Goal: Task Accomplishment & Management: Manage account settings

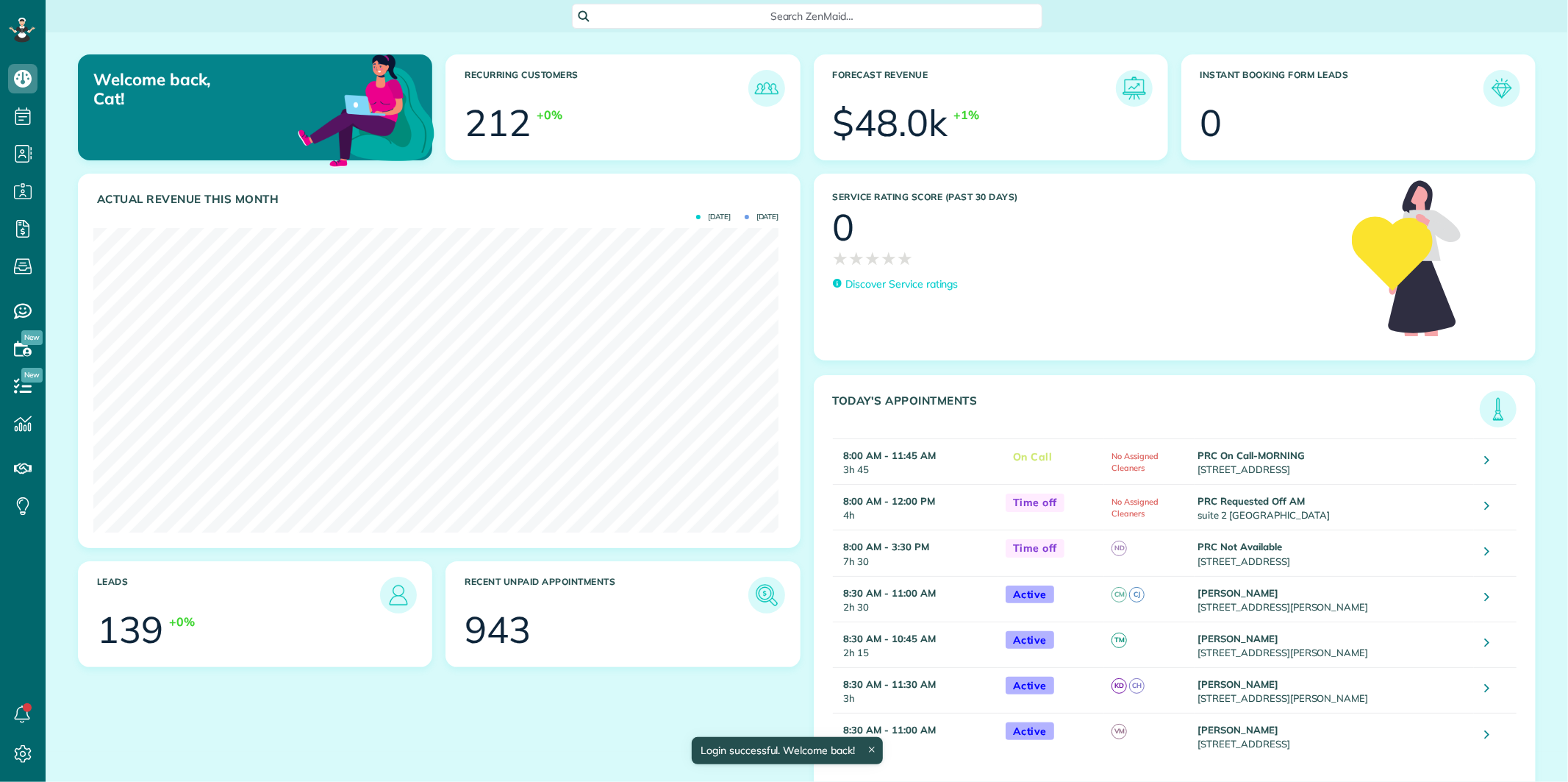
scroll to position [304, 685]
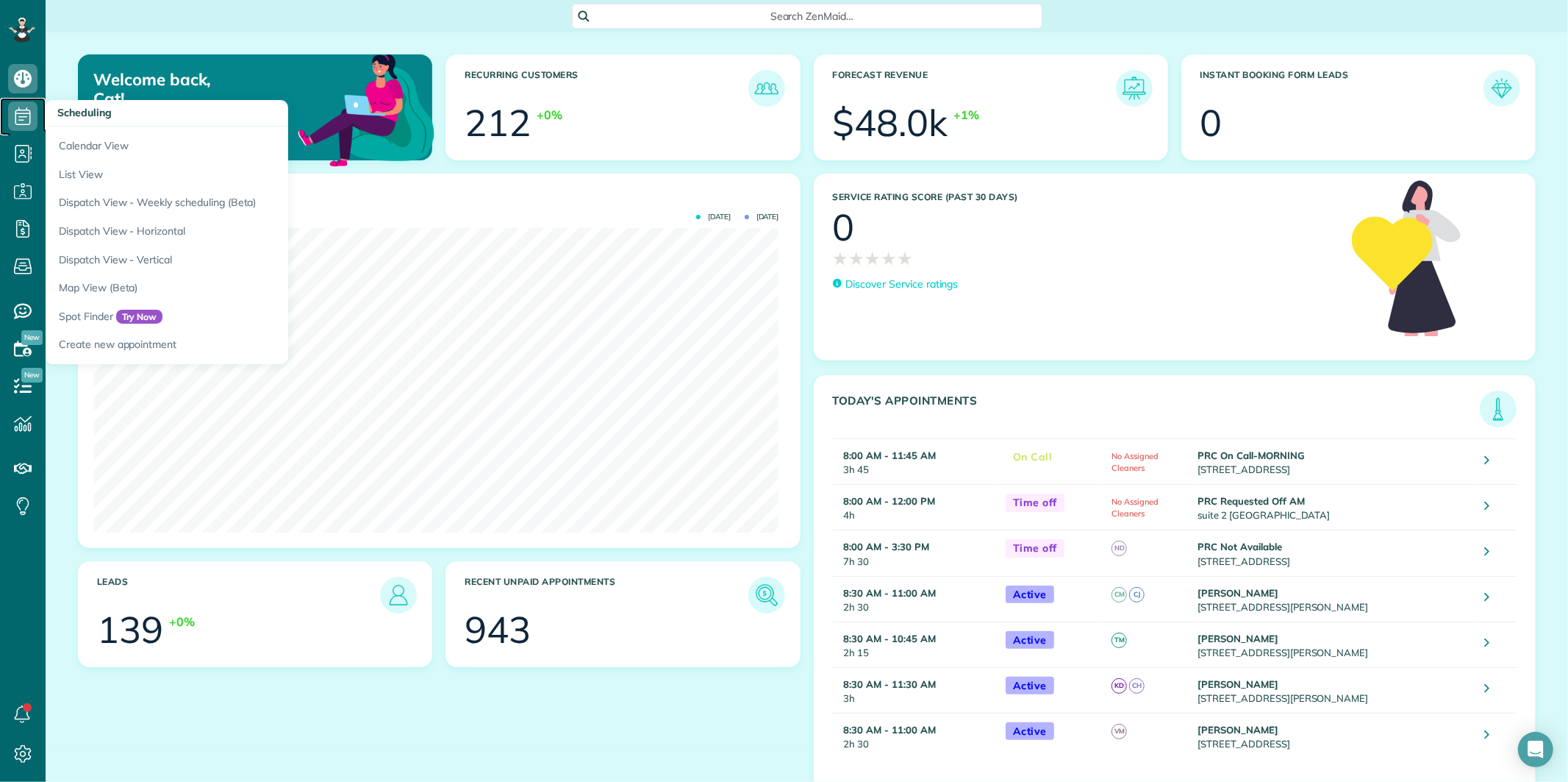
click at [25, 116] on use at bounding box center [22, 116] width 15 height 18
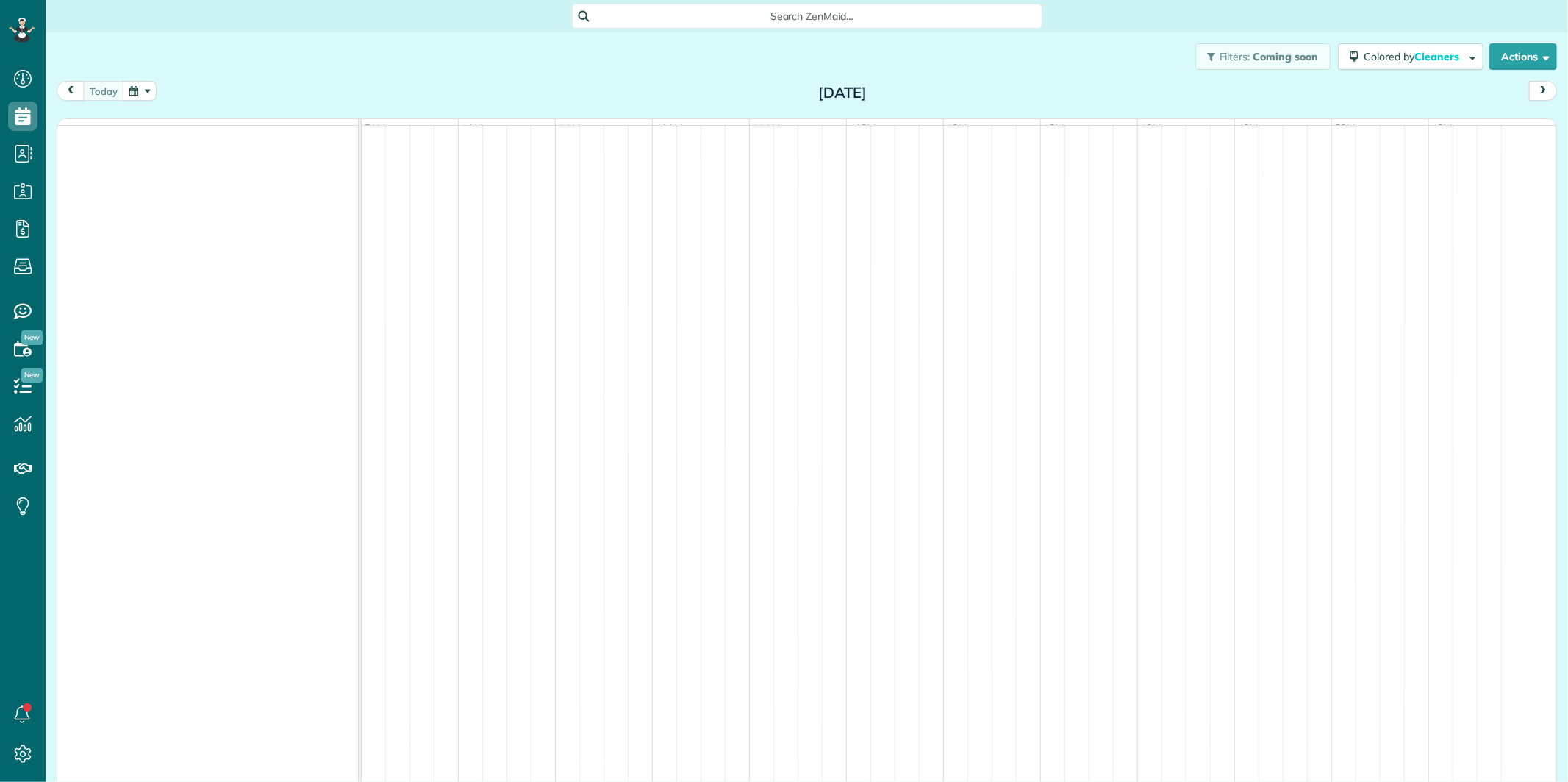
scroll to position [6, 6]
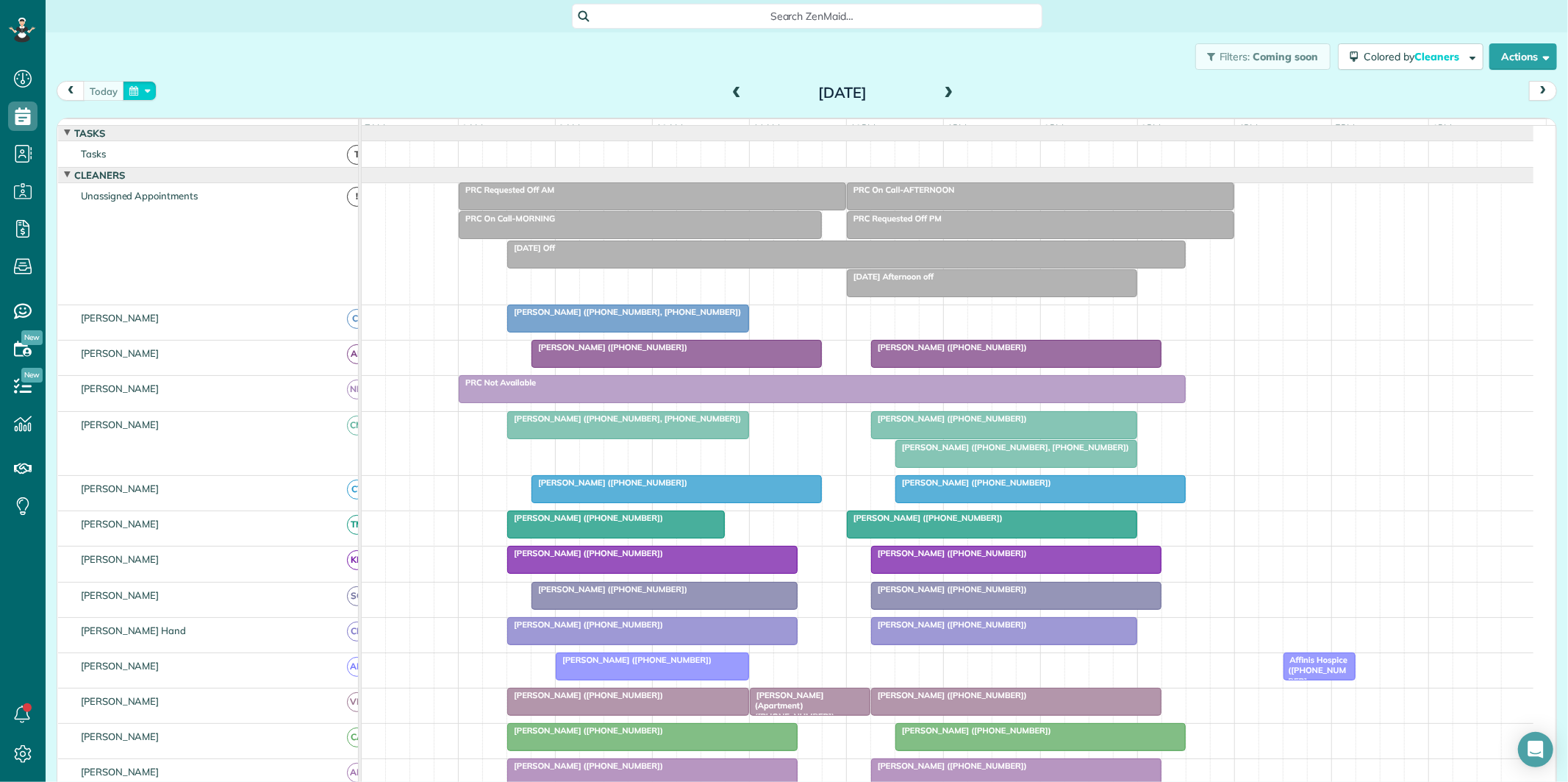
click at [149, 85] on button "button" at bounding box center [139, 91] width 34 height 20
click at [224, 163] on link "9" at bounding box center [224, 166] width 24 height 24
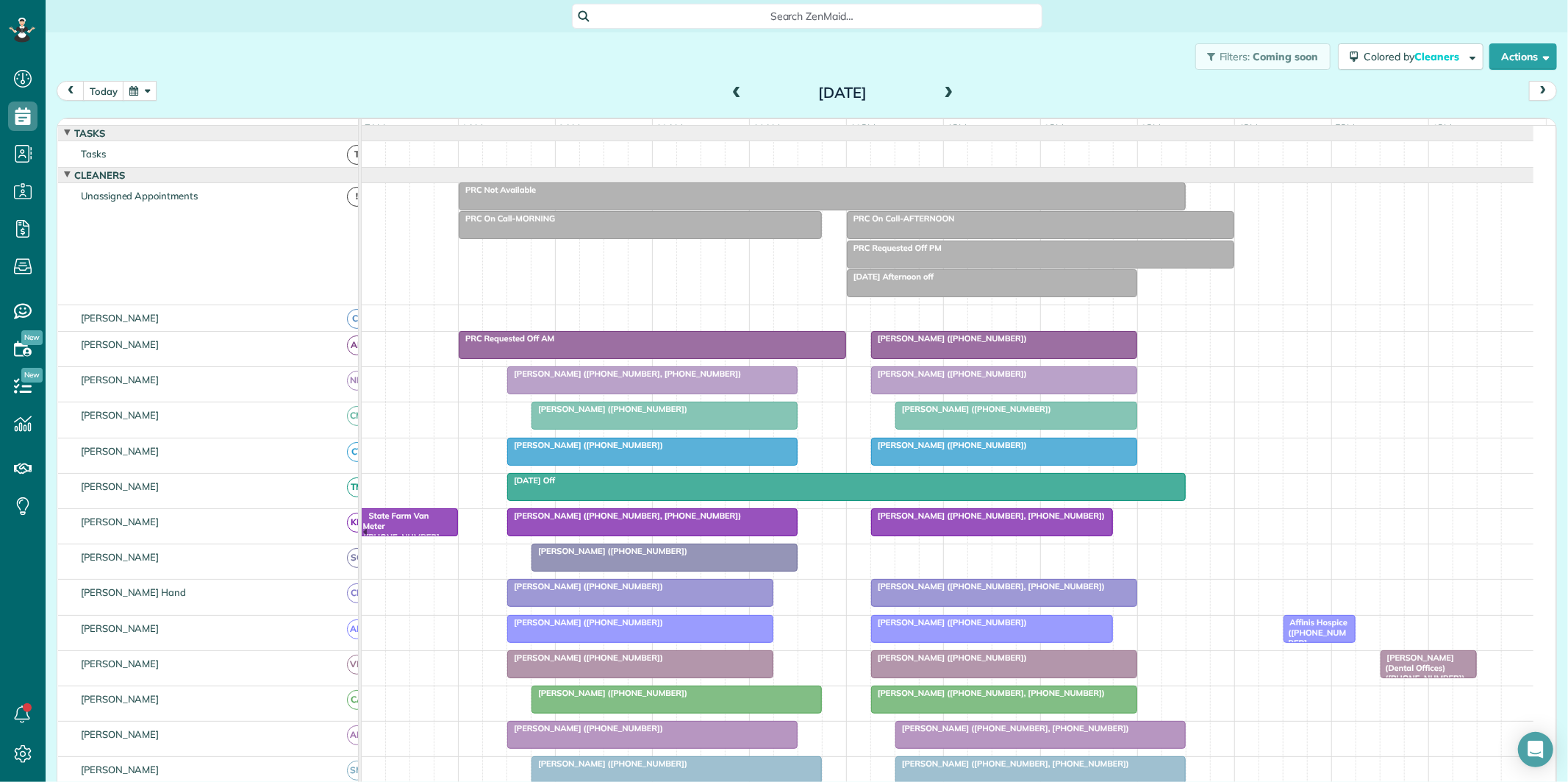
click at [990, 253] on div "PRC Requested Off PM" at bounding box center [1040, 248] width 379 height 11
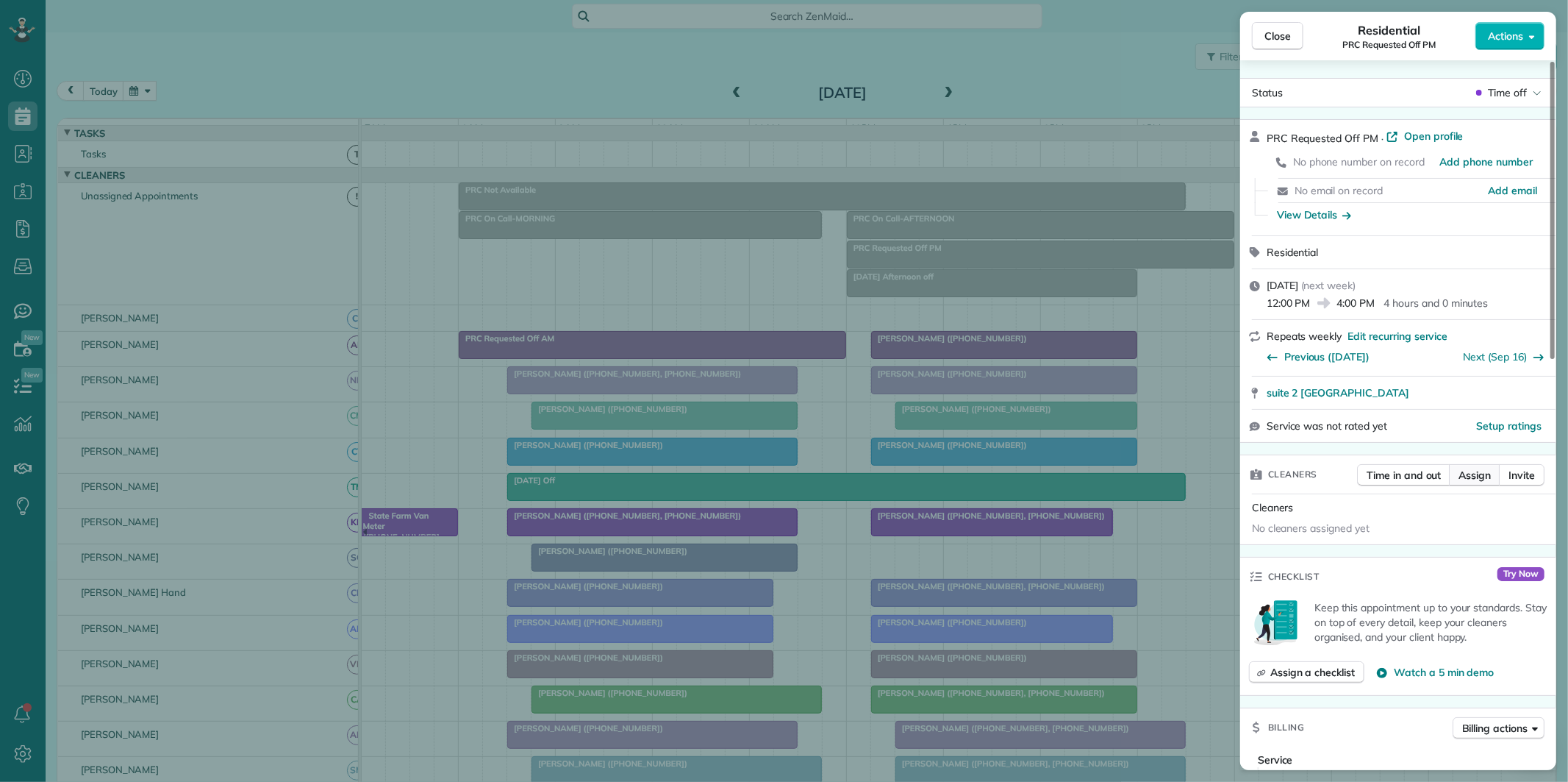
click at [1473, 478] on span "Assign" at bounding box center [1475, 475] width 32 height 15
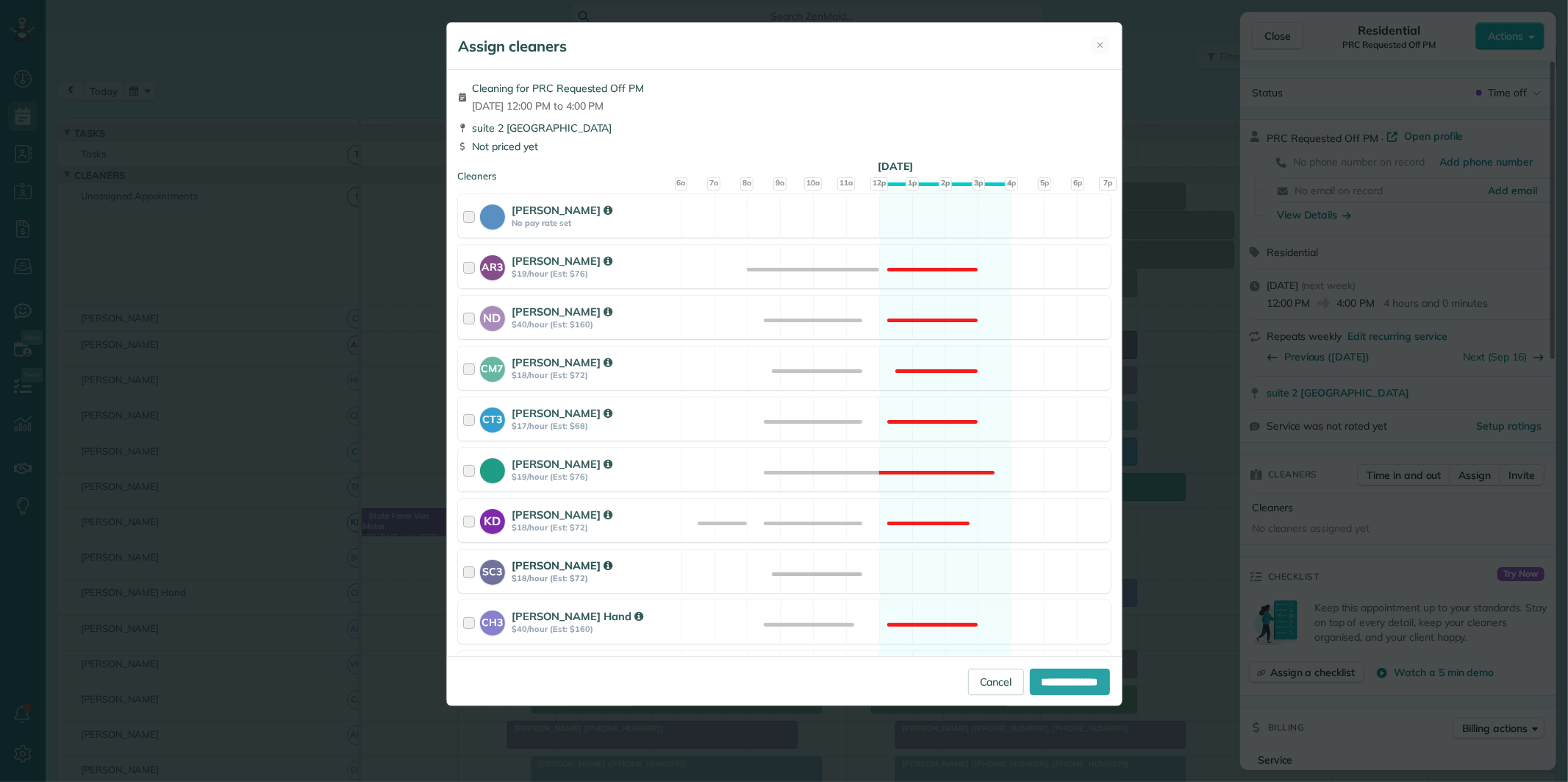
click at [927, 562] on div "SC3 Stephanie Cruz $18/hour (Est: $72) Available" at bounding box center [784, 571] width 653 height 43
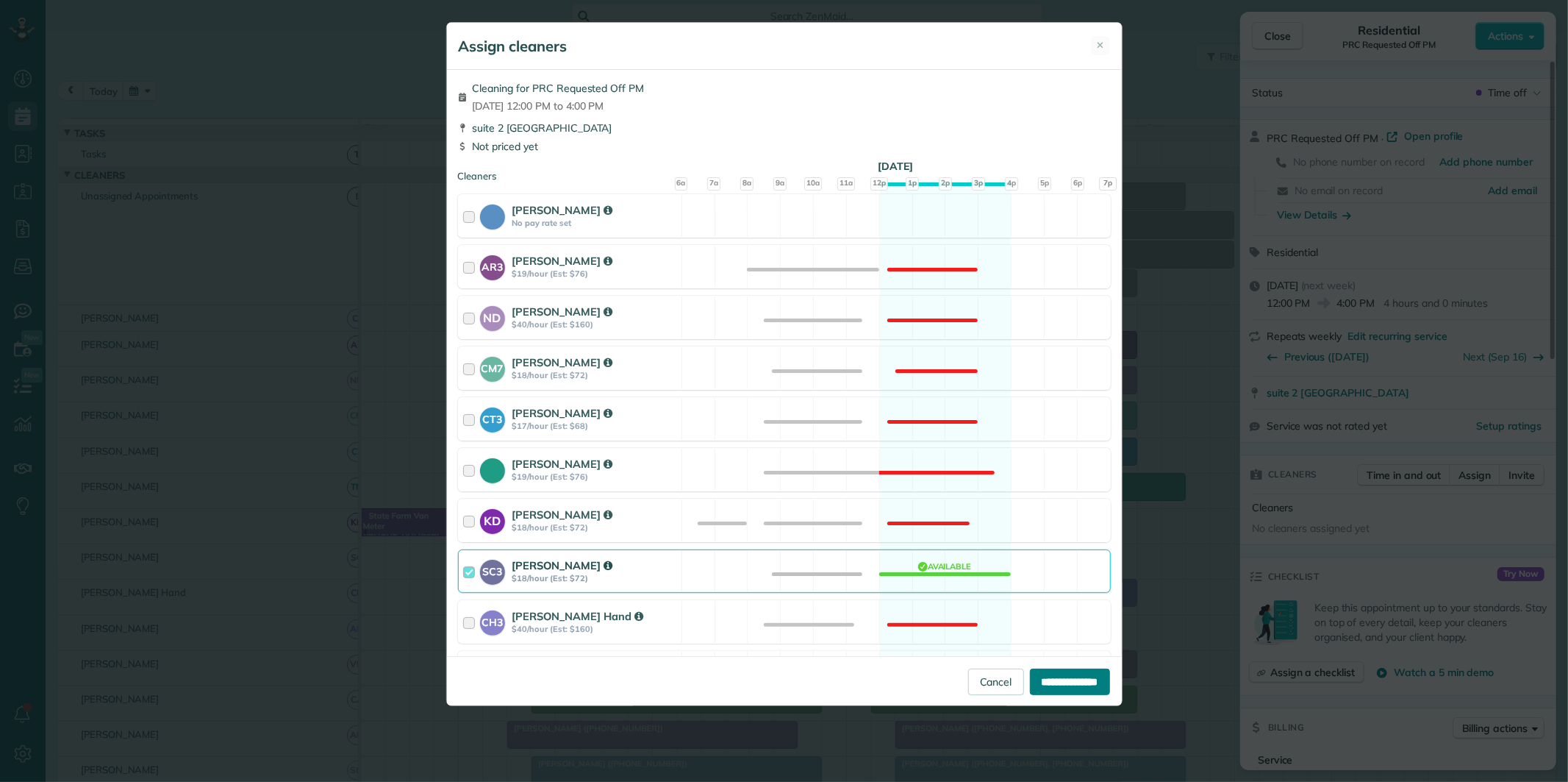
click at [1052, 676] on input "**********" at bounding box center [1070, 682] width 80 height 27
type input "**********"
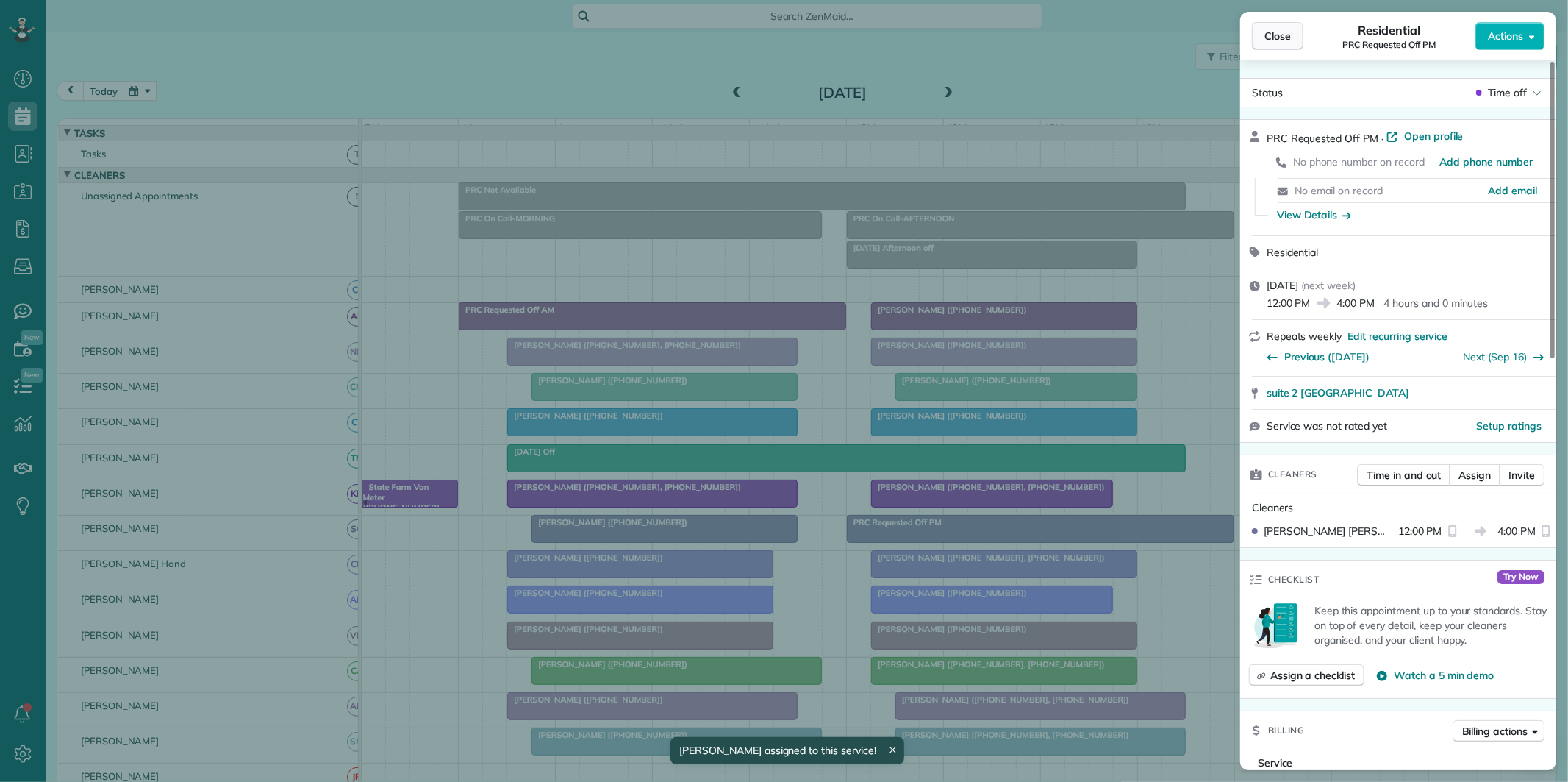
click at [1272, 41] on span "Close" at bounding box center [1278, 36] width 27 height 15
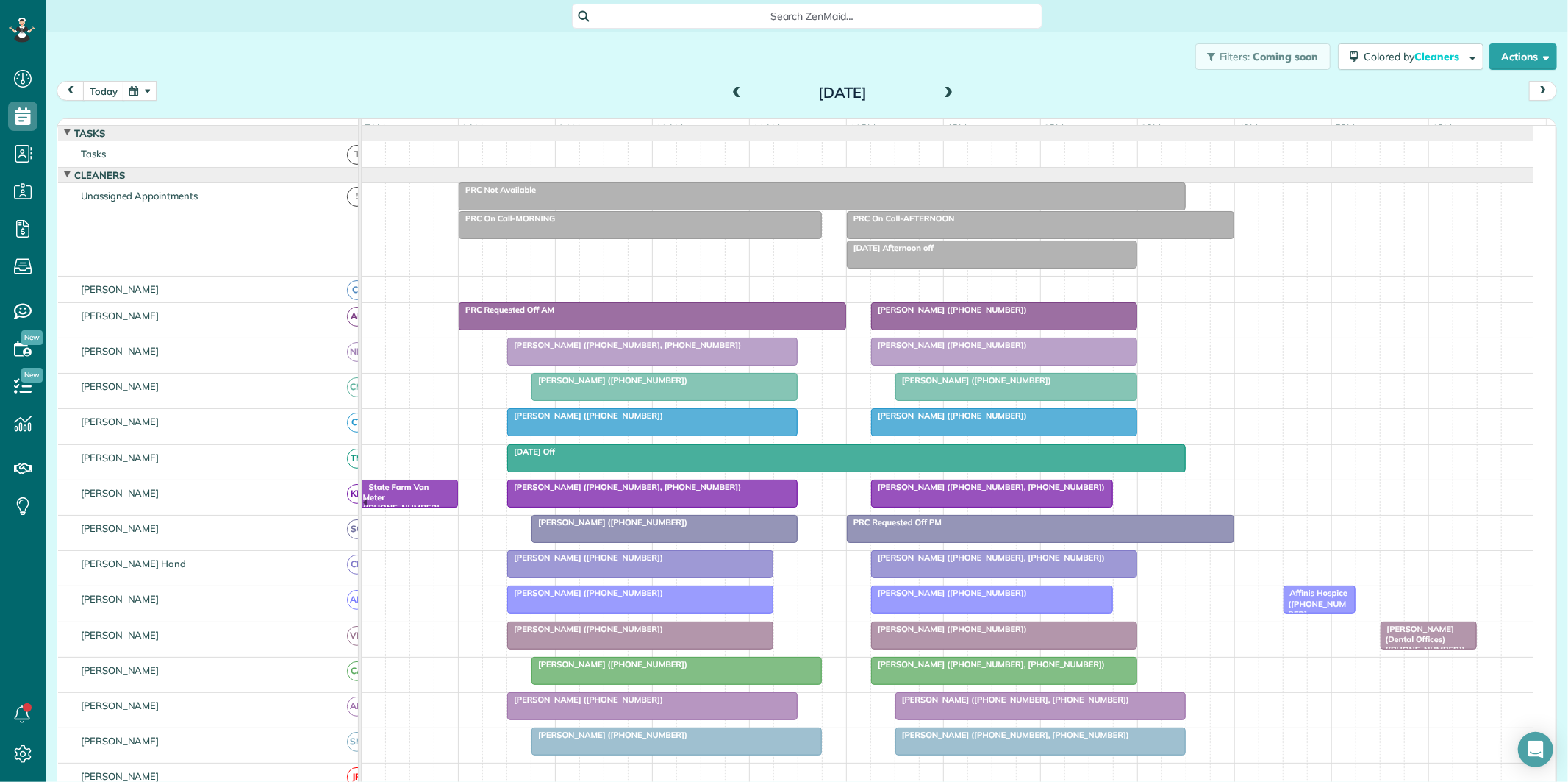
click at [137, 86] on button "button" at bounding box center [139, 91] width 34 height 20
click at [296, 145] on link "5" at bounding box center [294, 142] width 24 height 24
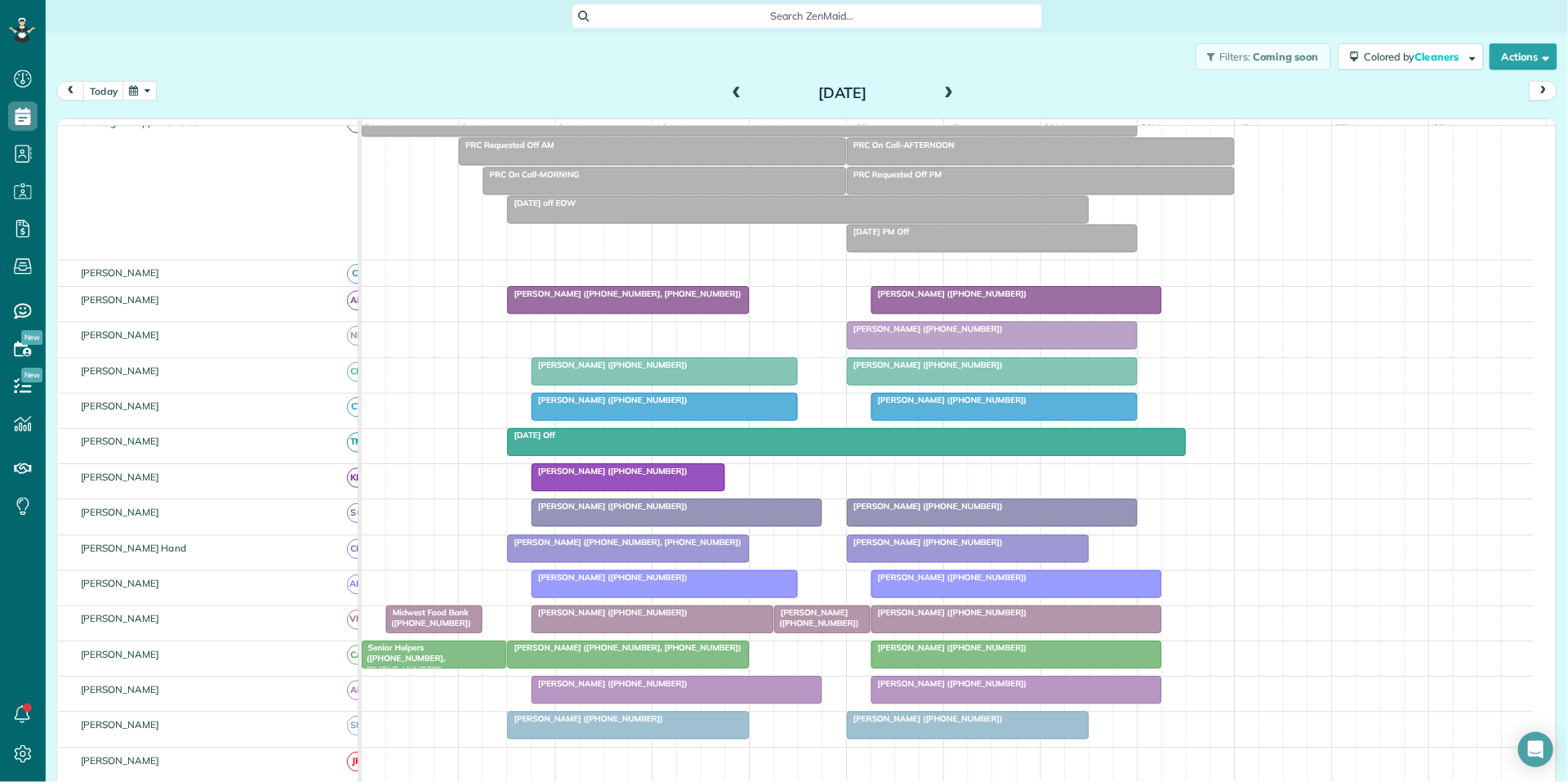
scroll to position [181, 0]
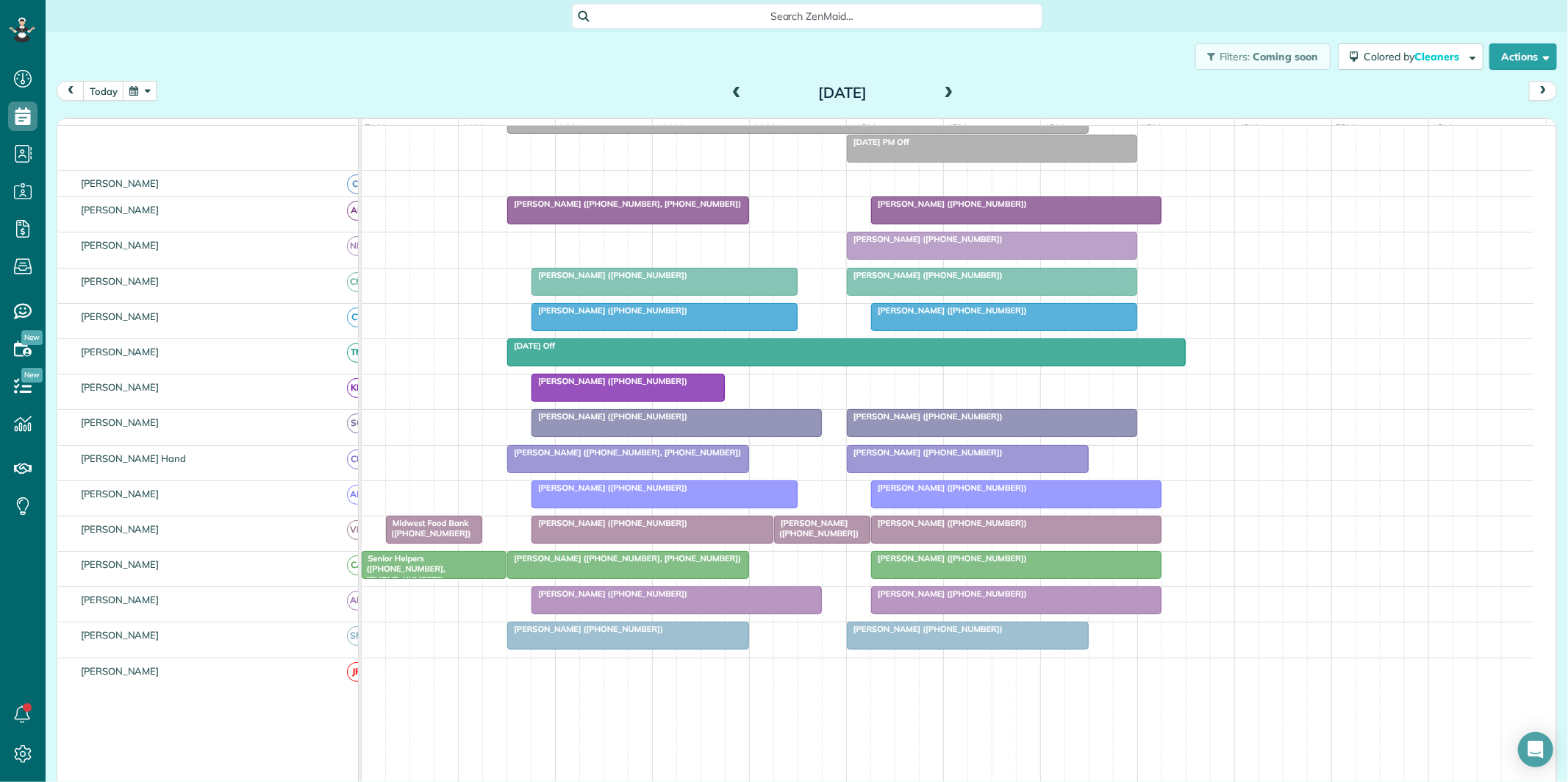
drag, startPoint x: 681, startPoint y: 435, endPoint x: 923, endPoint y: 298, distance: 278.1
click at [681, 435] on div at bounding box center [677, 423] width 289 height 27
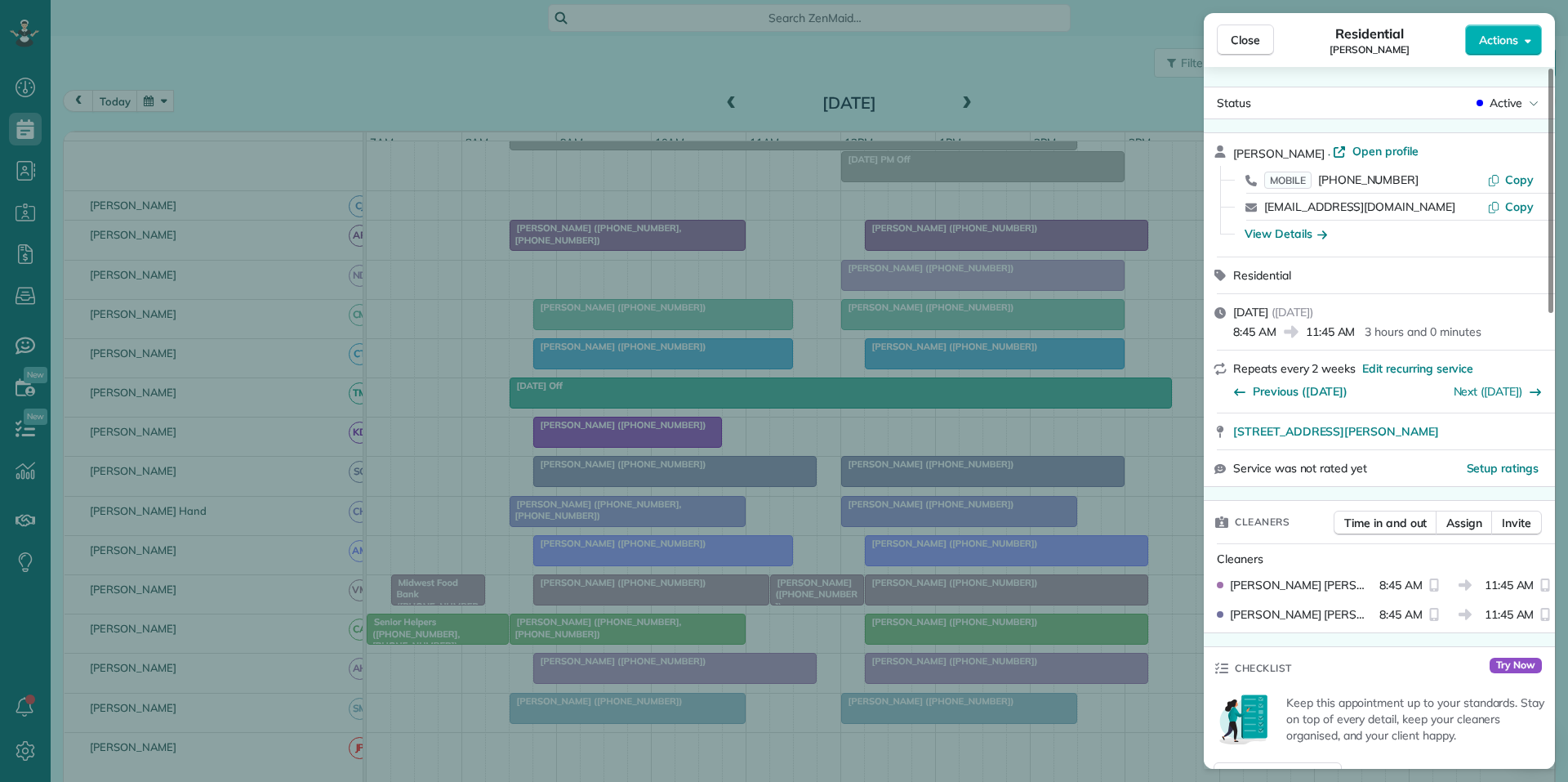
scroll to position [181, 0]
click at [1509, 101] on span "Active" at bounding box center [1505, 103] width 33 height 17
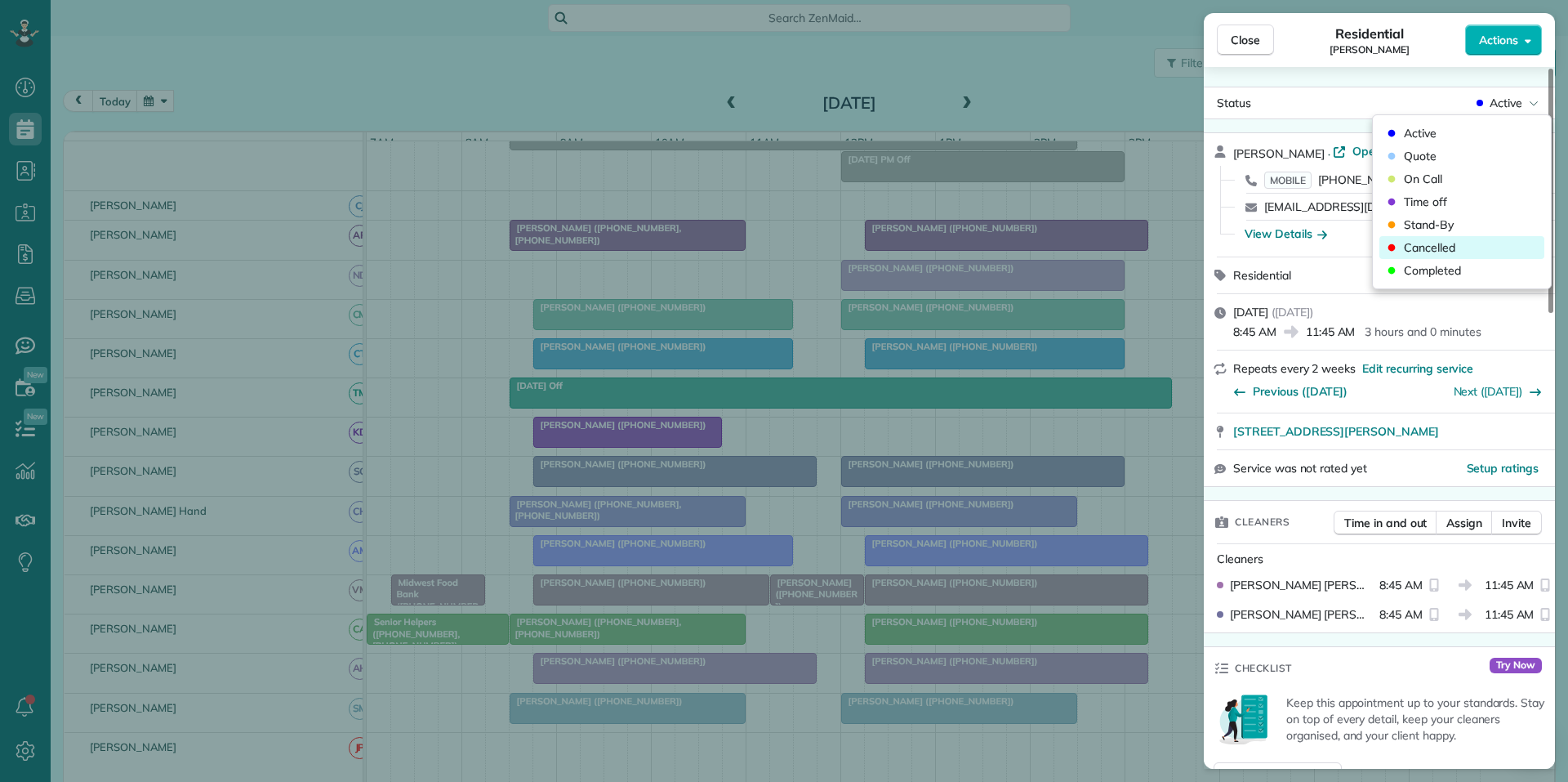
click at [1450, 241] on span "Cancelled" at bounding box center [1429, 248] width 51 height 17
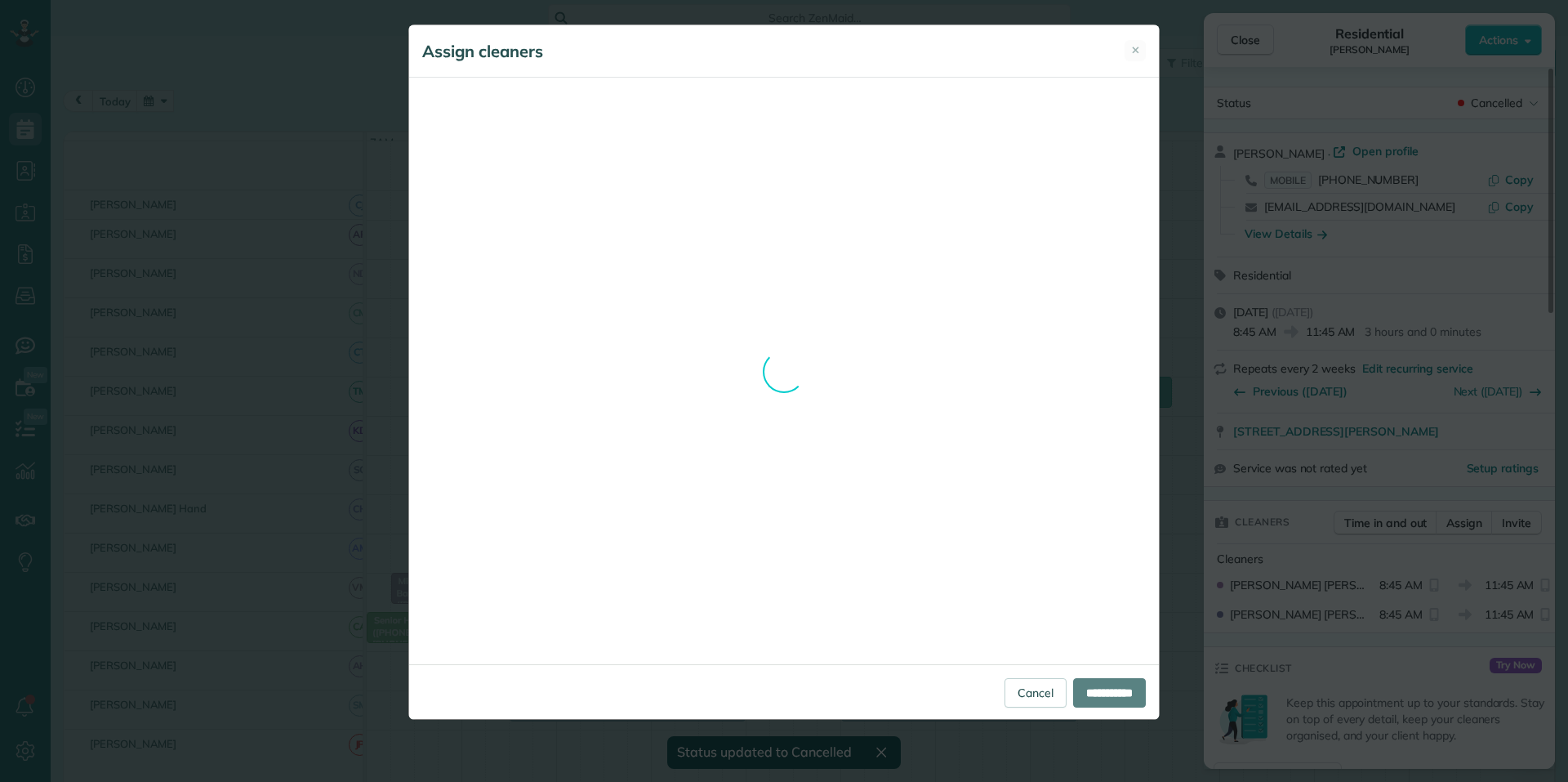
scroll to position [180, 0]
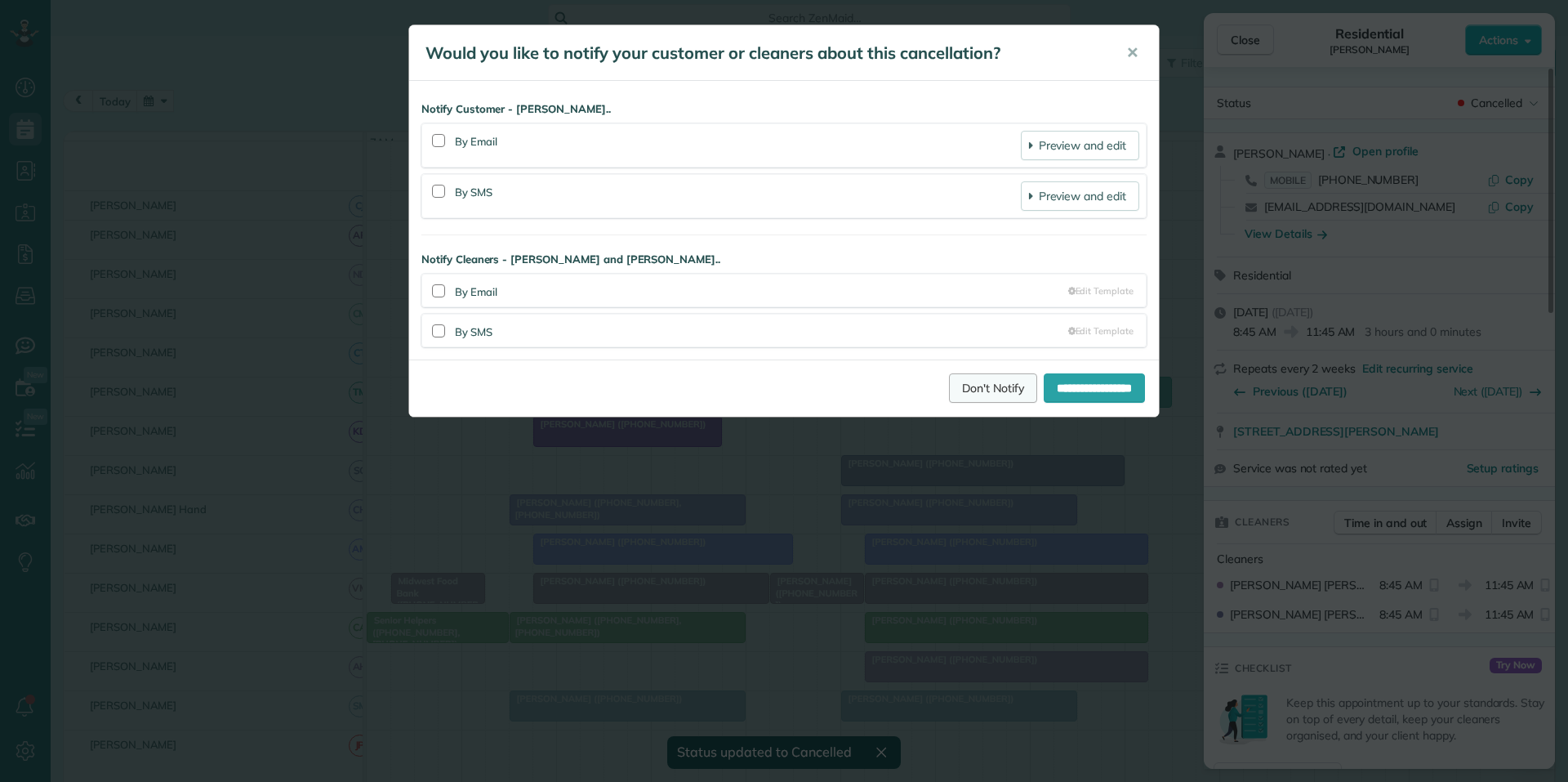
click at [972, 387] on link "Don't Notify" at bounding box center [992, 389] width 88 height 30
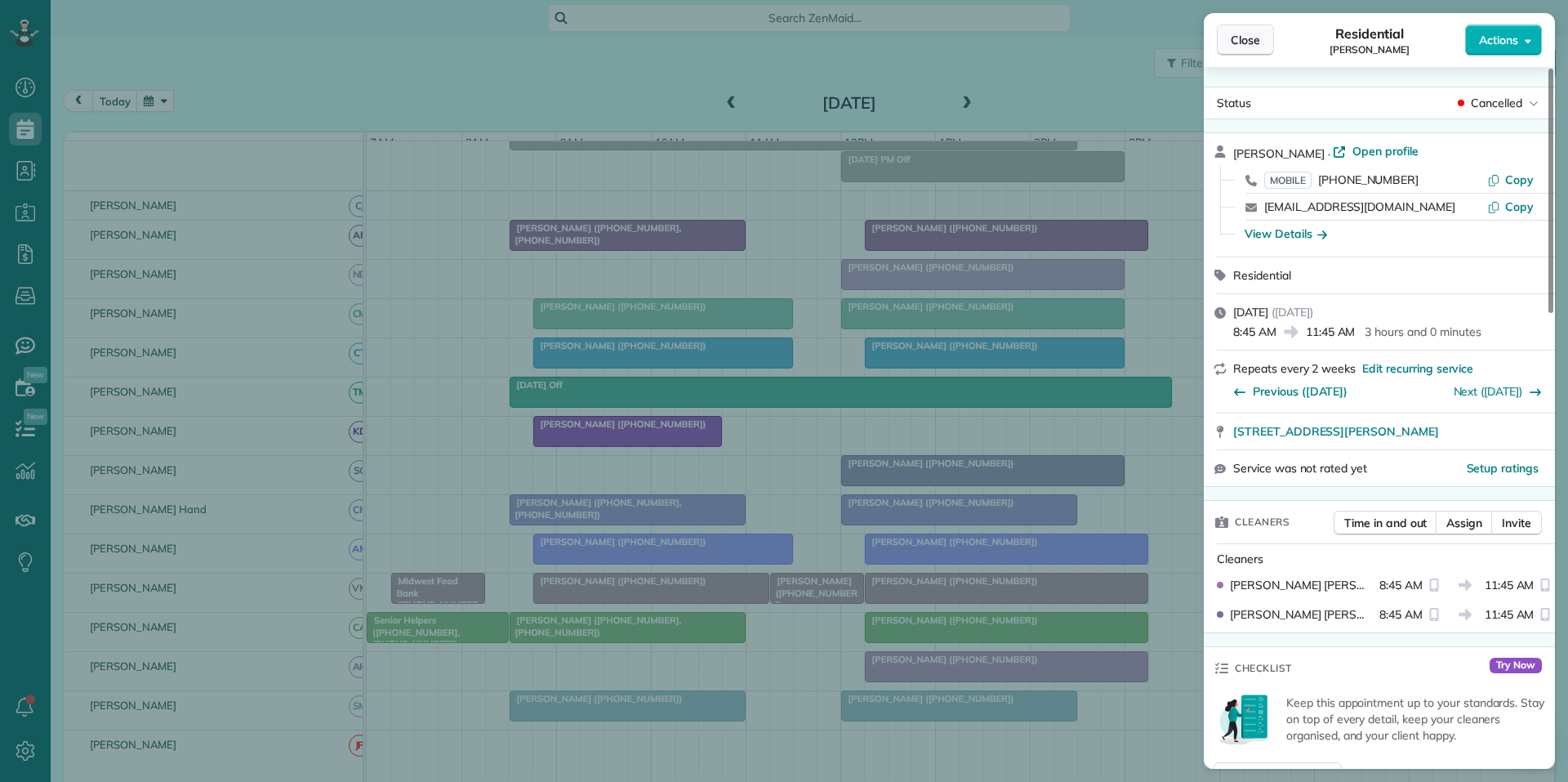
click at [1271, 48] on button "Close" at bounding box center [1245, 39] width 57 height 31
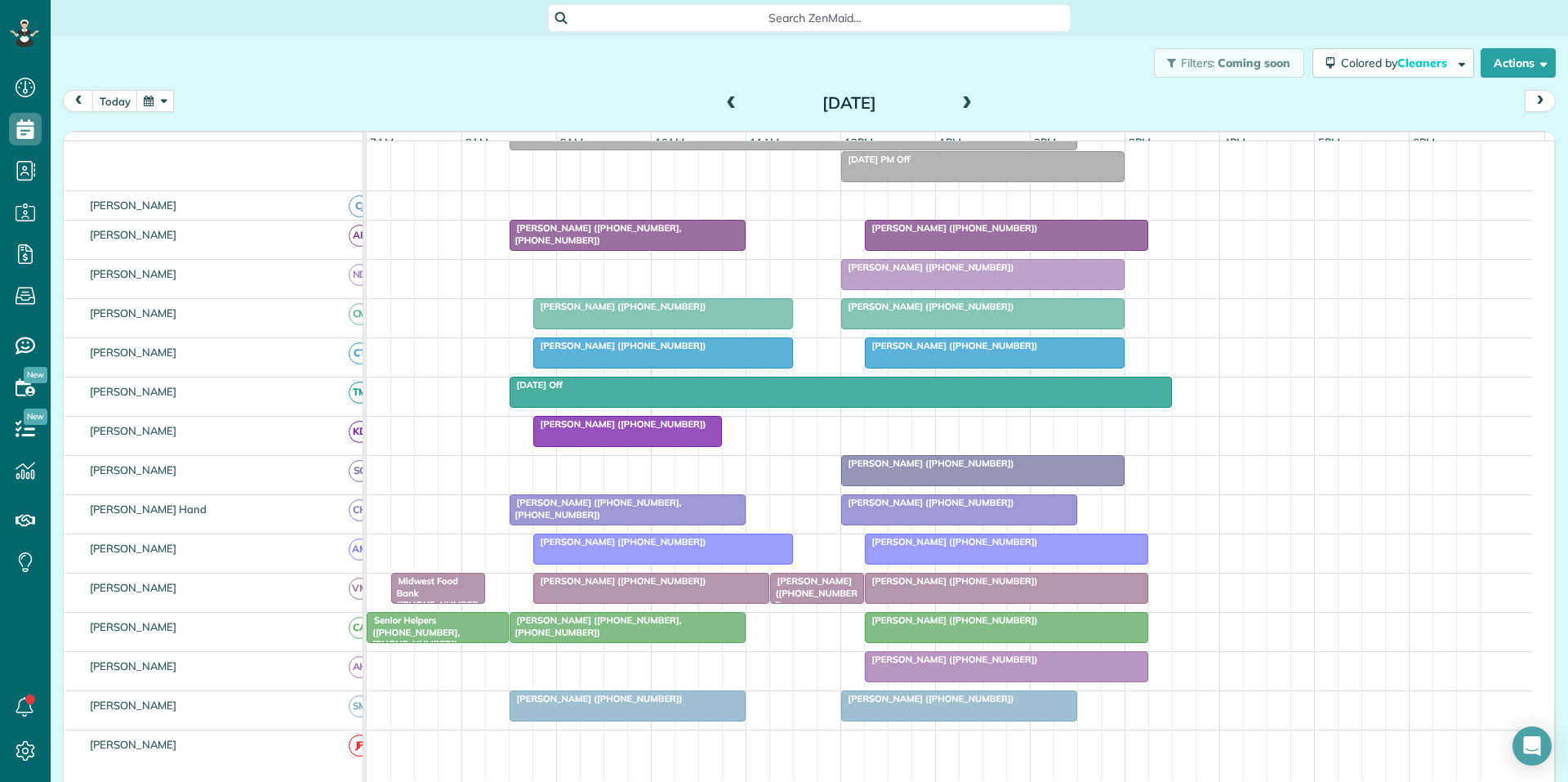
click at [152, 101] on button "button" at bounding box center [155, 101] width 37 height 22
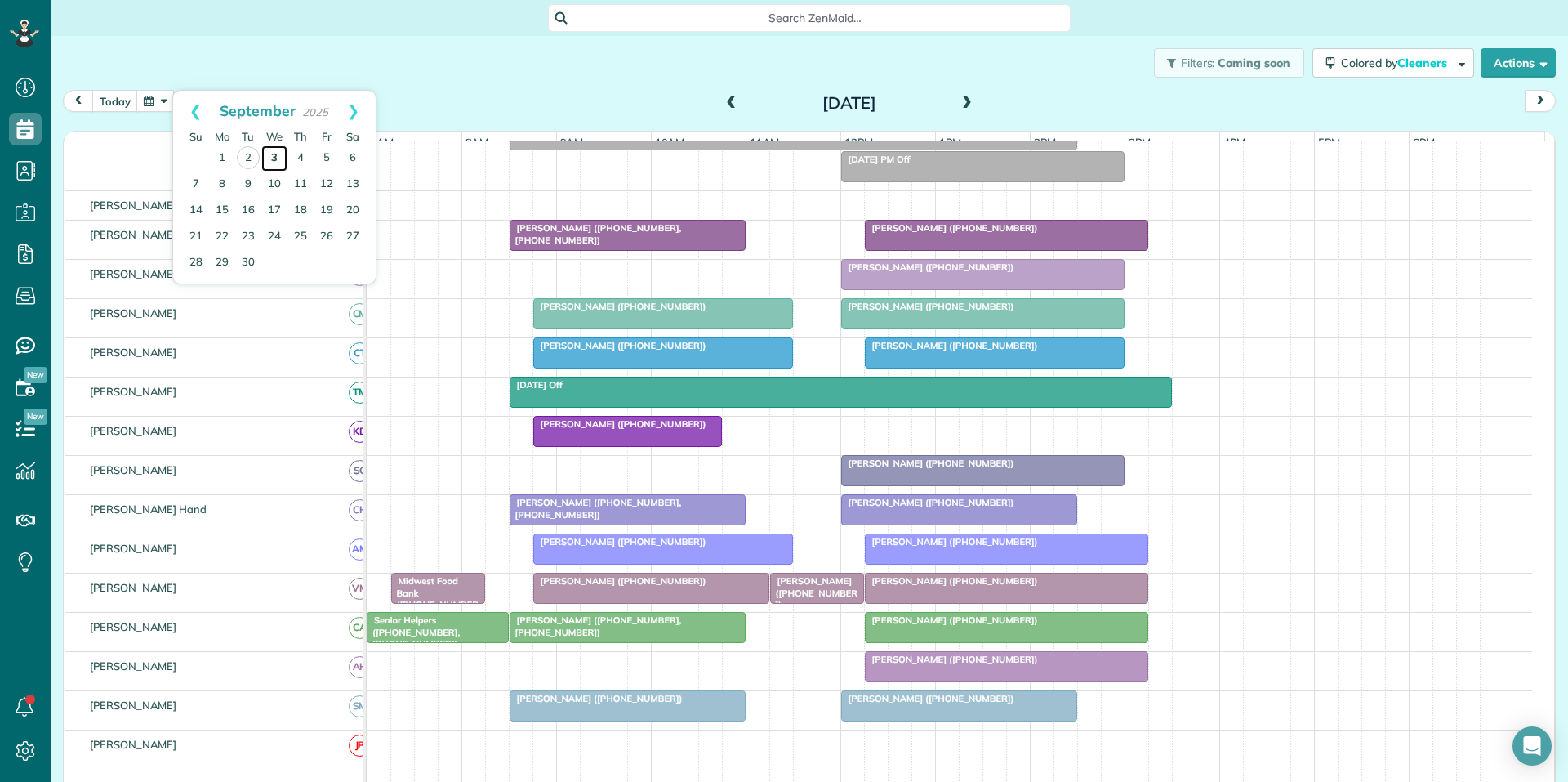
click at [281, 158] on link "3" at bounding box center [274, 158] width 27 height 27
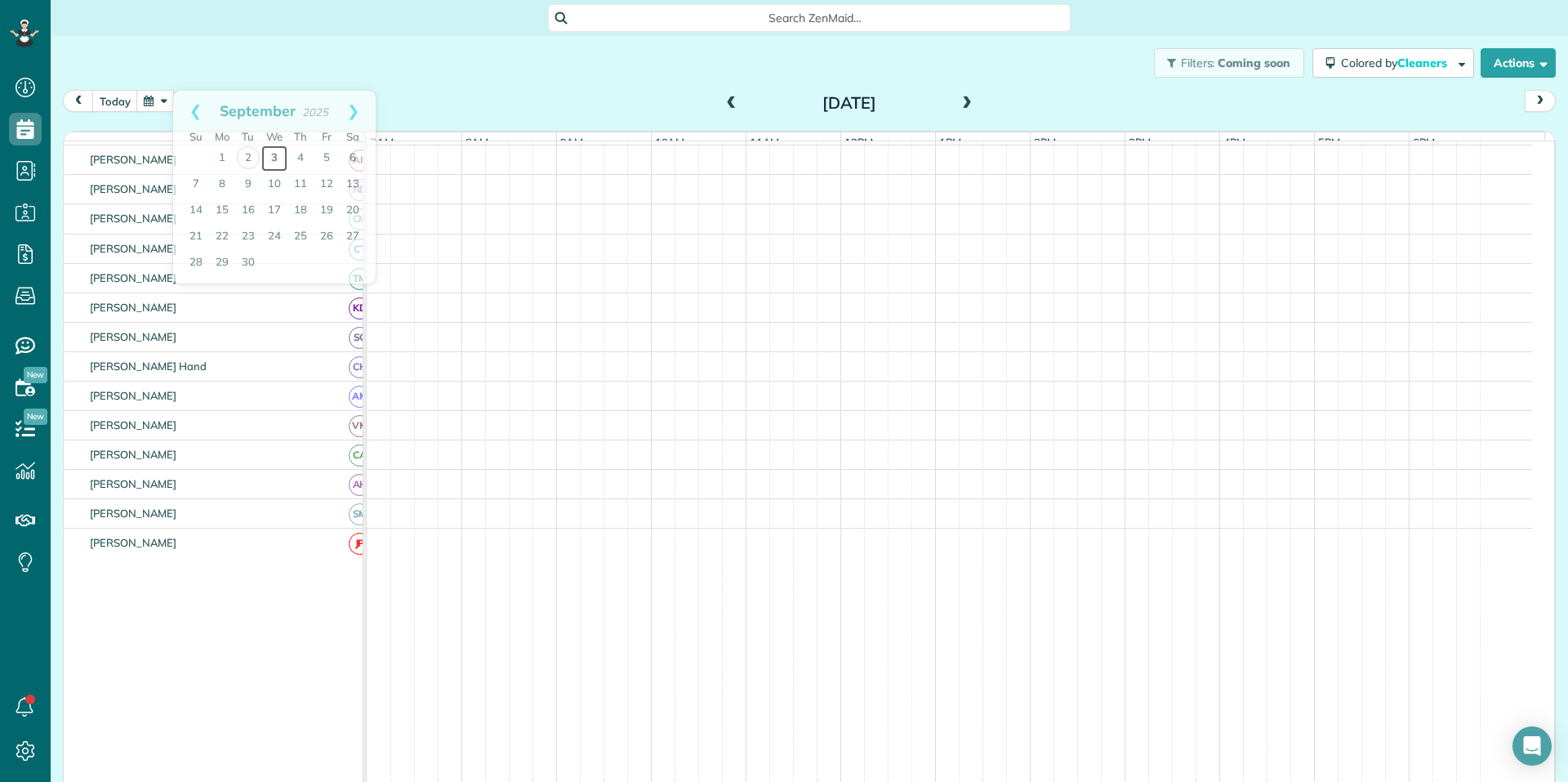
scroll to position [43, 0]
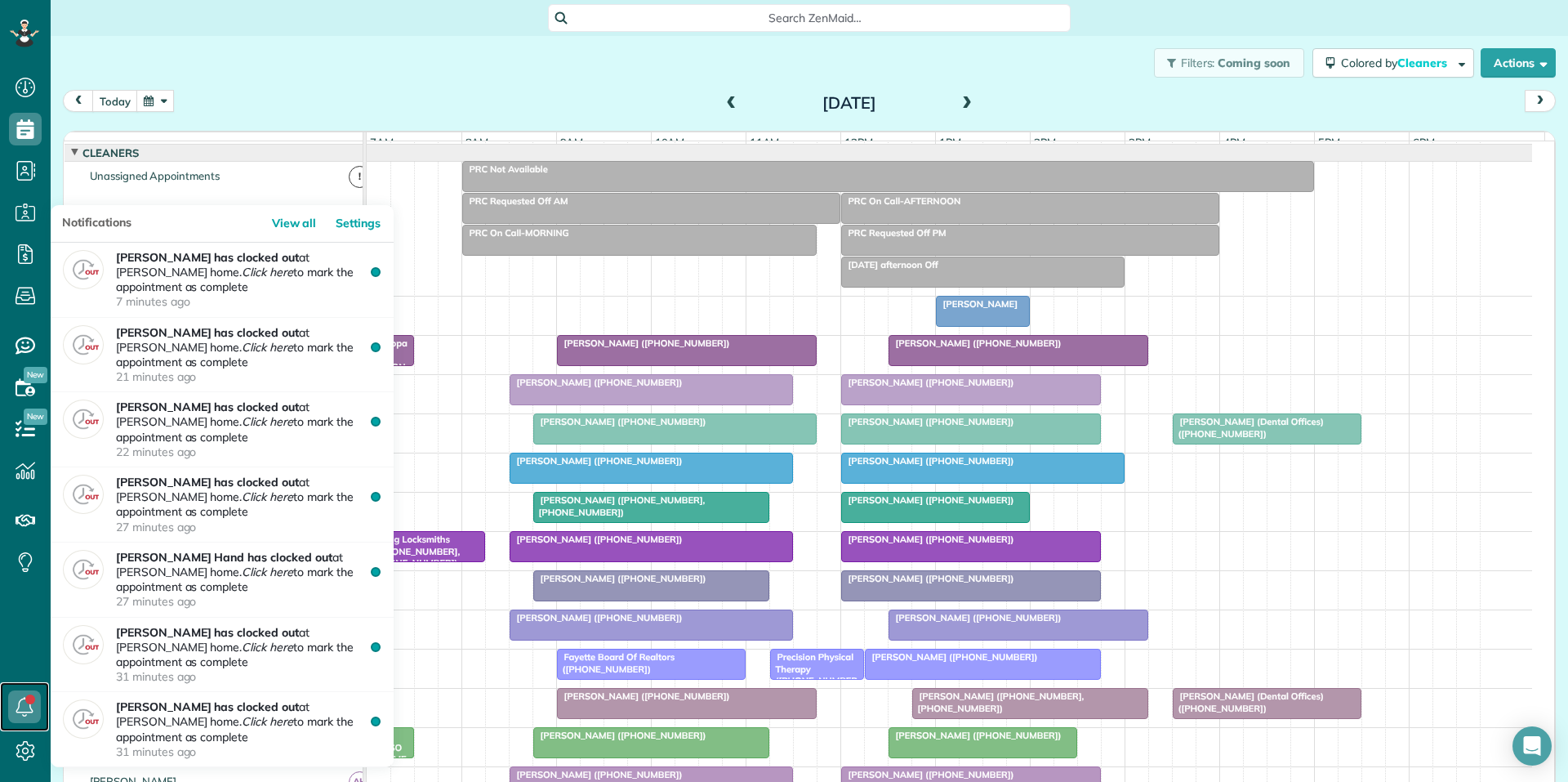
click at [28, 703] on link at bounding box center [25, 707] width 49 height 49
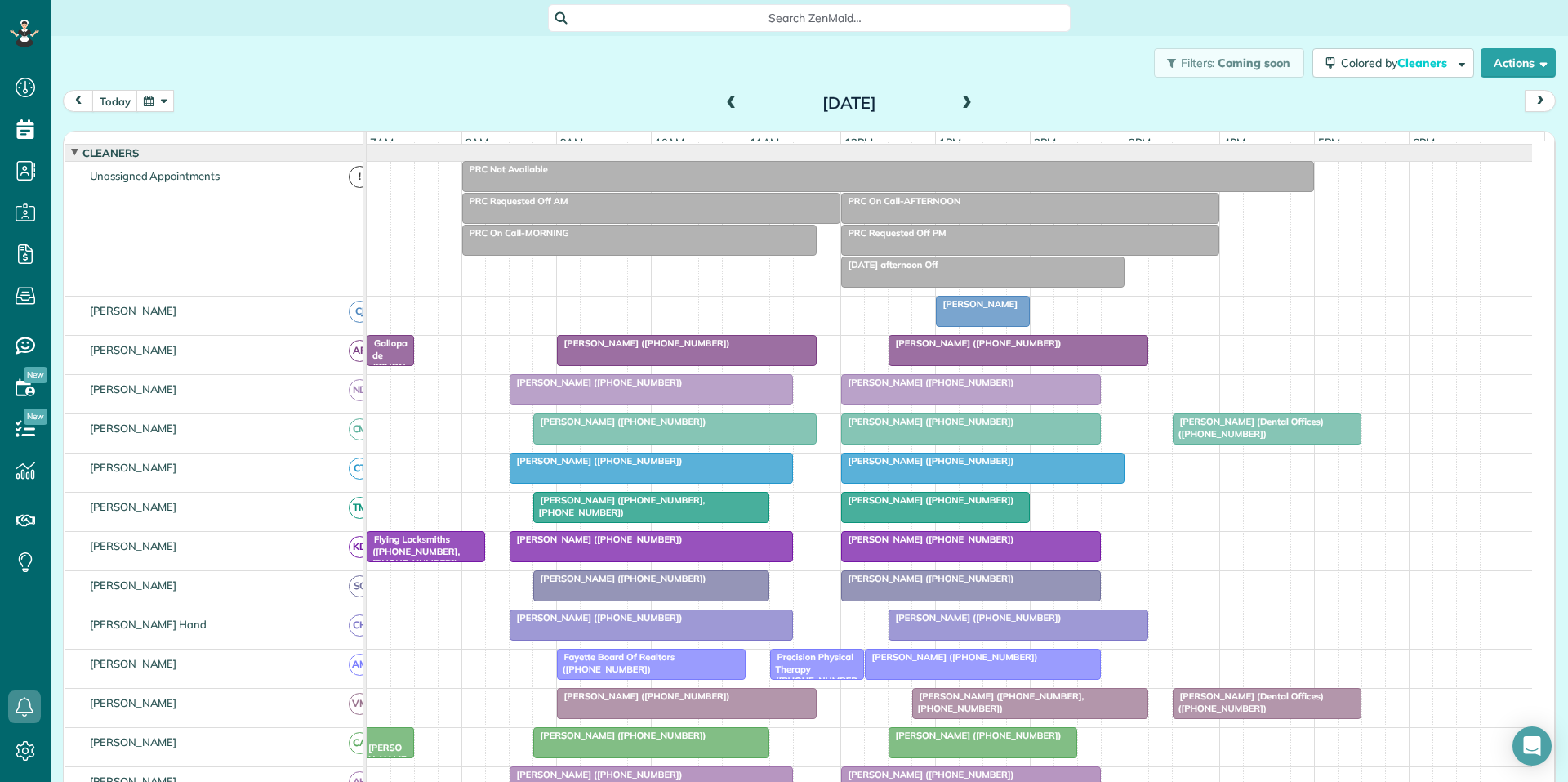
click at [565, 77] on div "Filters: Coming soon Colored by Cleaners Color by Cleaner Color by Team Color b…" at bounding box center [808, 62] width 1517 height 54
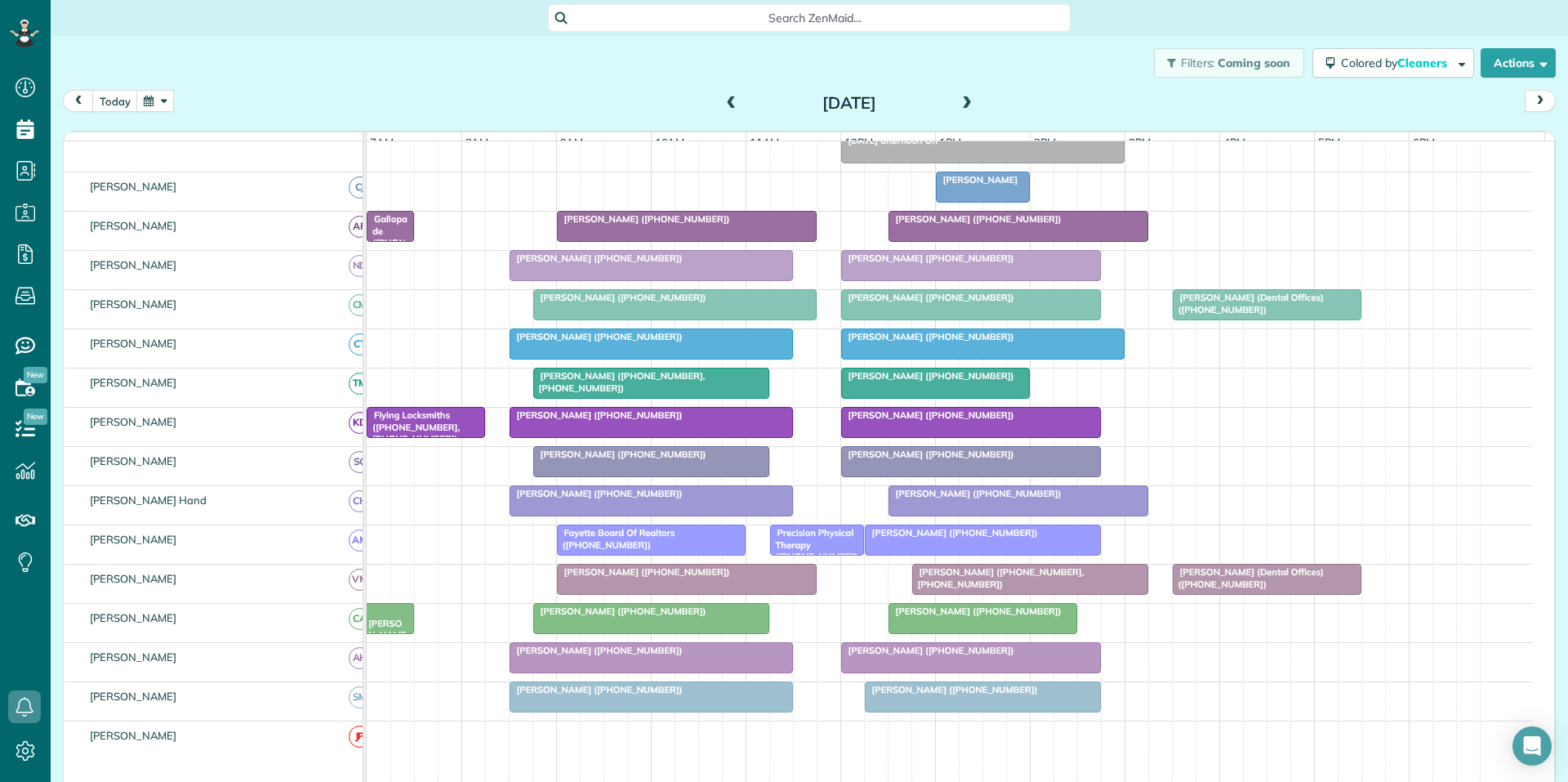
scroll to position [207, 0]
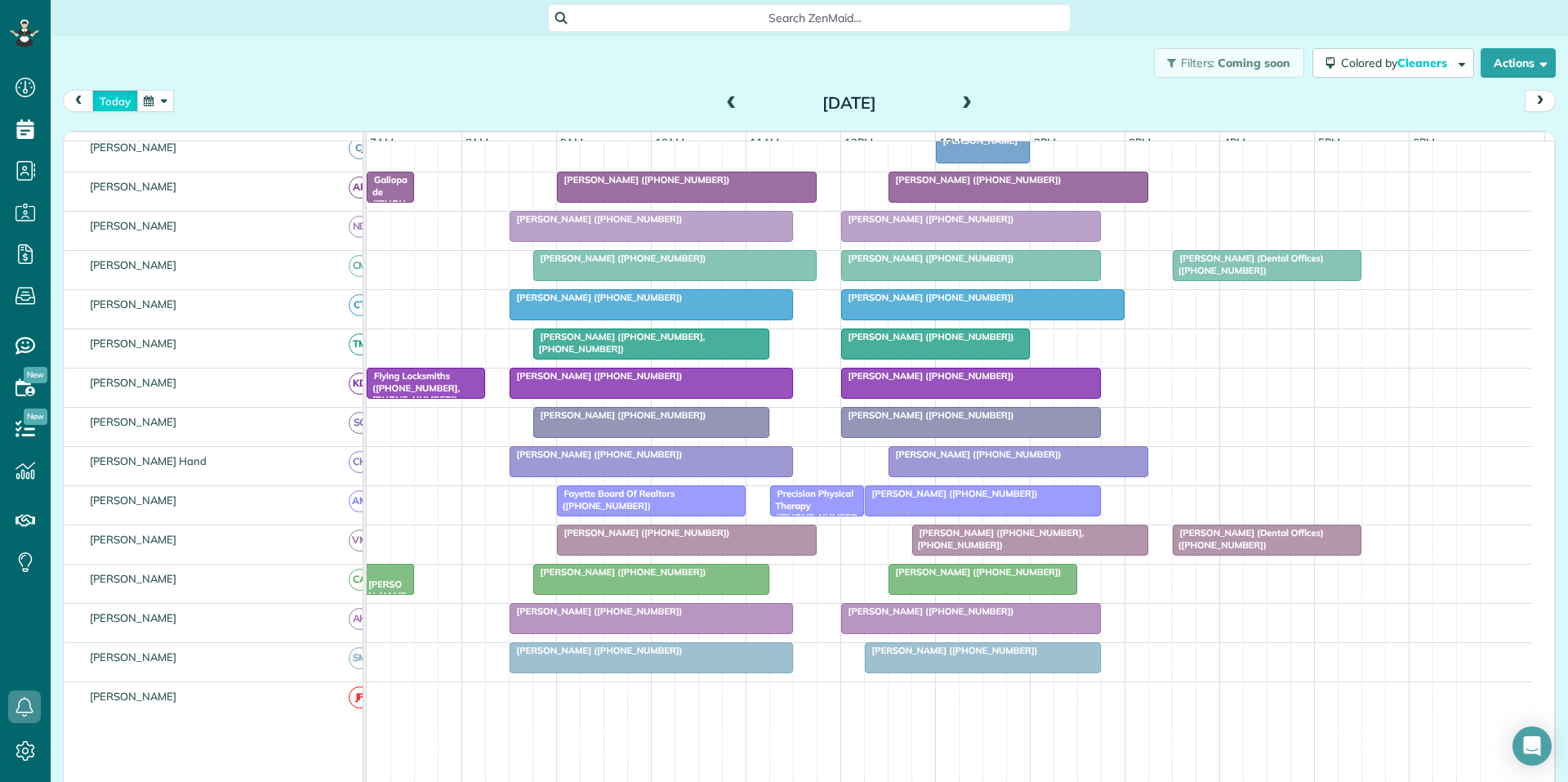
click at [124, 103] on button "today" at bounding box center [115, 101] width 45 height 22
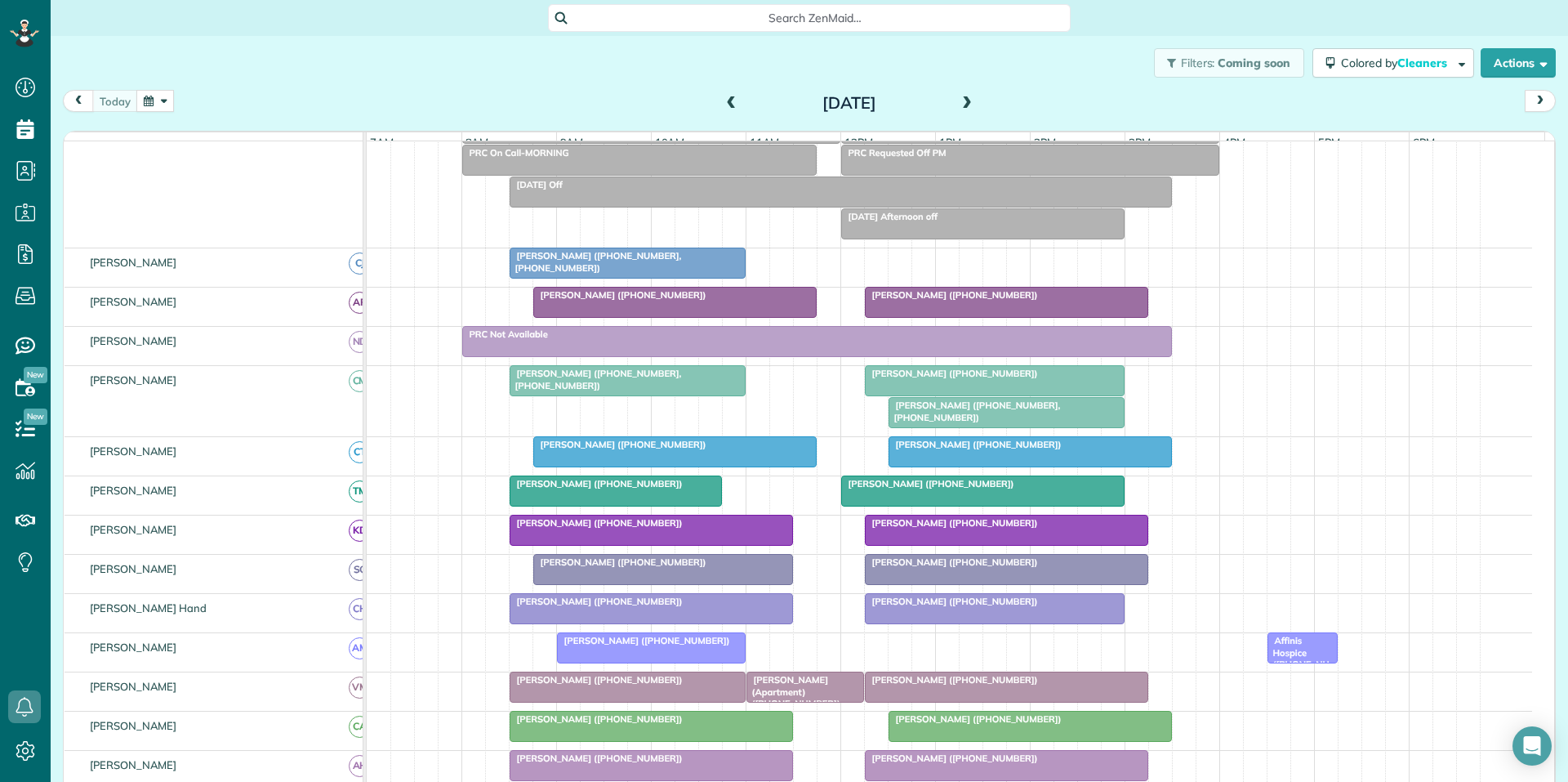
scroll to position [197, 0]
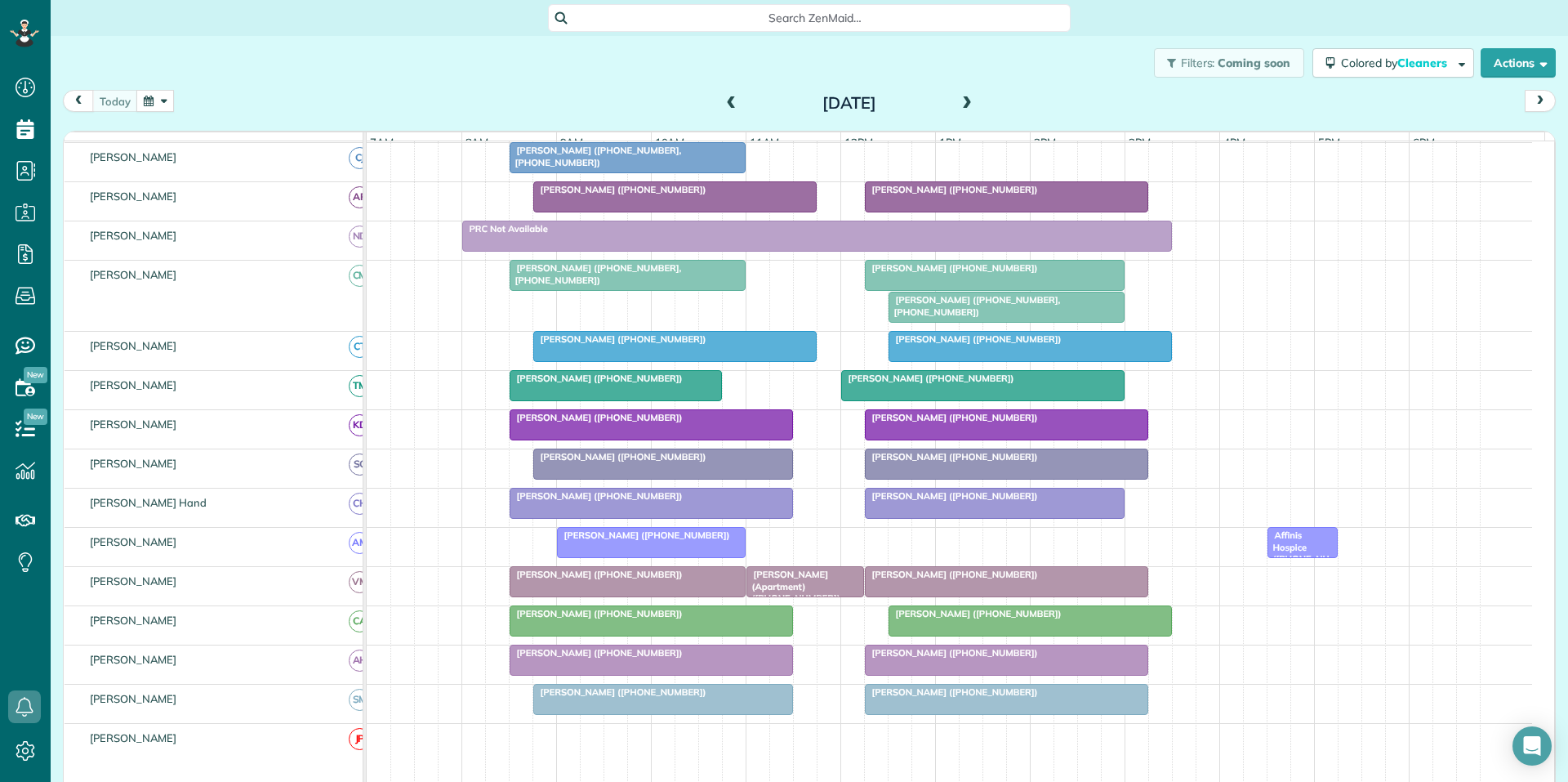
click at [597, 168] on span "[PERSON_NAME] ([PHONE_NUMBER], [PHONE_NUMBER])" at bounding box center [595, 156] width 173 height 23
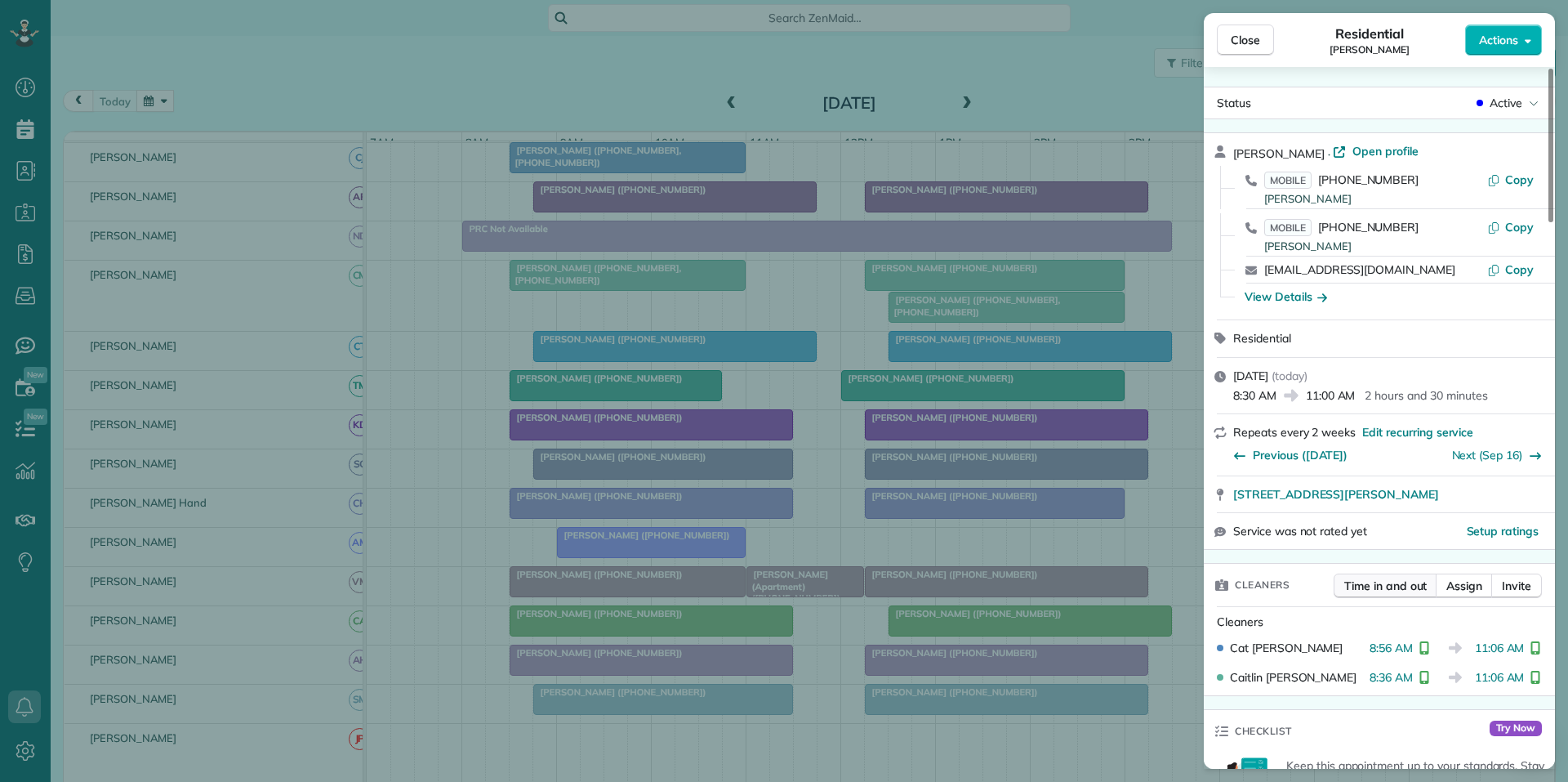
click at [1392, 588] on span "Time in and out" at bounding box center [1386, 586] width 83 height 17
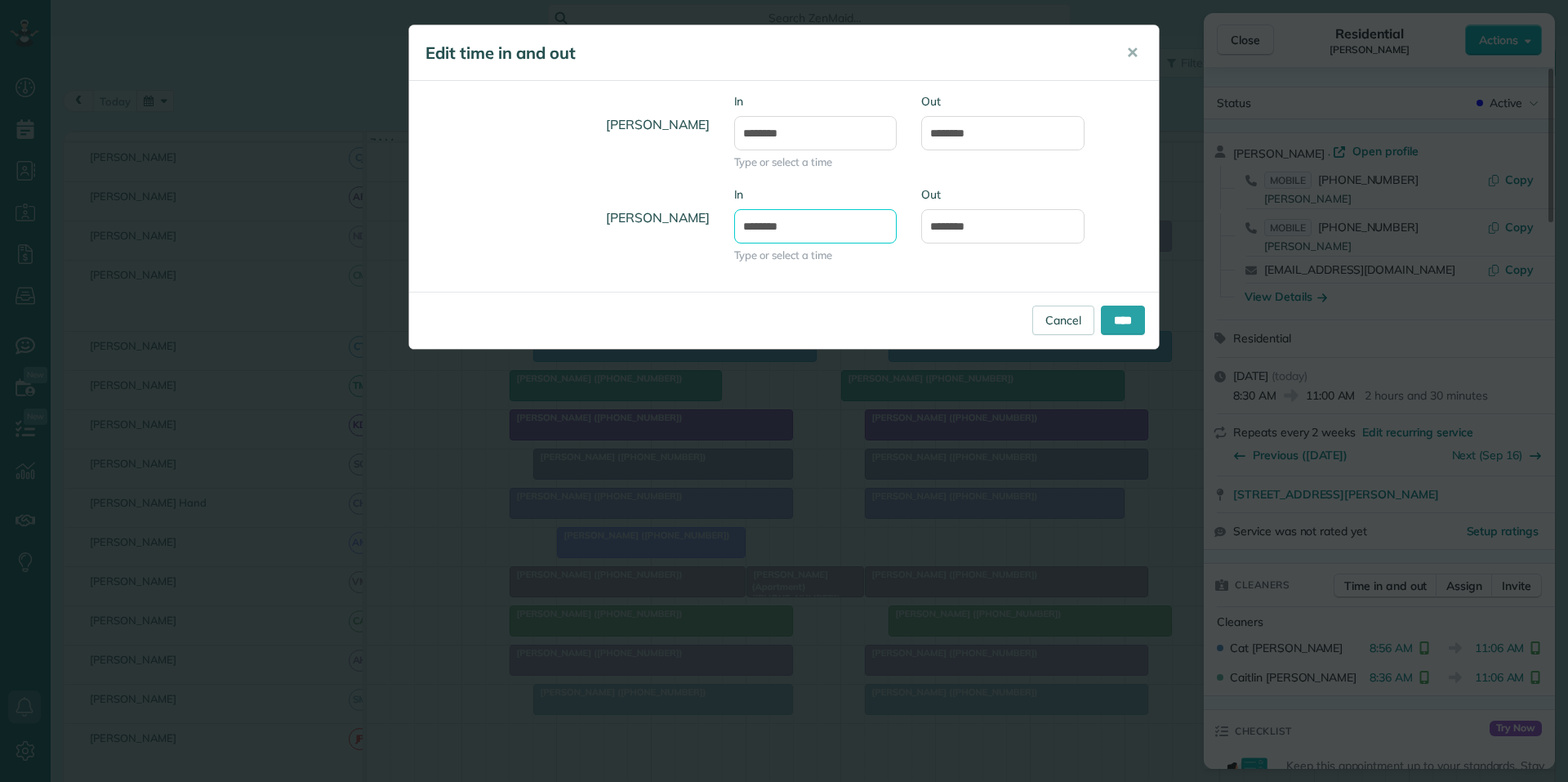
click at [811, 237] on body "Dashboard Scheduling Calendar View List View Dispatch View - Weekly scheduling …" at bounding box center [784, 391] width 1568 height 782
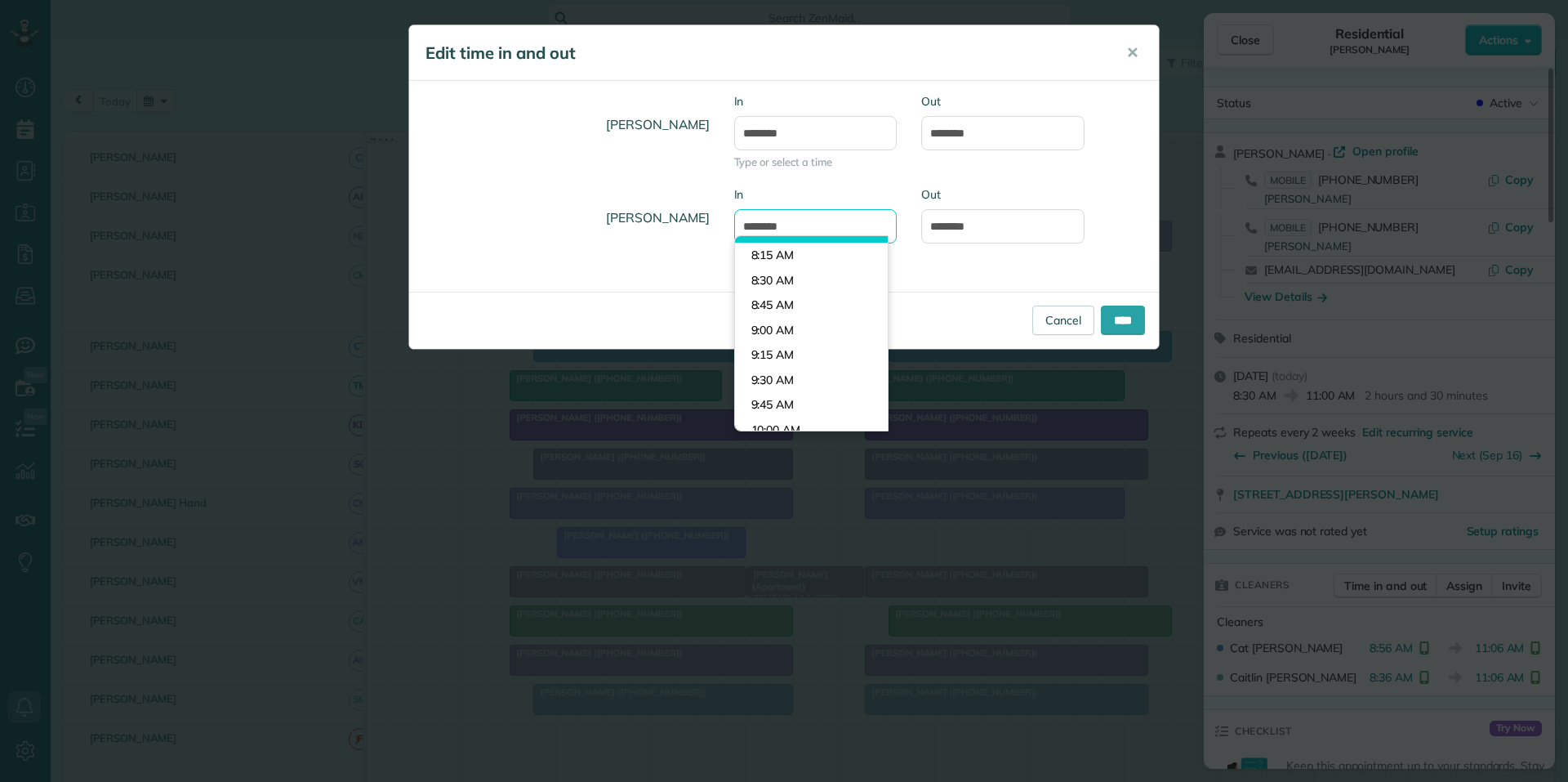
scroll to position [766, 0]
type input "*******"
click at [782, 330] on body "Dashboard Scheduling Calendar View List View Dispatch View - Weekly scheduling …" at bounding box center [784, 391] width 1568 height 782
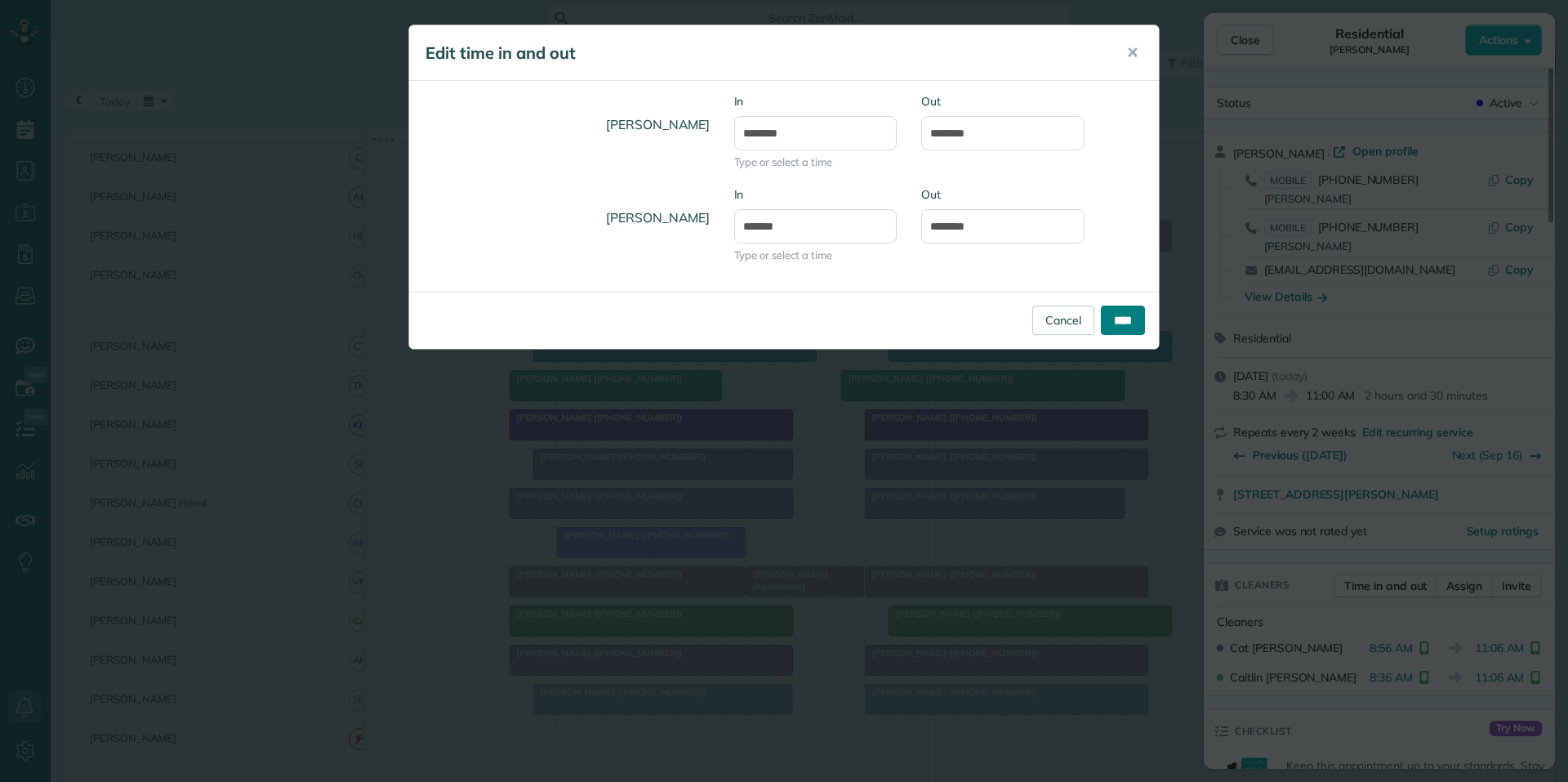
click at [1114, 314] on input "****" at bounding box center [1123, 320] width 44 height 30
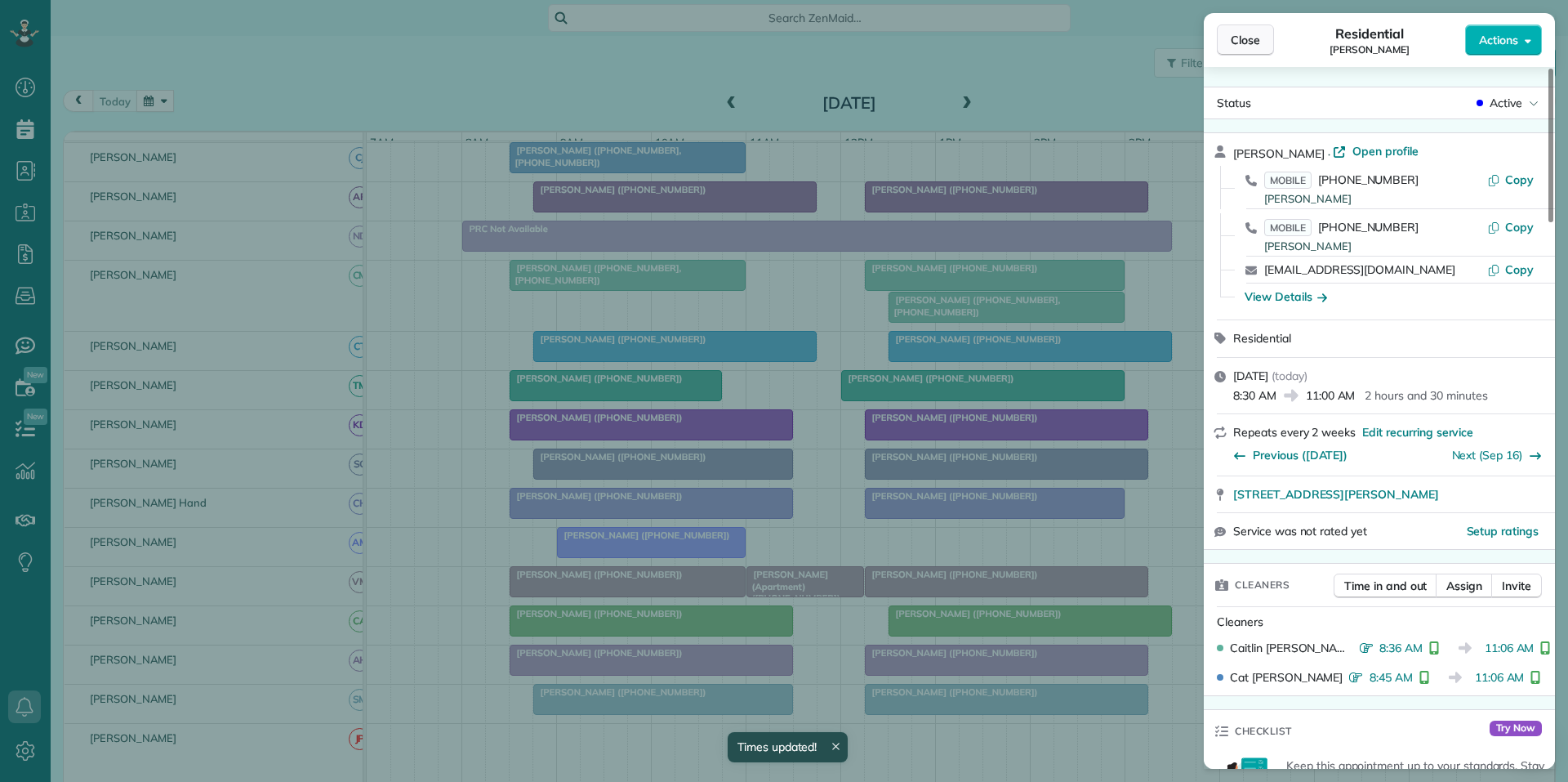
click at [1255, 36] on span "Close" at bounding box center [1246, 39] width 30 height 17
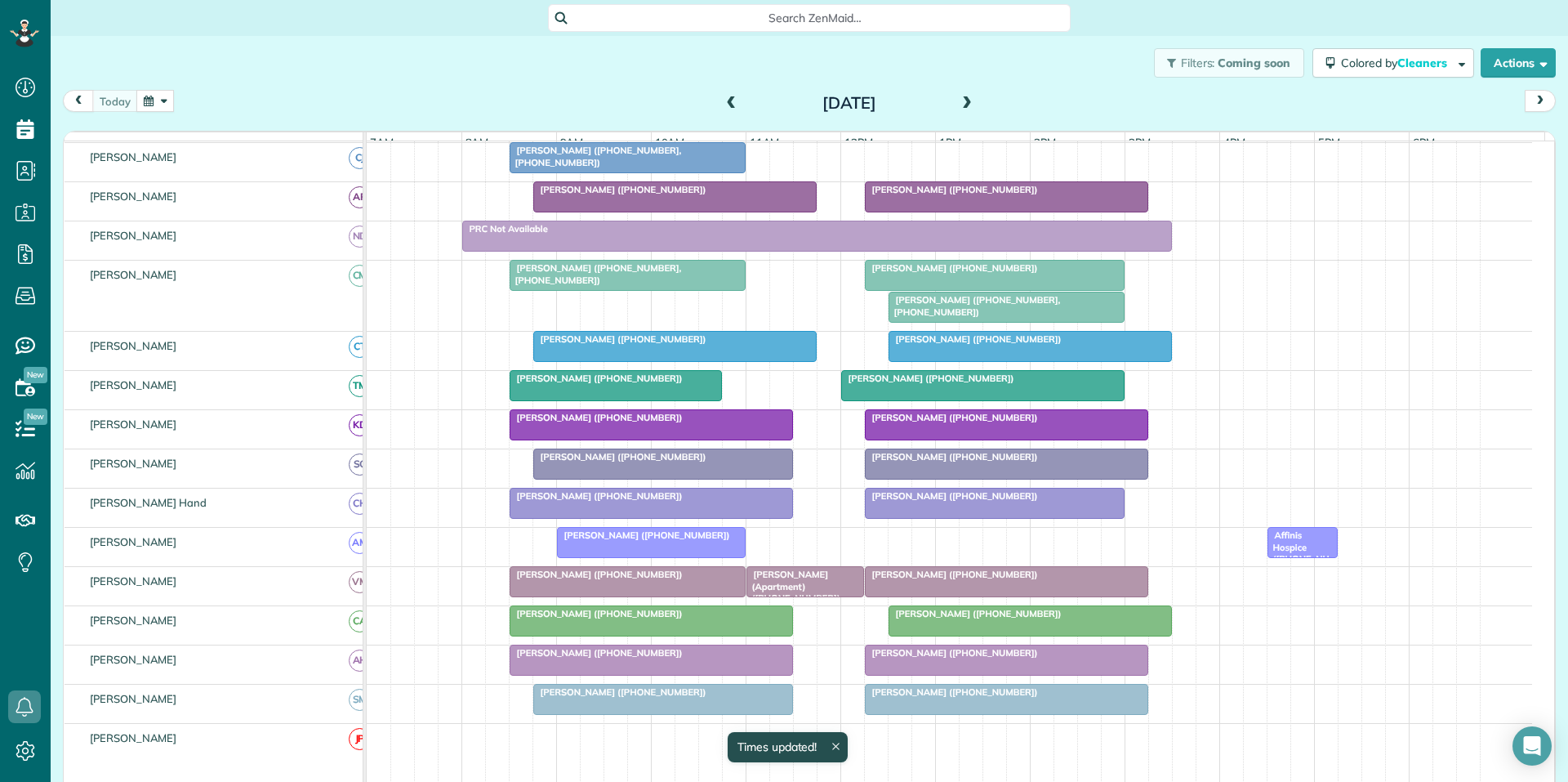
click at [656, 195] on span "[PERSON_NAME] ([PHONE_NUMBER])" at bounding box center [619, 189] width 174 height 12
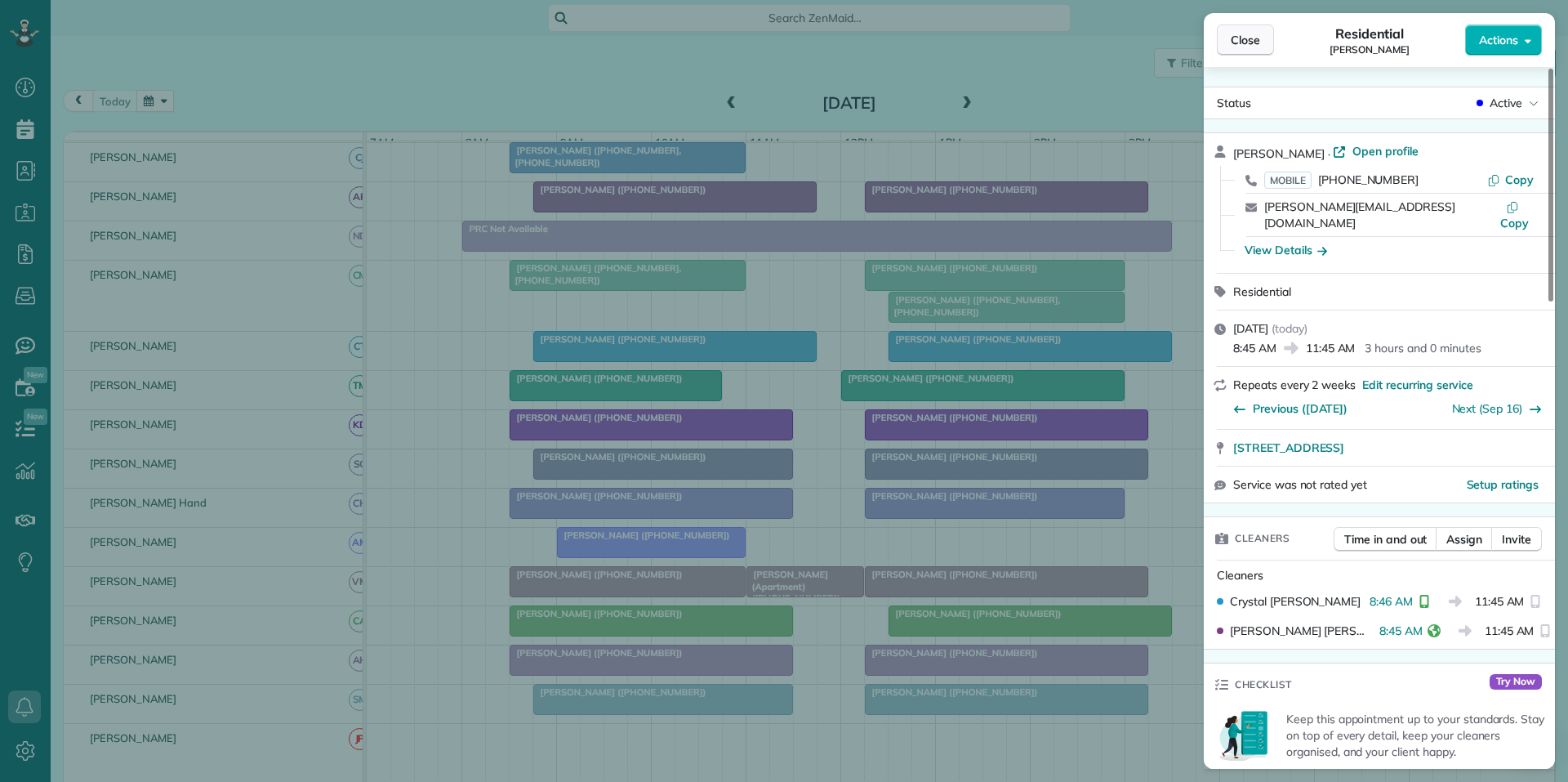
click at [1251, 43] on span "Close" at bounding box center [1246, 39] width 30 height 17
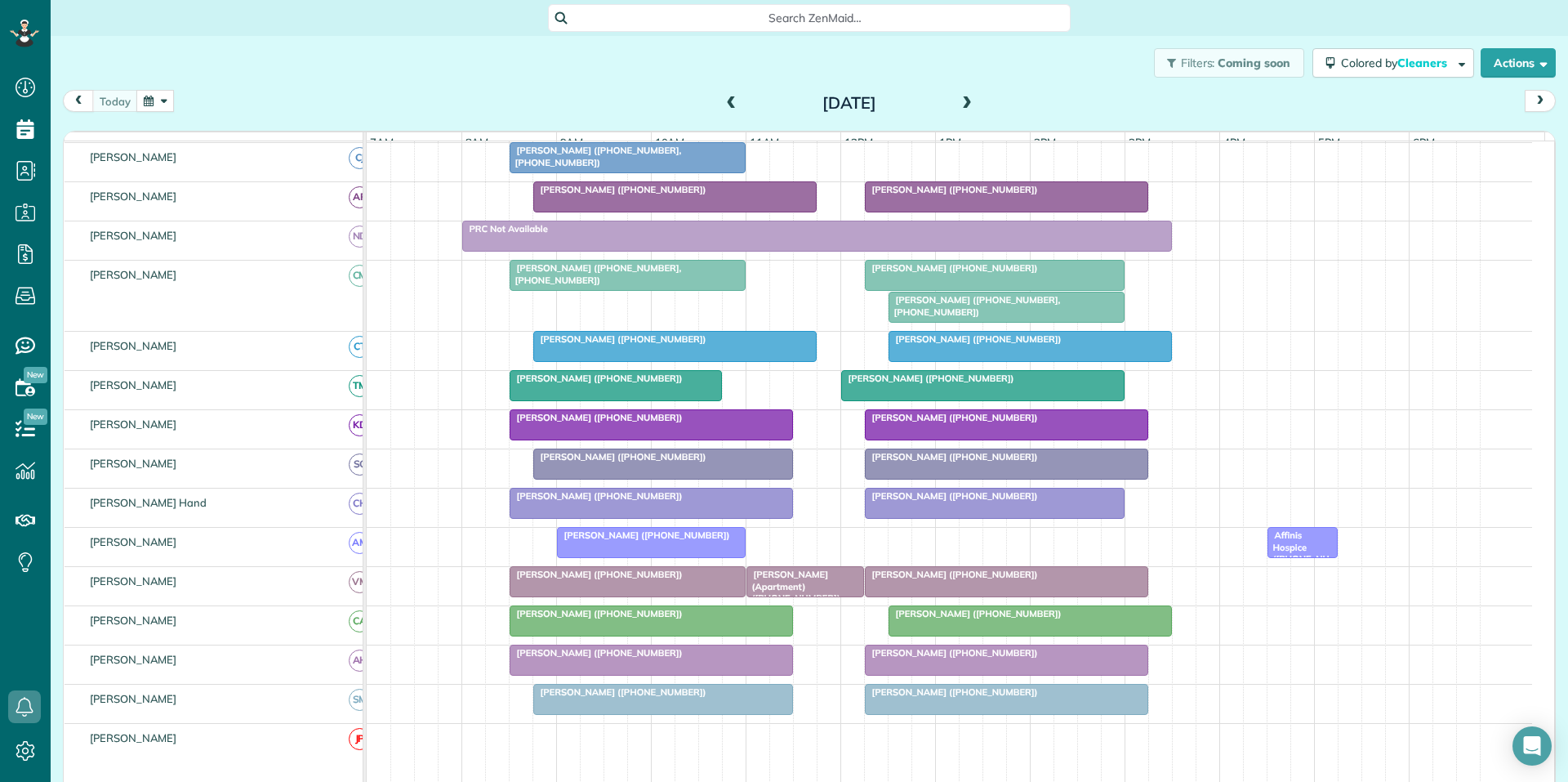
click at [597, 399] on div at bounding box center [616, 386] width 211 height 30
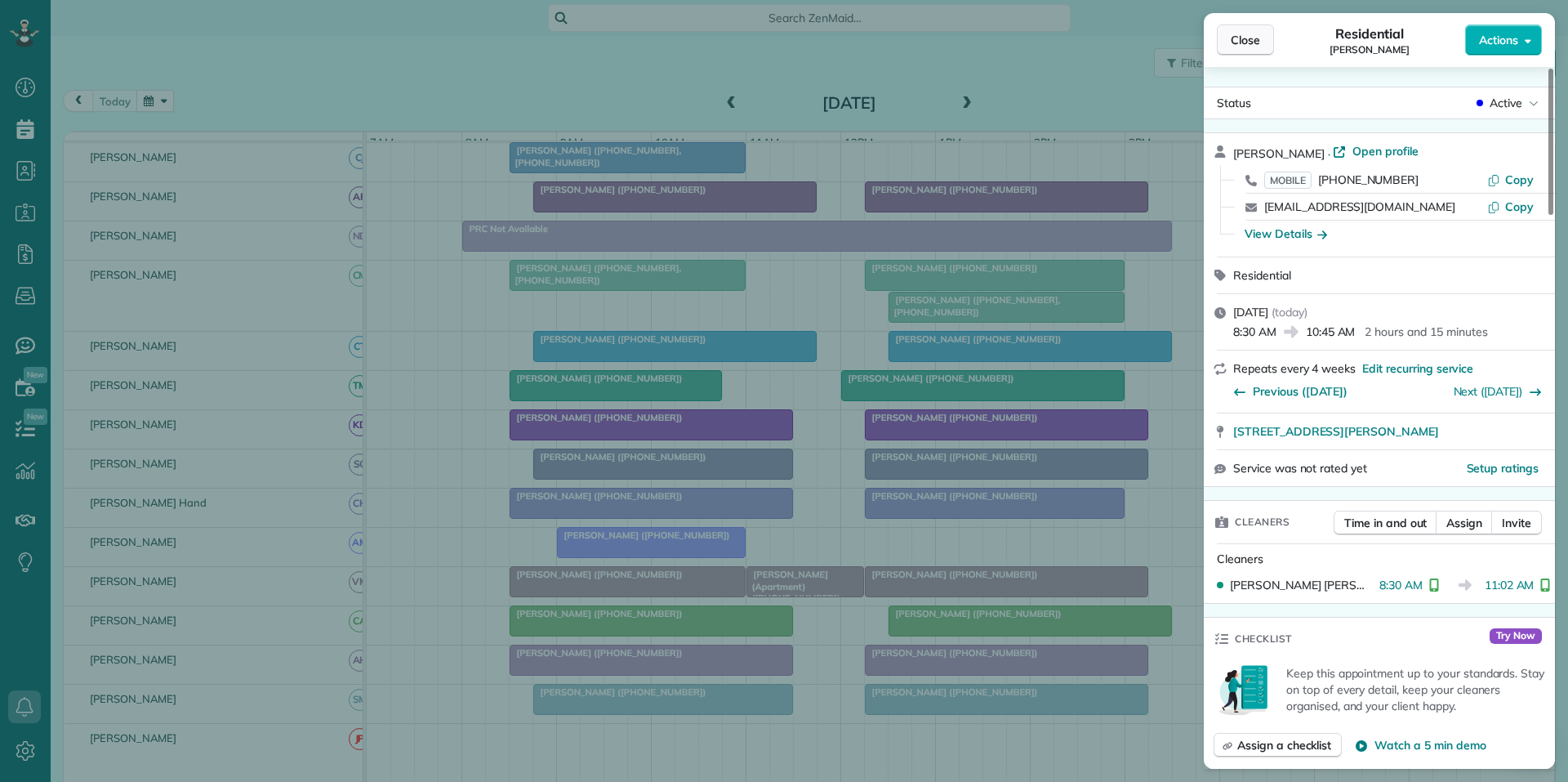
click at [1238, 40] on span "Close" at bounding box center [1246, 39] width 30 height 17
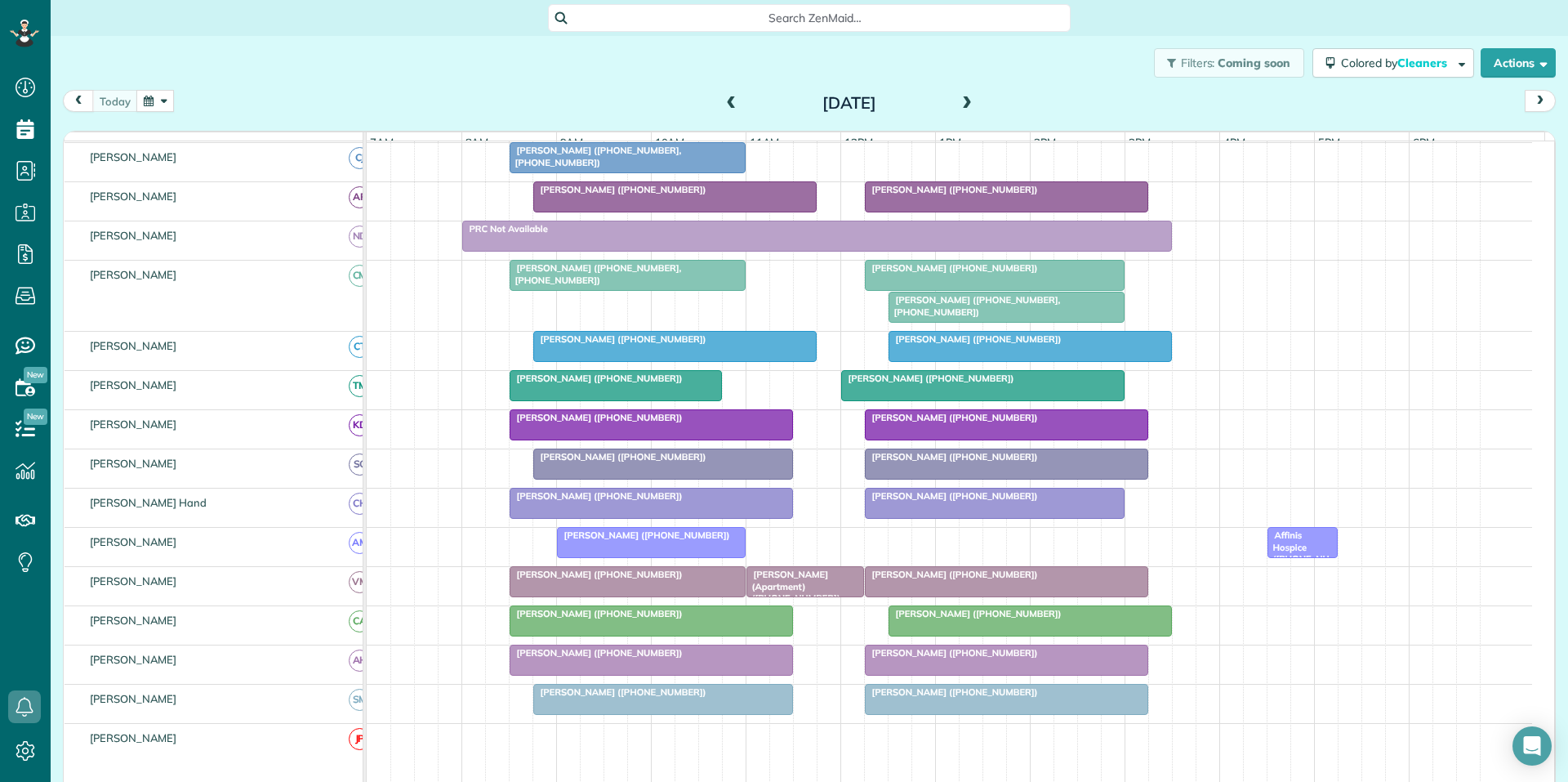
click at [649, 557] on div at bounding box center [651, 542] width 187 height 30
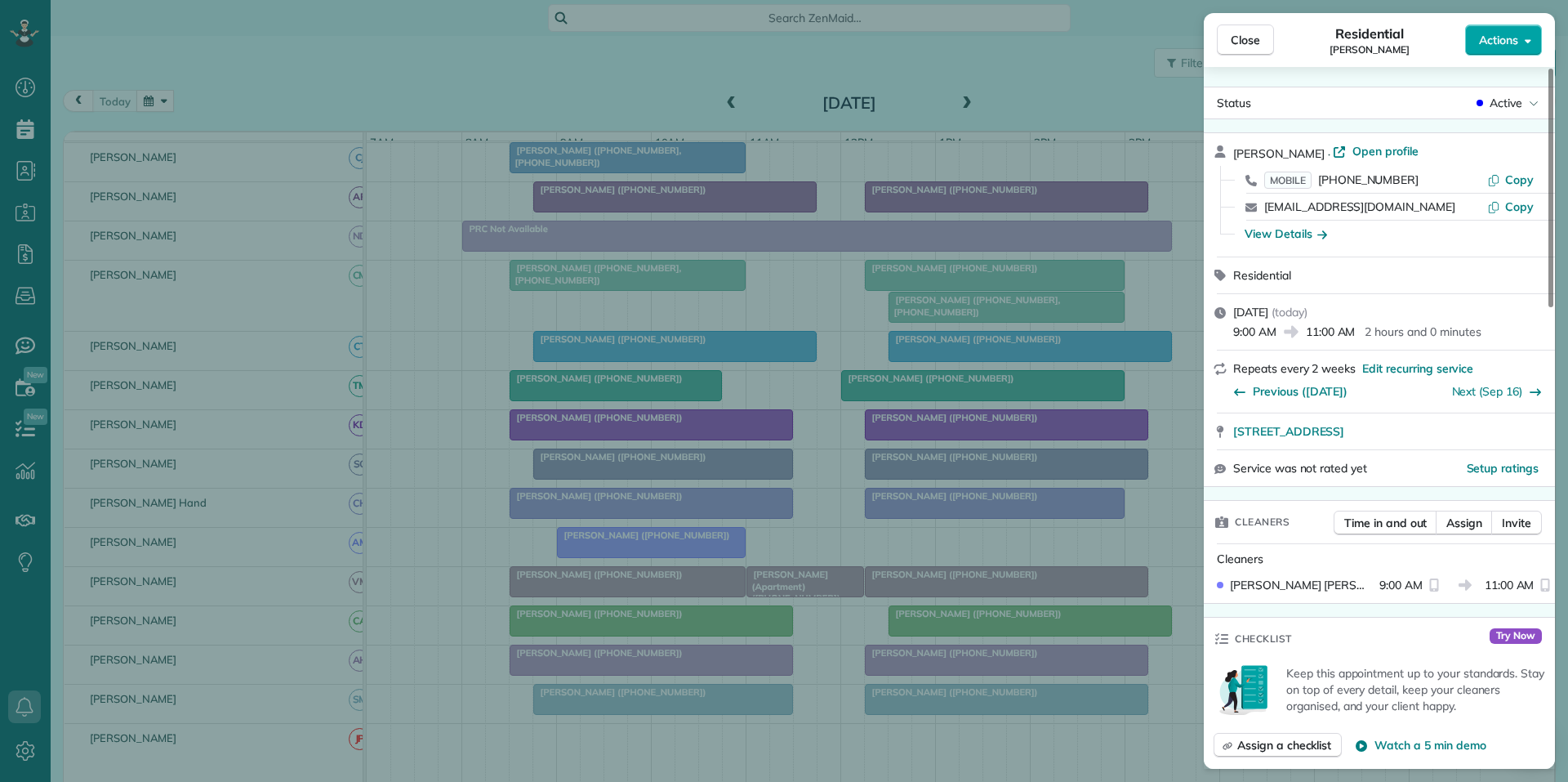
click at [1507, 48] on button "Actions" at bounding box center [1503, 39] width 77 height 31
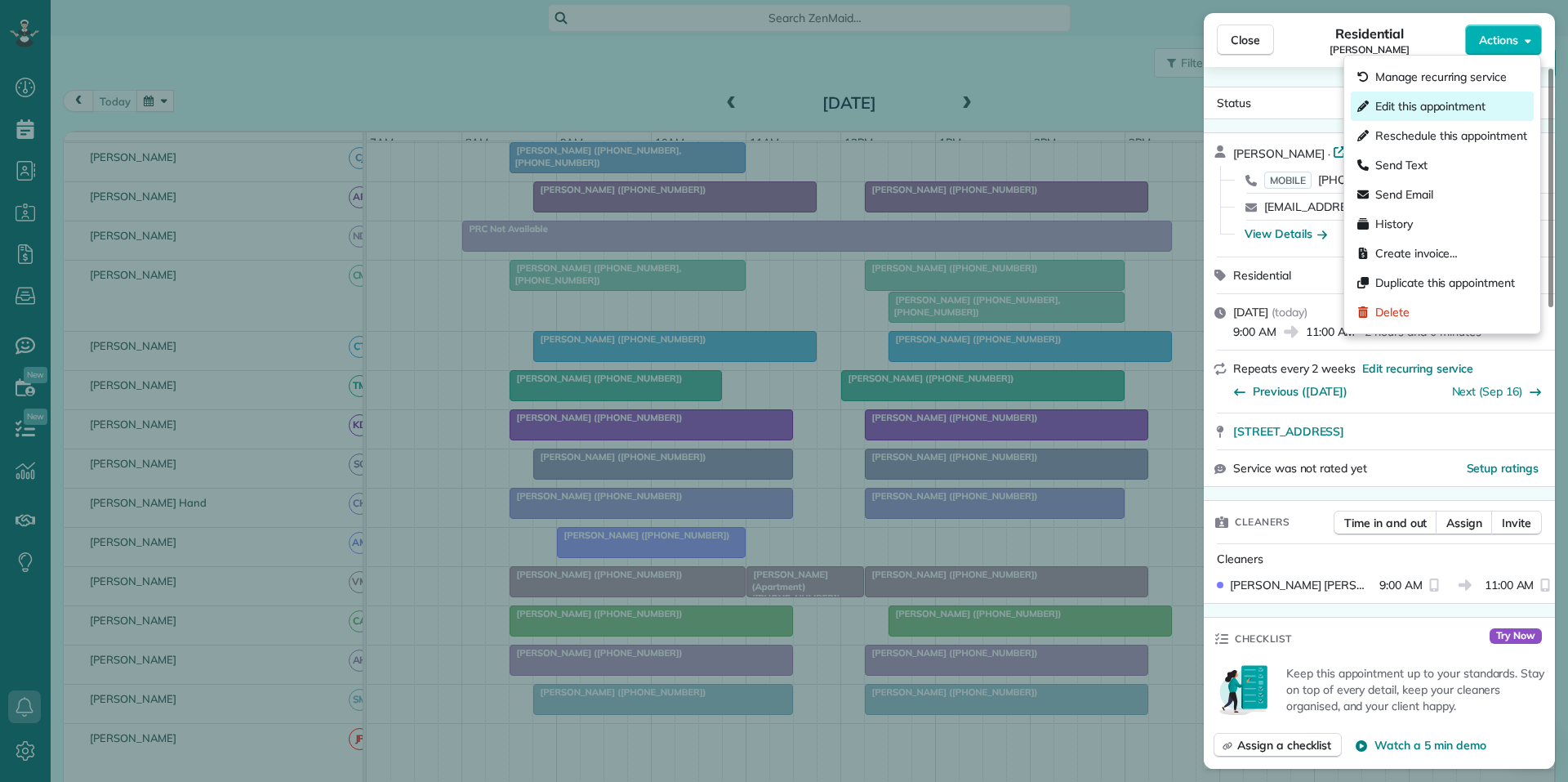
click at [1434, 108] on span "Edit this appointment" at bounding box center [1430, 106] width 110 height 17
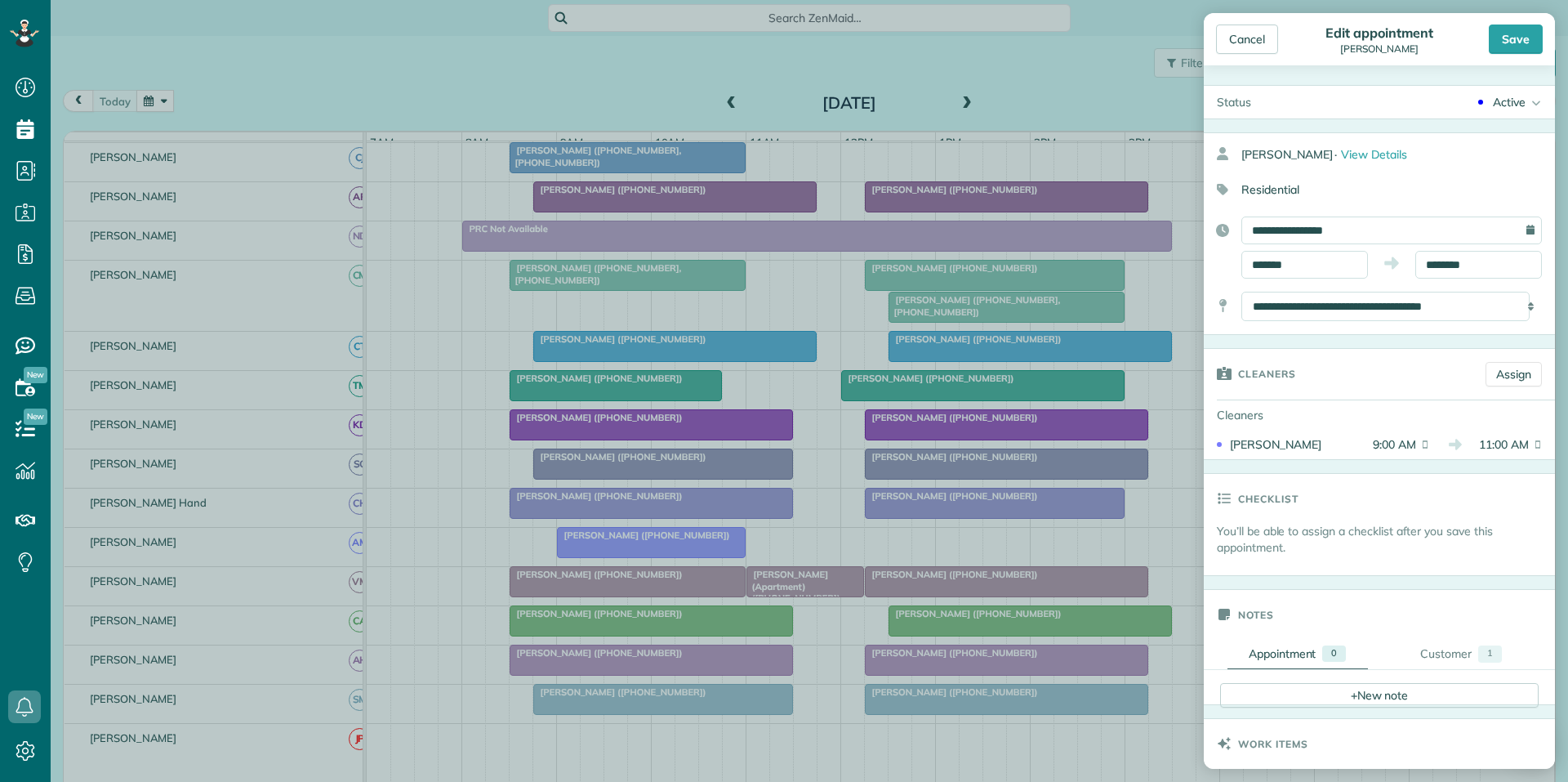
click at [1498, 98] on div "Active" at bounding box center [1508, 102] width 33 height 17
click at [1507, 266] on div "Cancelled" at bounding box center [1512, 266] width 51 height 12
click at [1527, 35] on div "Save" at bounding box center [1515, 39] width 54 height 30
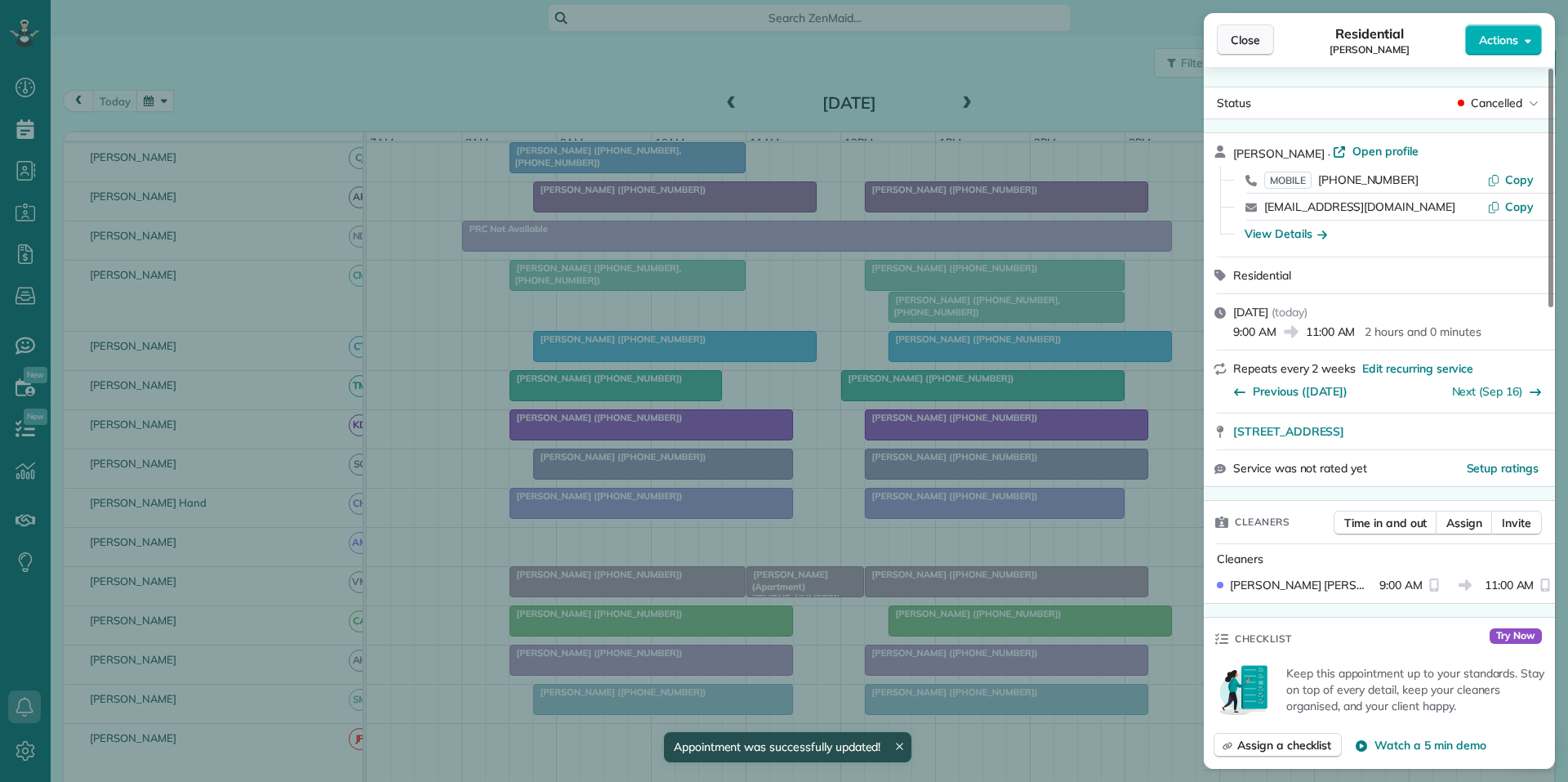
click at [1250, 36] on span "Close" at bounding box center [1246, 39] width 30 height 17
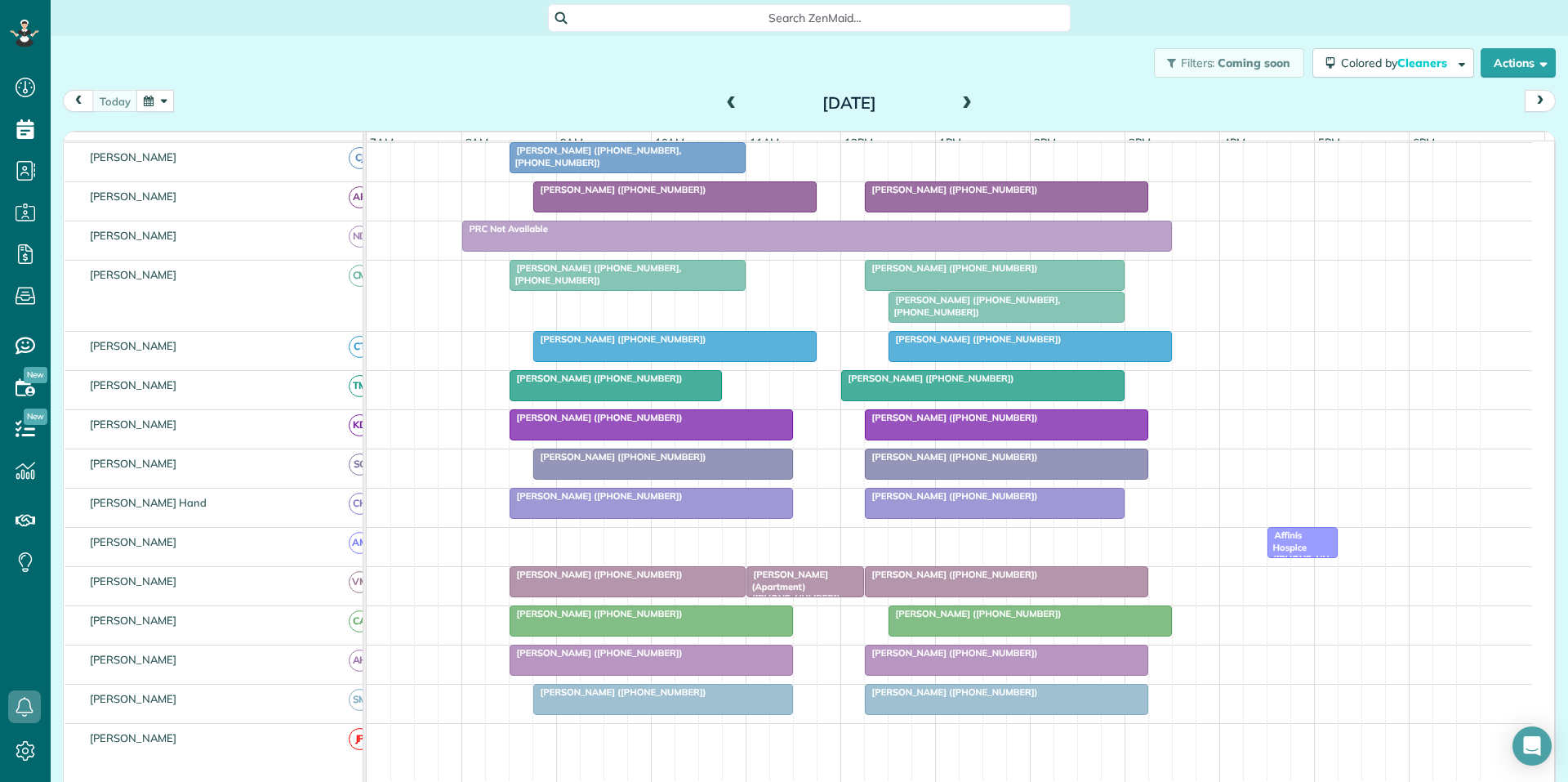
click at [963, 103] on span at bounding box center [967, 104] width 18 height 15
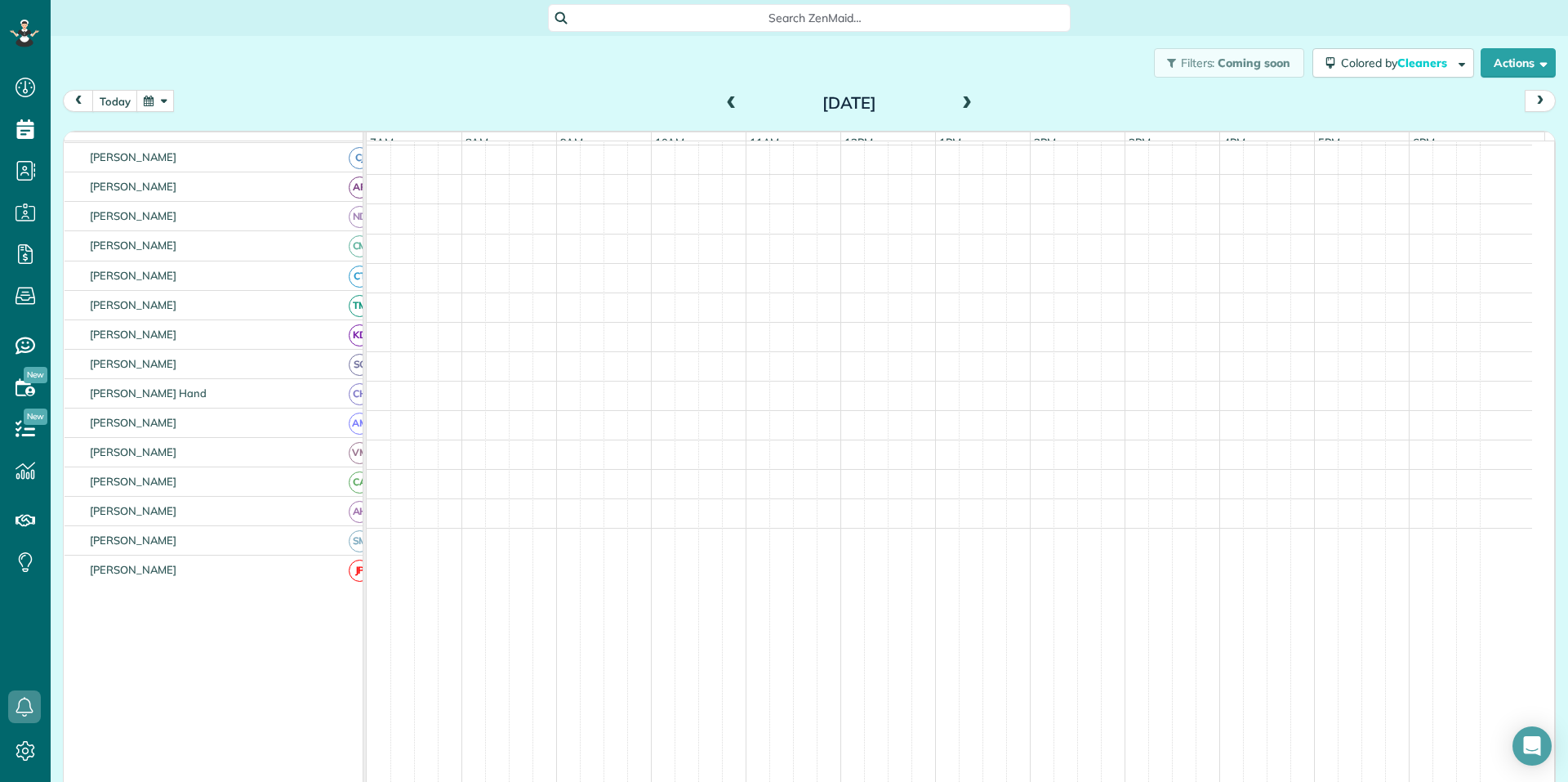
scroll to position [197, 0]
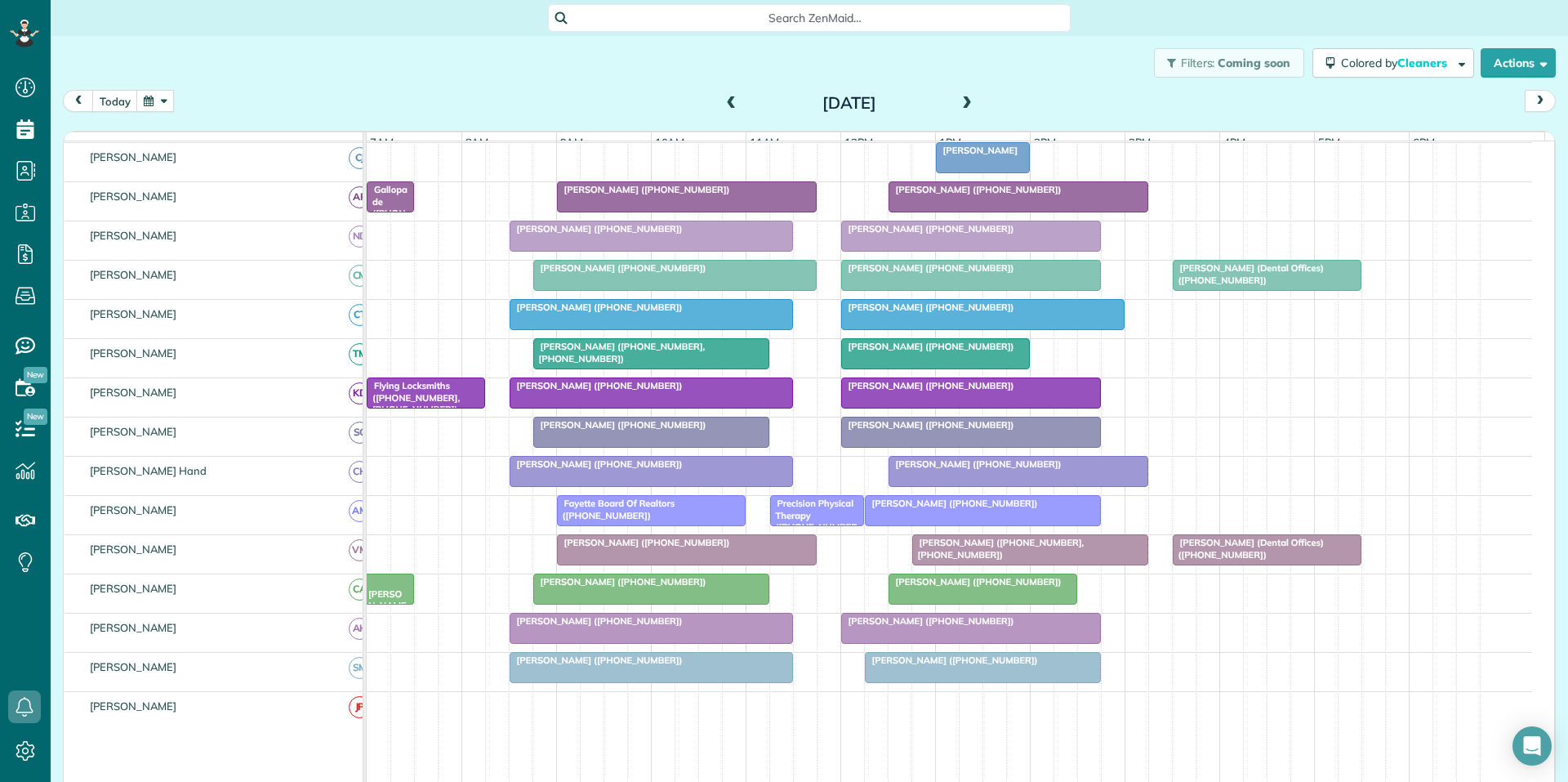
click at [967, 102] on span at bounding box center [967, 104] width 18 height 15
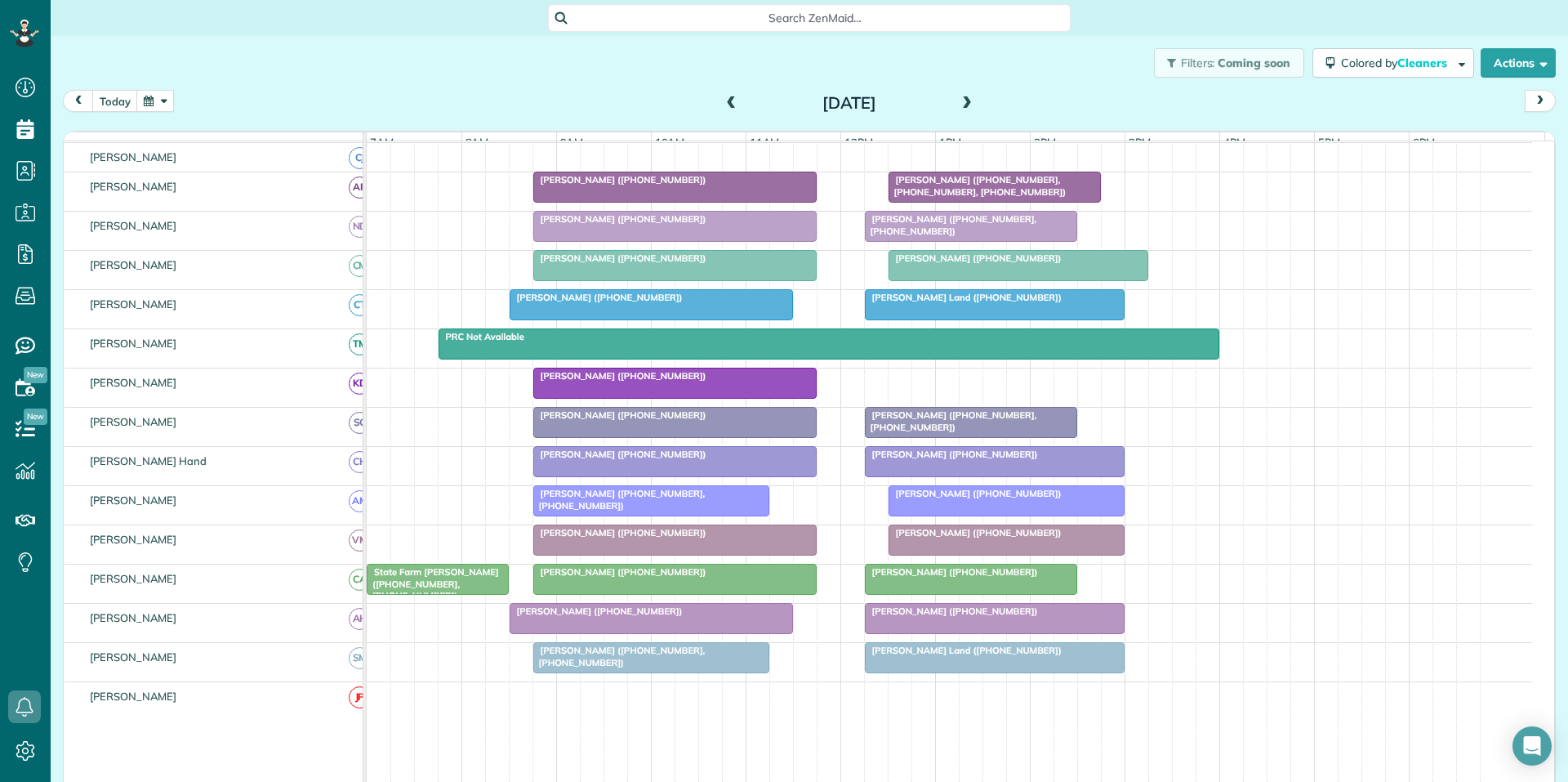
click at [966, 104] on span at bounding box center [967, 104] width 18 height 15
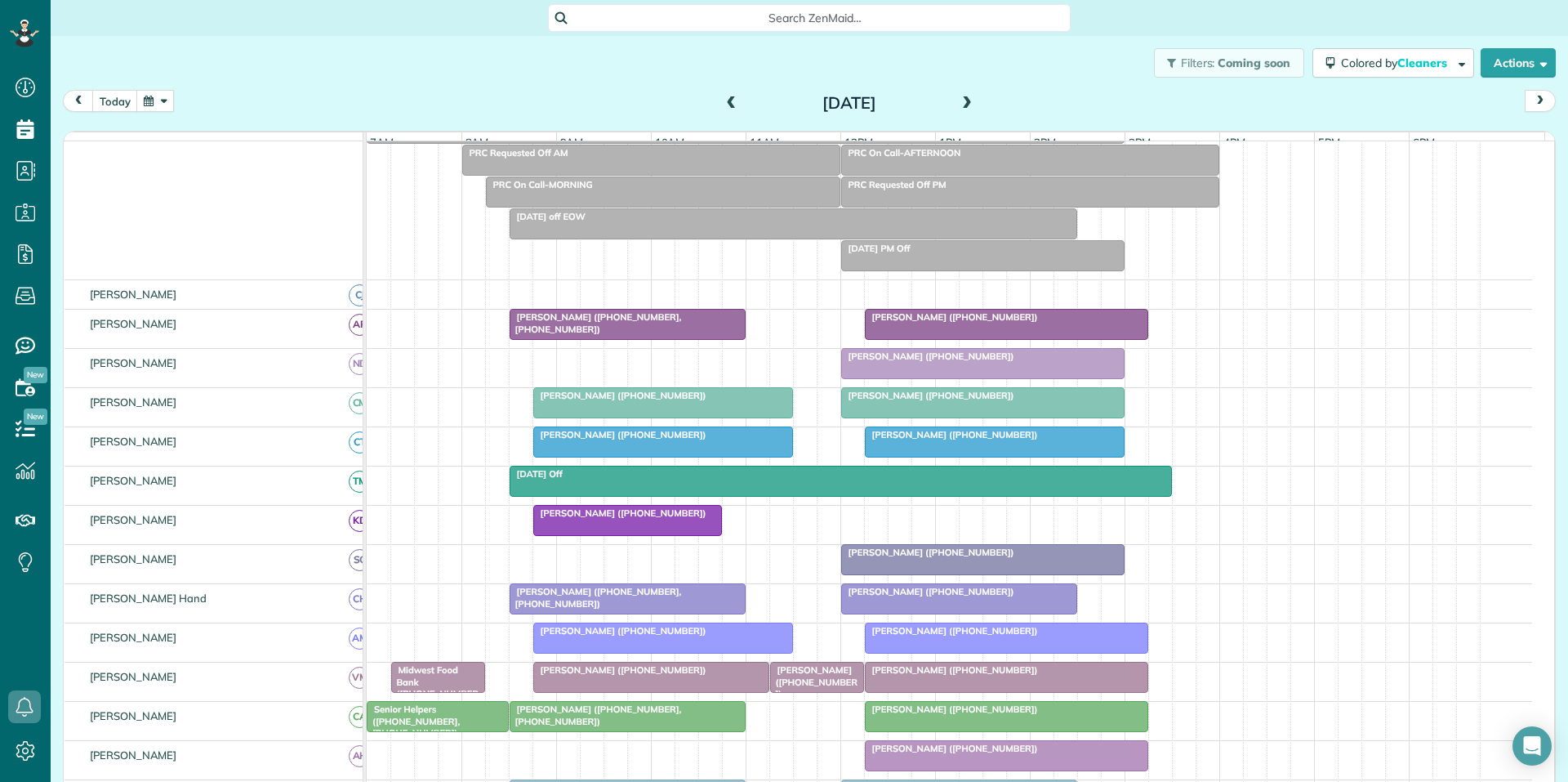
scroll to position [229, 0]
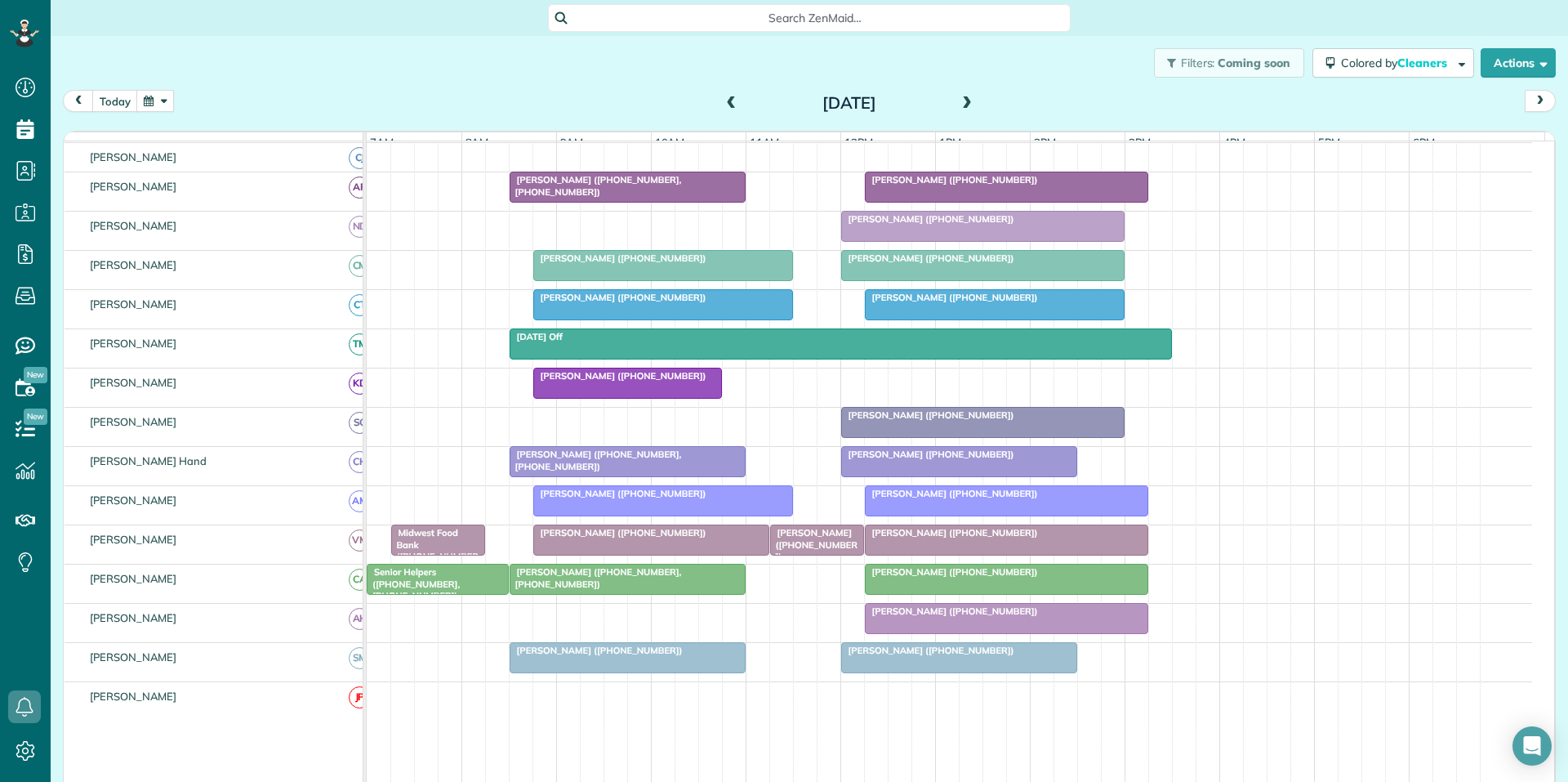
click at [638, 264] on span "[PERSON_NAME] ([PHONE_NUMBER])" at bounding box center [619, 258] width 174 height 12
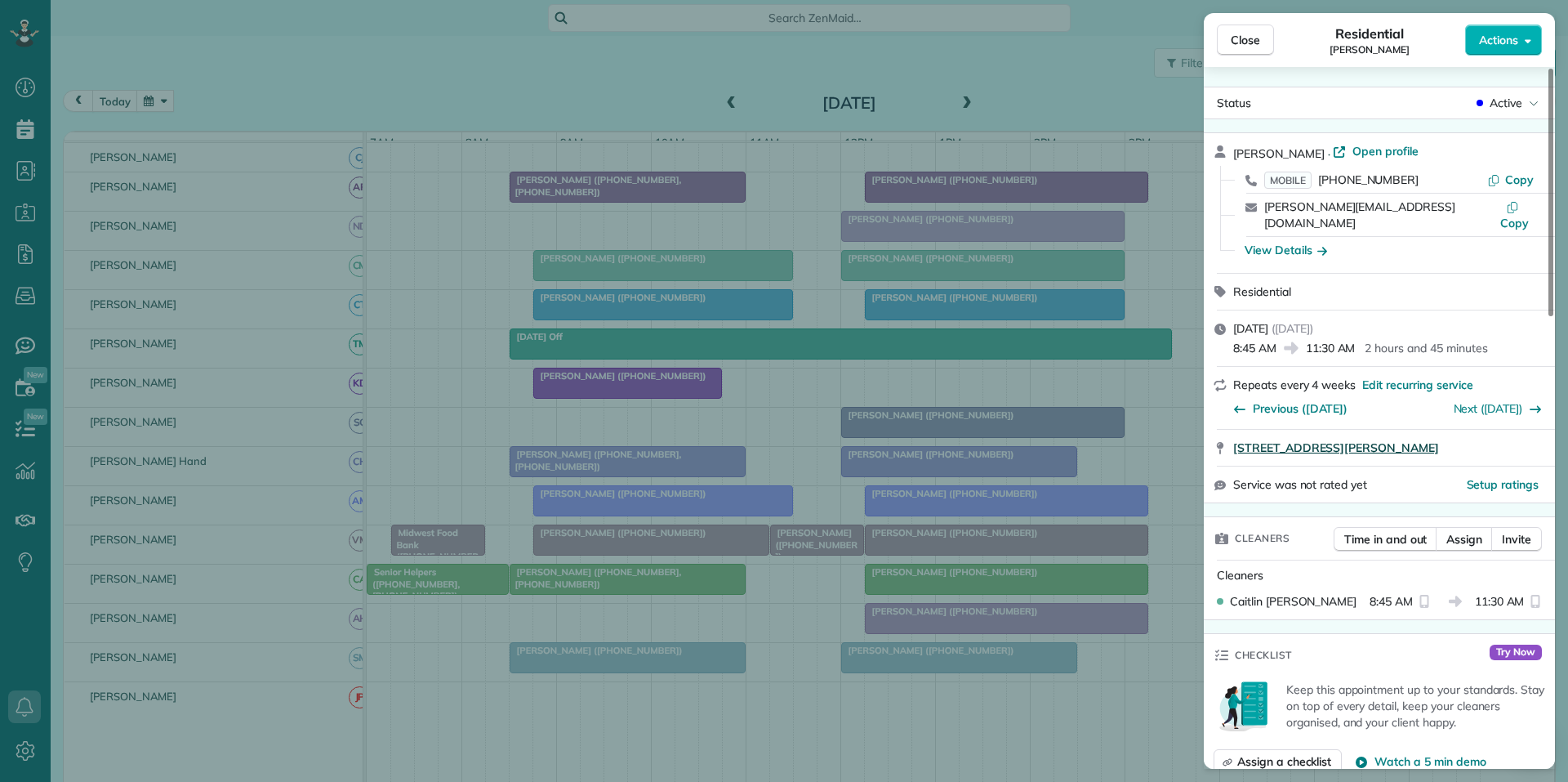
click at [1393, 440] on span "636 South Jeff Davis Drive Fayetteville GA 30215" at bounding box center [1335, 448] width 206 height 17
click at [1256, 36] on span "Close" at bounding box center [1246, 39] width 30 height 17
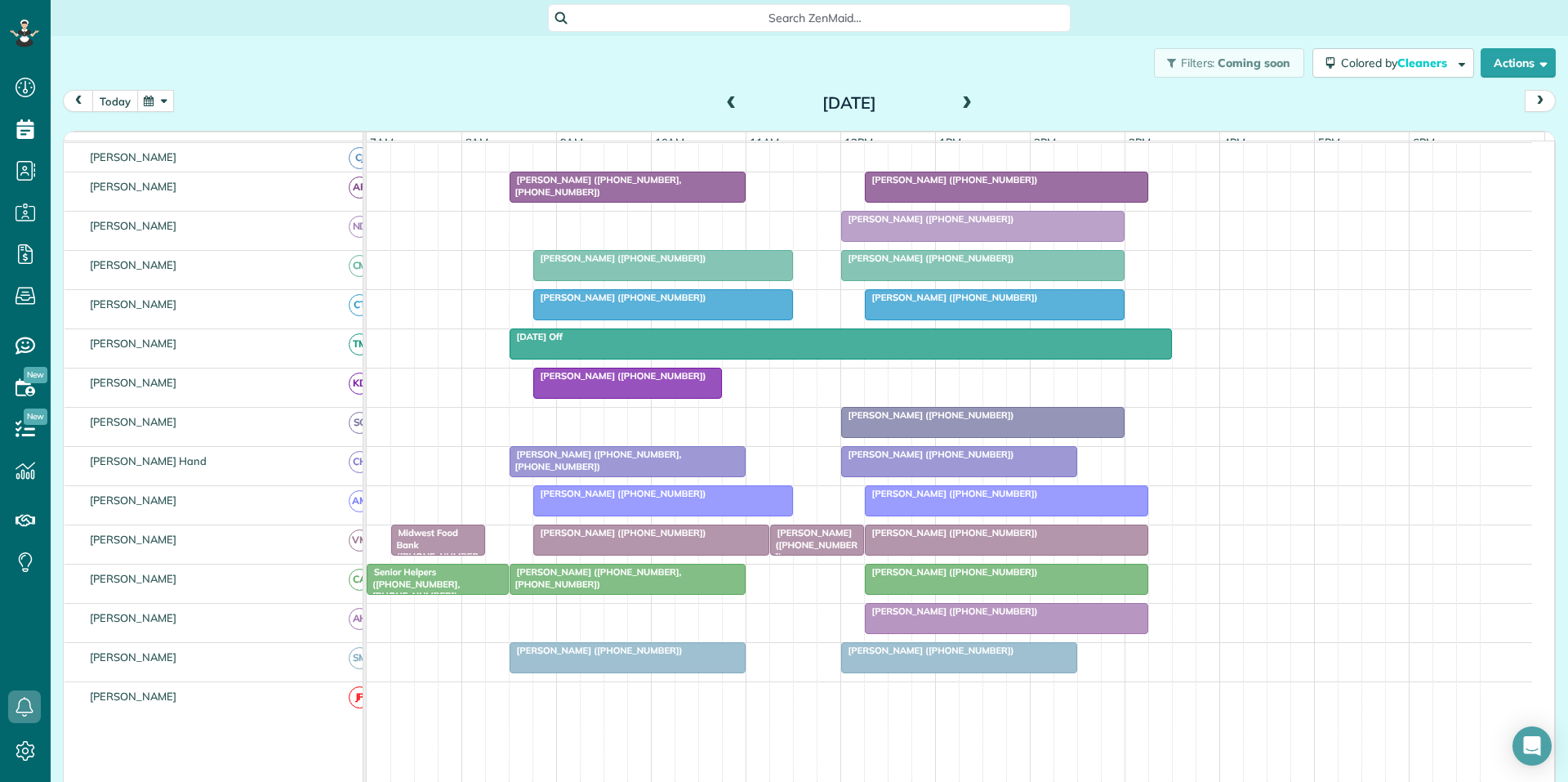
click at [113, 97] on button "today" at bounding box center [115, 101] width 45 height 22
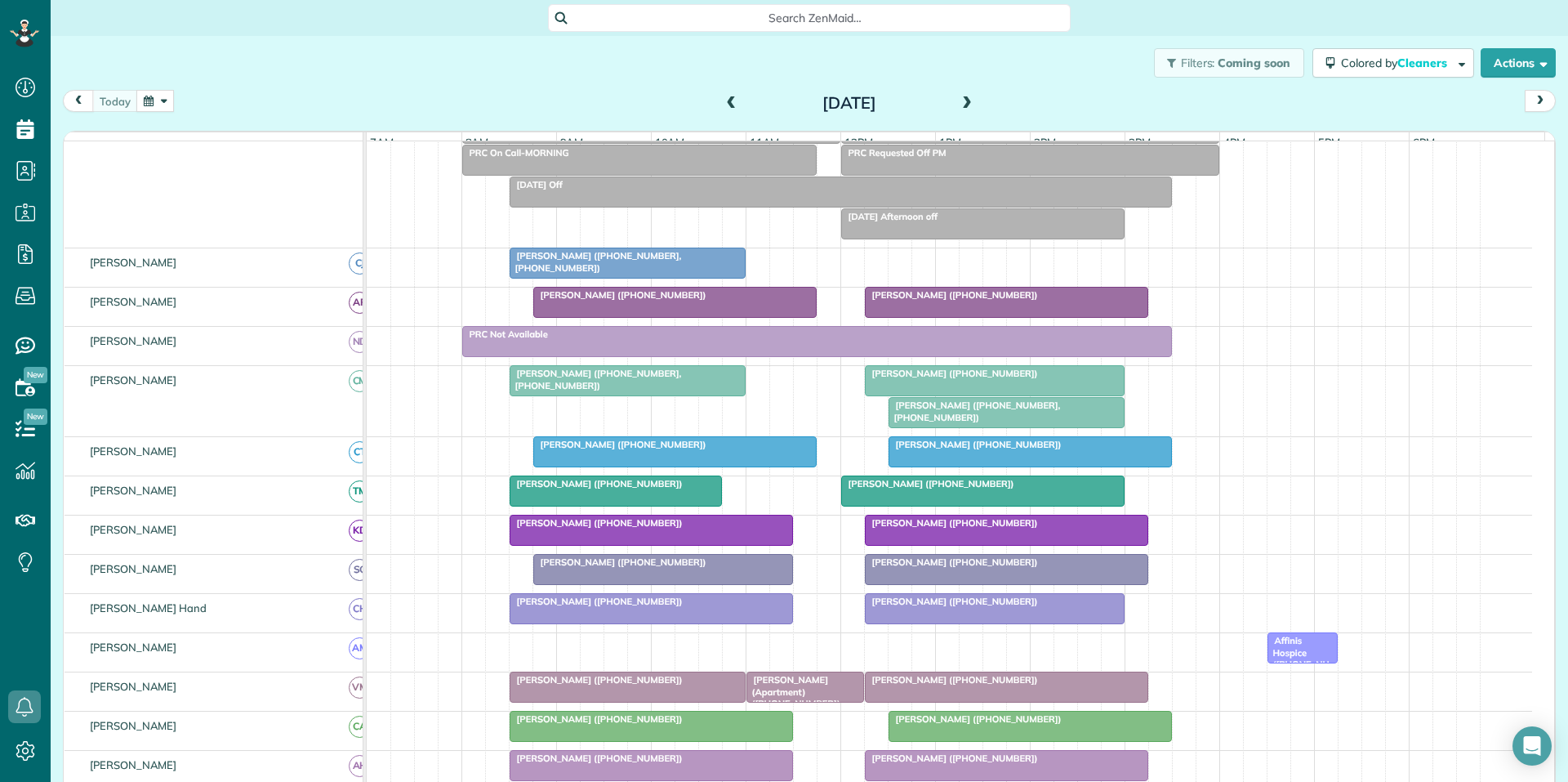
scroll to position [197, 0]
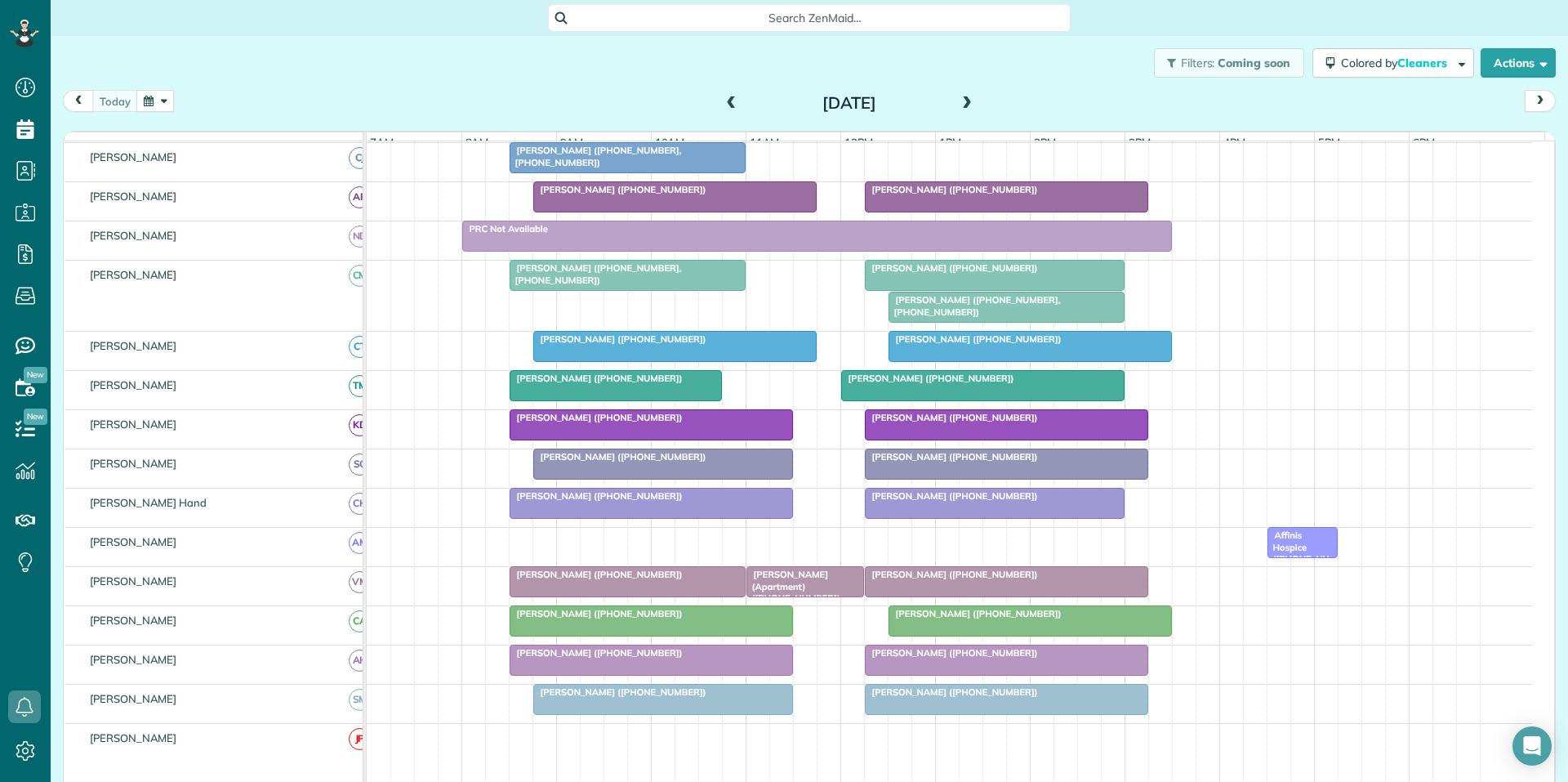
click at [983, 321] on div at bounding box center [1006, 308] width 235 height 30
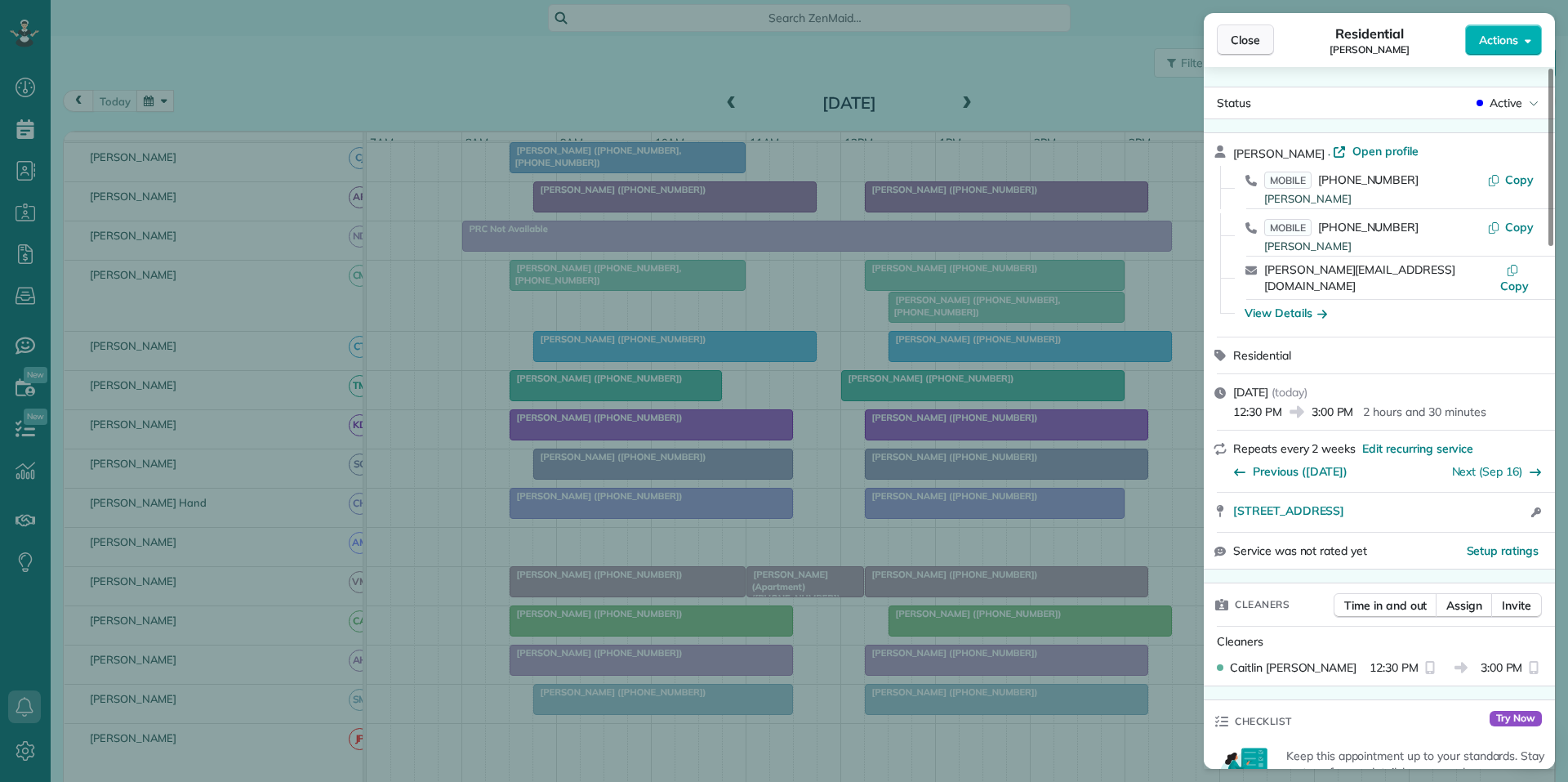
click at [1252, 48] on button "Close" at bounding box center [1245, 39] width 57 height 31
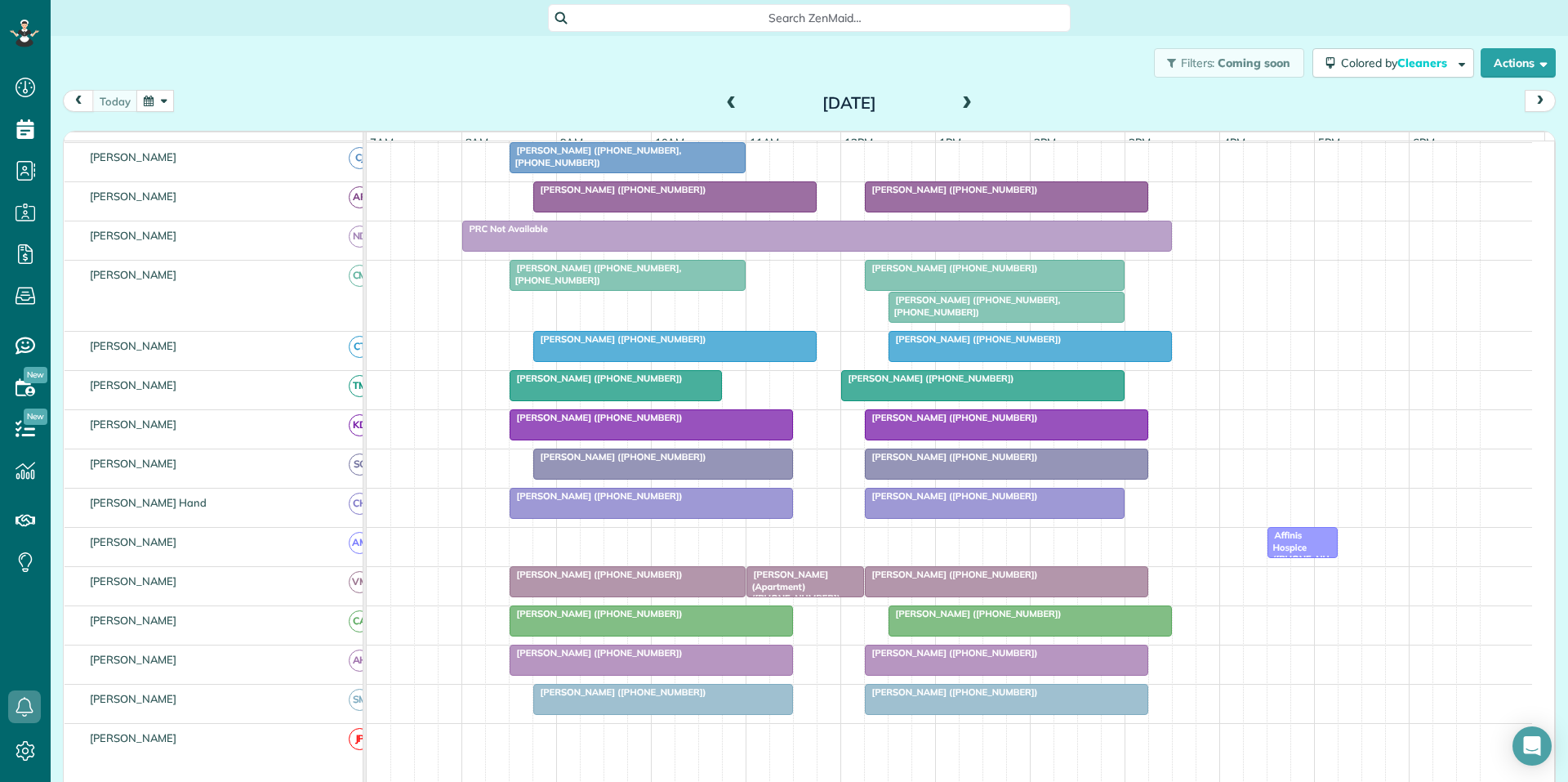
click at [984, 321] on div at bounding box center [1006, 308] width 235 height 30
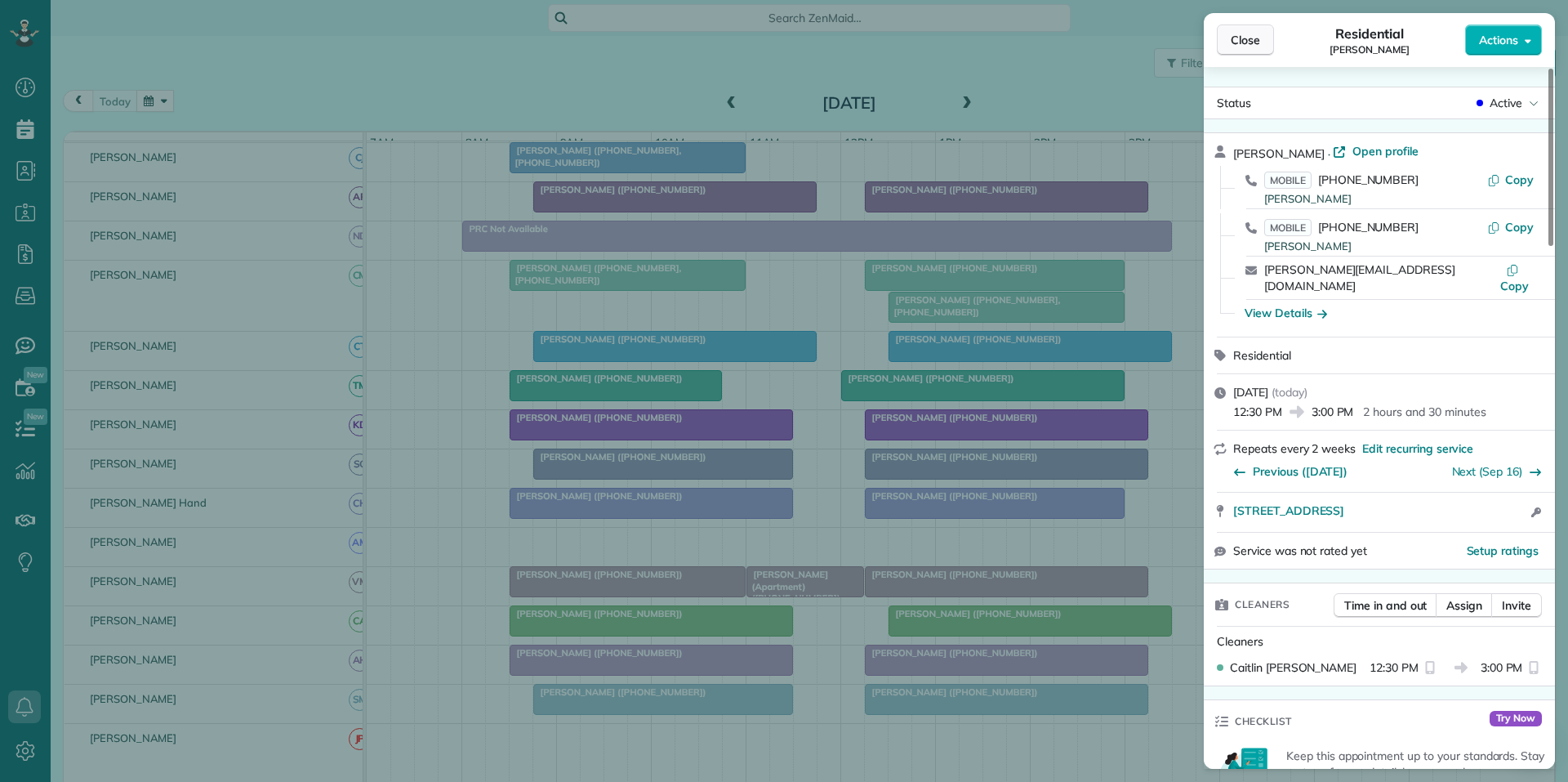
click at [1254, 41] on span "Close" at bounding box center [1246, 39] width 30 height 17
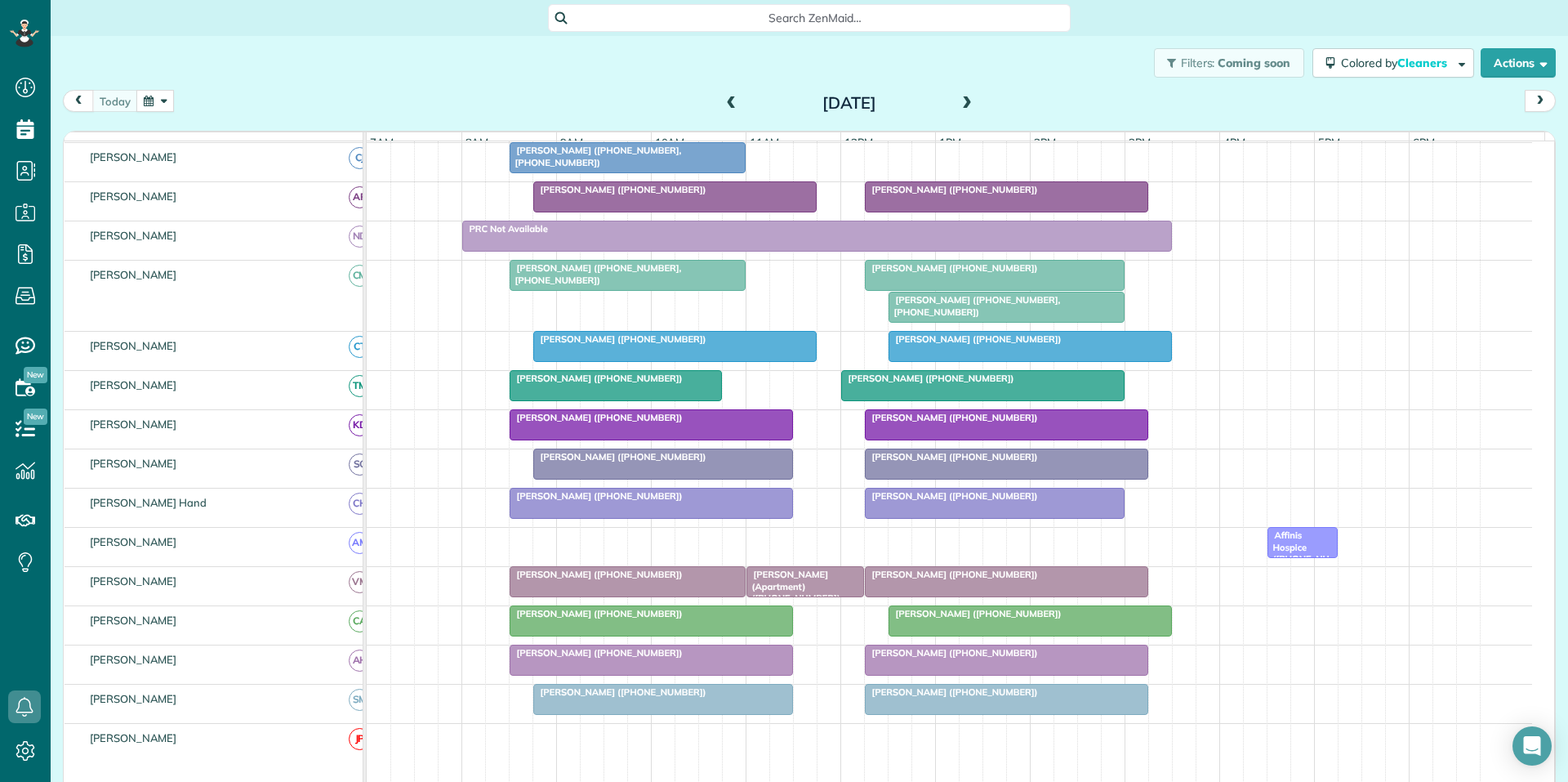
click at [1026, 314] on span "[PERSON_NAME] ([PHONE_NUMBER], [PHONE_NUMBER])" at bounding box center [975, 305] width 173 height 23
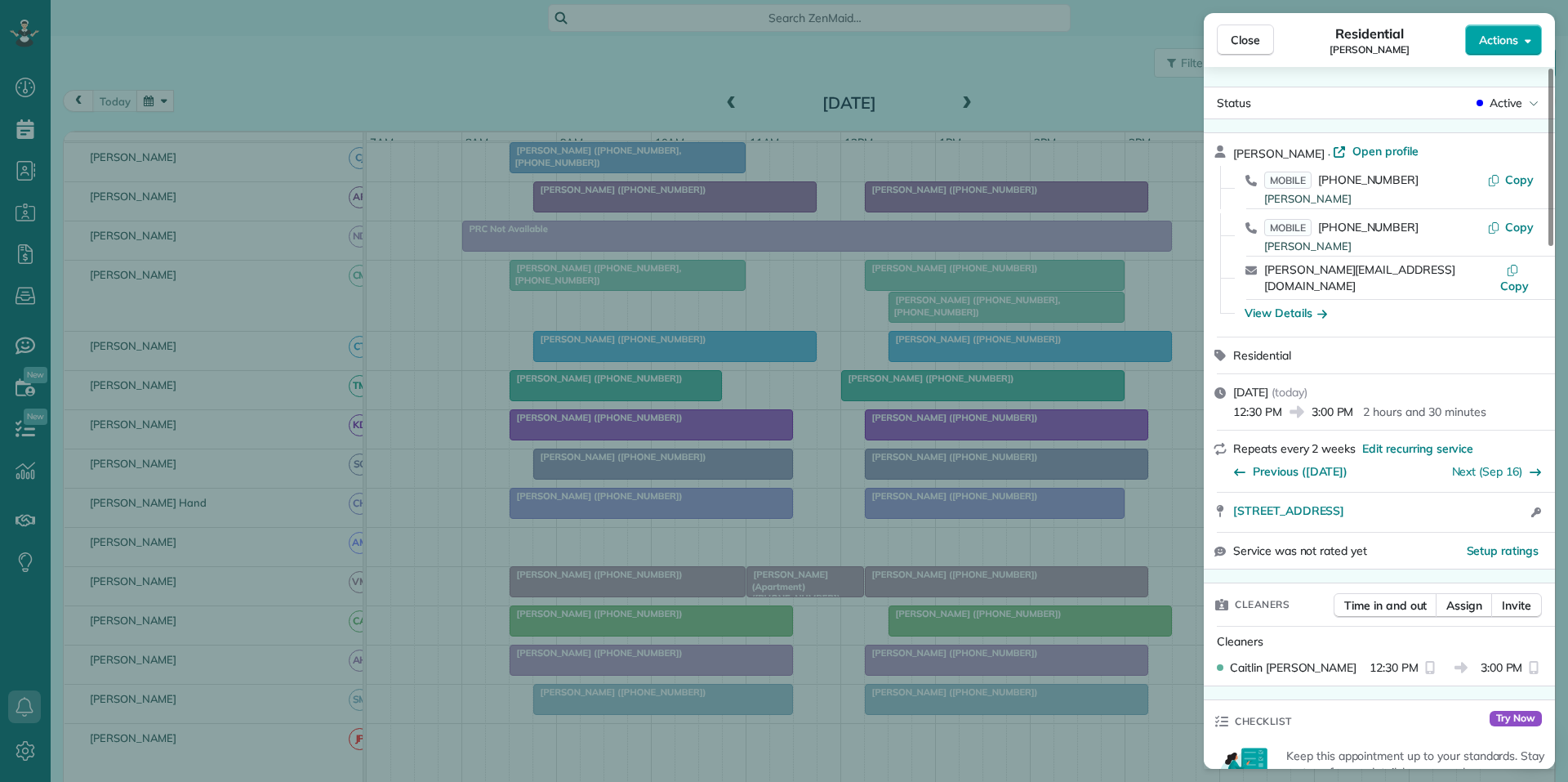
click at [1500, 43] on span "Actions" at bounding box center [1498, 39] width 39 height 17
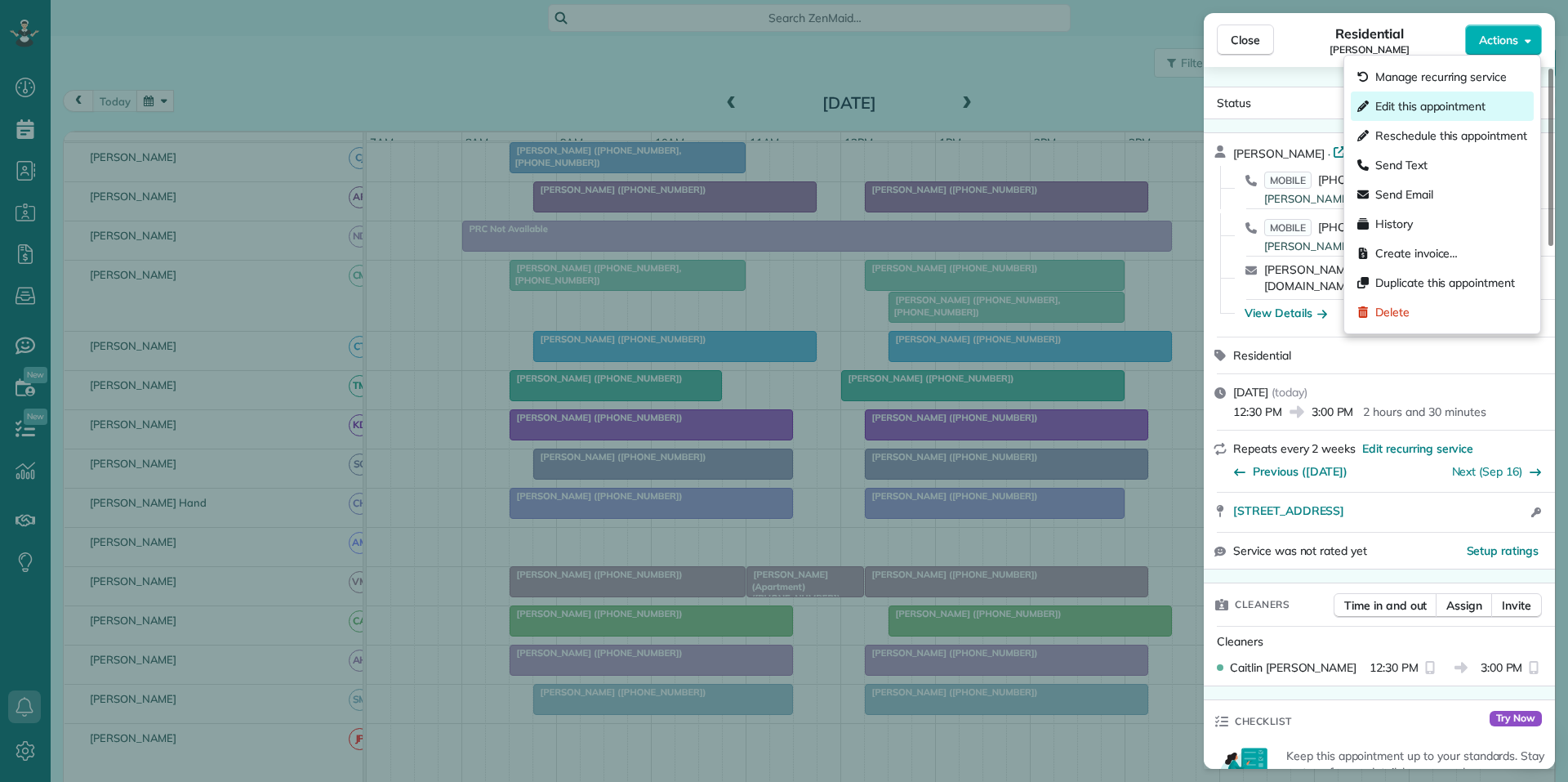
click at [1418, 112] on span "Edit this appointment" at bounding box center [1430, 106] width 110 height 17
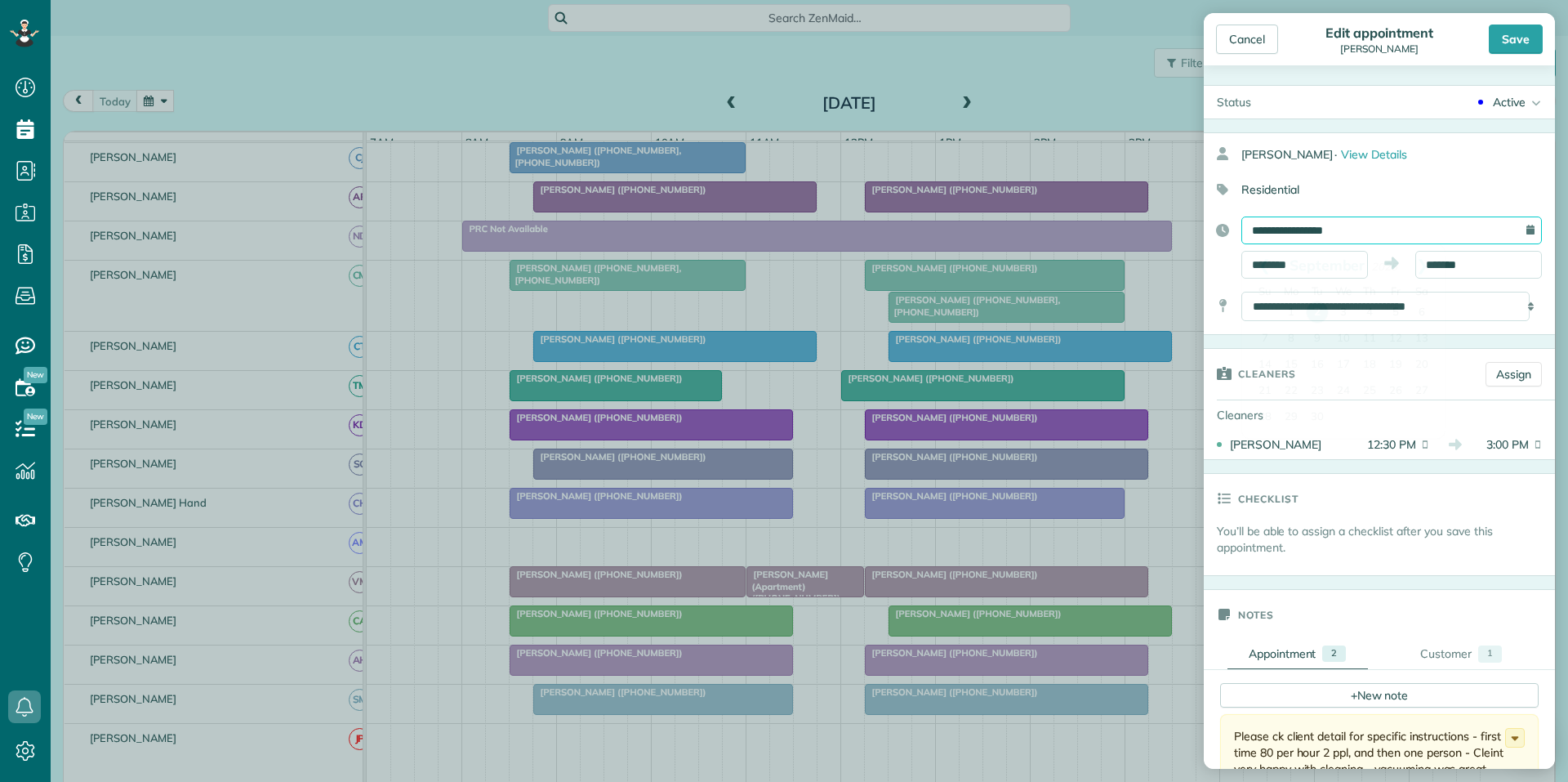
click at [1354, 226] on input "**********" at bounding box center [1391, 231] width 301 height 28
click at [1395, 305] on link "5" at bounding box center [1396, 313] width 27 height 27
type input "**********"
click at [1520, 40] on div "Save" at bounding box center [1515, 39] width 54 height 30
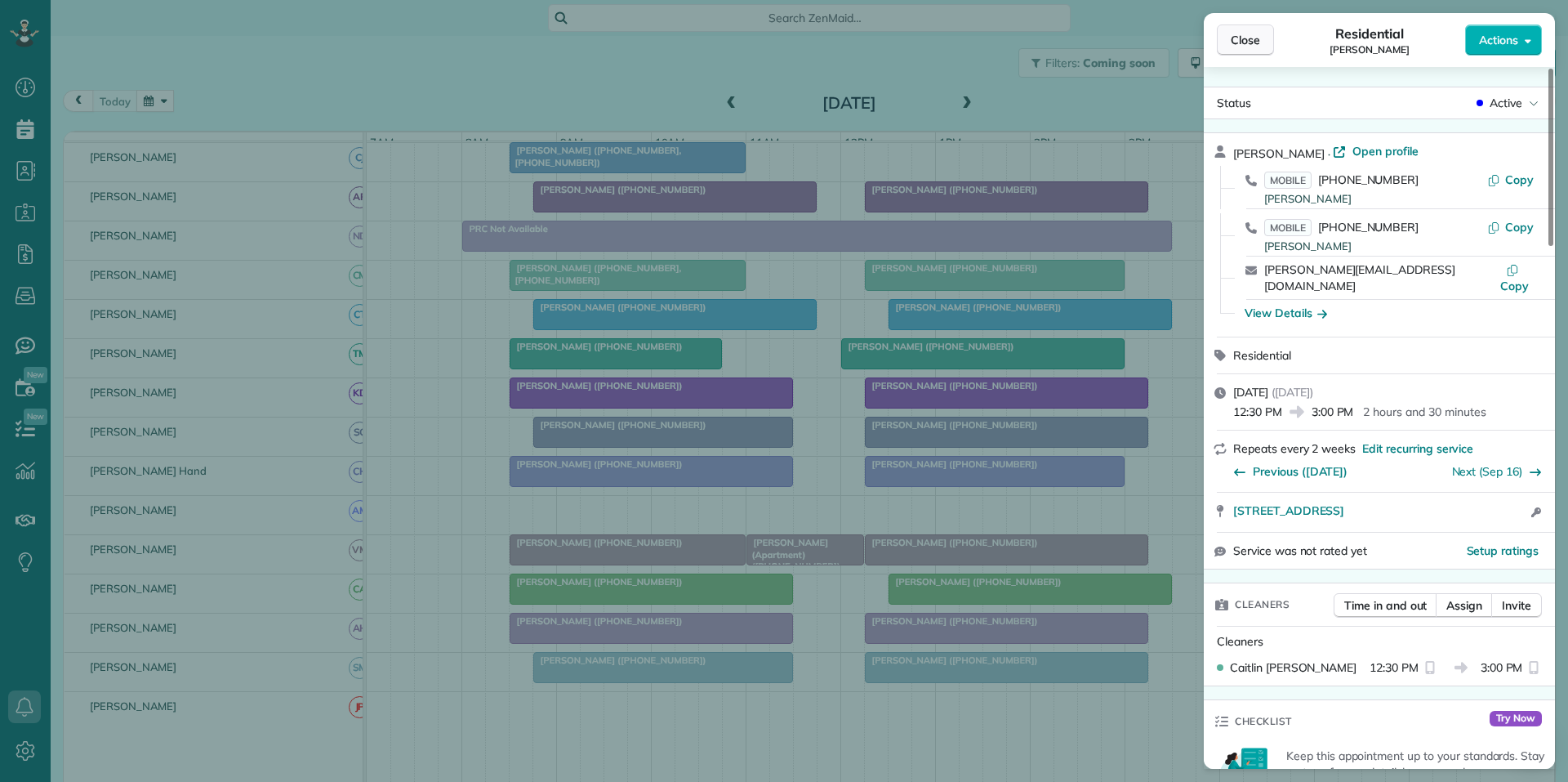
click at [1260, 40] on button "Close" at bounding box center [1245, 39] width 57 height 31
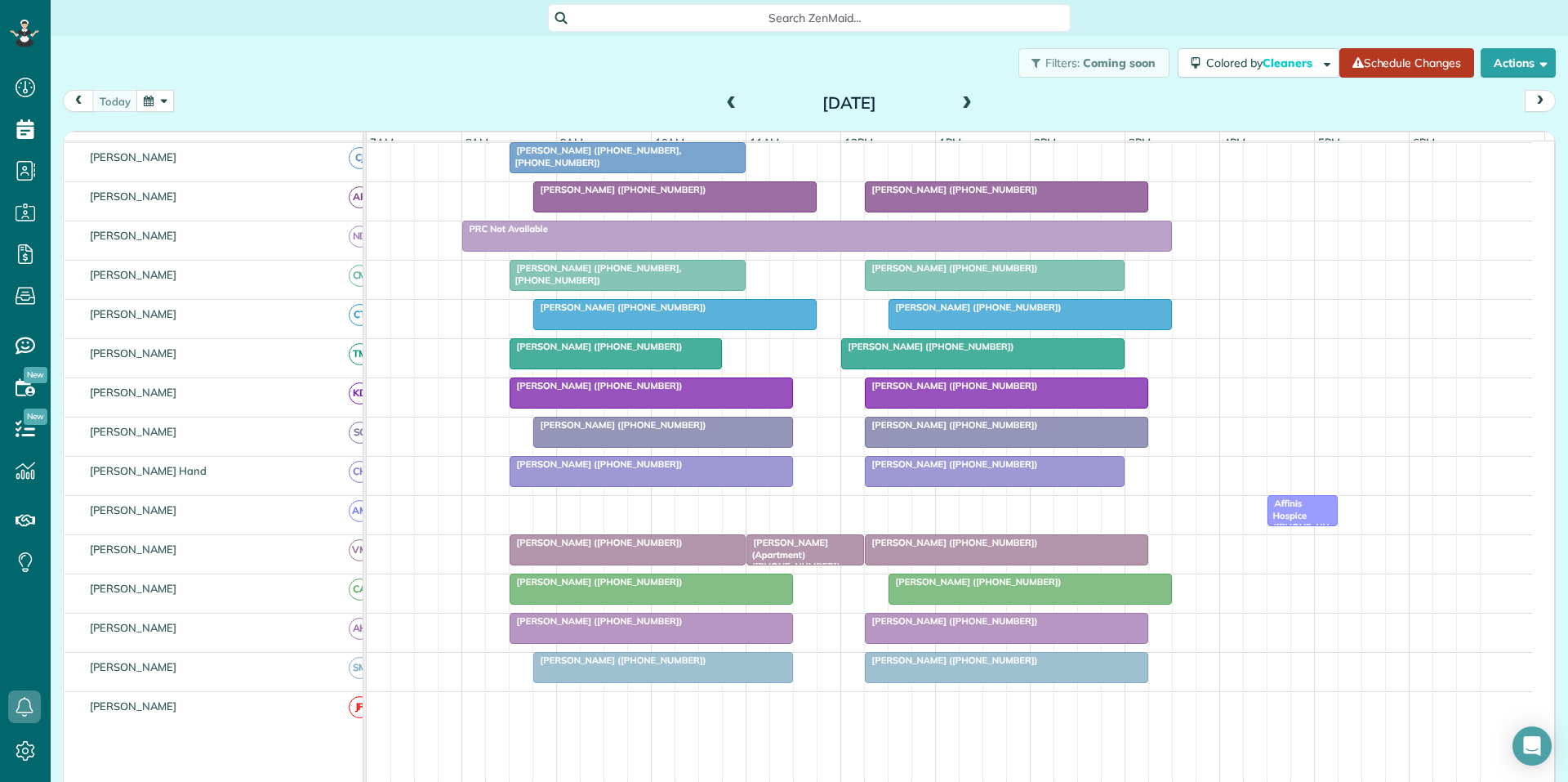
click at [1391, 67] on link "Schedule Changes" at bounding box center [1406, 63] width 135 height 30
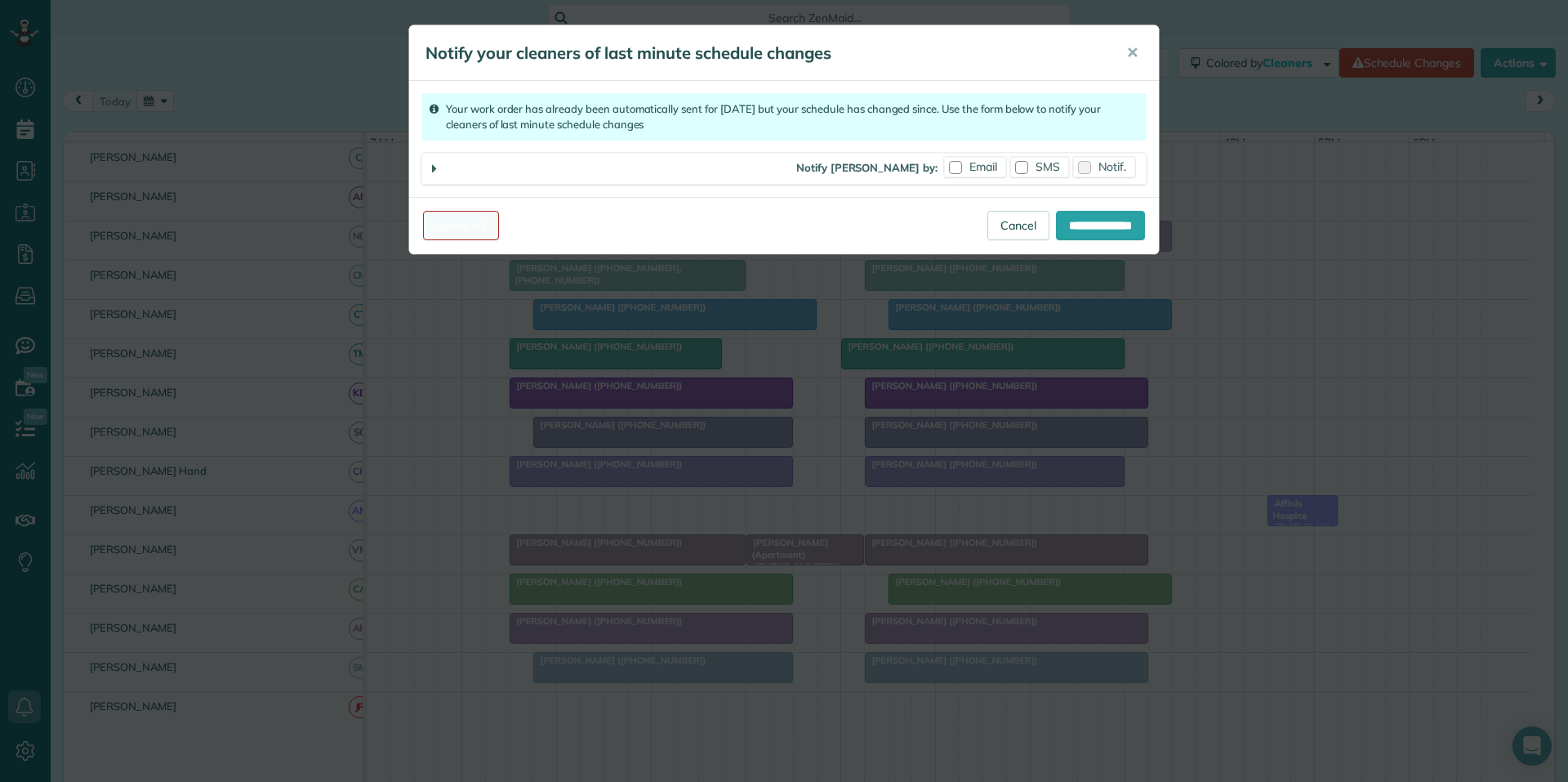
click at [461, 228] on link "Ignore All" at bounding box center [460, 226] width 76 height 30
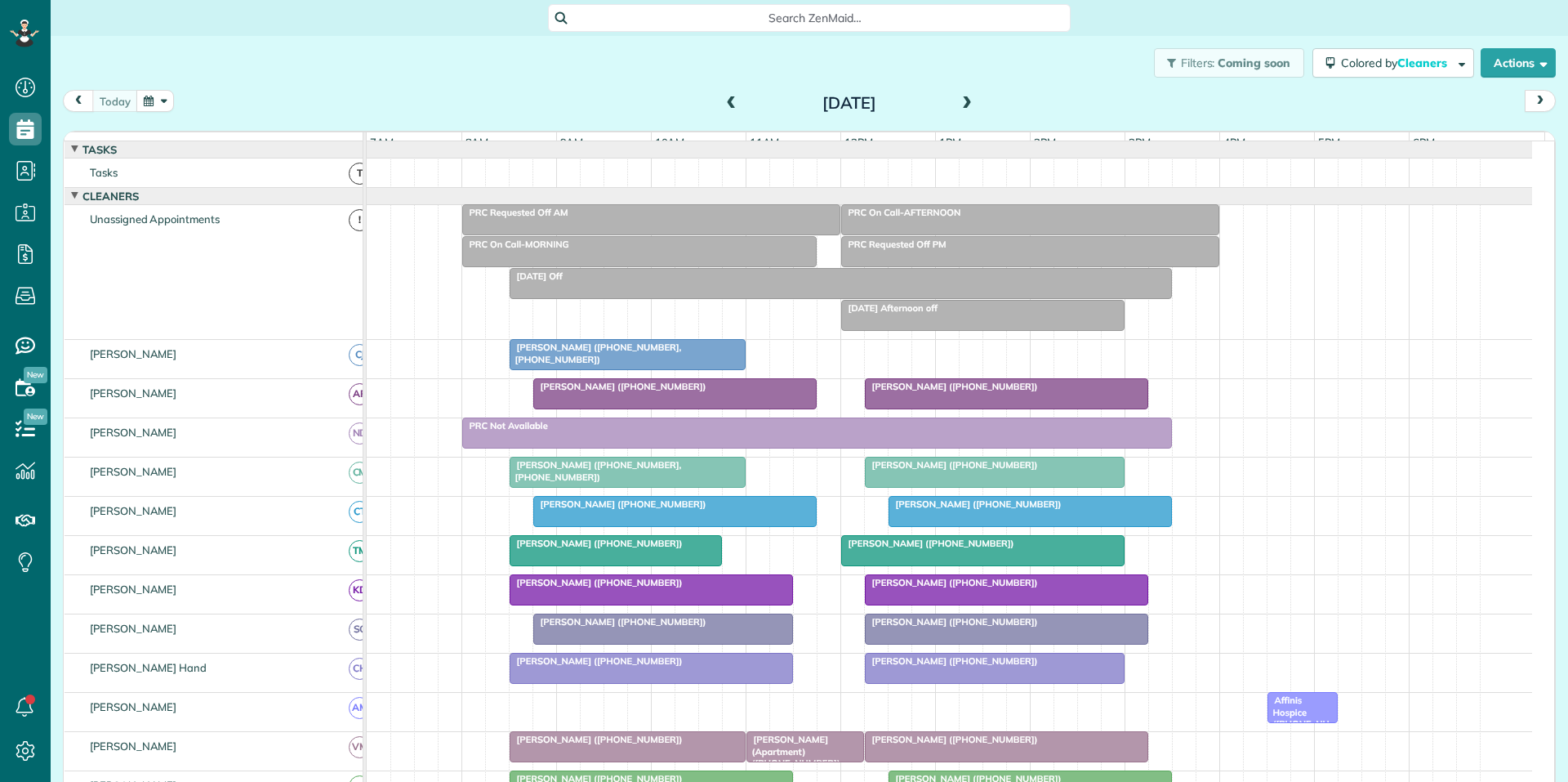
scroll to position [7, 7]
click at [158, 99] on button "button" at bounding box center [155, 101] width 37 height 22
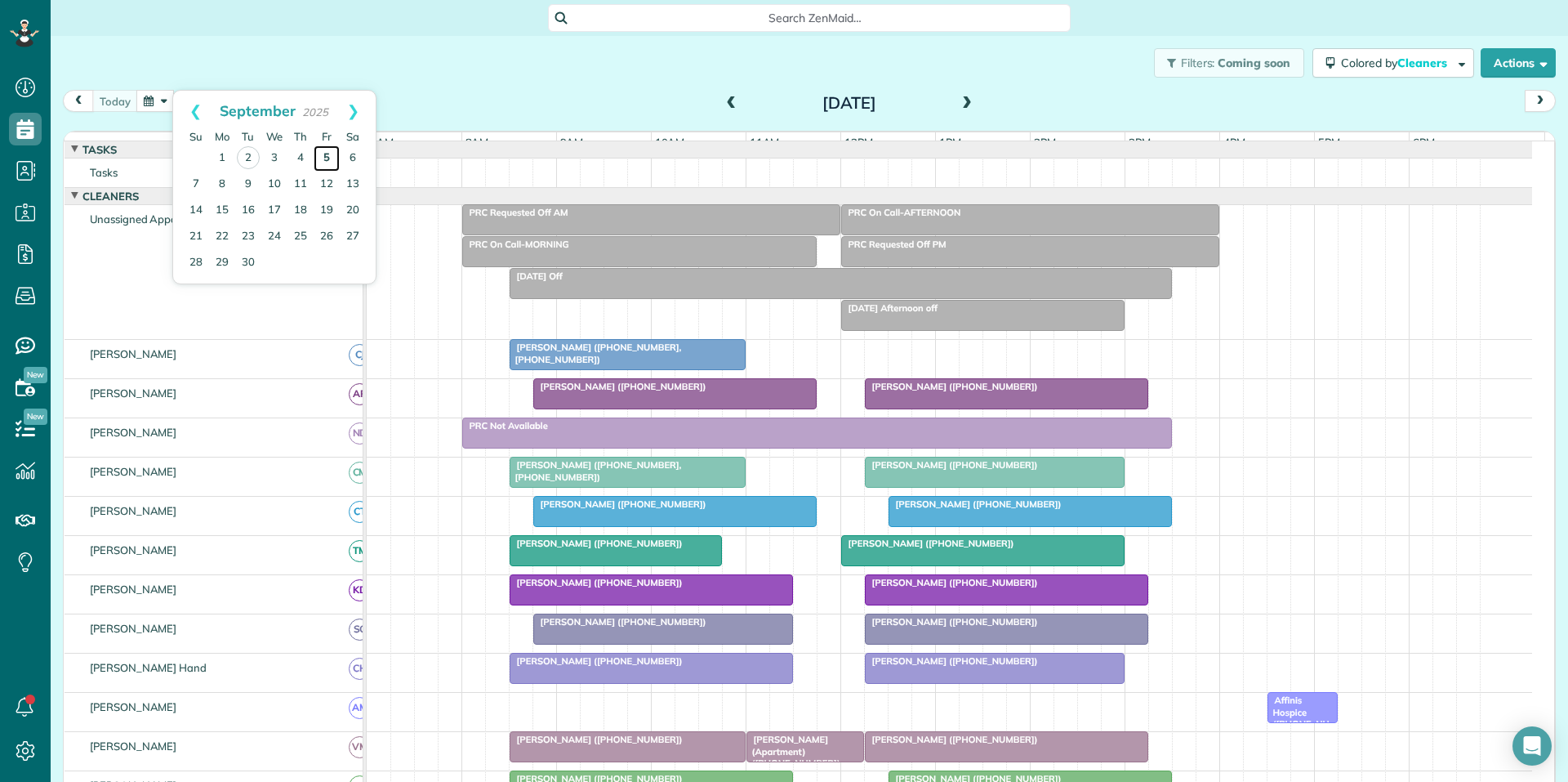
click at [327, 151] on link "5" at bounding box center [326, 158] width 27 height 27
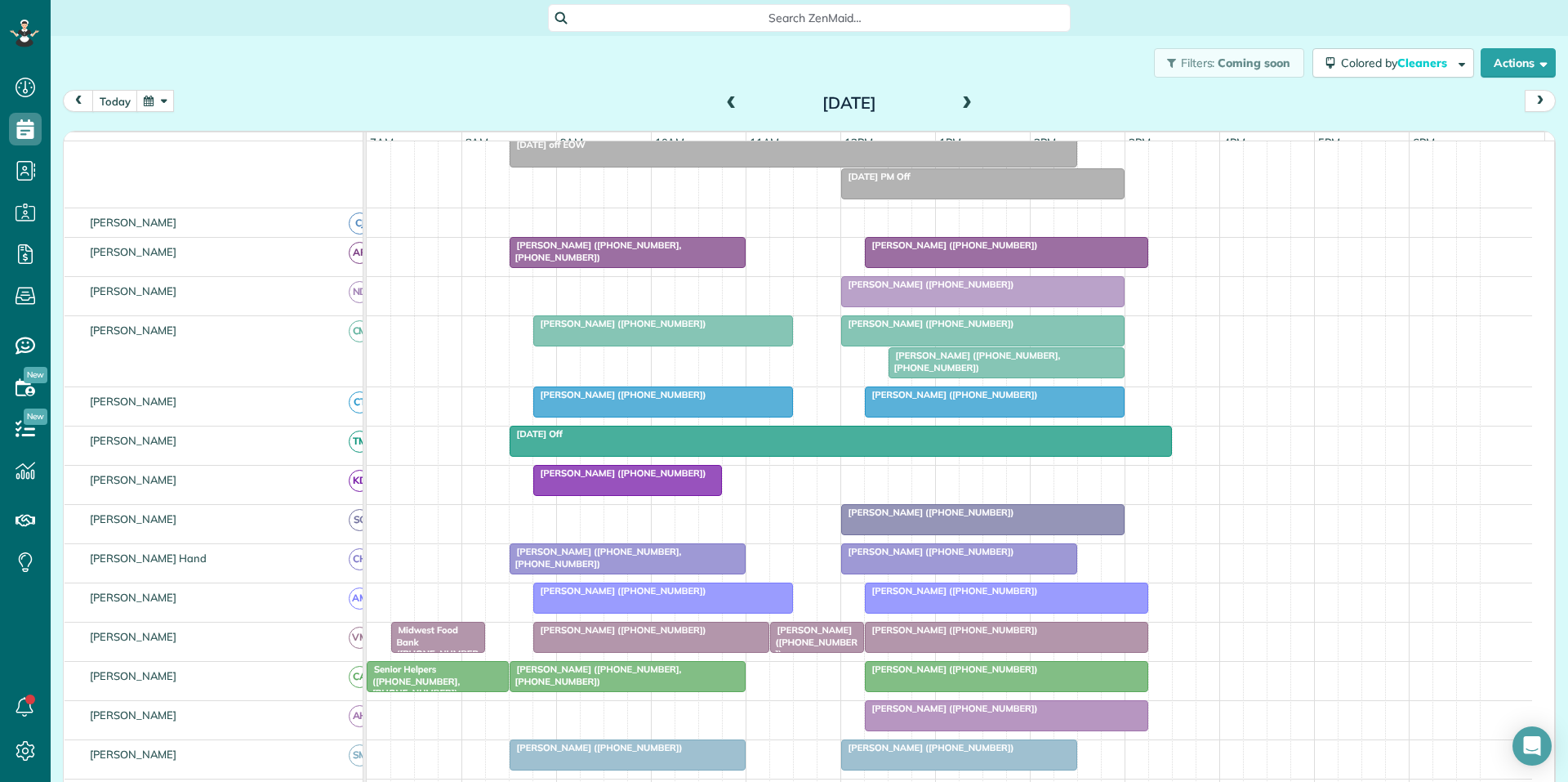
scroll to position [246, 0]
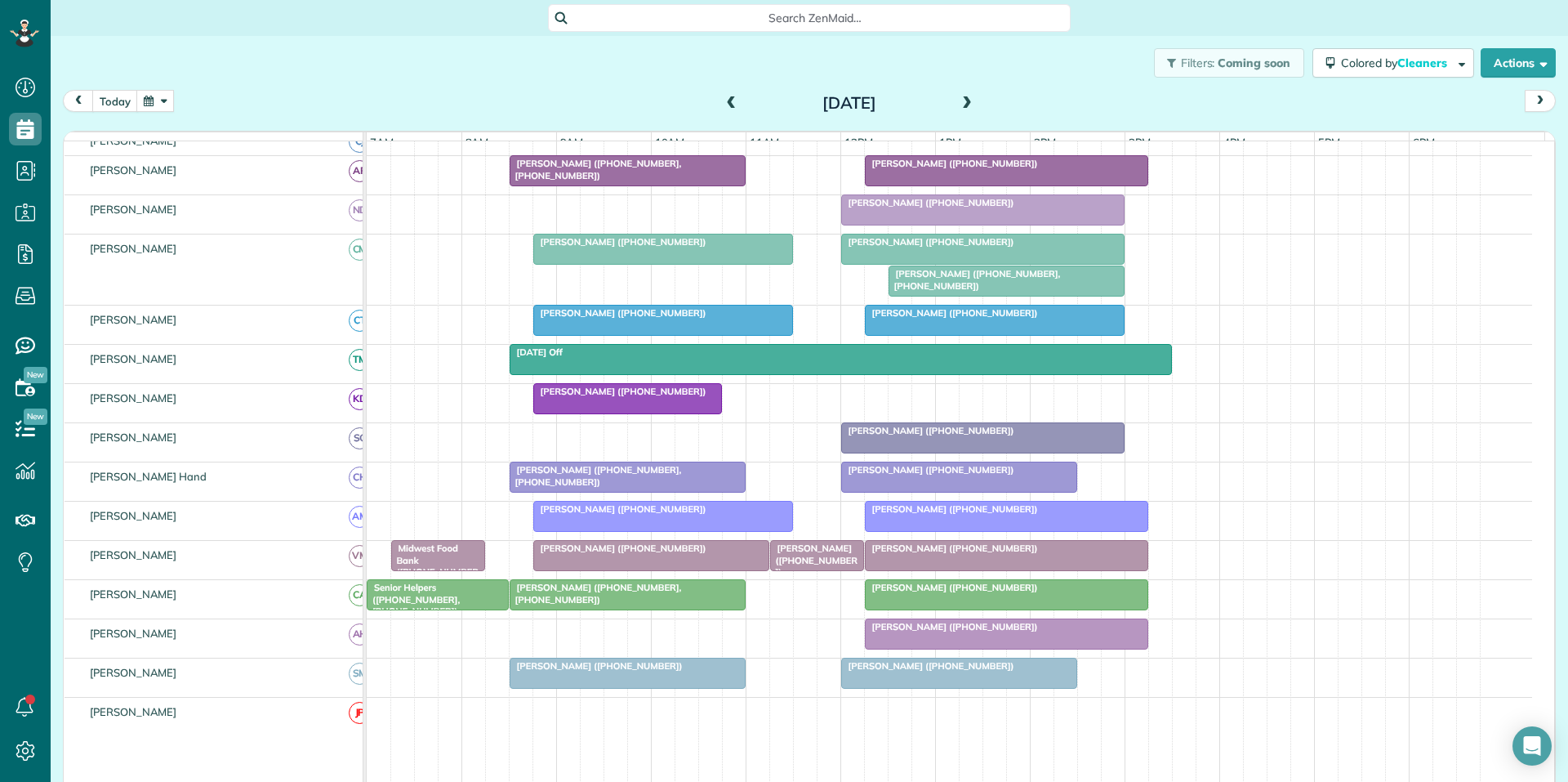
click at [943, 261] on div at bounding box center [983, 249] width 282 height 30
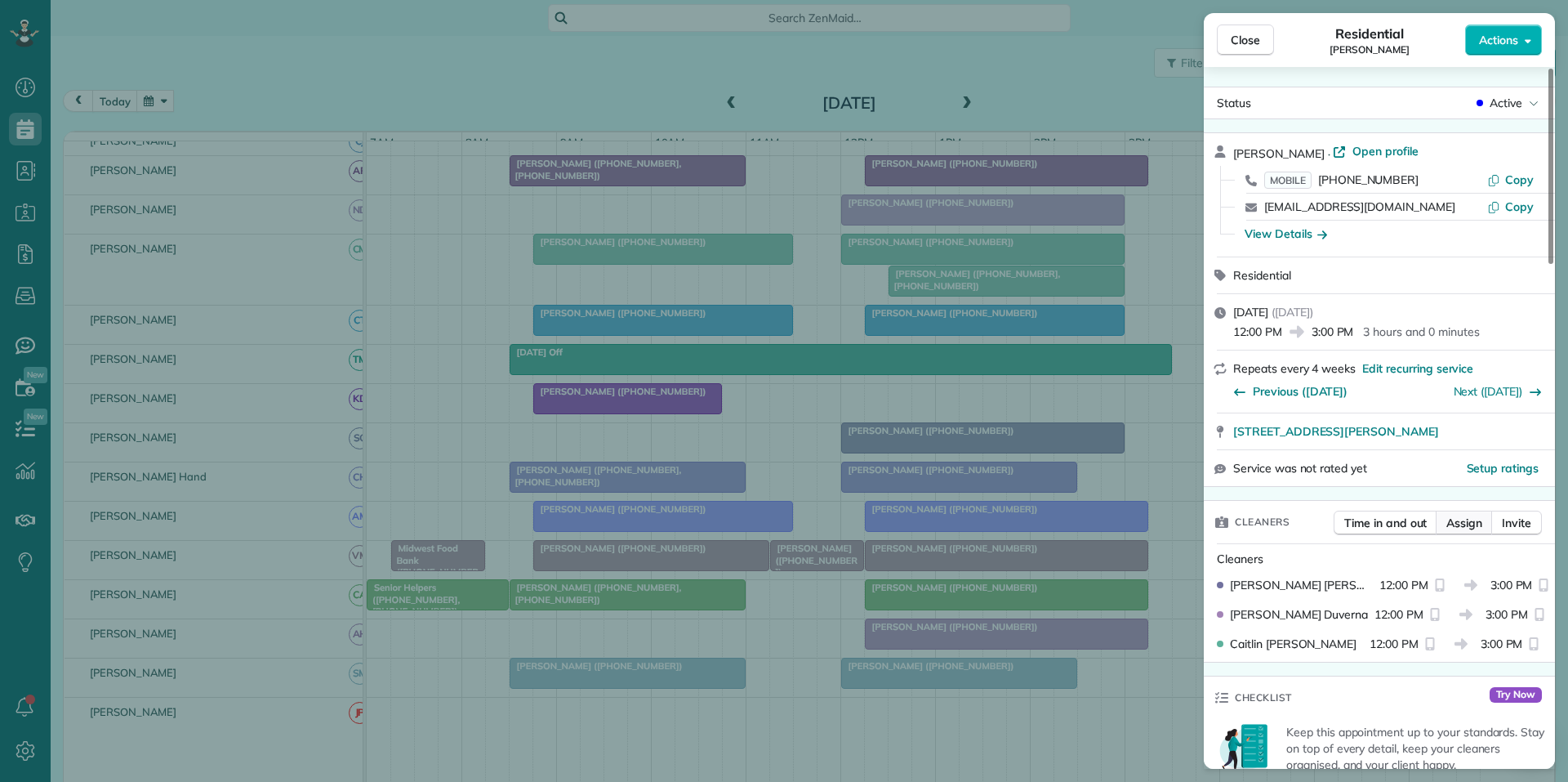
click at [1467, 522] on span "Assign" at bounding box center [1464, 523] width 35 height 17
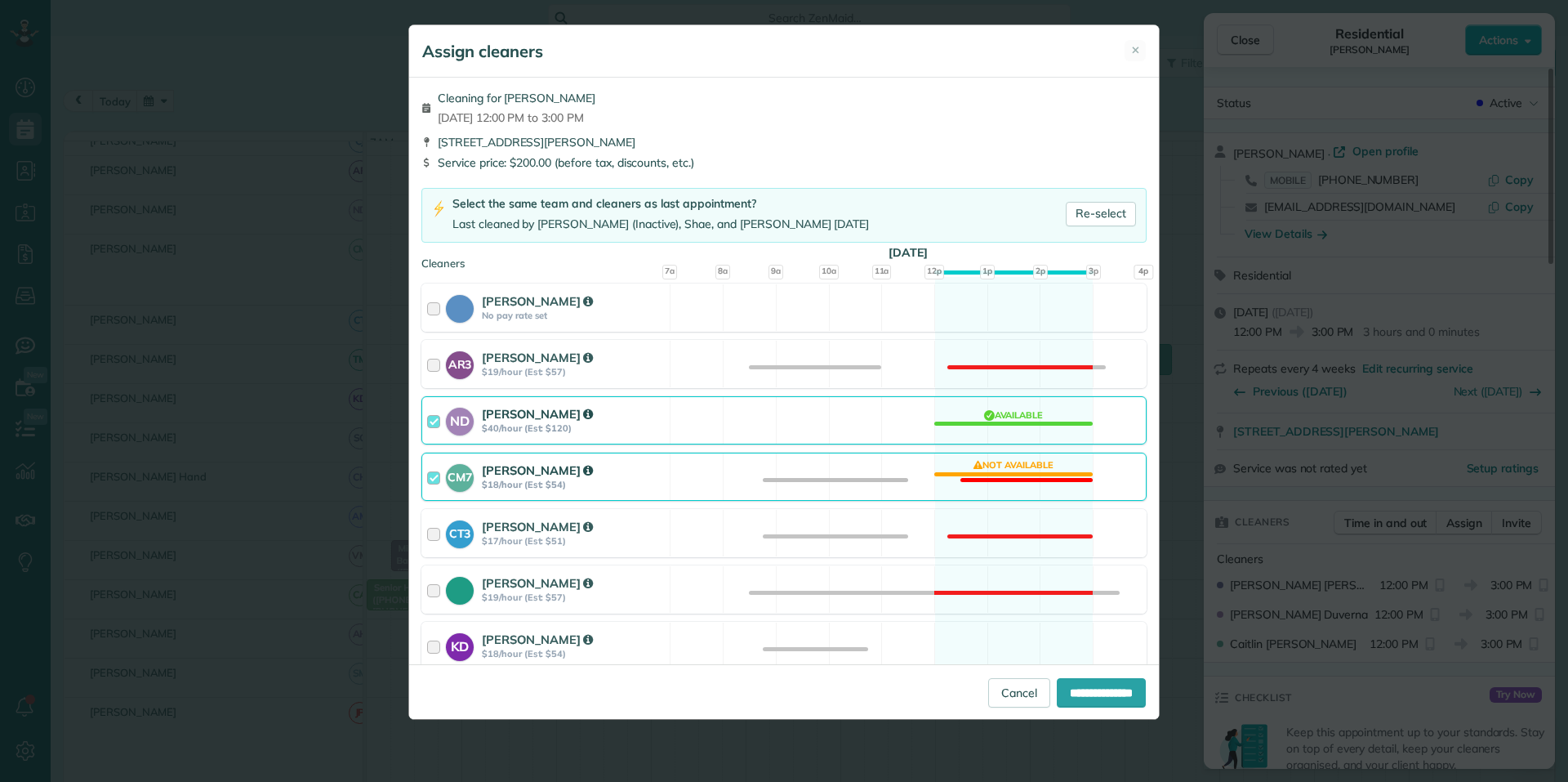
click at [981, 475] on div "CM7 Caitlin Miller $18/hour (Est: $54) Not available" at bounding box center [784, 476] width 725 height 48
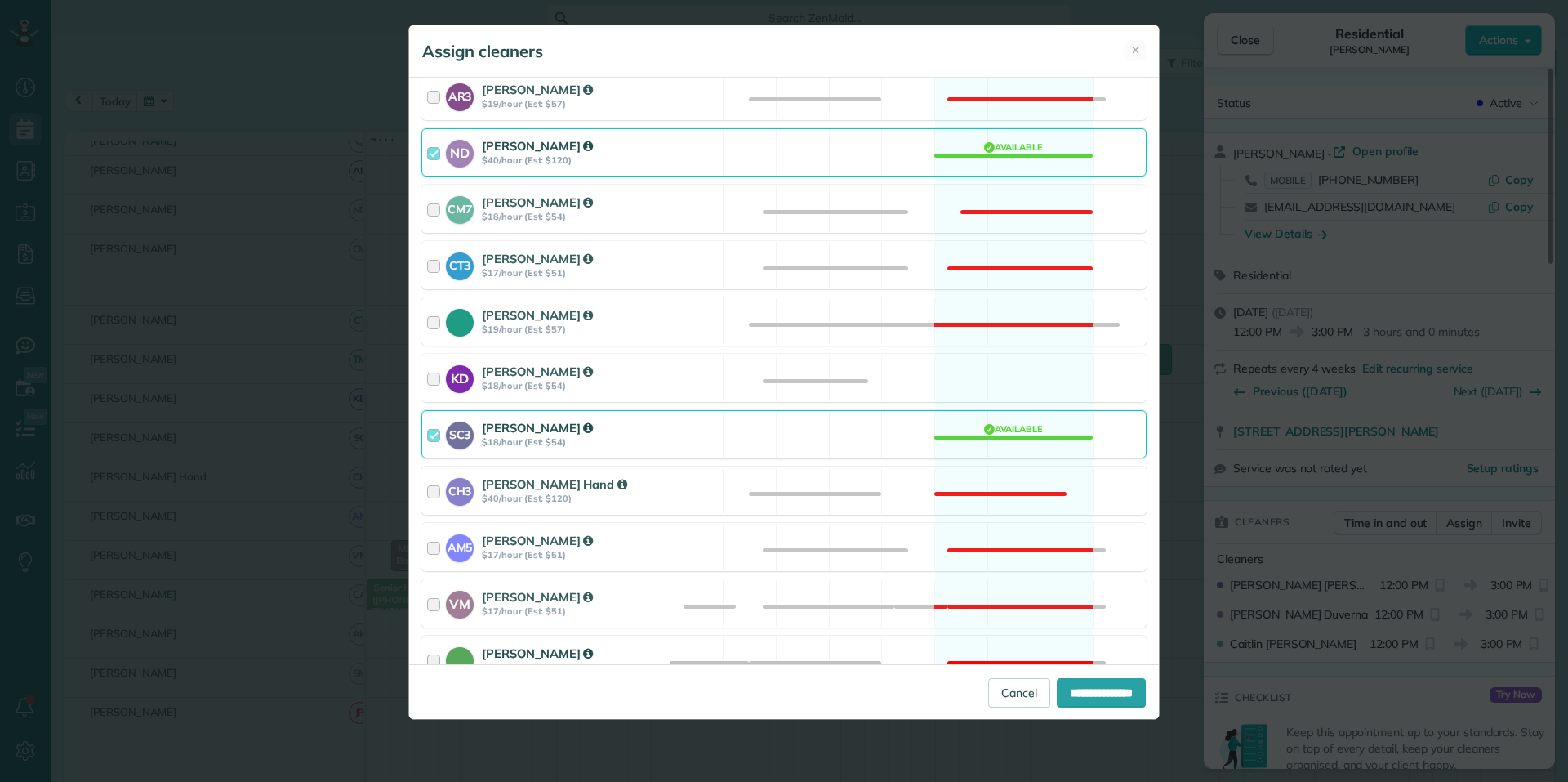
scroll to position [490, 0]
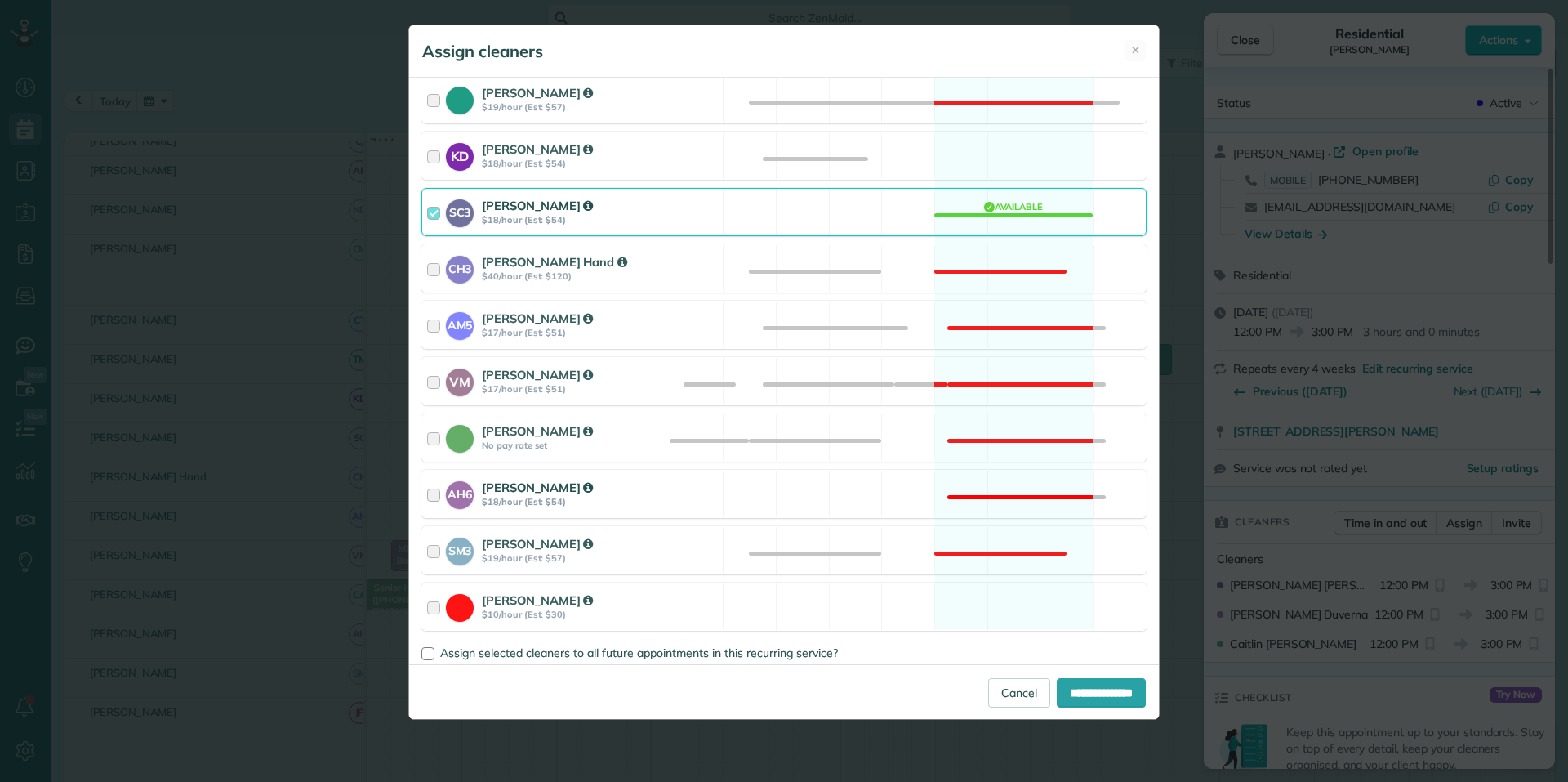
drag, startPoint x: 988, startPoint y: 491, endPoint x: 996, endPoint y: 499, distance: 11.3
click at [988, 491] on div "AH6 Ashley Hudson $18/hour (Est: $54) Not available" at bounding box center [784, 493] width 725 height 48
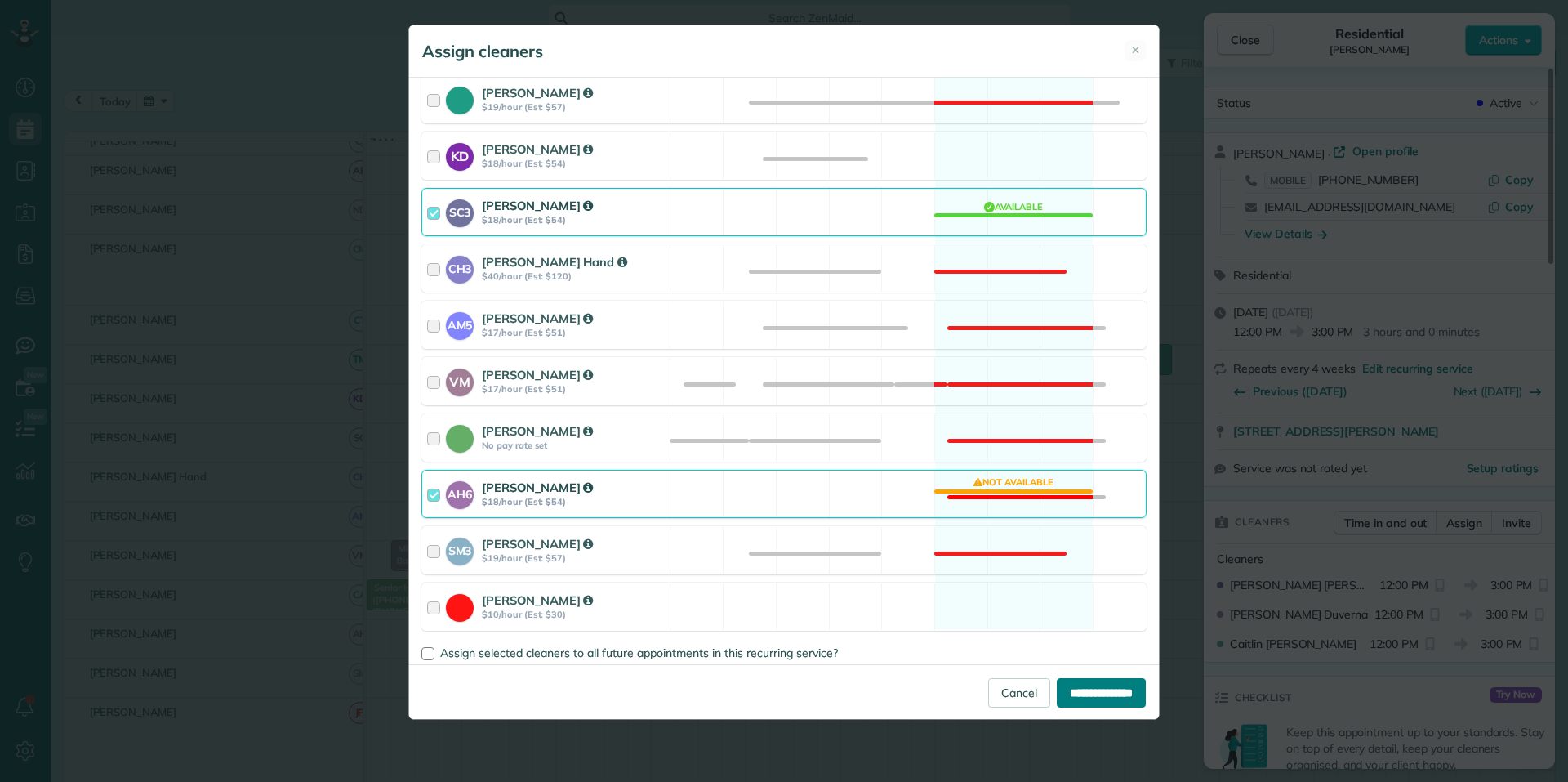
click at [1101, 693] on input "**********" at bounding box center [1101, 693] width 89 height 30
type input "**********"
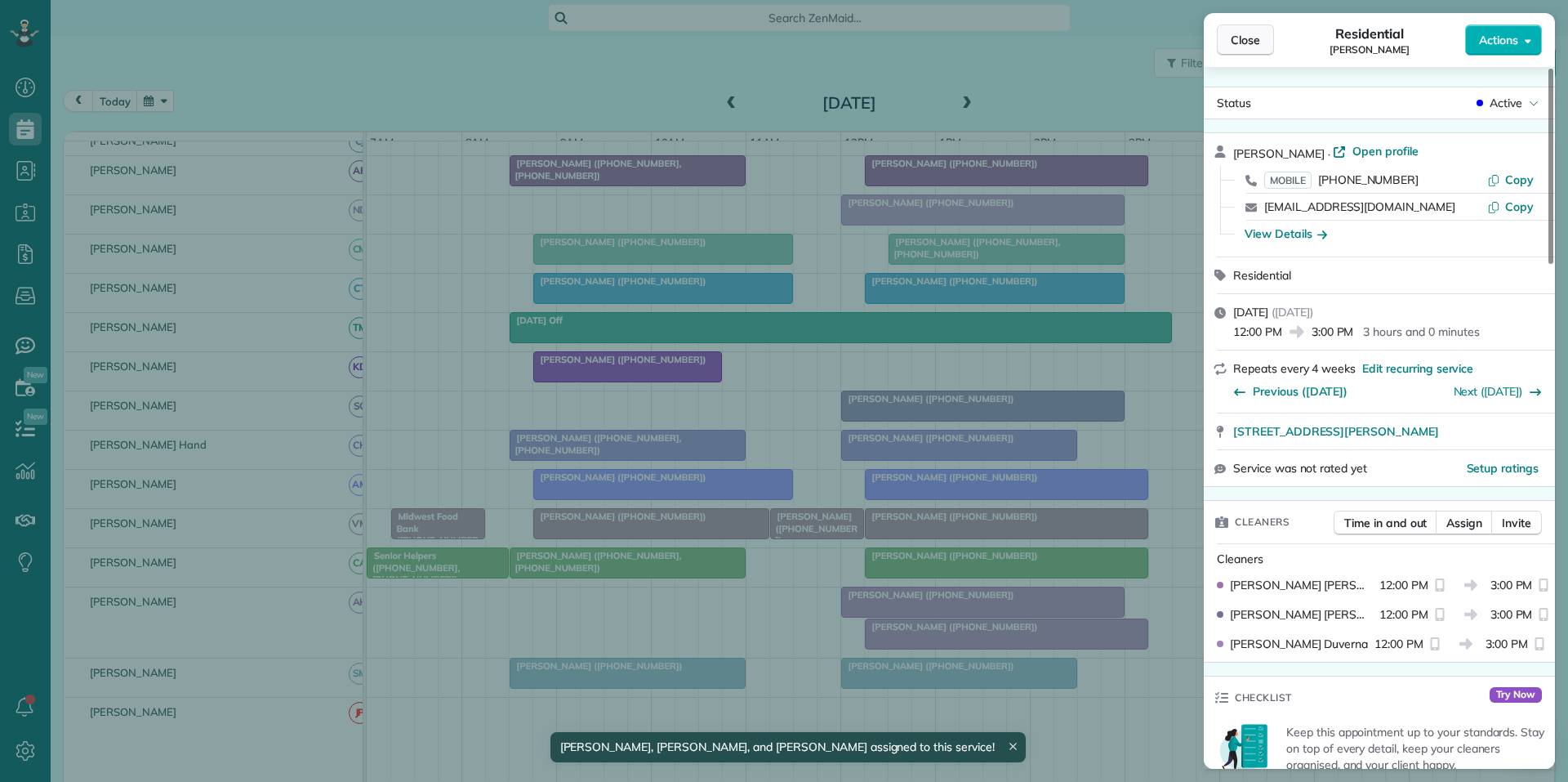
click at [1236, 44] on span "Close" at bounding box center [1246, 39] width 30 height 17
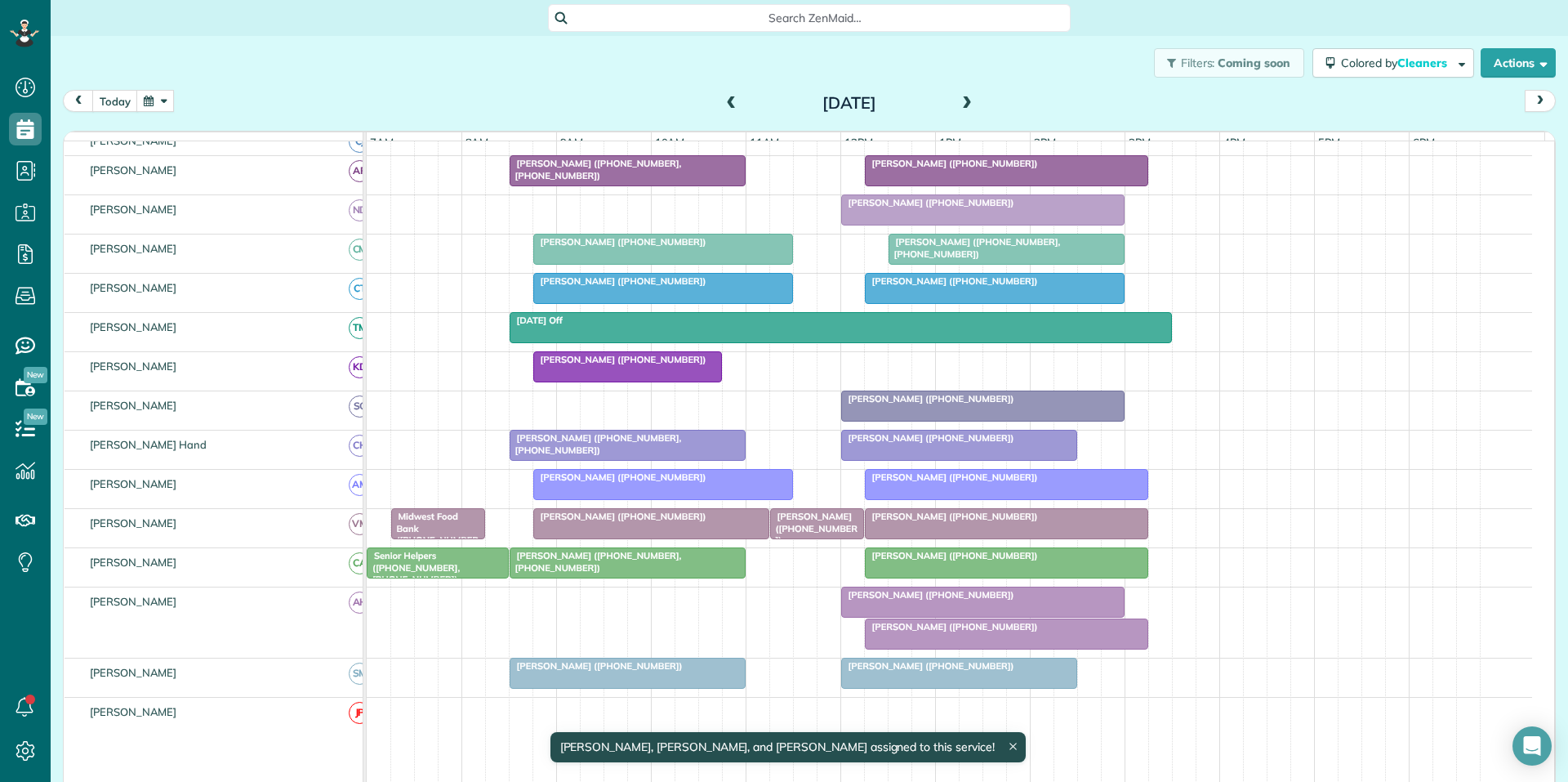
click at [957, 632] on span "[PERSON_NAME] ([PHONE_NUMBER])" at bounding box center [951, 627] width 174 height 12
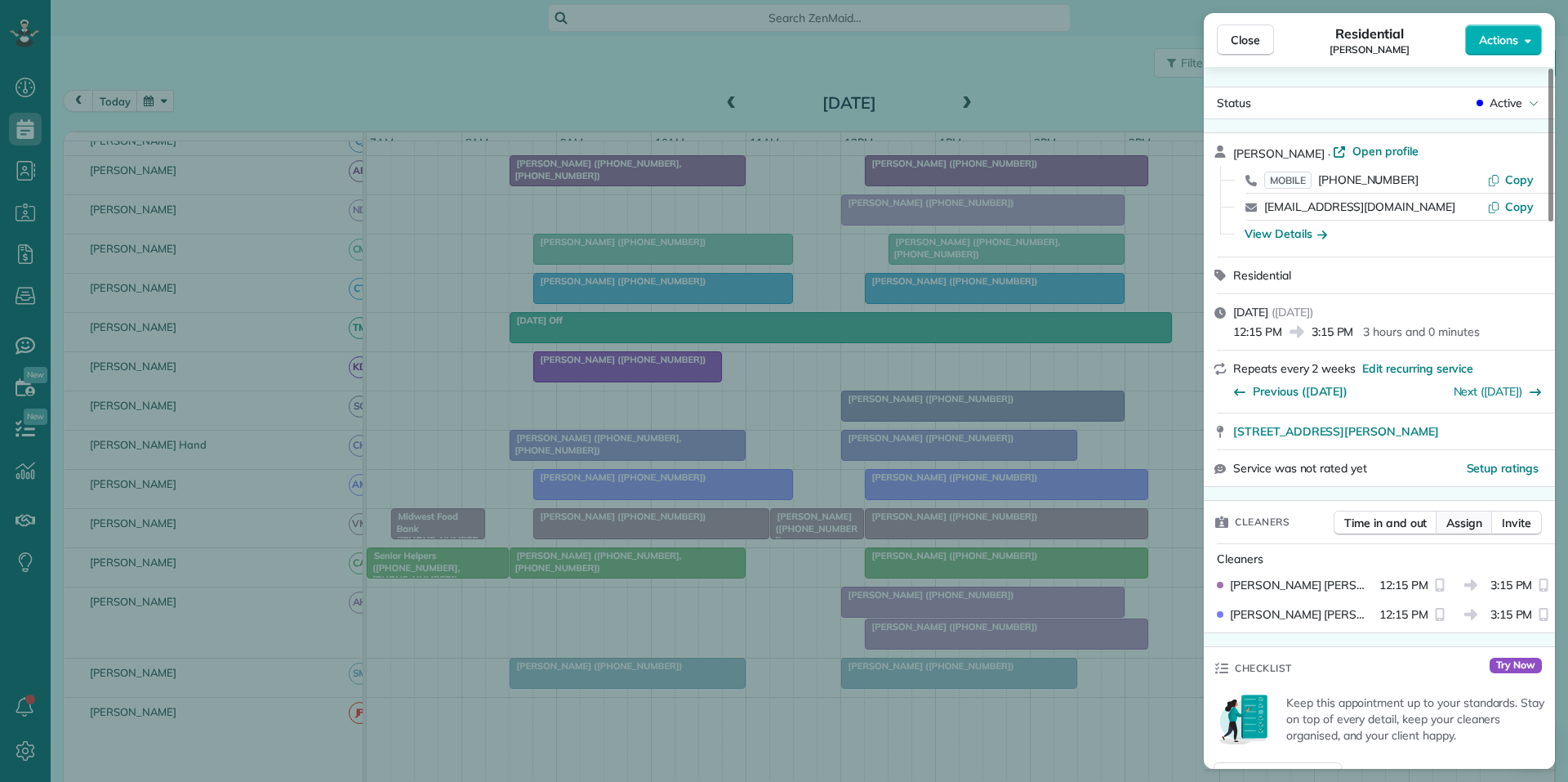
click at [1464, 526] on span "Assign" at bounding box center [1464, 523] width 35 height 17
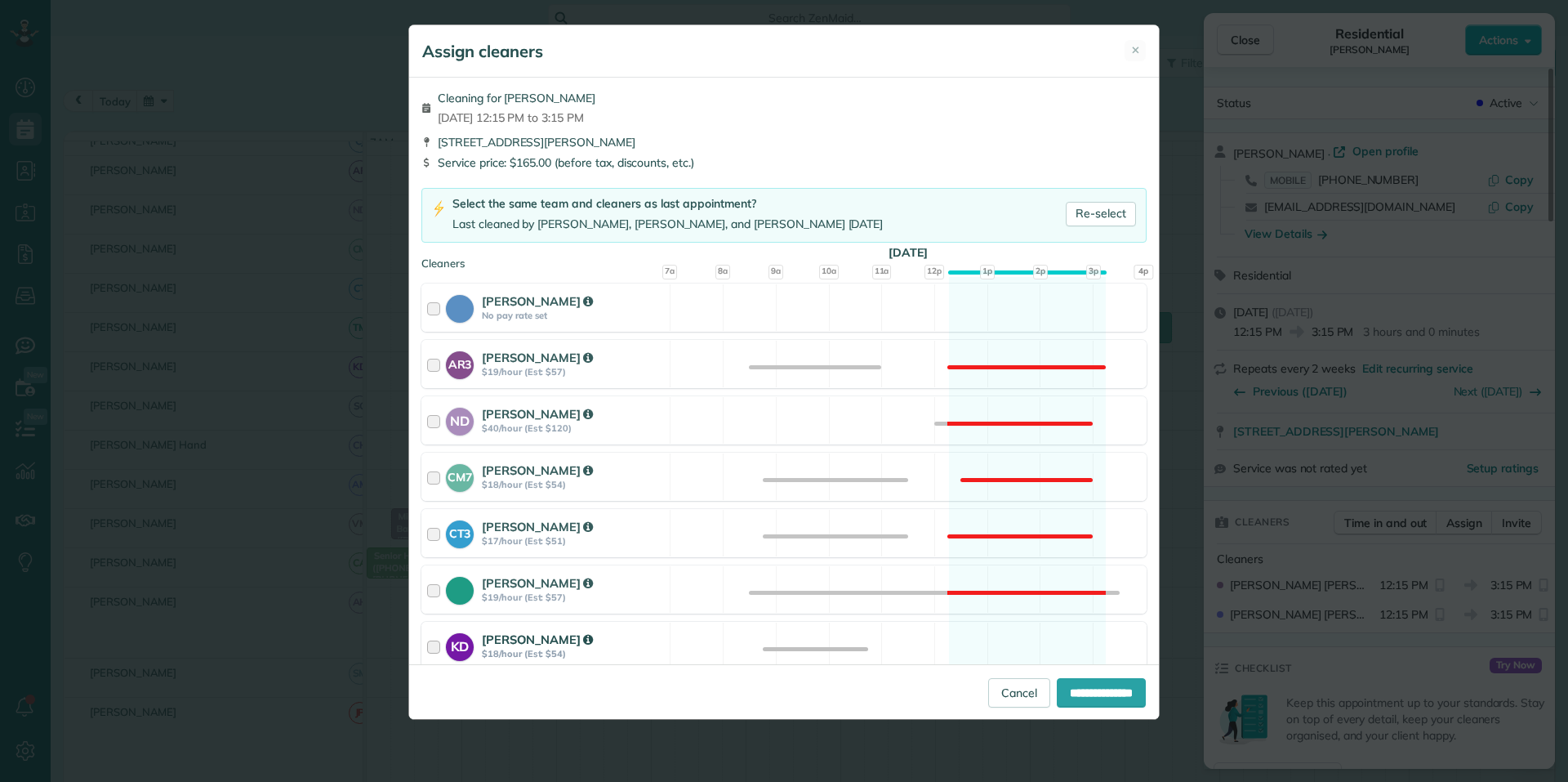
click at [1007, 646] on div "KD Katerina Doane $18/hour (Est: $54) Available" at bounding box center [784, 645] width 725 height 48
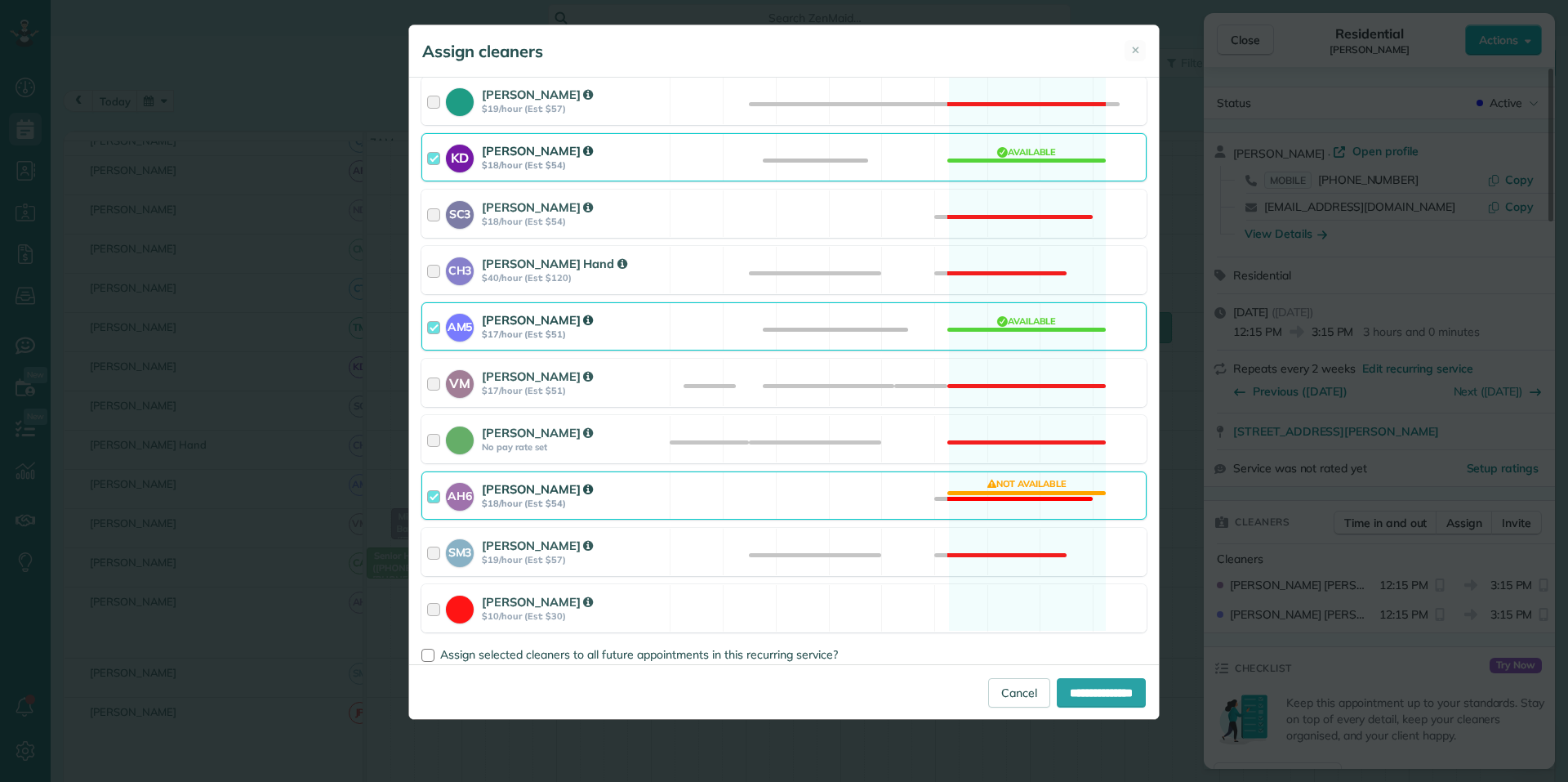
scroll to position [490, 0]
click at [1000, 505] on div "AH6 Ashley Hudson $18/hour (Est: $54) Not available" at bounding box center [784, 493] width 725 height 48
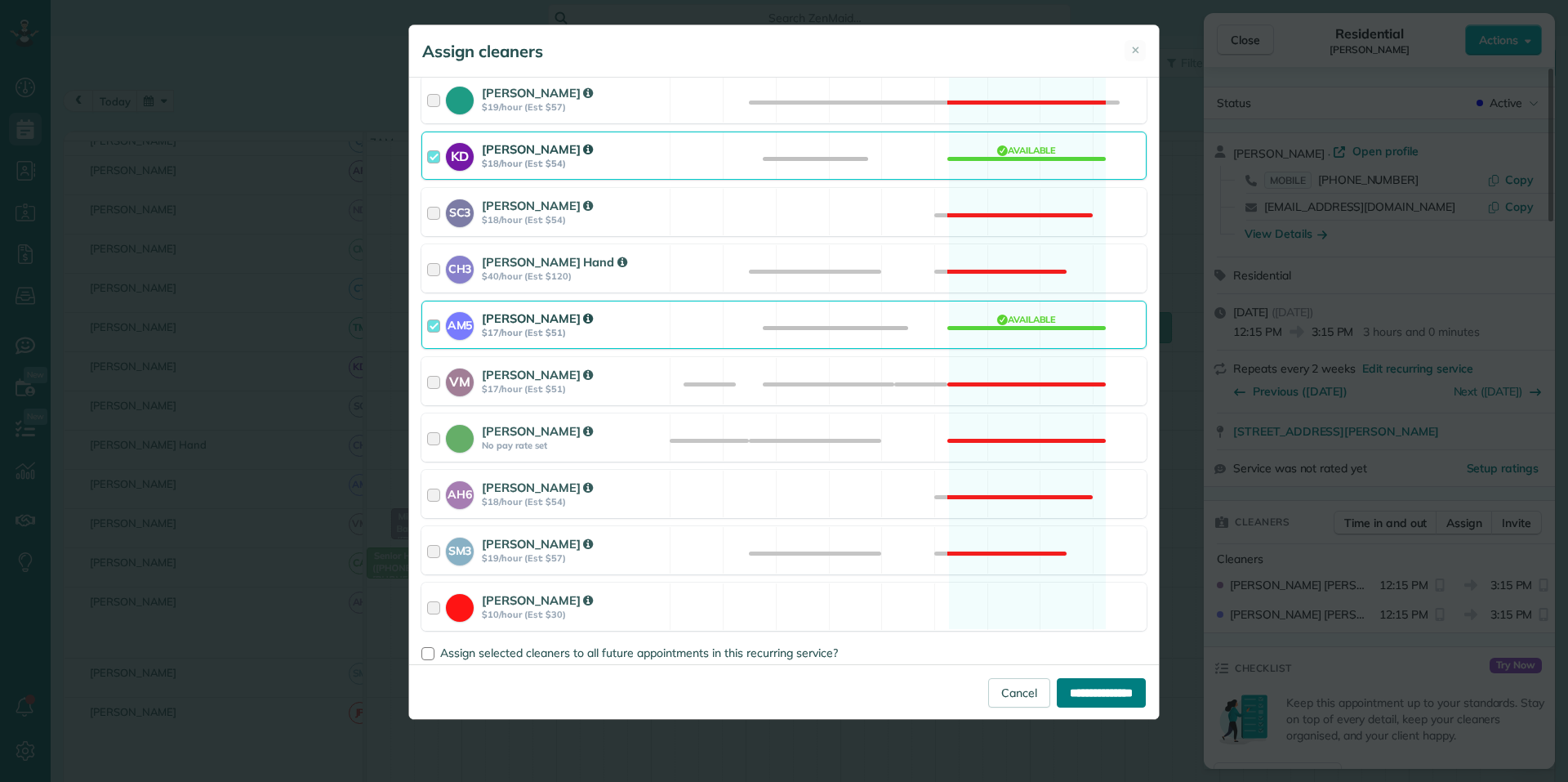
click at [1094, 688] on input "**********" at bounding box center [1101, 693] width 89 height 30
type input "**********"
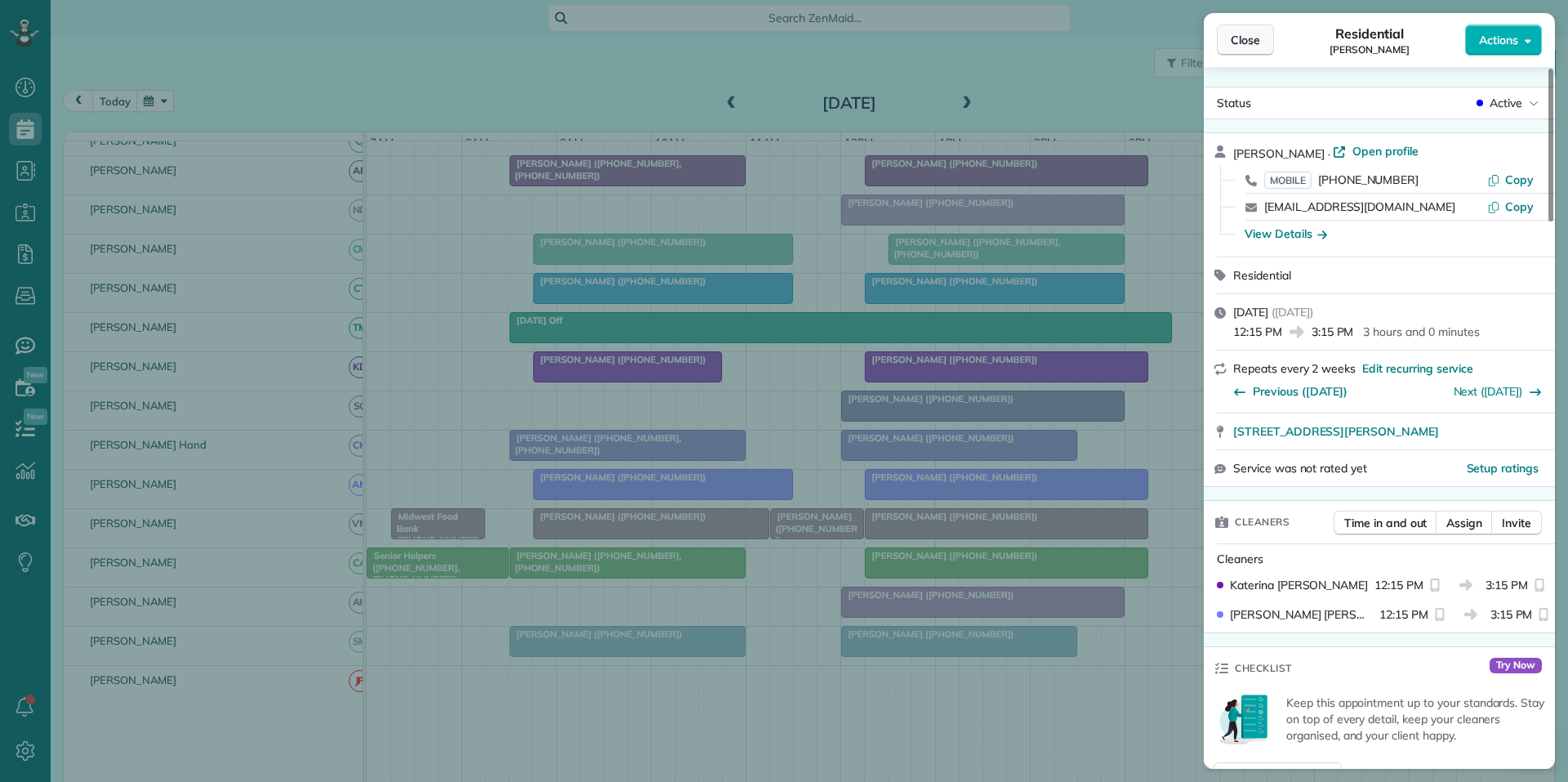
click at [1249, 41] on span "Close" at bounding box center [1246, 39] width 30 height 17
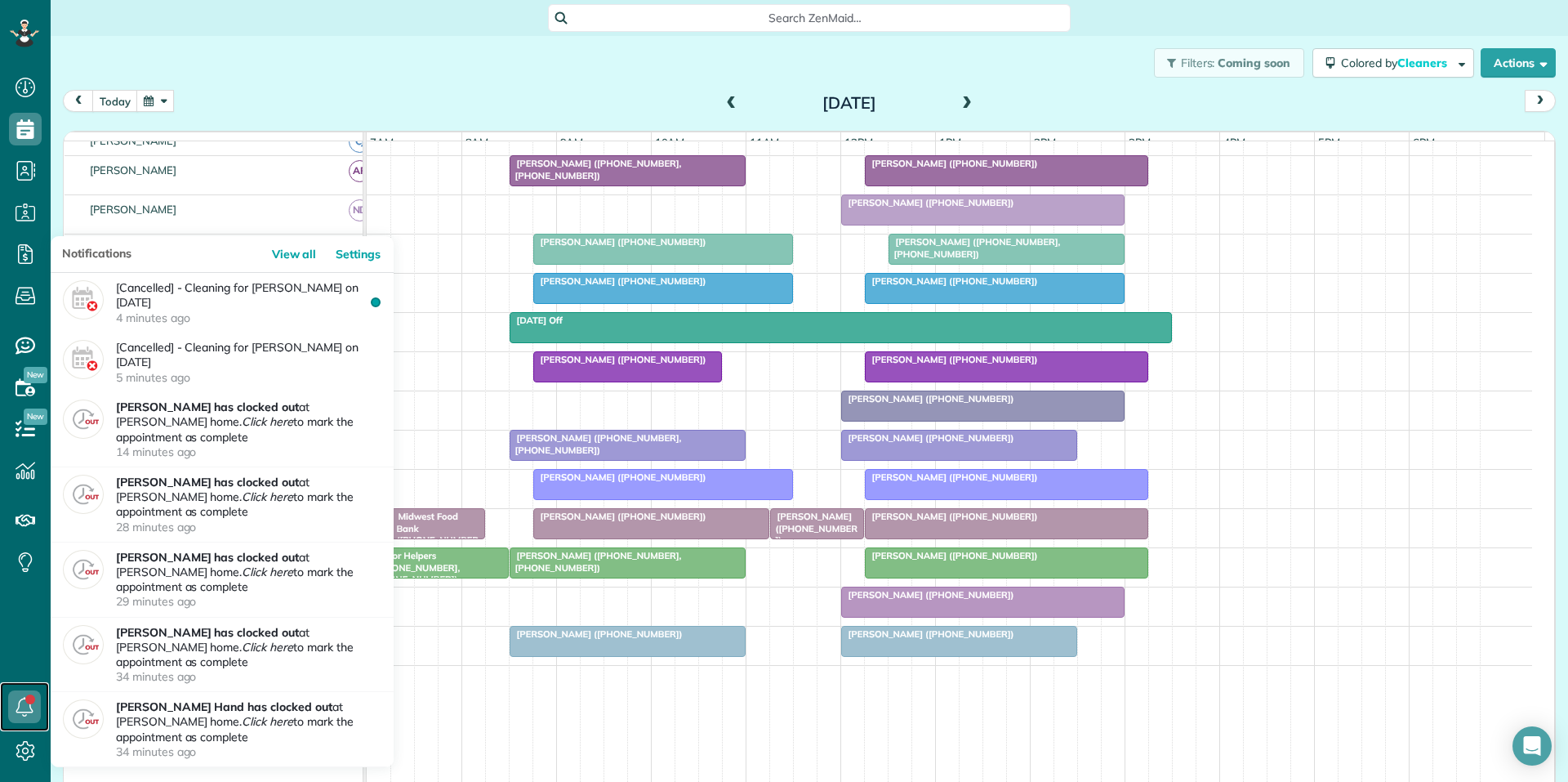
click at [21, 706] on icon at bounding box center [24, 706] width 33 height 33
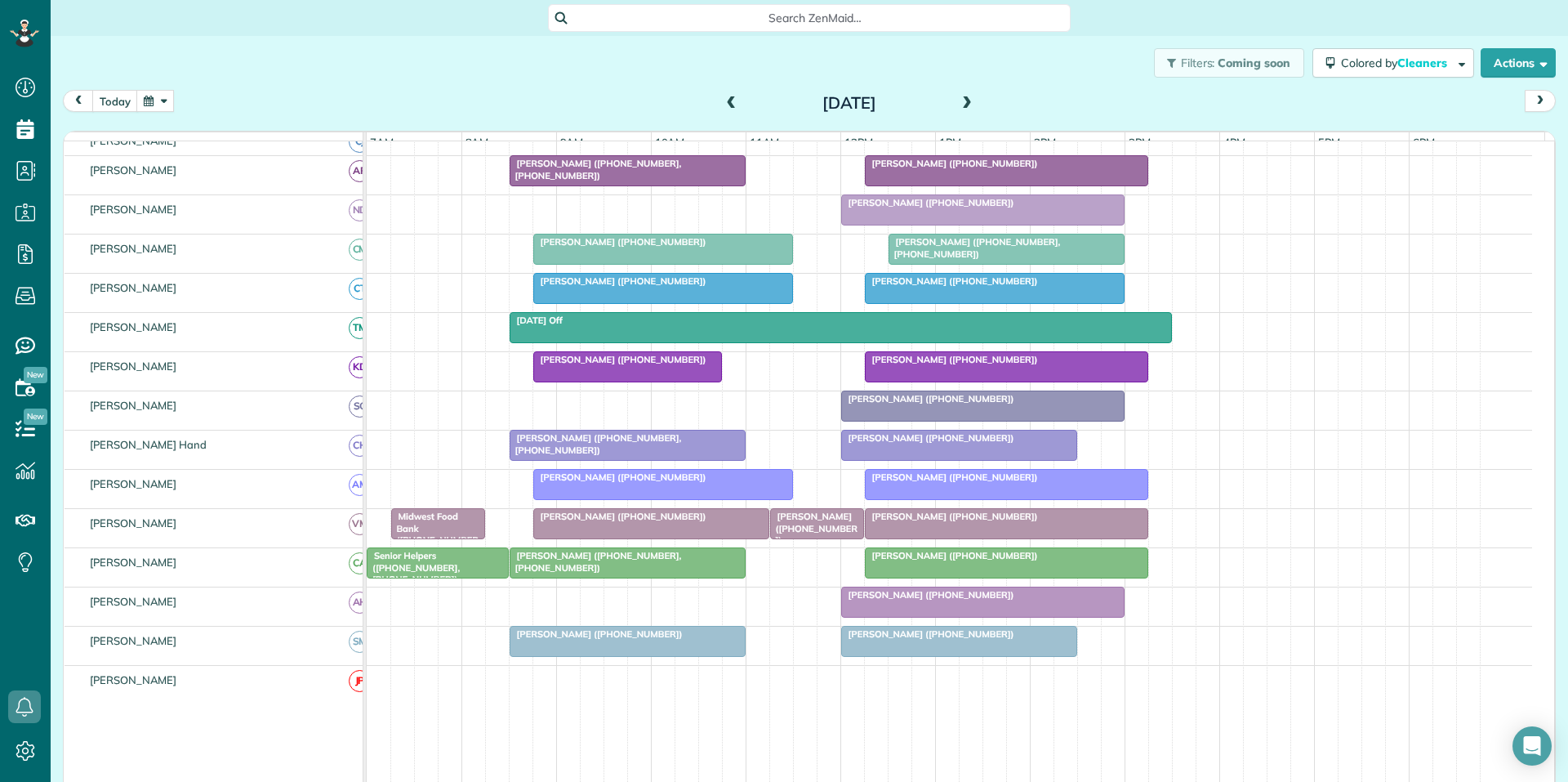
click at [393, 87] on div "Filters: Coming soon Colored by Cleaners Color by Cleaner Color by Team Color b…" at bounding box center [808, 62] width 1517 height 54
click at [329, 99] on div "today Friday Sep 5, 2025" at bounding box center [809, 105] width 1492 height 31
click at [722, 95] on span at bounding box center [731, 104] width 18 height 25
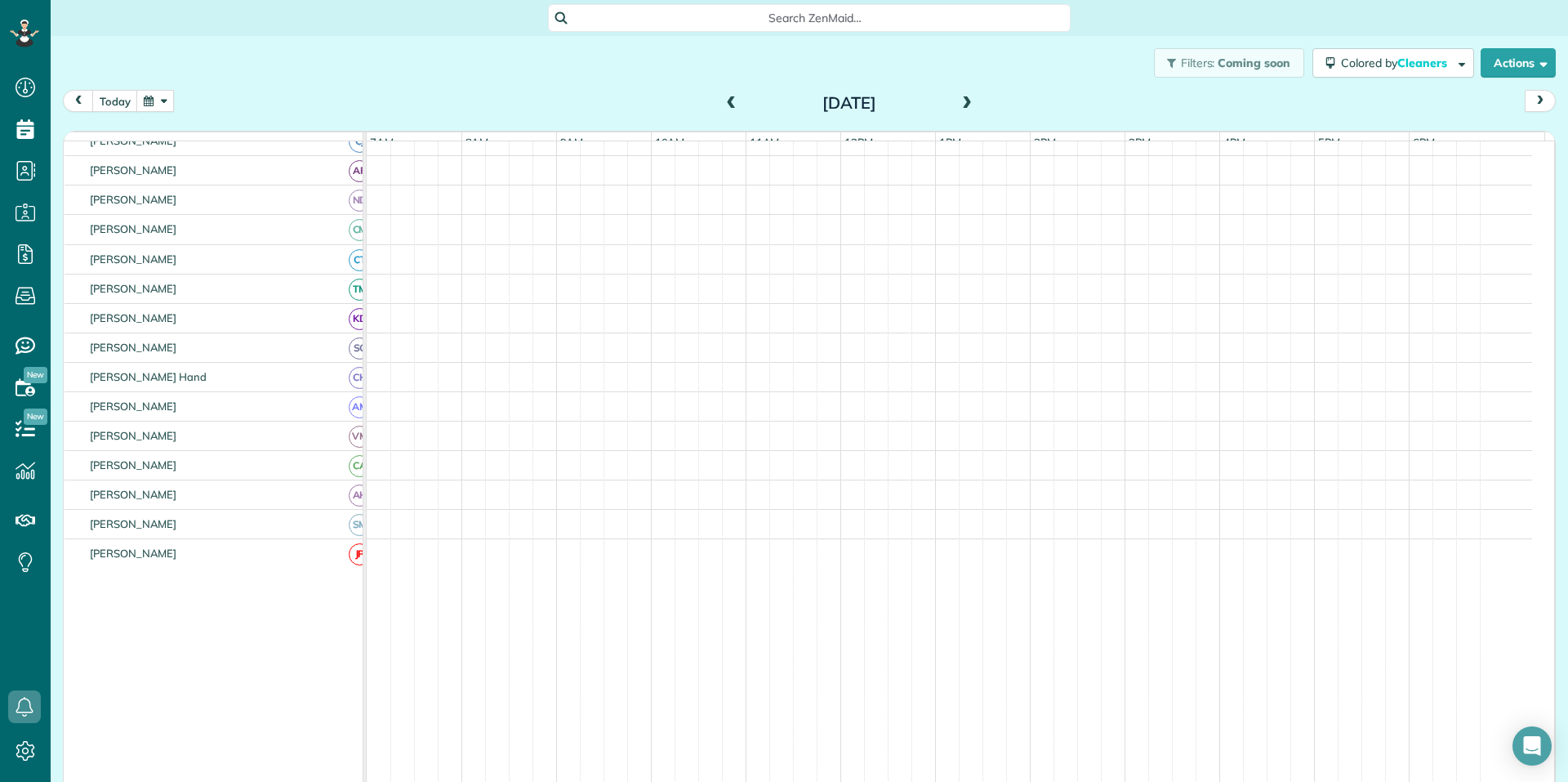
scroll to position [213, 0]
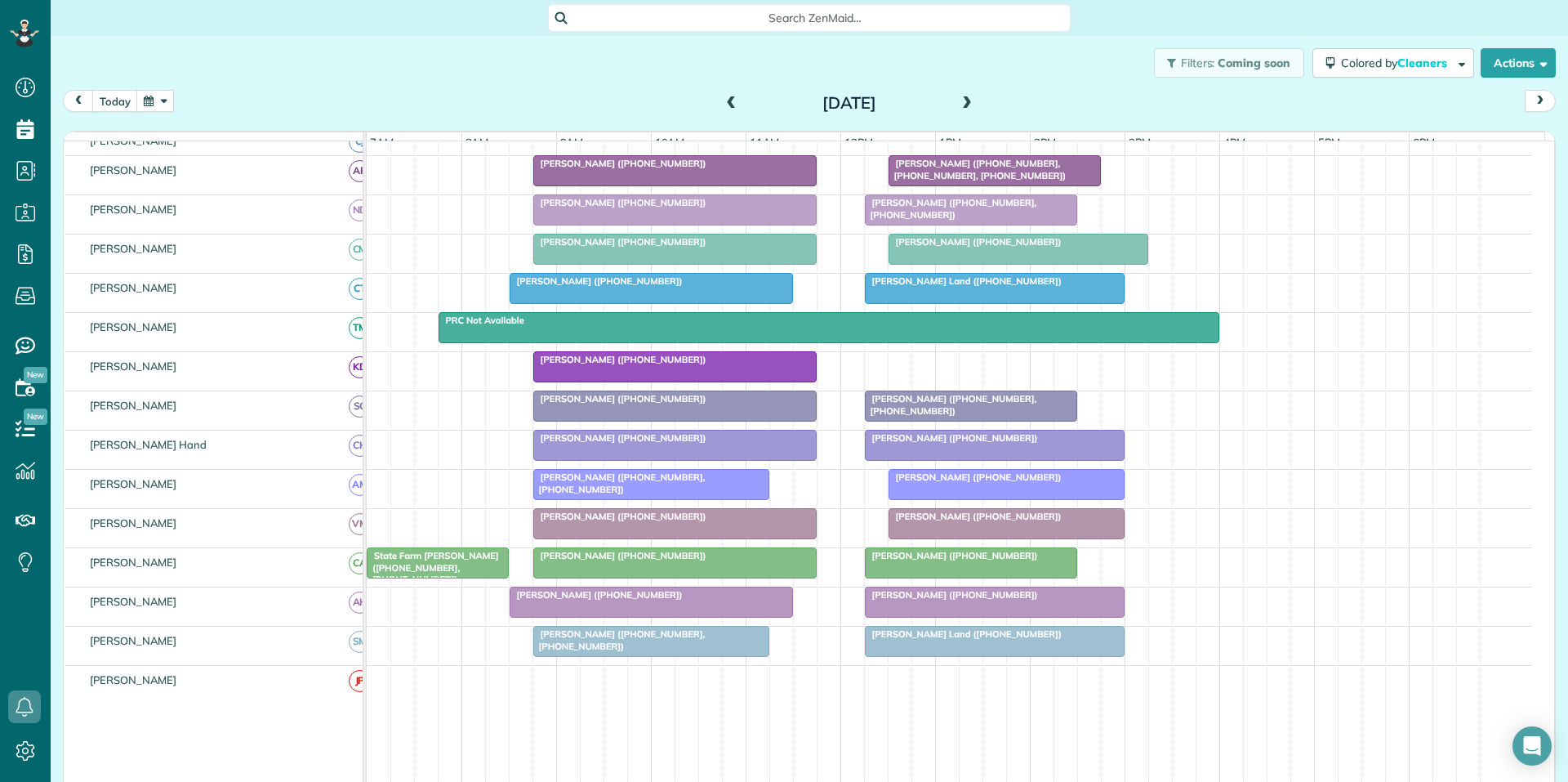
click at [722, 98] on span at bounding box center [731, 104] width 18 height 15
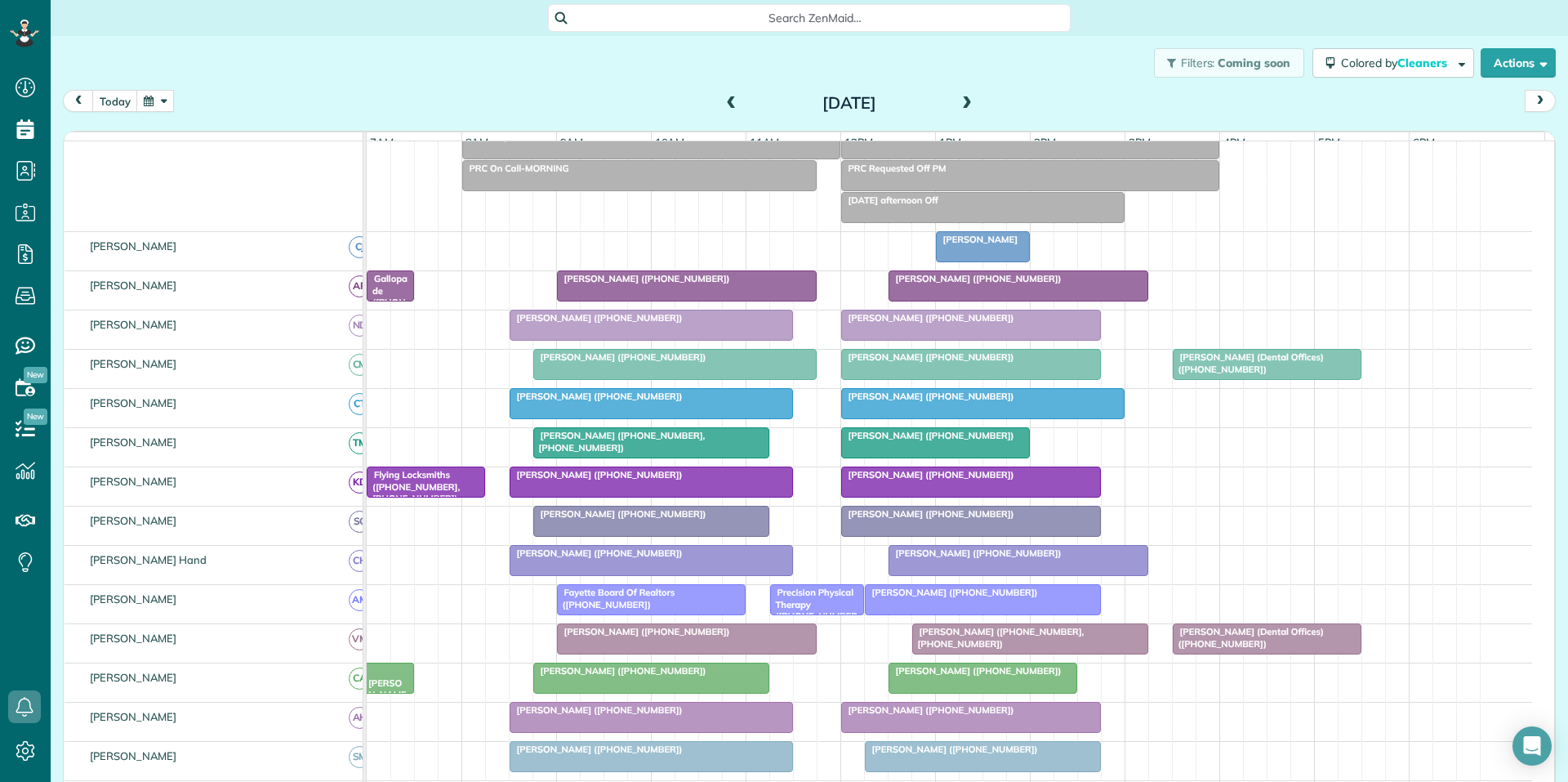
scroll to position [223, 0]
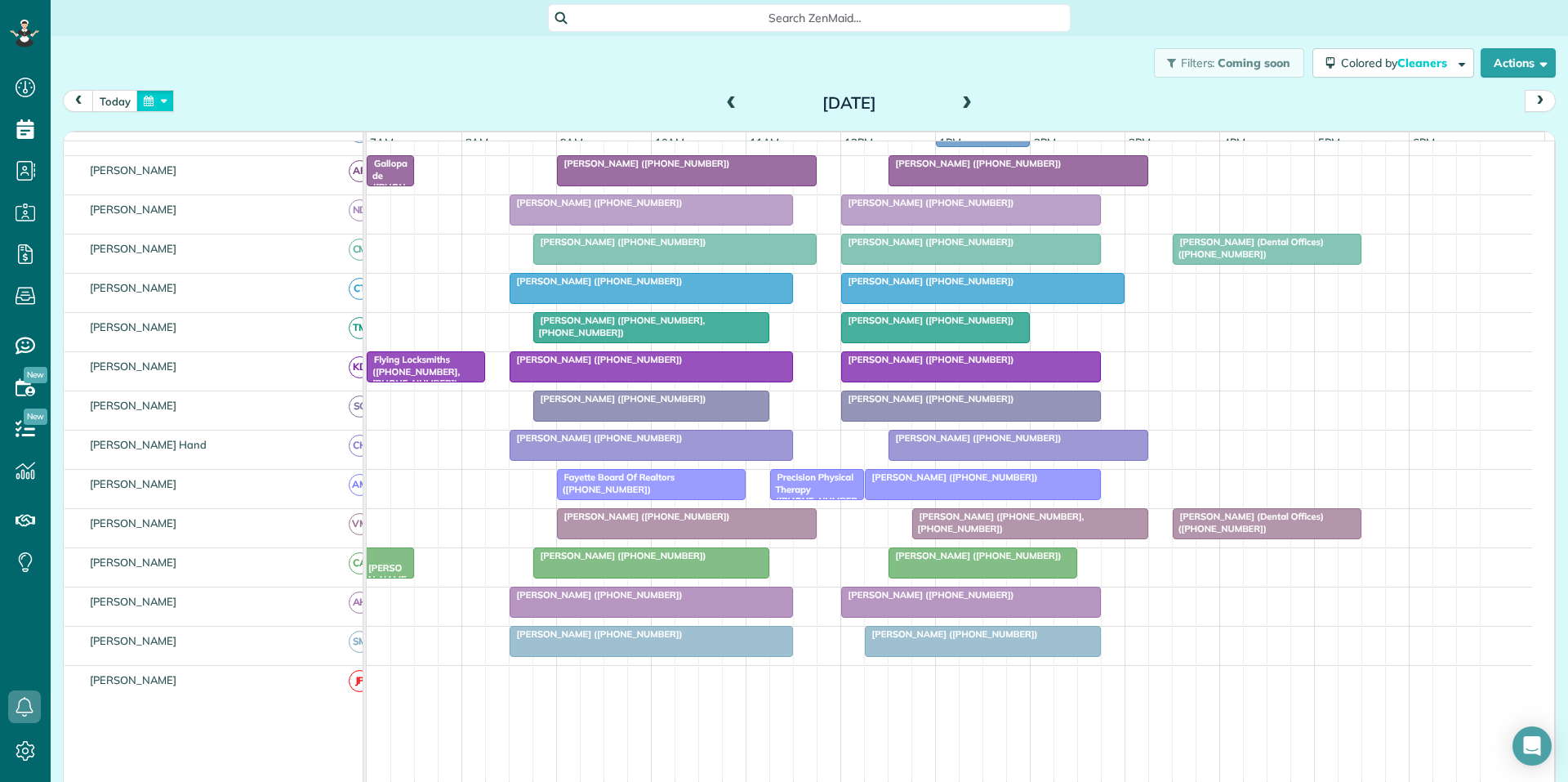
click at [165, 97] on button "button" at bounding box center [155, 101] width 37 height 22
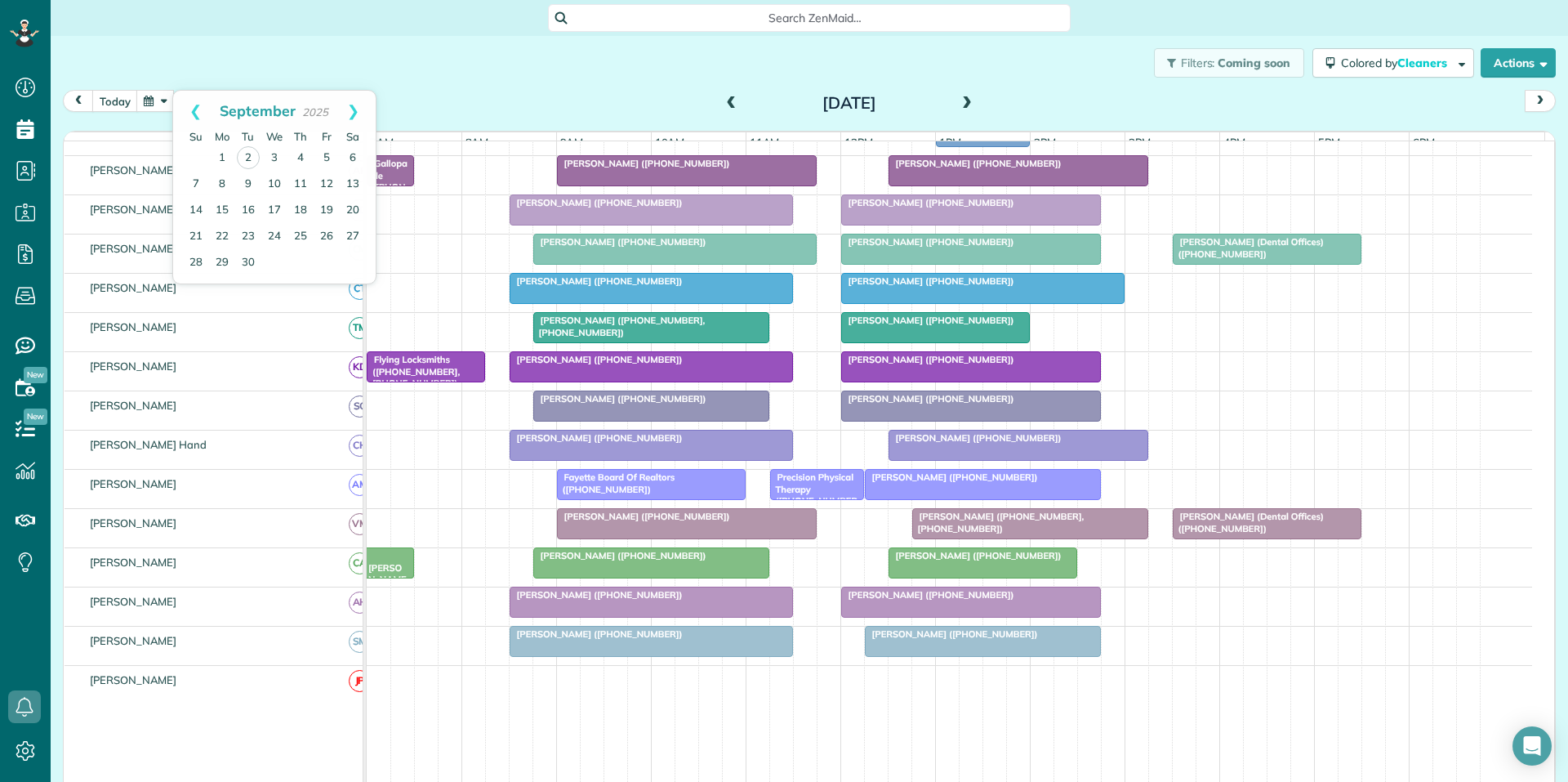
click at [478, 43] on div "Filters: Coming soon Colored by Cleaners Color by Cleaner Color by Team Color b…" at bounding box center [808, 62] width 1517 height 54
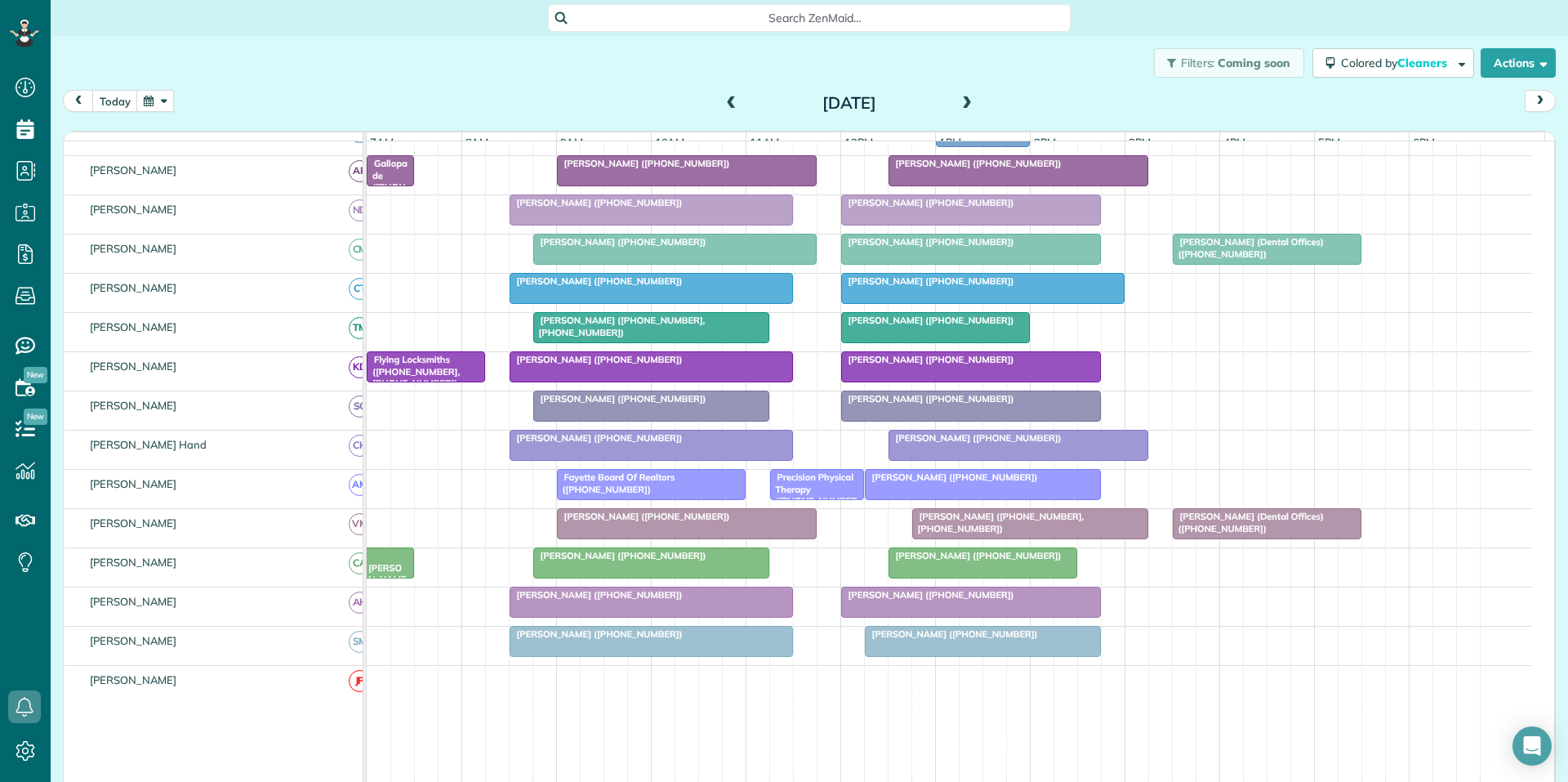
click at [162, 88] on div "Filters: Coming soon Colored by Cleaners Color by Cleaner Color by Team Color b…" at bounding box center [808, 62] width 1517 height 54
click at [163, 98] on button "button" at bounding box center [155, 101] width 37 height 22
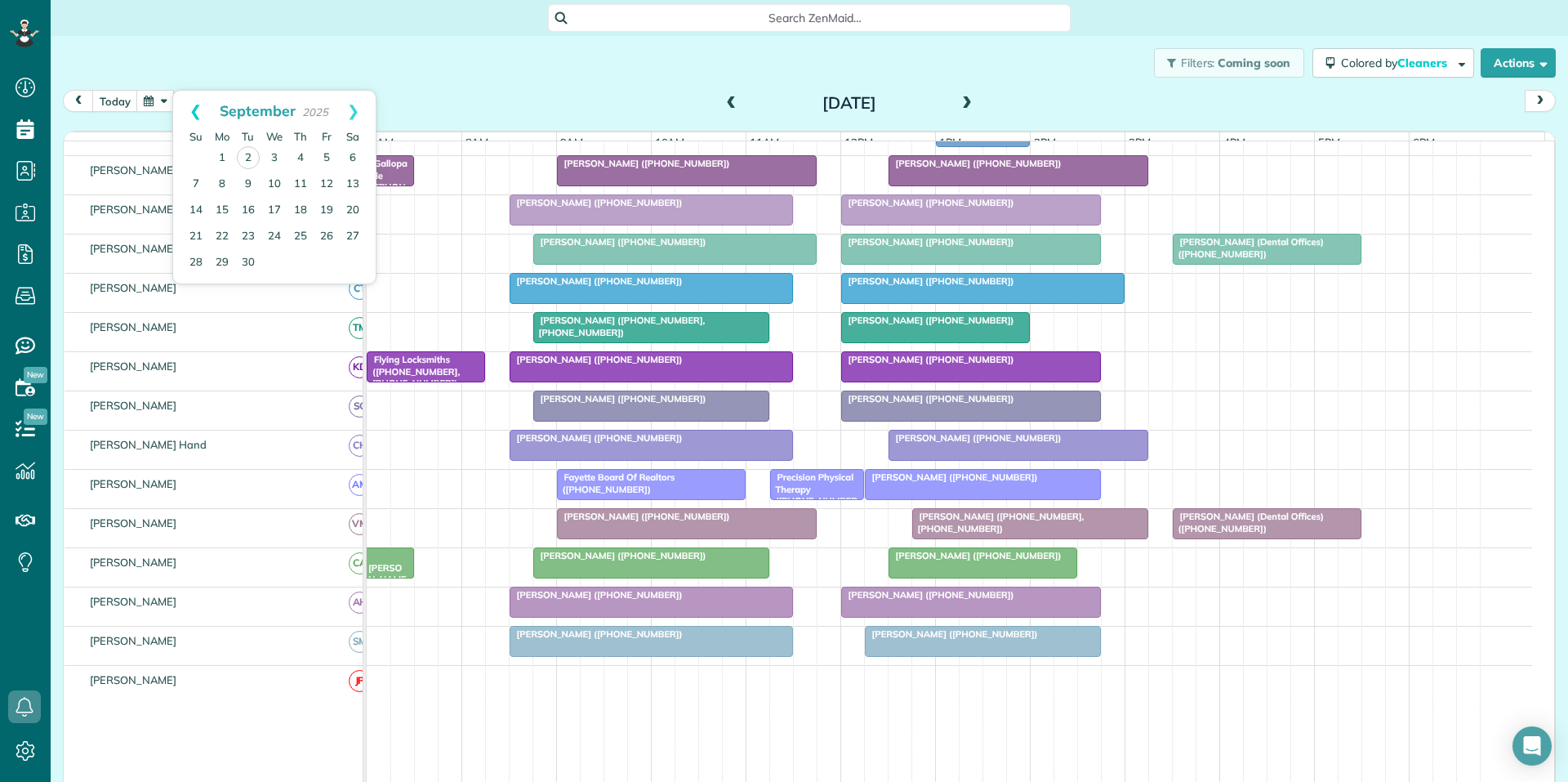
click at [188, 107] on link "Prev" at bounding box center [196, 110] width 45 height 40
click at [326, 262] on link "29" at bounding box center [326, 262] width 27 height 27
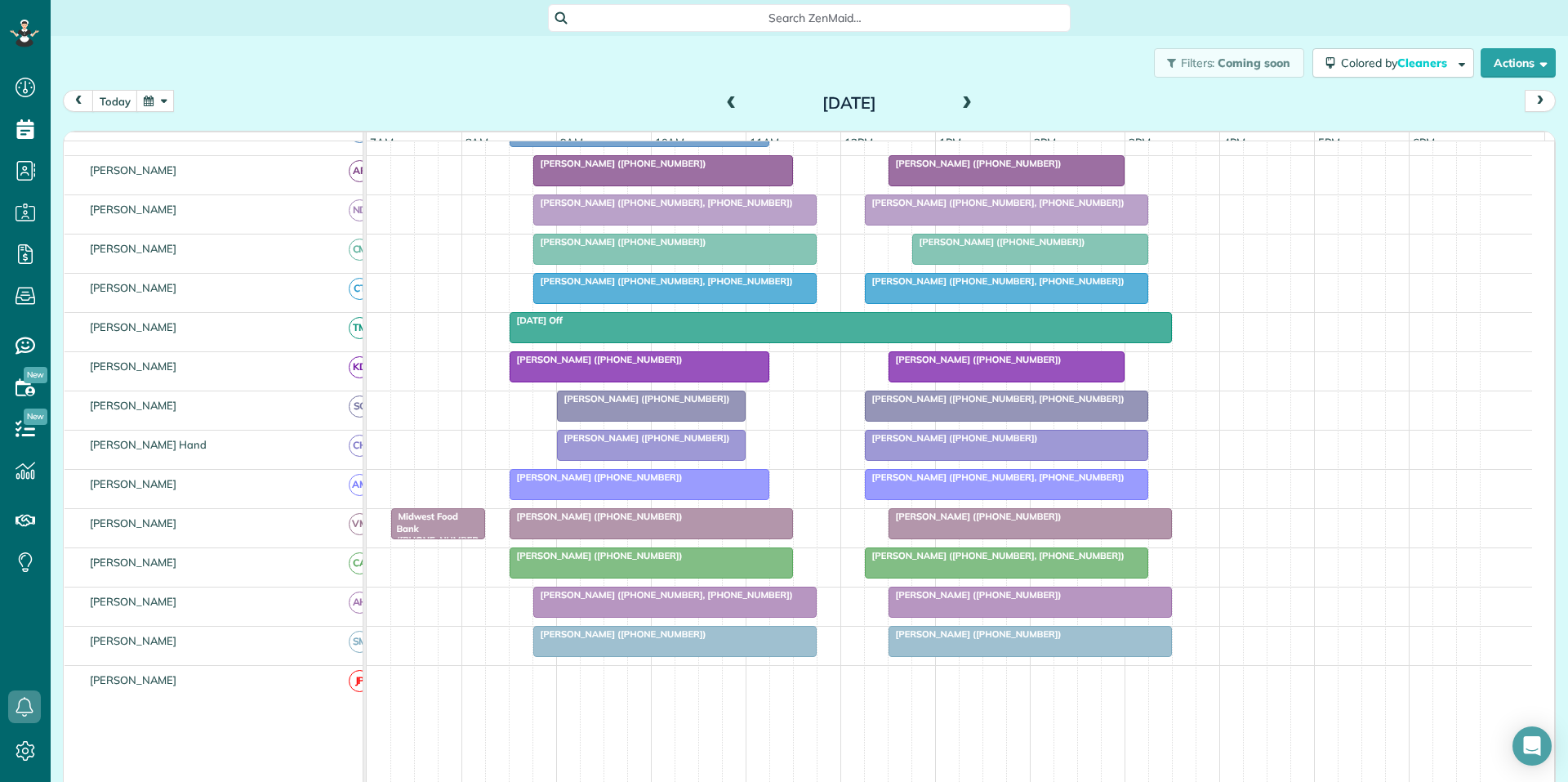
click at [659, 404] on span "Troy Danahey (+12692523380)" at bounding box center [643, 399] width 174 height 12
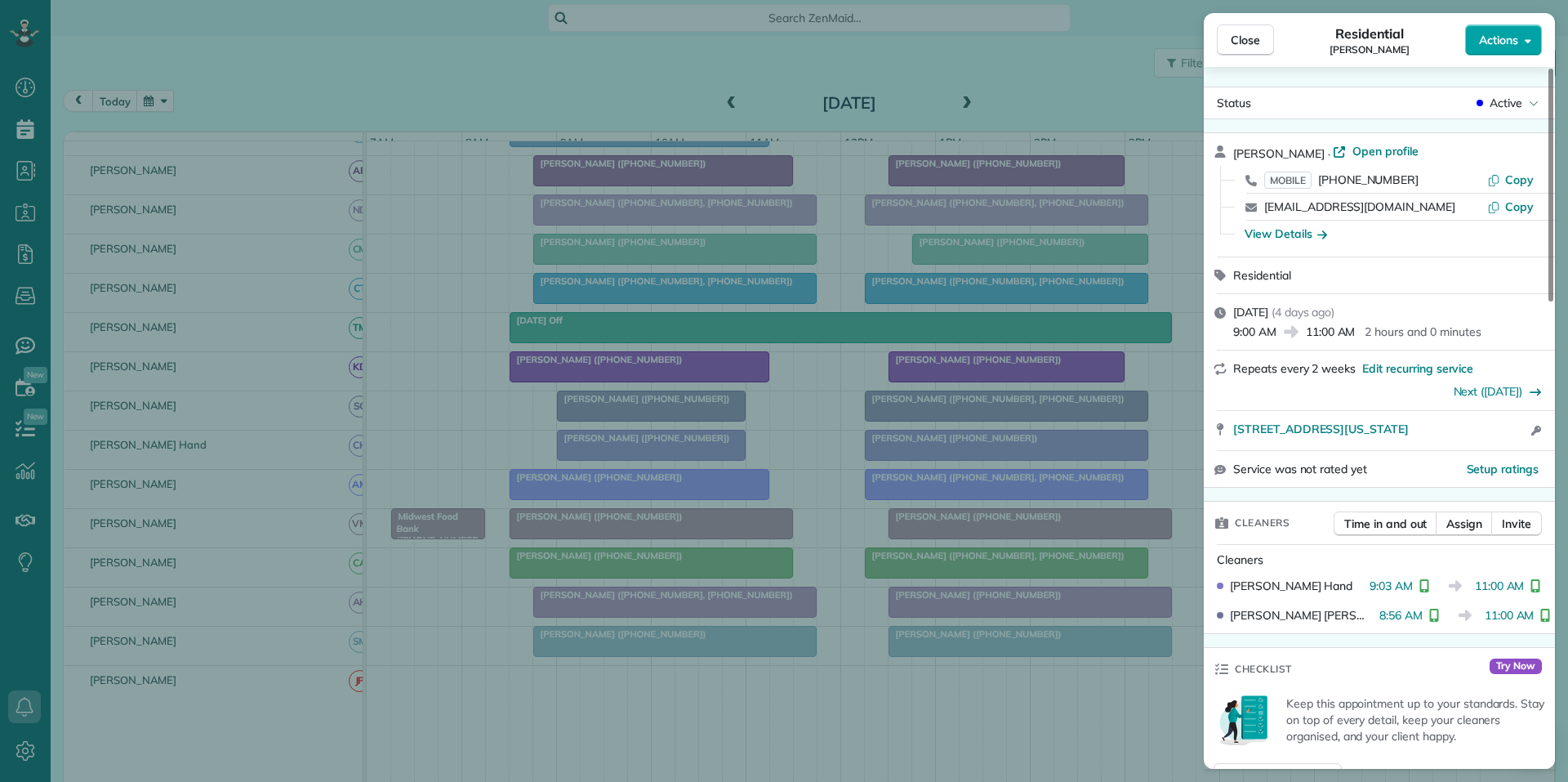
click at [1501, 36] on span "Actions" at bounding box center [1498, 39] width 39 height 17
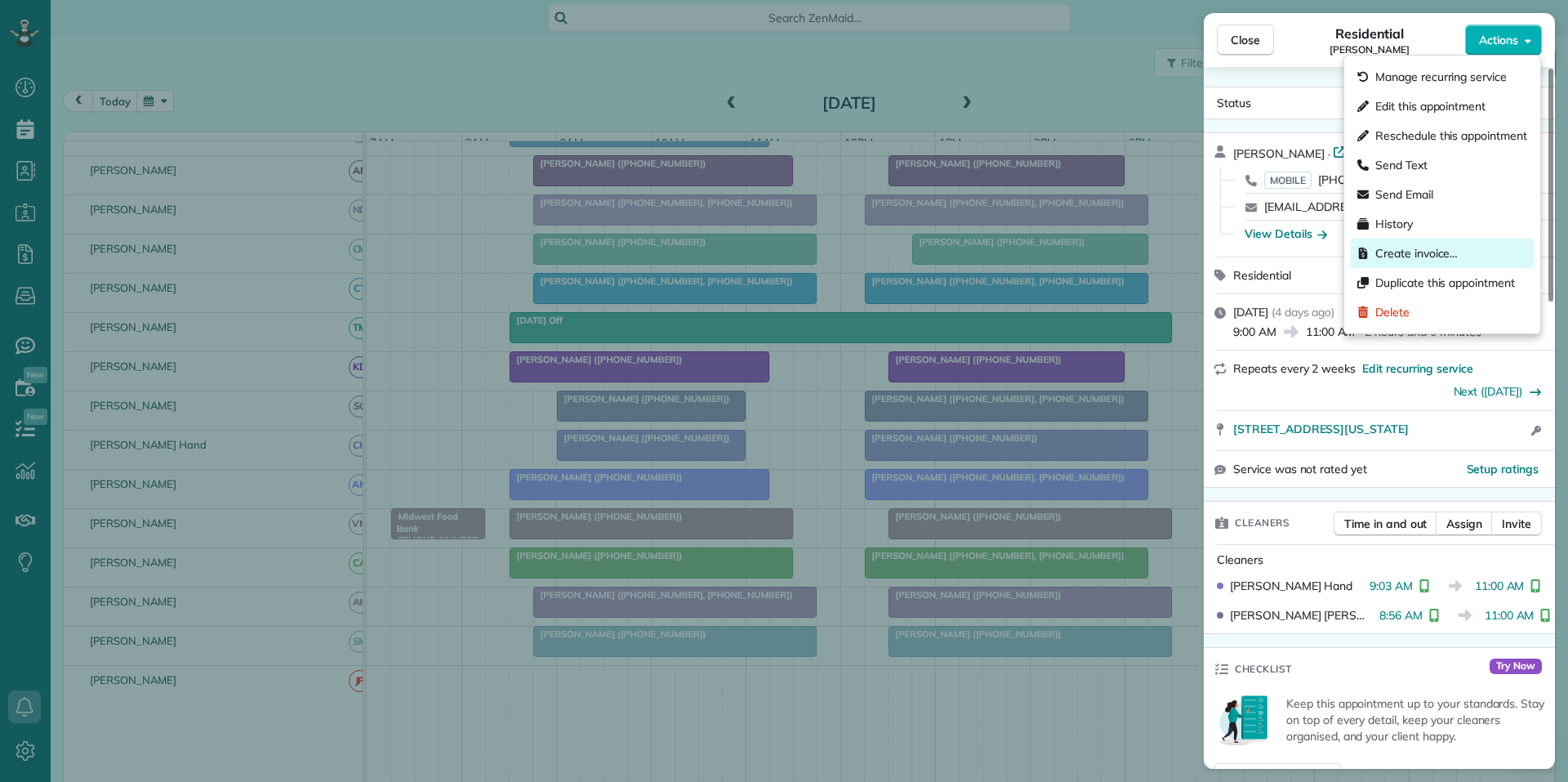
click at [1419, 256] on span "Create invoice…" at bounding box center [1416, 253] width 83 height 17
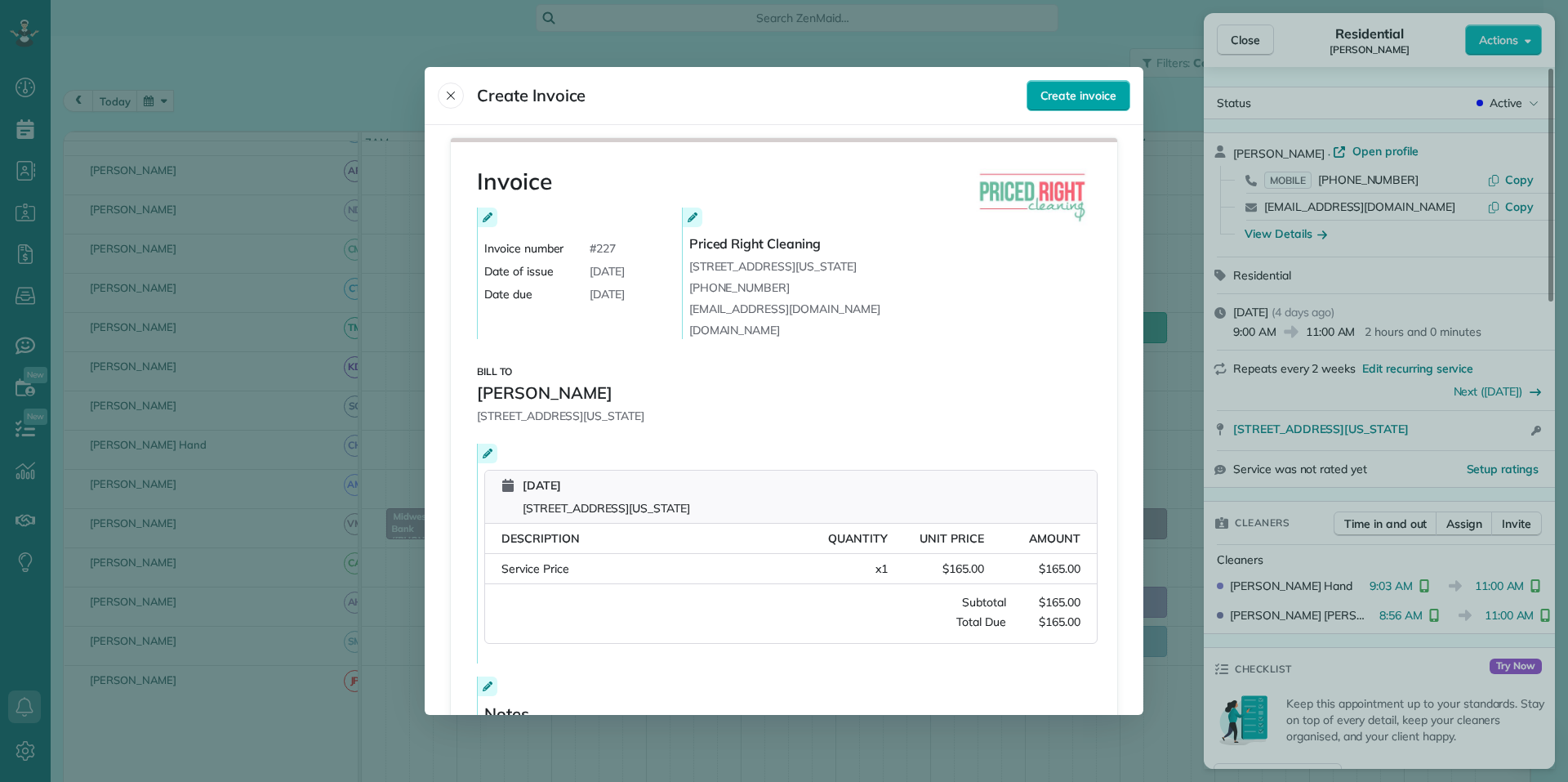
click at [1076, 98] on span "Create invoice" at bounding box center [1077, 96] width 76 height 17
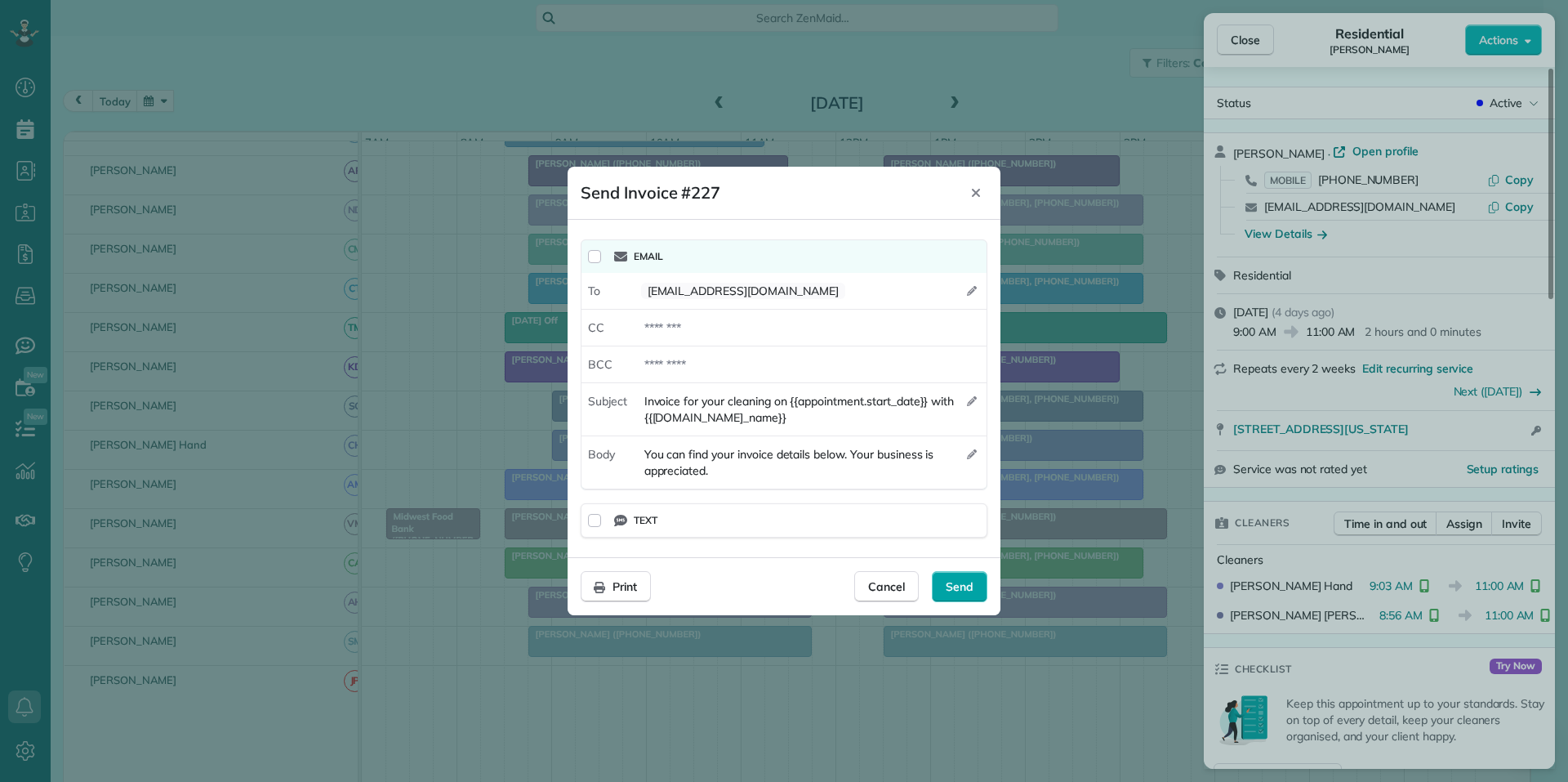
click at [959, 584] on span "Send" at bounding box center [959, 587] width 28 height 17
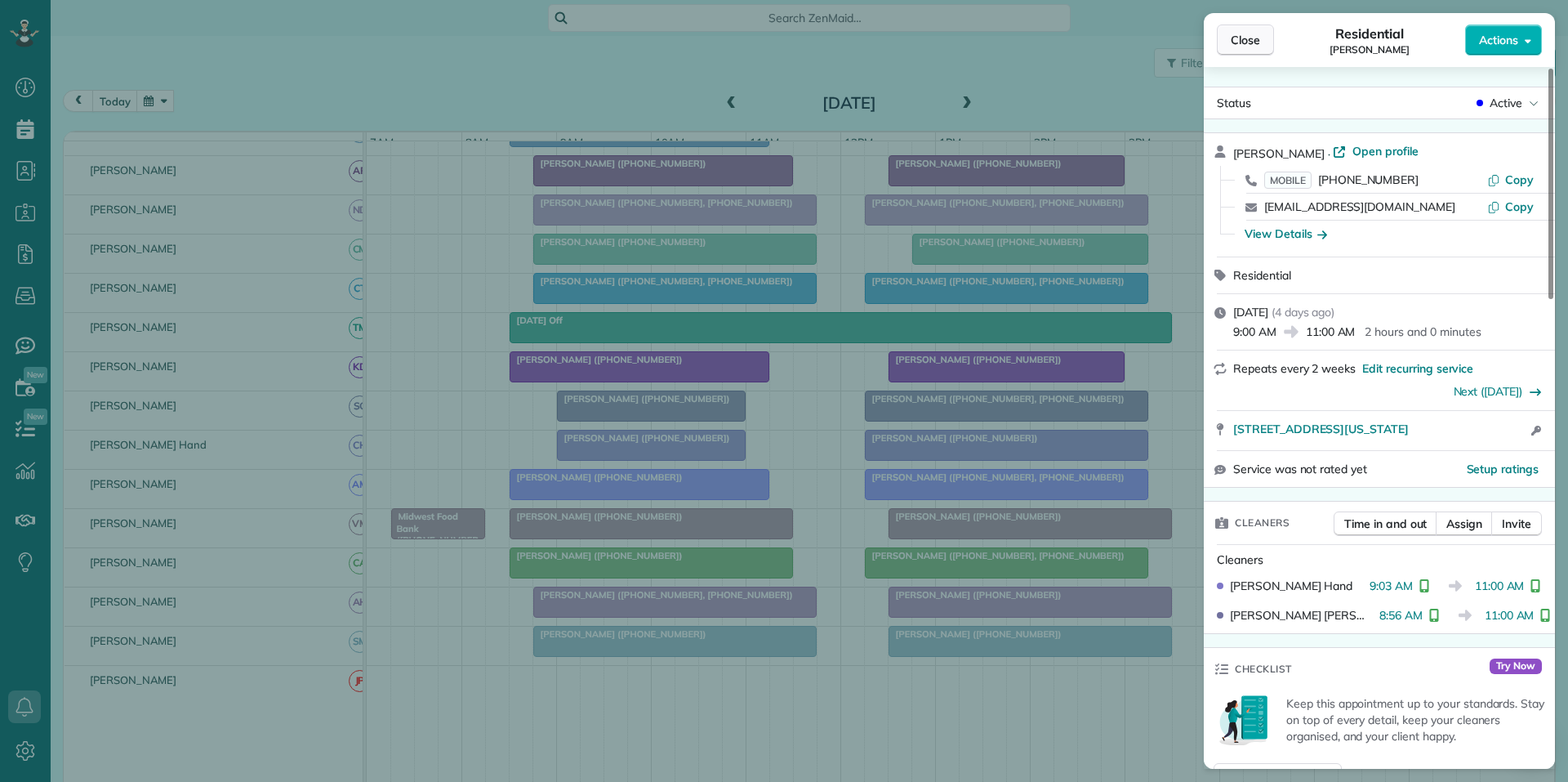
click at [1254, 36] on span "Close" at bounding box center [1246, 39] width 30 height 17
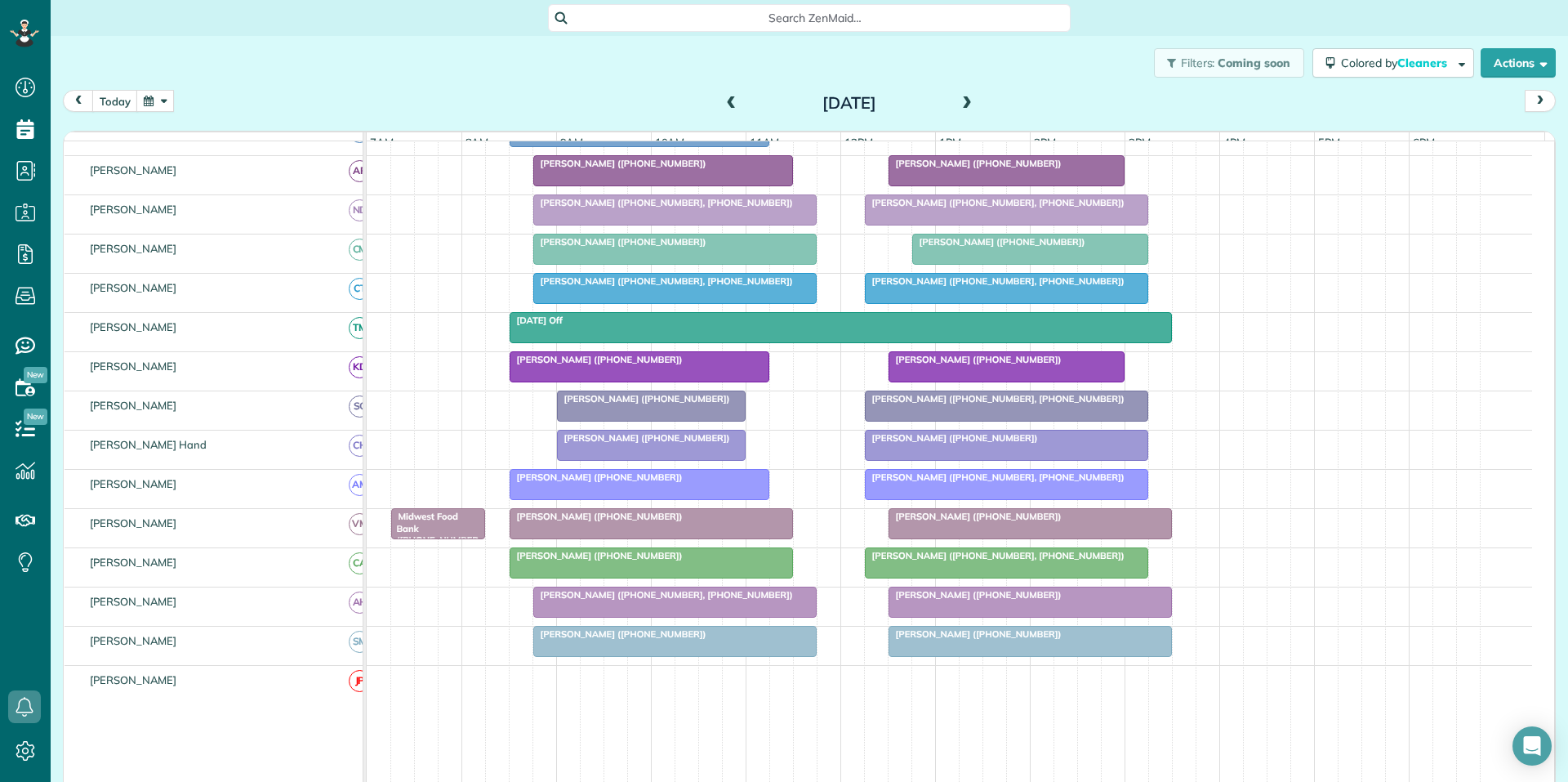
click at [1005, 222] on div at bounding box center [1006, 210] width 282 height 30
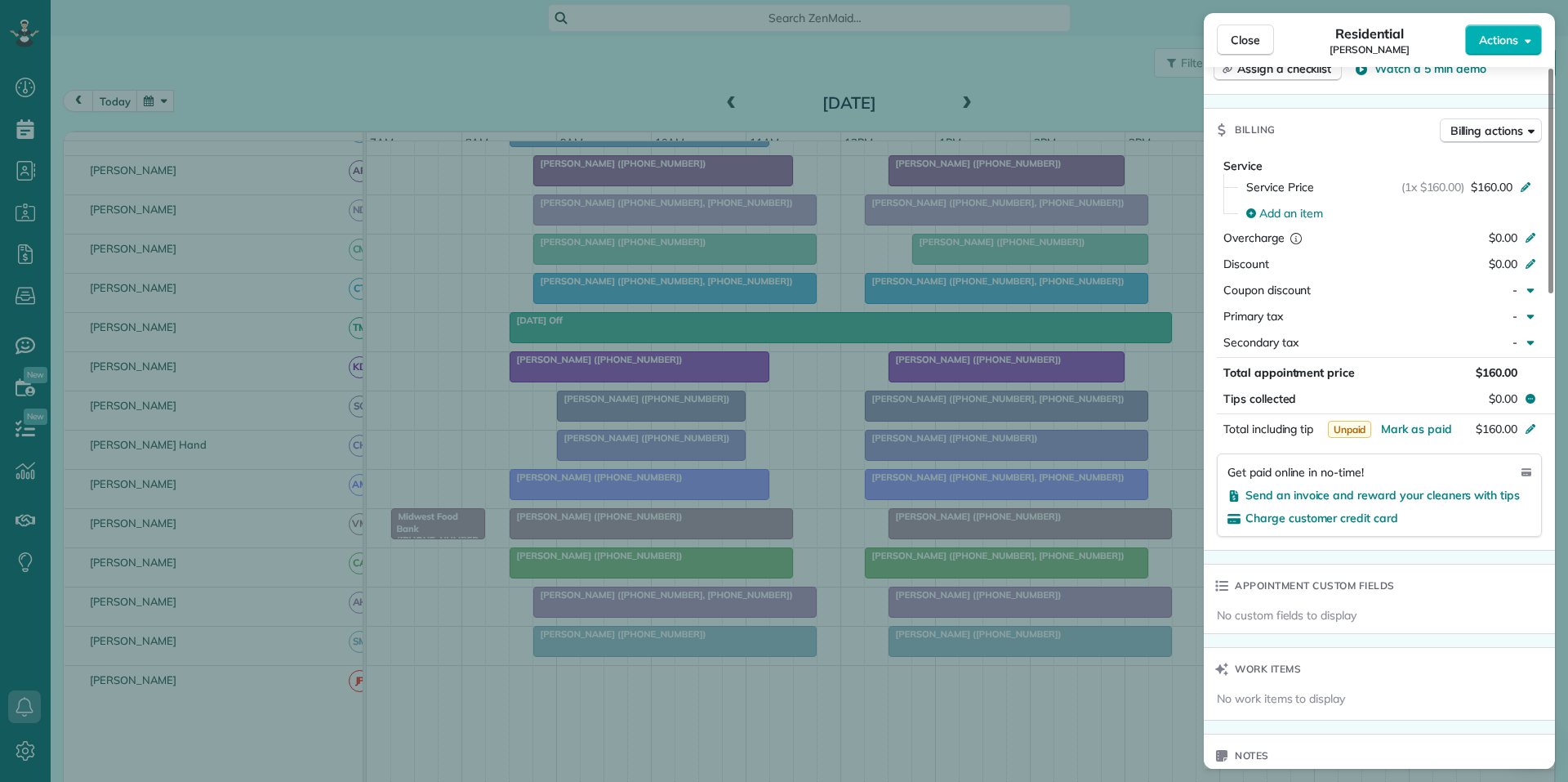
scroll to position [736, 0]
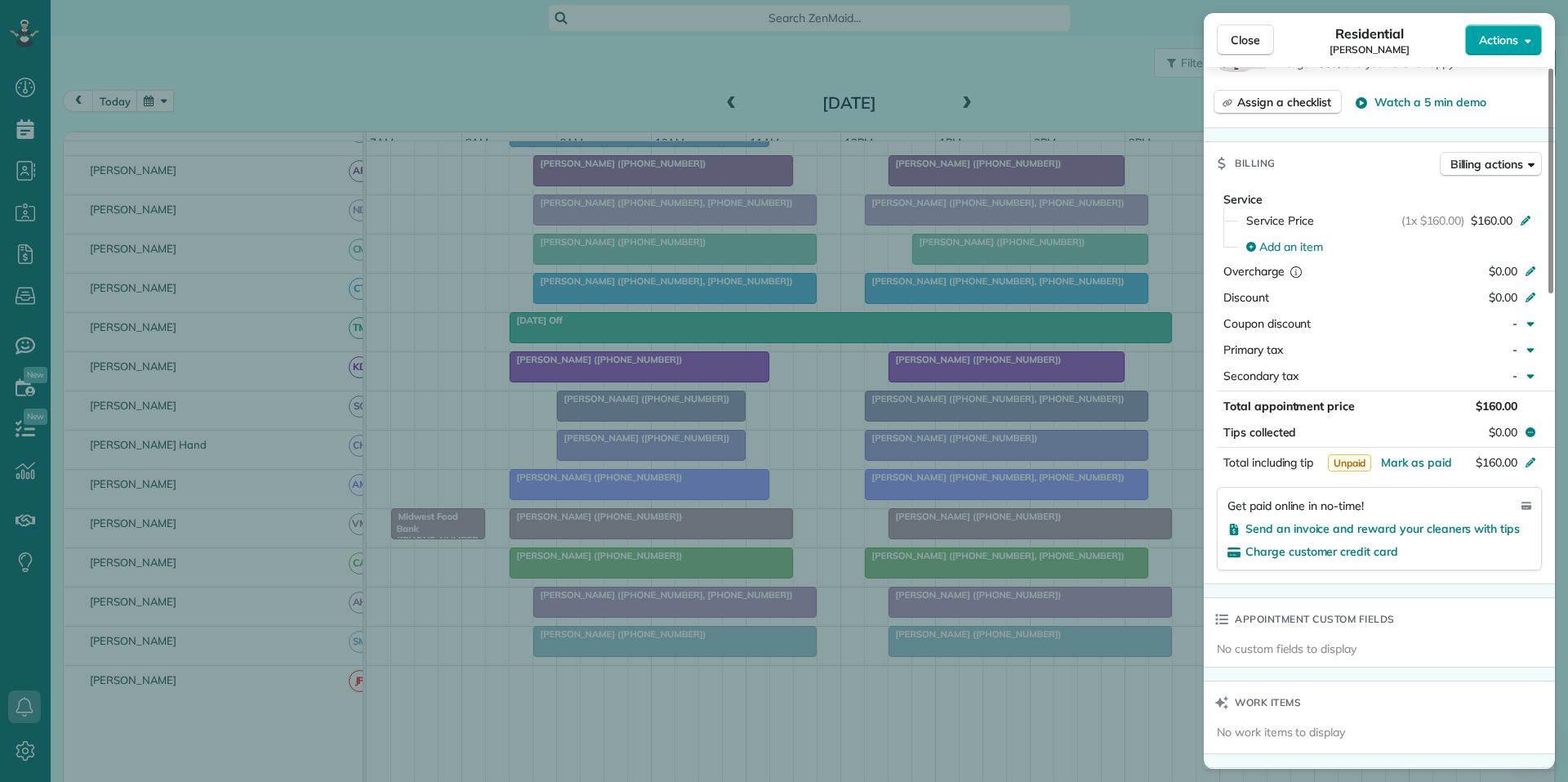
click at [1491, 29] on button "Actions" at bounding box center [1503, 39] width 77 height 31
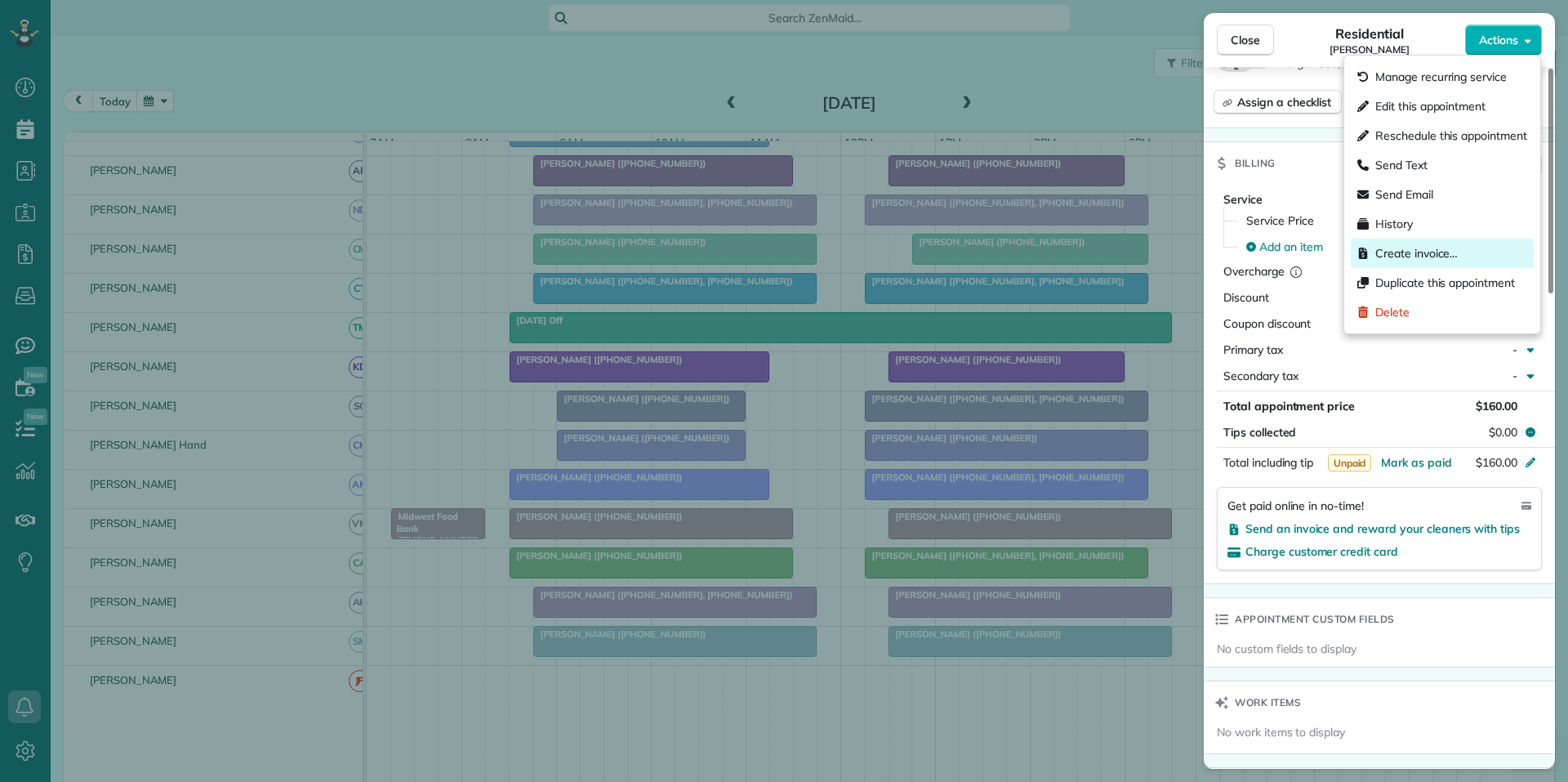
click at [1443, 257] on span "Create invoice…" at bounding box center [1416, 253] width 83 height 17
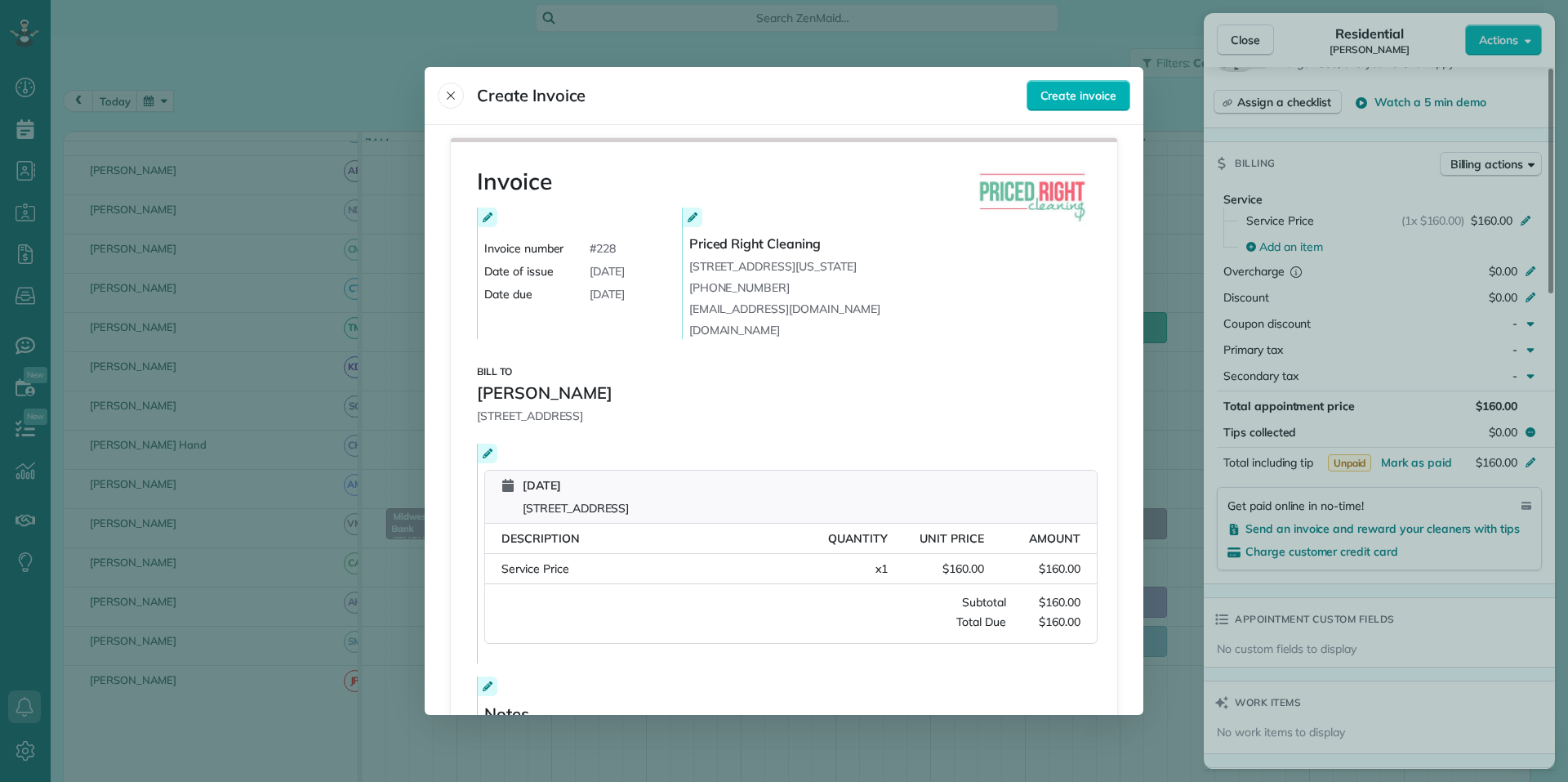
scroll to position [201, 0]
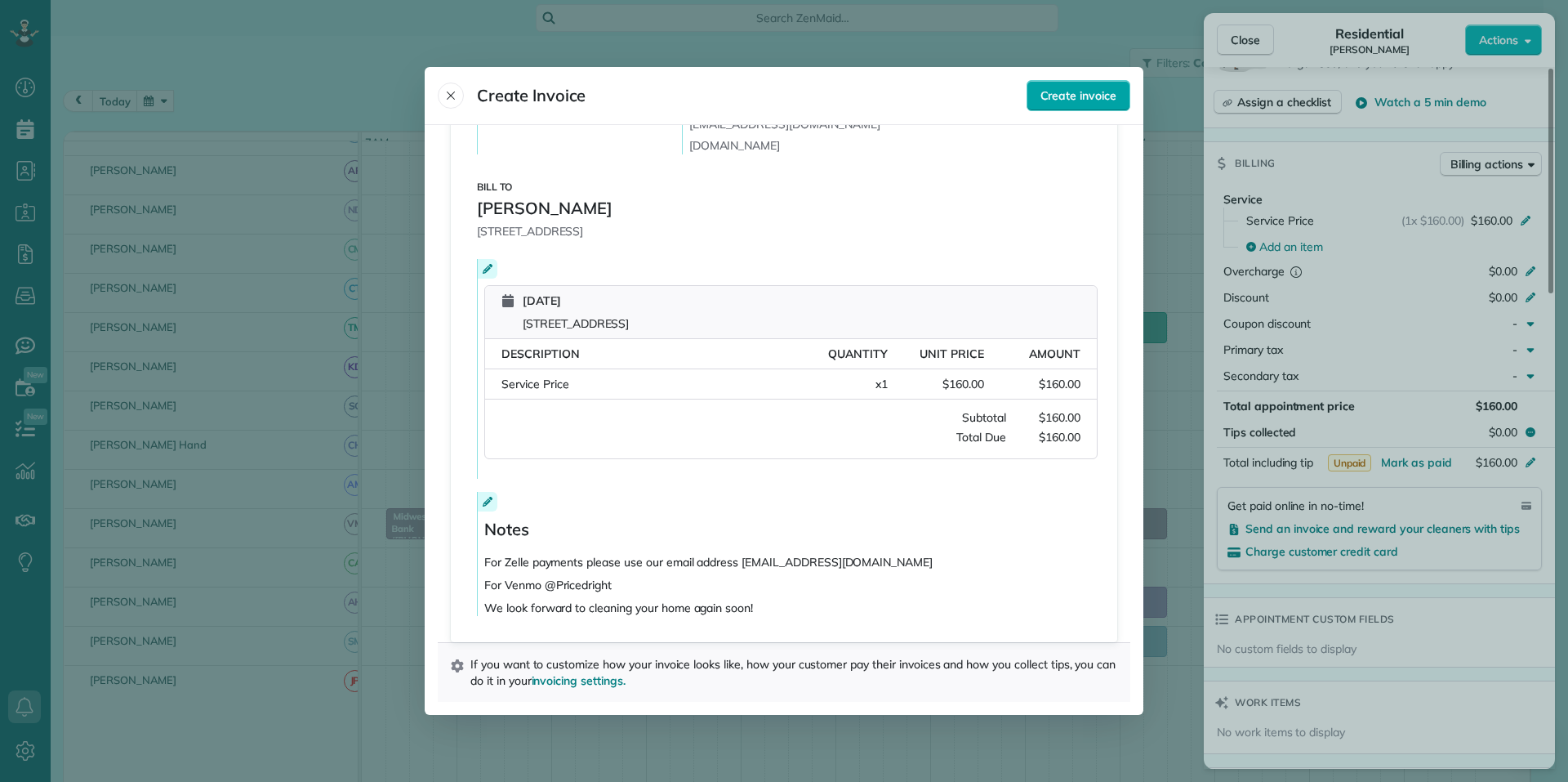
click at [1084, 96] on span "Create invoice" at bounding box center [1077, 96] width 76 height 17
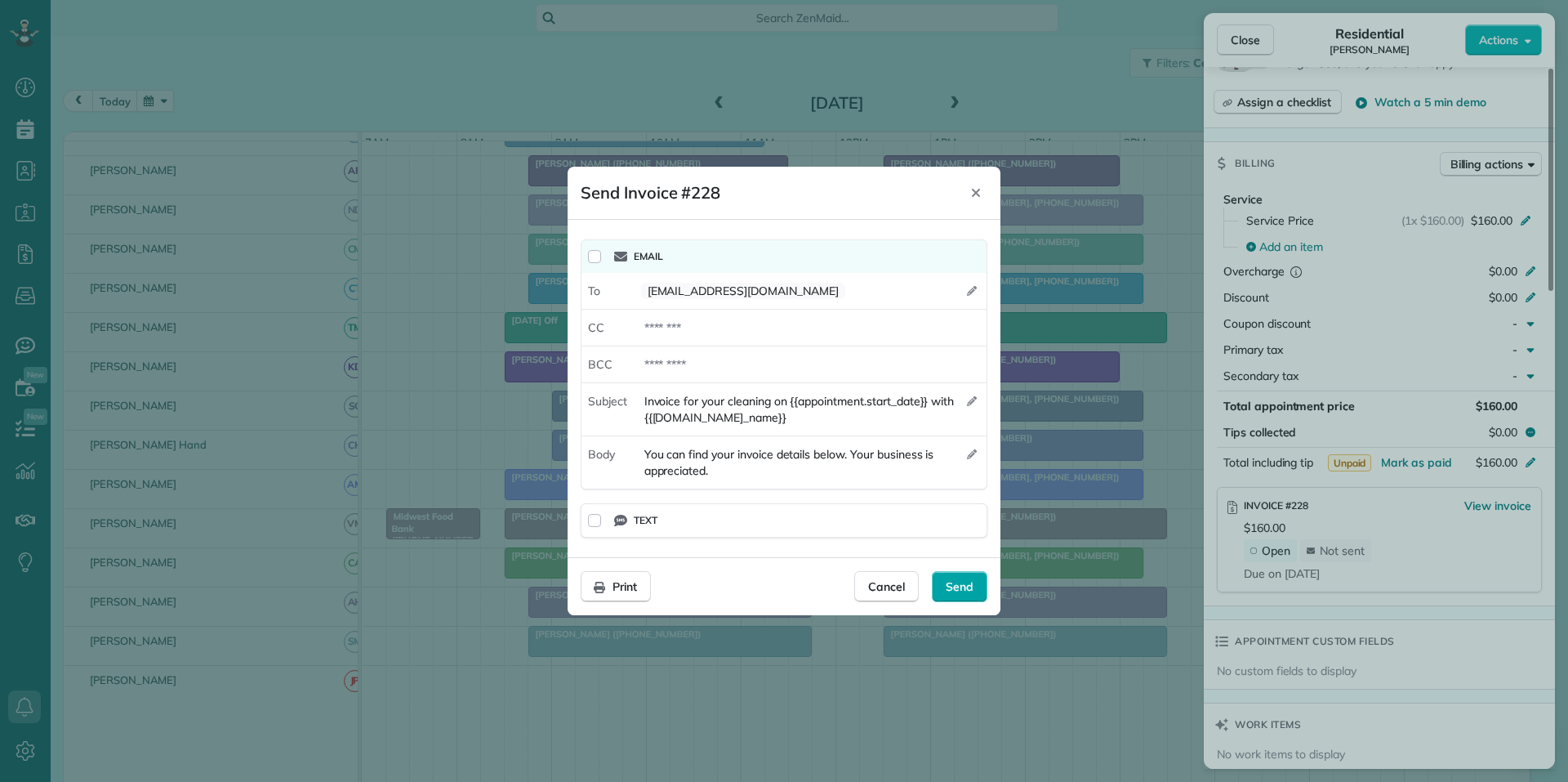
click at [958, 592] on span "Send" at bounding box center [959, 587] width 28 height 17
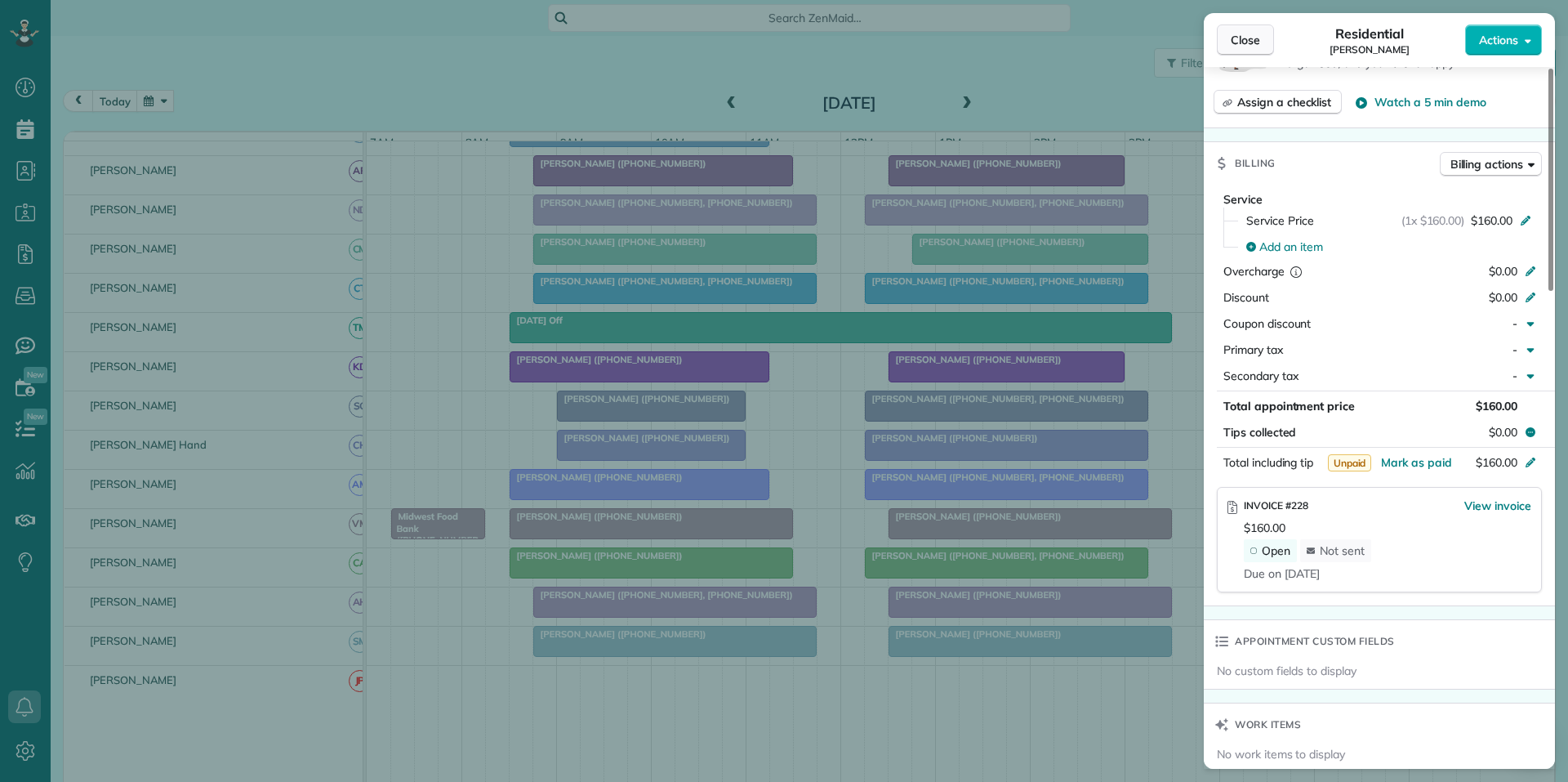
click at [1244, 43] on span "Close" at bounding box center [1246, 39] width 30 height 17
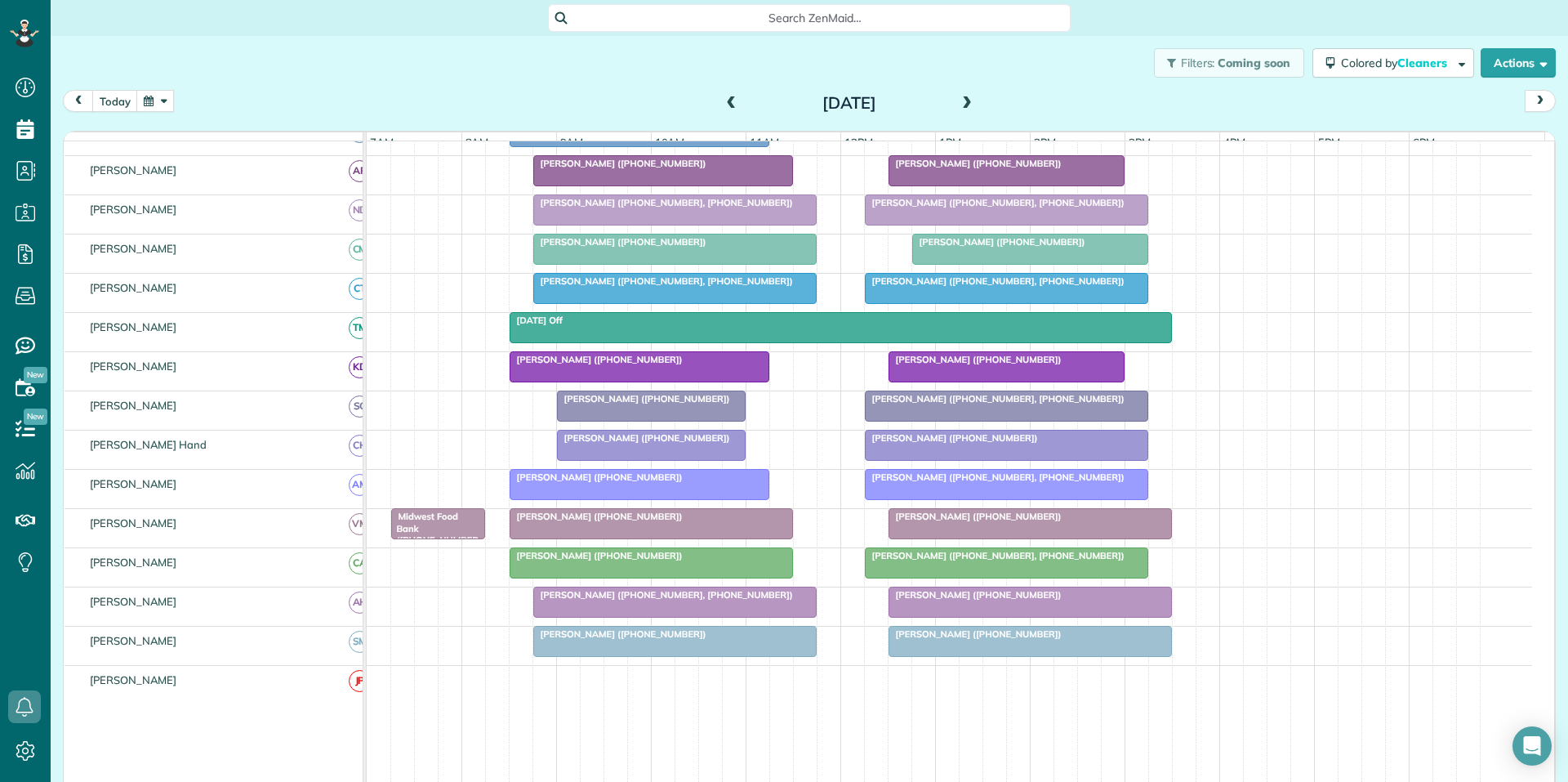
click at [962, 458] on div at bounding box center [1006, 446] width 282 height 30
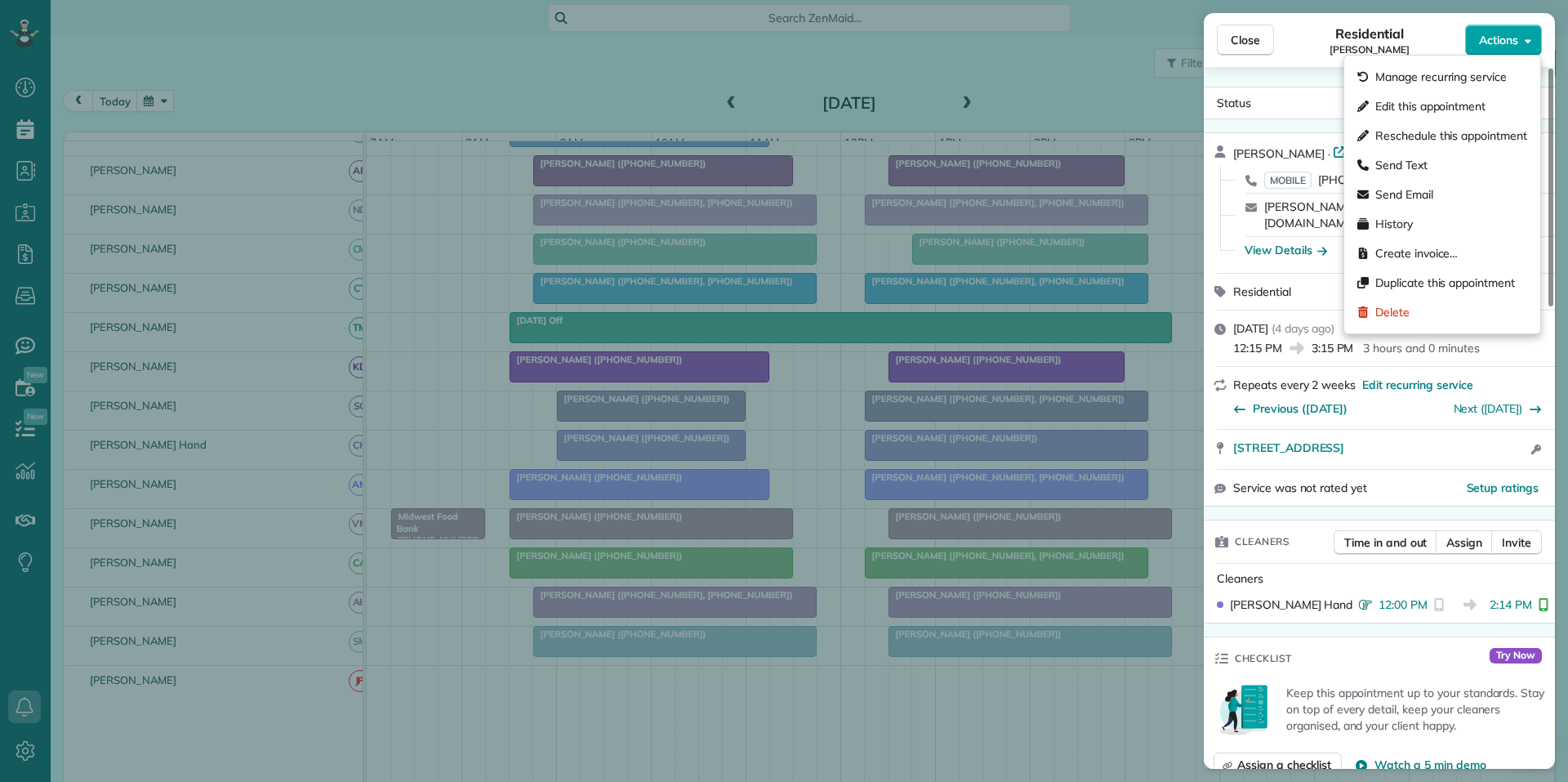
click at [1506, 38] on span "Actions" at bounding box center [1498, 39] width 39 height 17
click at [1411, 252] on span "Create invoice…" at bounding box center [1416, 253] width 83 height 17
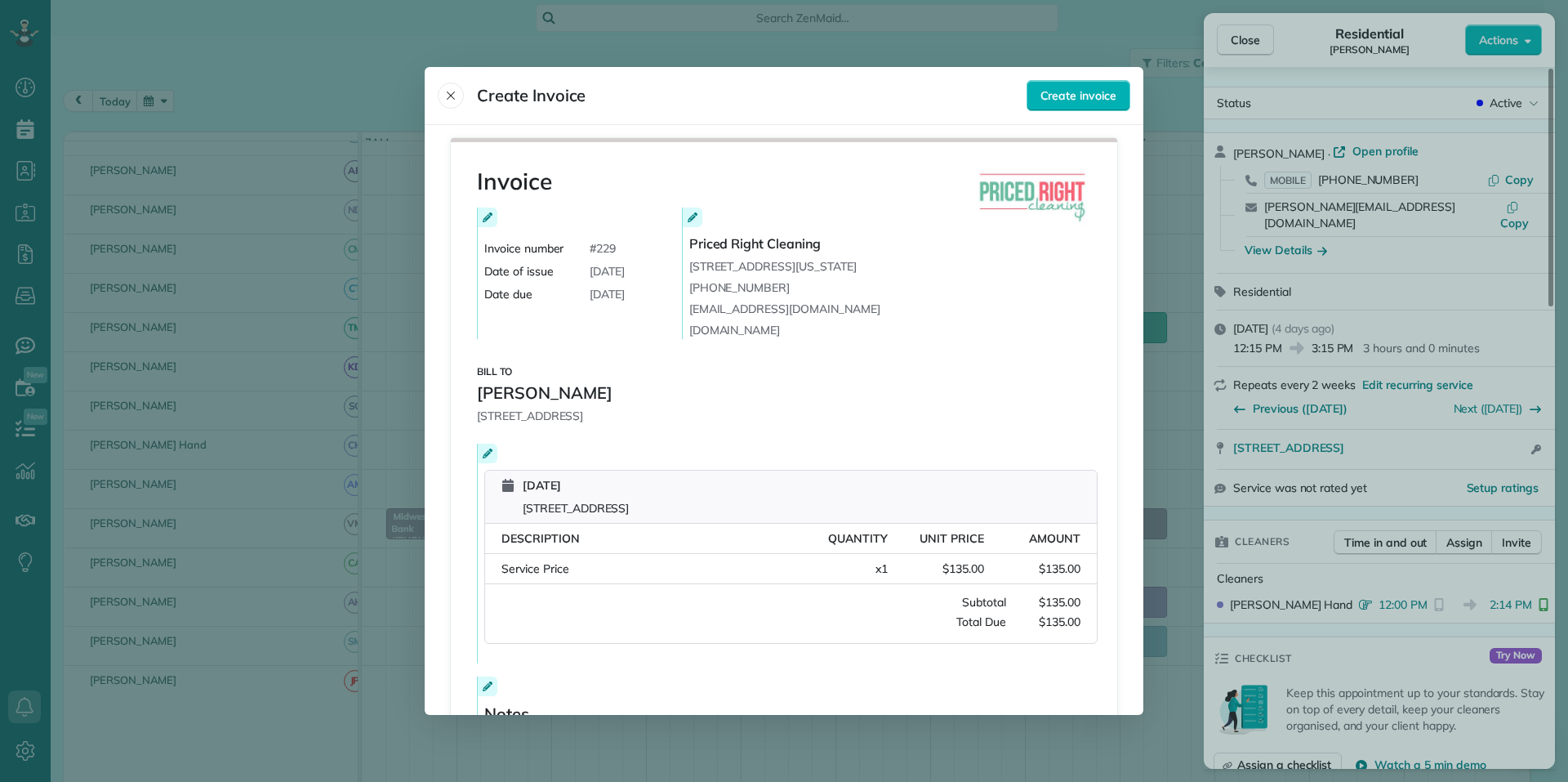
scroll to position [201, 0]
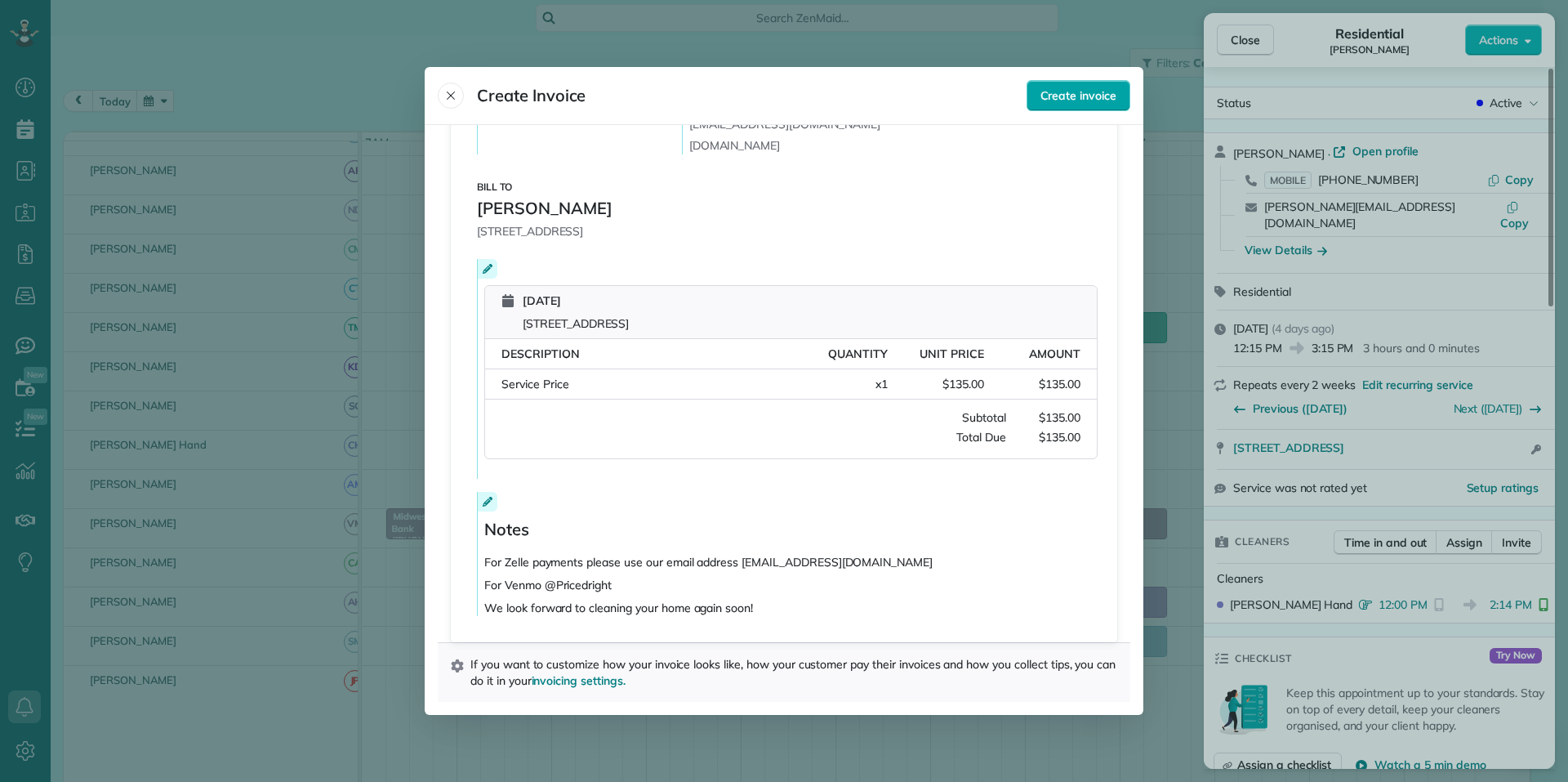
click at [1079, 101] on span "Create invoice" at bounding box center [1077, 96] width 76 height 17
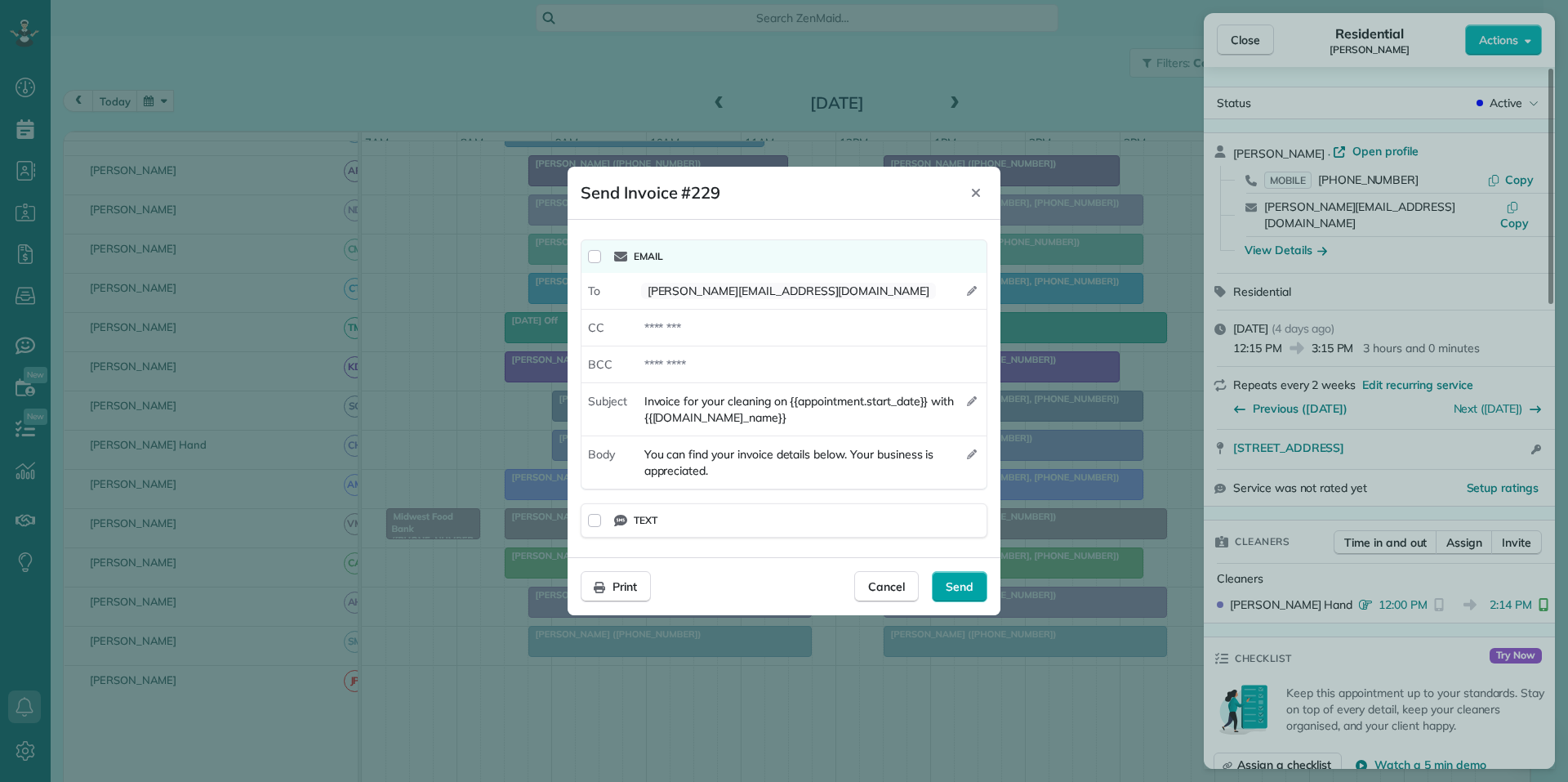
click at [963, 591] on span "Send" at bounding box center [959, 587] width 28 height 17
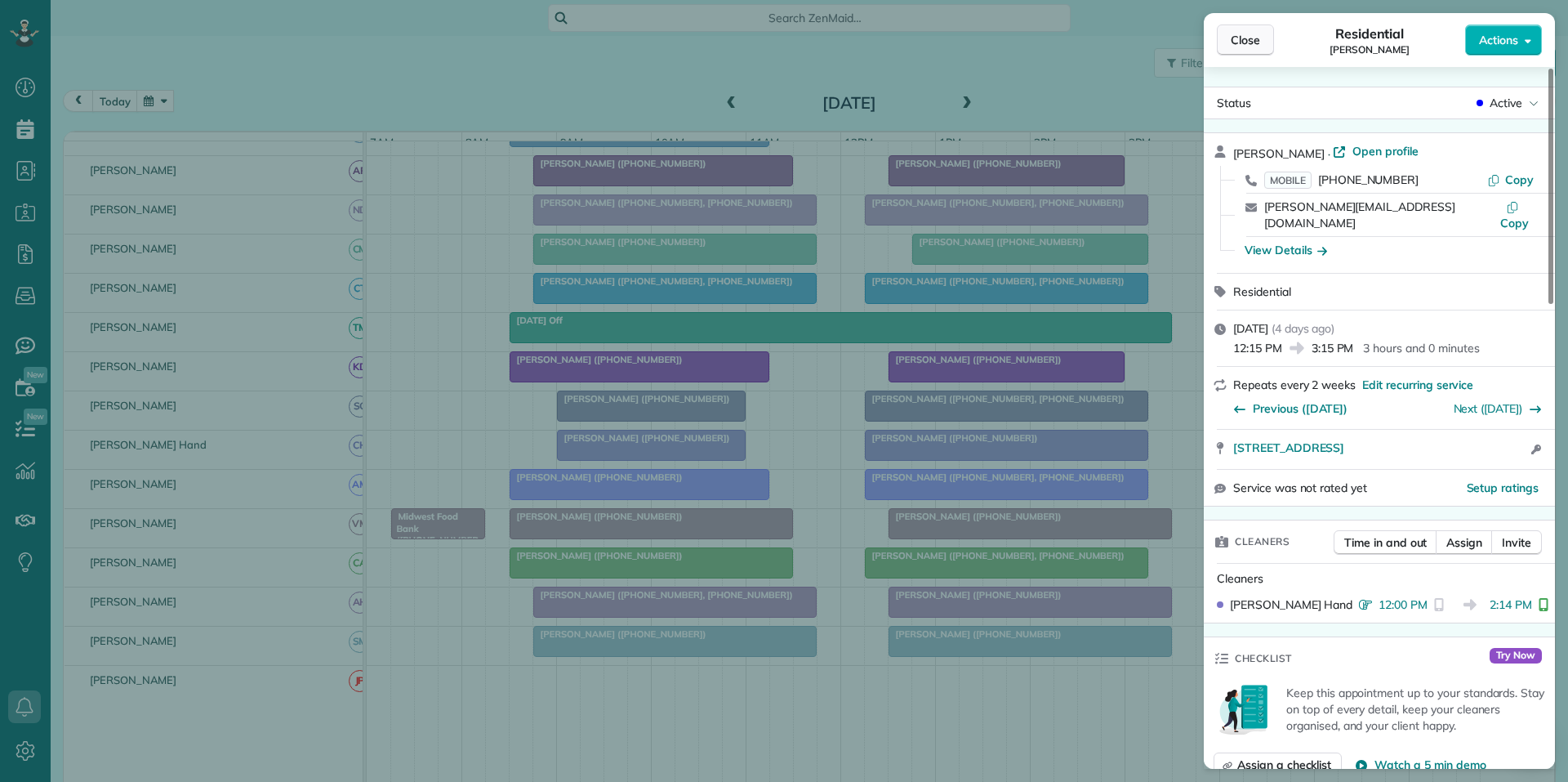
click at [1245, 45] on span "Close" at bounding box center [1246, 39] width 30 height 17
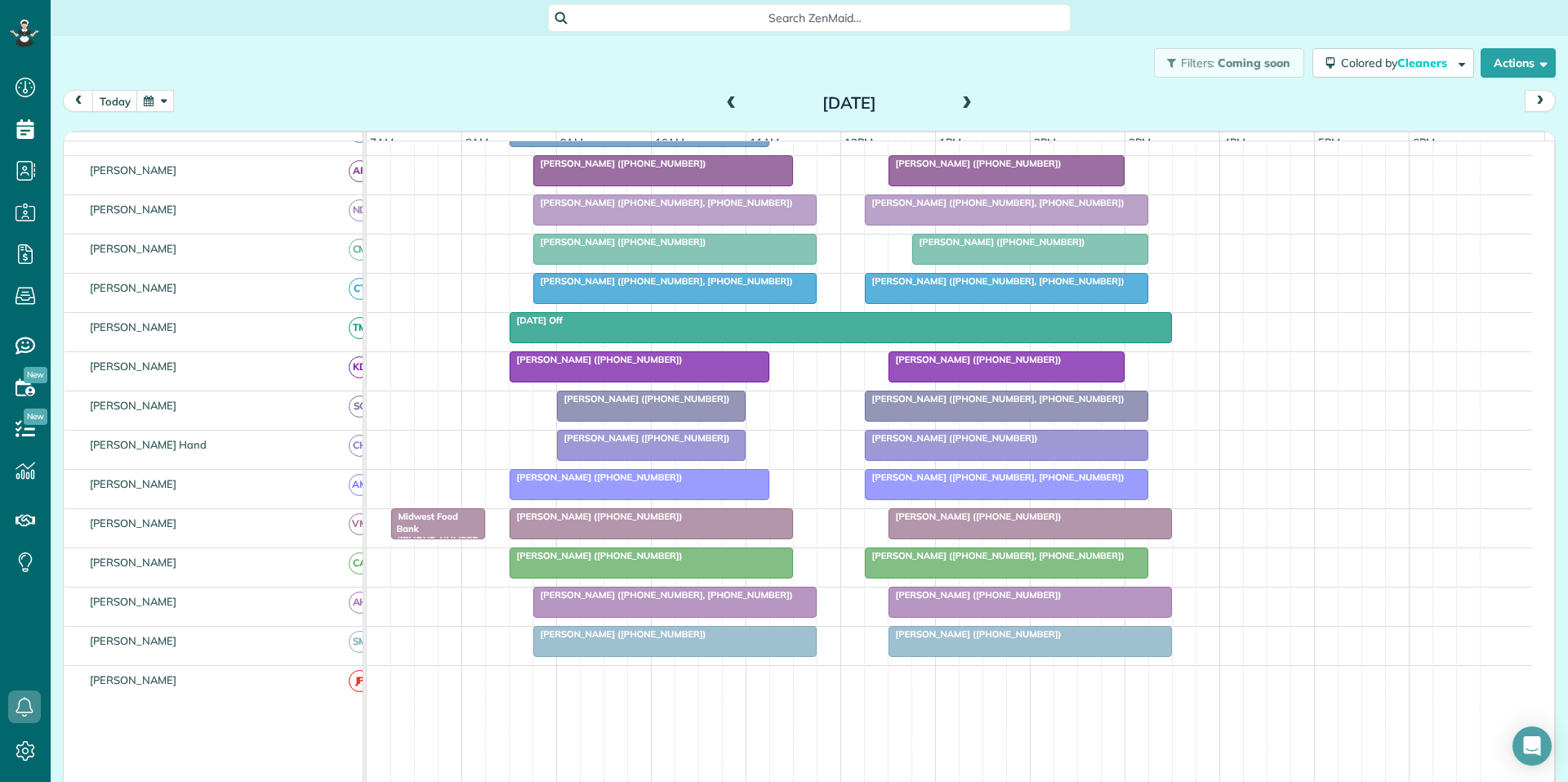
click at [727, 101] on span at bounding box center [731, 104] width 18 height 15
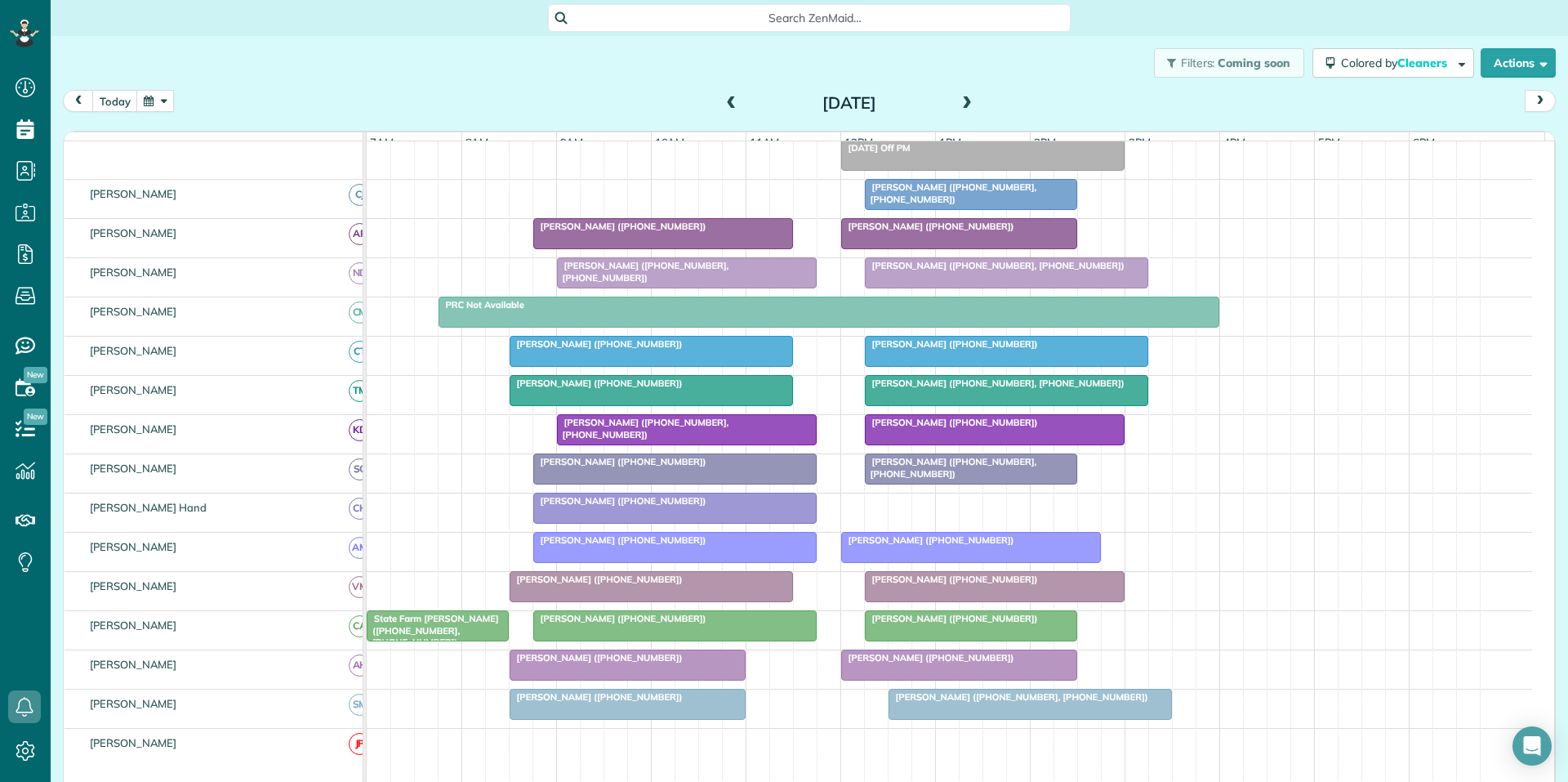
scroll to position [141, 0]
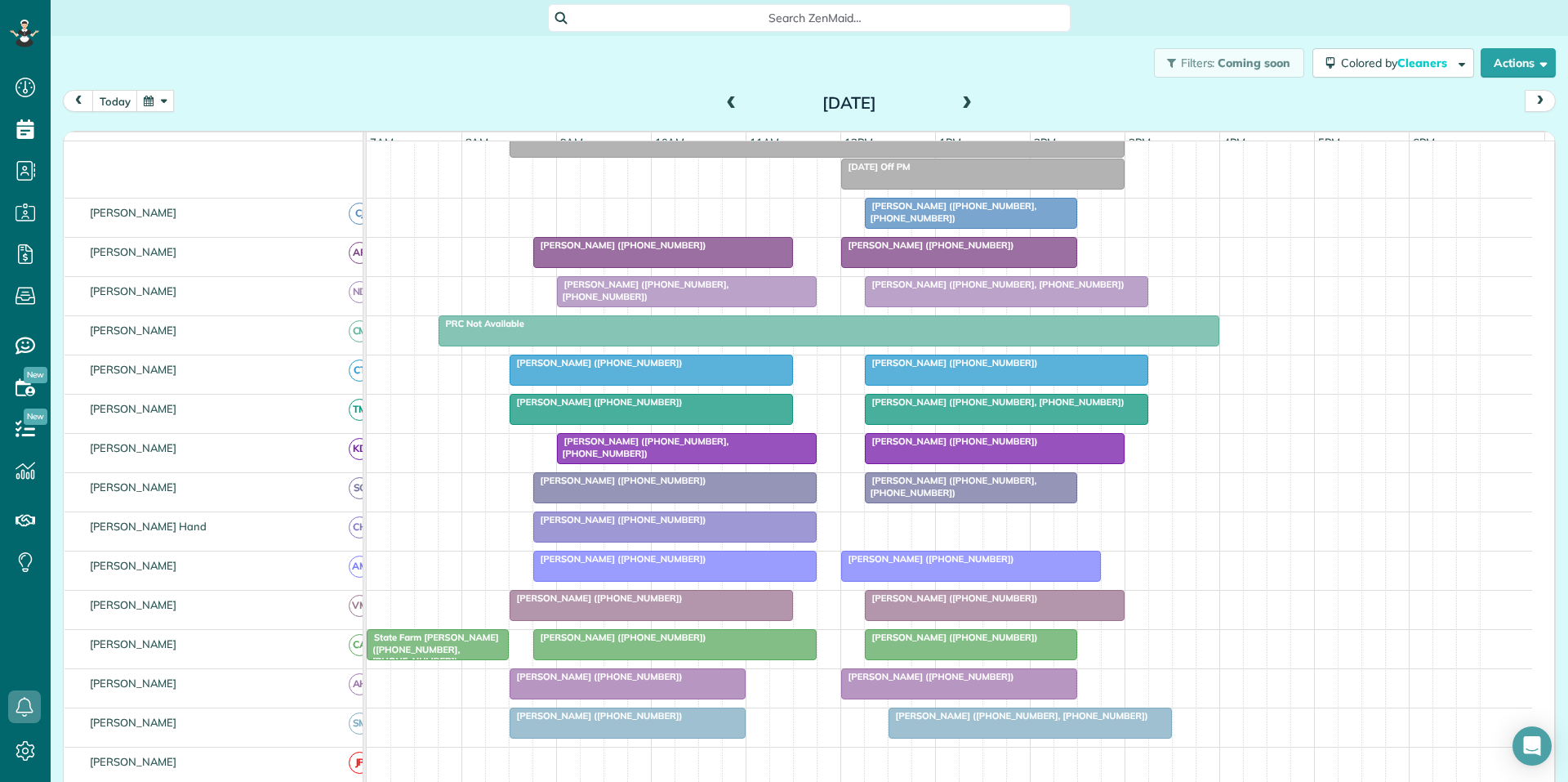
click at [963, 224] on div "[PERSON_NAME] ([PHONE_NUMBER], [PHONE_NUMBER])" at bounding box center [970, 212] width 202 height 24
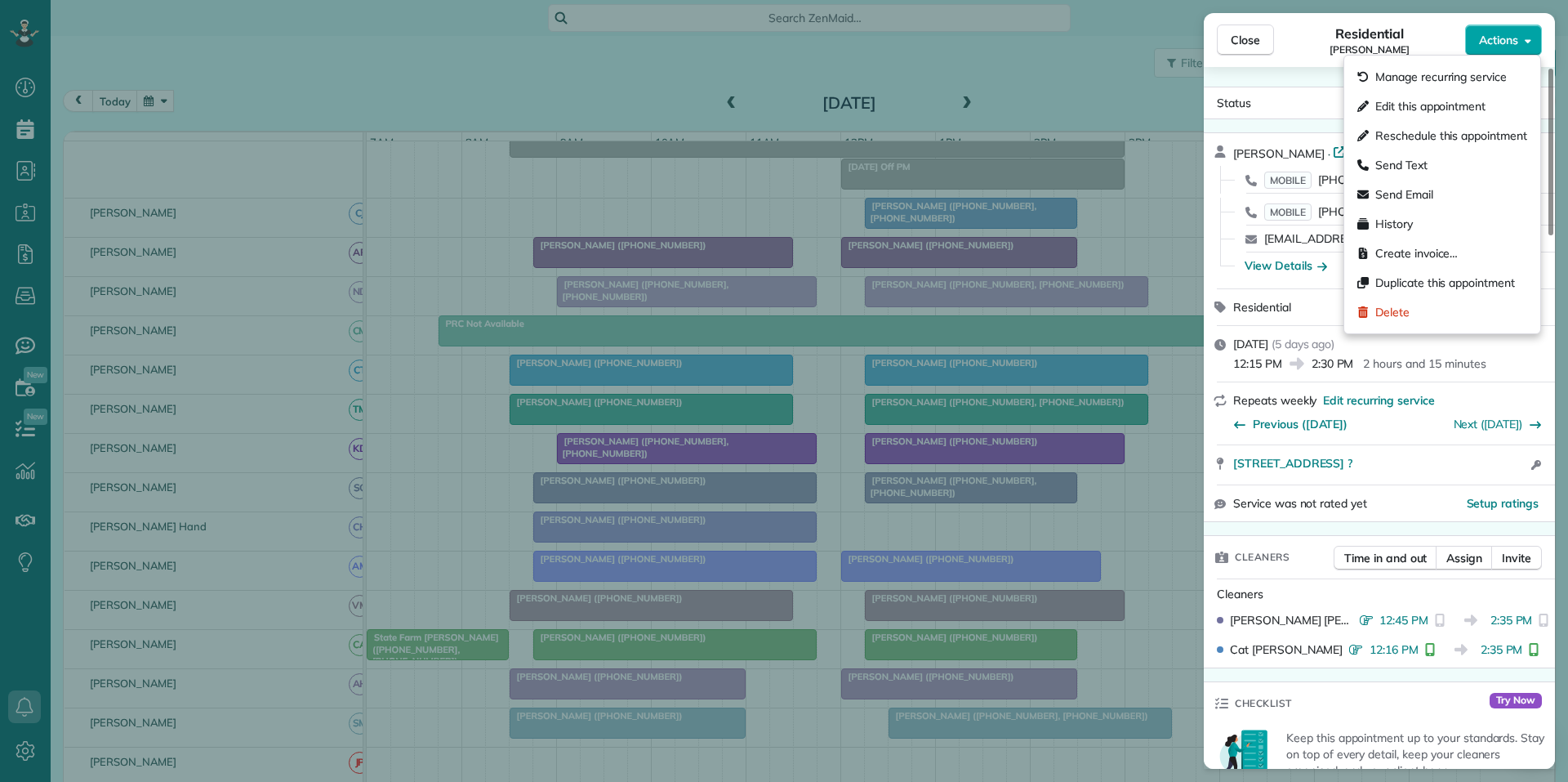
click at [1499, 48] on button "Actions" at bounding box center [1503, 39] width 77 height 31
click at [1421, 249] on span "Create invoice…" at bounding box center [1416, 253] width 83 height 17
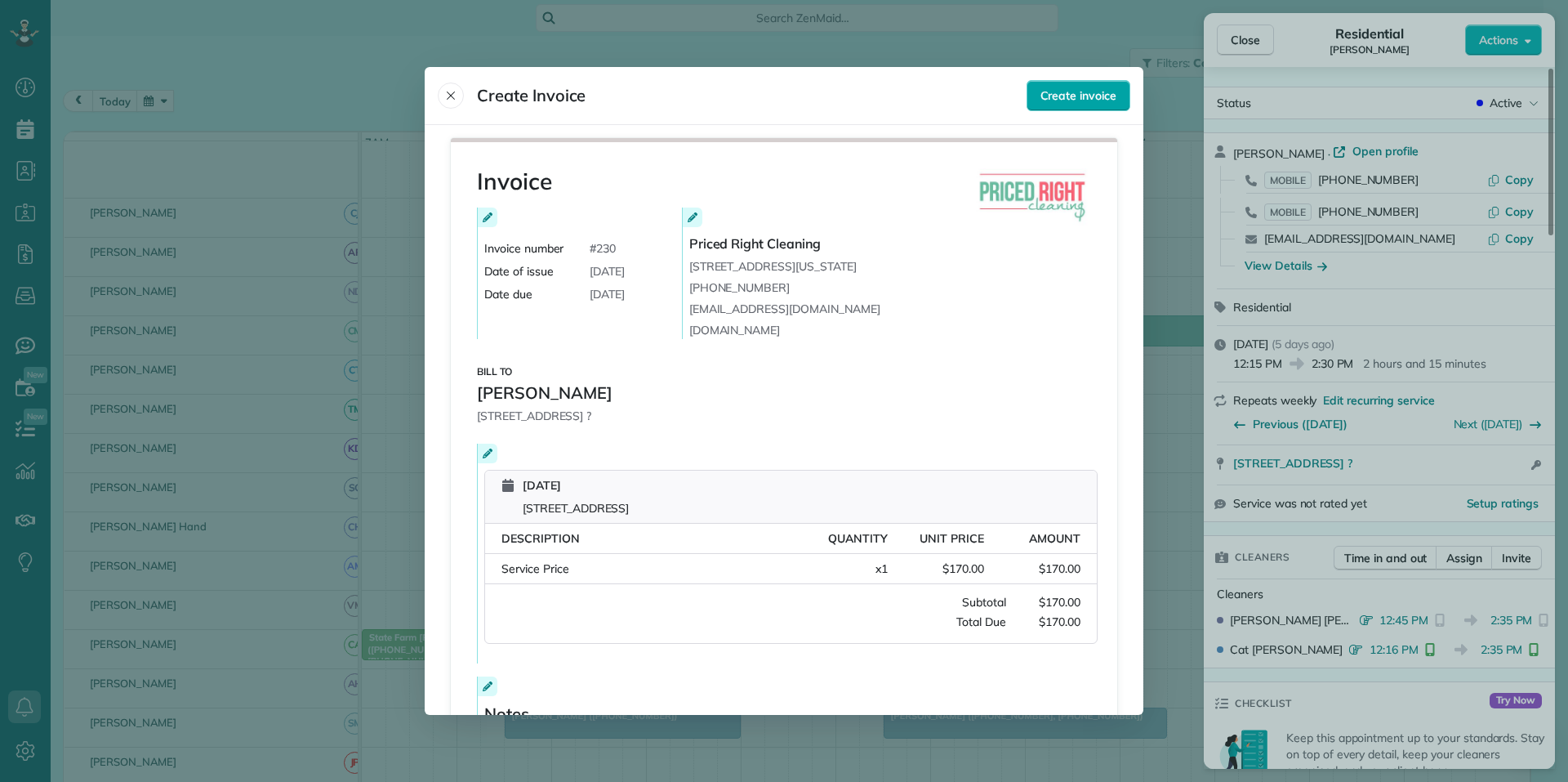
click at [1083, 98] on span "Create invoice" at bounding box center [1077, 96] width 76 height 17
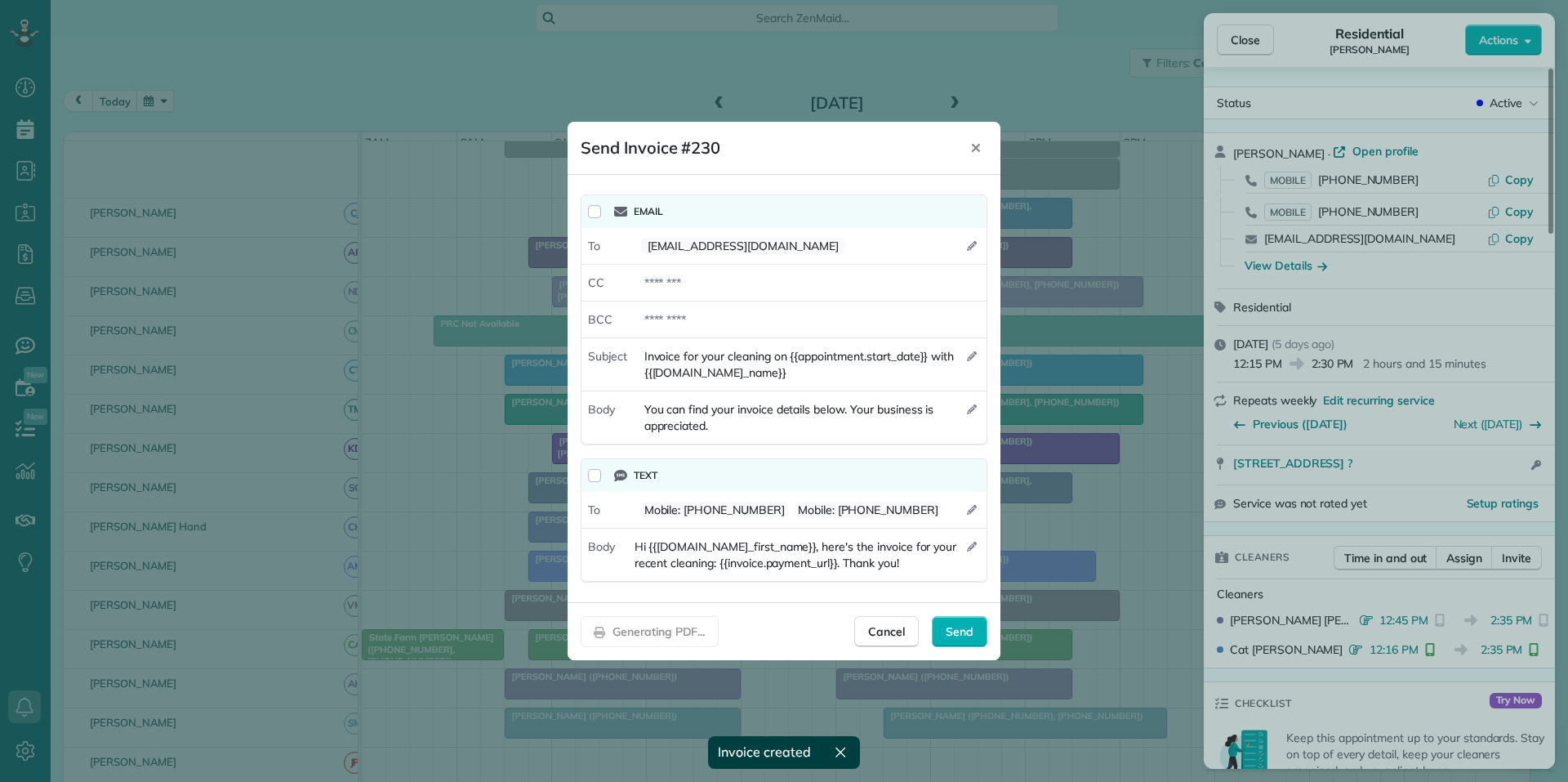
click at [588, 477] on div "Text" at bounding box center [784, 475] width 405 height 33
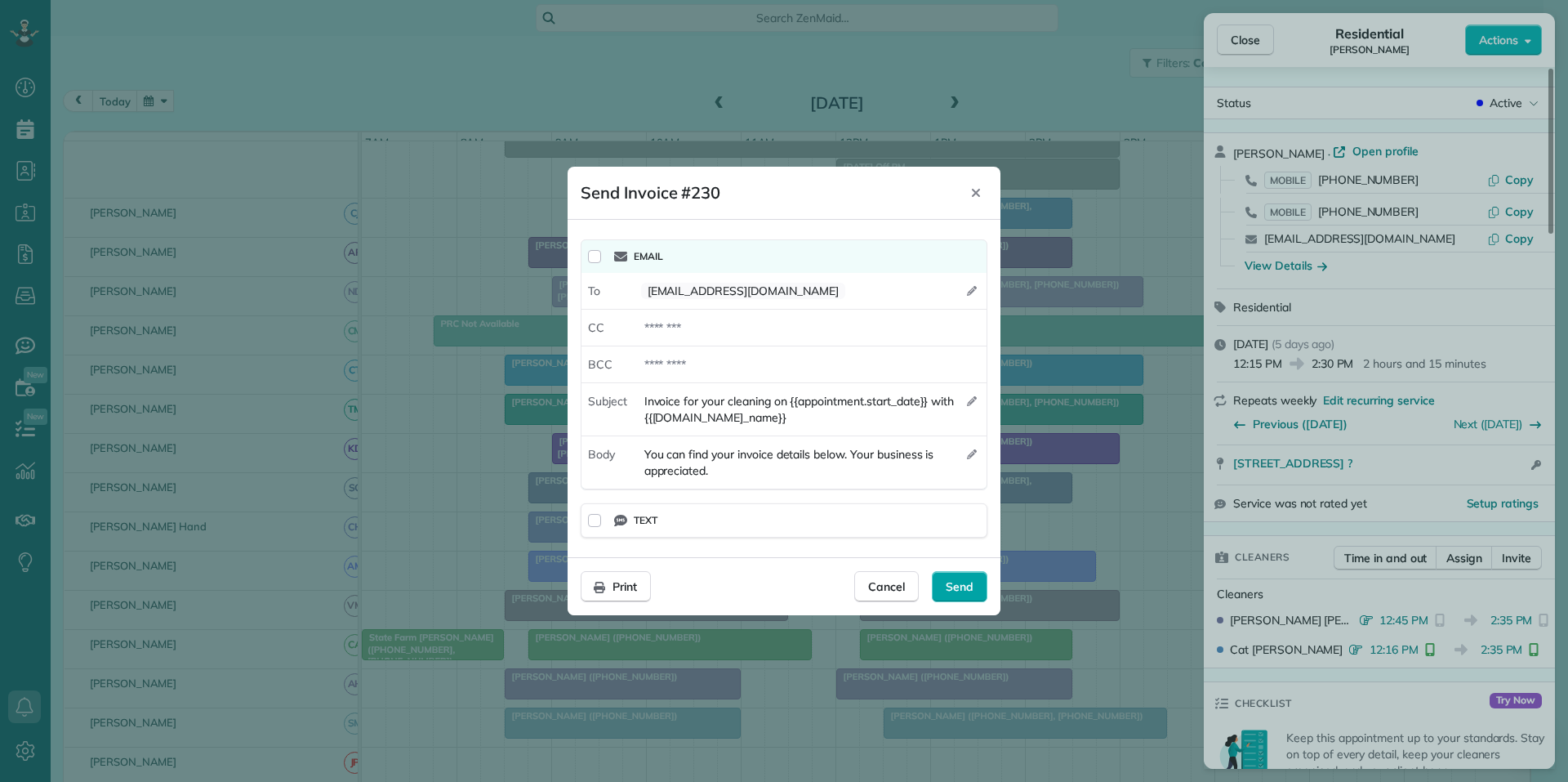
click at [966, 587] on span "Send" at bounding box center [959, 587] width 28 height 17
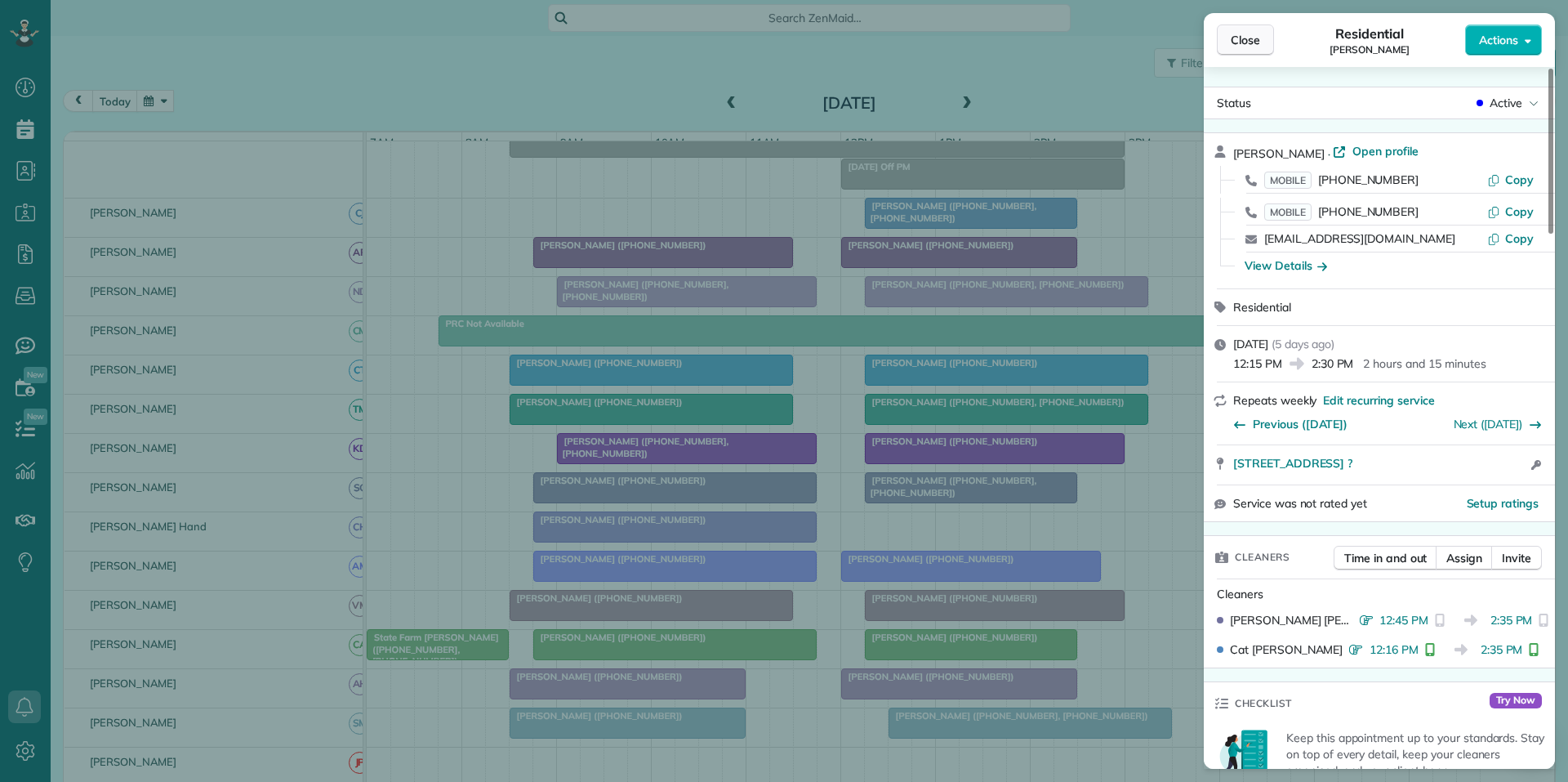
click at [1235, 38] on span "Close" at bounding box center [1246, 39] width 30 height 17
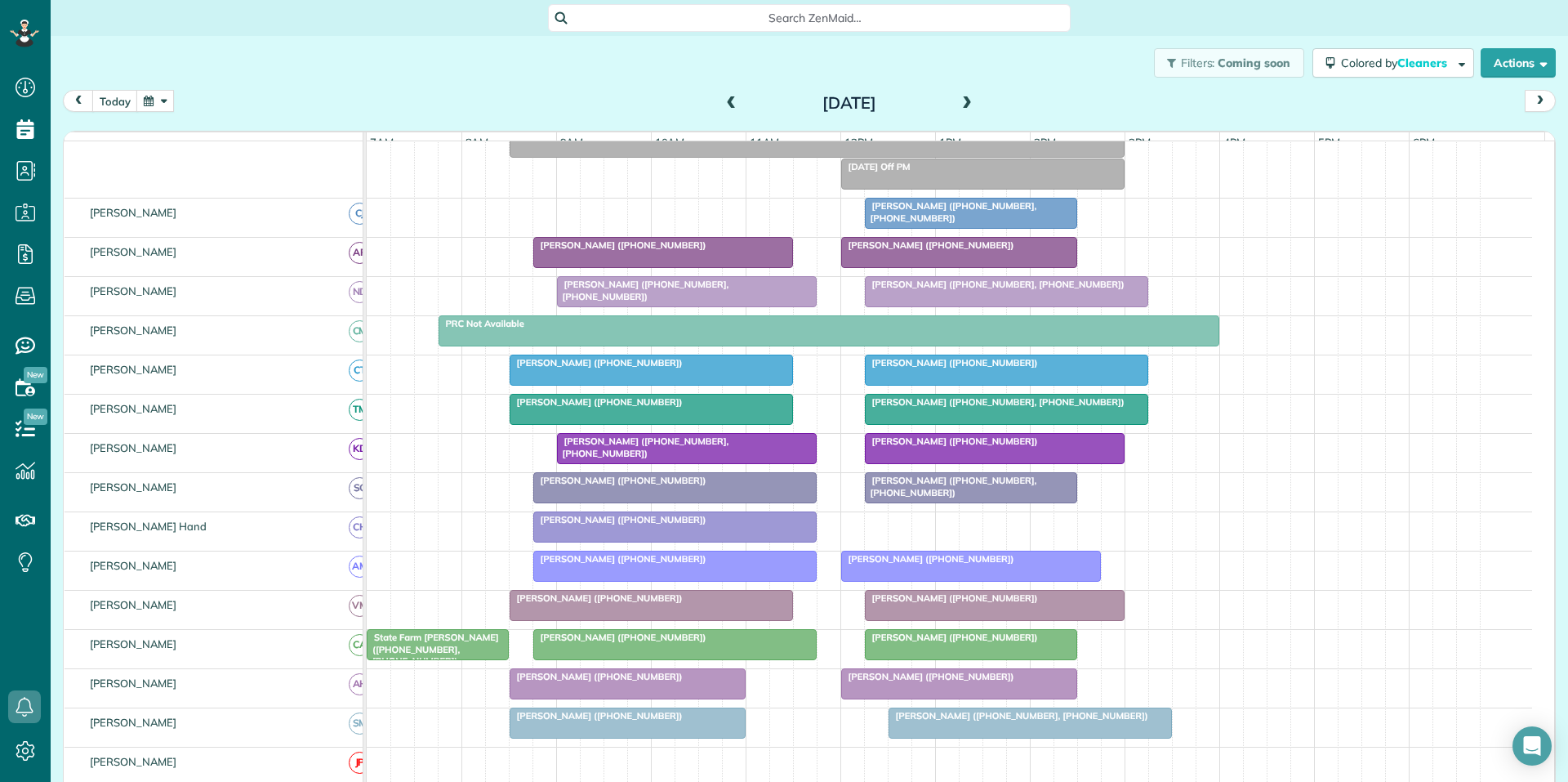
click at [147, 100] on button "button" at bounding box center [155, 101] width 37 height 22
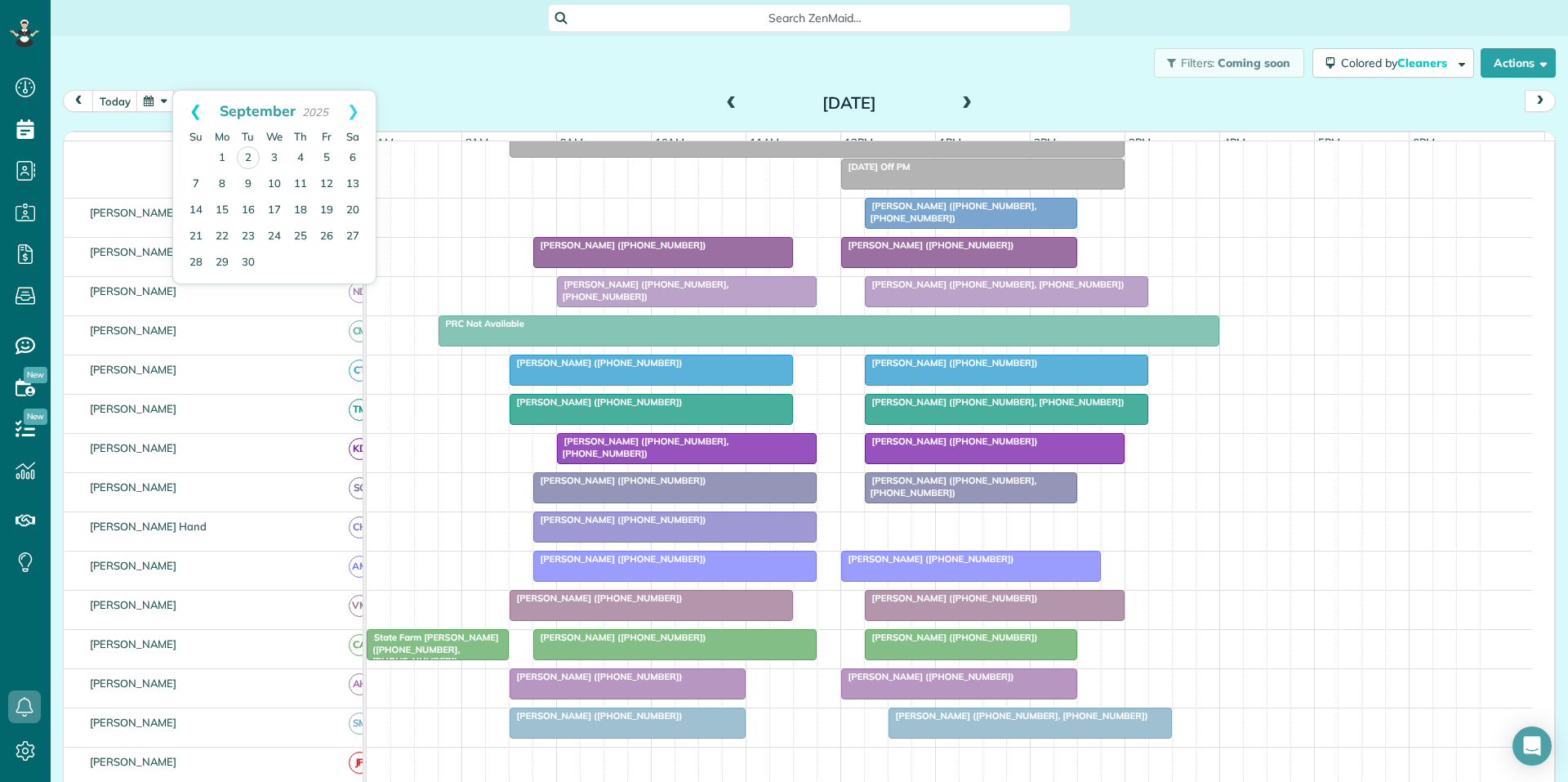
click at [191, 103] on link "Prev" at bounding box center [196, 110] width 45 height 40
click at [220, 258] on link "25" at bounding box center [222, 262] width 27 height 27
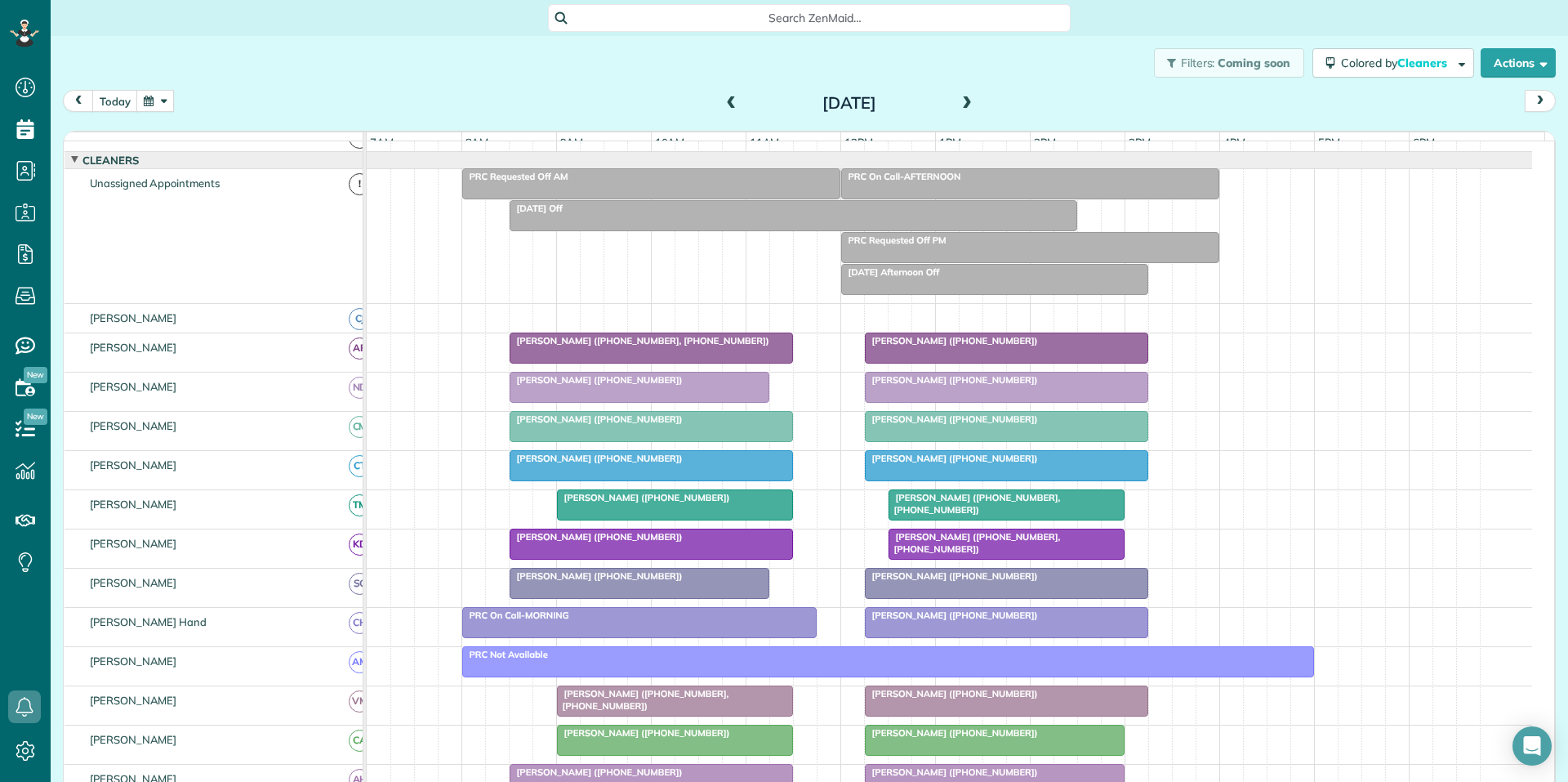
click at [935, 425] on span "Robyn Pfaffman (+19177631948)" at bounding box center [951, 419] width 174 height 12
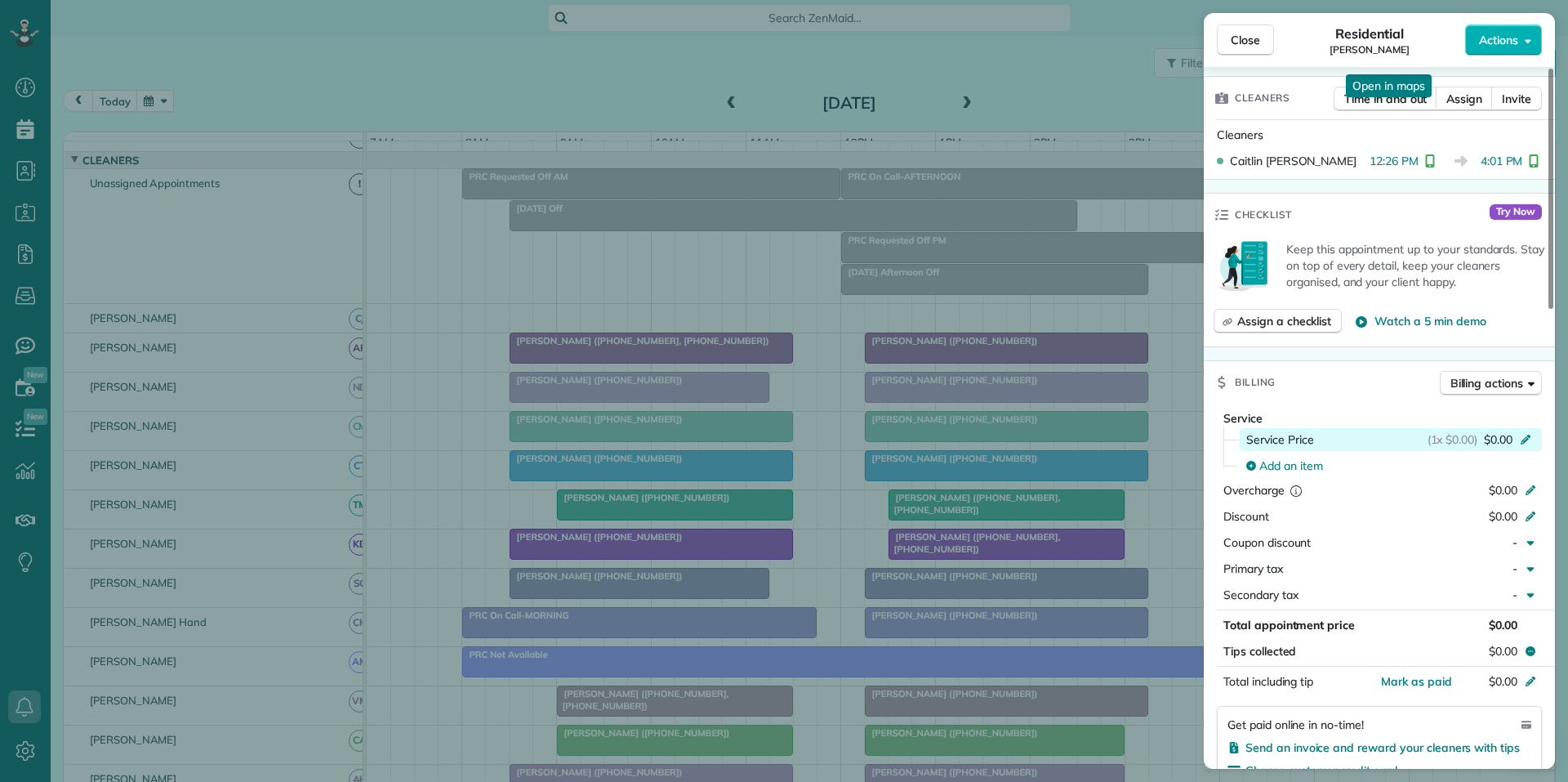
scroll to position [413, 0]
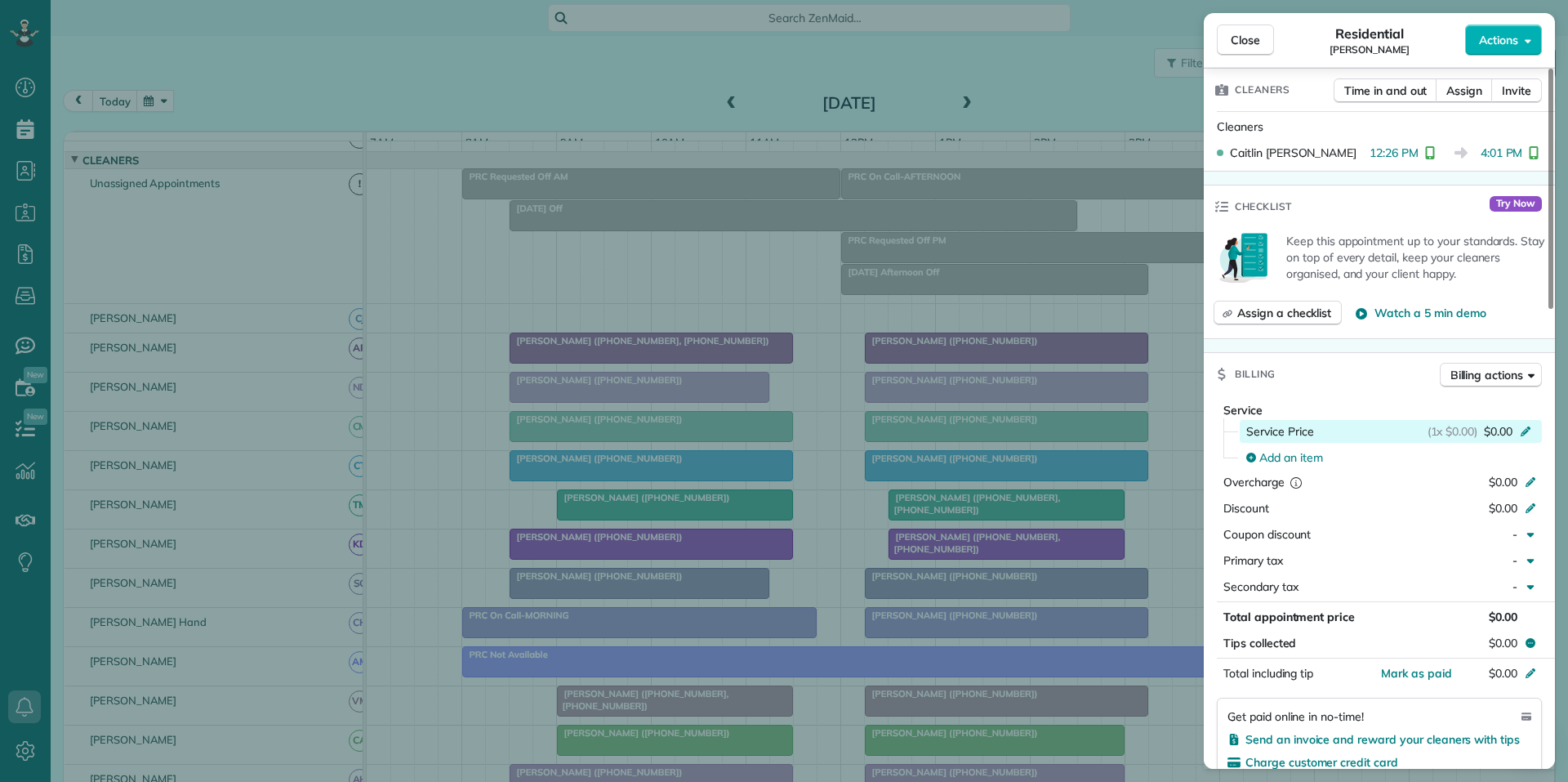
click at [1524, 429] on icon at bounding box center [1525, 429] width 13 height 13
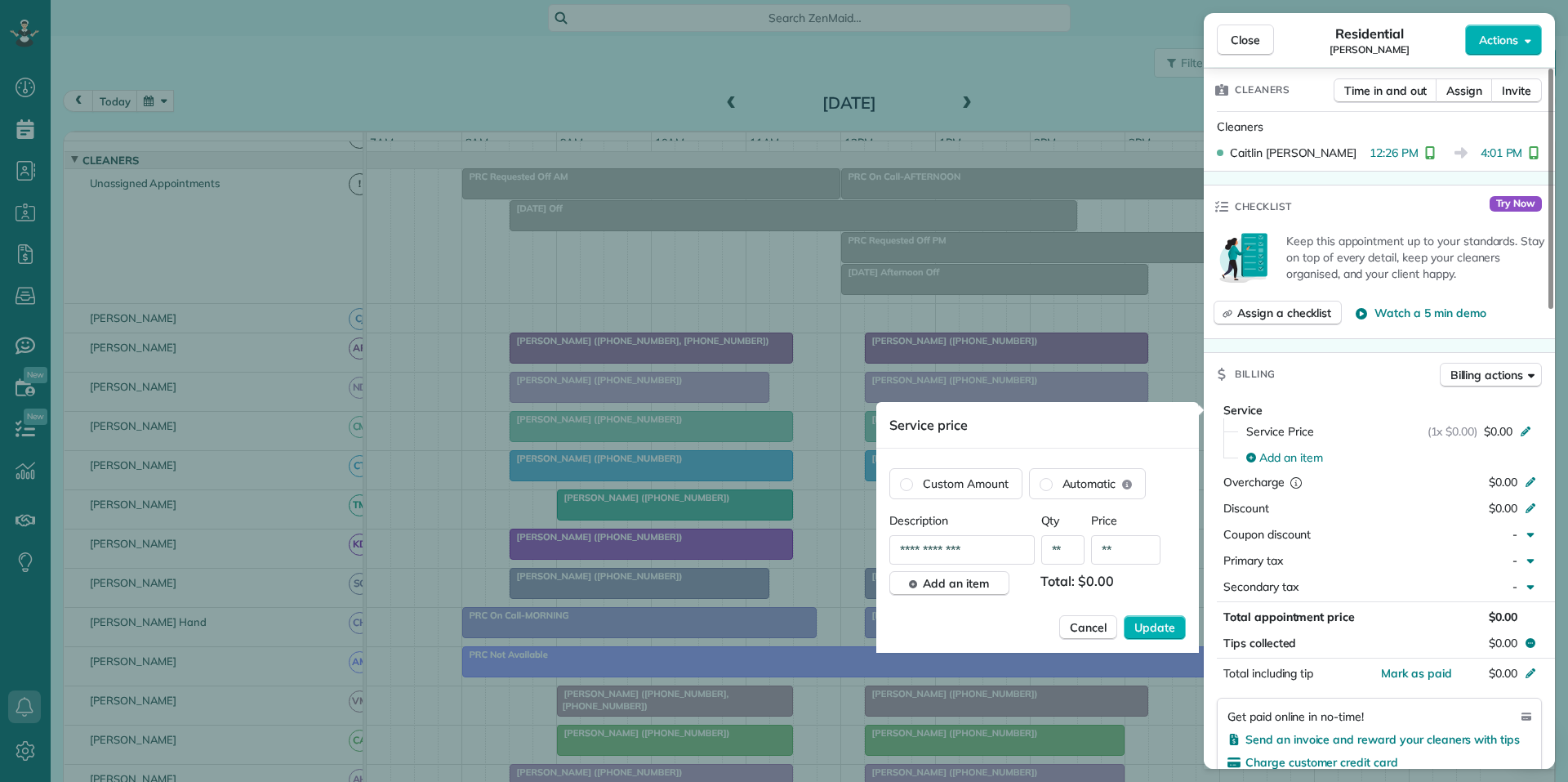
click at [1140, 550] on input "**" at bounding box center [1125, 550] width 69 height 30
type input "*******"
click at [1164, 626] on span "Update" at bounding box center [1154, 627] width 40 height 17
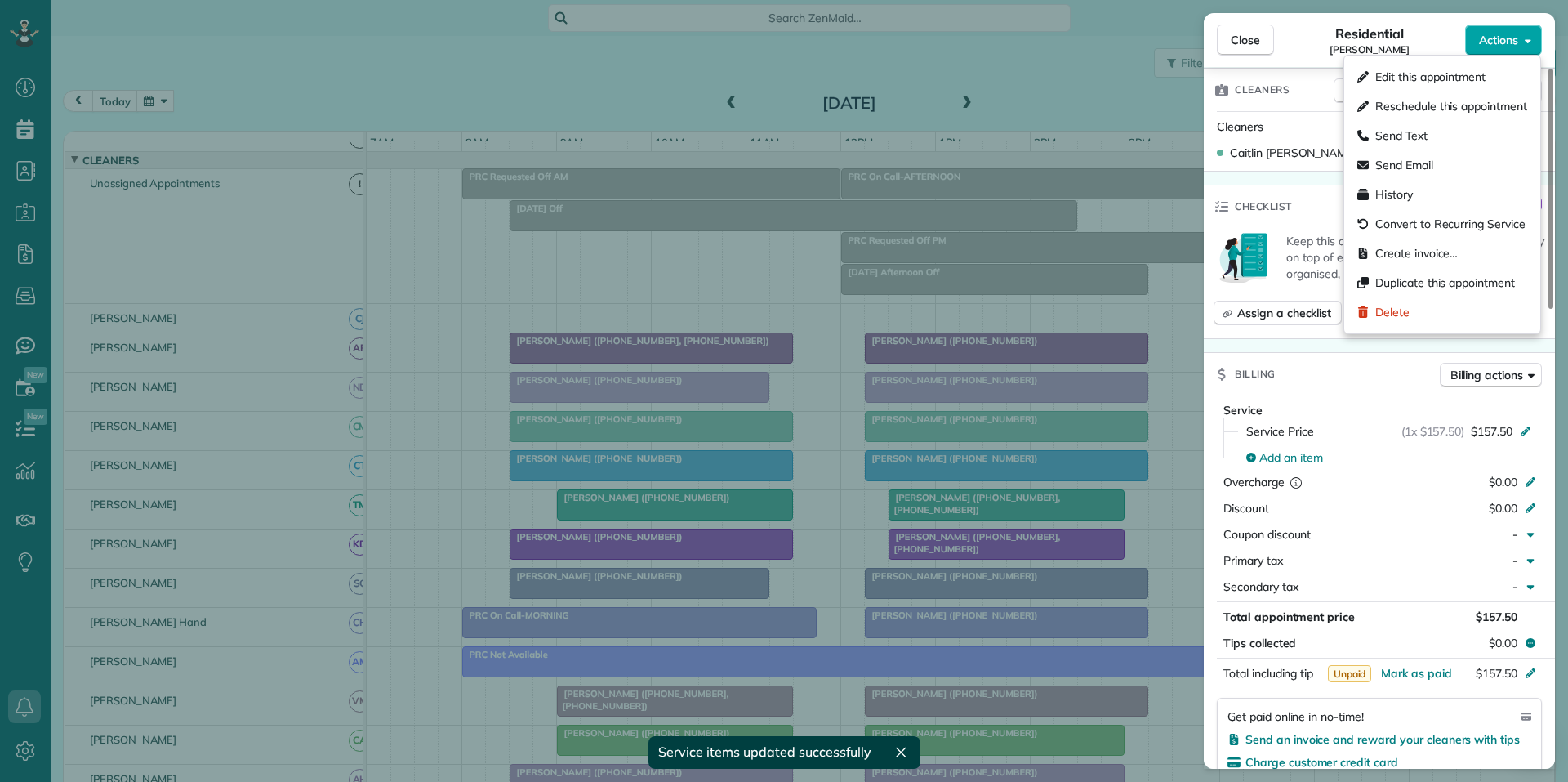
click at [1505, 39] on span "Actions" at bounding box center [1498, 39] width 39 height 17
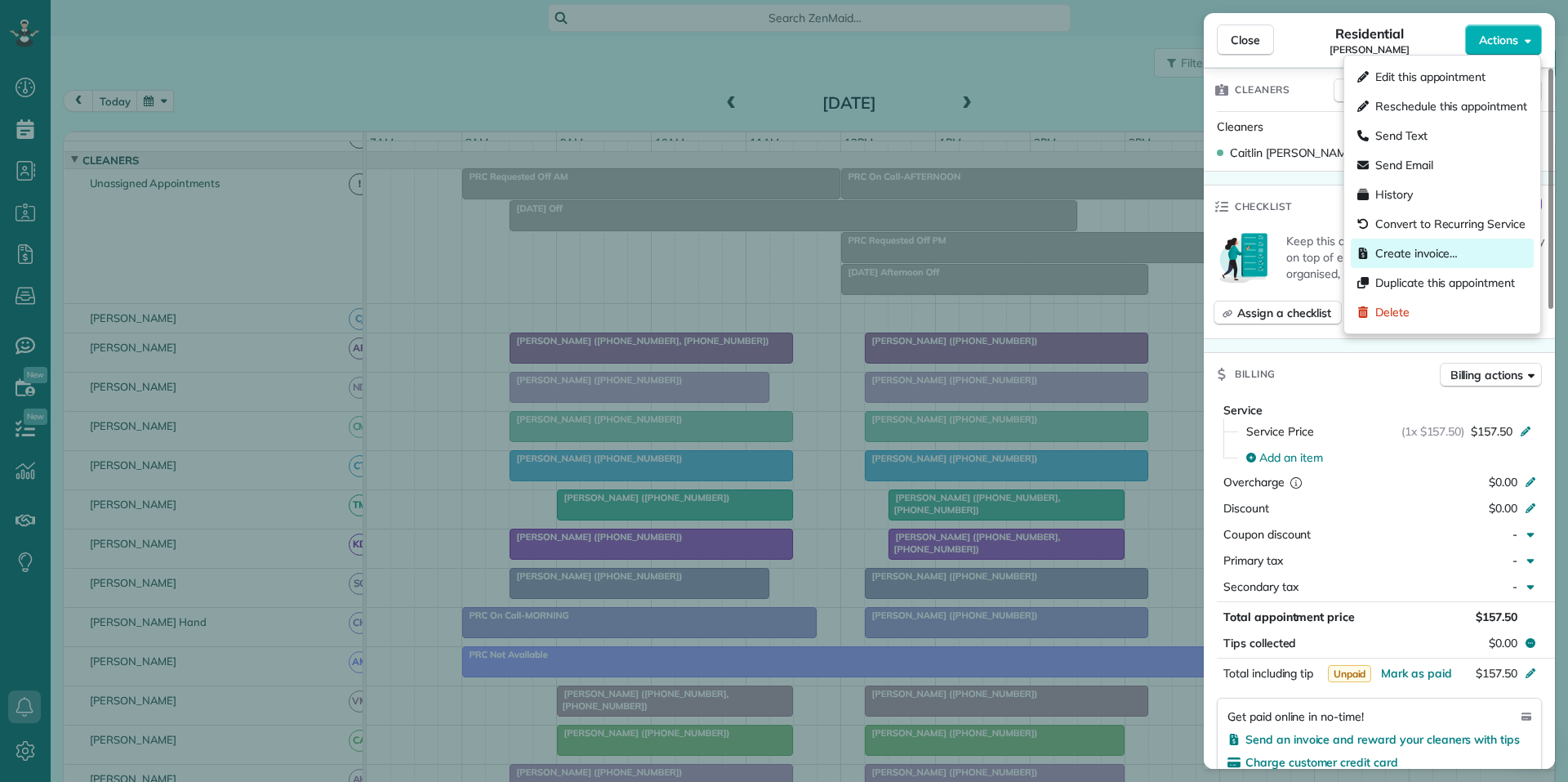
click at [1418, 259] on span "Create invoice…" at bounding box center [1416, 253] width 83 height 17
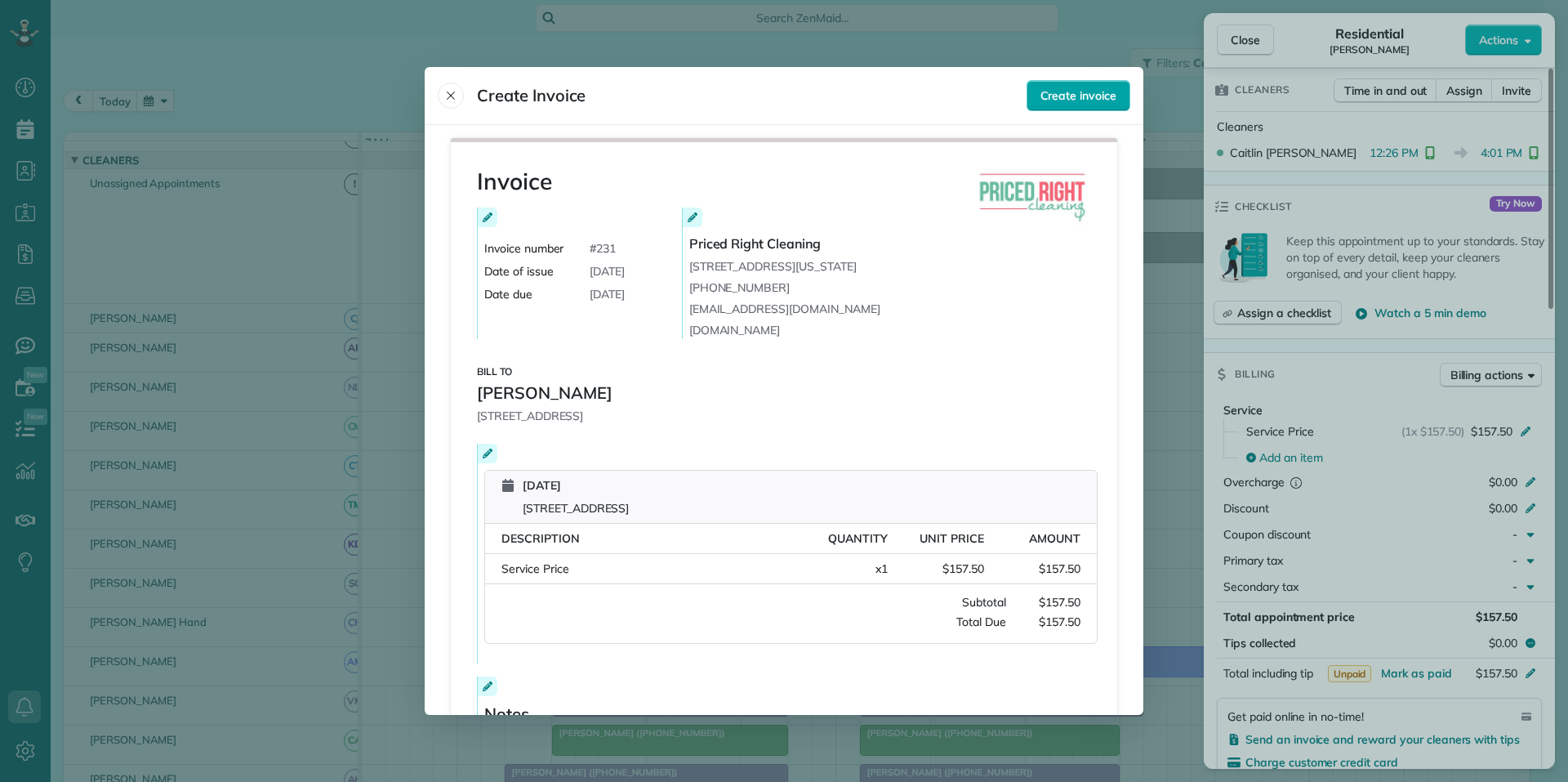
click at [1080, 102] on span "Create invoice" at bounding box center [1077, 96] width 76 height 17
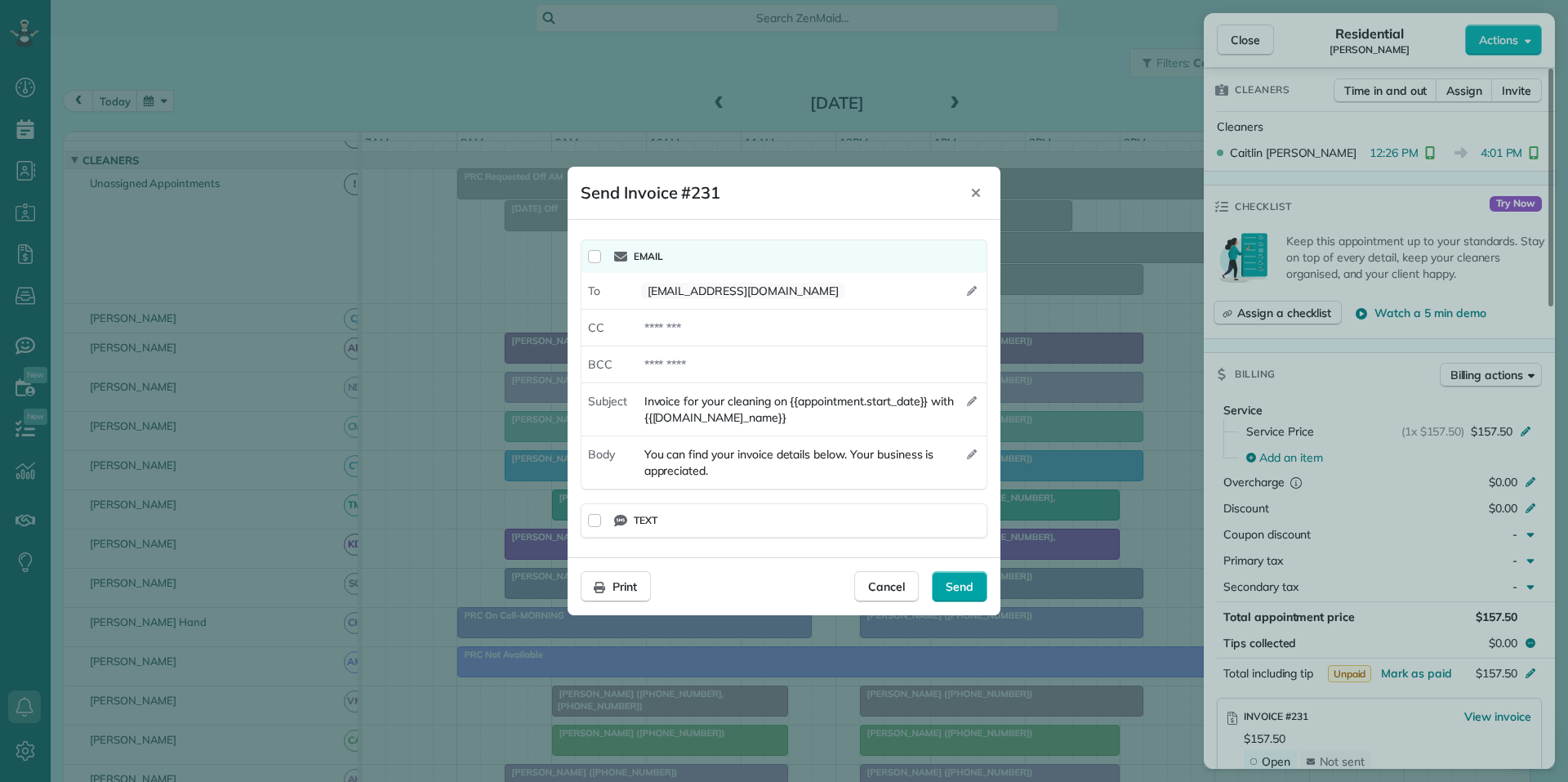
click at [964, 584] on span "Send" at bounding box center [959, 587] width 28 height 17
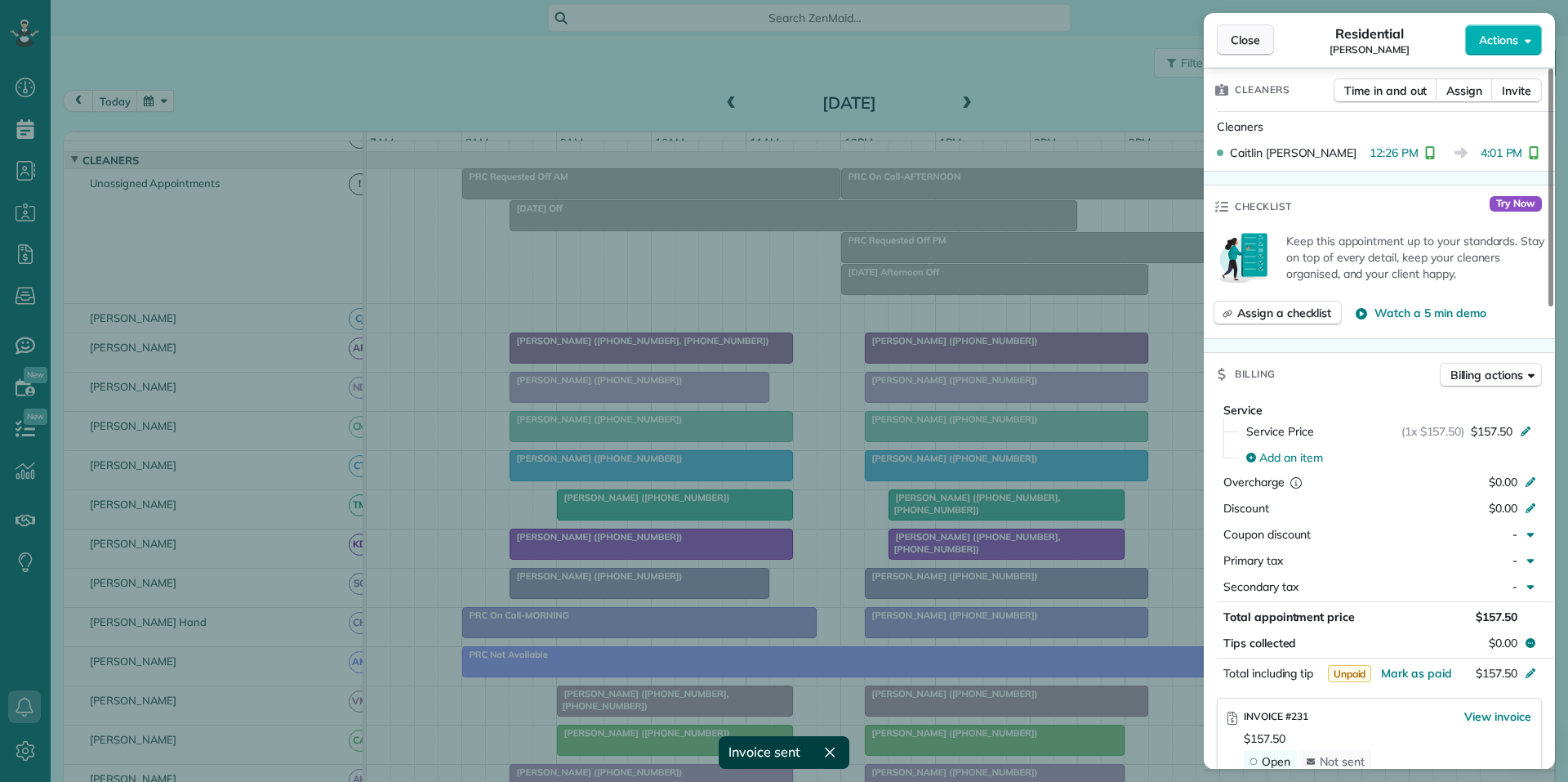
click at [1261, 44] on button "Close" at bounding box center [1245, 39] width 57 height 31
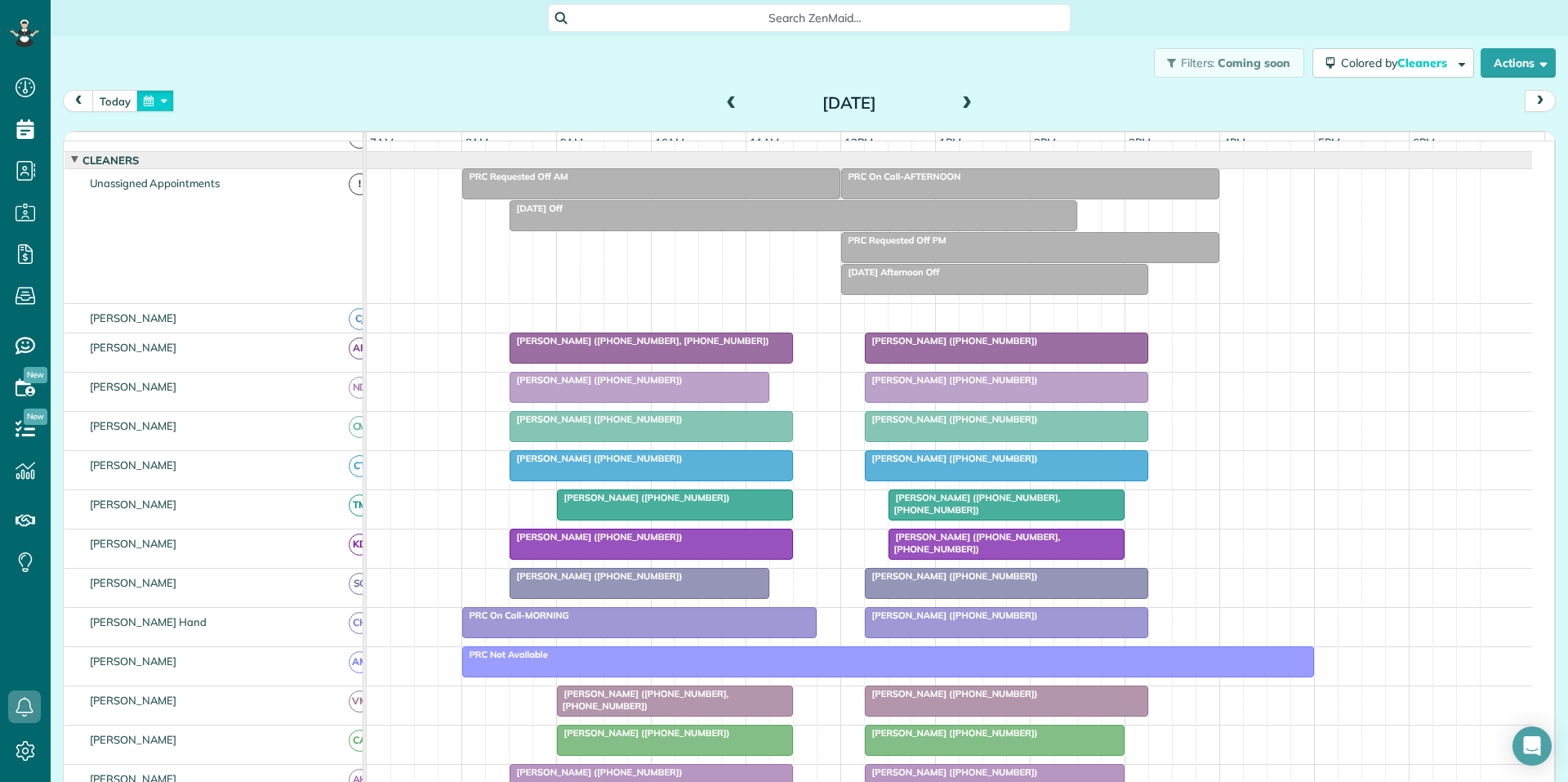
click at [163, 103] on button "button" at bounding box center [155, 101] width 37 height 22
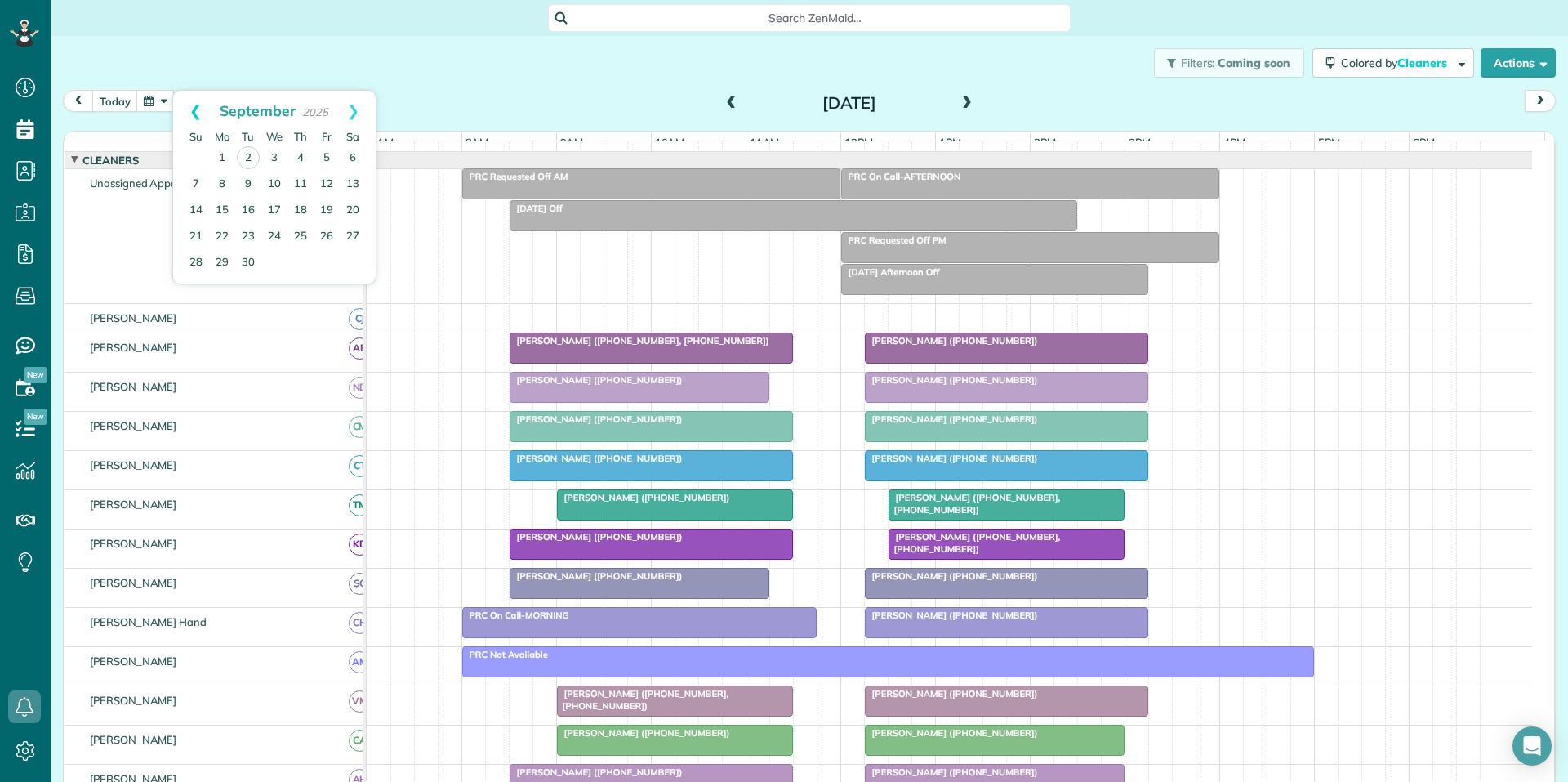
click at [194, 107] on link "Prev" at bounding box center [196, 110] width 45 height 40
click at [326, 258] on link "29" at bounding box center [326, 262] width 27 height 27
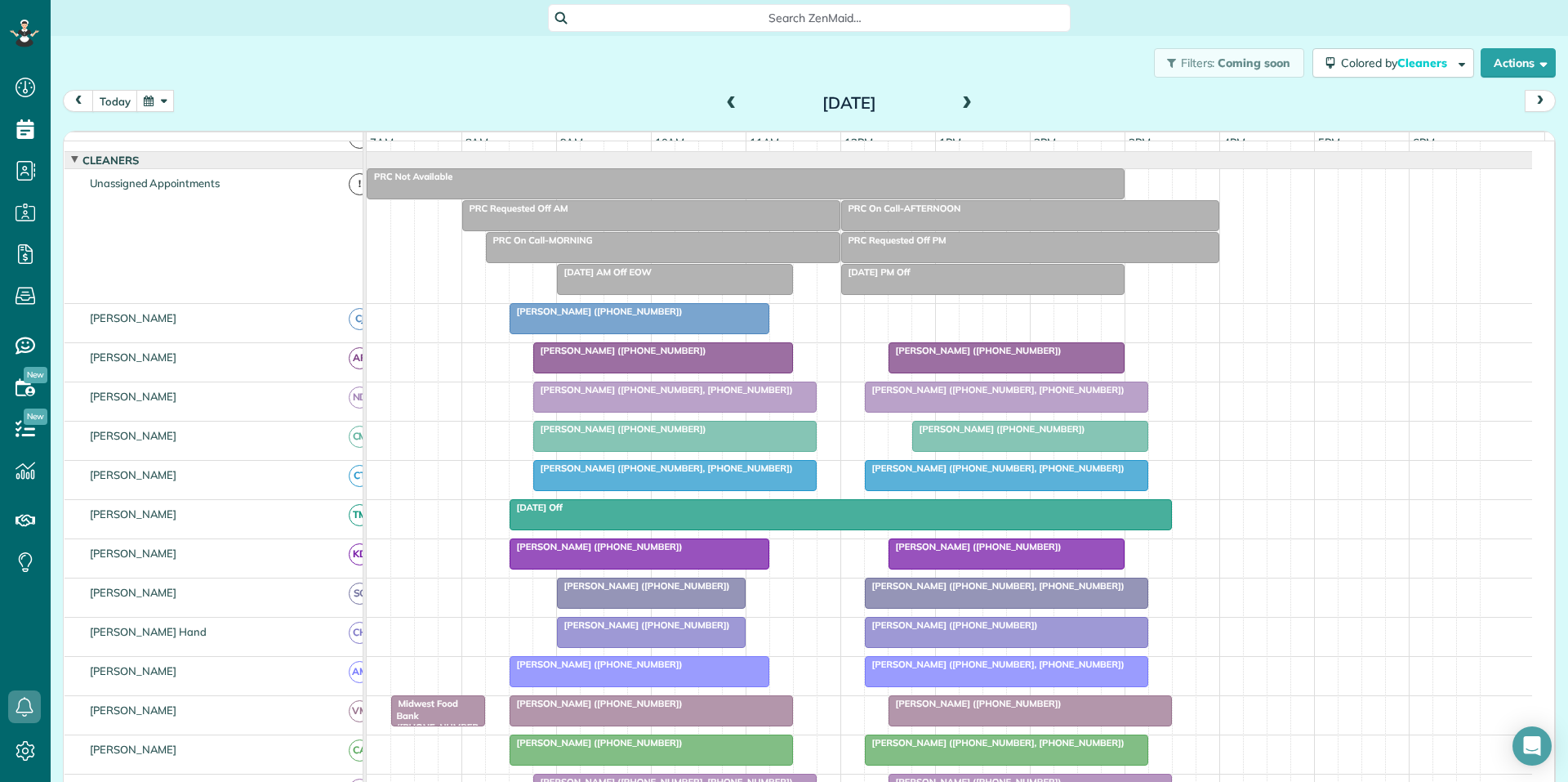
click at [712, 450] on div at bounding box center [675, 436] width 282 height 30
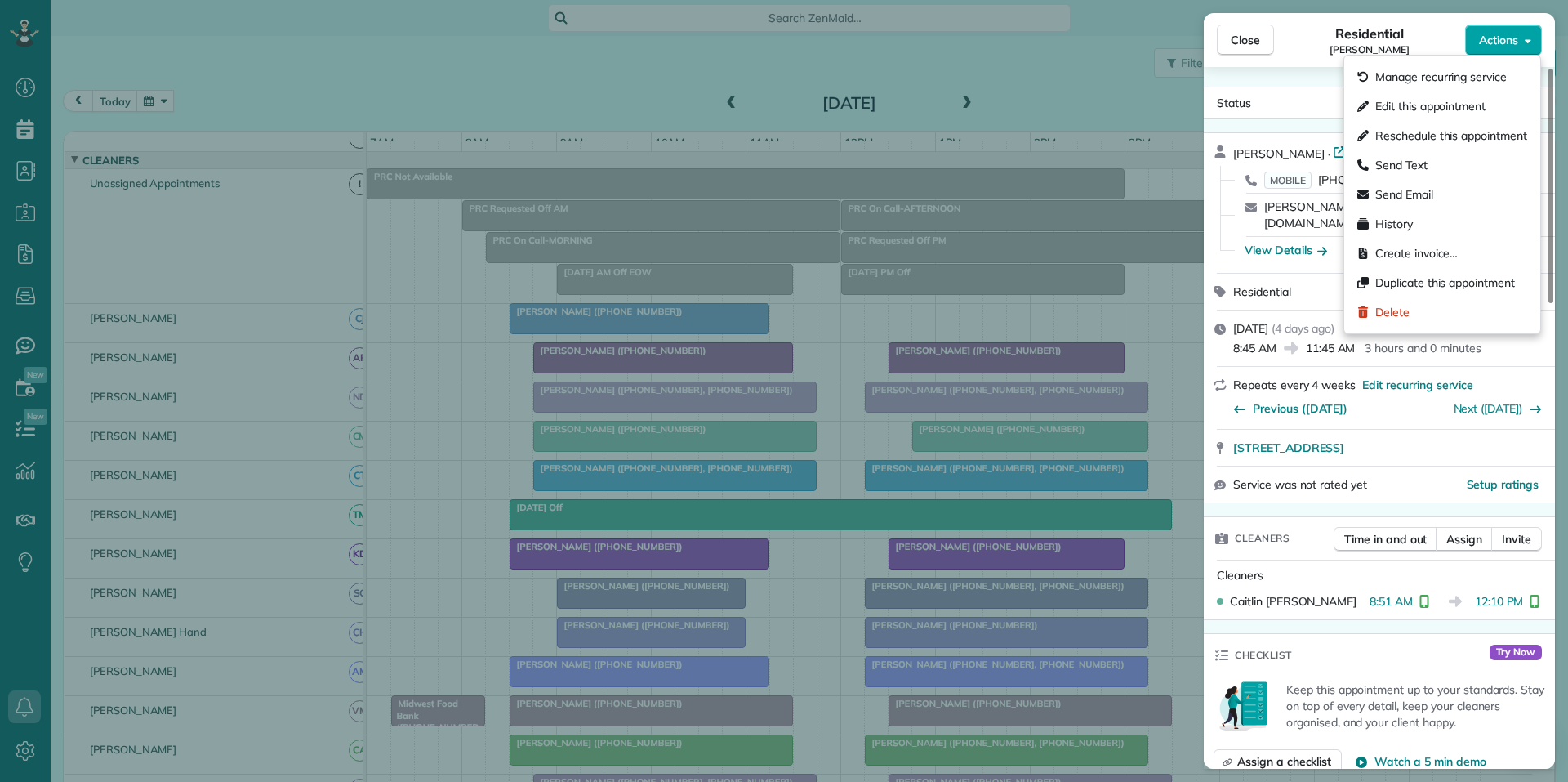
click at [1509, 36] on span "Actions" at bounding box center [1498, 39] width 39 height 17
click at [1396, 255] on span "Create invoice…" at bounding box center [1416, 253] width 83 height 17
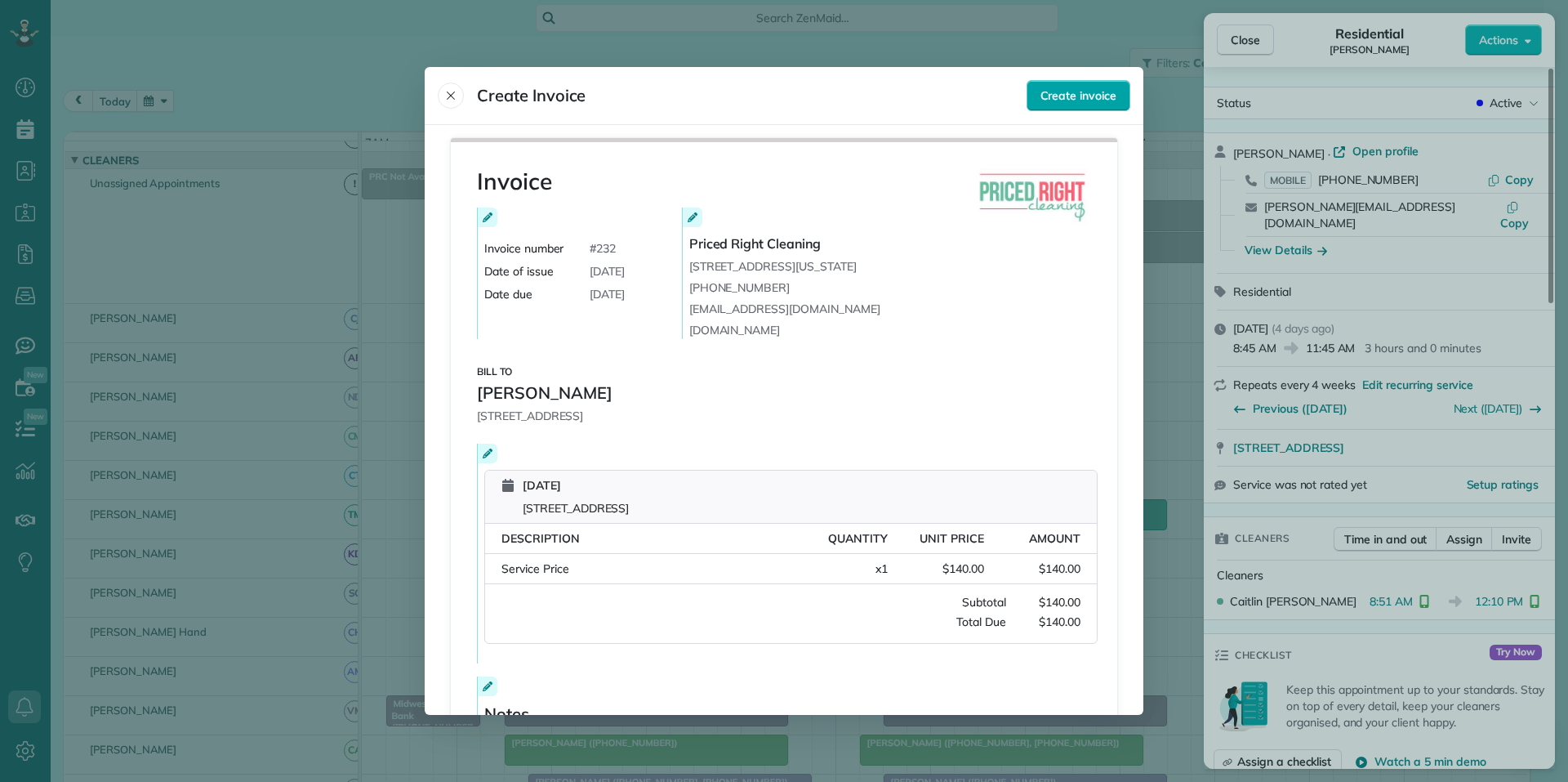
click at [1078, 96] on span "Create invoice" at bounding box center [1077, 96] width 76 height 17
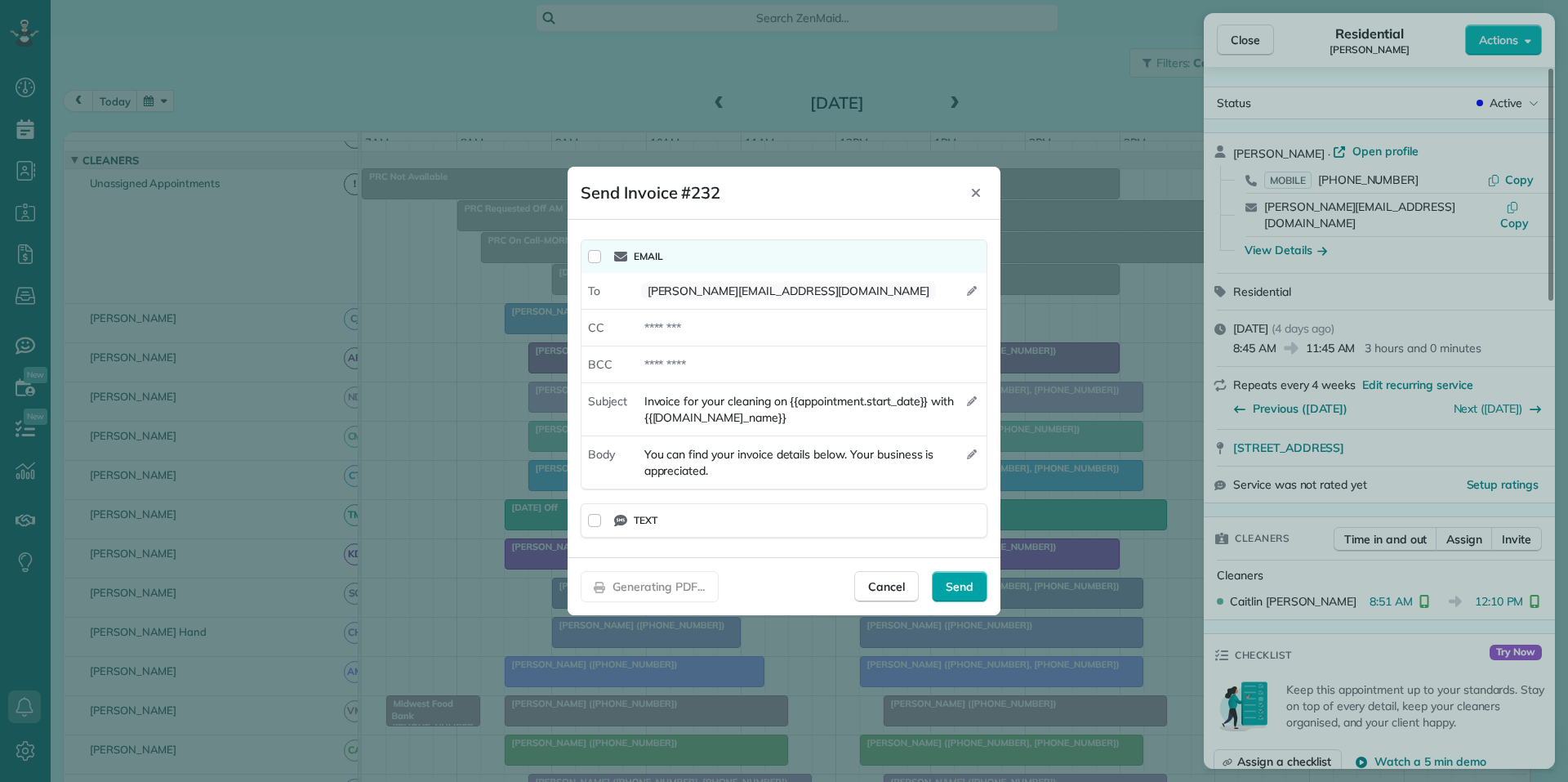
click at [968, 592] on span "Send" at bounding box center [959, 587] width 28 height 17
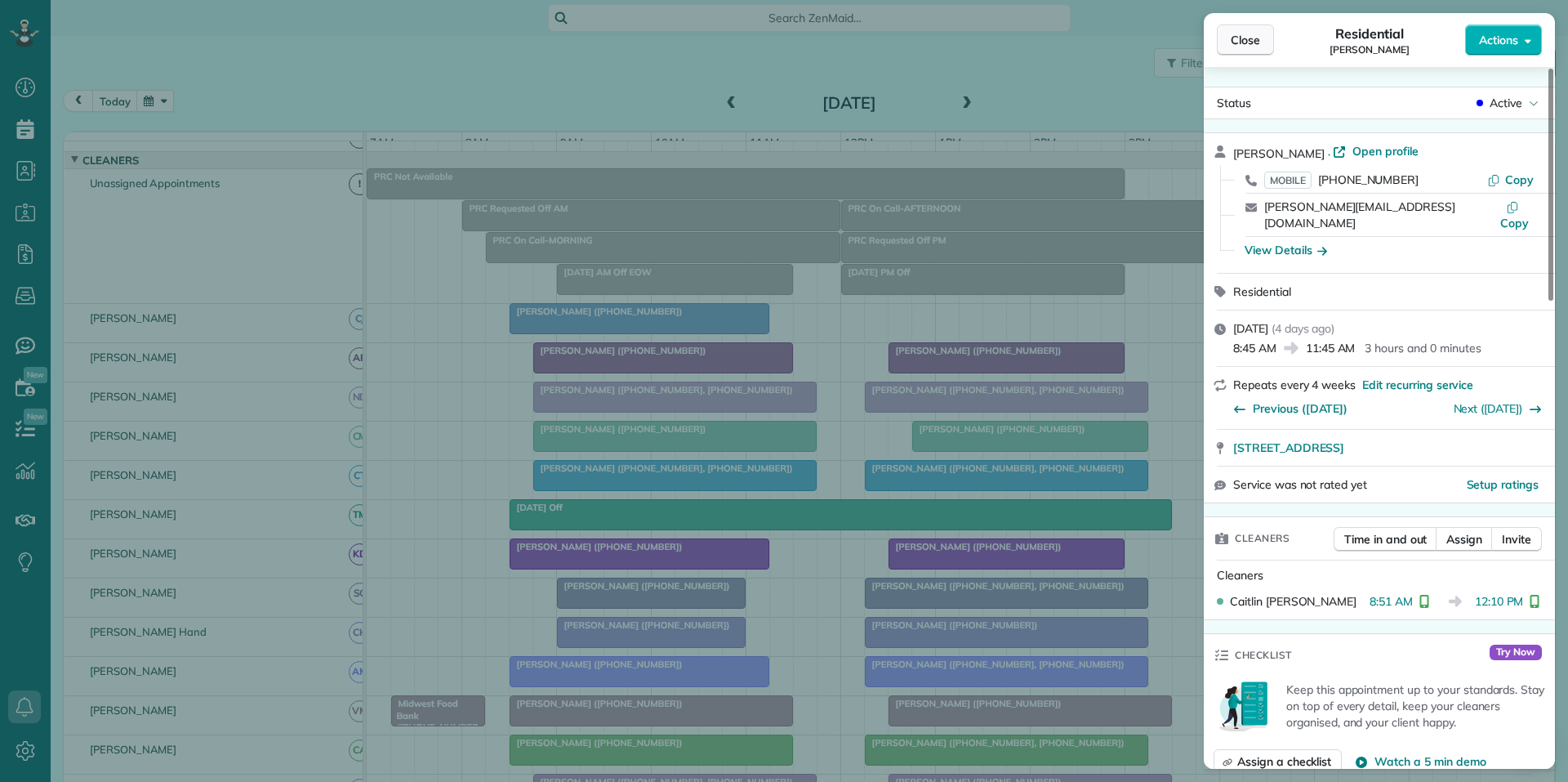
click at [1261, 43] on button "Close" at bounding box center [1245, 39] width 57 height 31
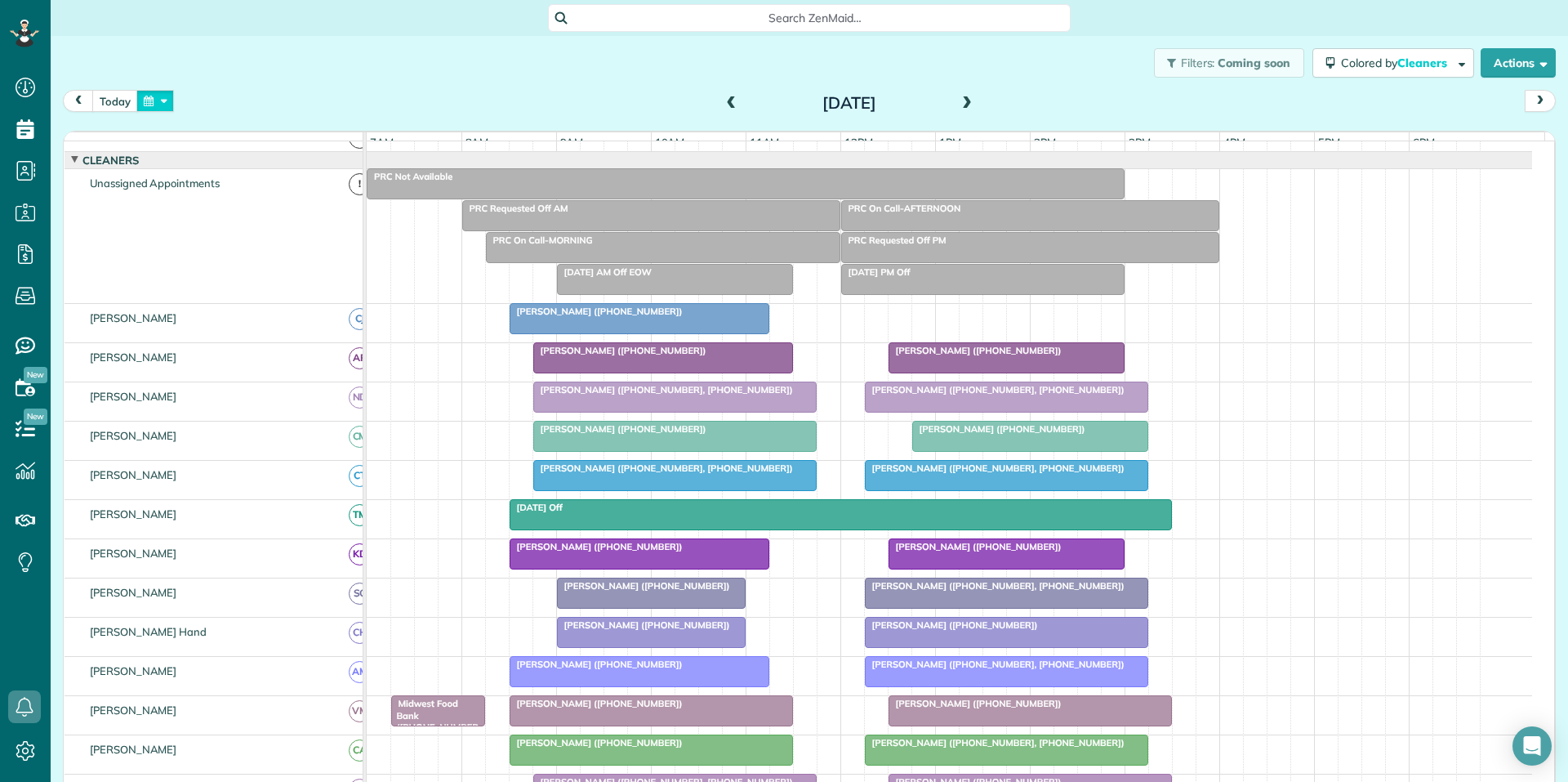
click at [160, 105] on button "button" at bounding box center [155, 101] width 37 height 22
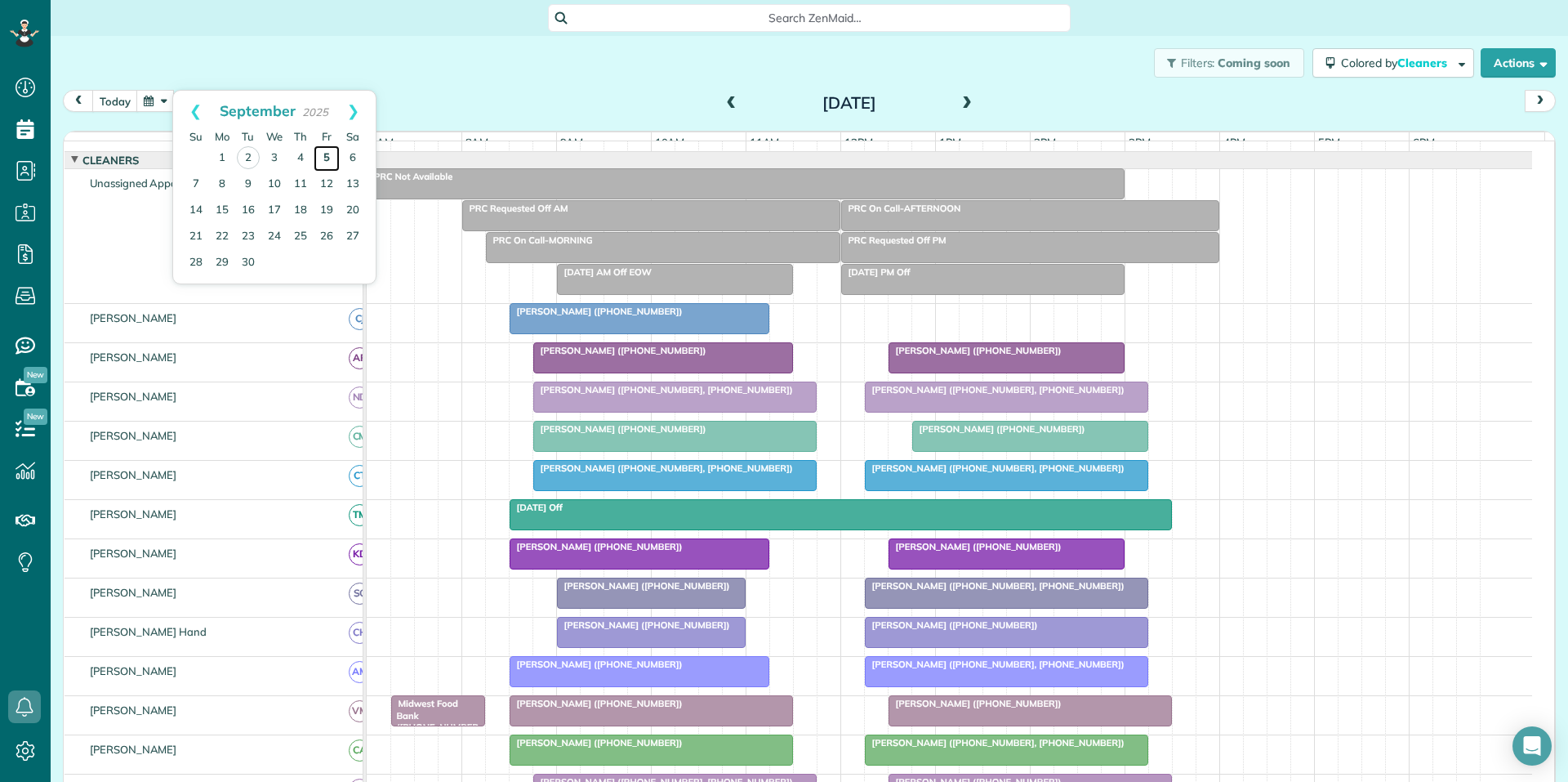
click at [326, 150] on link "5" at bounding box center [326, 158] width 27 height 27
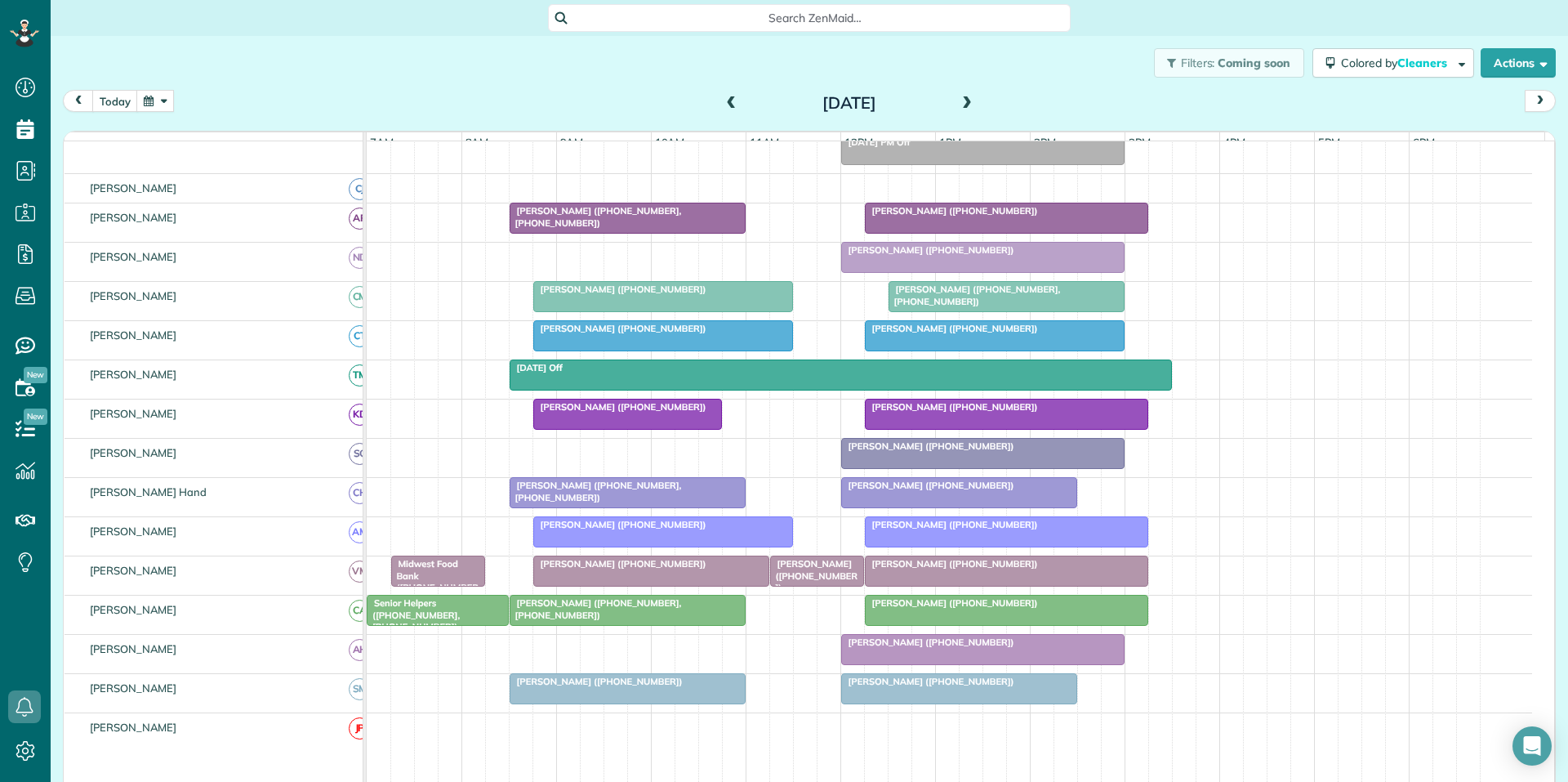
scroll to position [199, 0]
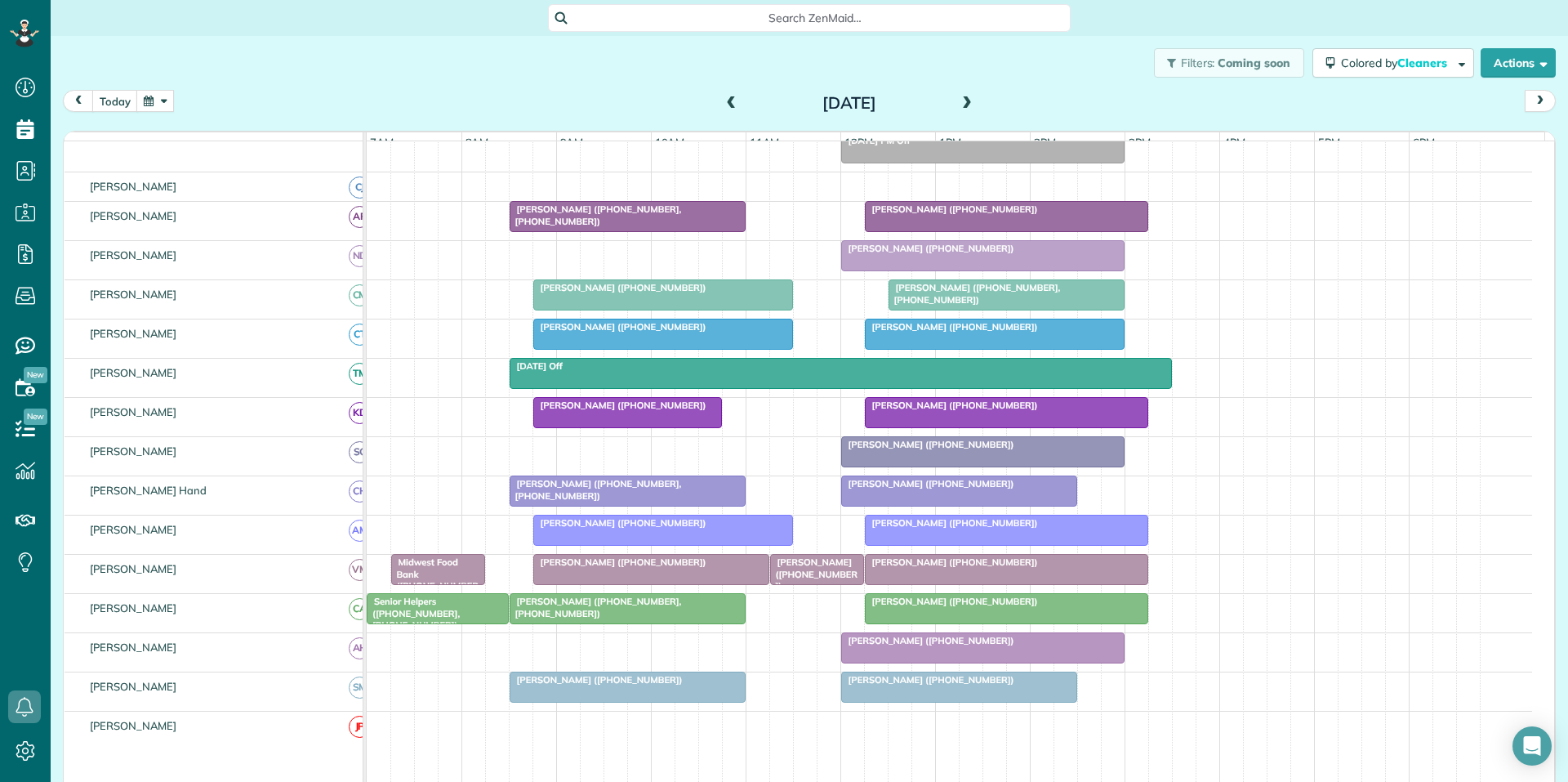
click at [724, 100] on span at bounding box center [731, 104] width 18 height 15
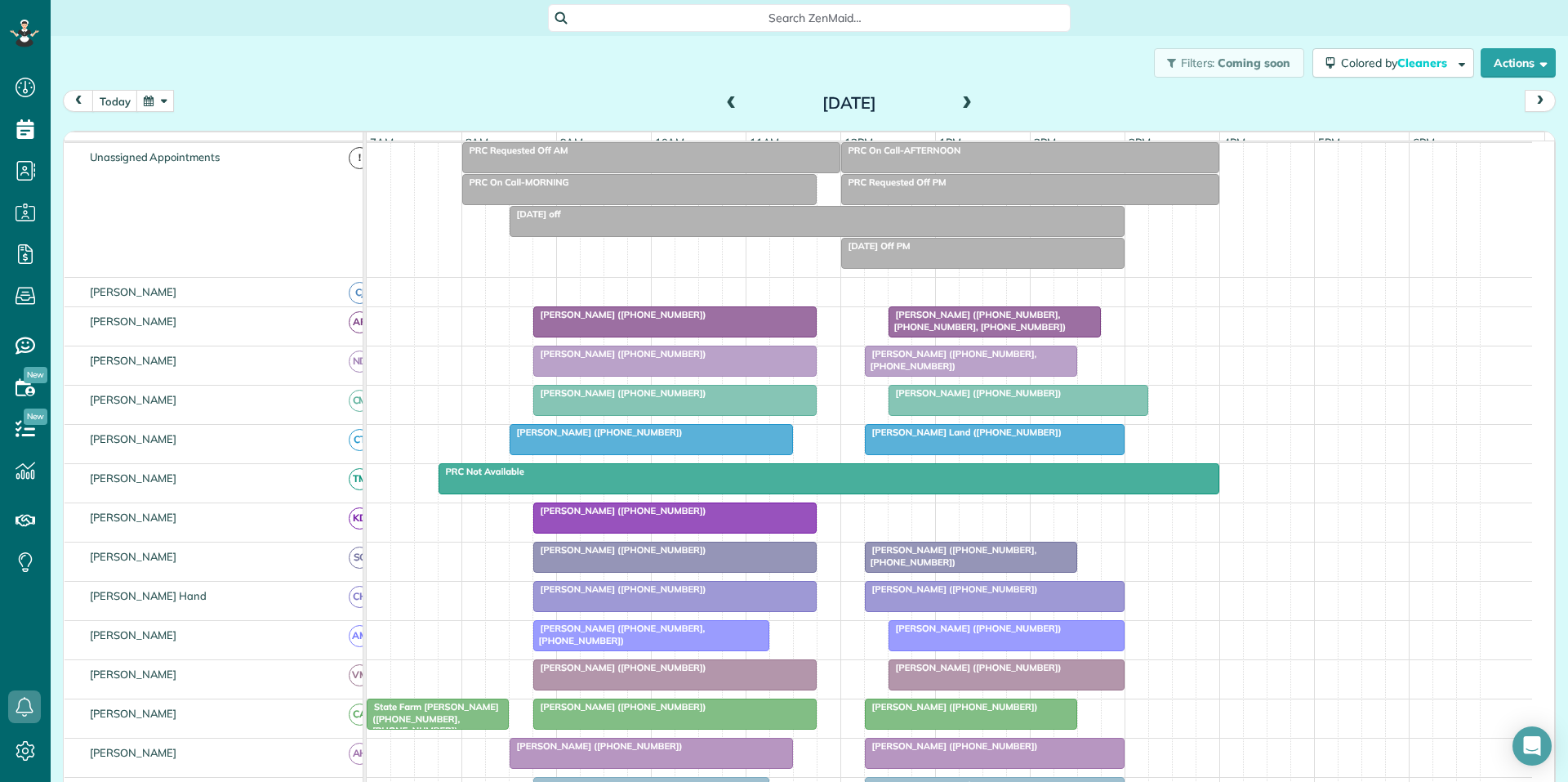
scroll to position [168, 0]
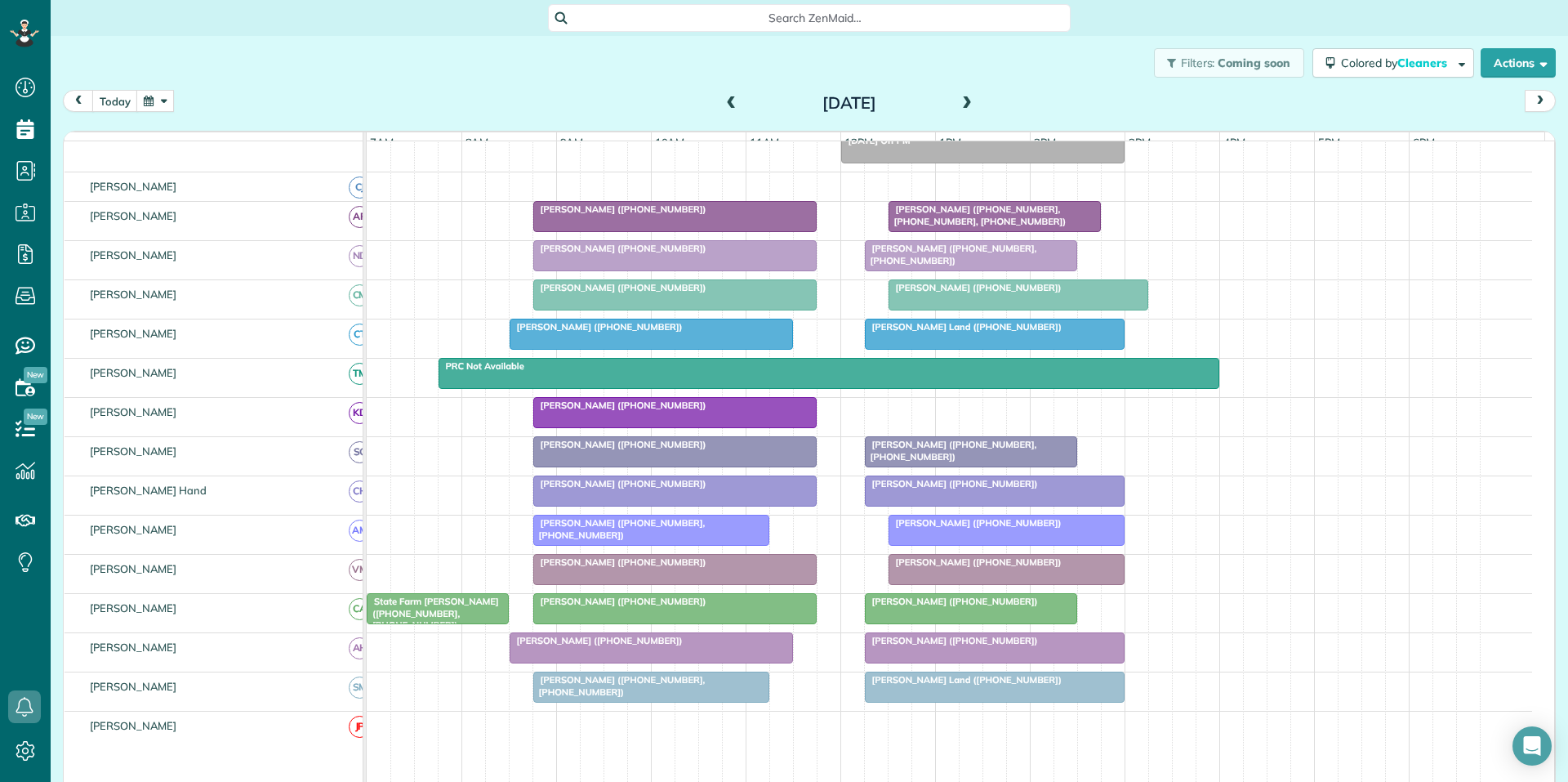
click at [718, 99] on div "[DATE]" at bounding box center [849, 103] width 261 height 27
click at [722, 99] on span at bounding box center [731, 104] width 18 height 15
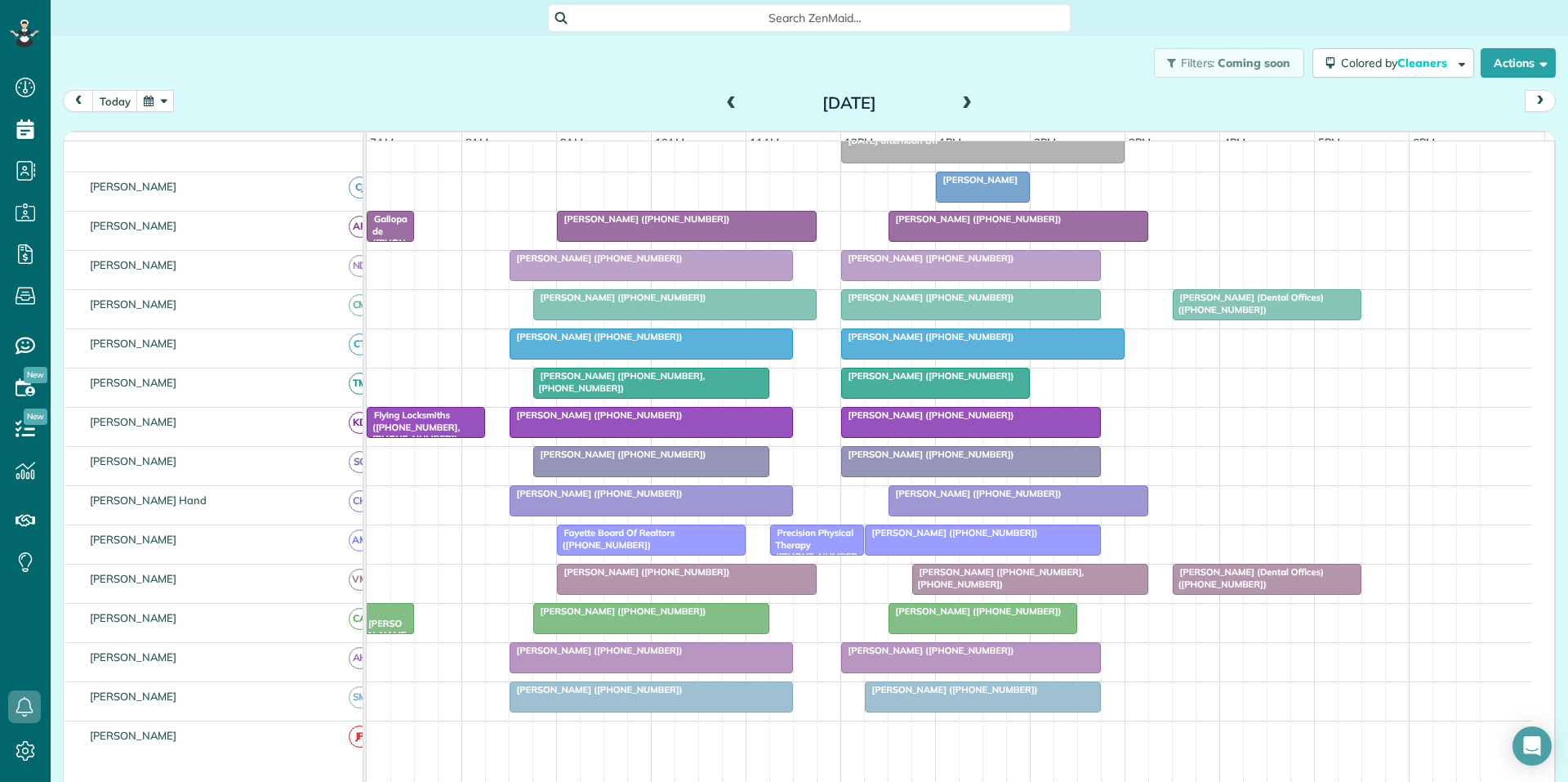
click at [960, 100] on span at bounding box center [967, 104] width 18 height 15
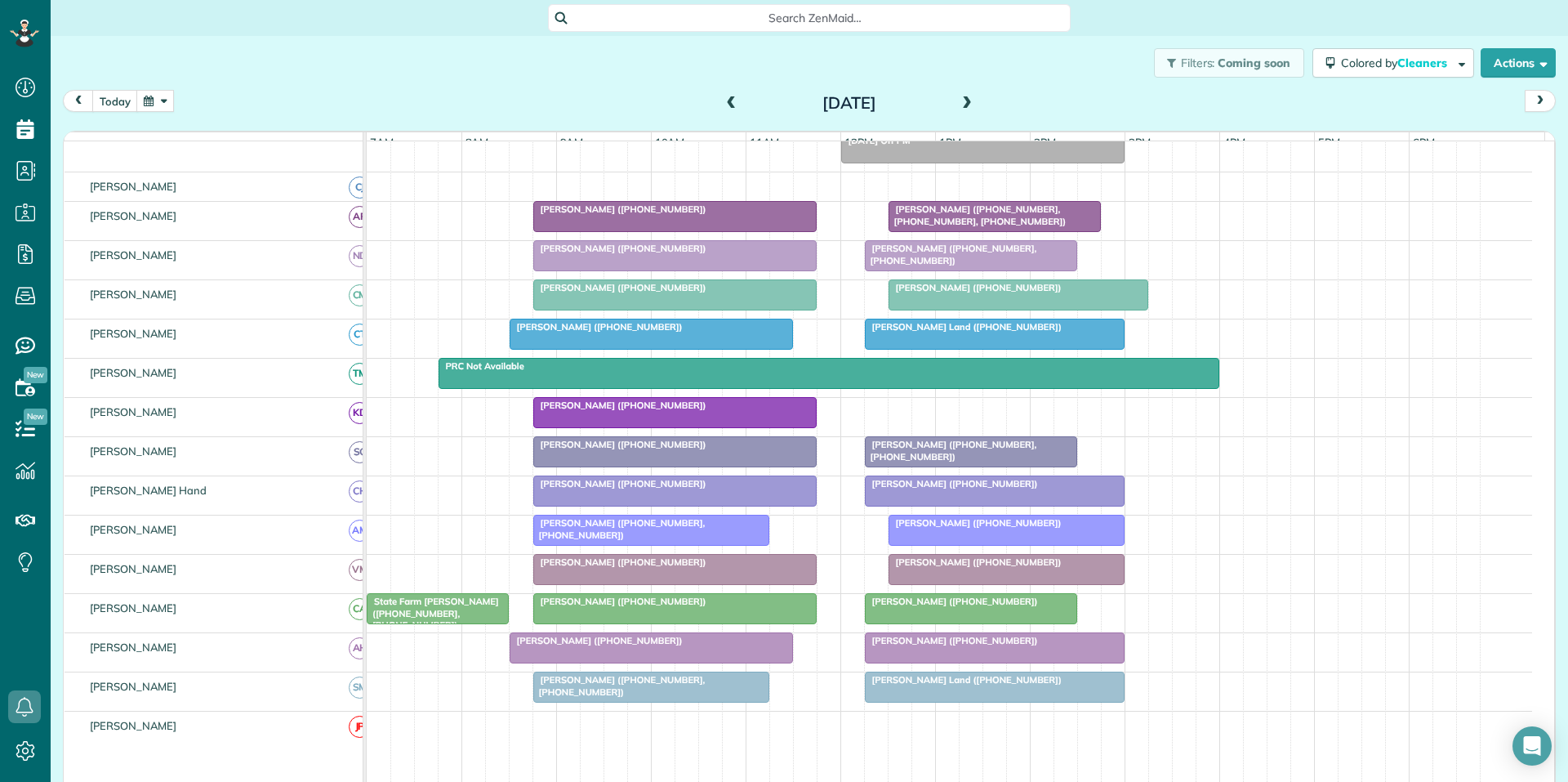
click at [960, 100] on span at bounding box center [967, 104] width 18 height 15
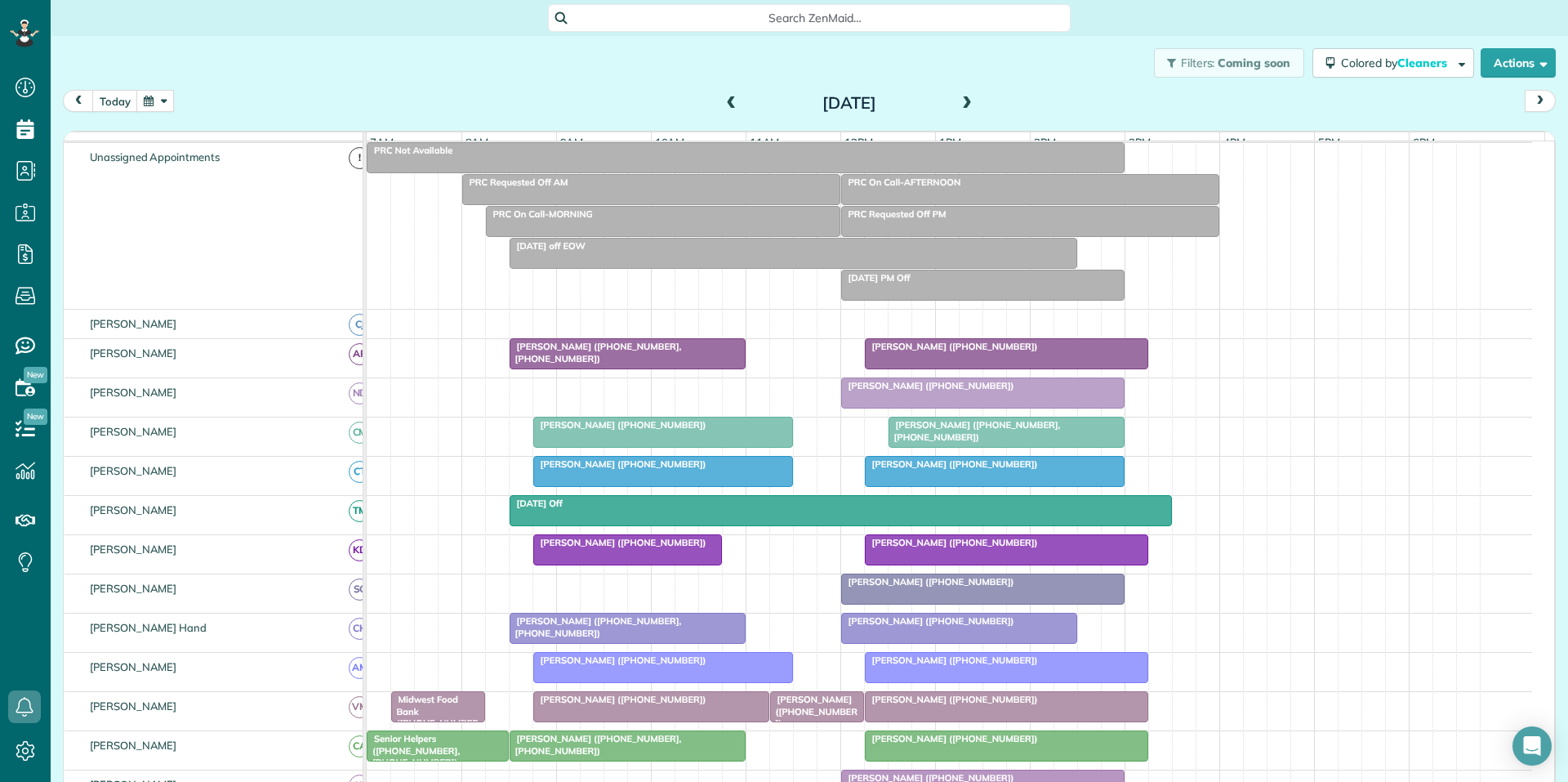
scroll to position [199, 0]
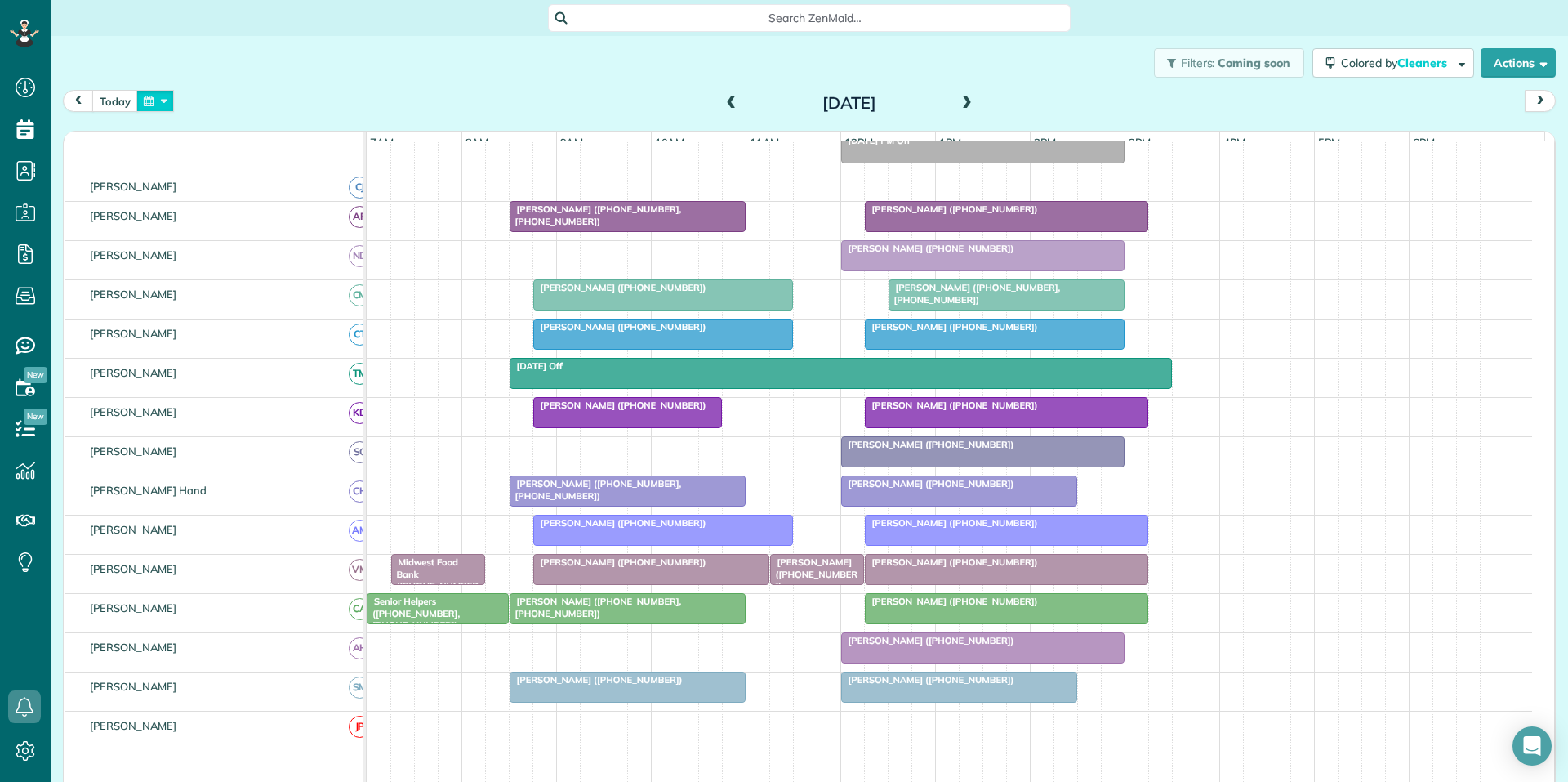
click at [151, 98] on button "button" at bounding box center [155, 101] width 37 height 22
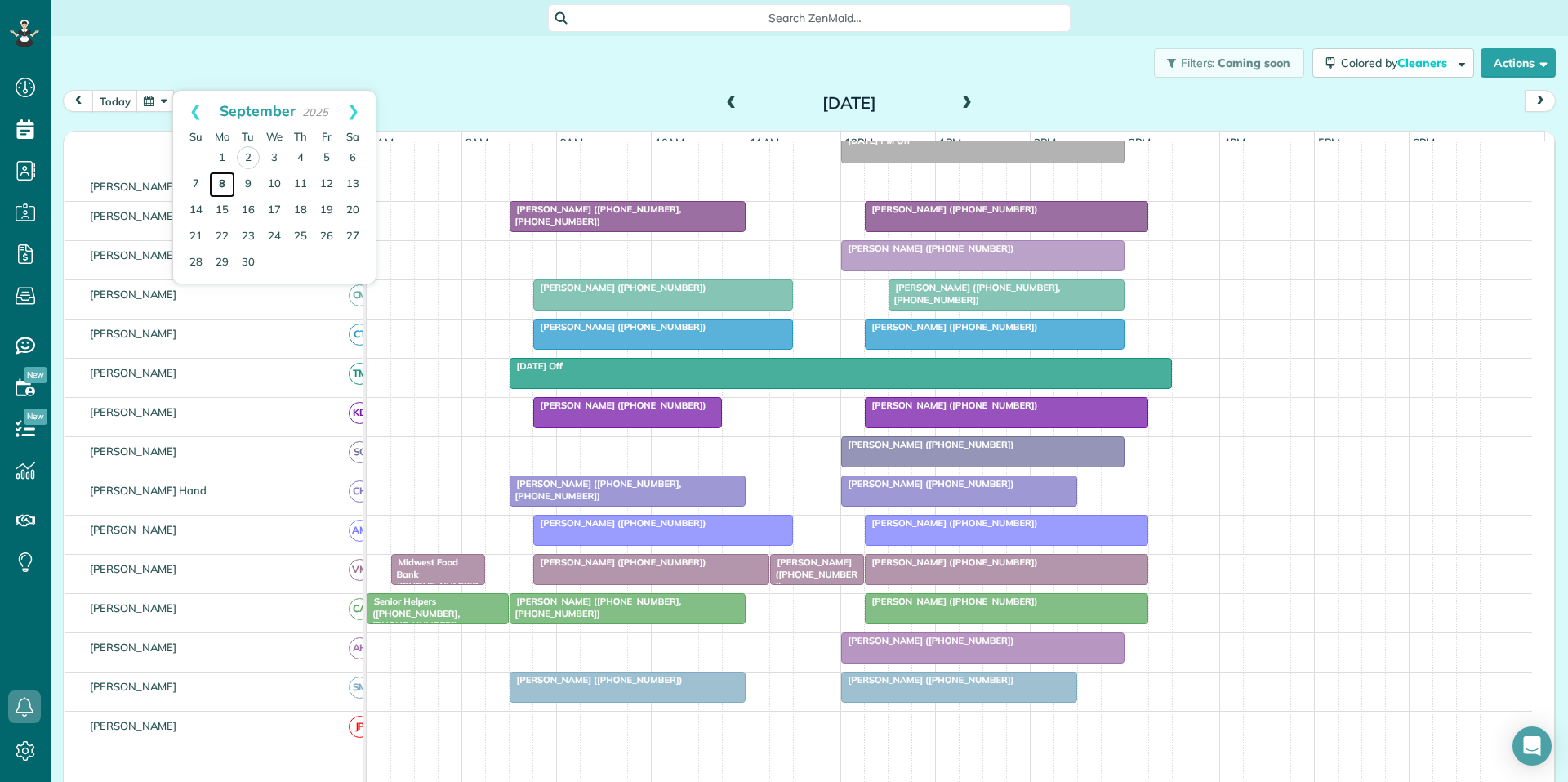
click at [222, 181] on link "8" at bounding box center [222, 184] width 27 height 27
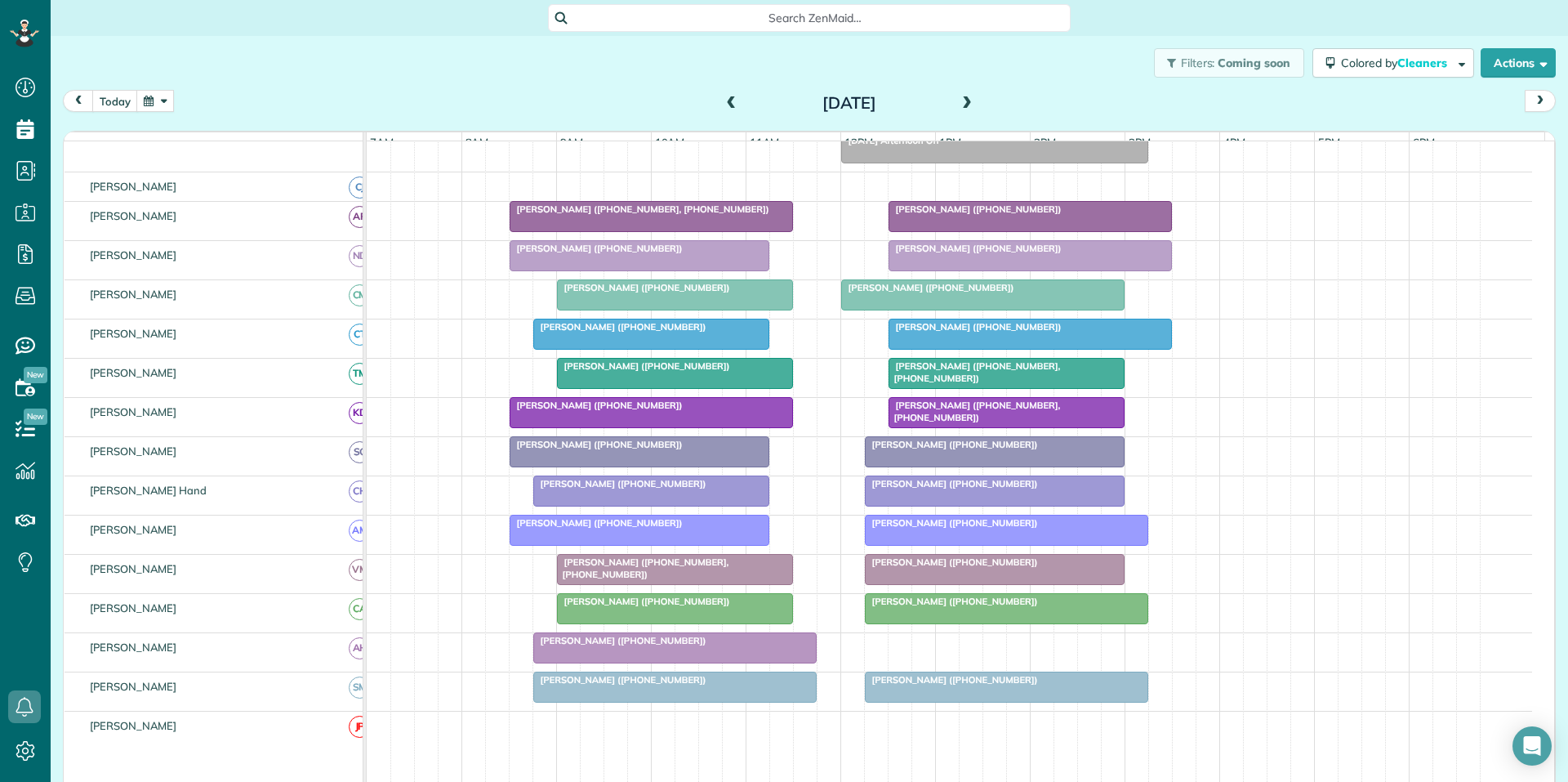
click at [165, 105] on button "button" at bounding box center [155, 101] width 37 height 22
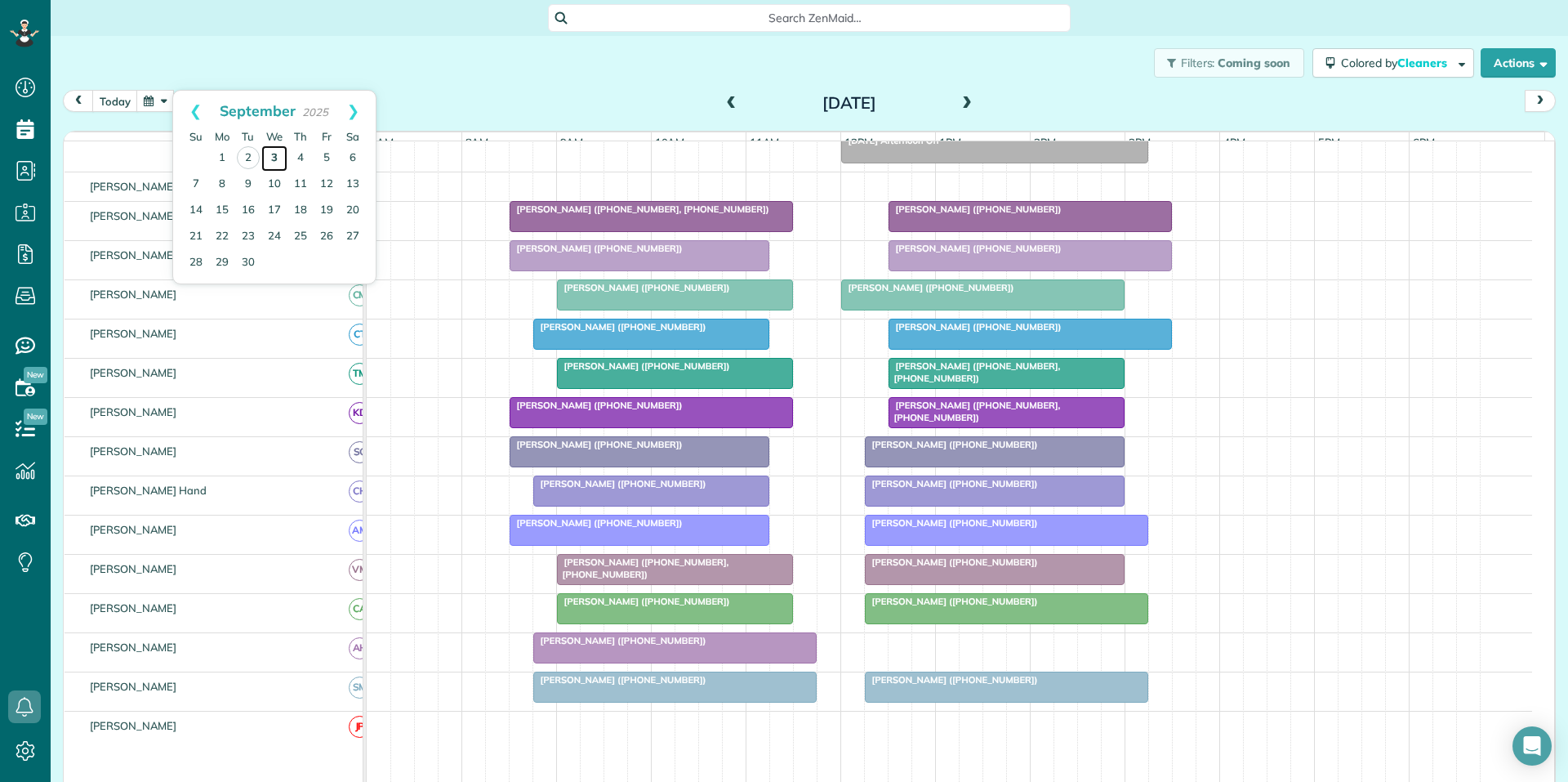
click at [269, 154] on link "3" at bounding box center [274, 158] width 27 height 27
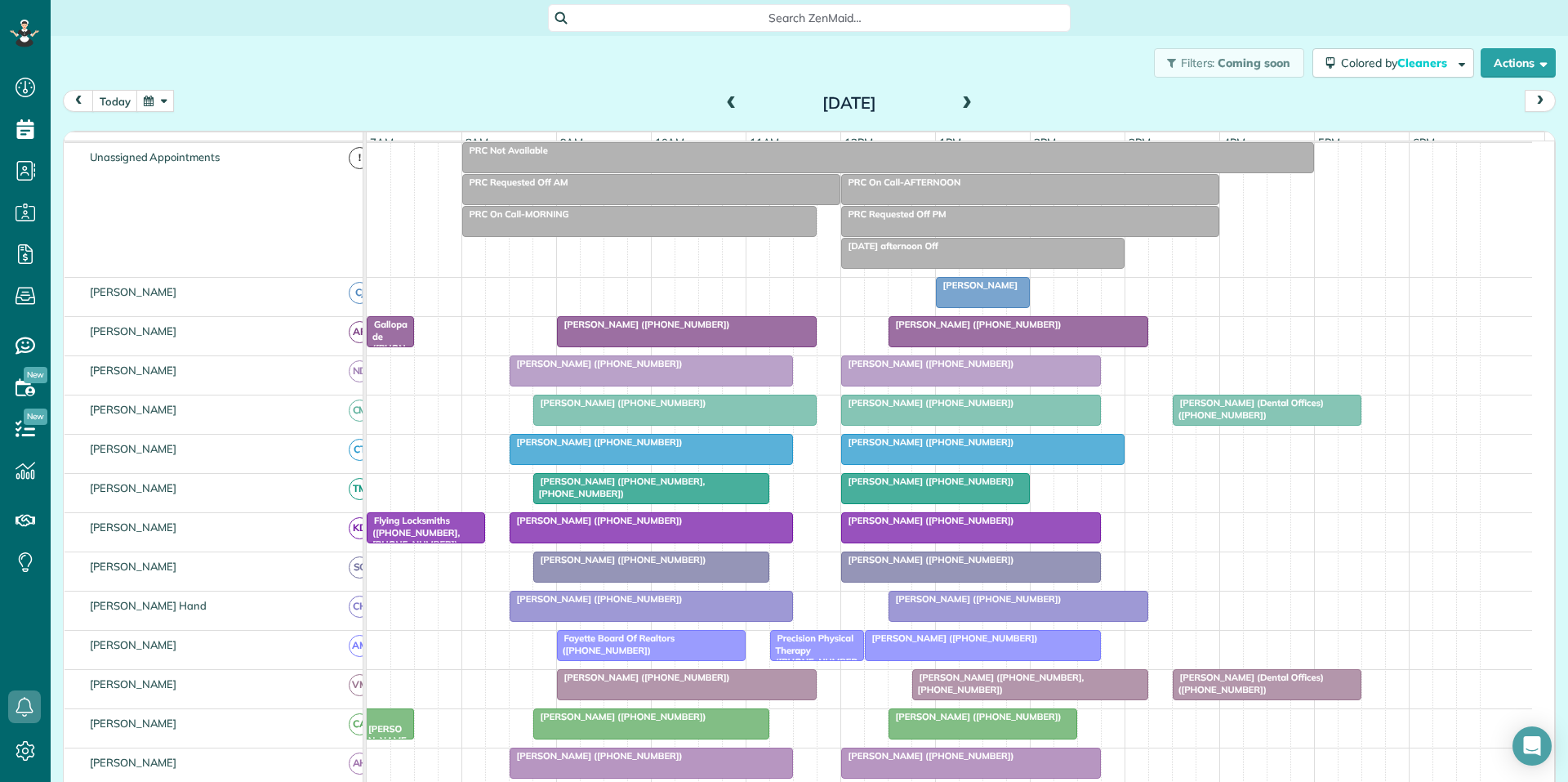
scroll to position [168, 0]
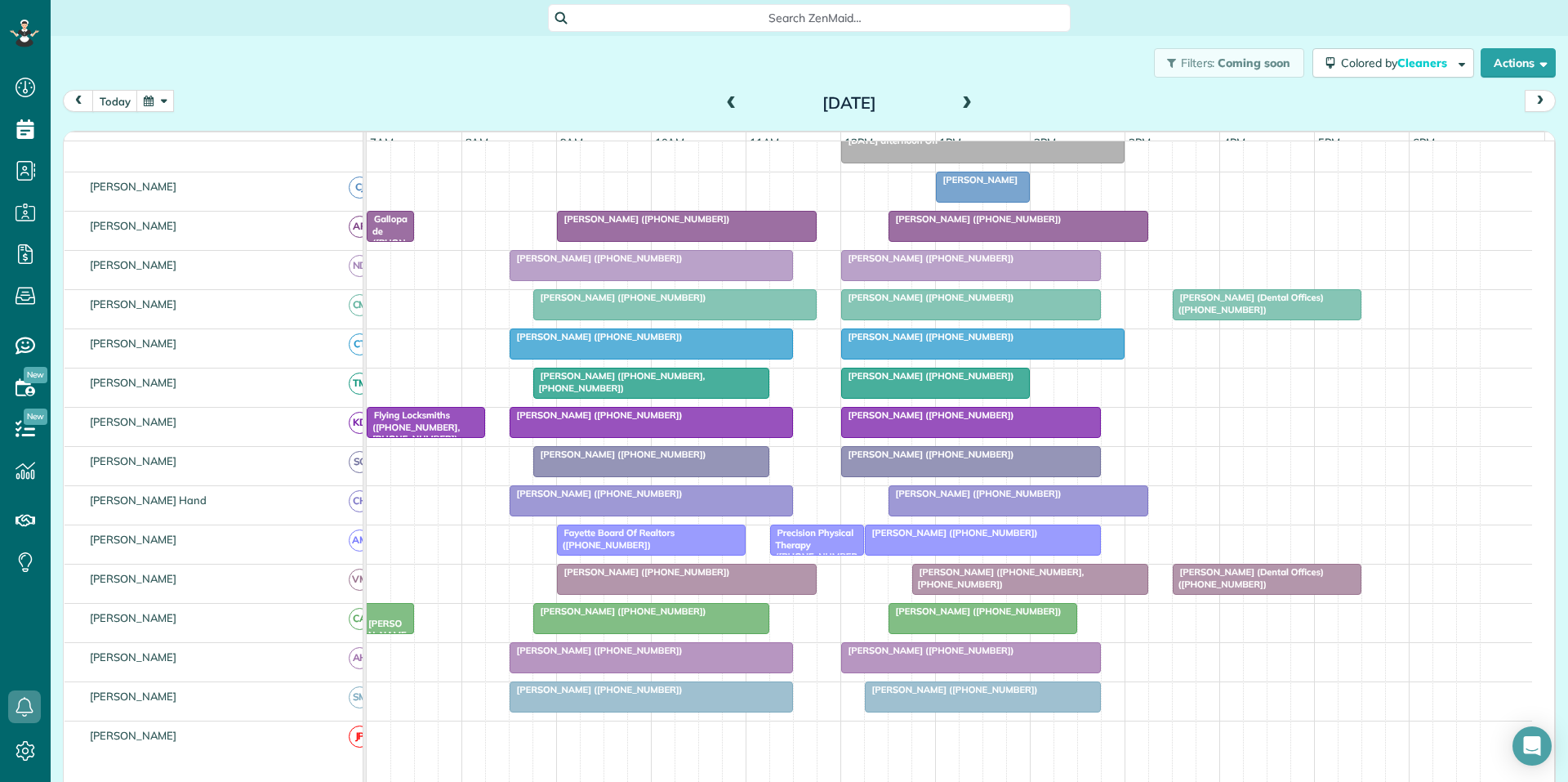
click at [959, 99] on span at bounding box center [967, 104] width 18 height 15
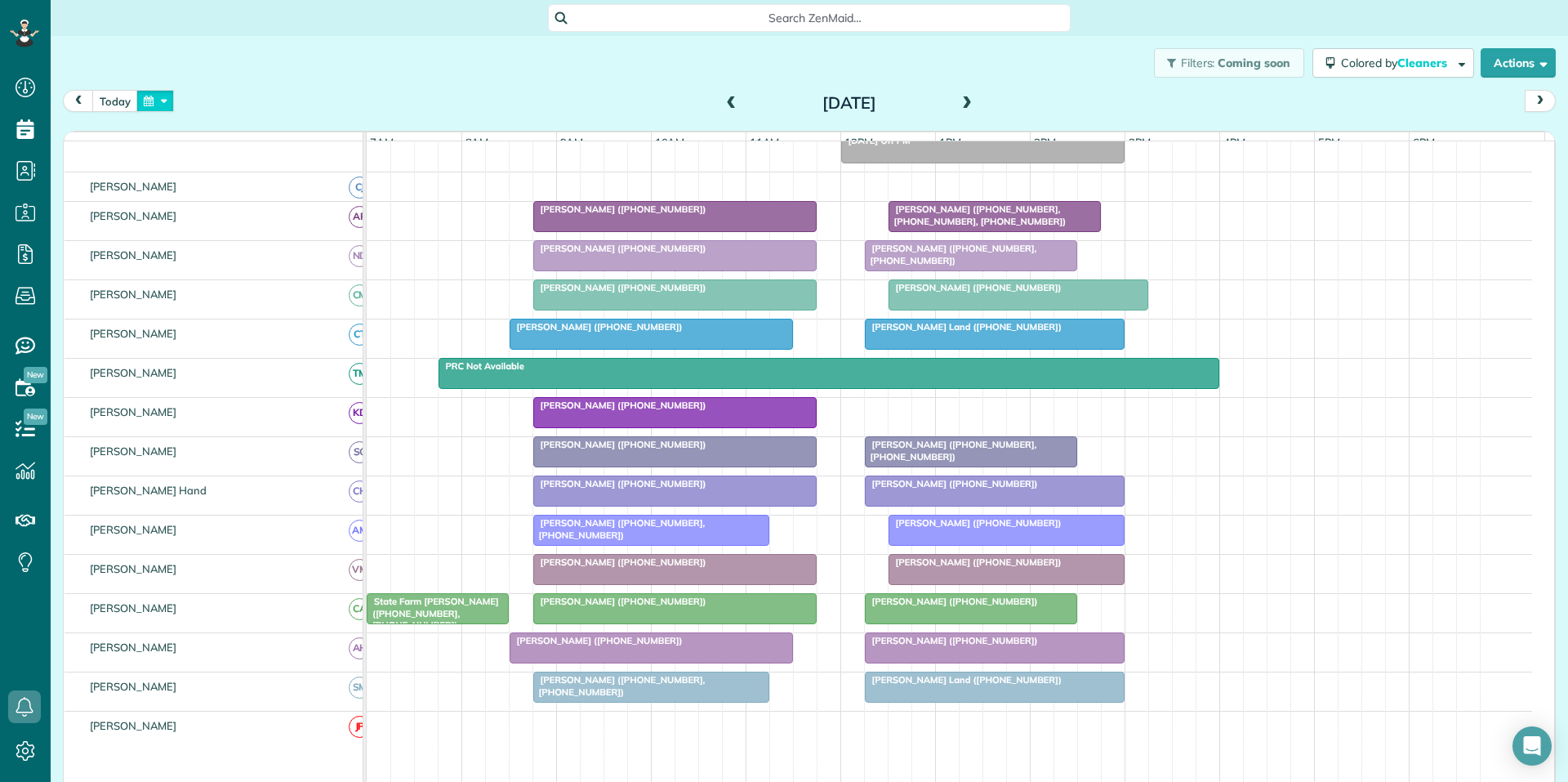
click at [162, 99] on button "button" at bounding box center [155, 101] width 37 height 22
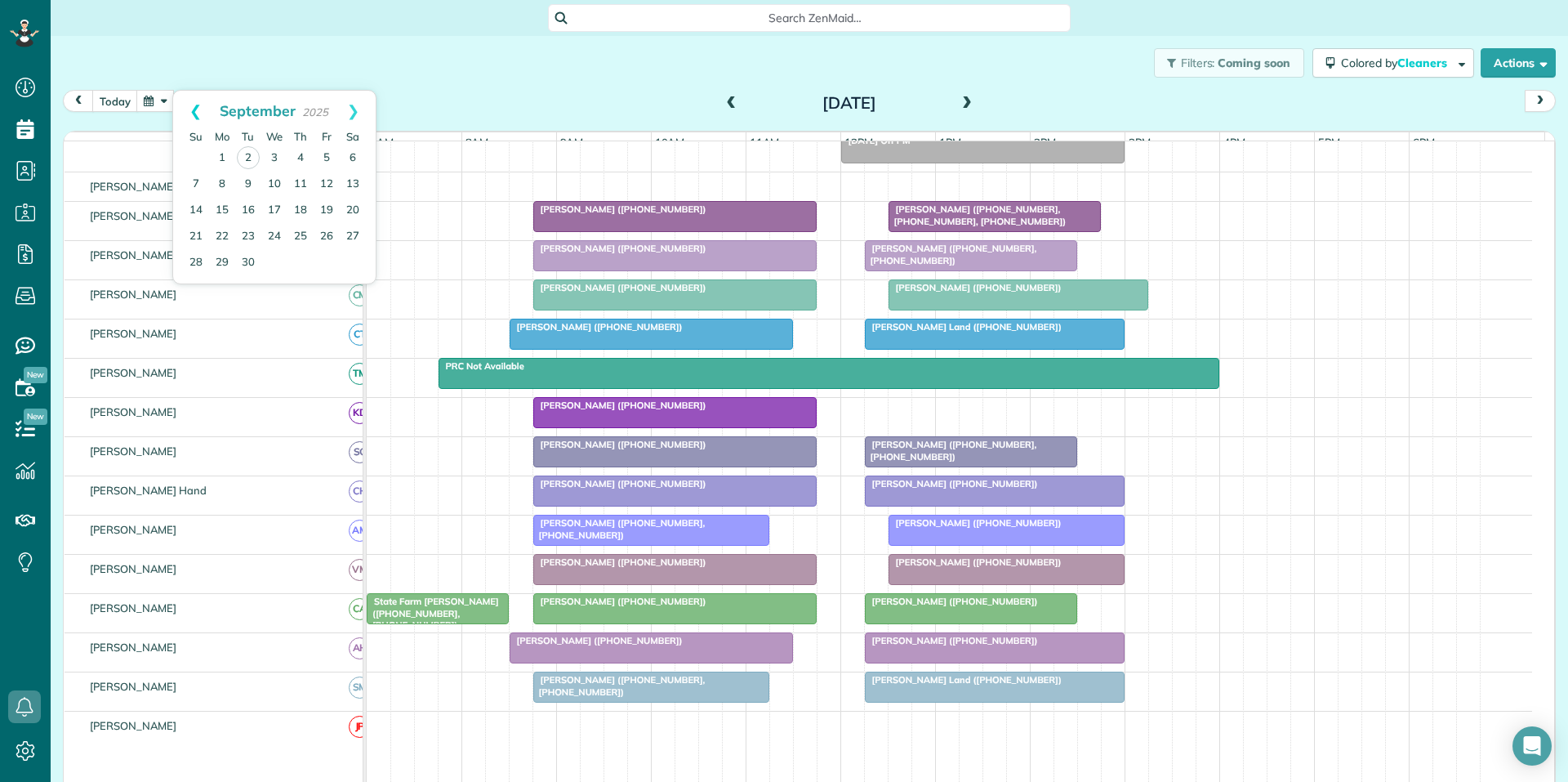
click at [196, 109] on link "Prev" at bounding box center [196, 110] width 45 height 40
click at [197, 288] on link "31" at bounding box center [196, 288] width 27 height 27
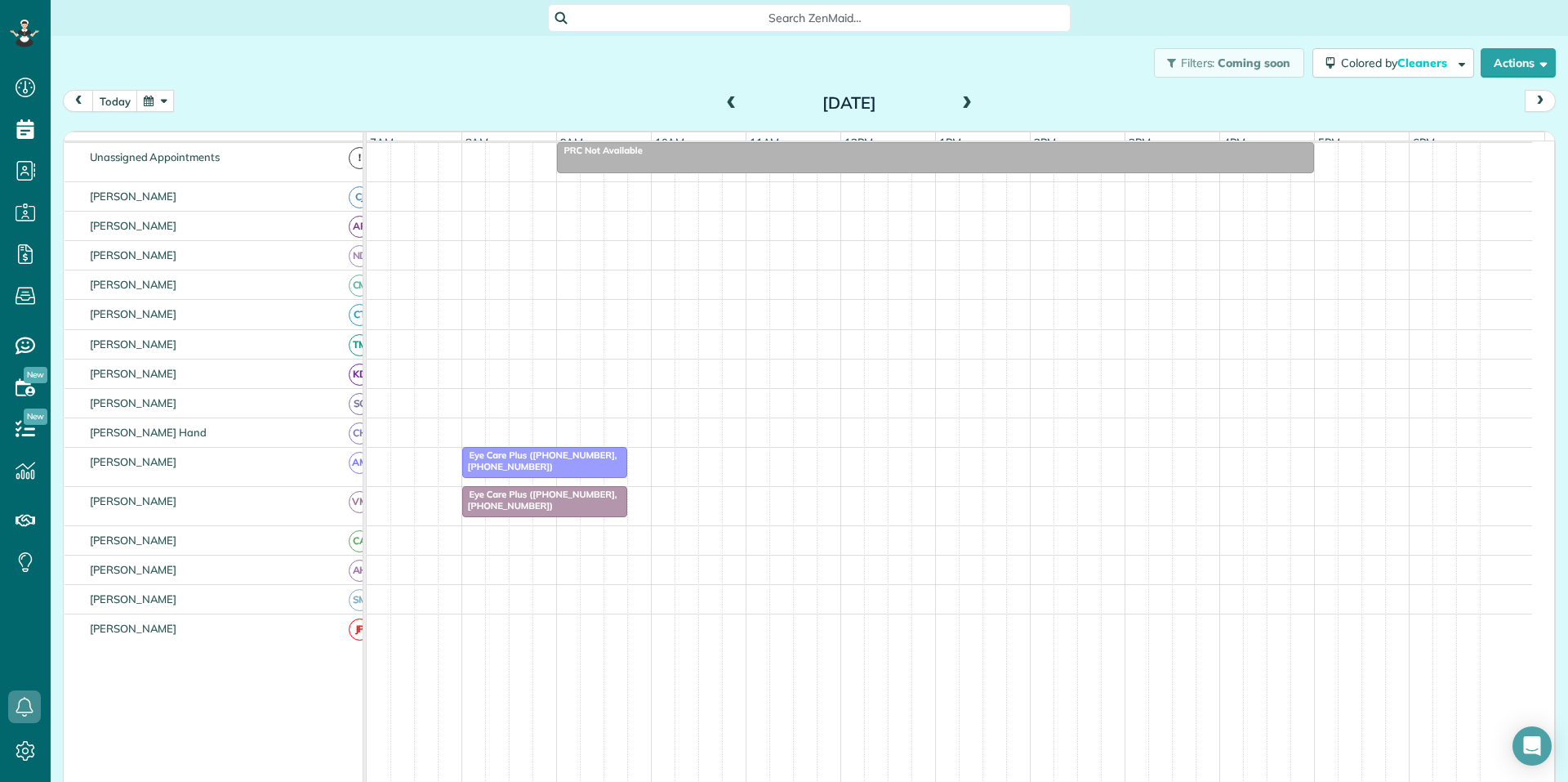
scroll to position [72, 0]
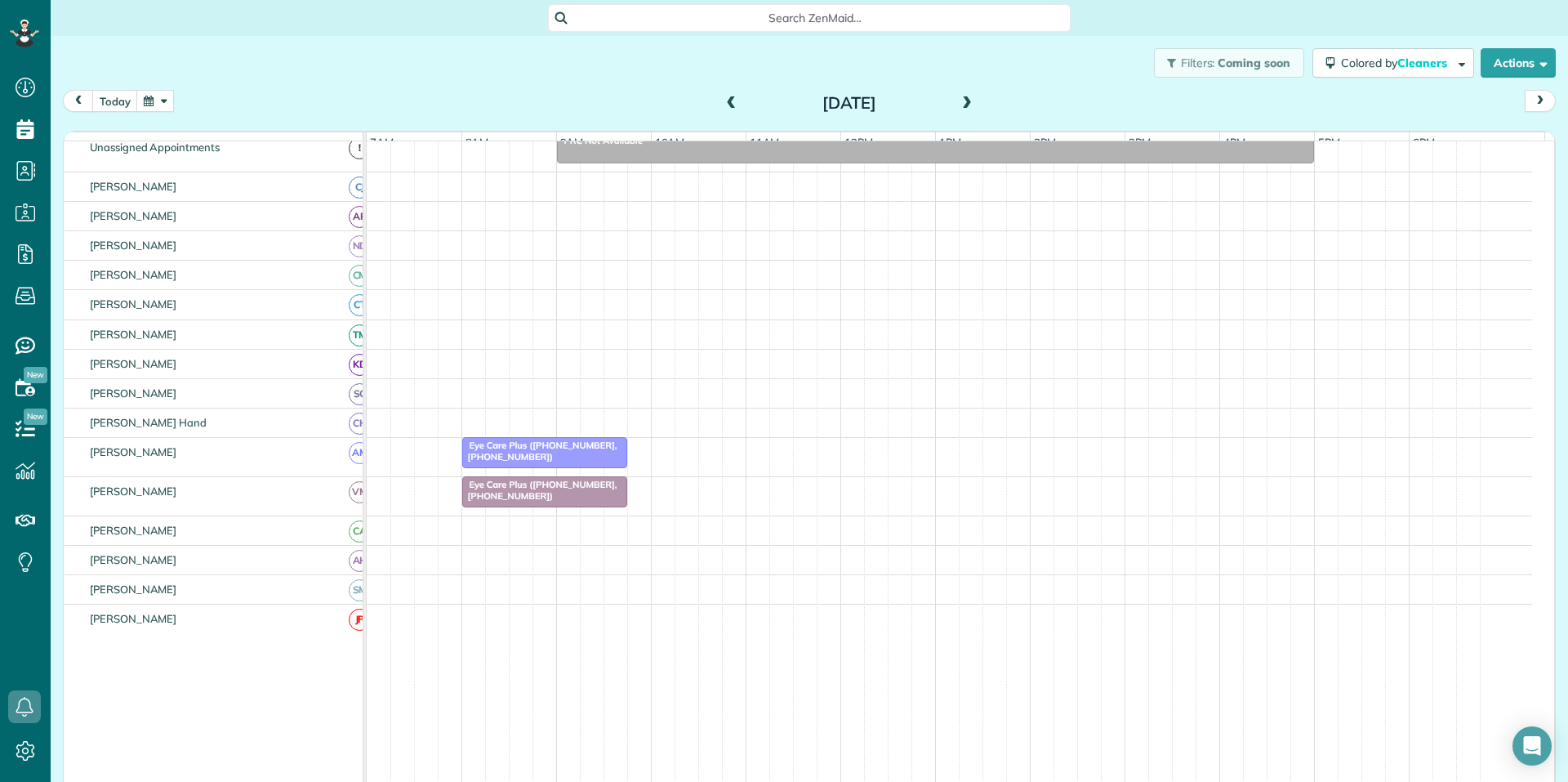
click at [714, 11] on span "Search ZenMaid…" at bounding box center [815, 18] width 497 height 17
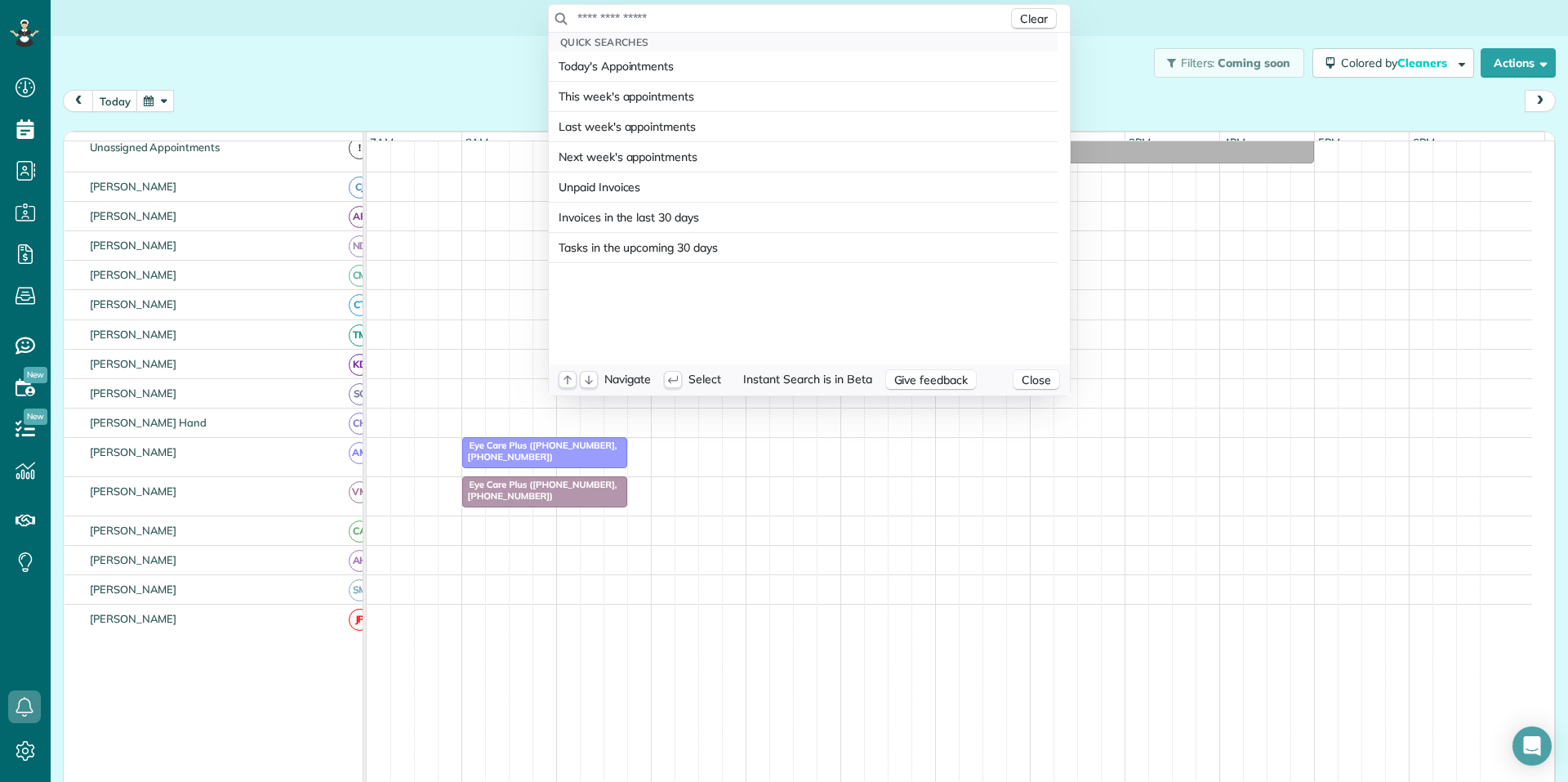
click at [712, 12] on input "text" at bounding box center [791, 18] width 431 height 17
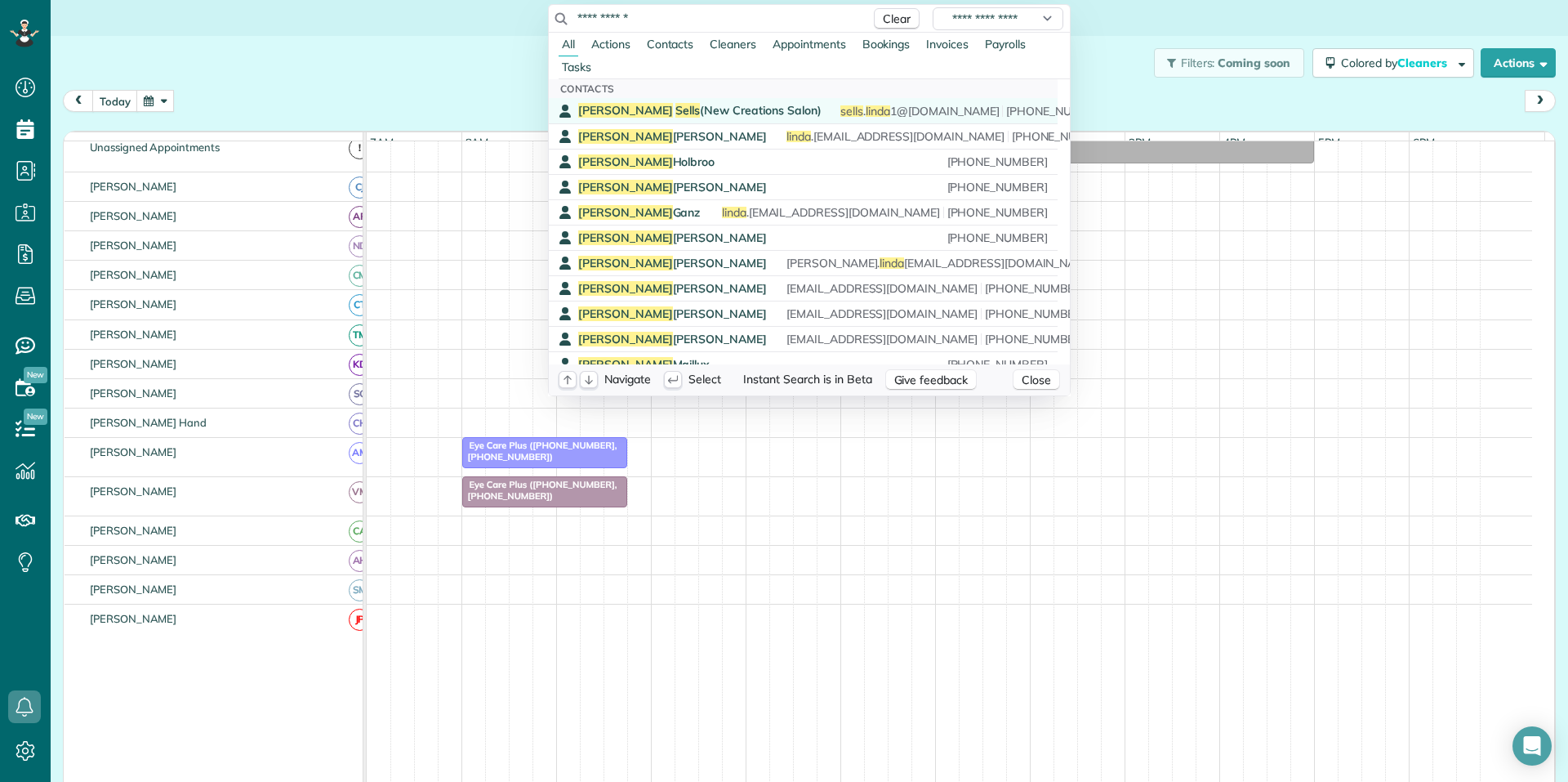
type input "**********"
click at [673, 109] on span "Linda Sells (New Creations Salon)" at bounding box center [700, 109] width 242 height 15
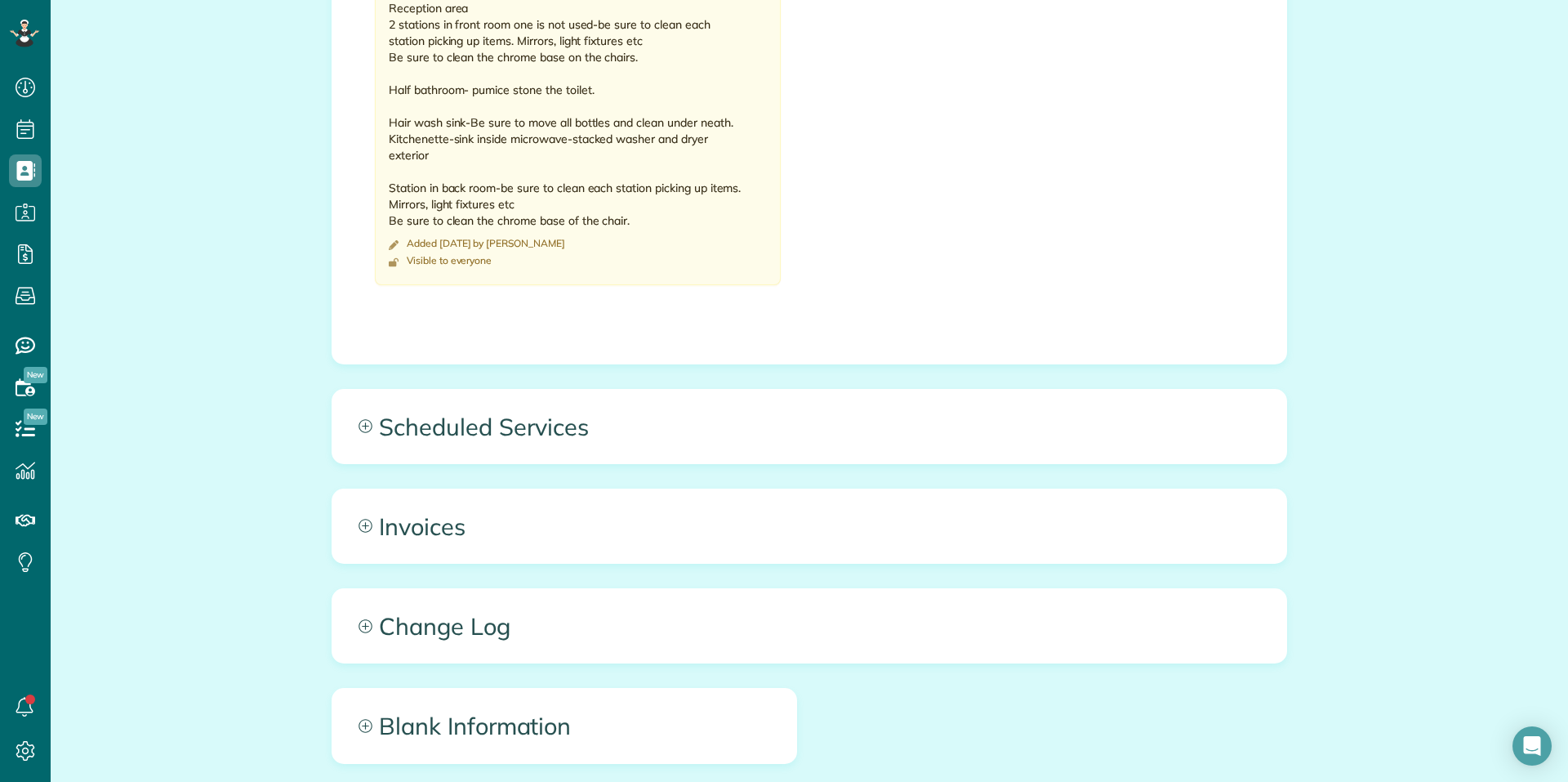
scroll to position [1304, 0]
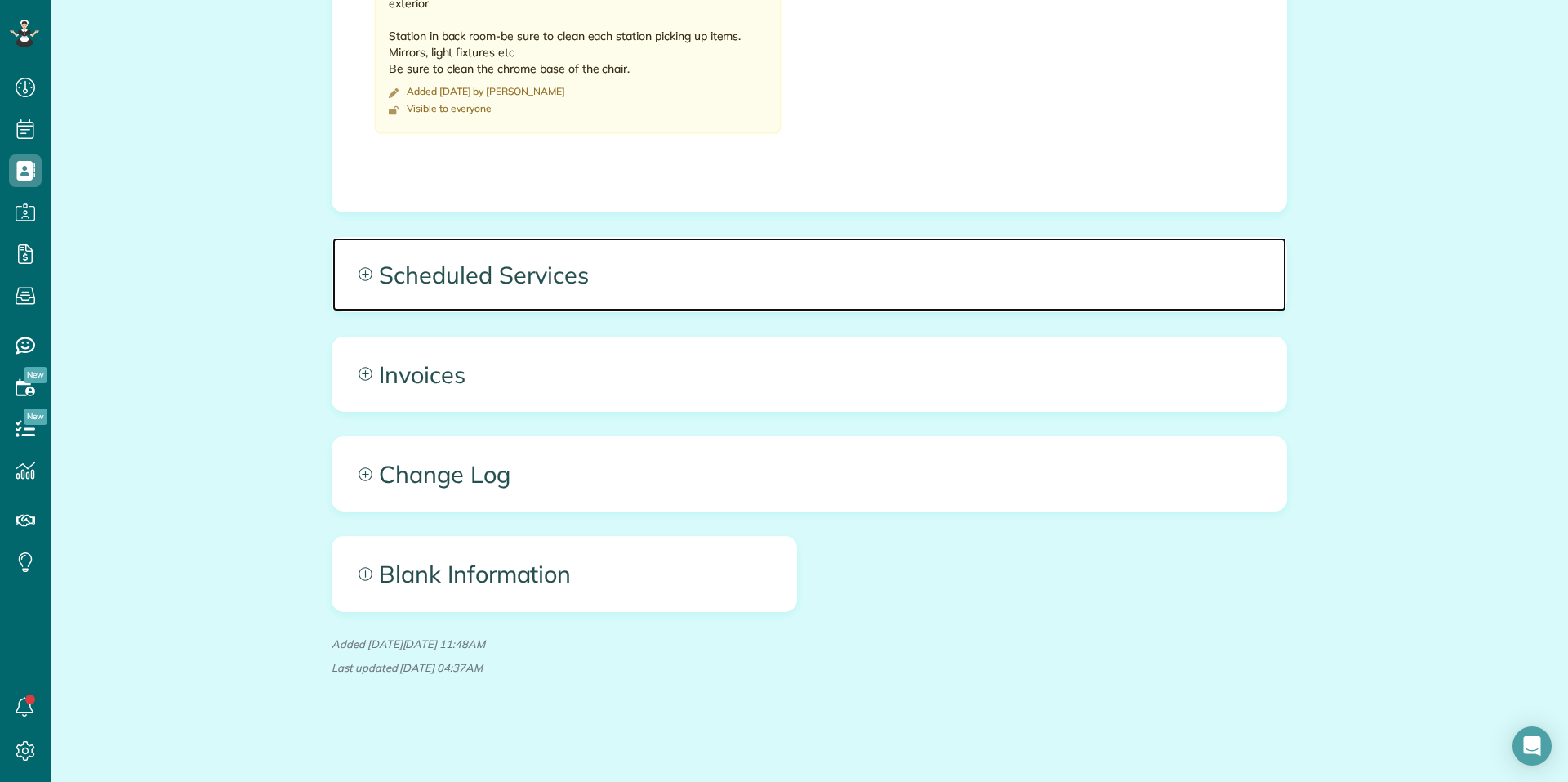
click at [359, 277] on icon at bounding box center [366, 274] width 14 height 14
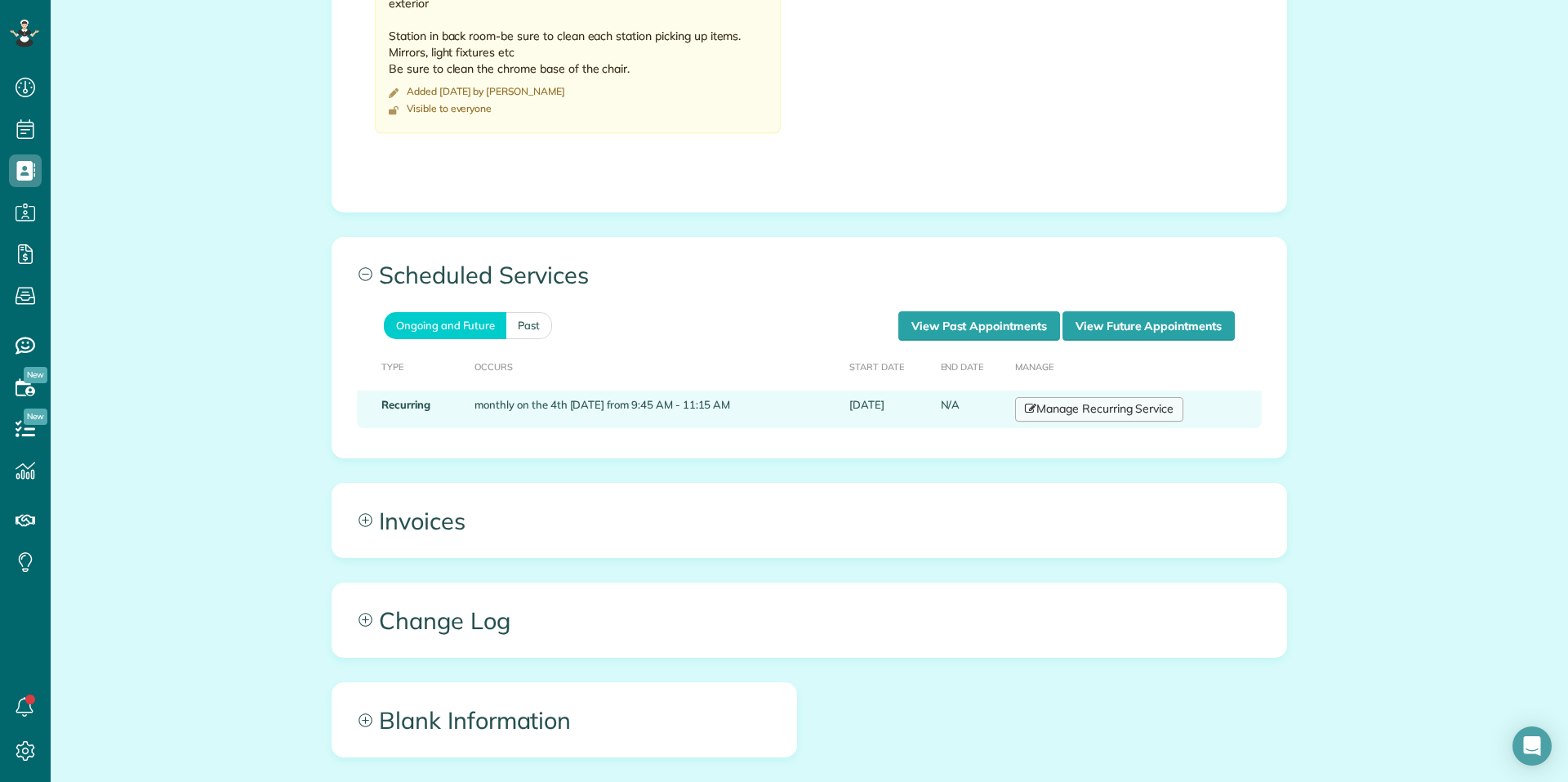
click at [1073, 410] on link "Manage Recurring Service" at bounding box center [1099, 409] width 169 height 25
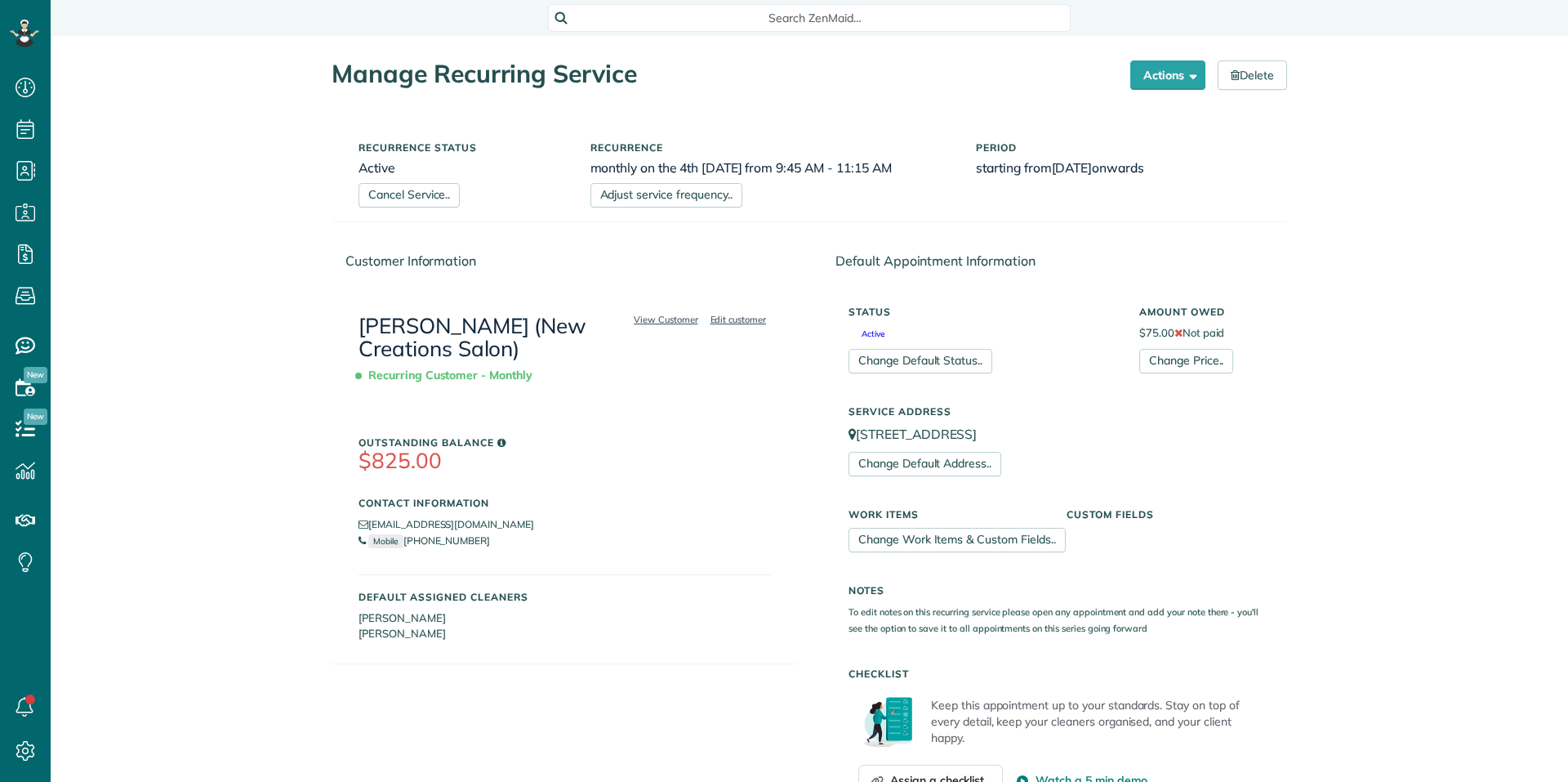
scroll to position [7, 7]
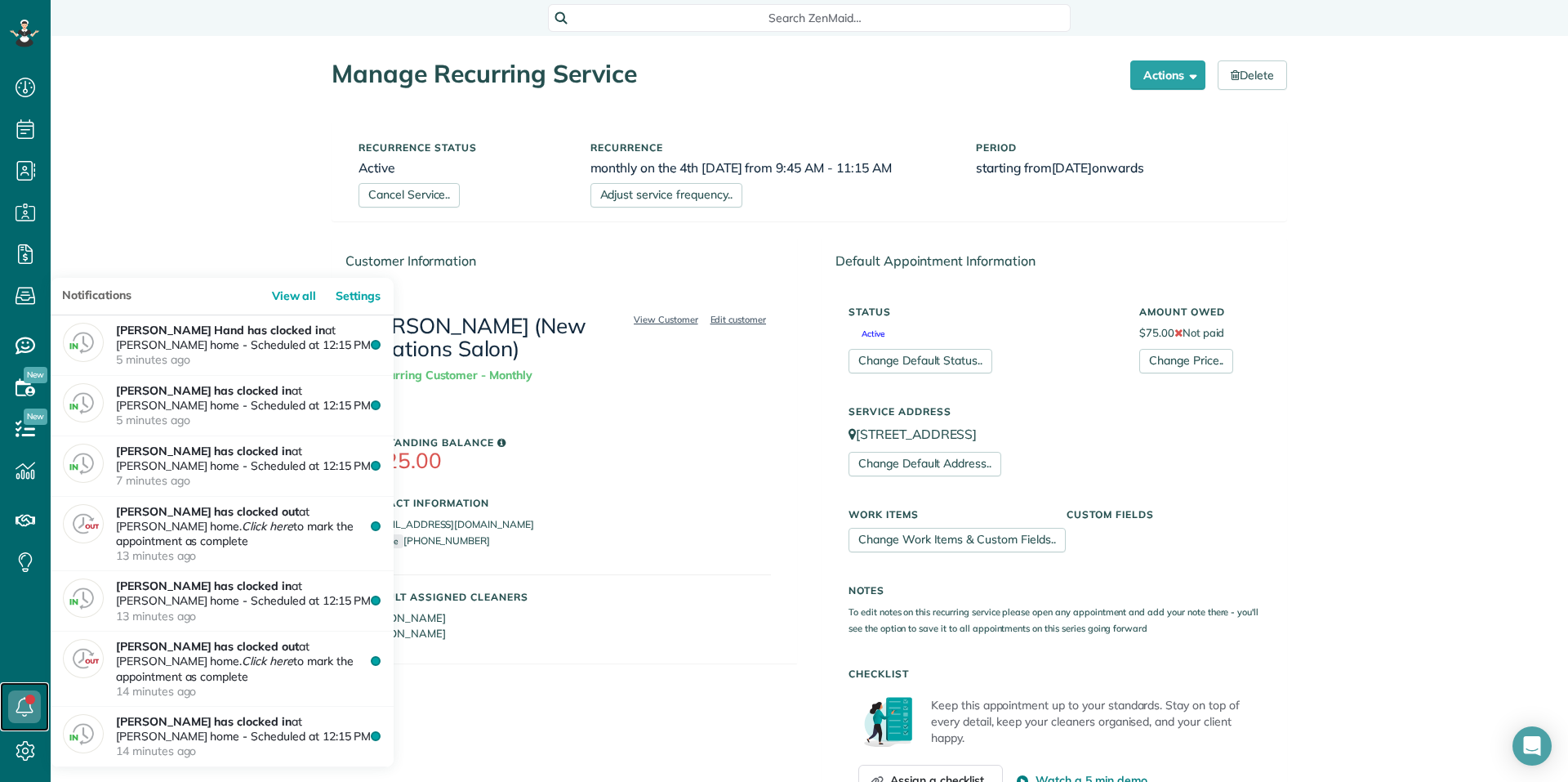
click at [20, 707] on icon at bounding box center [24, 706] width 33 height 33
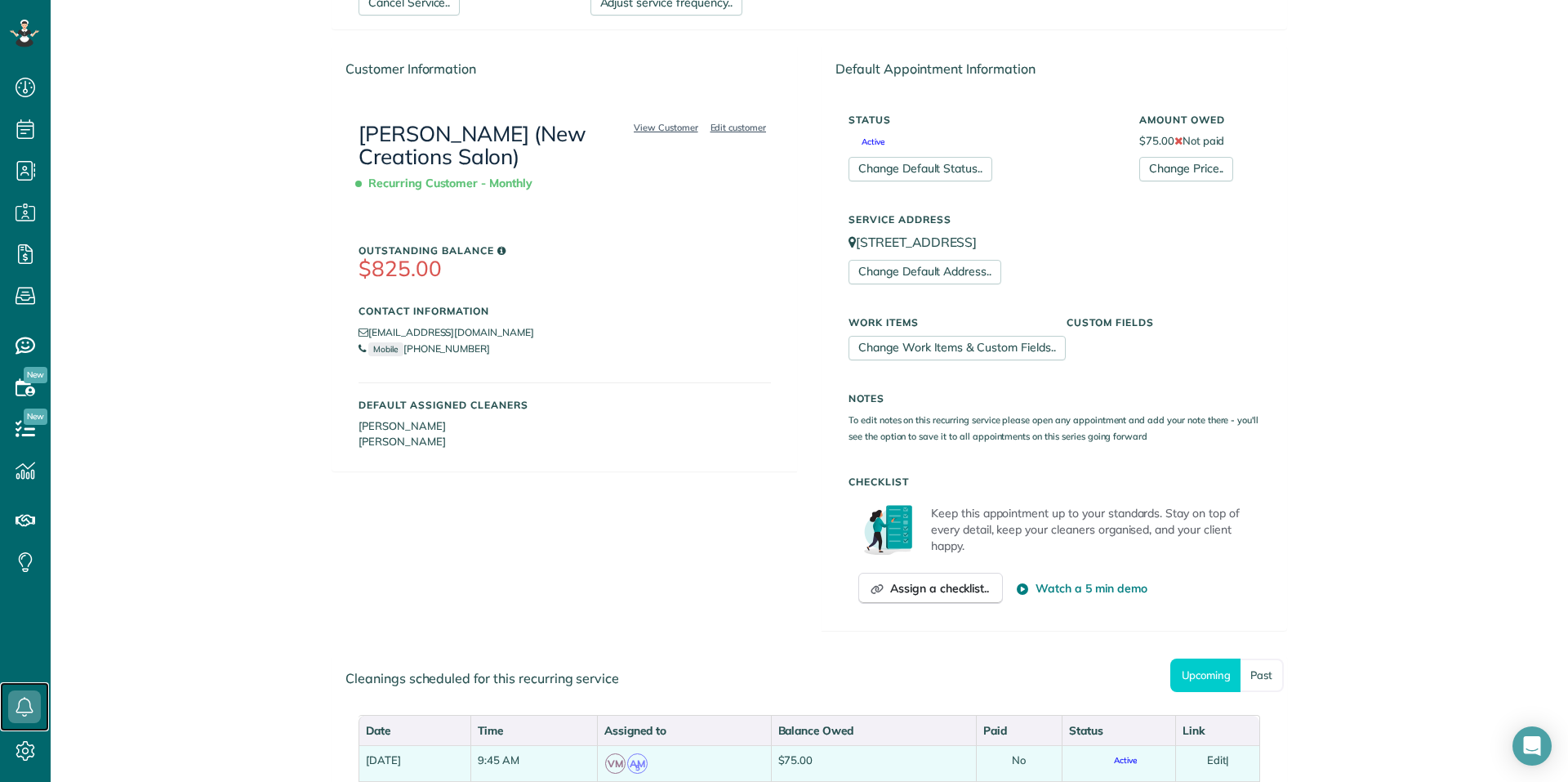
scroll to position [517, 0]
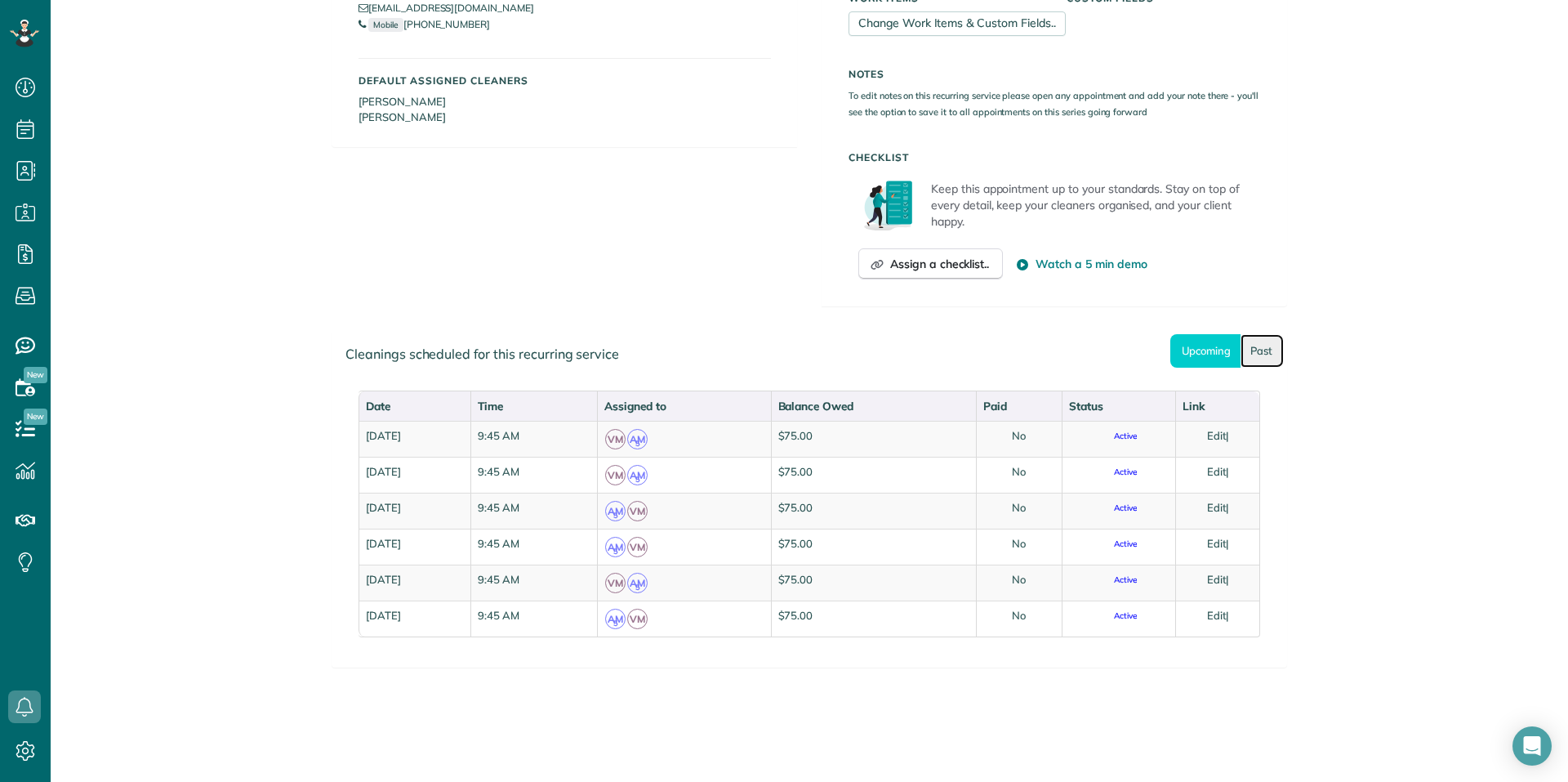
click at [1261, 346] on link "Past" at bounding box center [1261, 351] width 43 height 34
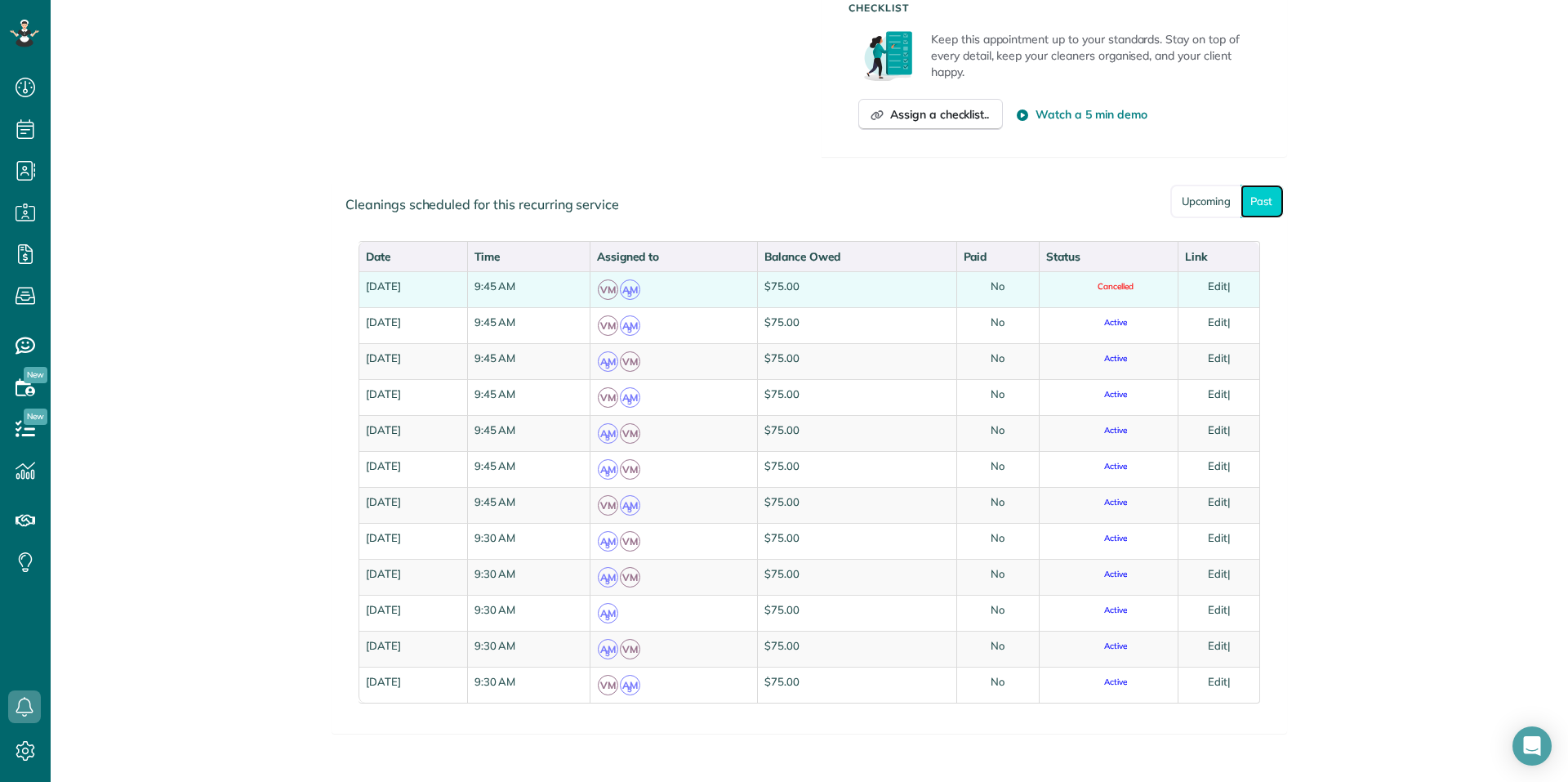
scroll to position [679, 0]
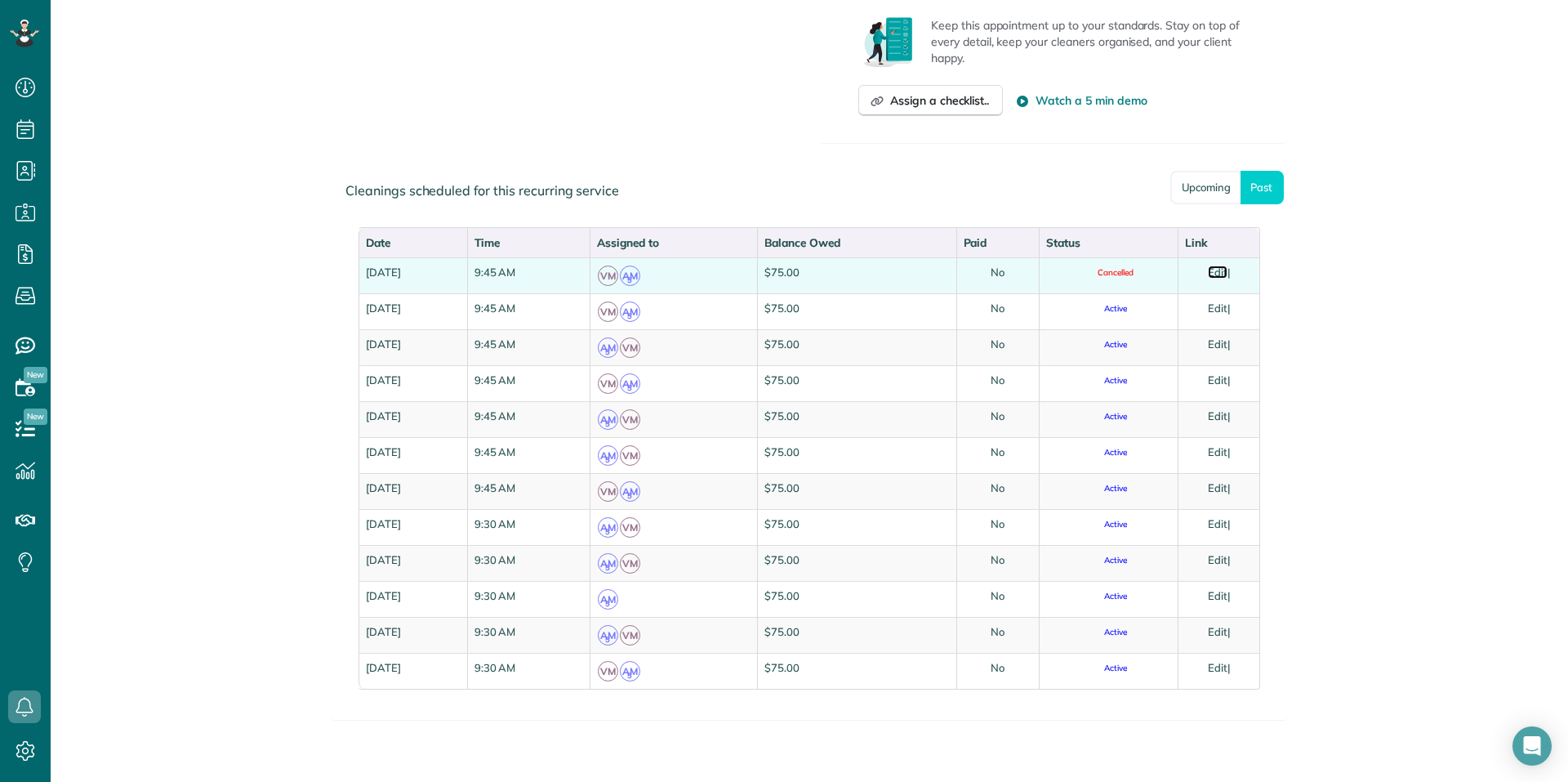
click at [1220, 269] on link "Edit" at bounding box center [1217, 271] width 20 height 13
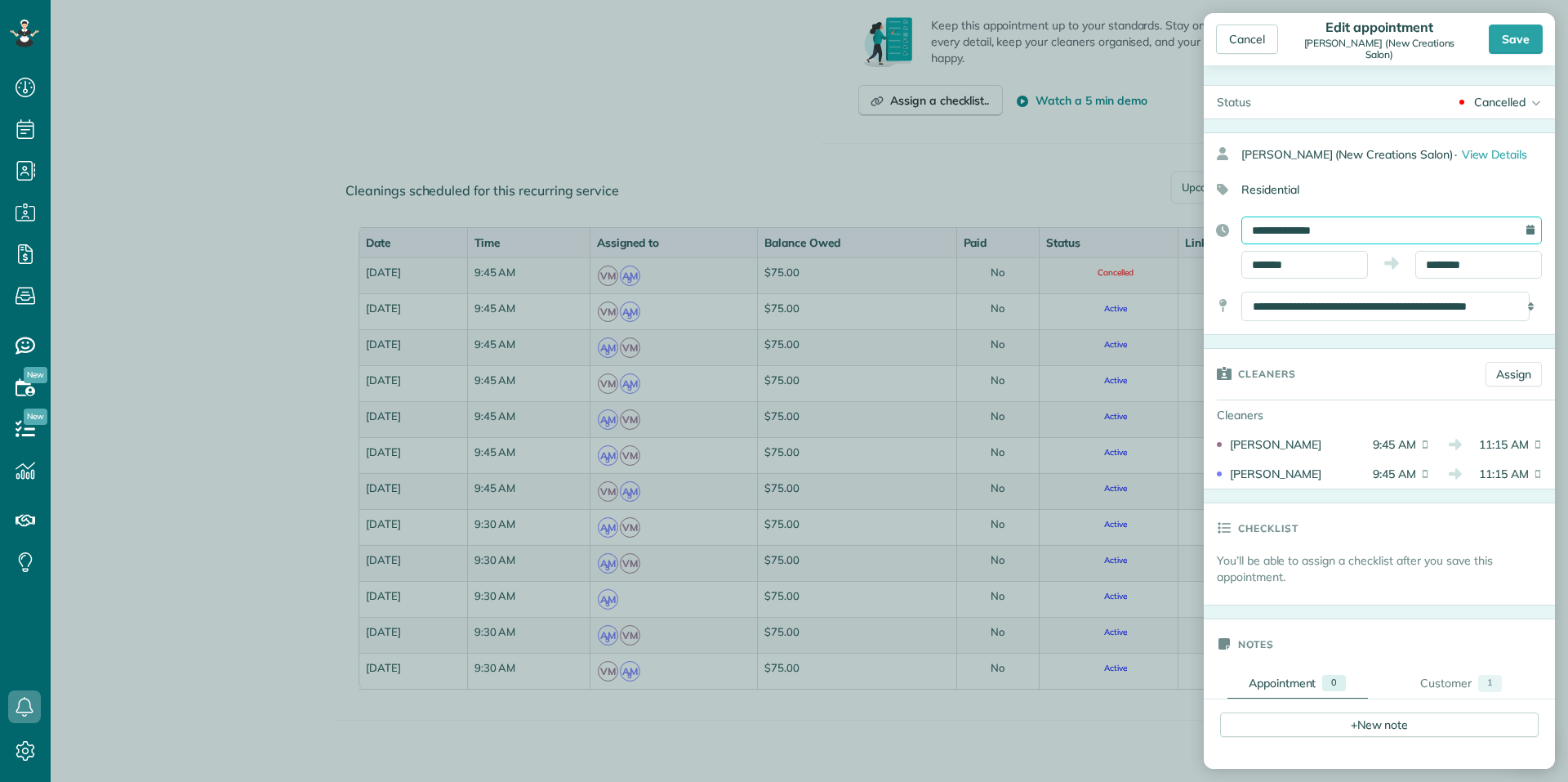
click at [1328, 226] on input "**********" at bounding box center [1391, 231] width 301 height 28
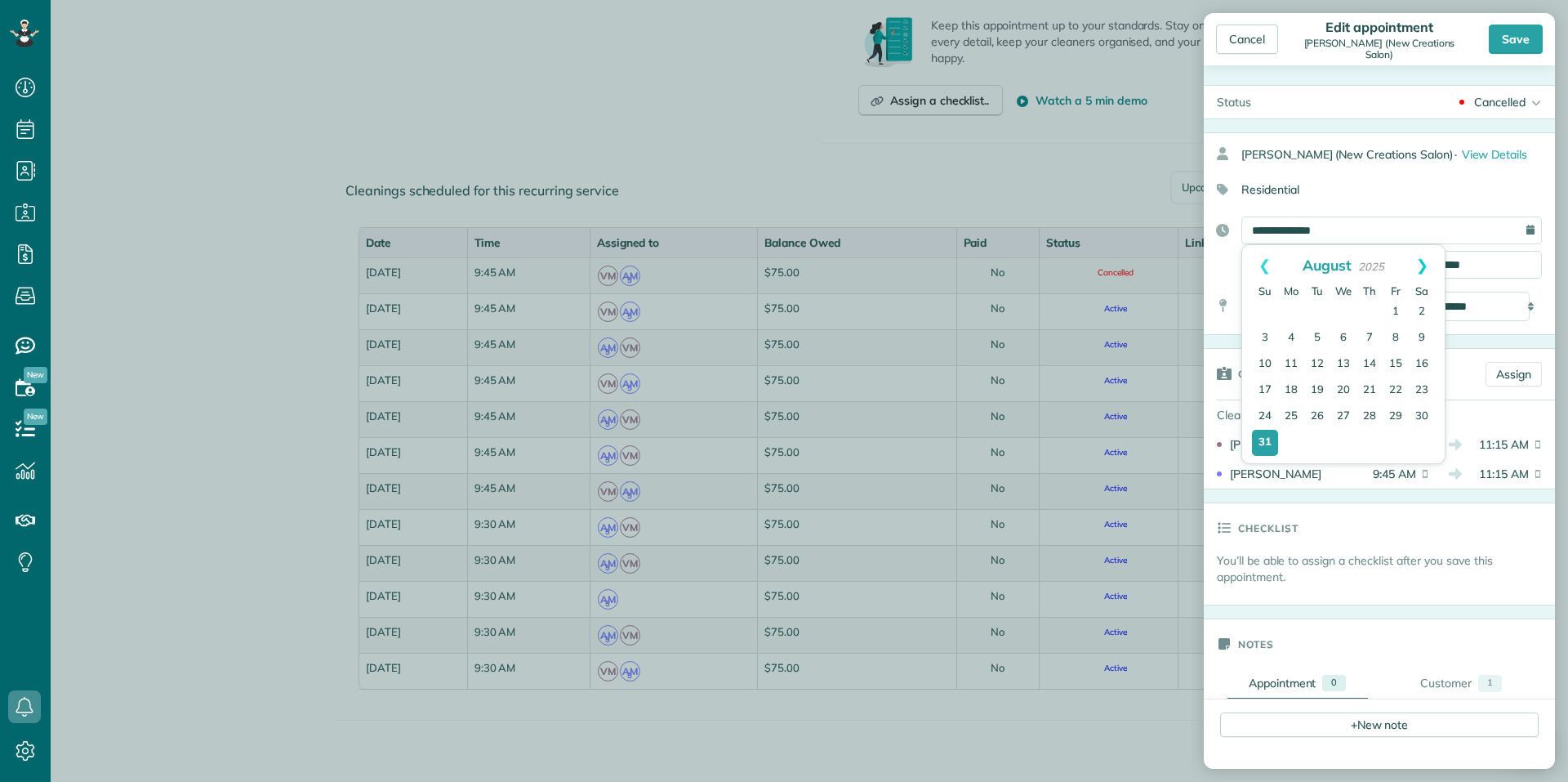
click at [1425, 267] on link "Next" at bounding box center [1422, 265] width 45 height 40
click at [1370, 310] on link "4" at bounding box center [1369, 313] width 27 height 27
type input "**********"
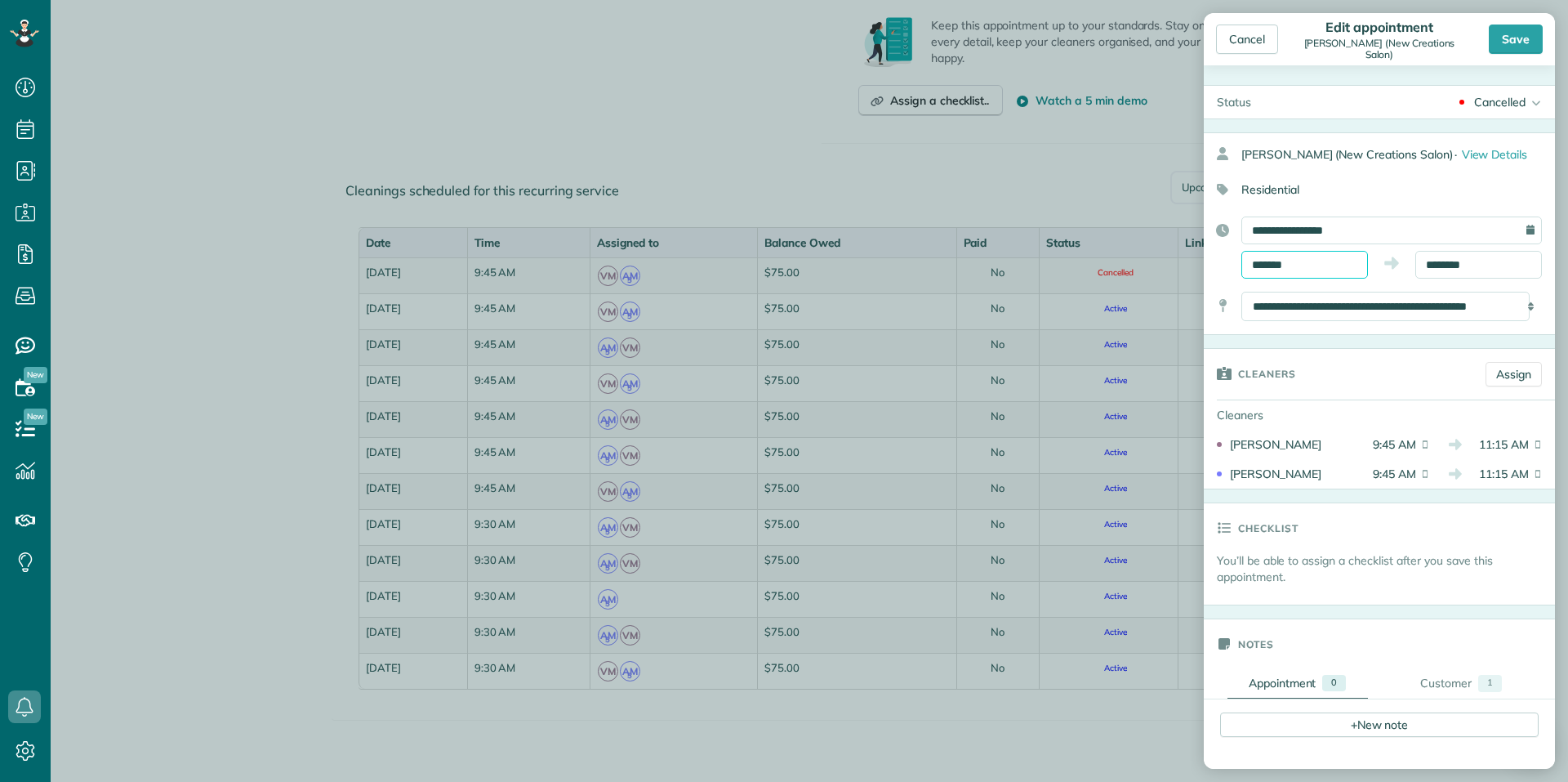
click at [1296, 265] on input "*******" at bounding box center [1304, 264] width 126 height 28
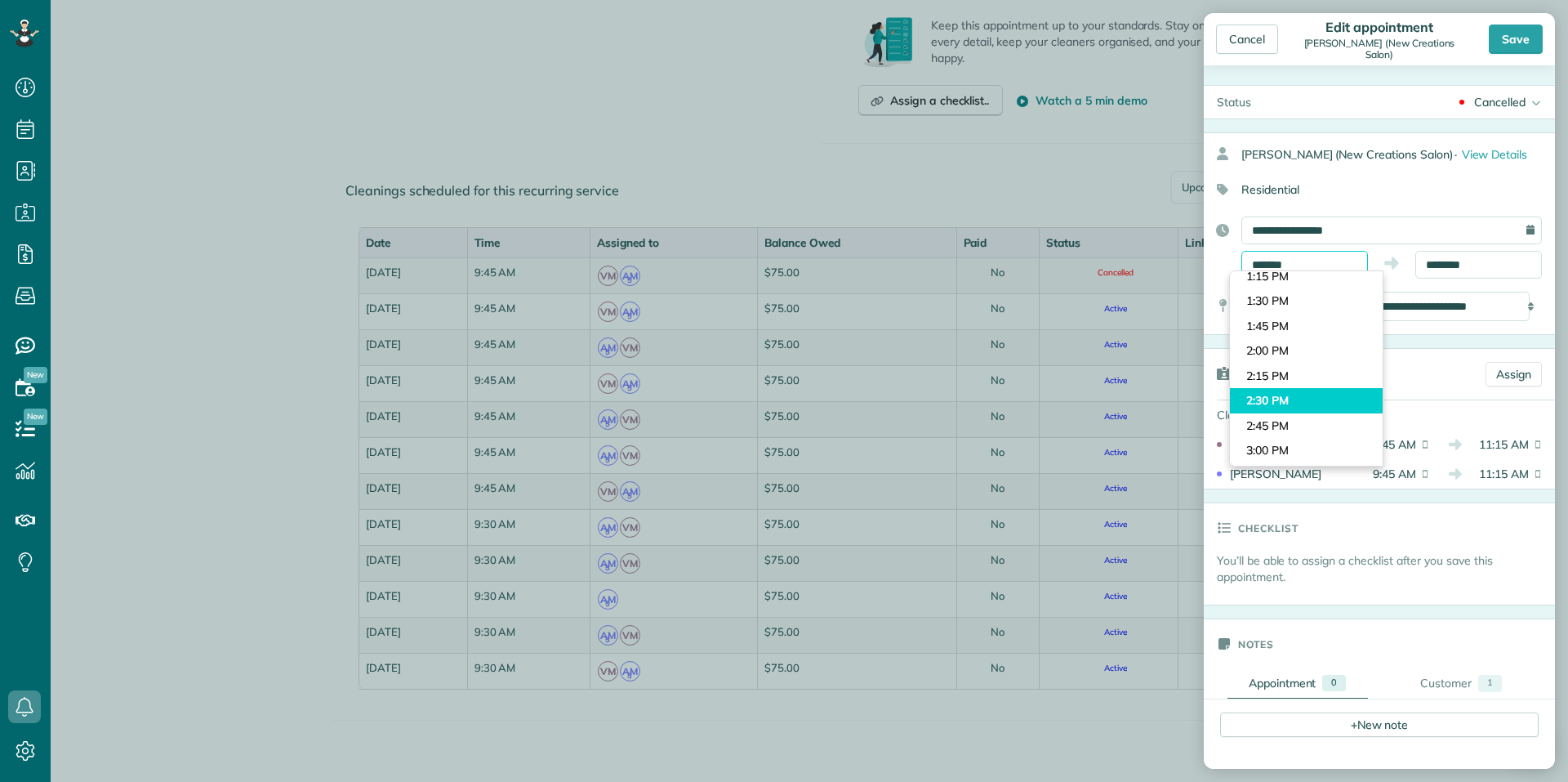
scroll to position [1331, 0]
type input "*******"
click at [1265, 393] on body "Dashboard Scheduling Calendar View List View Dispatch View - Weekly scheduling …" at bounding box center [784, 391] width 1568 height 782
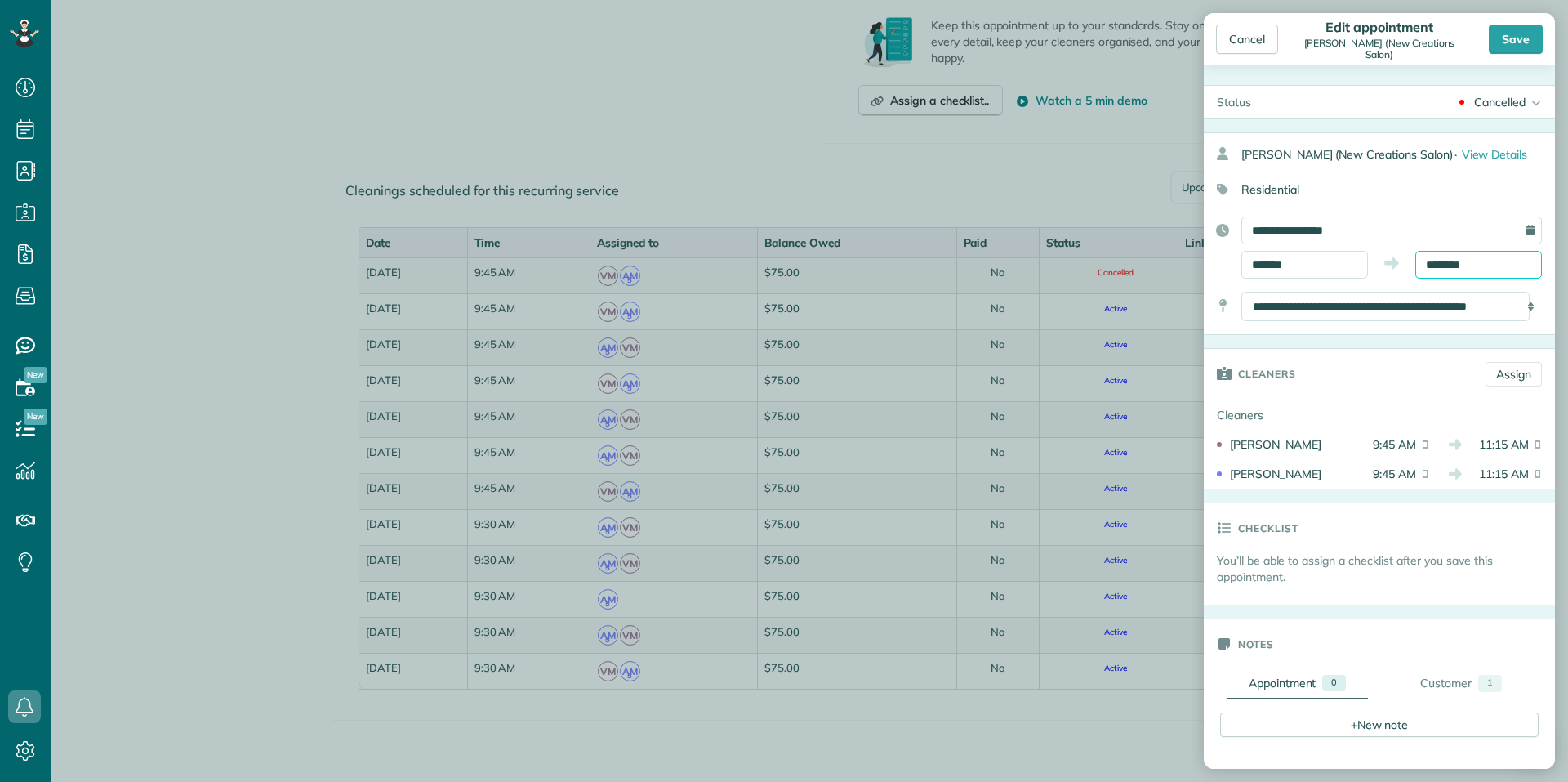
click at [1455, 265] on input "********" at bounding box center [1478, 264] width 126 height 28
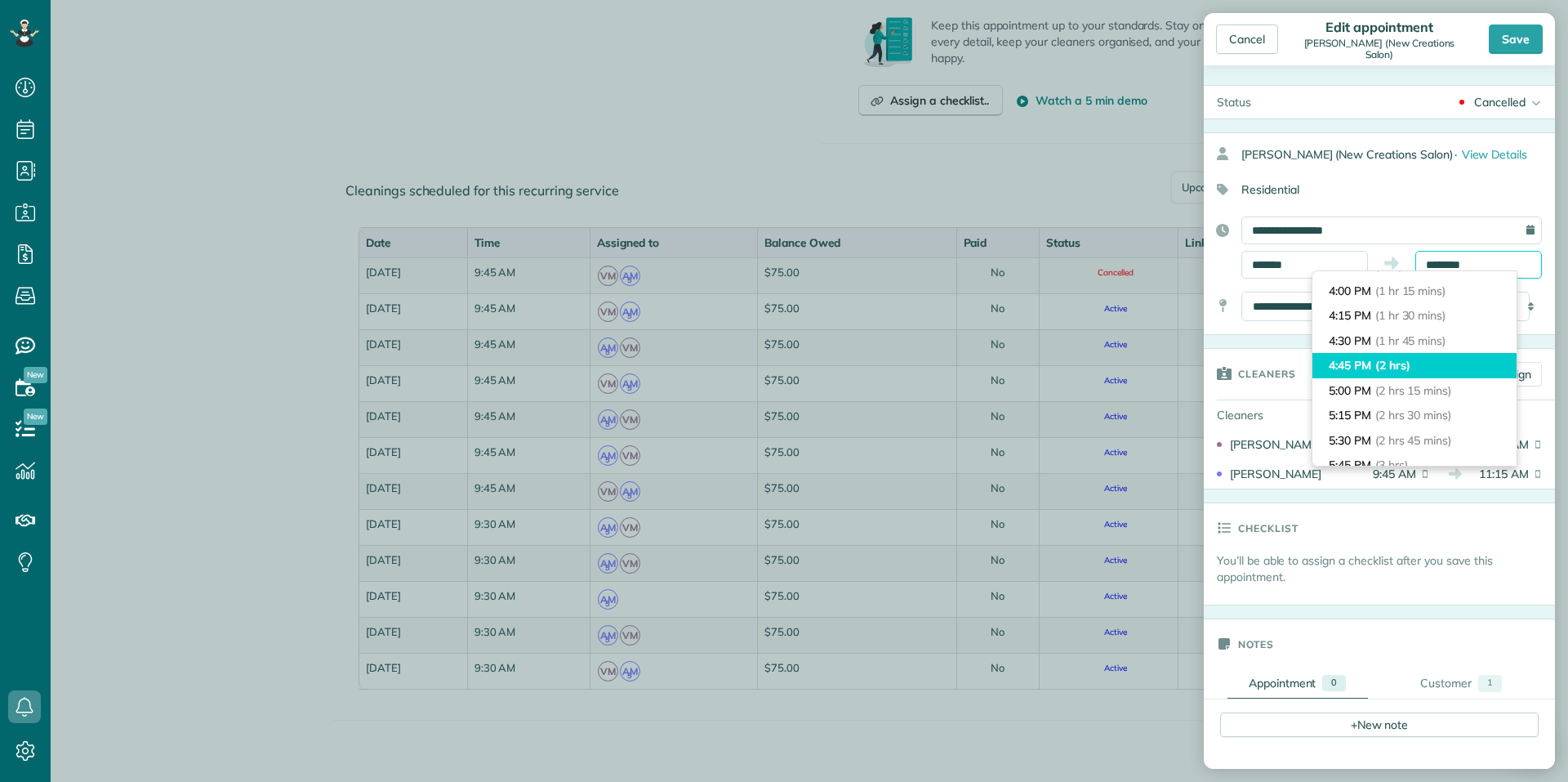
scroll to position [82, 0]
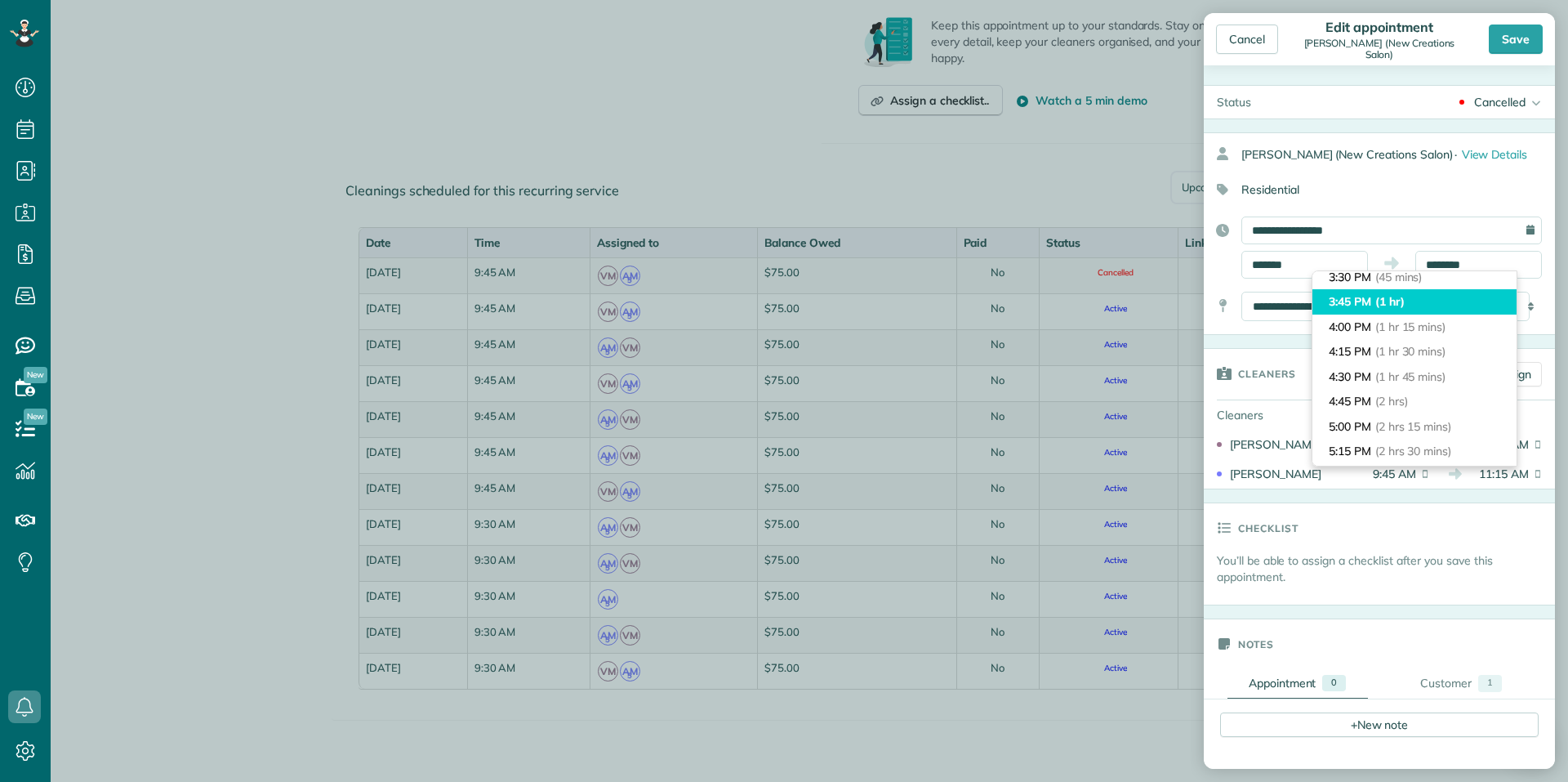
type input "*******"
click at [1362, 303] on li "3:45 PM (1 hr)" at bounding box center [1413, 302] width 204 height 26
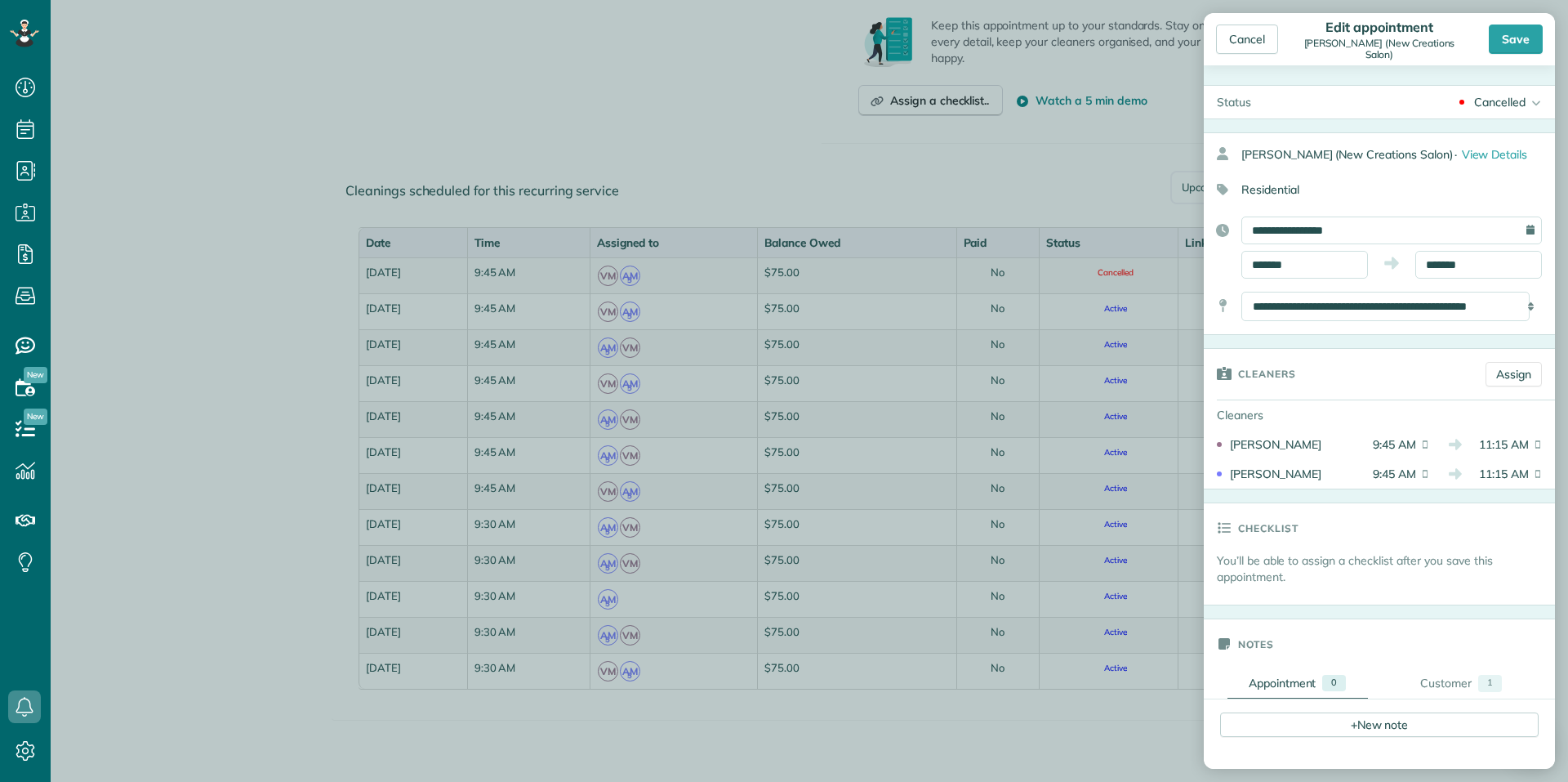
click at [1511, 96] on div "Cancelled" at bounding box center [1499, 102] width 51 height 17
click at [1500, 125] on div "Active" at bounding box center [1502, 127] width 33 height 12
click at [1524, 36] on div "Save" at bounding box center [1515, 39] width 54 height 30
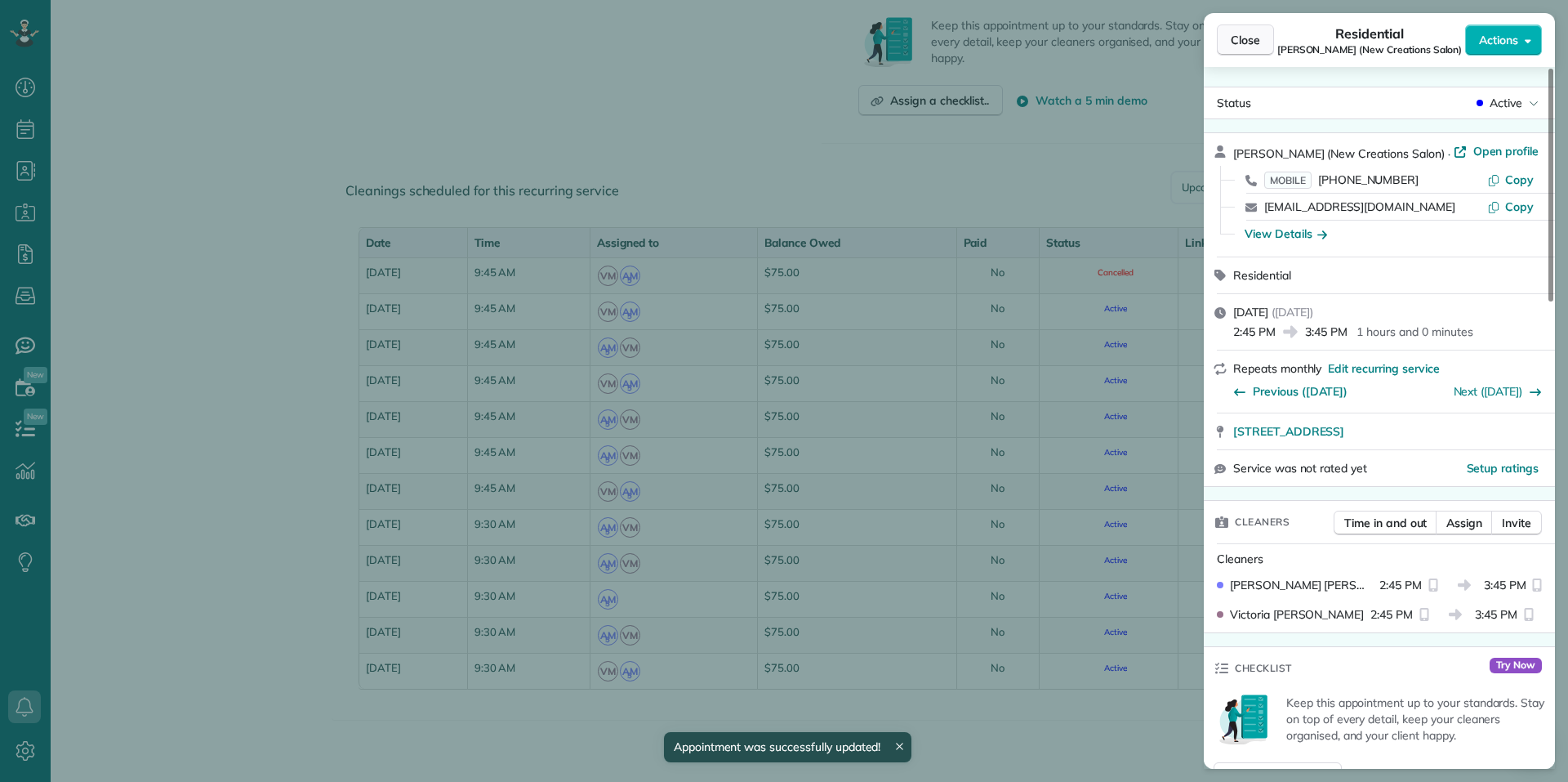
click at [1236, 47] on span "Close" at bounding box center [1246, 39] width 30 height 17
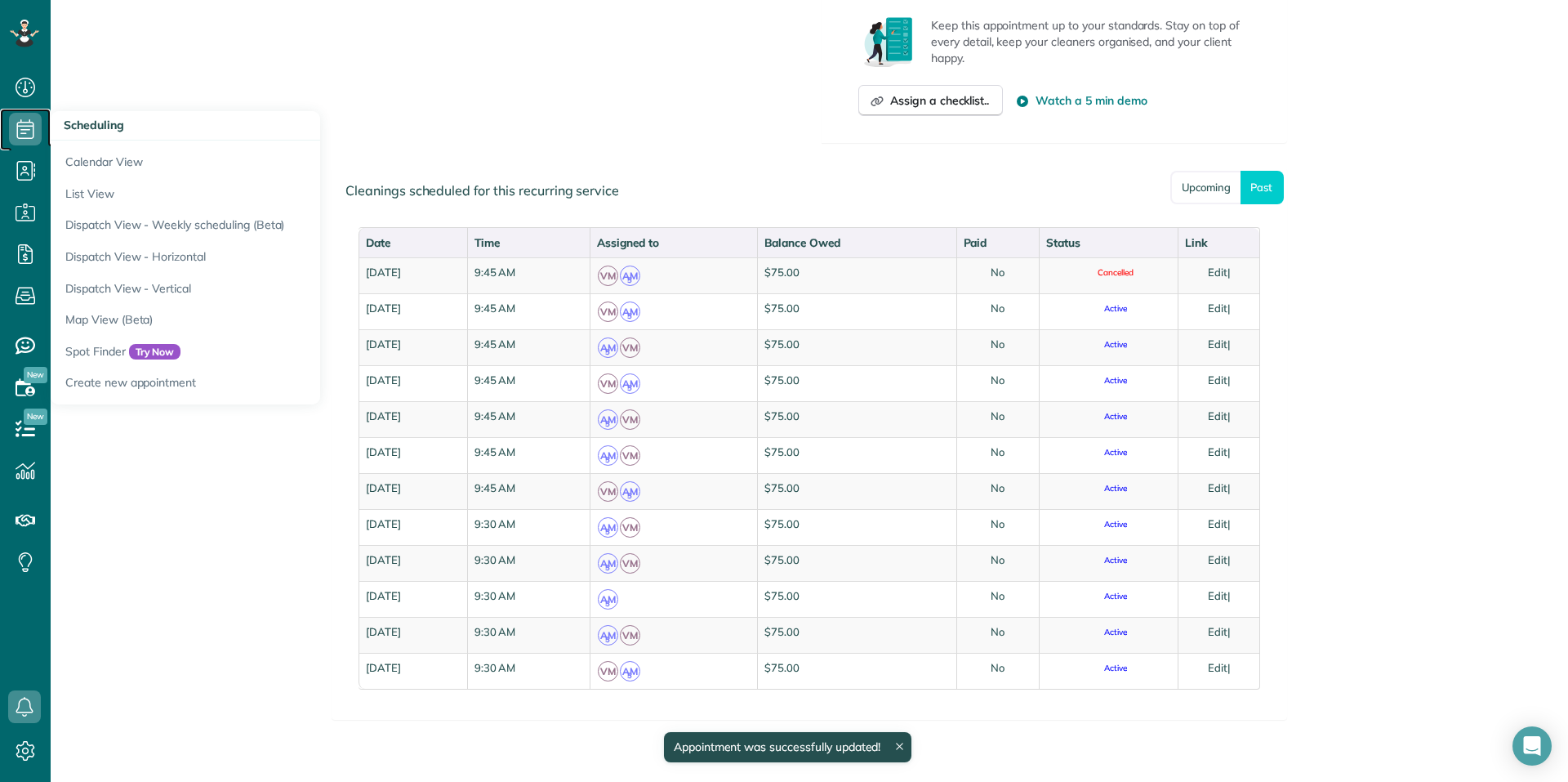
click at [29, 124] on icon at bounding box center [25, 128] width 33 height 33
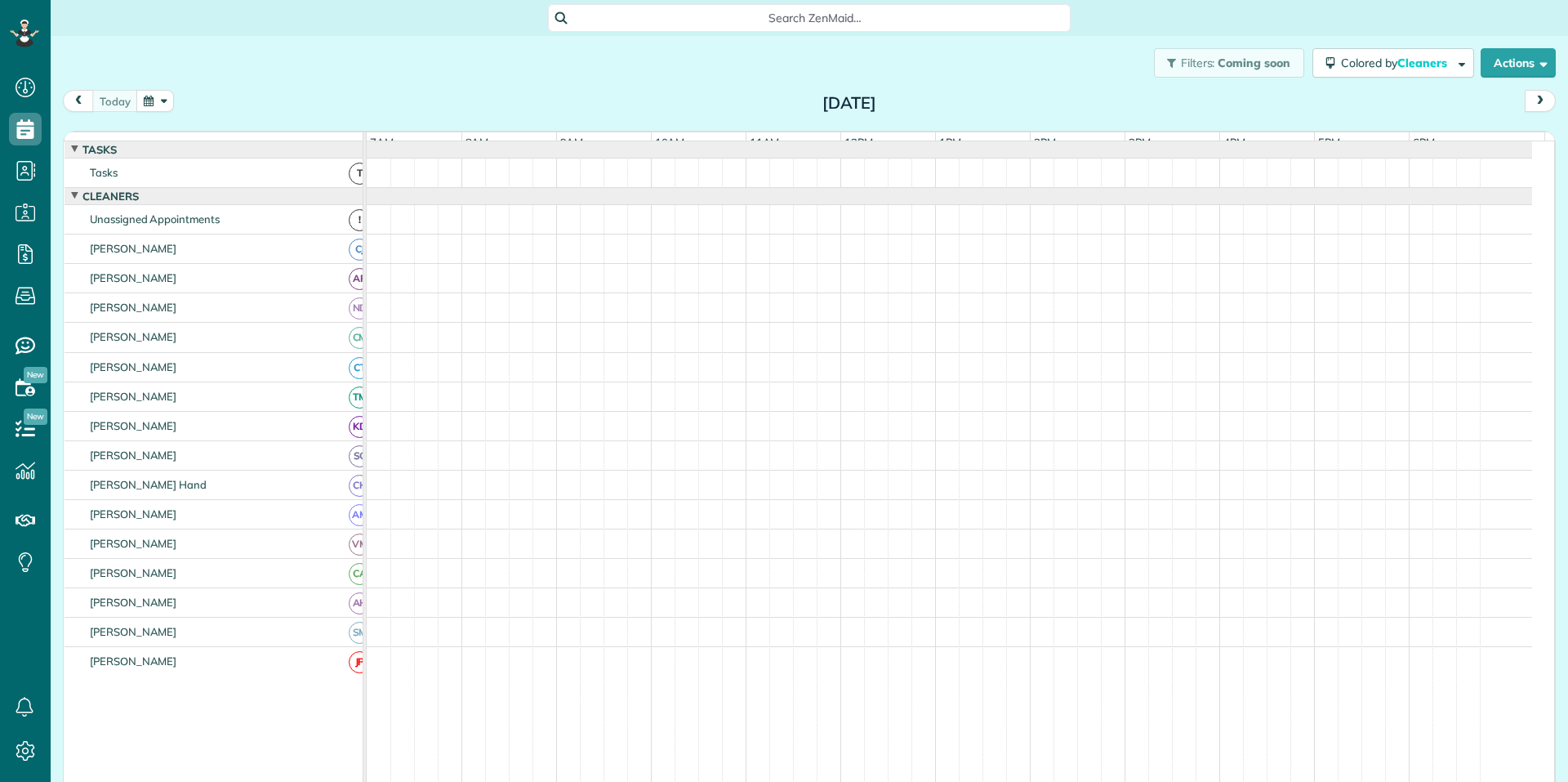
scroll to position [7, 7]
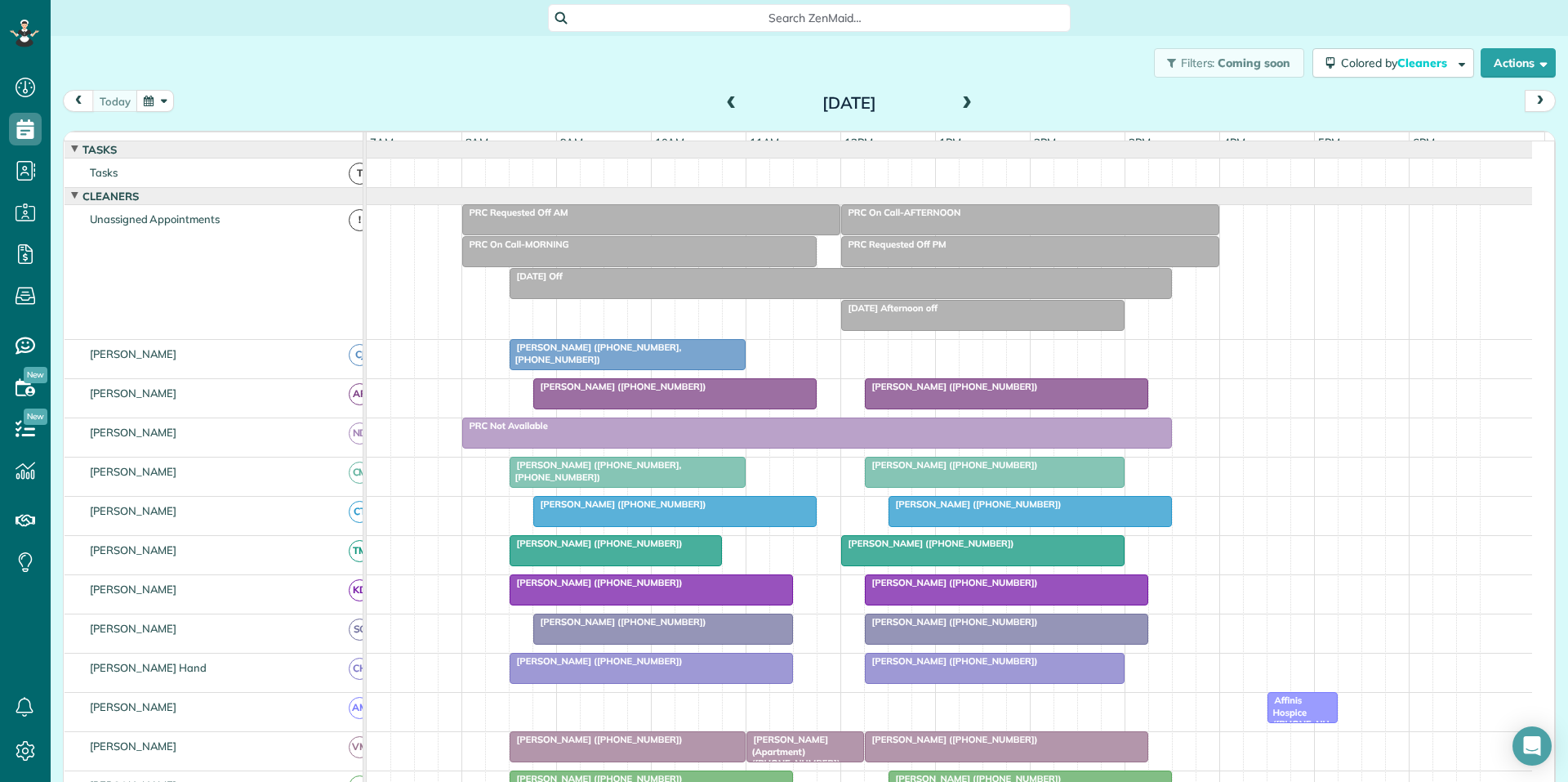
click at [155, 105] on button "button" at bounding box center [155, 101] width 37 height 22
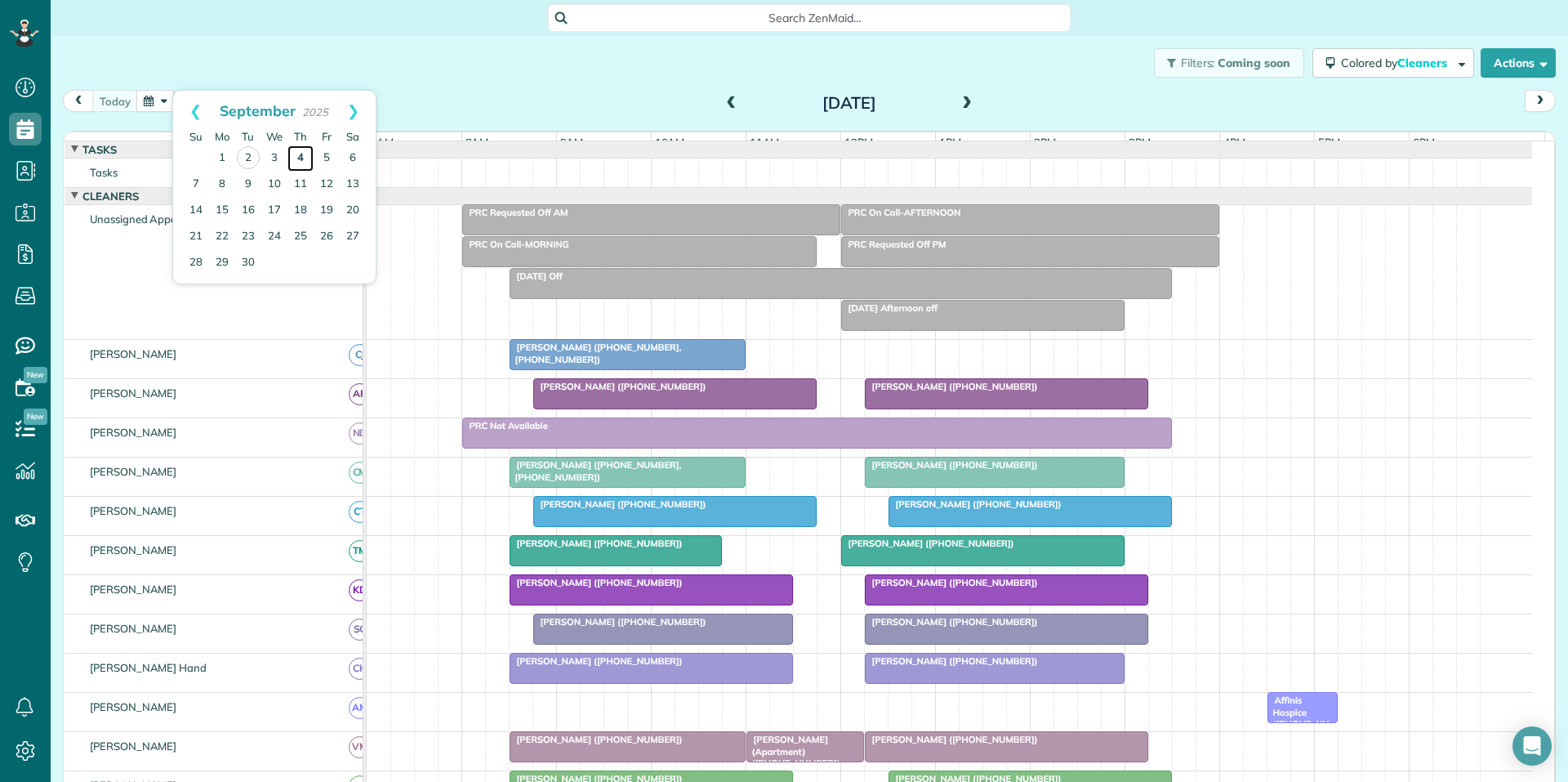
click at [305, 154] on link "4" at bounding box center [301, 158] width 27 height 27
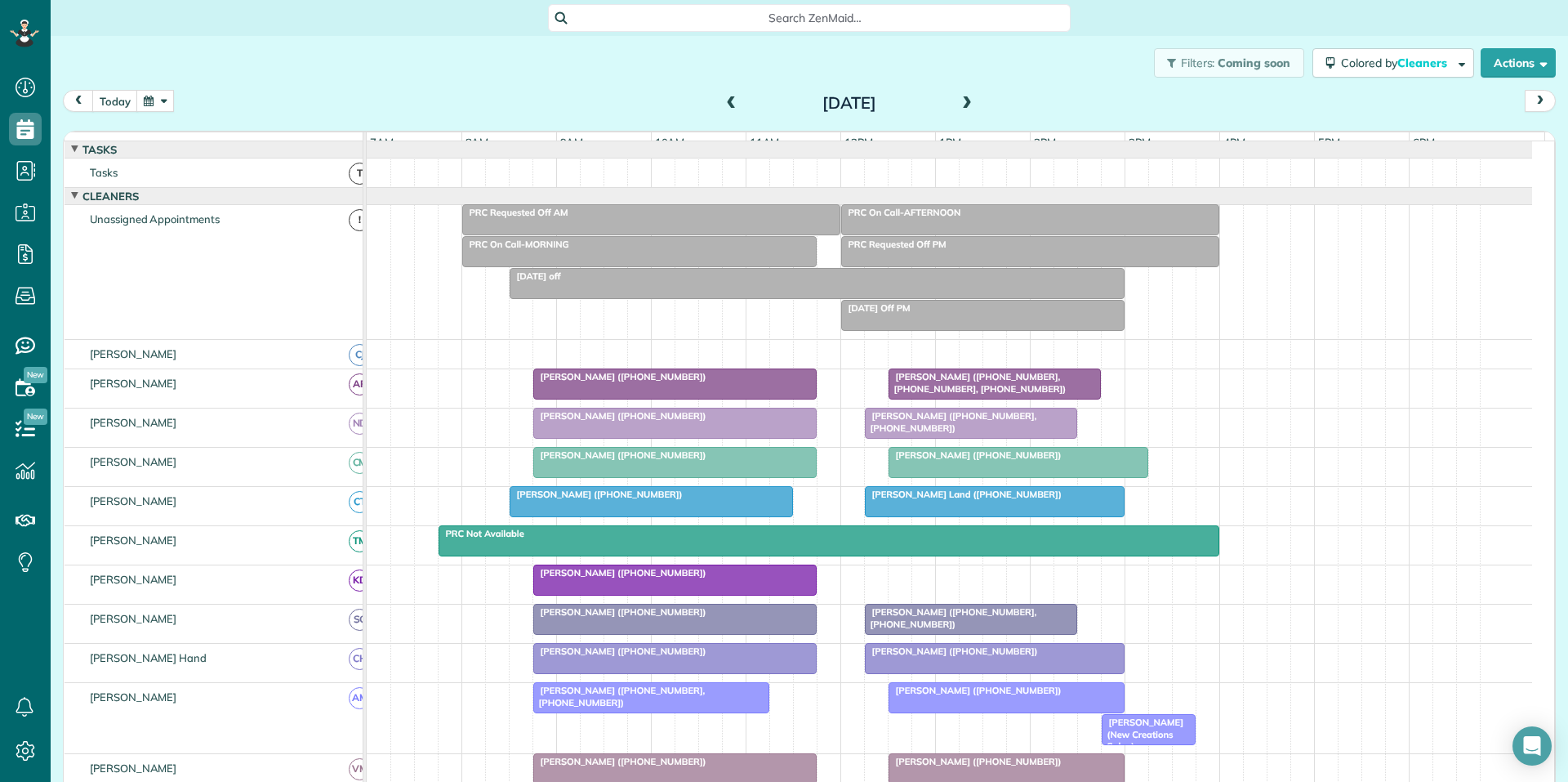
scroll to position [164, 0]
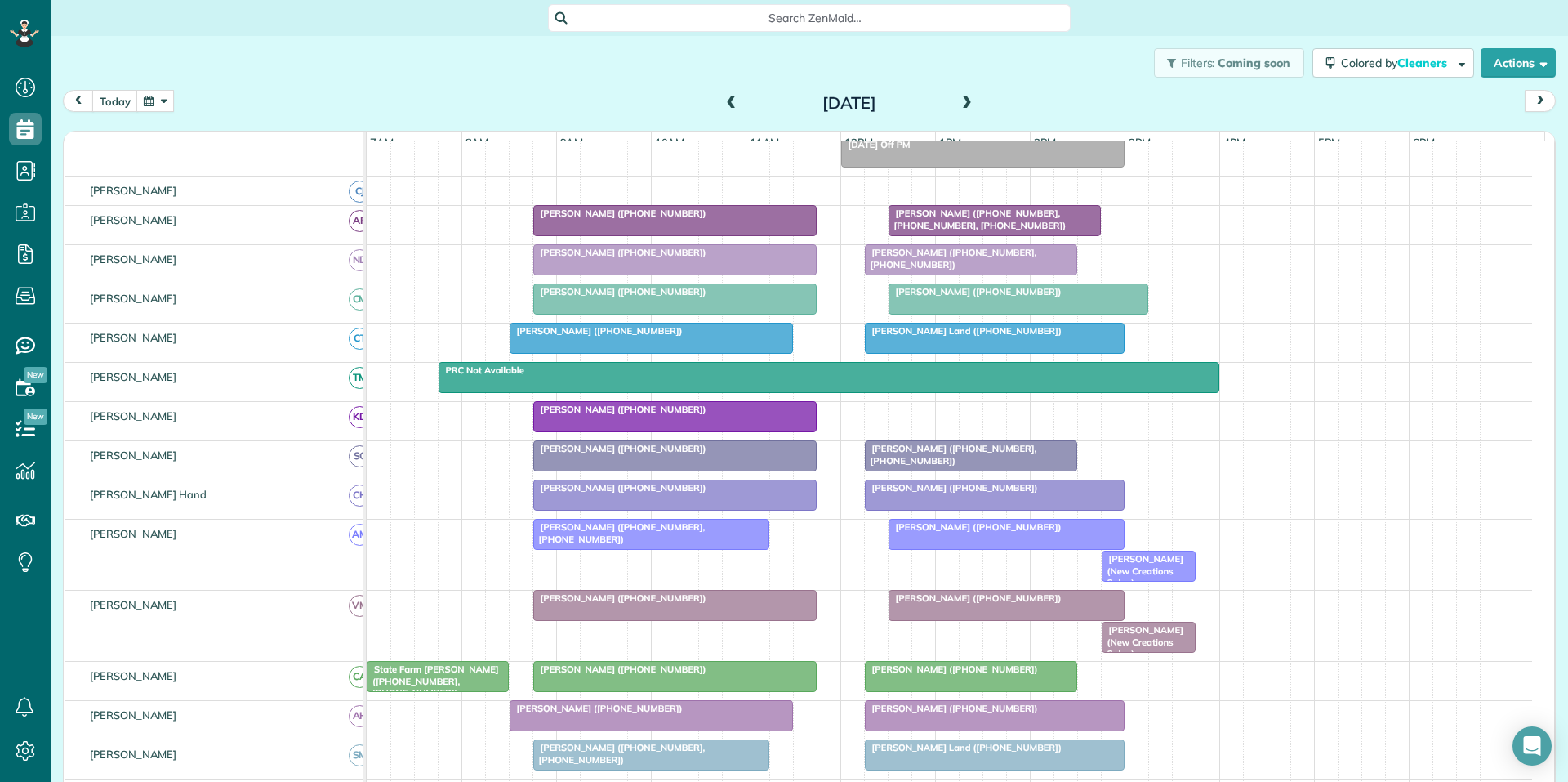
click at [1146, 652] on span "[PERSON_NAME] (New Creations Salon) ([PHONE_NUMBER])" at bounding box center [1145, 653] width 89 height 58
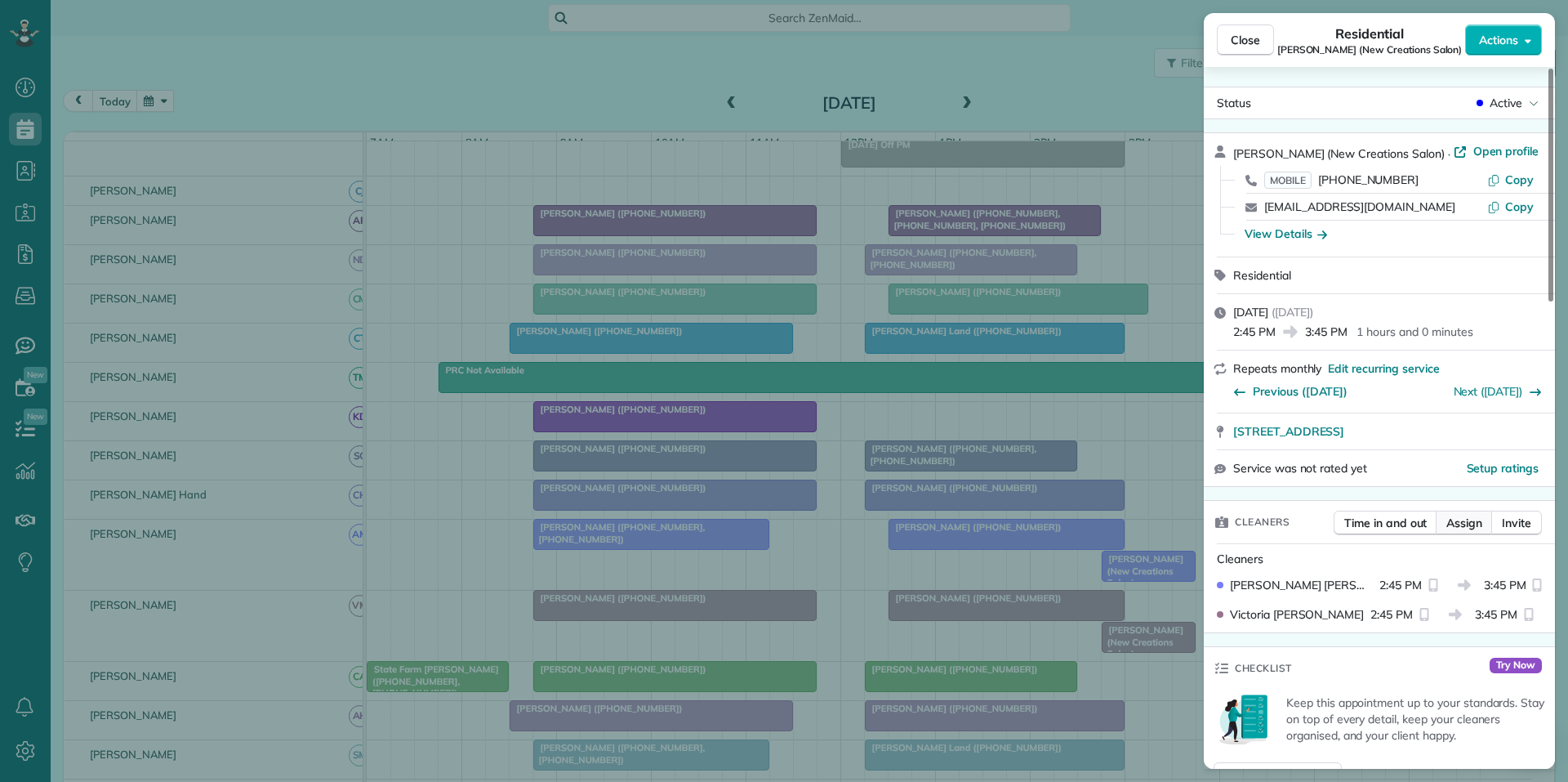
click at [1468, 522] on span "Assign" at bounding box center [1464, 523] width 35 height 17
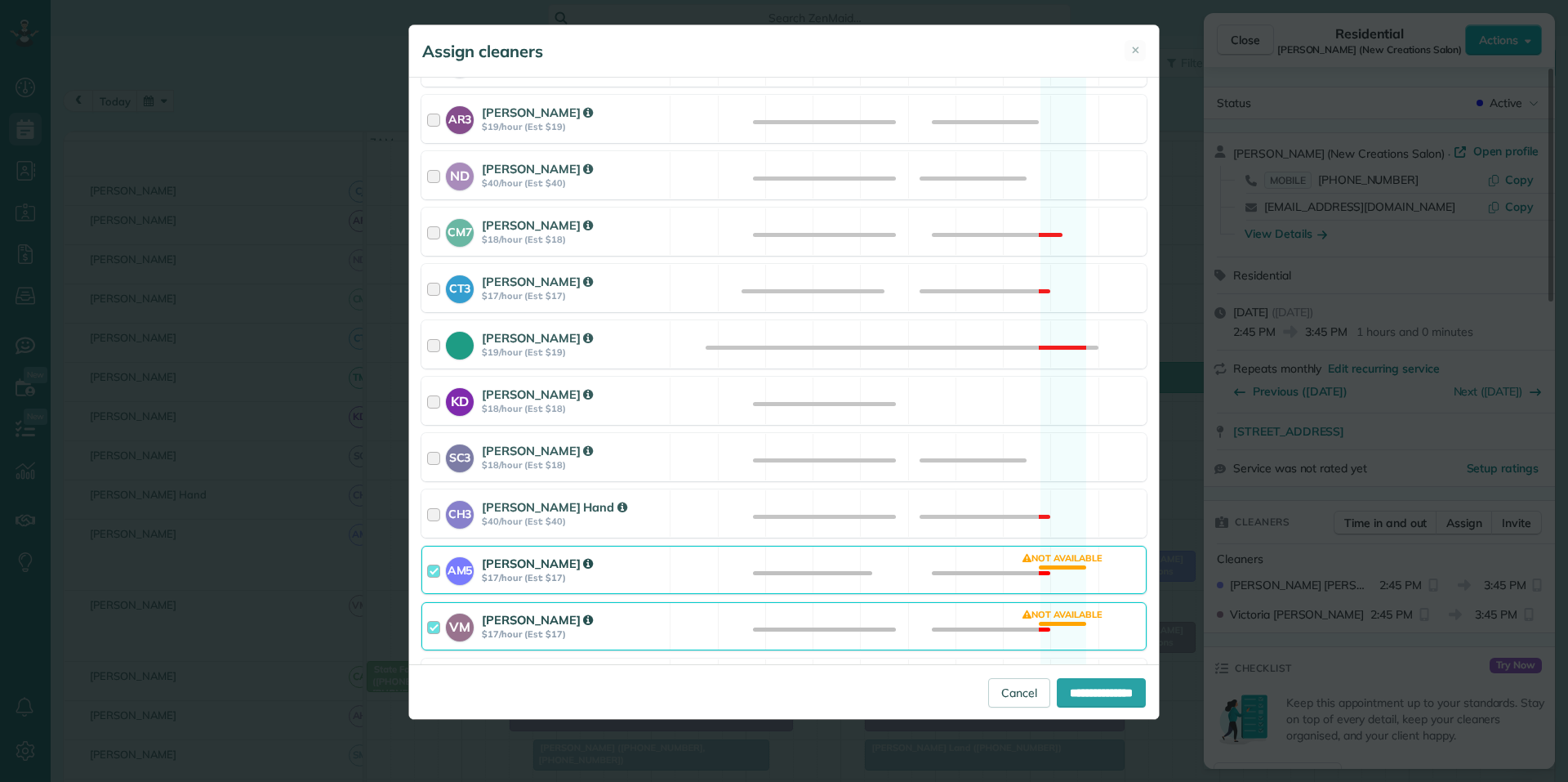
scroll to position [326, 0]
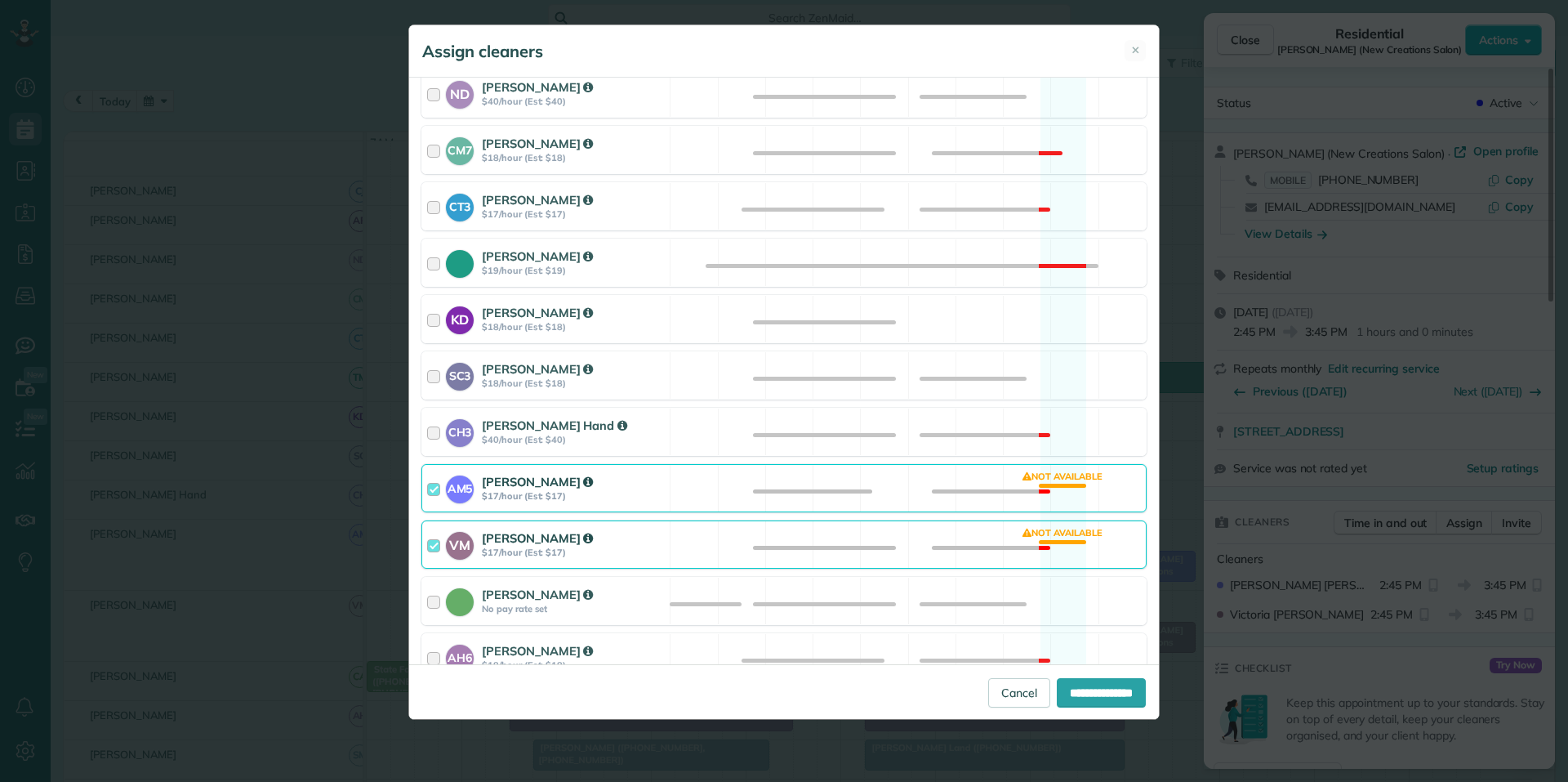
click at [1055, 538] on div "VM [PERSON_NAME] $17/hour (Est: $17) Not available" at bounding box center [784, 544] width 725 height 48
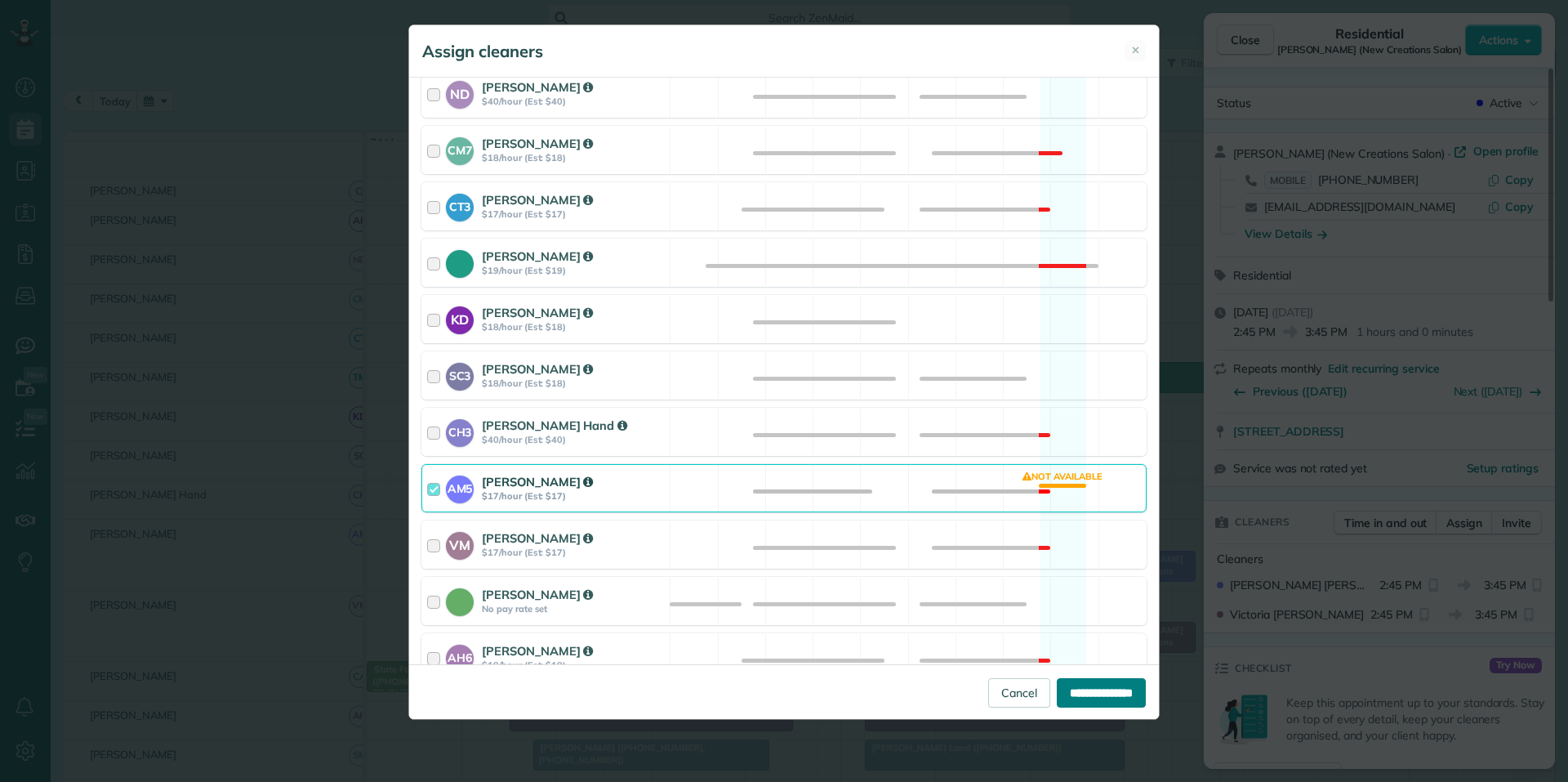
click at [1098, 693] on input "**********" at bounding box center [1101, 693] width 89 height 30
type input "**********"
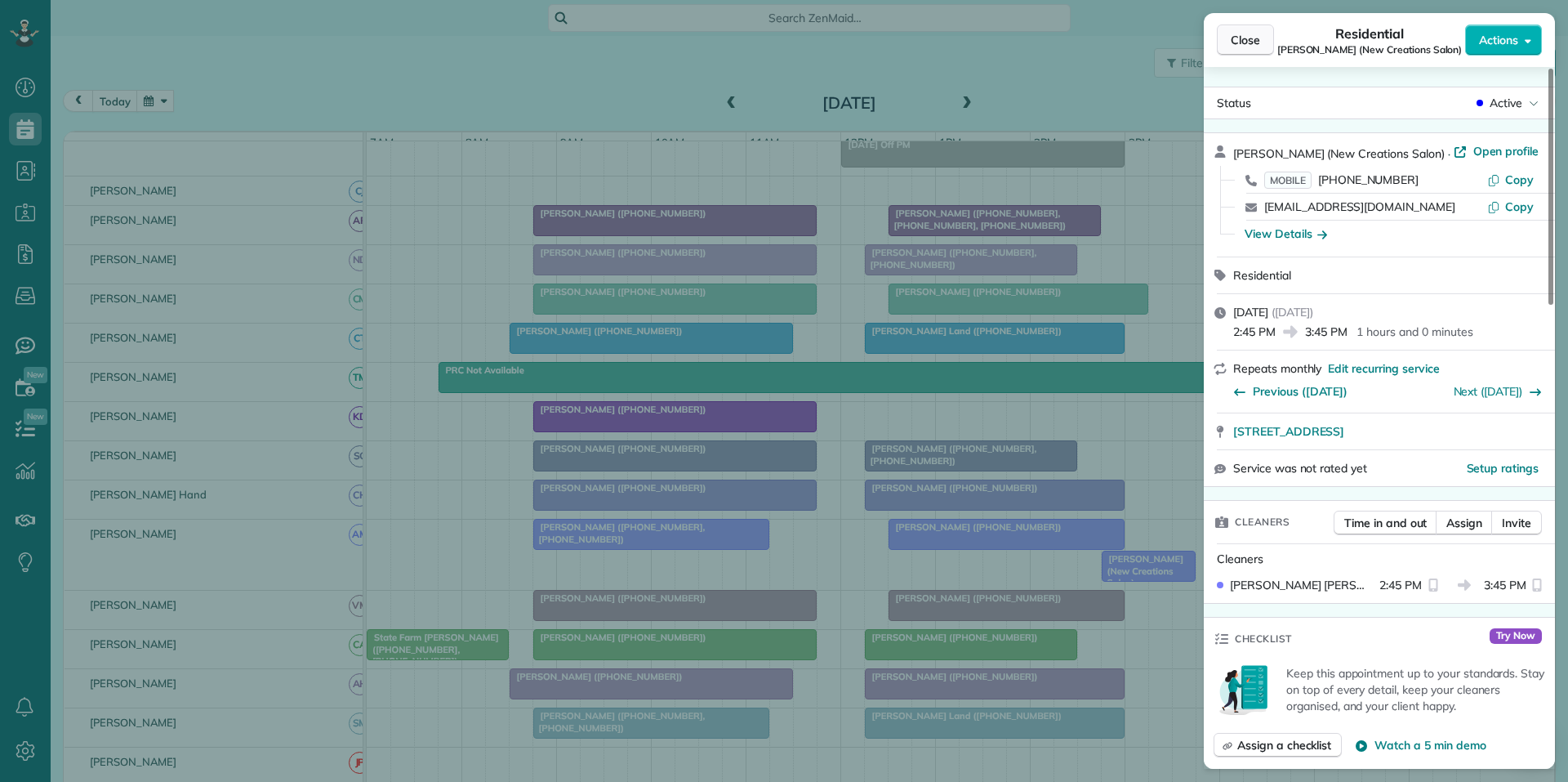
click at [1241, 46] on span "Close" at bounding box center [1246, 39] width 30 height 17
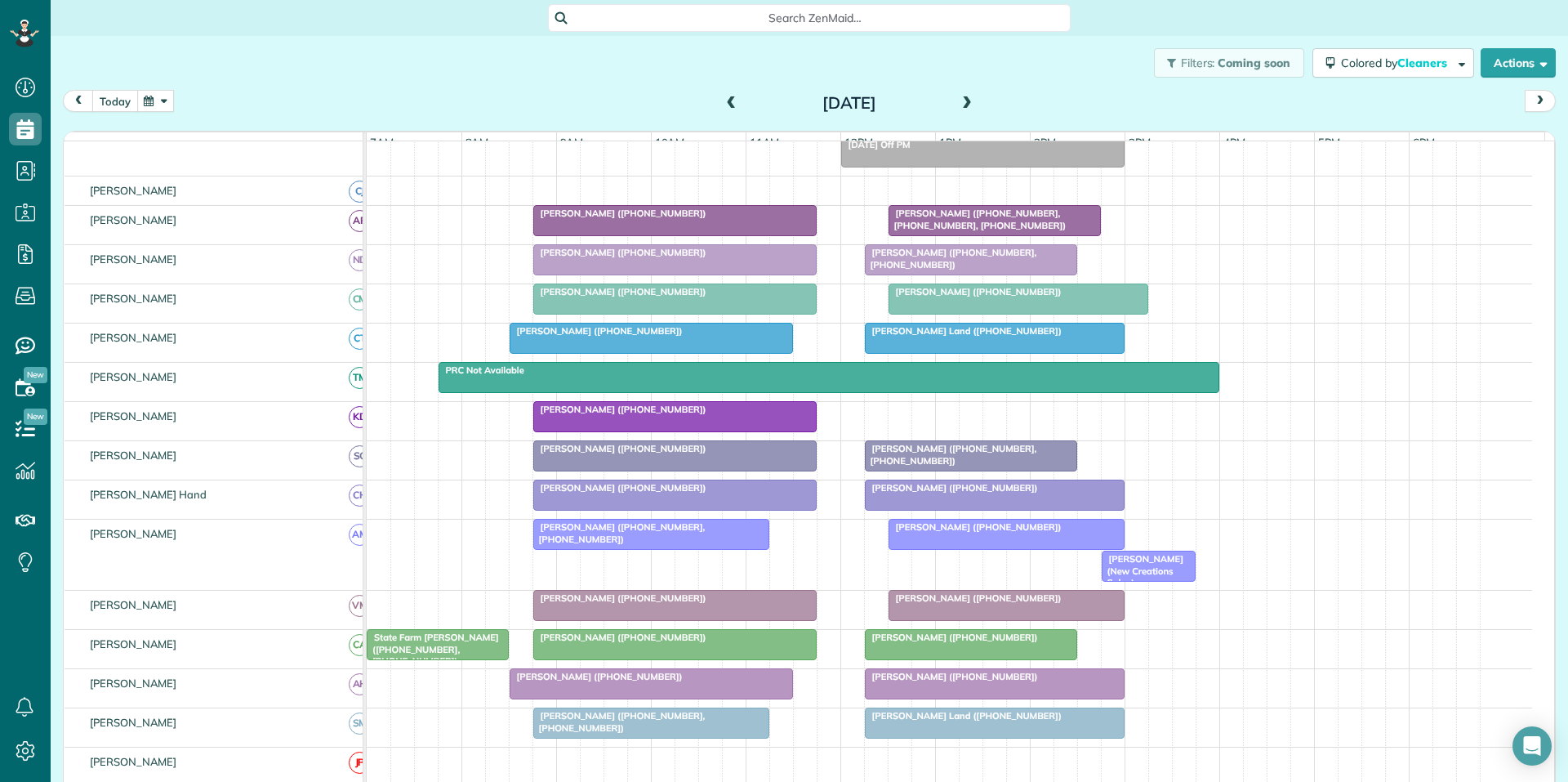
click at [116, 103] on button "today" at bounding box center [115, 101] width 45 height 22
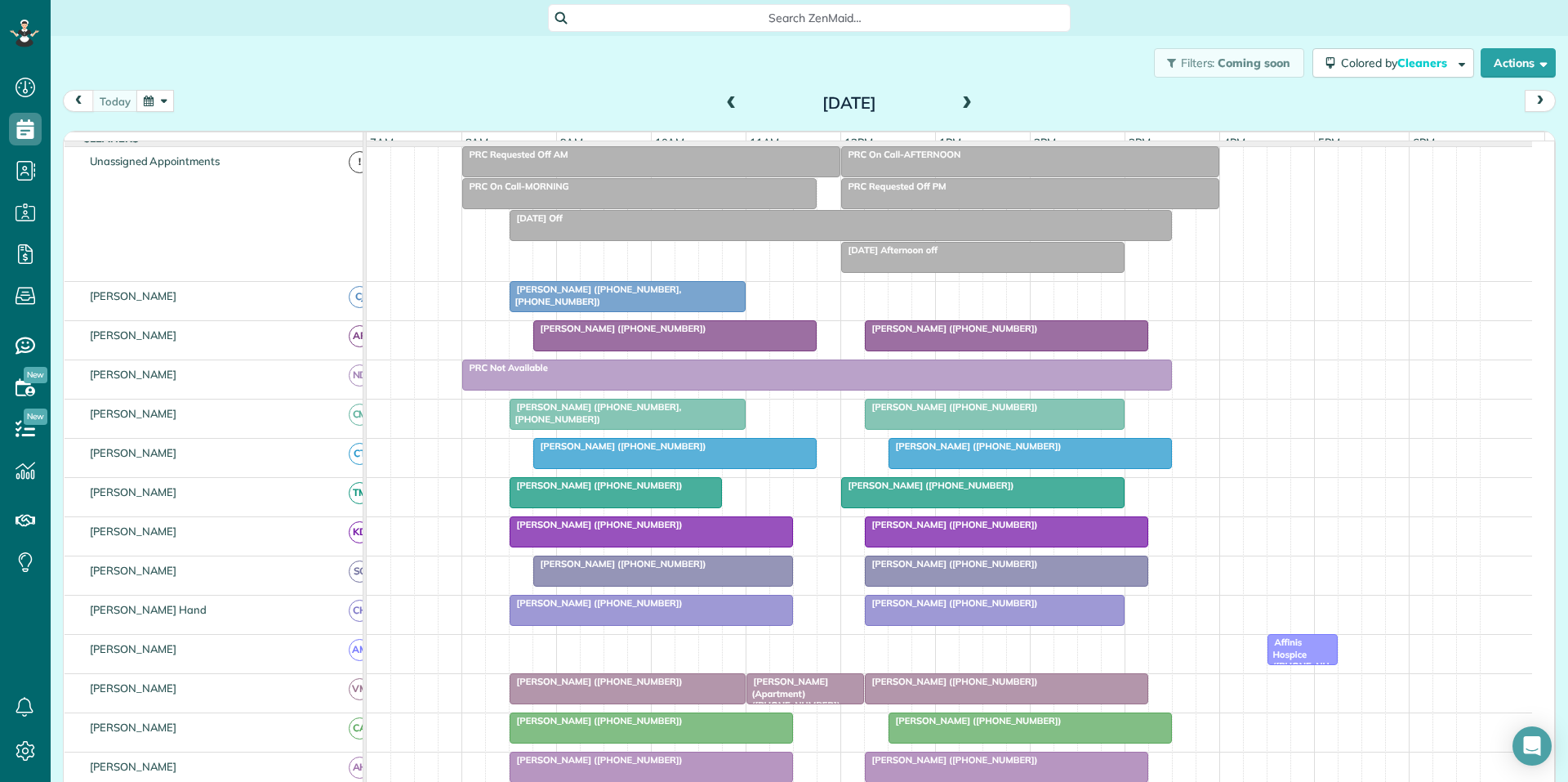
scroll to position [164, 0]
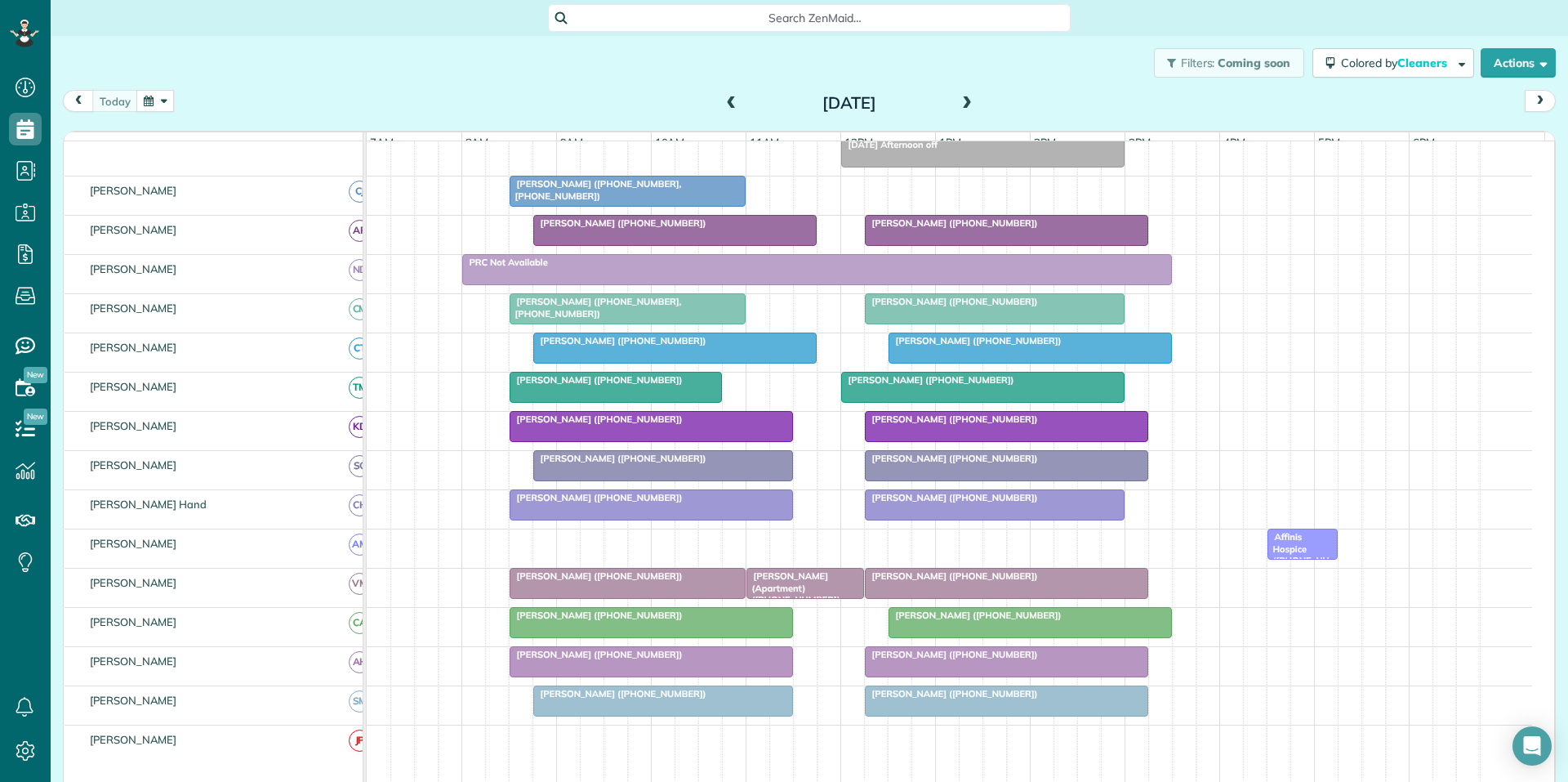
click at [805, 596] on div "[PERSON_NAME] (Apartment) ([PHONE_NUMBER])" at bounding box center [804, 588] width 107 height 36
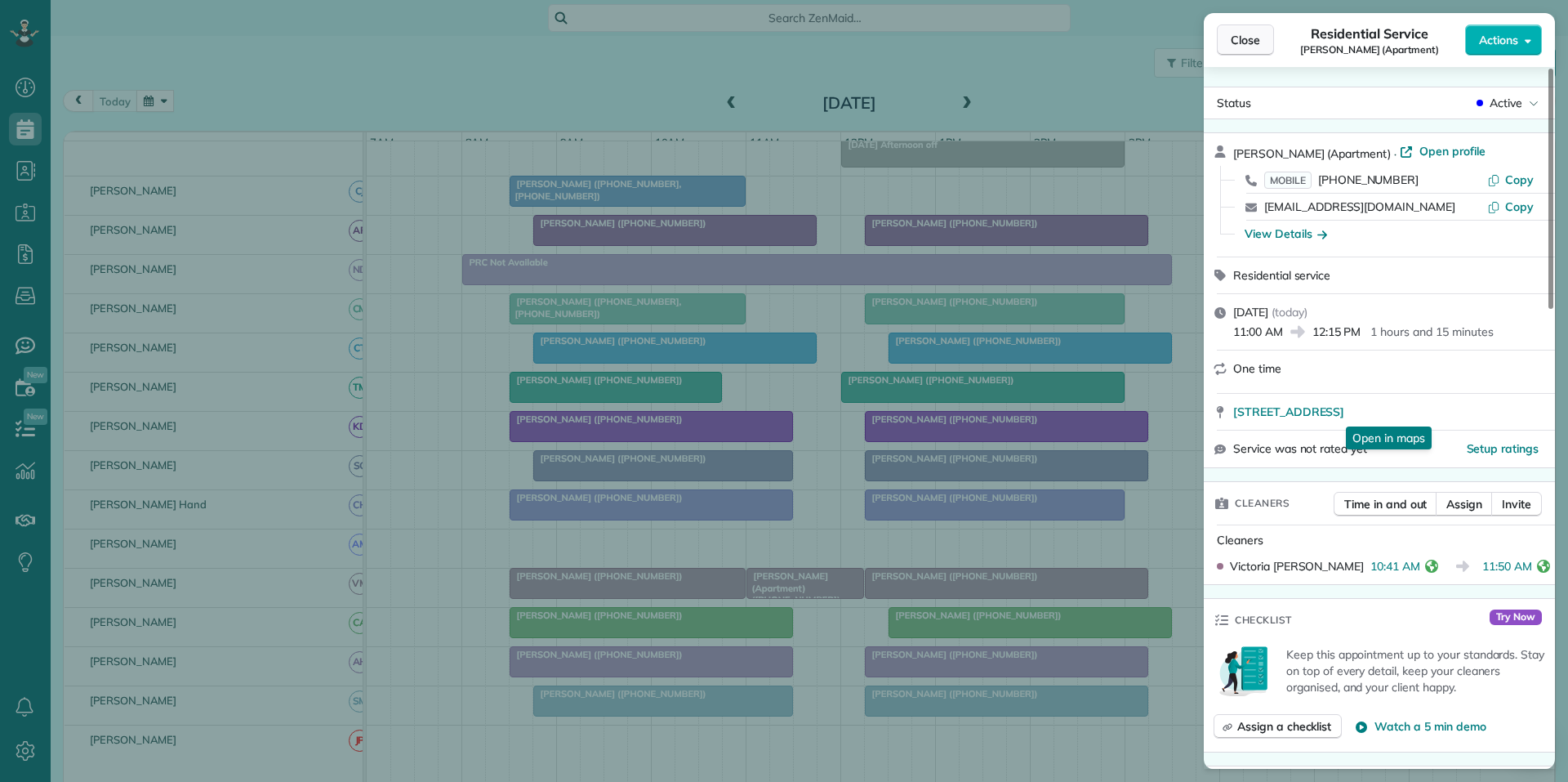
click at [1244, 41] on span "Close" at bounding box center [1246, 39] width 30 height 17
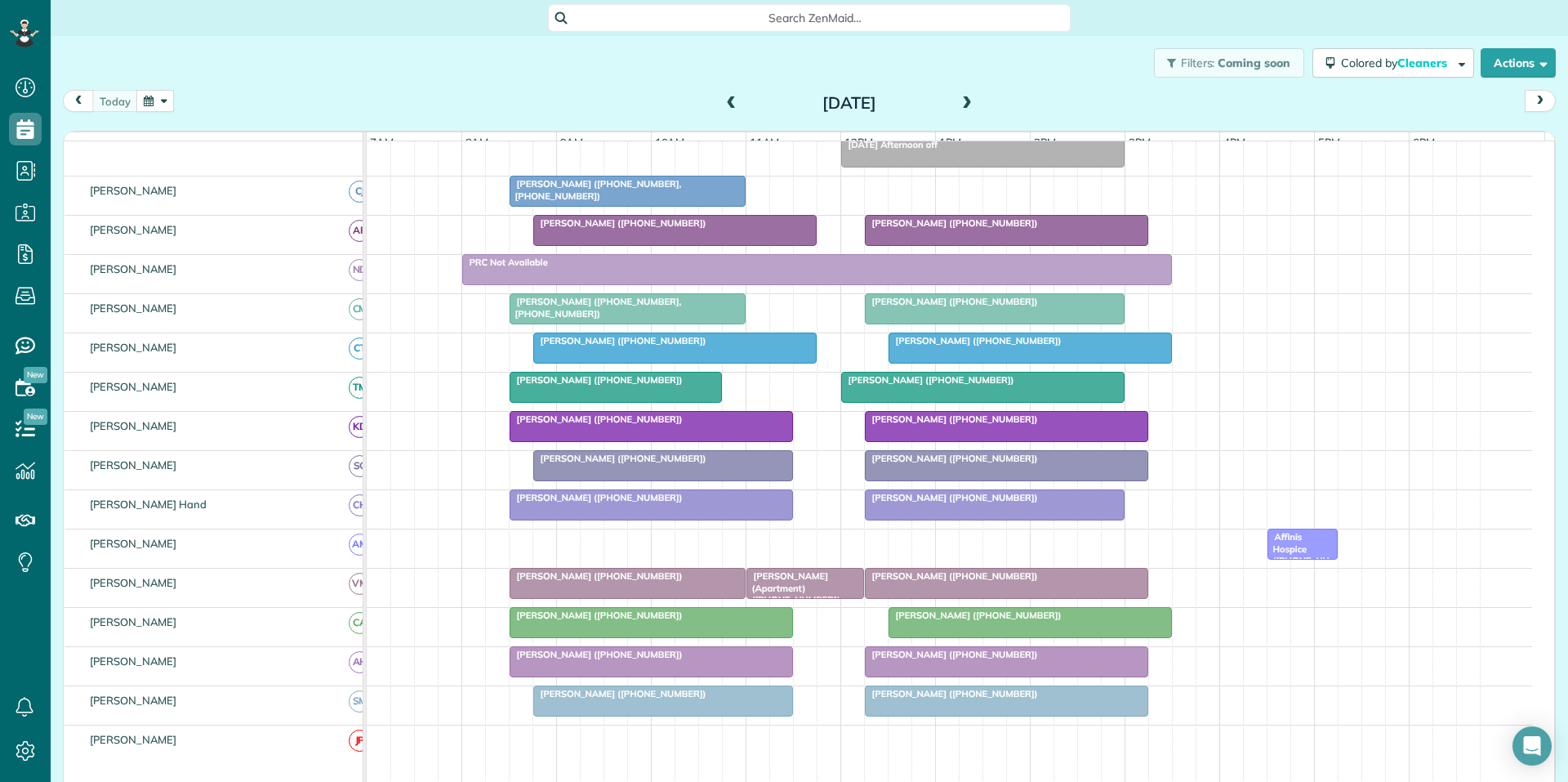
click at [1003, 582] on div "[PERSON_NAME] ([PHONE_NUMBER])" at bounding box center [1006, 576] width 274 height 12
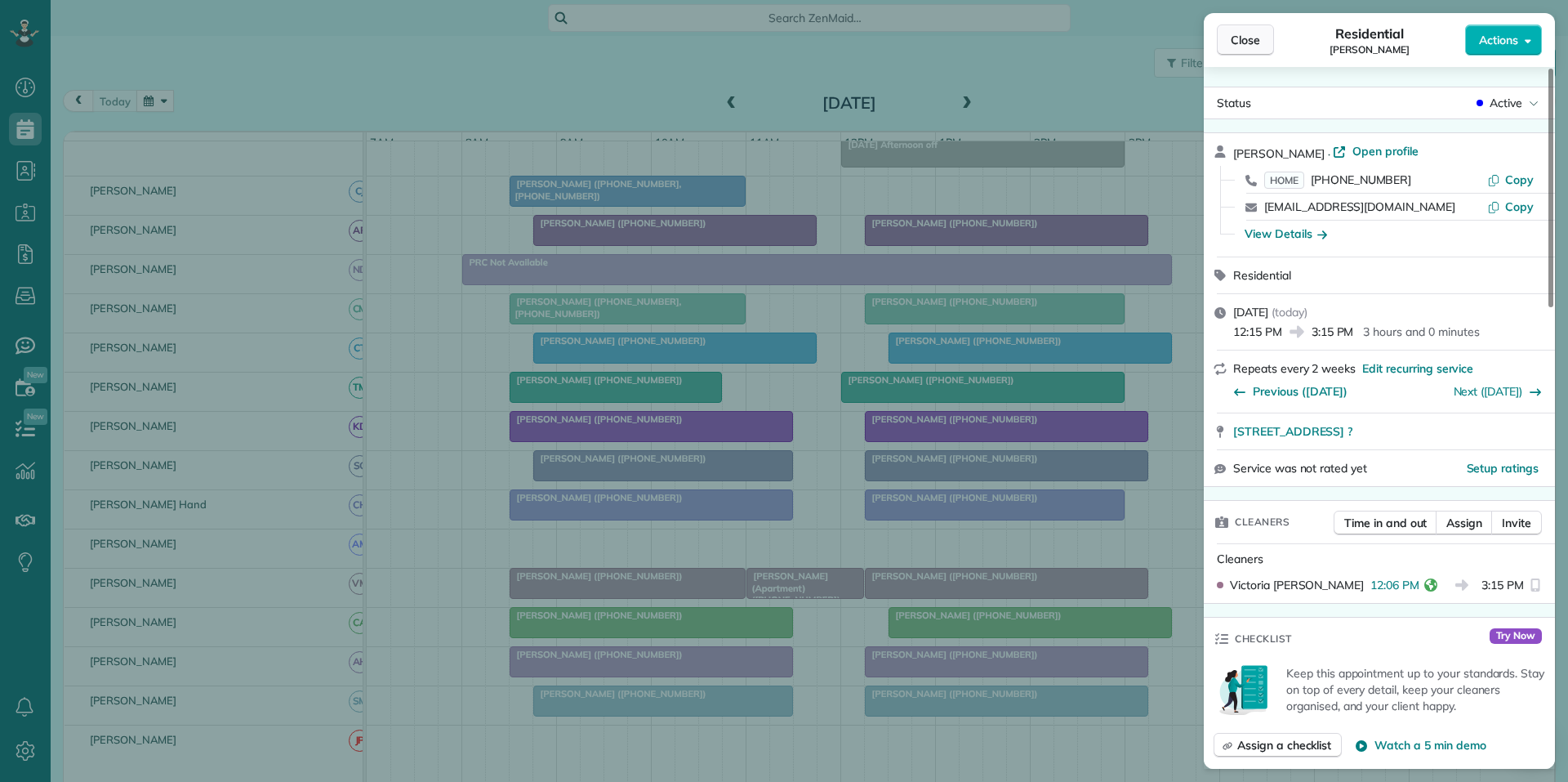
click at [1255, 38] on span "Close" at bounding box center [1246, 39] width 30 height 17
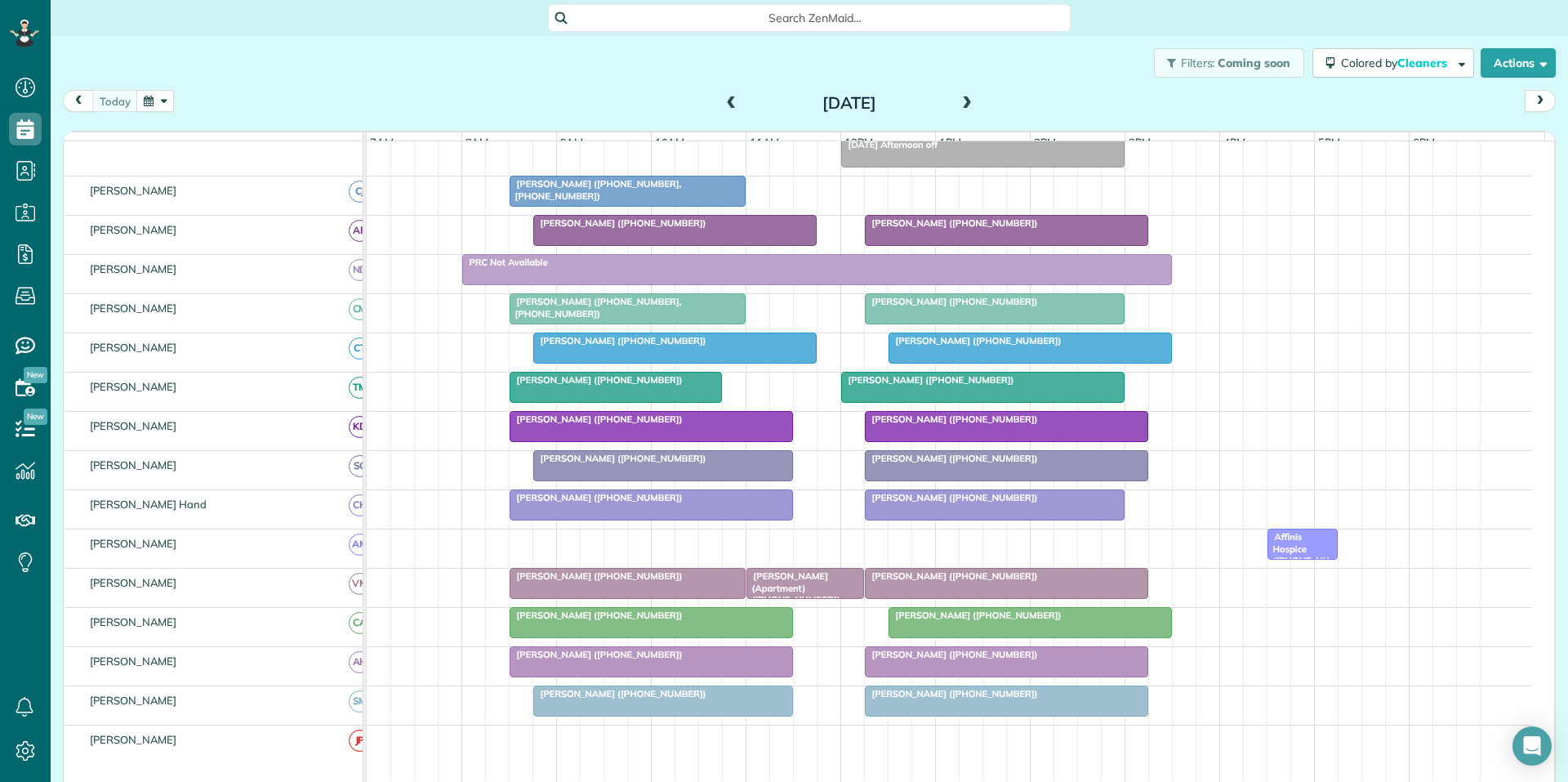
click at [960, 101] on span at bounding box center [967, 104] width 18 height 15
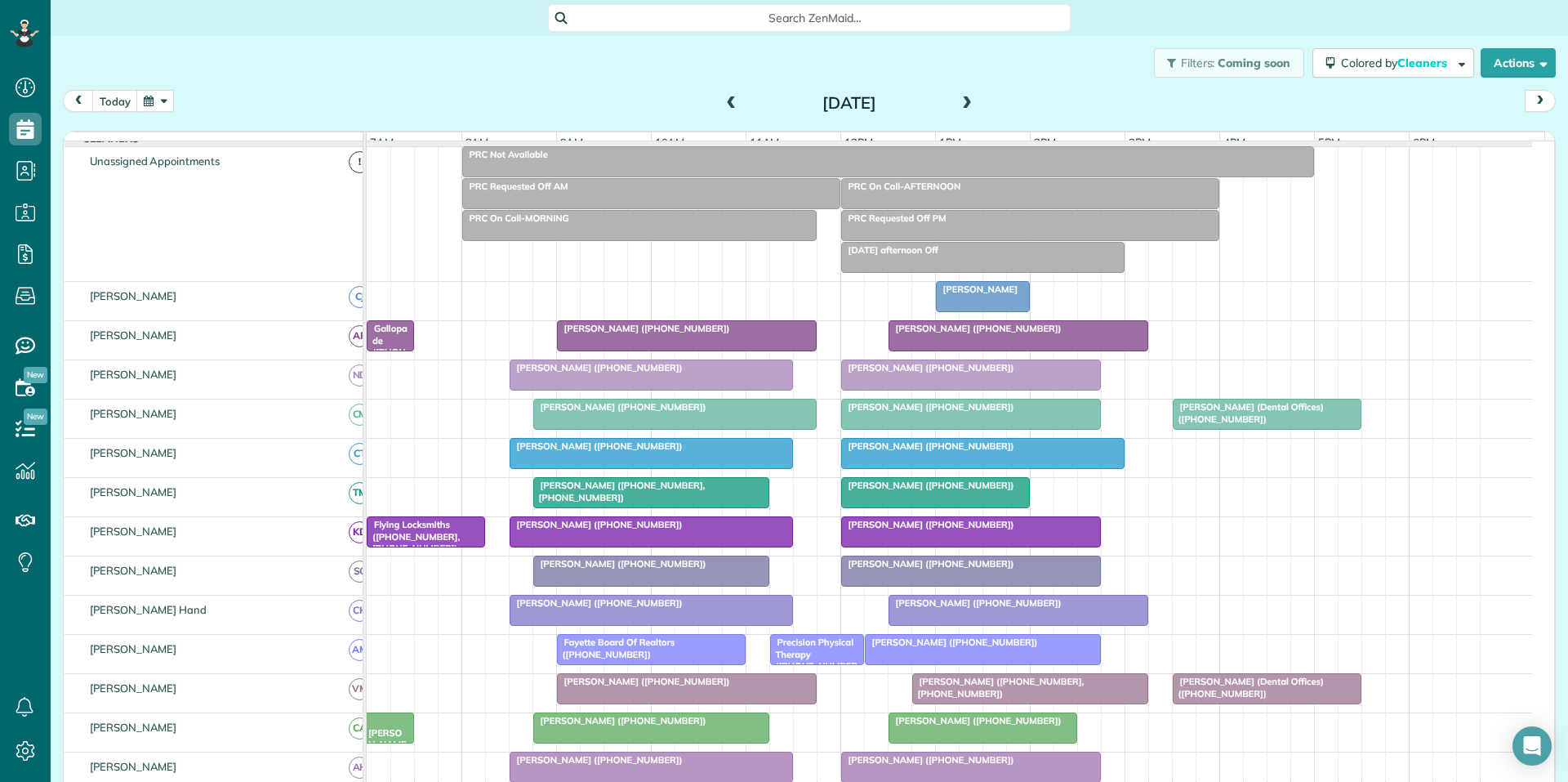
scroll to position [164, 0]
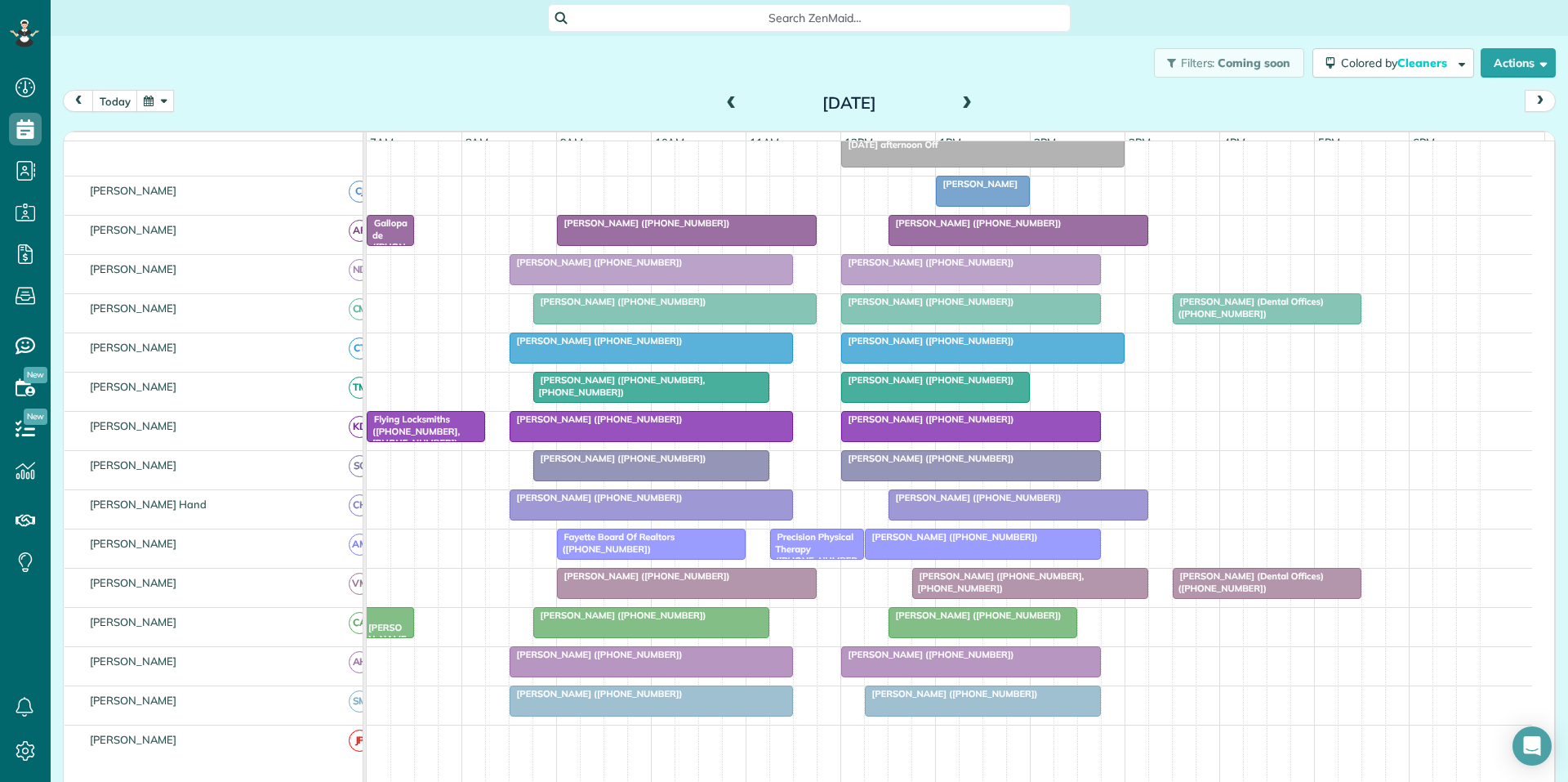
click at [962, 103] on span at bounding box center [967, 104] width 18 height 15
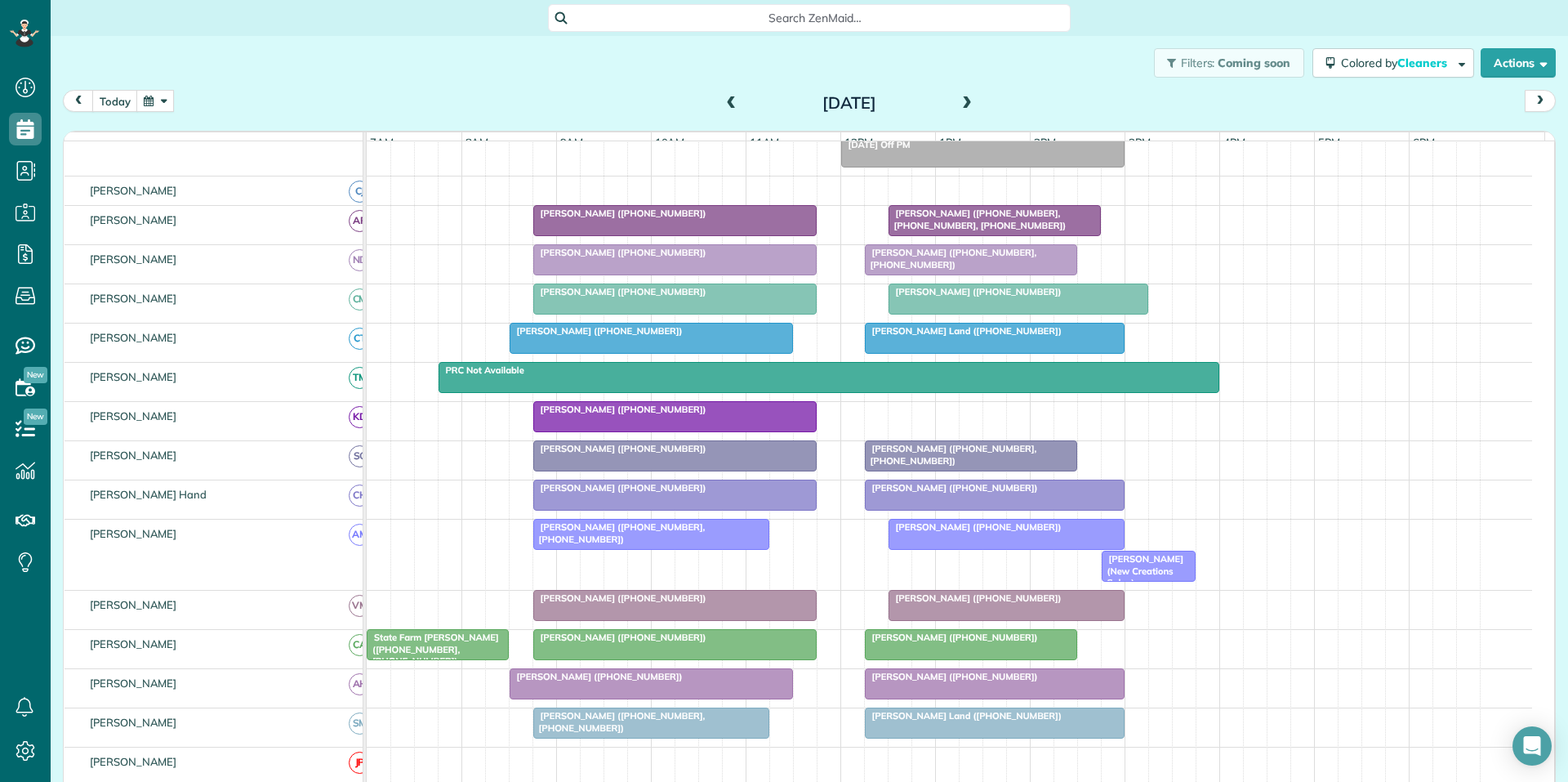
click at [962, 103] on span at bounding box center [967, 104] width 18 height 15
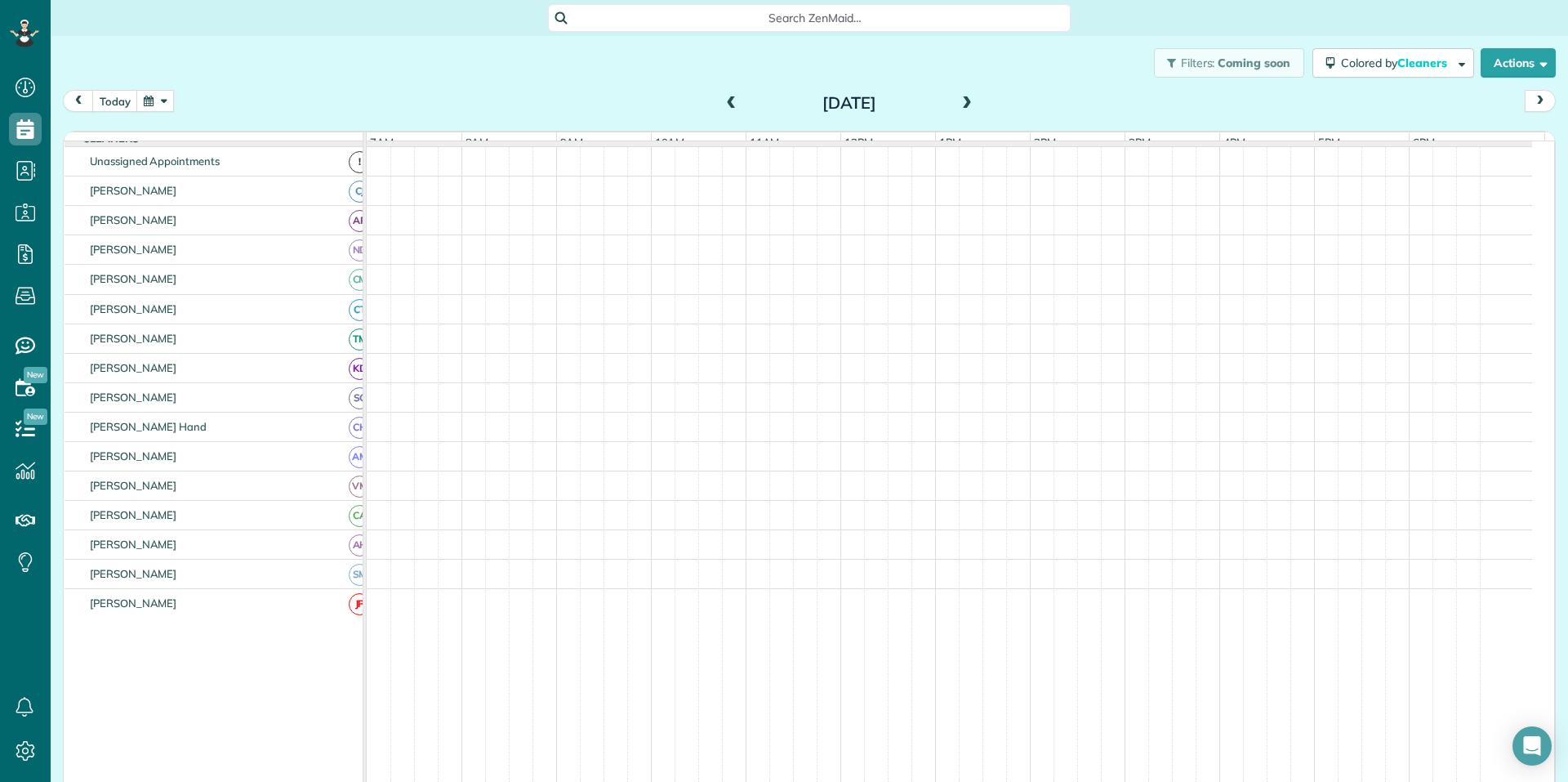
scroll to position [195, 0]
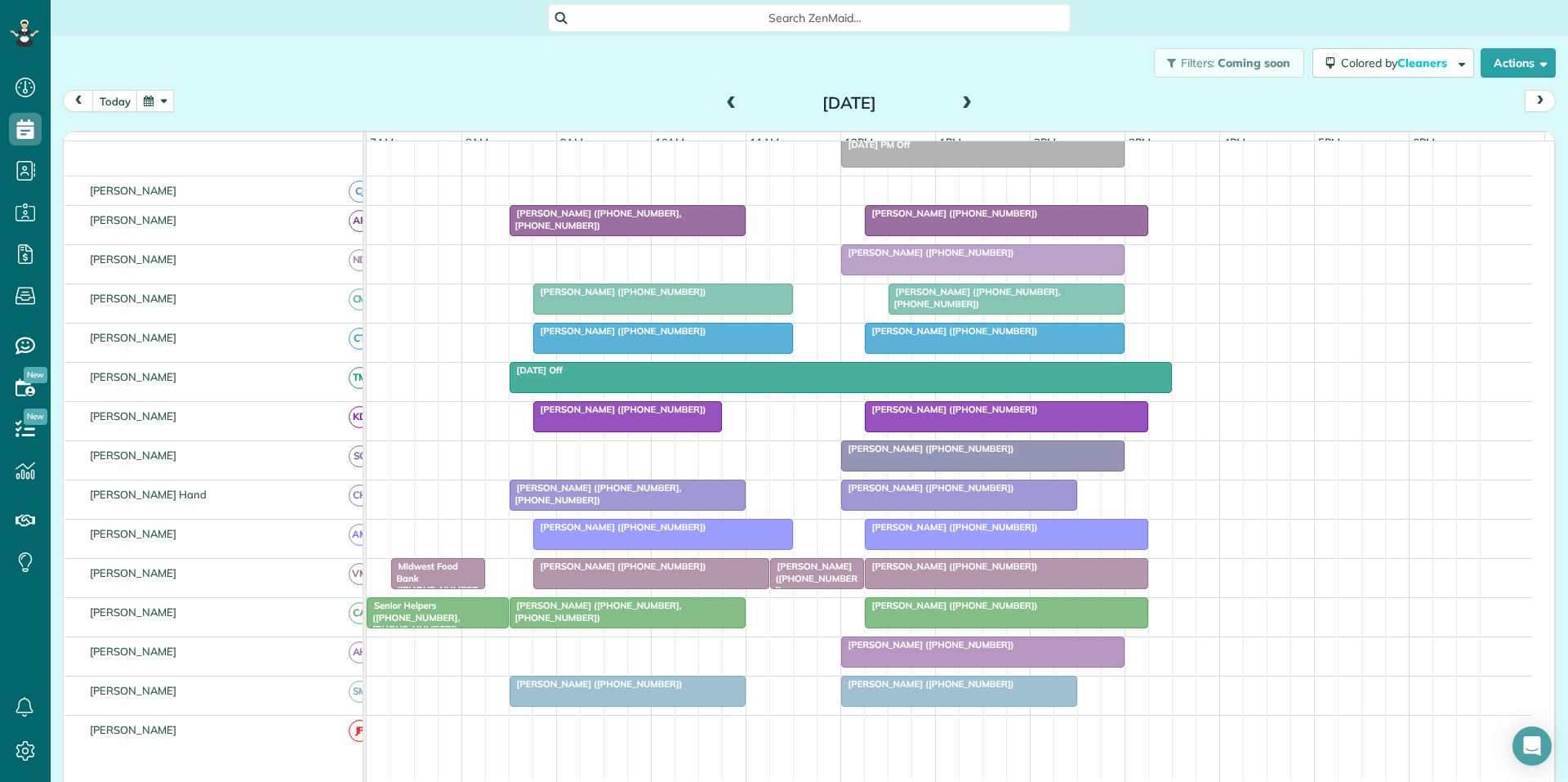
click at [727, 100] on span at bounding box center [731, 104] width 18 height 15
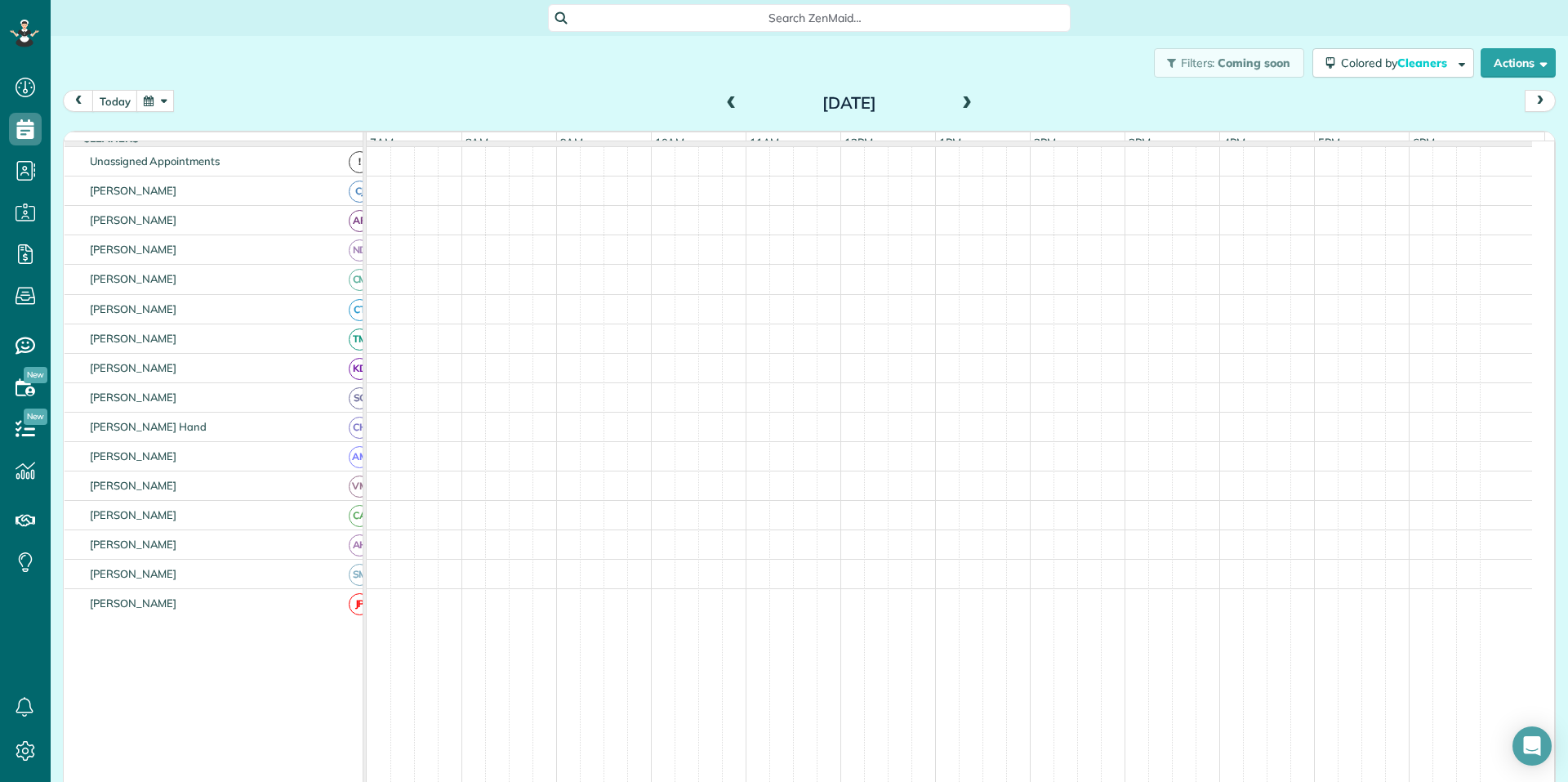
scroll to position [164, 0]
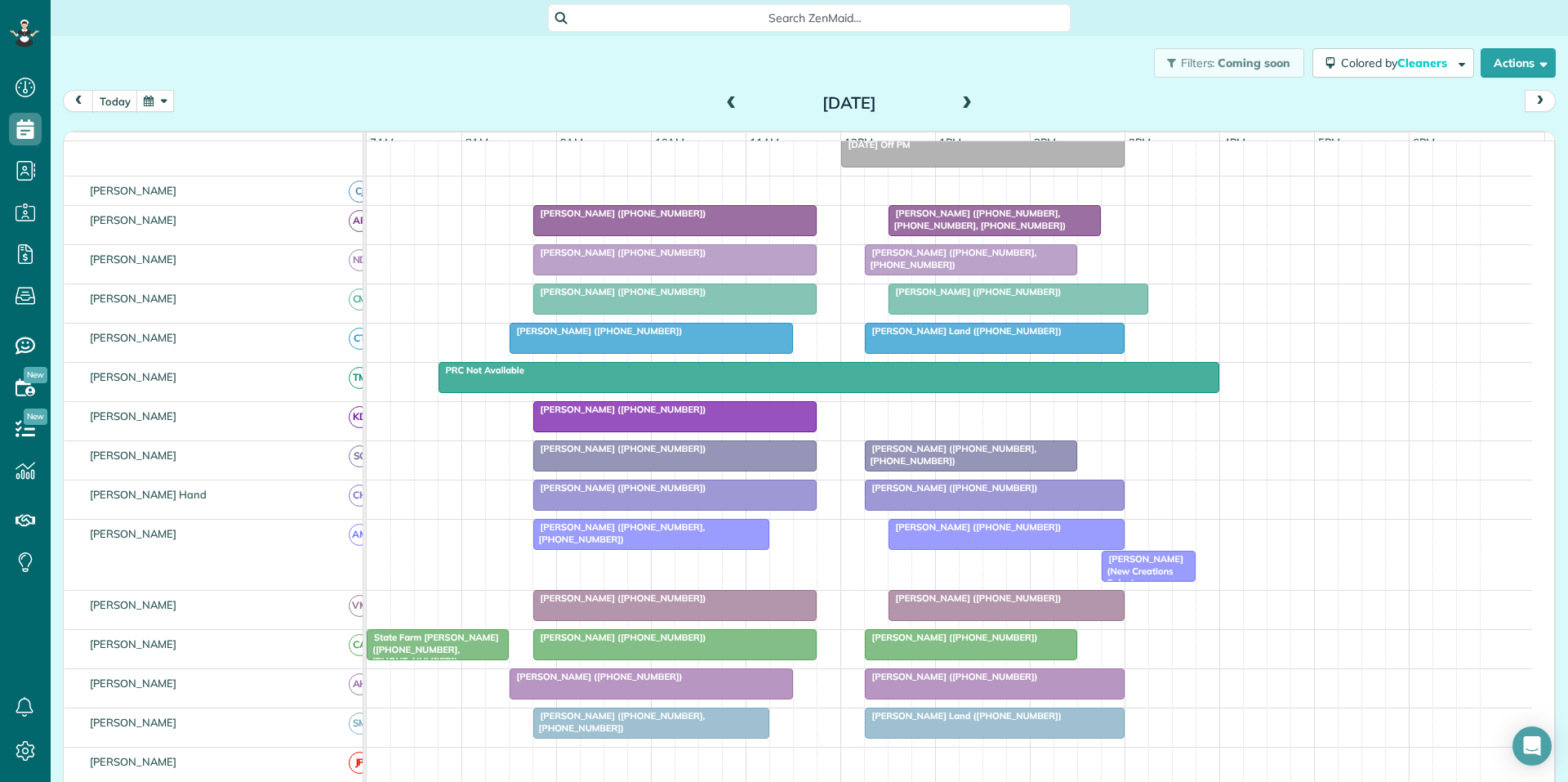
click at [727, 100] on span at bounding box center [731, 104] width 18 height 15
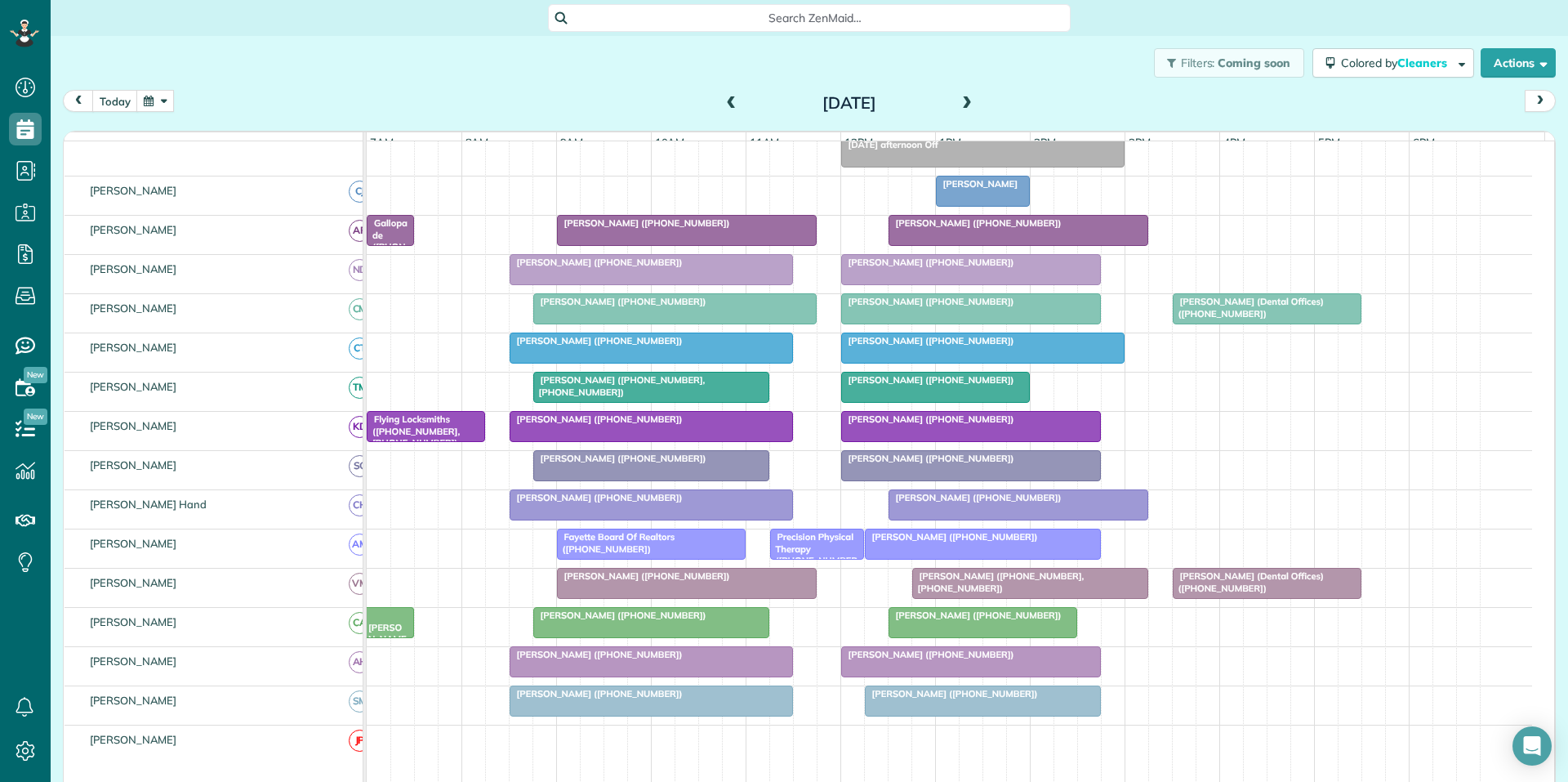
click at [959, 102] on span at bounding box center [967, 104] width 18 height 15
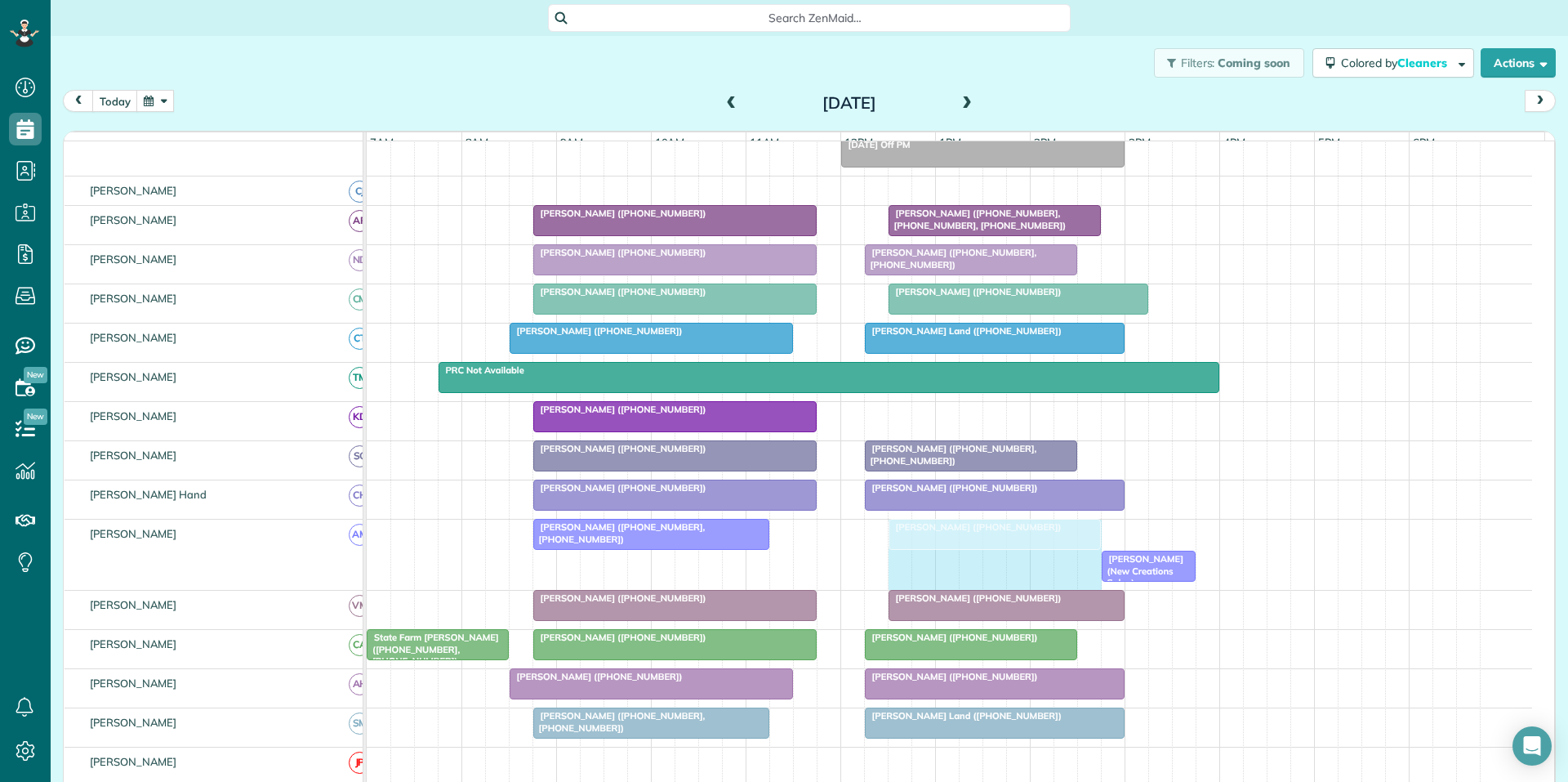
drag, startPoint x: 1118, startPoint y: 543, endPoint x: 1097, endPoint y: 546, distance: 21.2
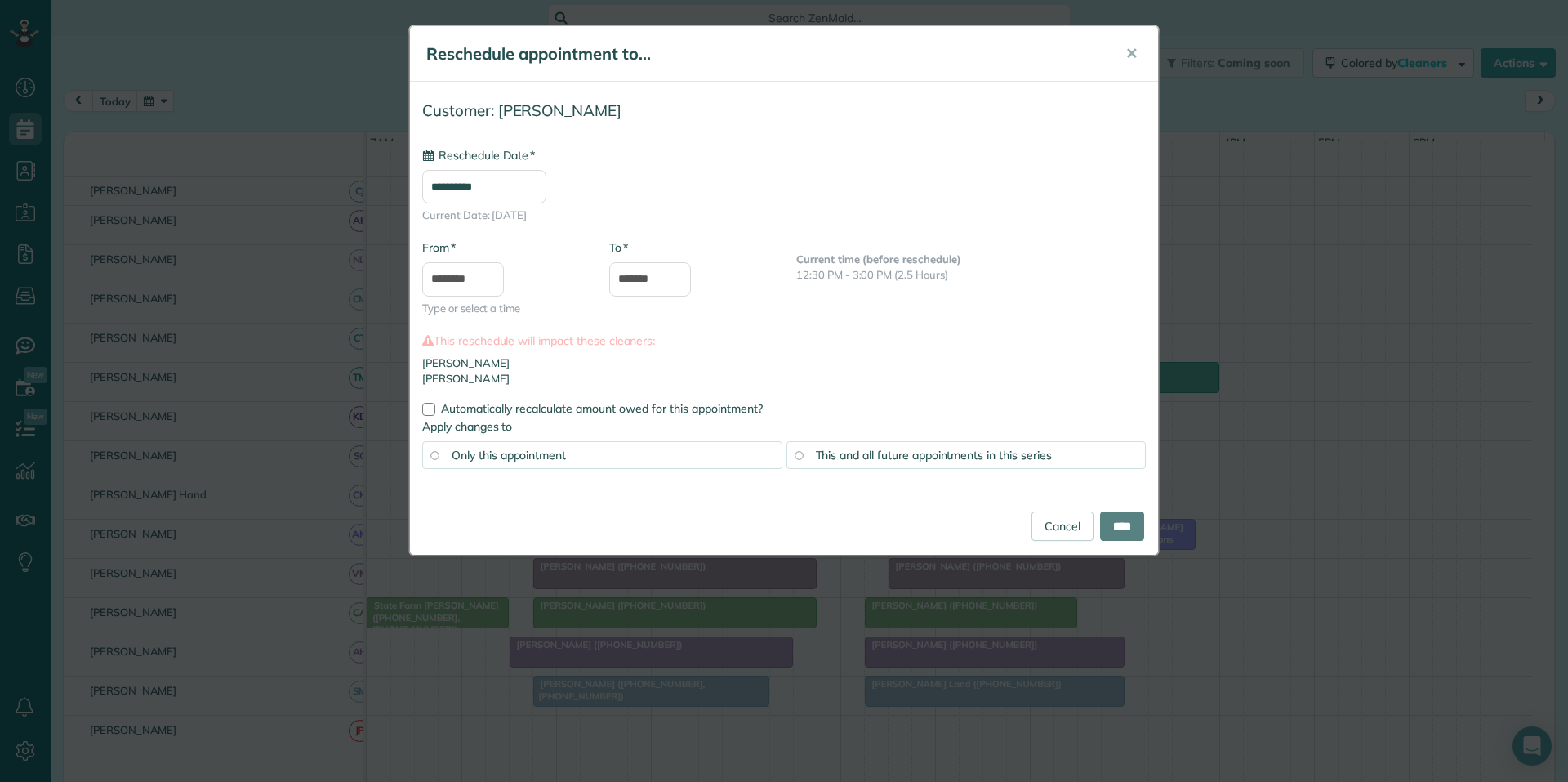
type input "**********"
click at [1116, 527] on input "****" at bounding box center [1122, 527] width 44 height 30
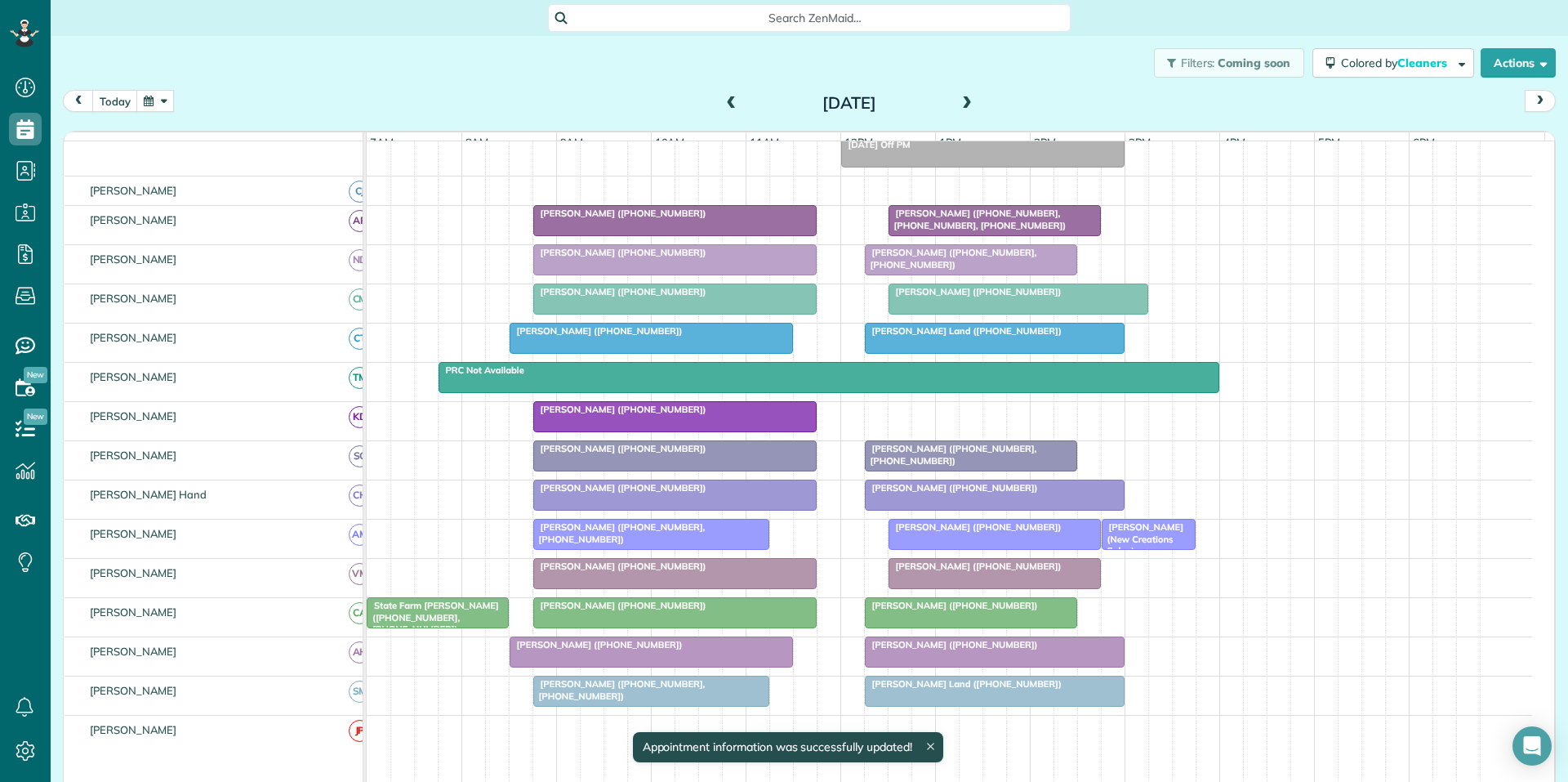
click at [585, 102] on div "today Thursday Sep 4, 2025" at bounding box center [809, 105] width 1492 height 31
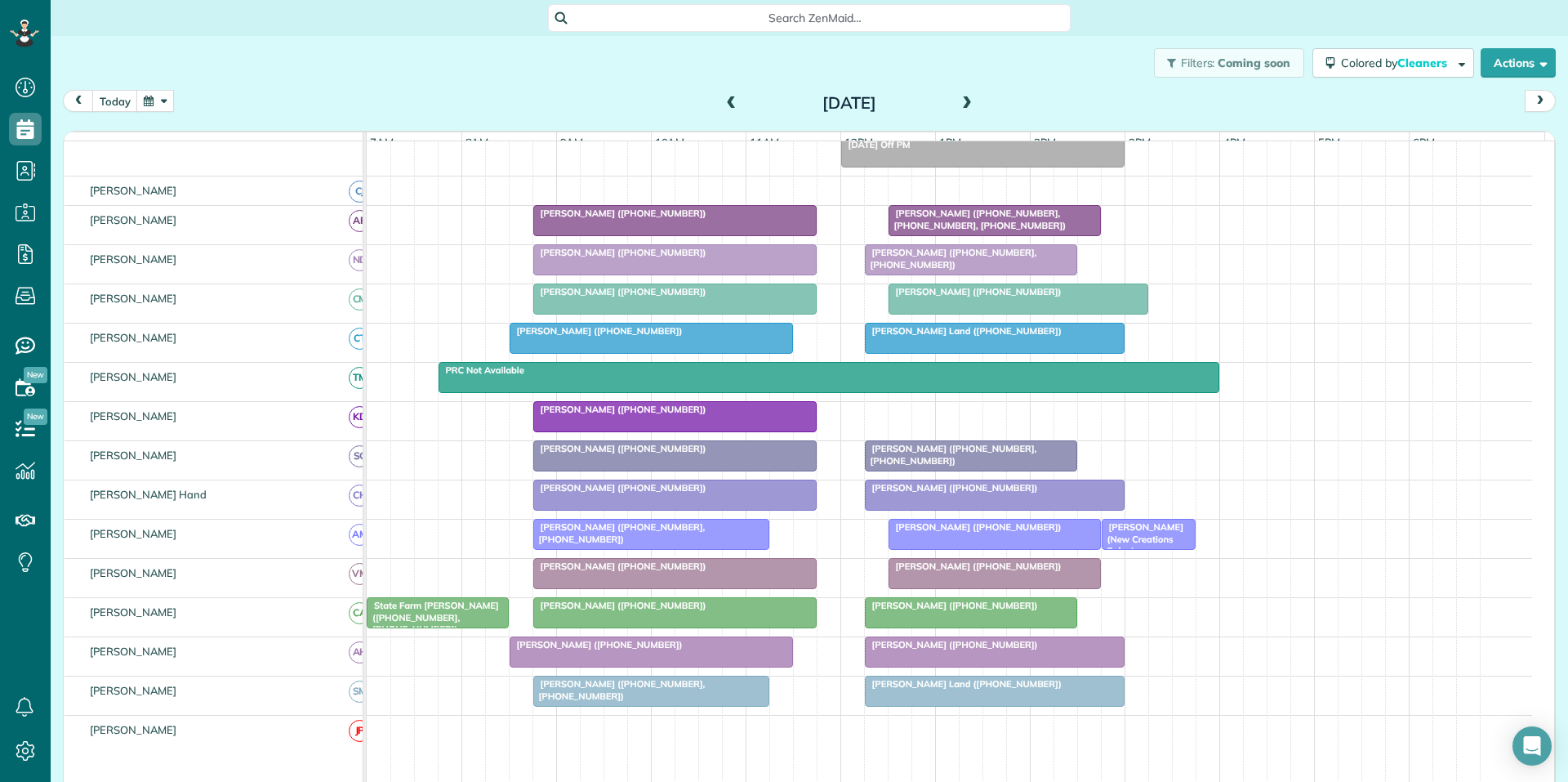
click at [725, 98] on span at bounding box center [731, 104] width 18 height 15
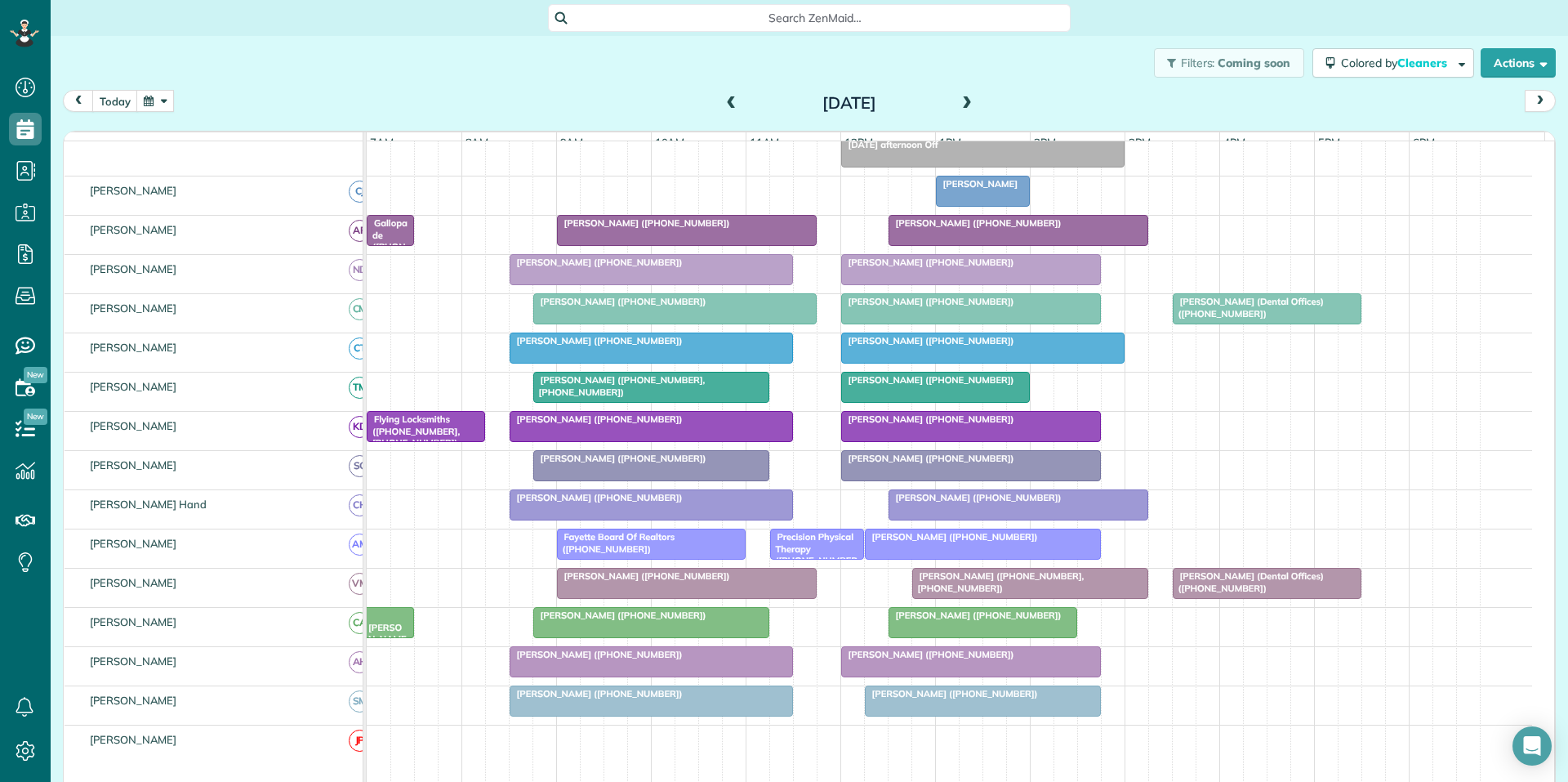
click at [965, 99] on span at bounding box center [967, 104] width 18 height 15
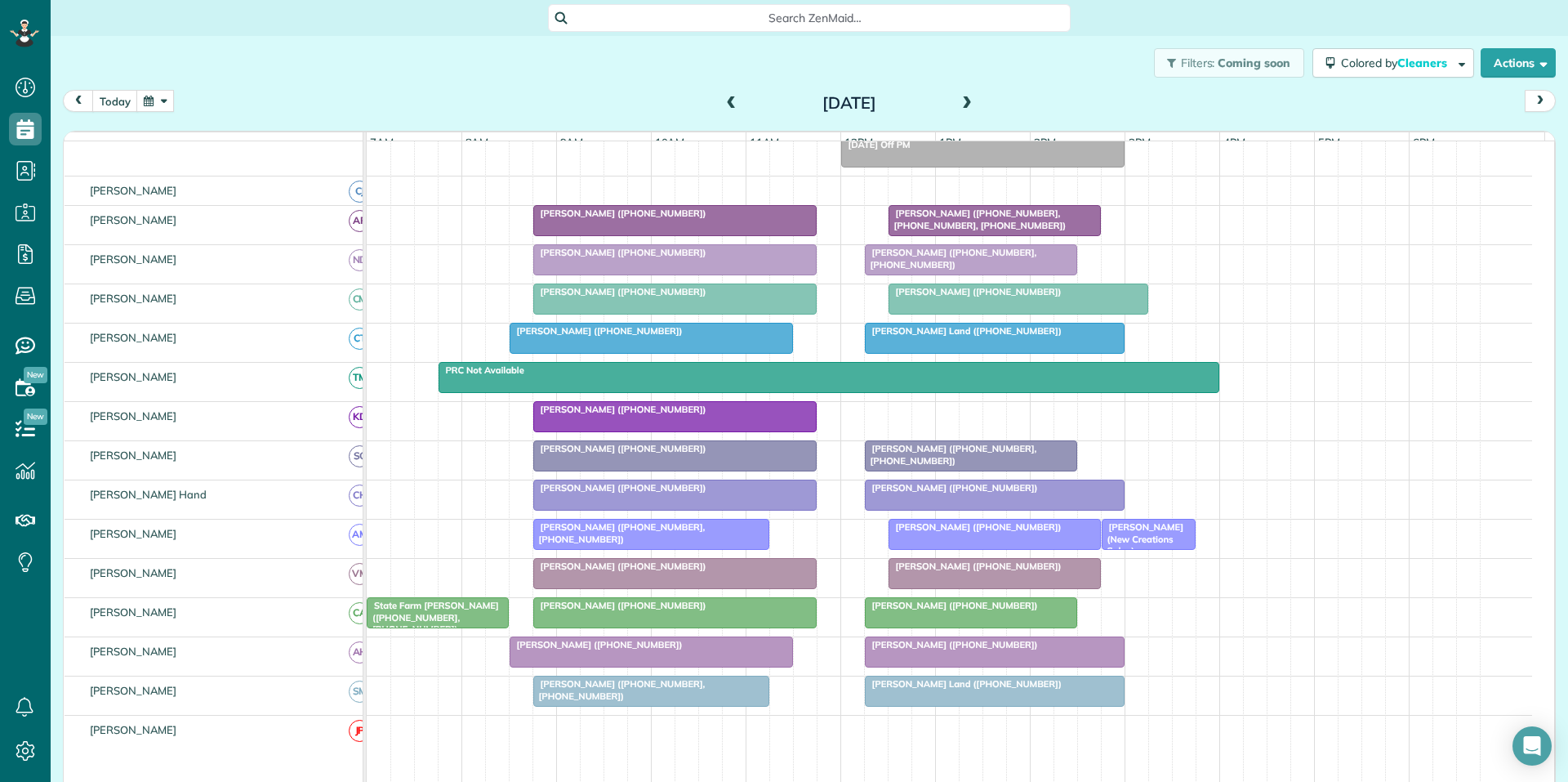
click at [965, 99] on span at bounding box center [967, 104] width 18 height 15
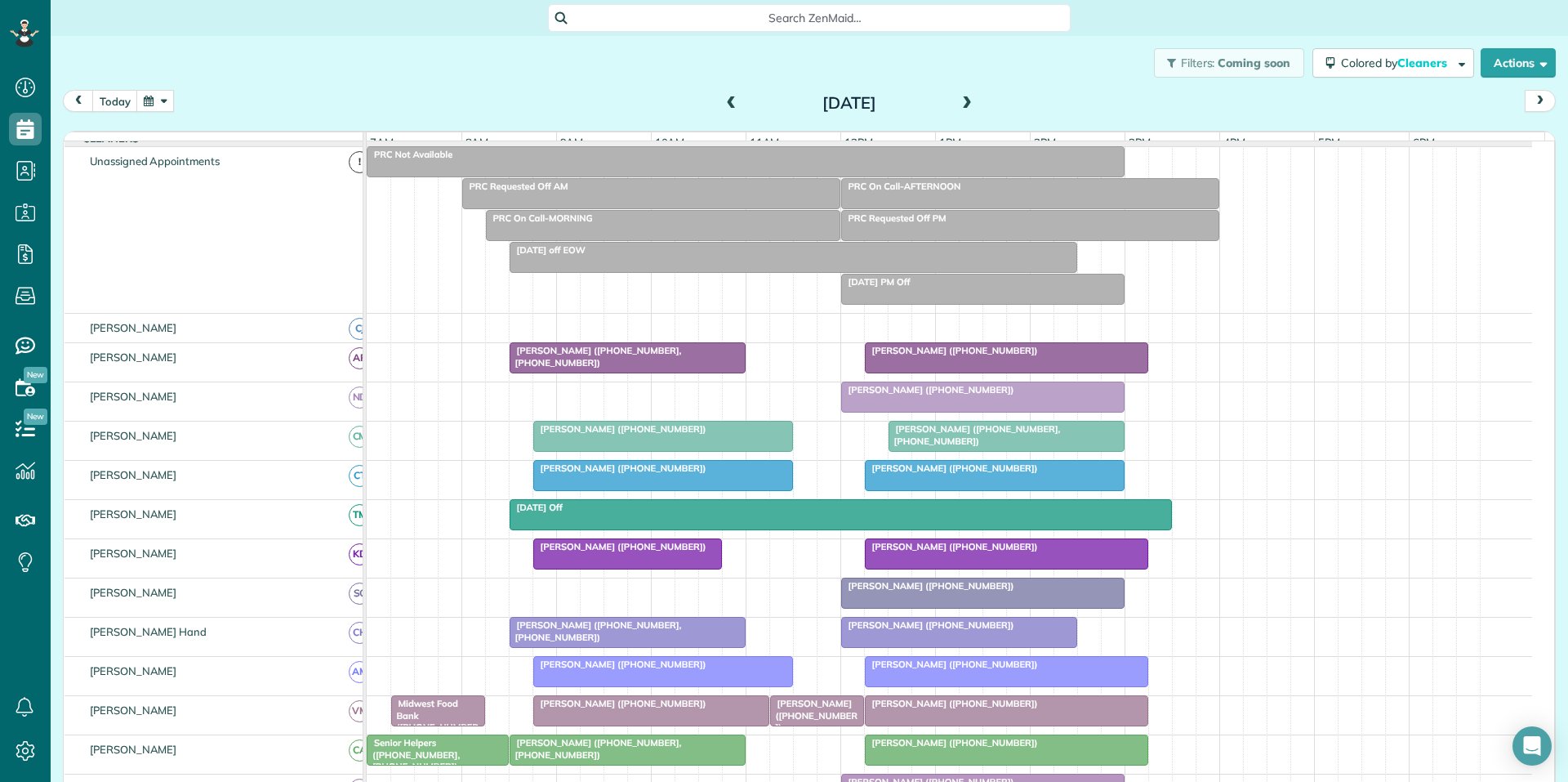
scroll to position [195, 0]
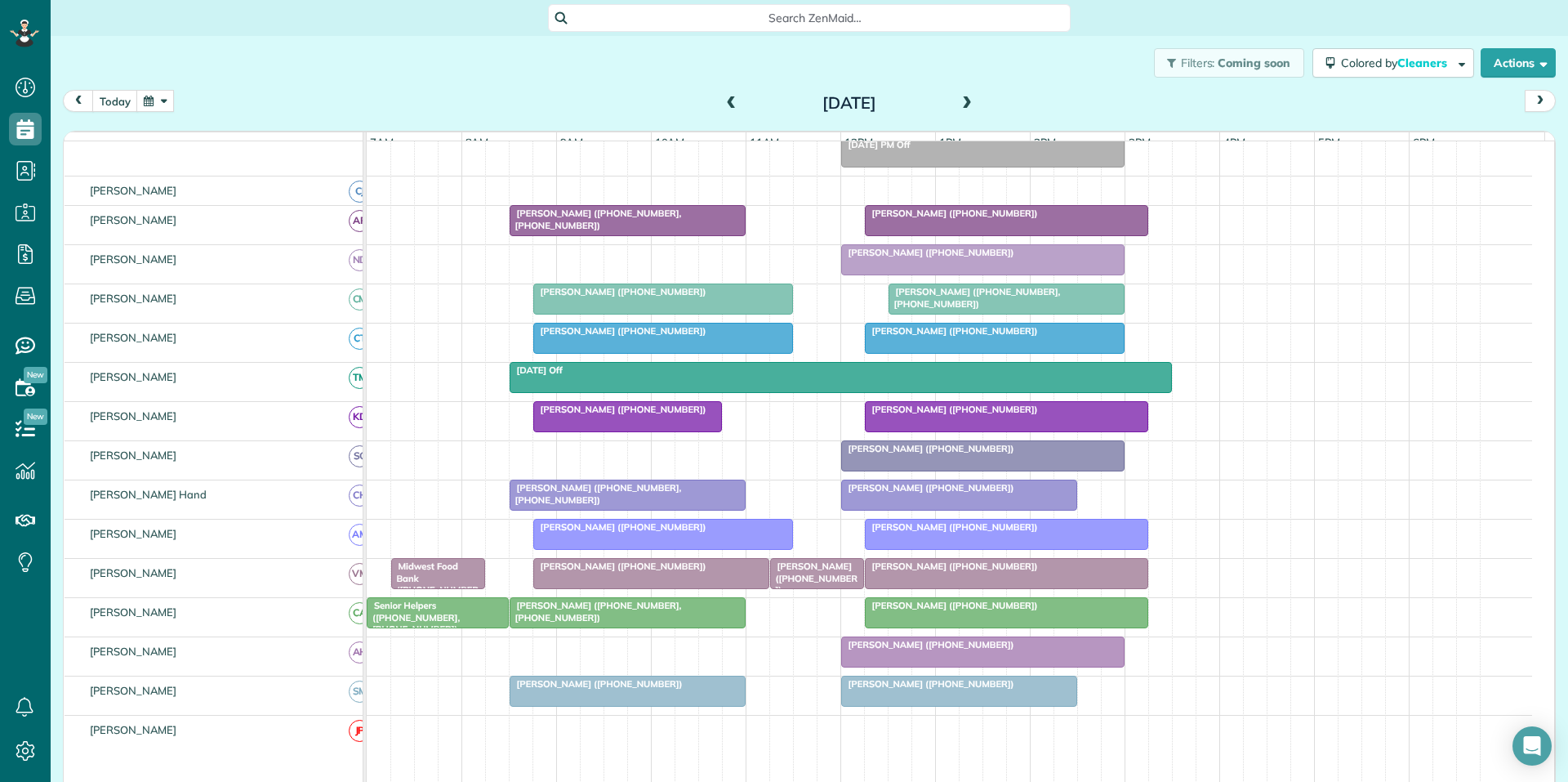
click at [164, 91] on button "button" at bounding box center [155, 101] width 37 height 22
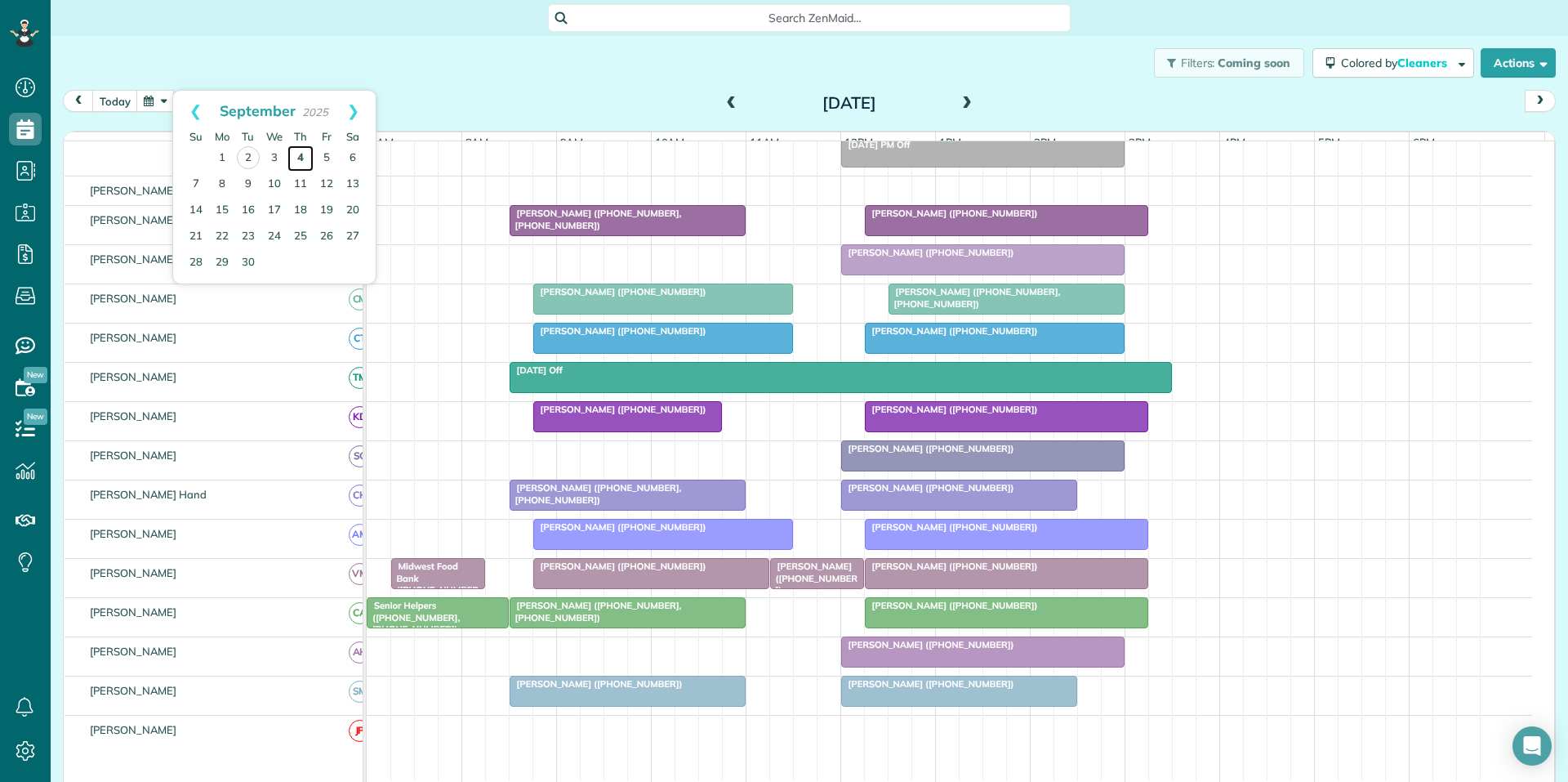
click at [298, 156] on link "4" at bounding box center [301, 158] width 27 height 27
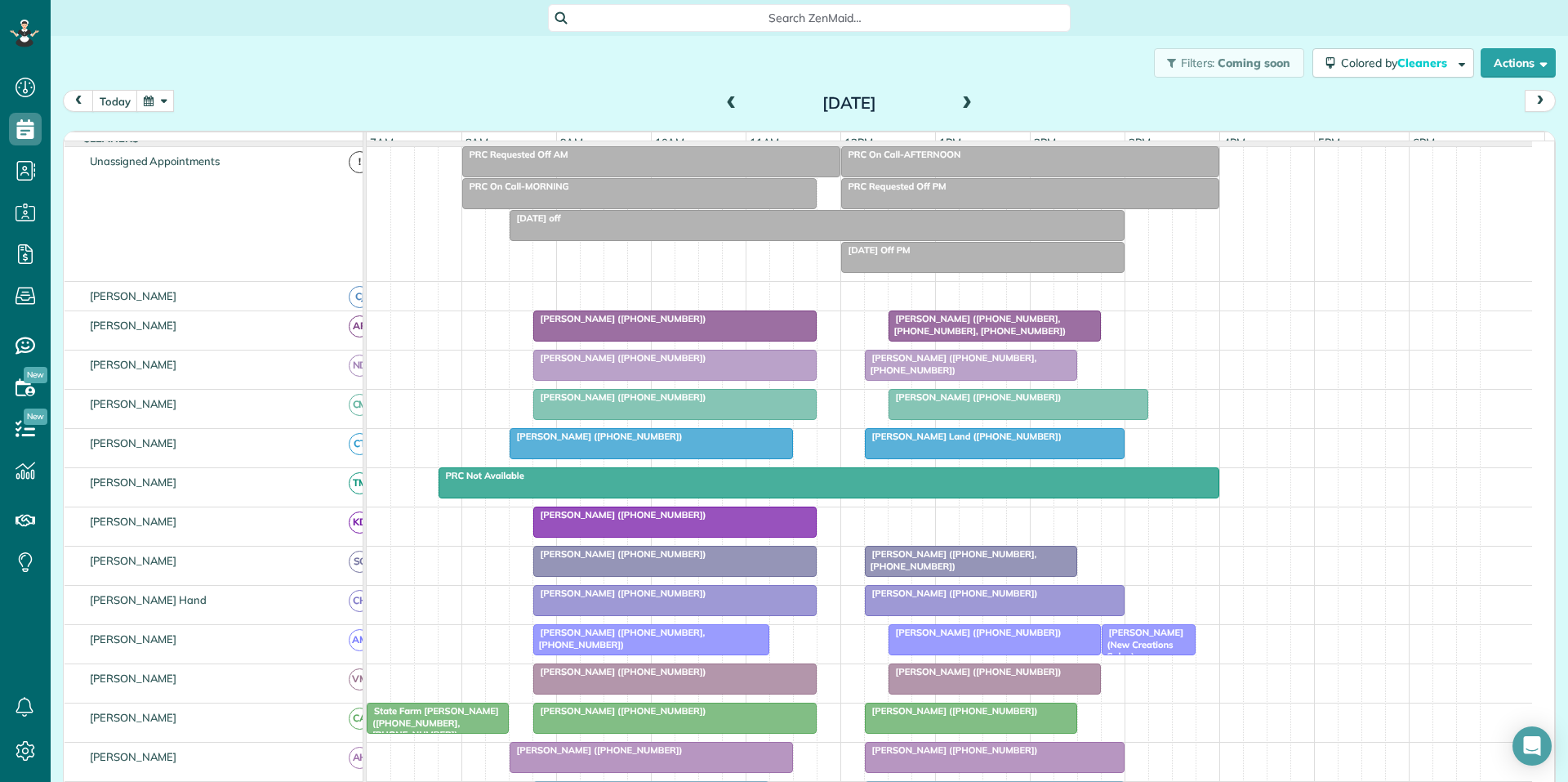
scroll to position [164, 0]
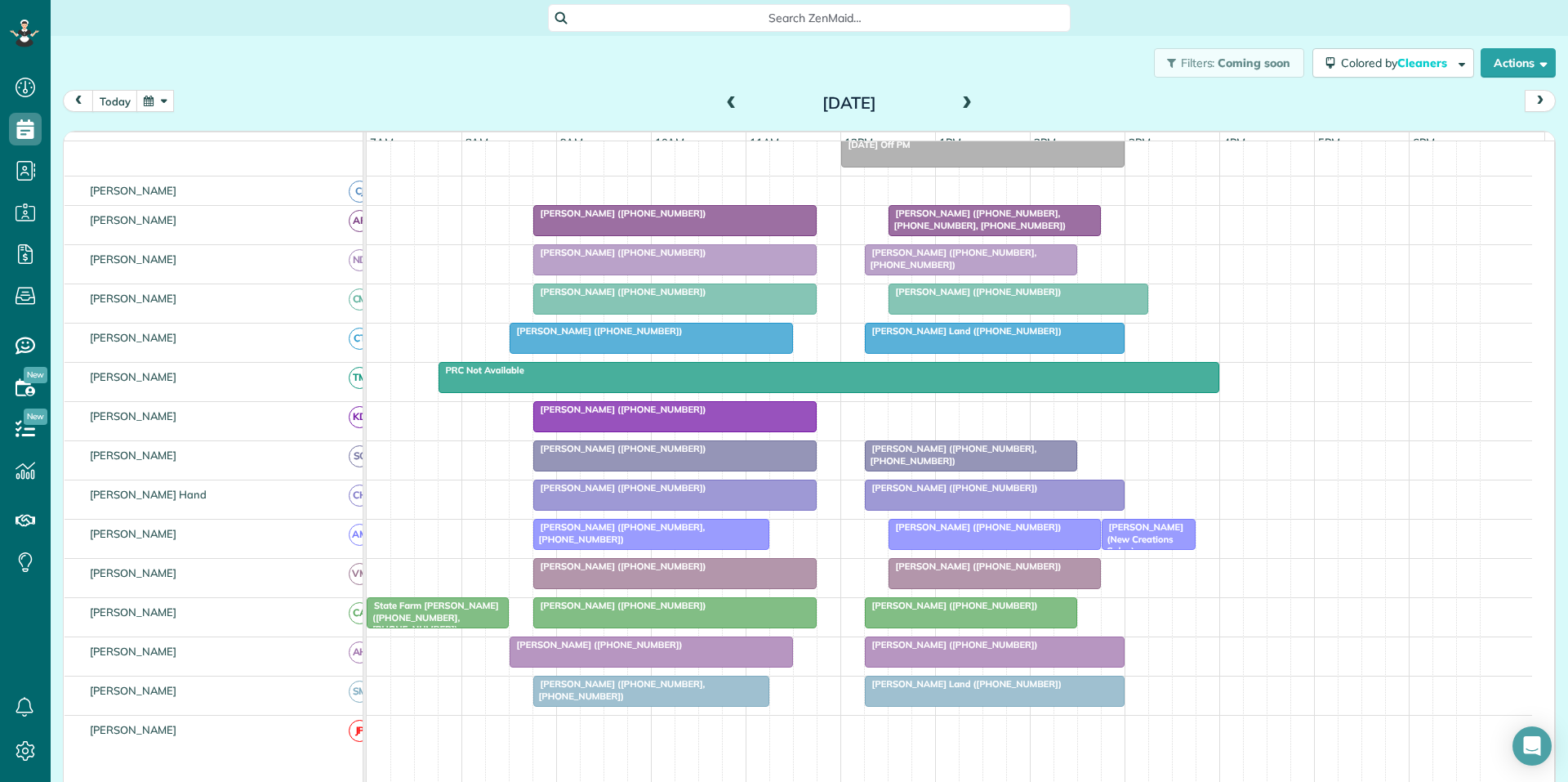
click at [722, 103] on span at bounding box center [731, 104] width 18 height 15
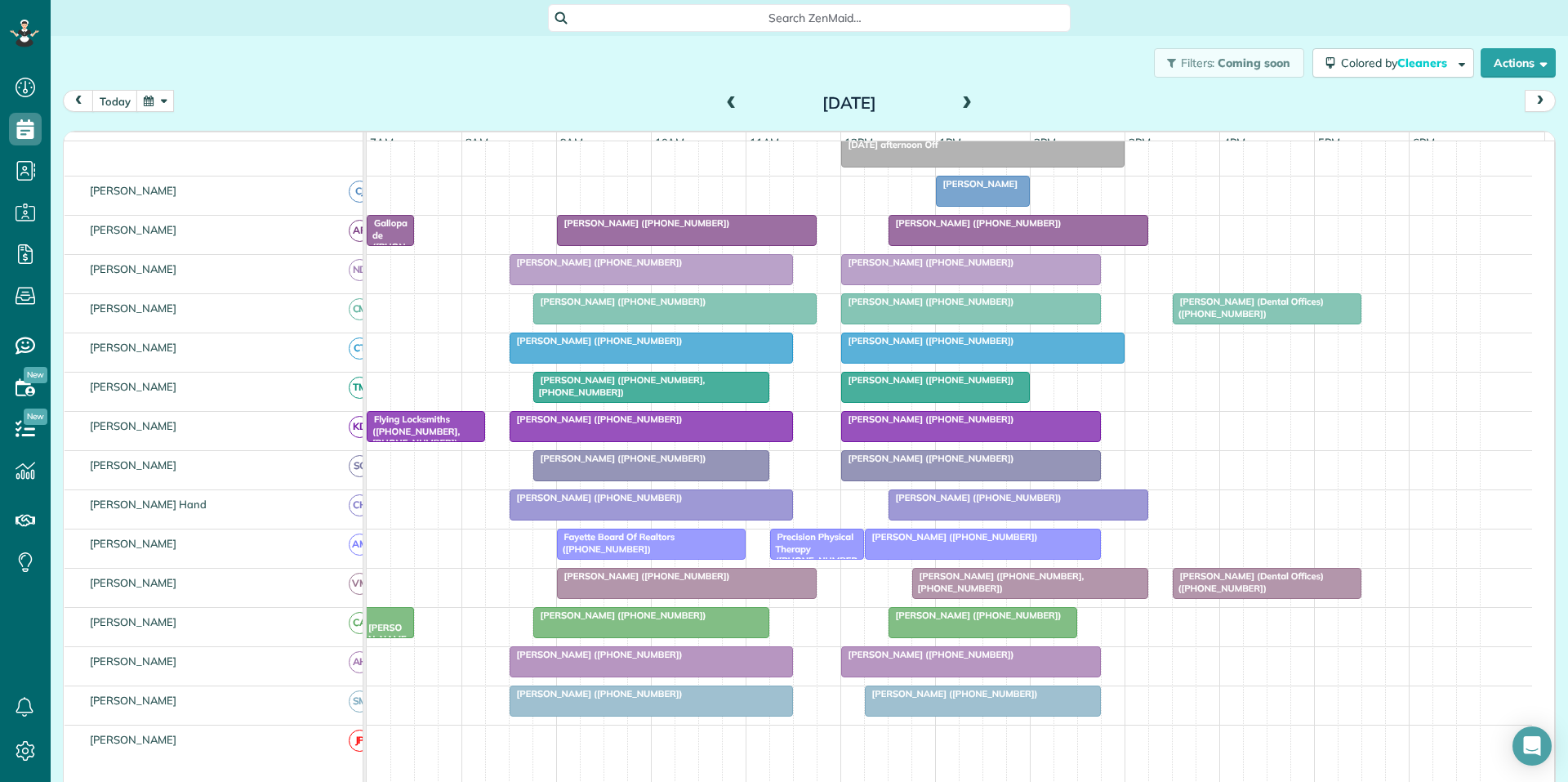
click at [724, 103] on span at bounding box center [731, 104] width 18 height 15
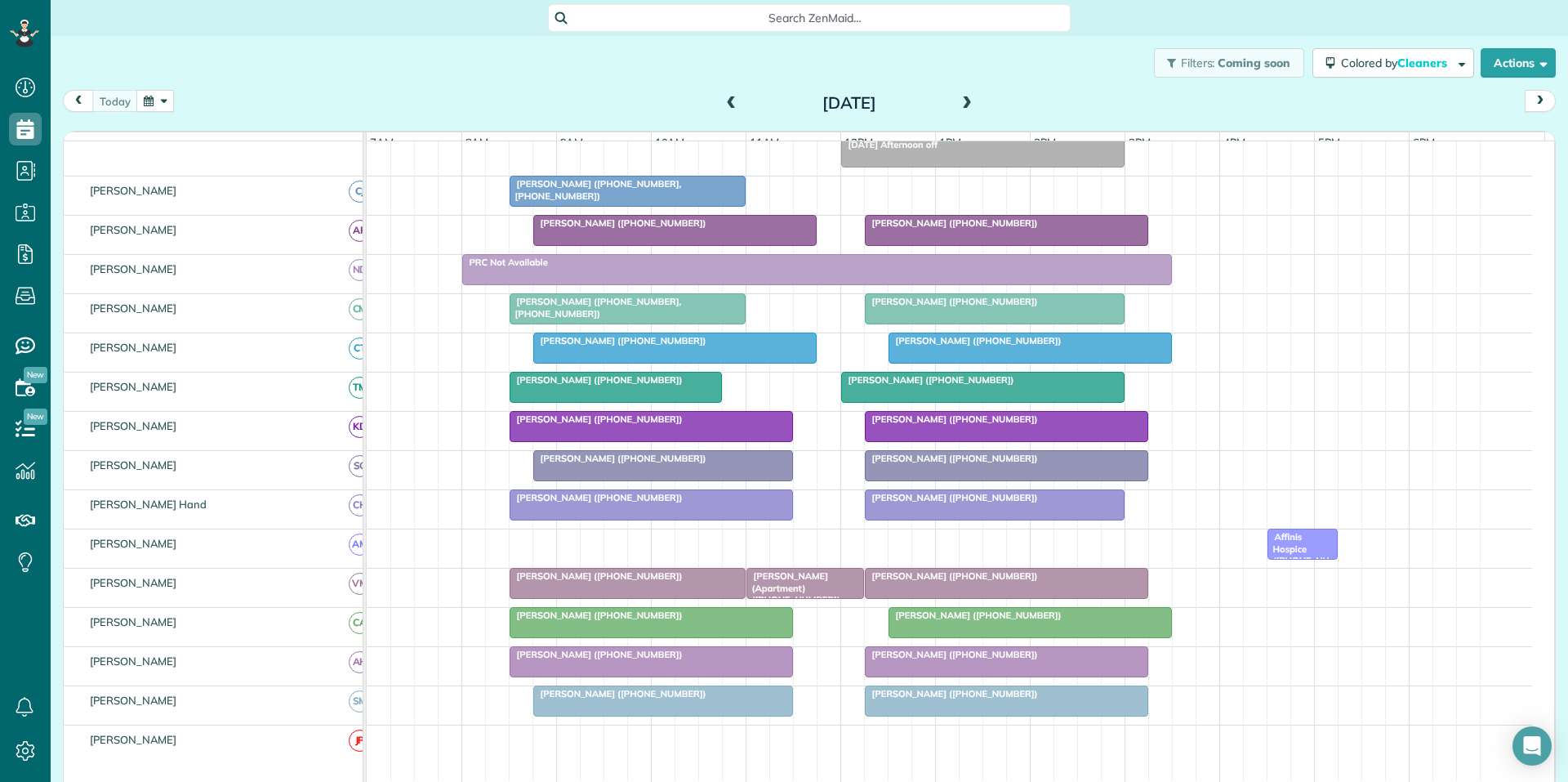
click at [963, 103] on span at bounding box center [967, 104] width 18 height 15
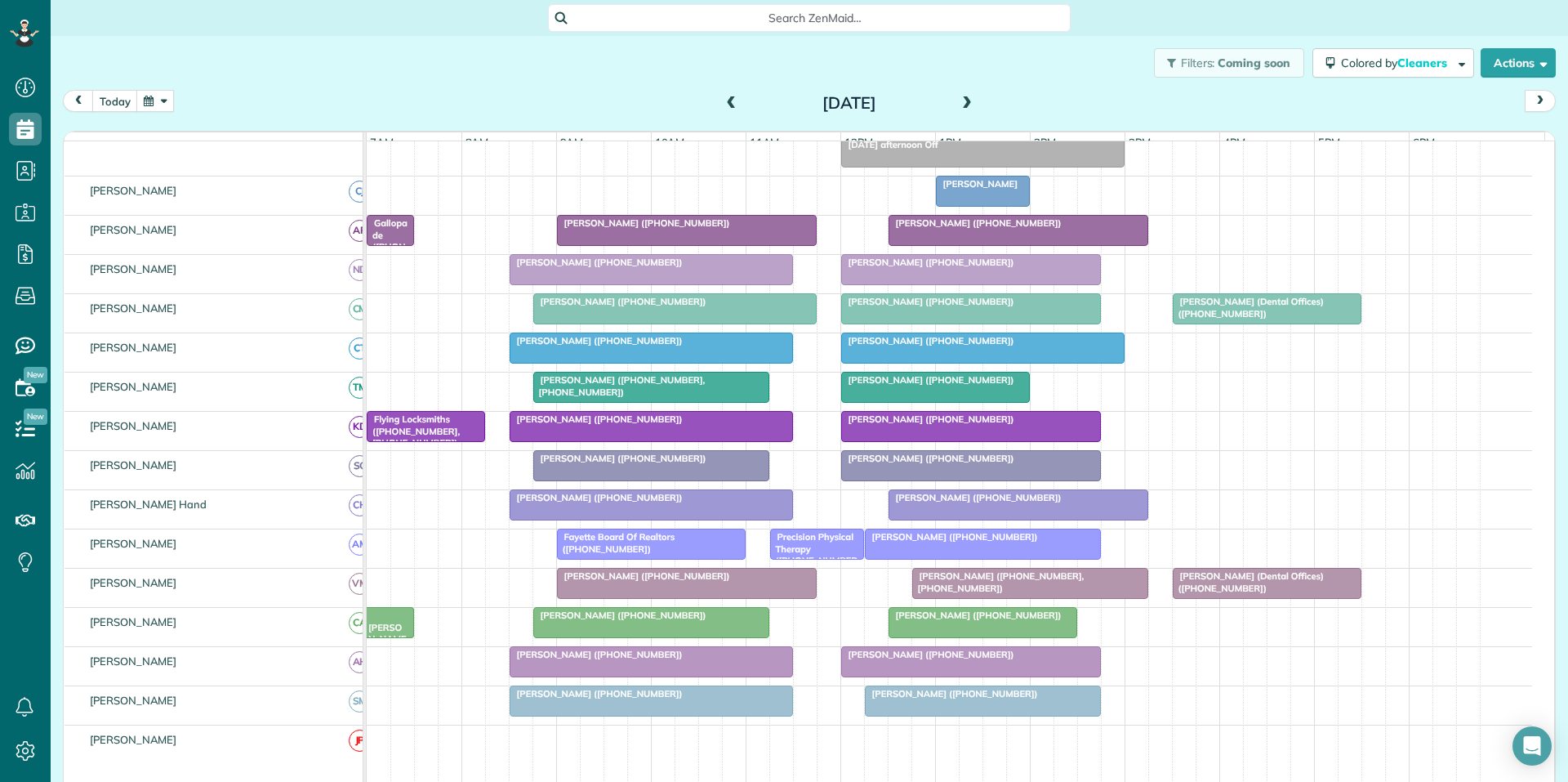
click at [641, 582] on div "[PERSON_NAME] ([PHONE_NUMBER])" at bounding box center [687, 576] width 250 height 12
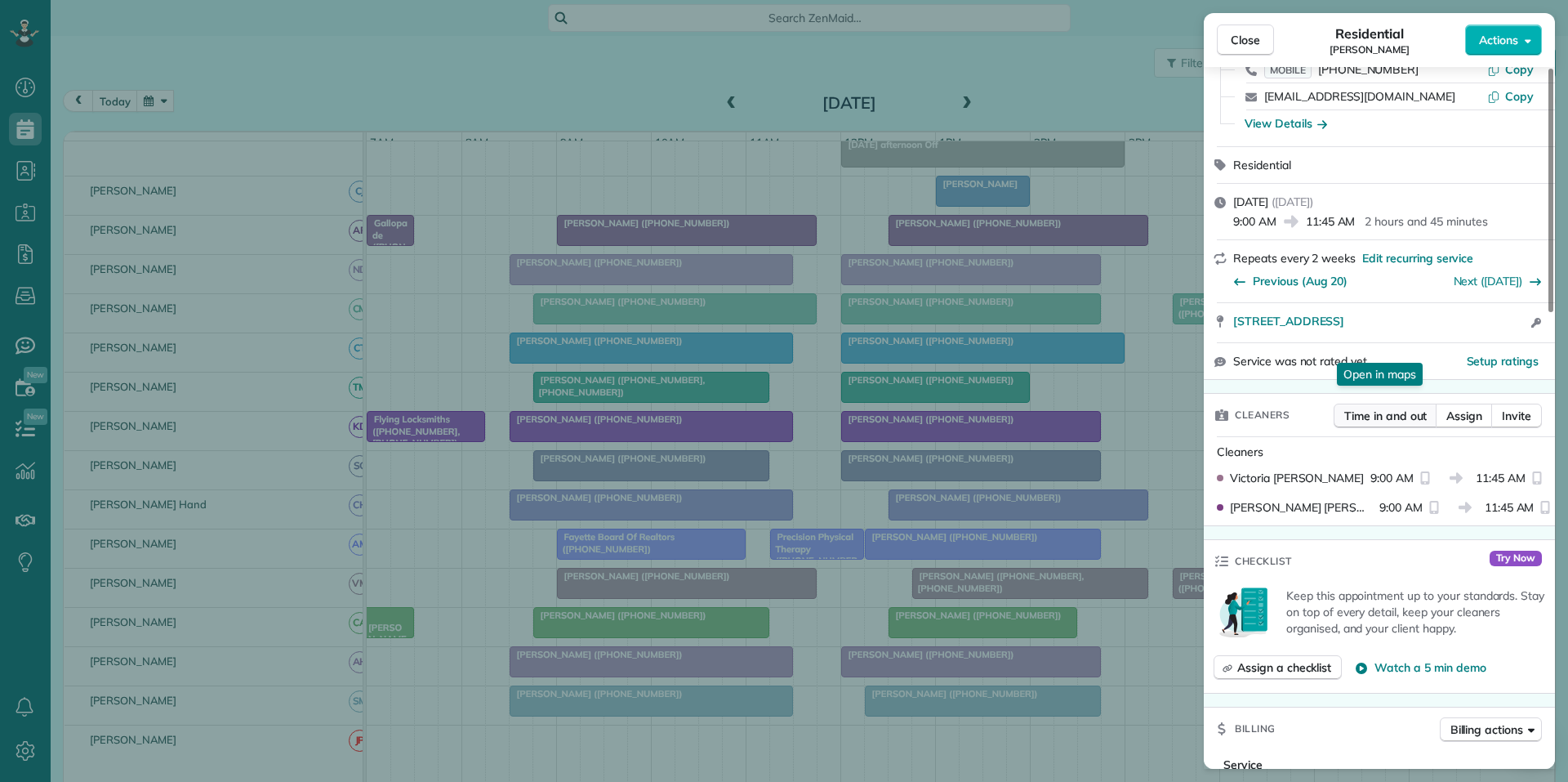
scroll to position [164, 0]
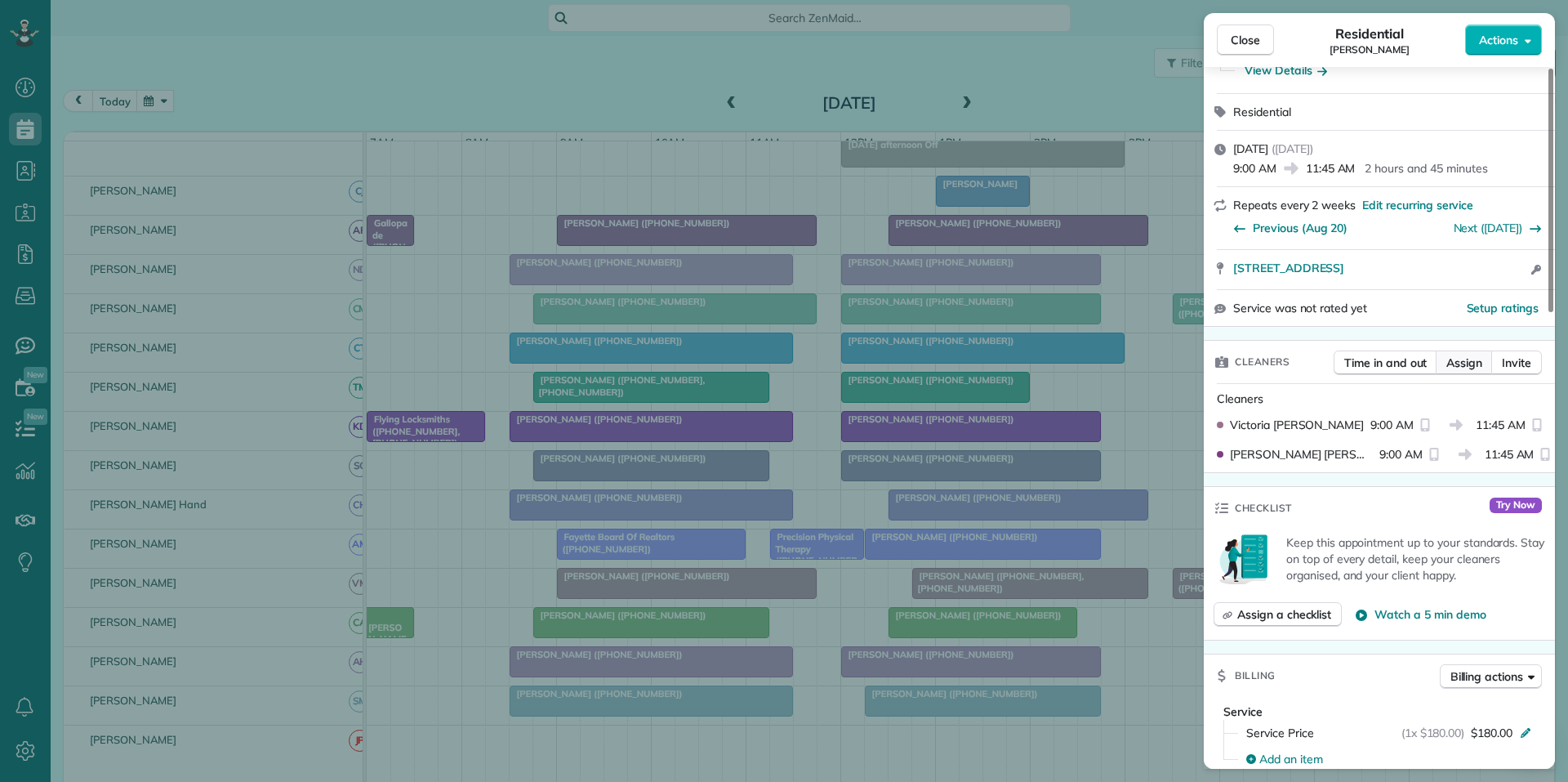
click at [1456, 365] on span "Assign" at bounding box center [1464, 363] width 35 height 17
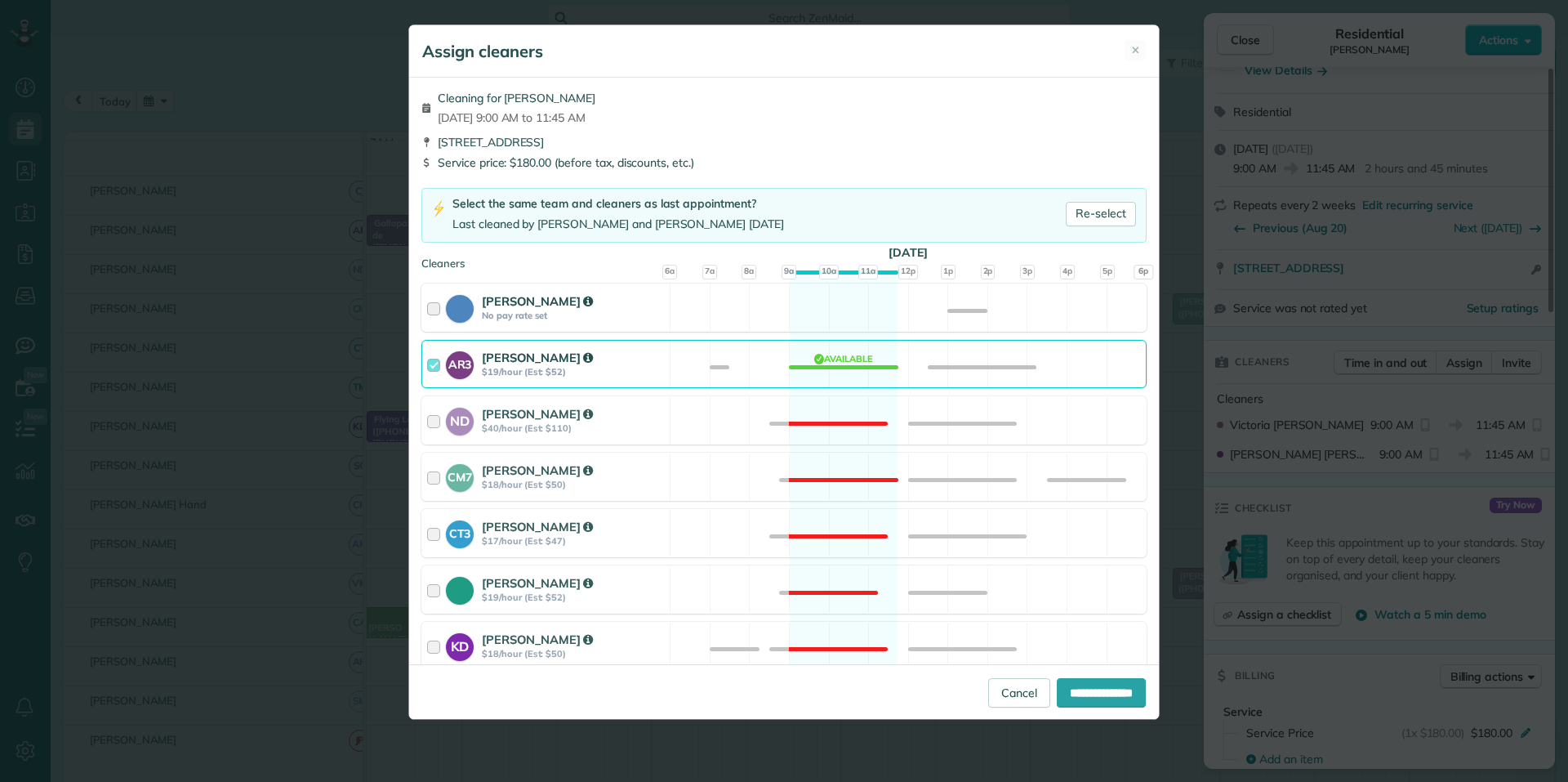
click at [828, 311] on div "Cat Jacobson No pay rate set Available" at bounding box center [784, 307] width 725 height 48
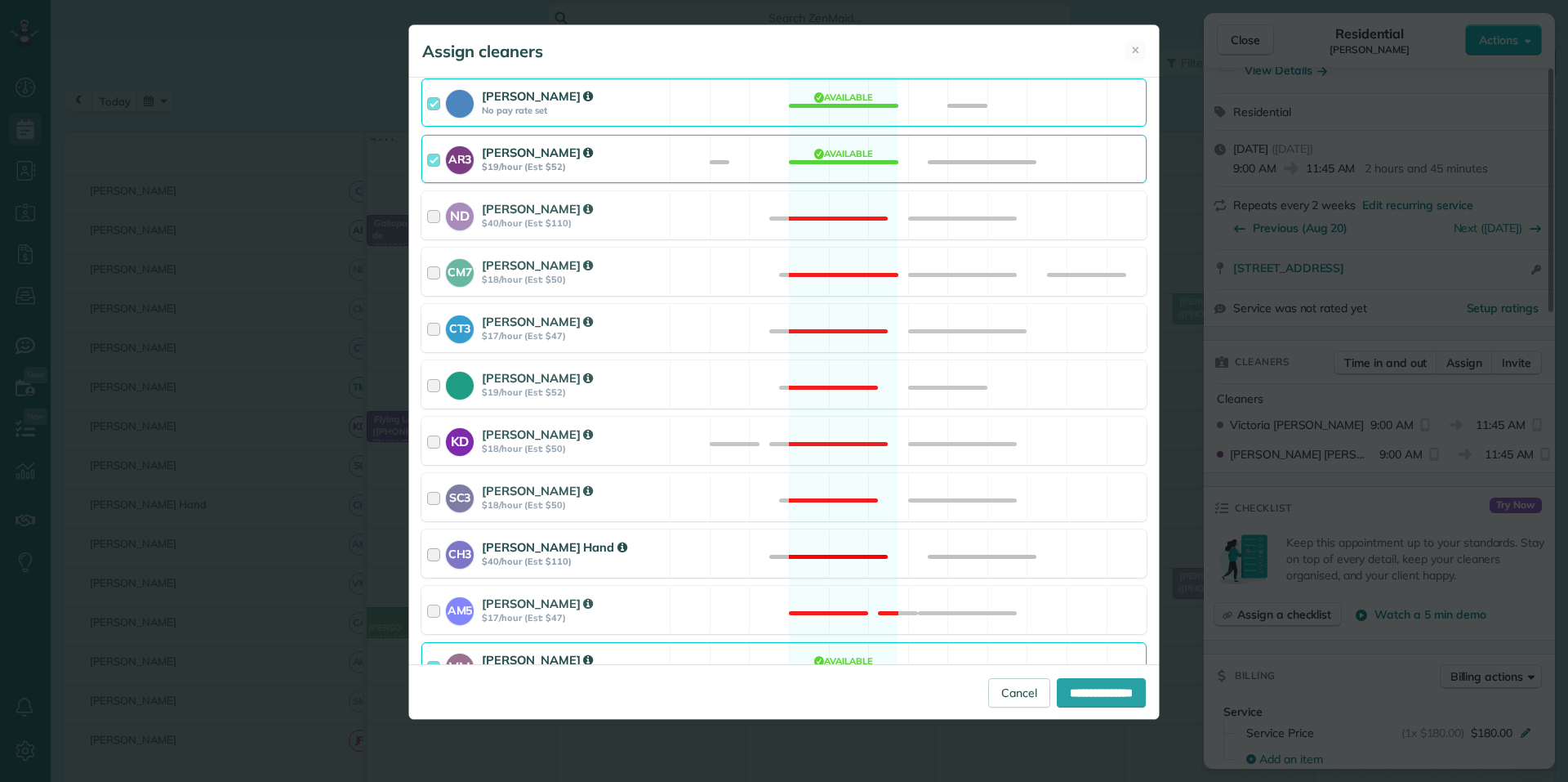
scroll to position [408, 0]
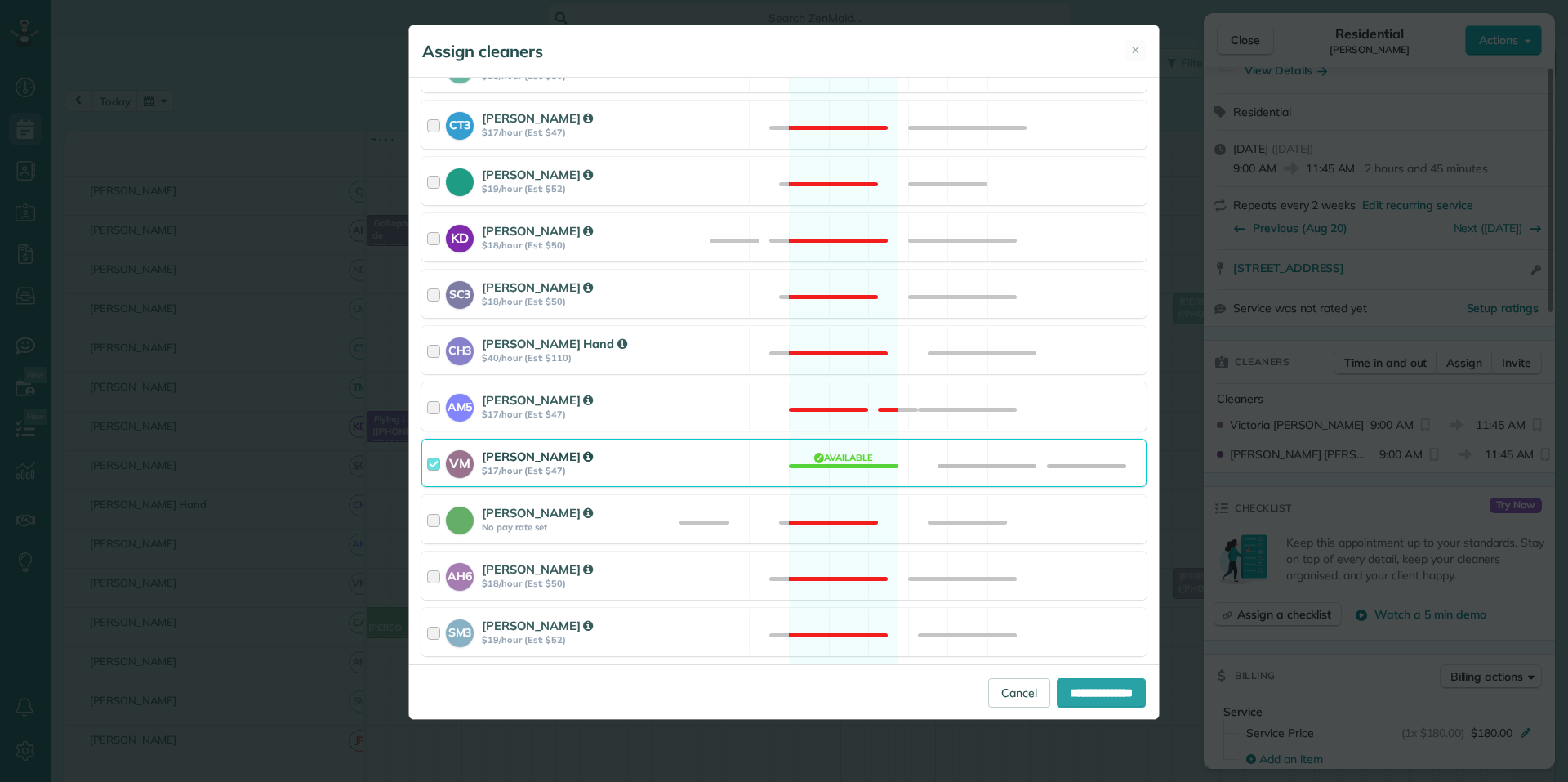
click at [829, 471] on div "VM Victoria Minix $17/hour (Est: $47) Available" at bounding box center [784, 462] width 725 height 48
click at [1105, 688] on input "**********" at bounding box center [1101, 693] width 89 height 30
type input "**********"
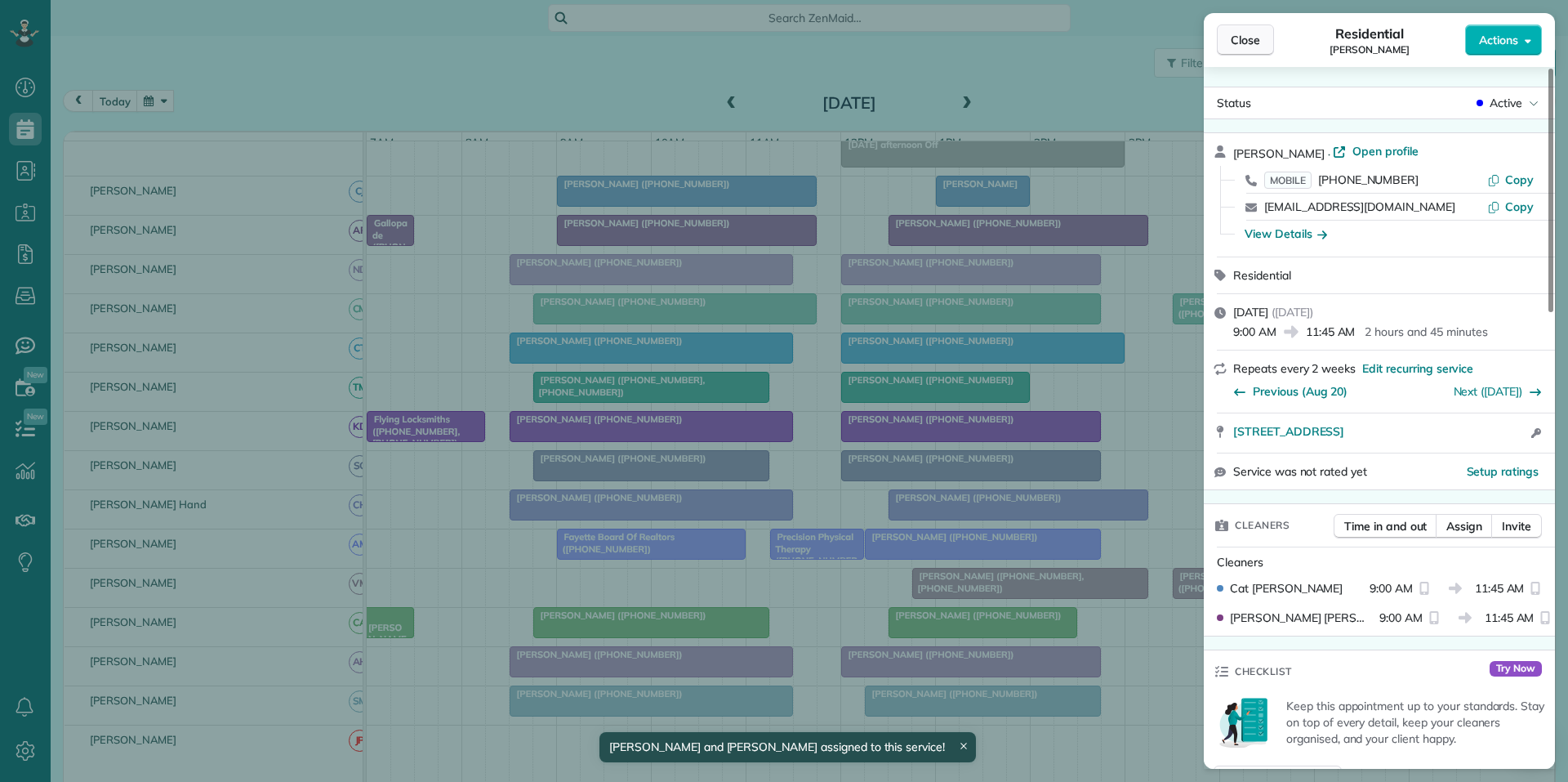
click at [1241, 40] on span "Close" at bounding box center [1246, 39] width 30 height 17
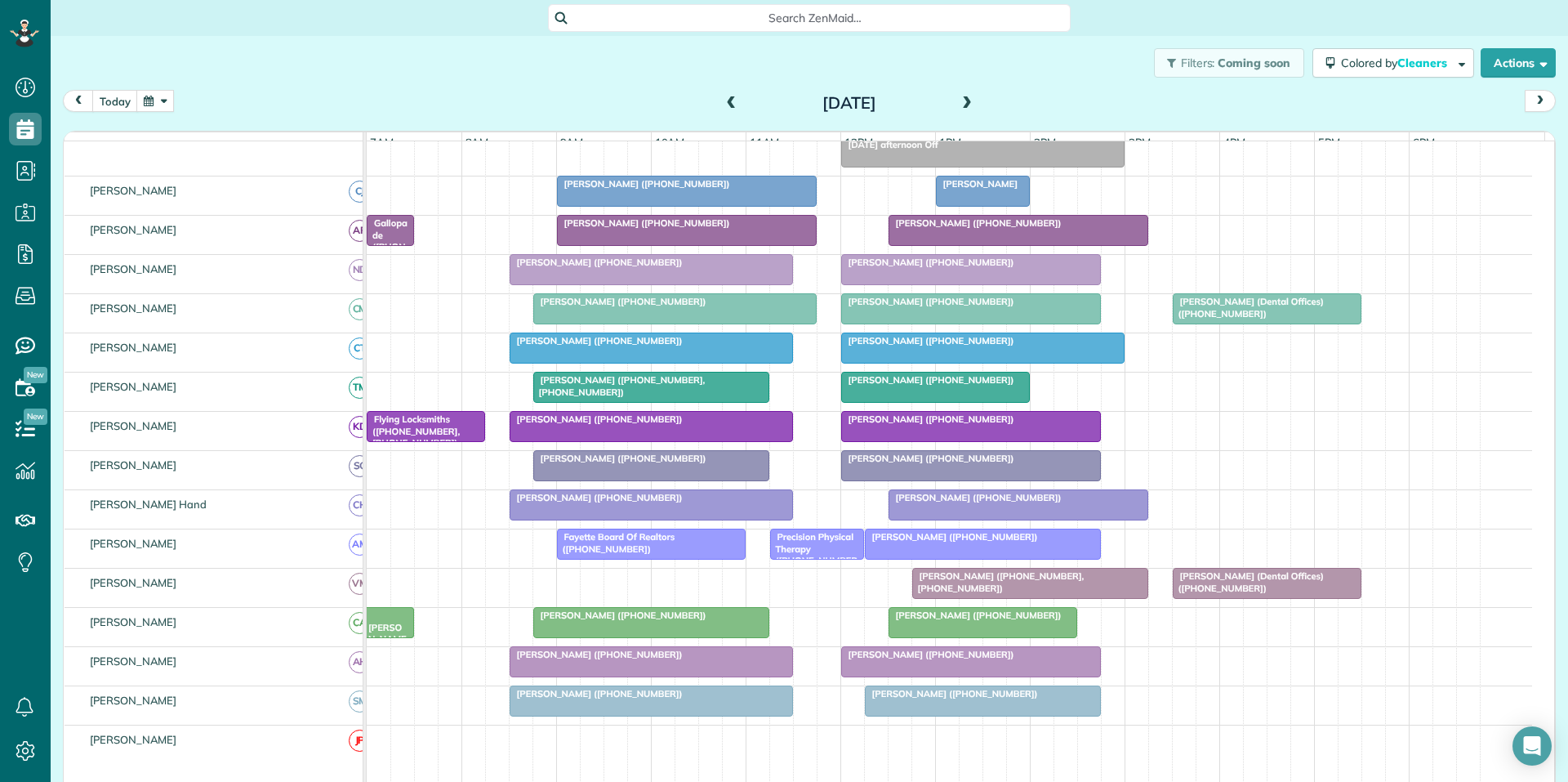
click at [624, 554] on span "Fayette Board Of Realtors ([PHONE_NUMBER])" at bounding box center [615, 542] width 119 height 23
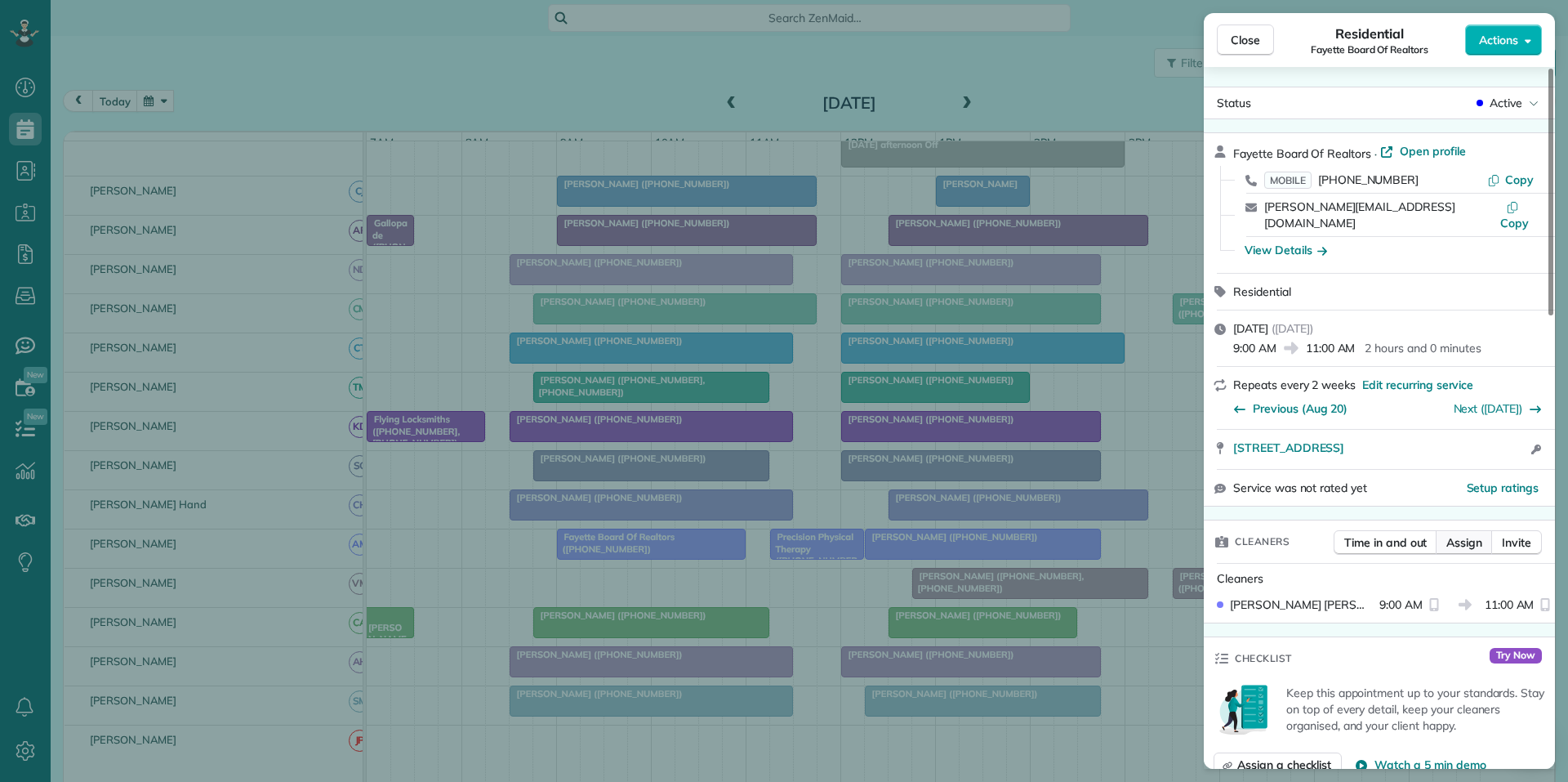
click at [1466, 534] on span "Assign" at bounding box center [1464, 542] width 35 height 17
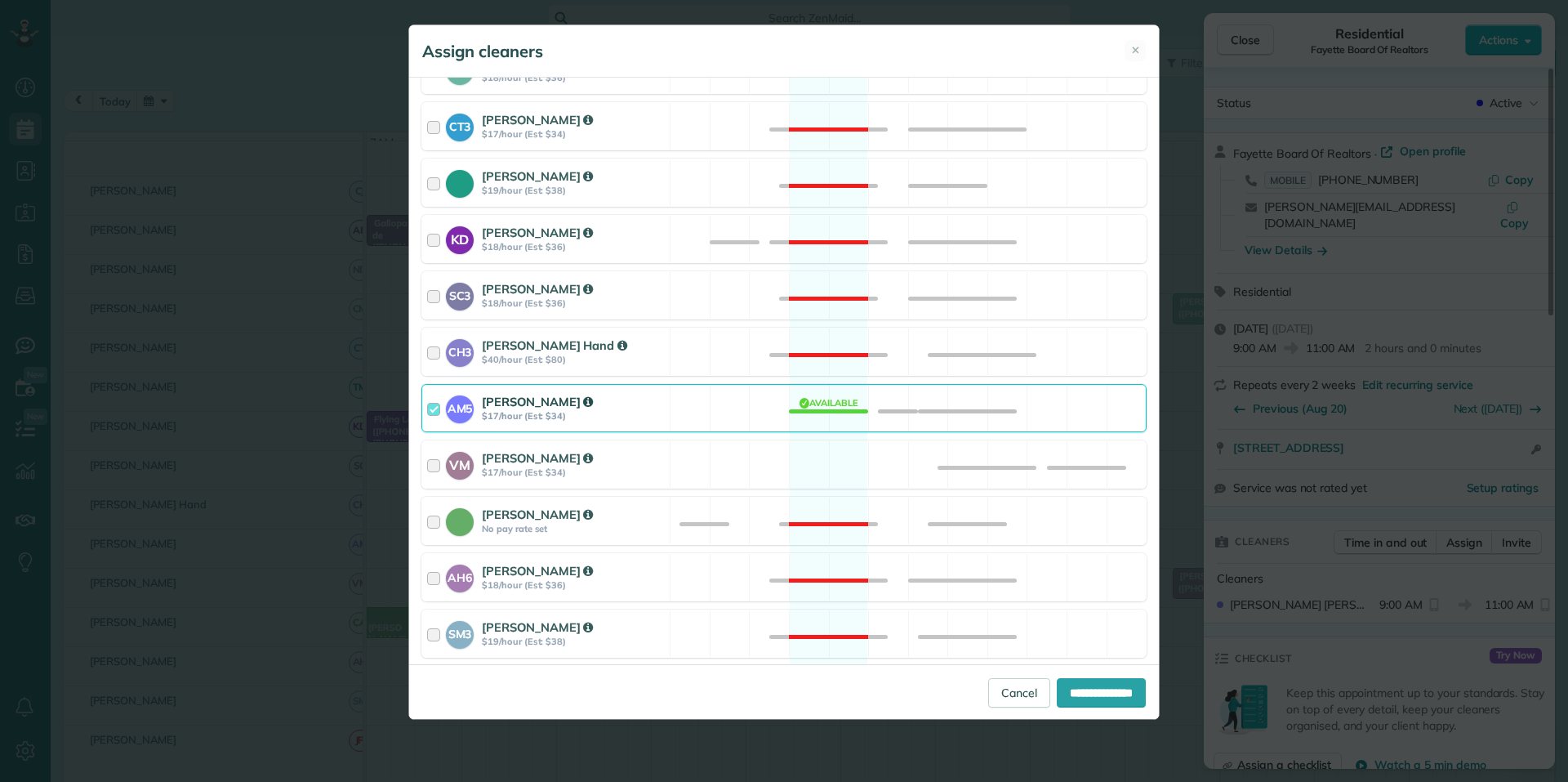
scroll to position [408, 0]
click at [815, 479] on div "VM Victoria Minix $17/hour (Est: $34) Available" at bounding box center [784, 462] width 725 height 48
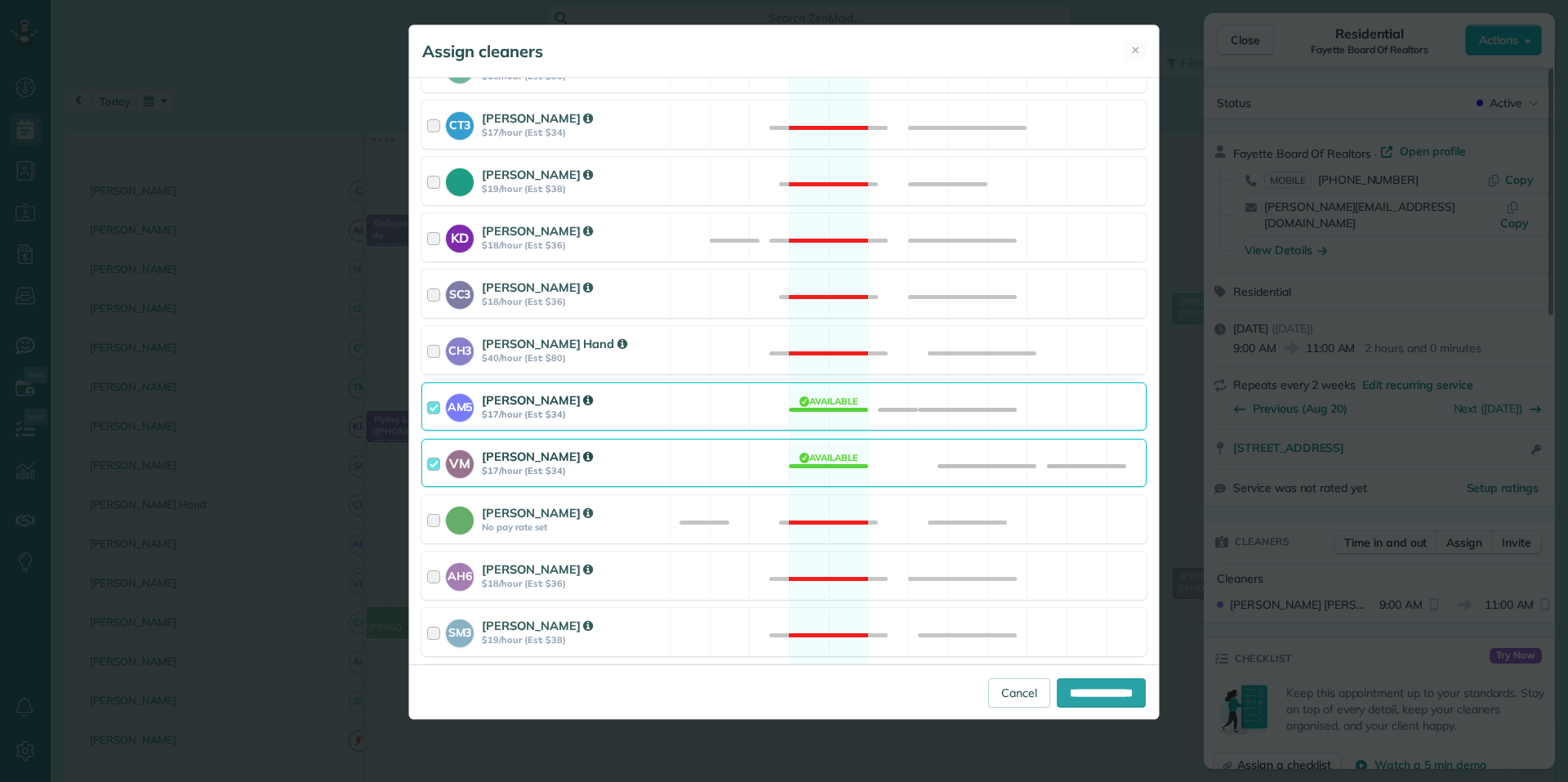
click at [830, 411] on div "AM5 Amanda Minix $17/hour (Est: $34) Available" at bounding box center [784, 406] width 725 height 48
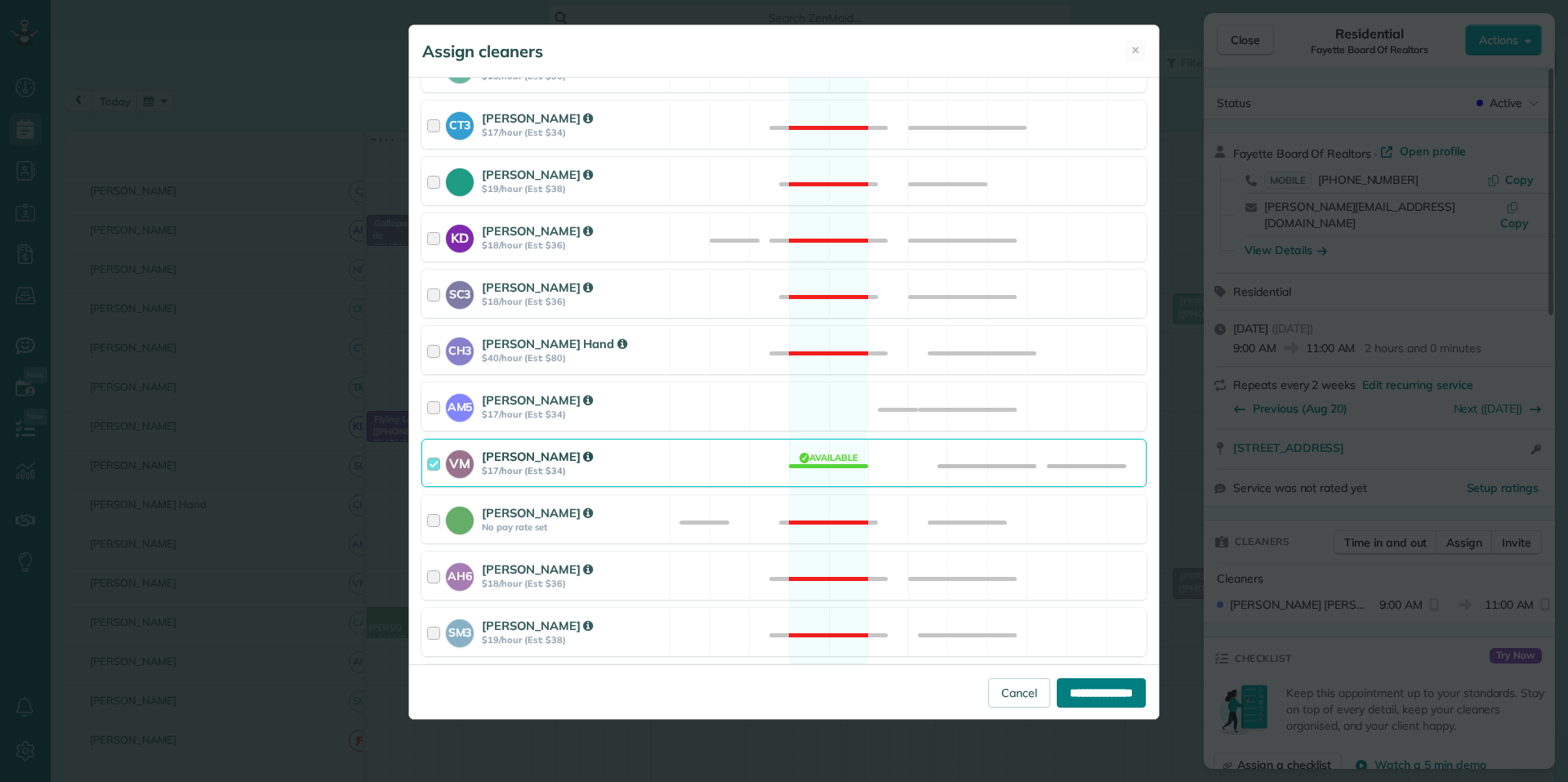
click at [1093, 683] on input "**********" at bounding box center [1101, 693] width 89 height 30
type input "**********"
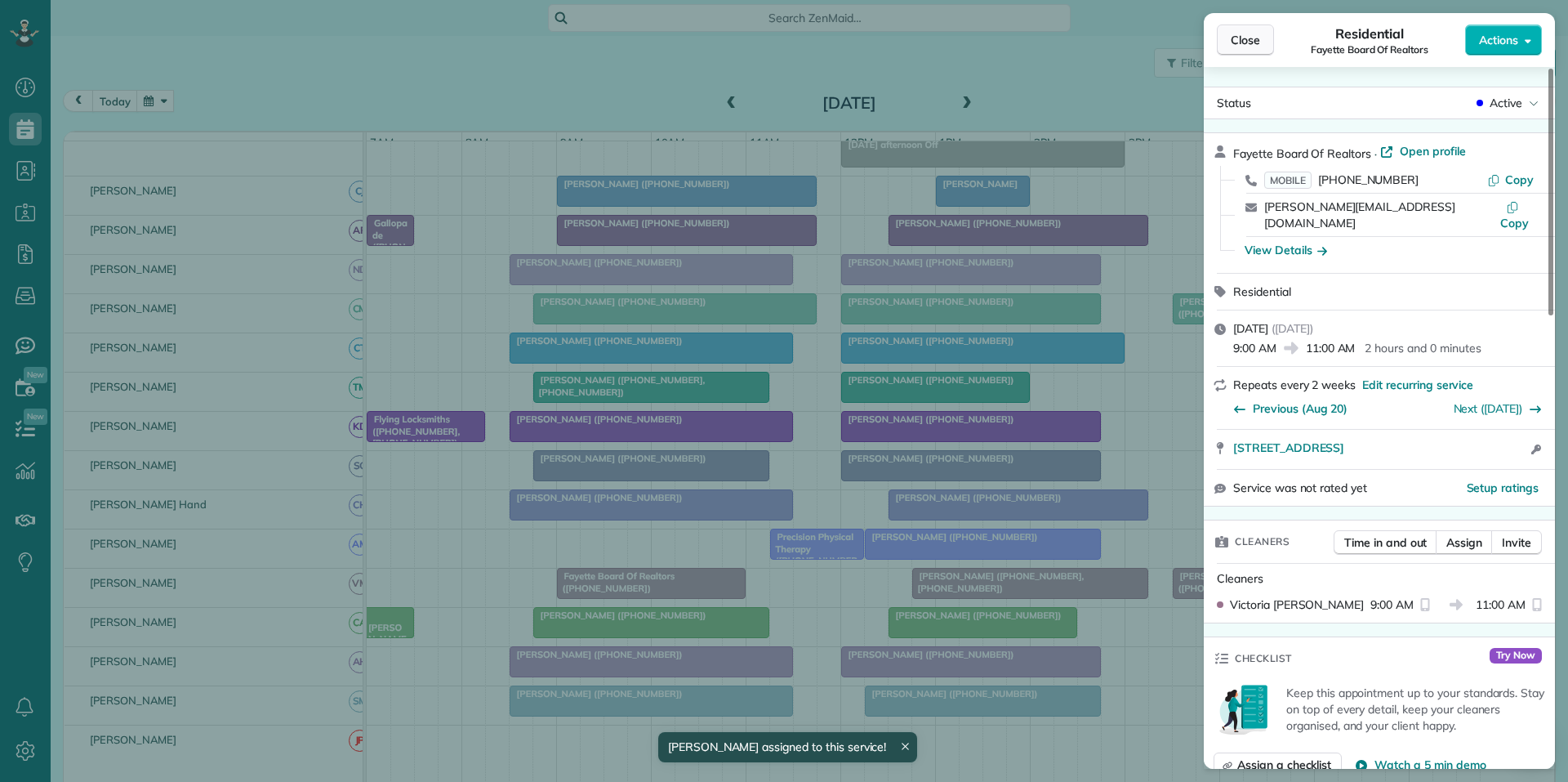
click at [1243, 44] on span "Close" at bounding box center [1246, 39] width 30 height 17
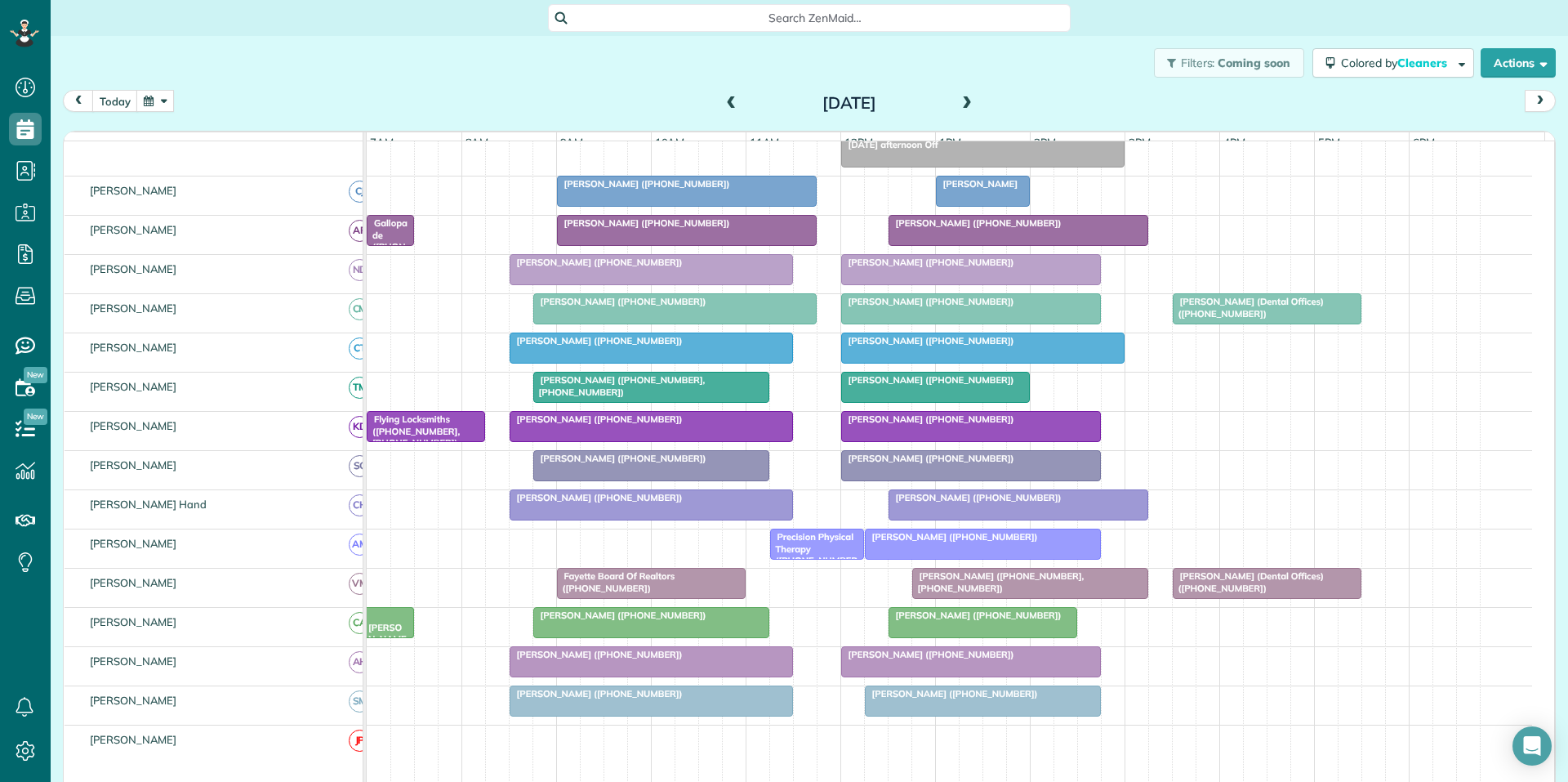
click at [959, 101] on span at bounding box center [967, 104] width 18 height 15
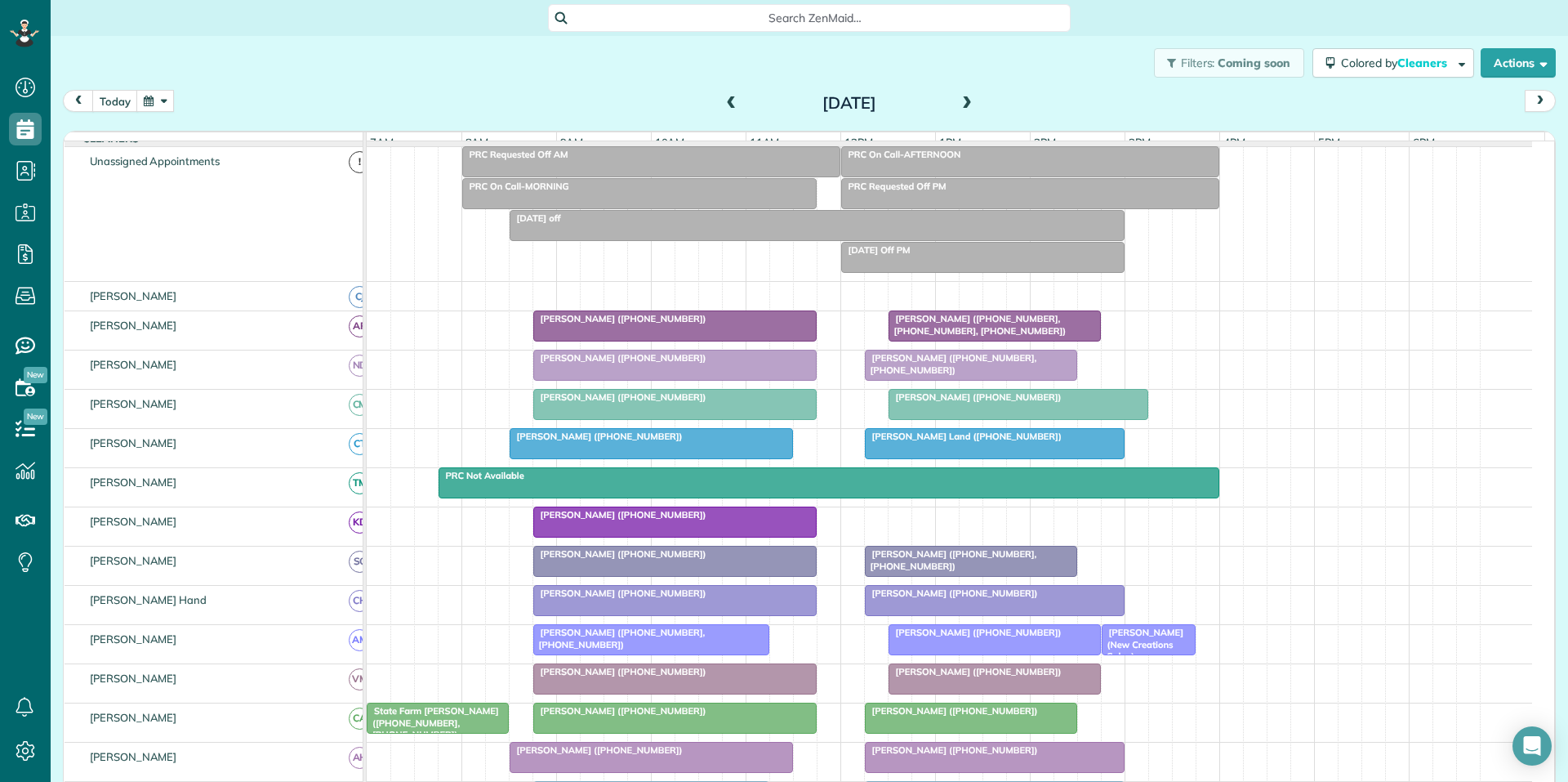
scroll to position [164, 0]
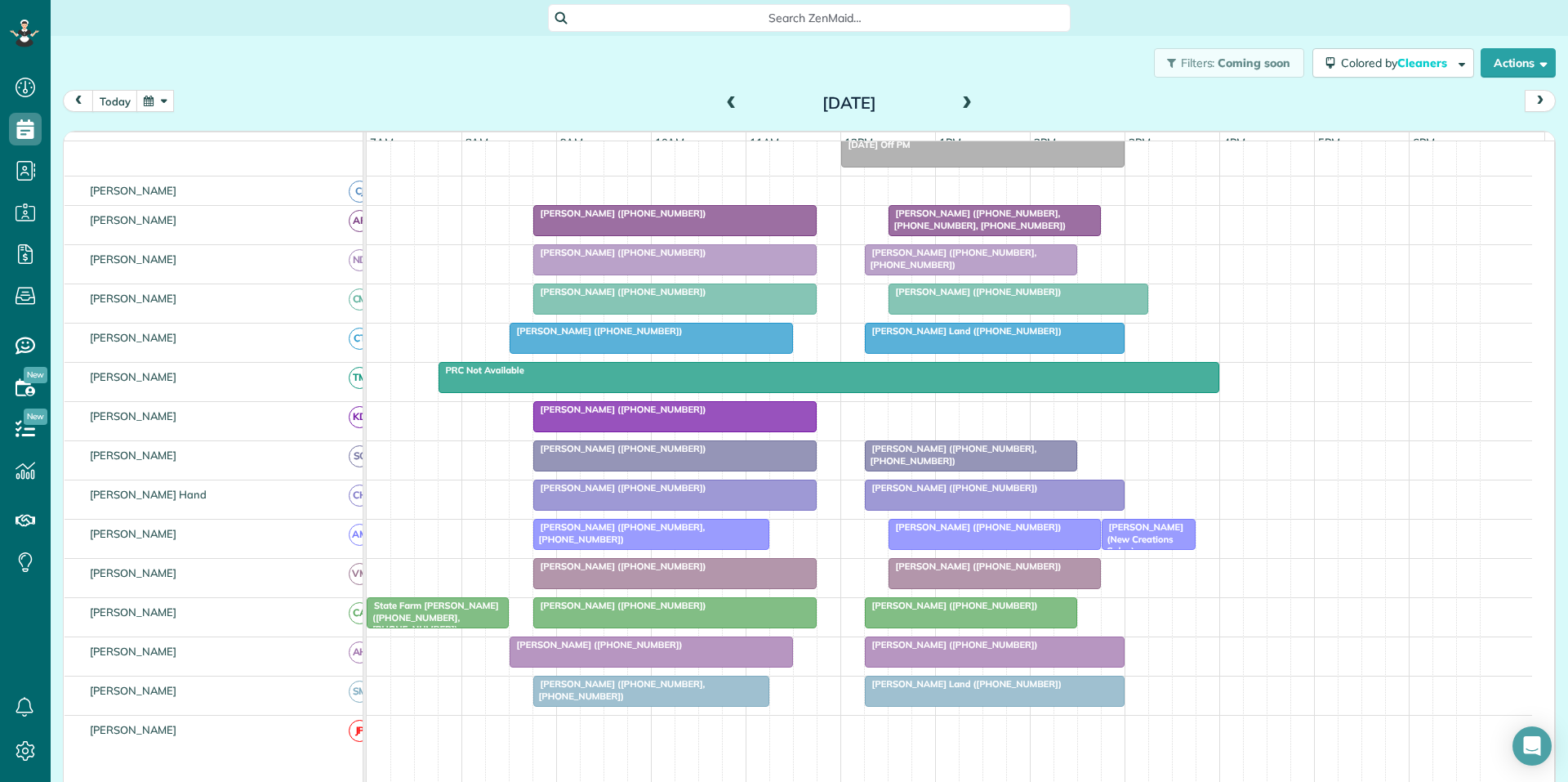
click at [726, 98] on span at bounding box center [731, 104] width 18 height 15
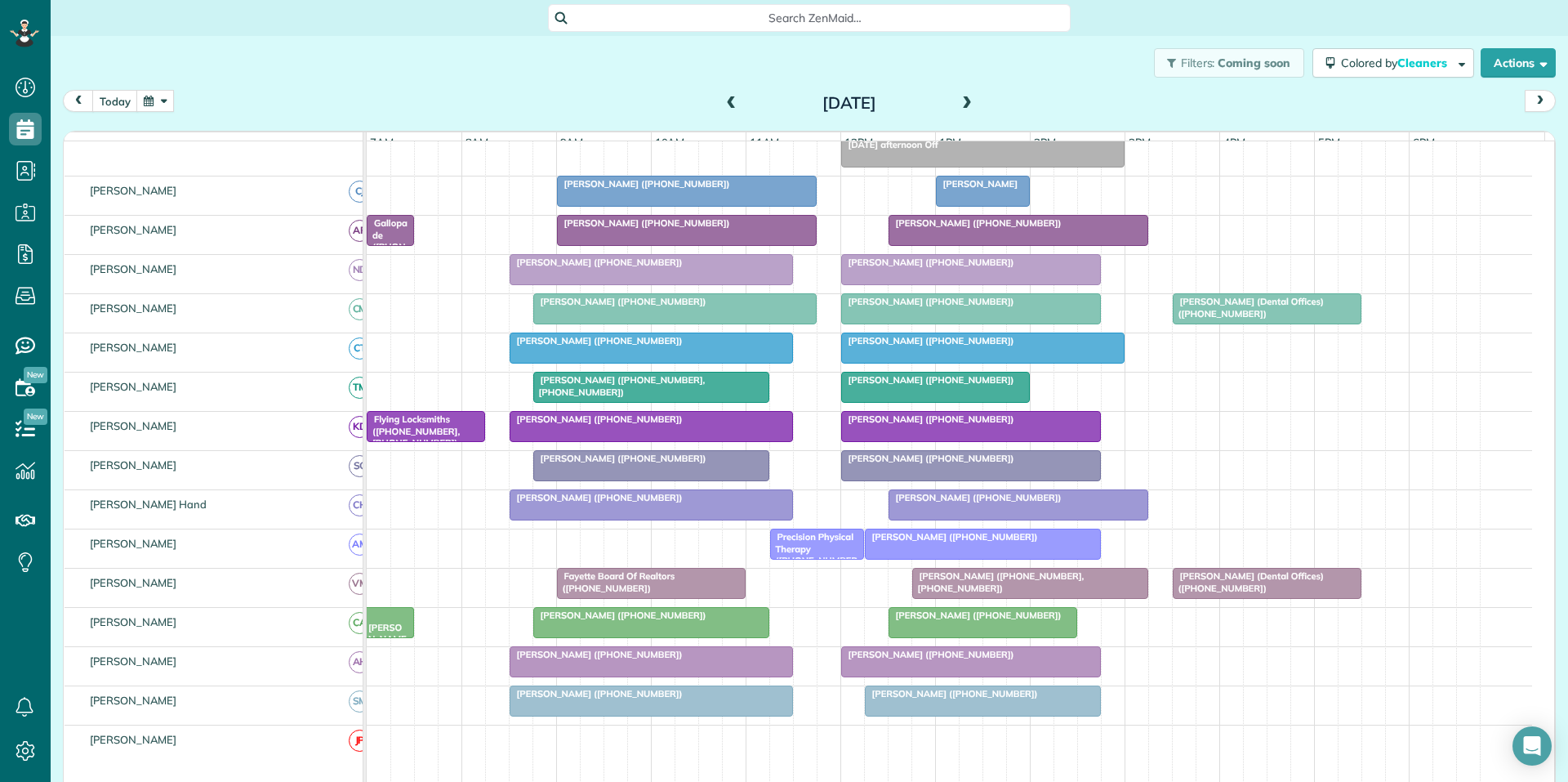
click at [966, 97] on span at bounding box center [967, 104] width 18 height 15
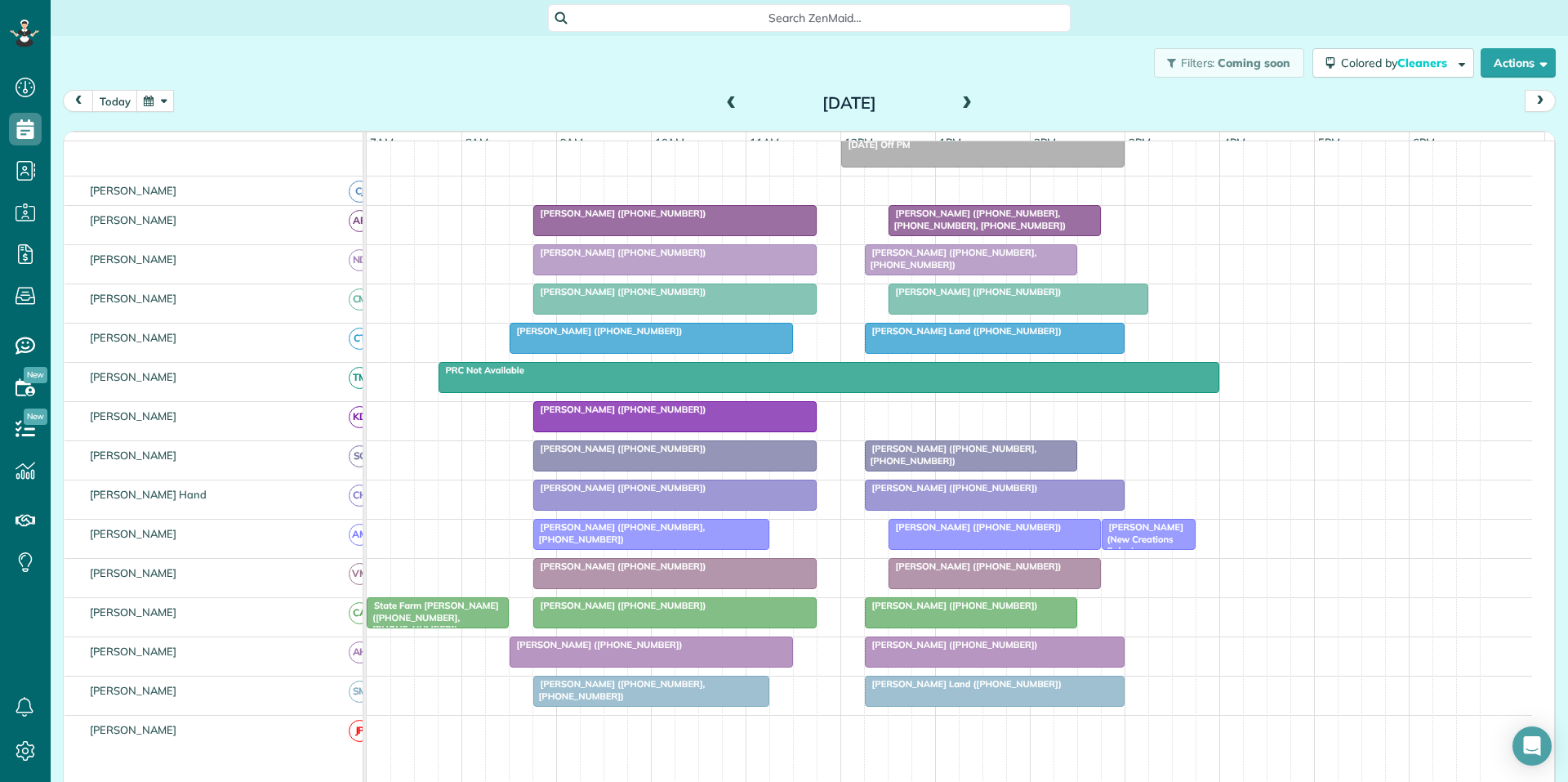
click at [962, 98] on span at bounding box center [967, 104] width 18 height 15
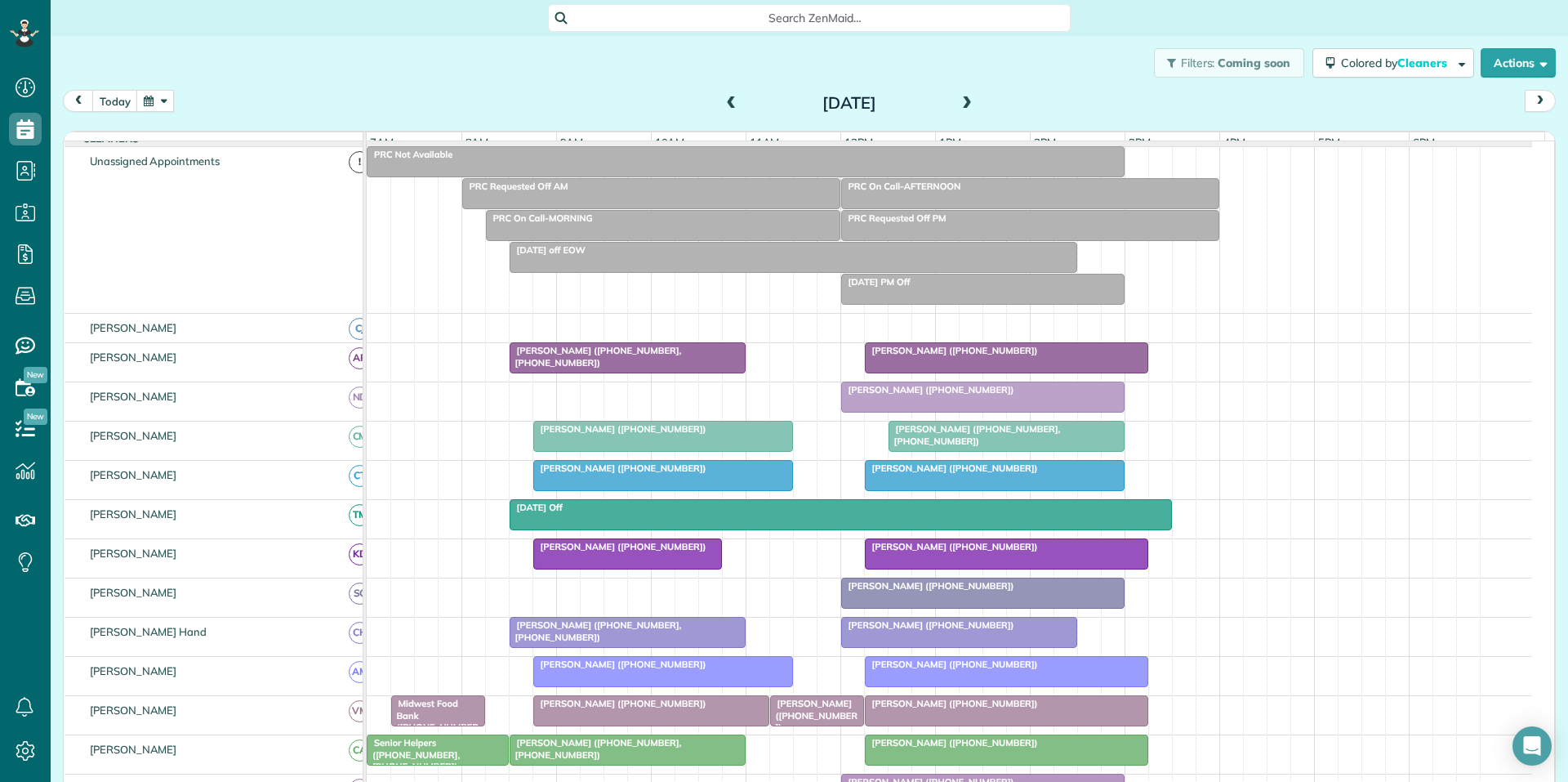
scroll to position [195, 0]
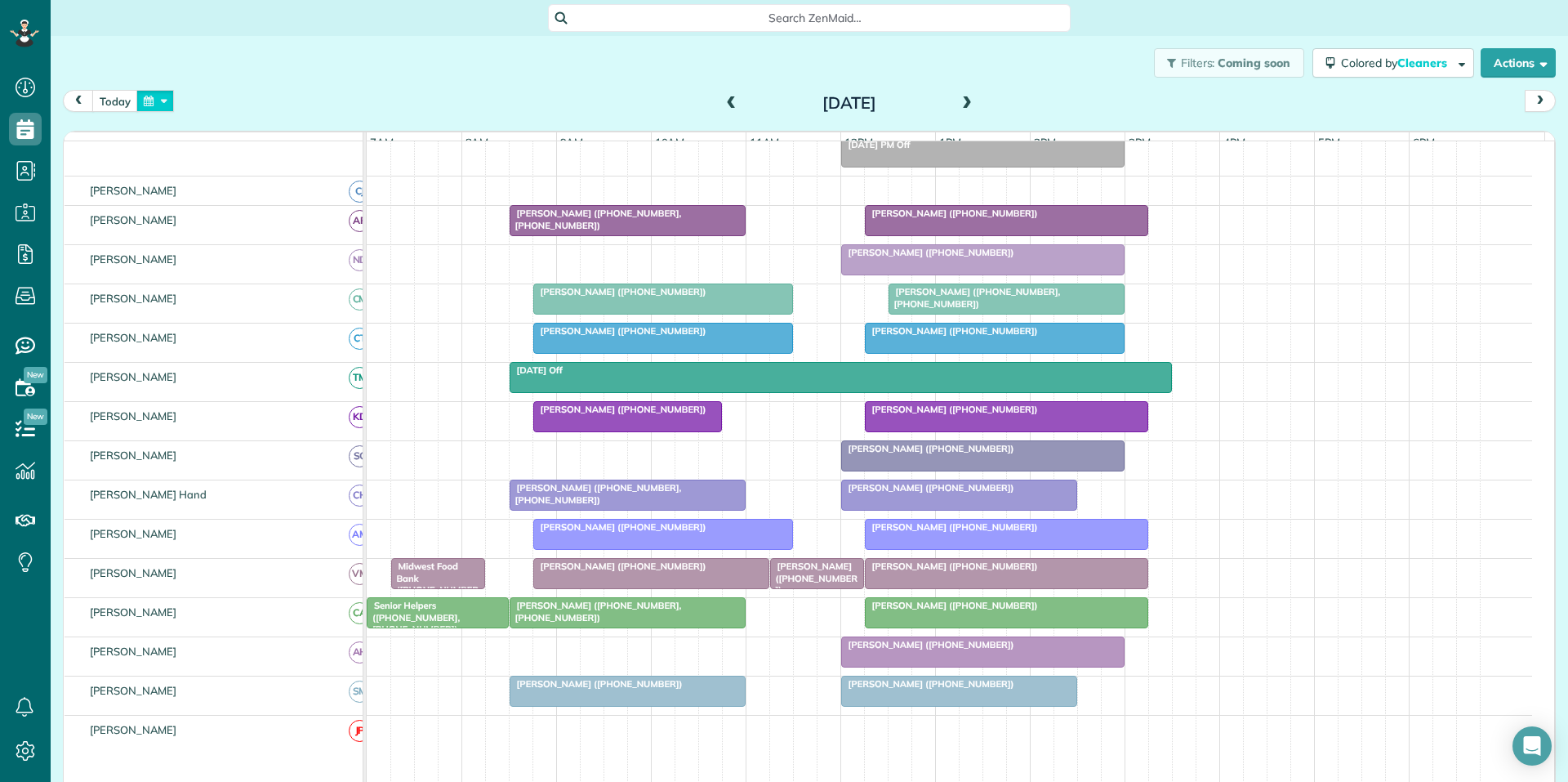
click at [160, 103] on button "button" at bounding box center [155, 101] width 37 height 22
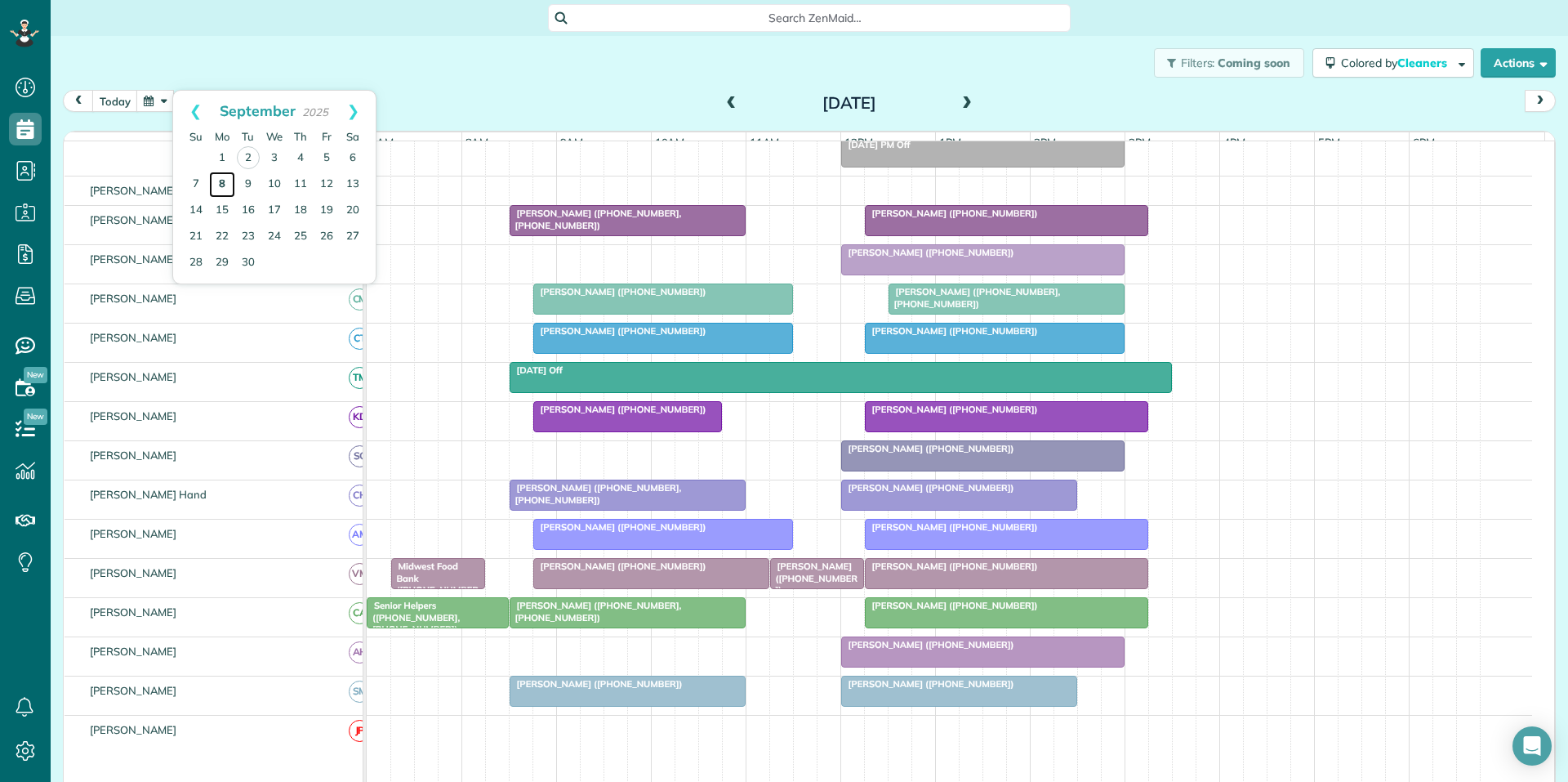
click at [220, 180] on link "8" at bounding box center [222, 184] width 27 height 27
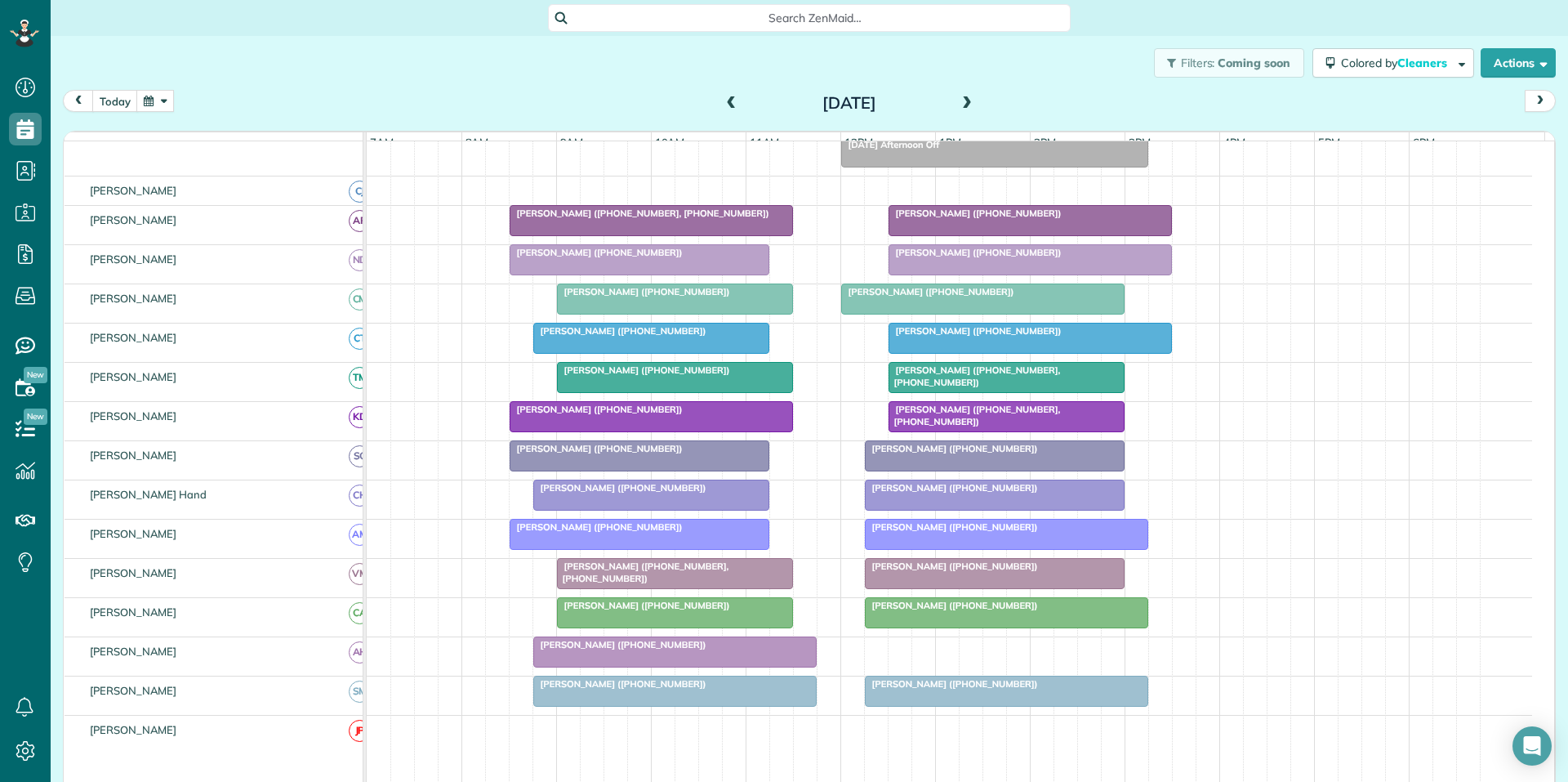
click at [959, 97] on span at bounding box center [967, 104] width 18 height 15
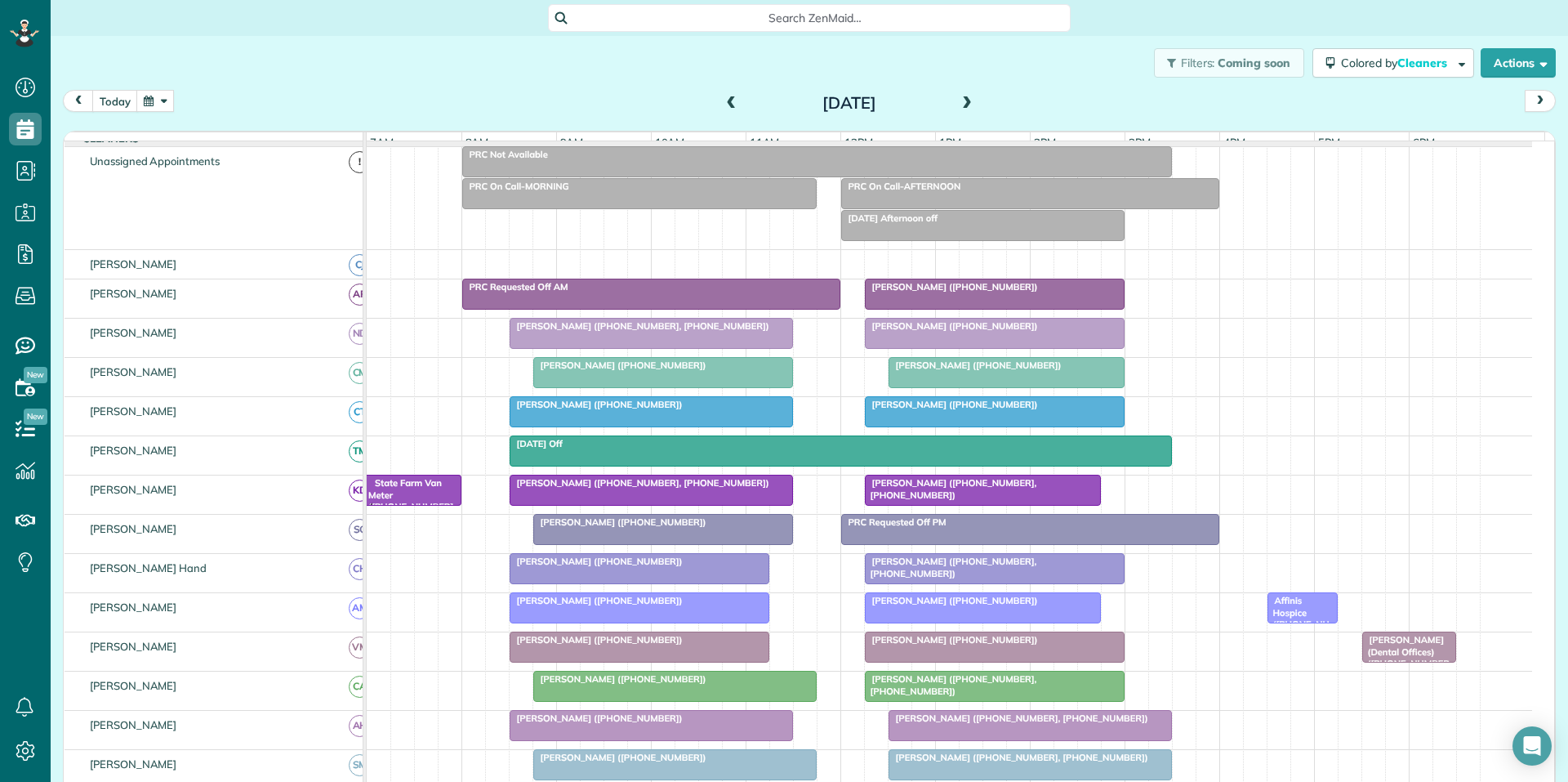
scroll to position [131, 0]
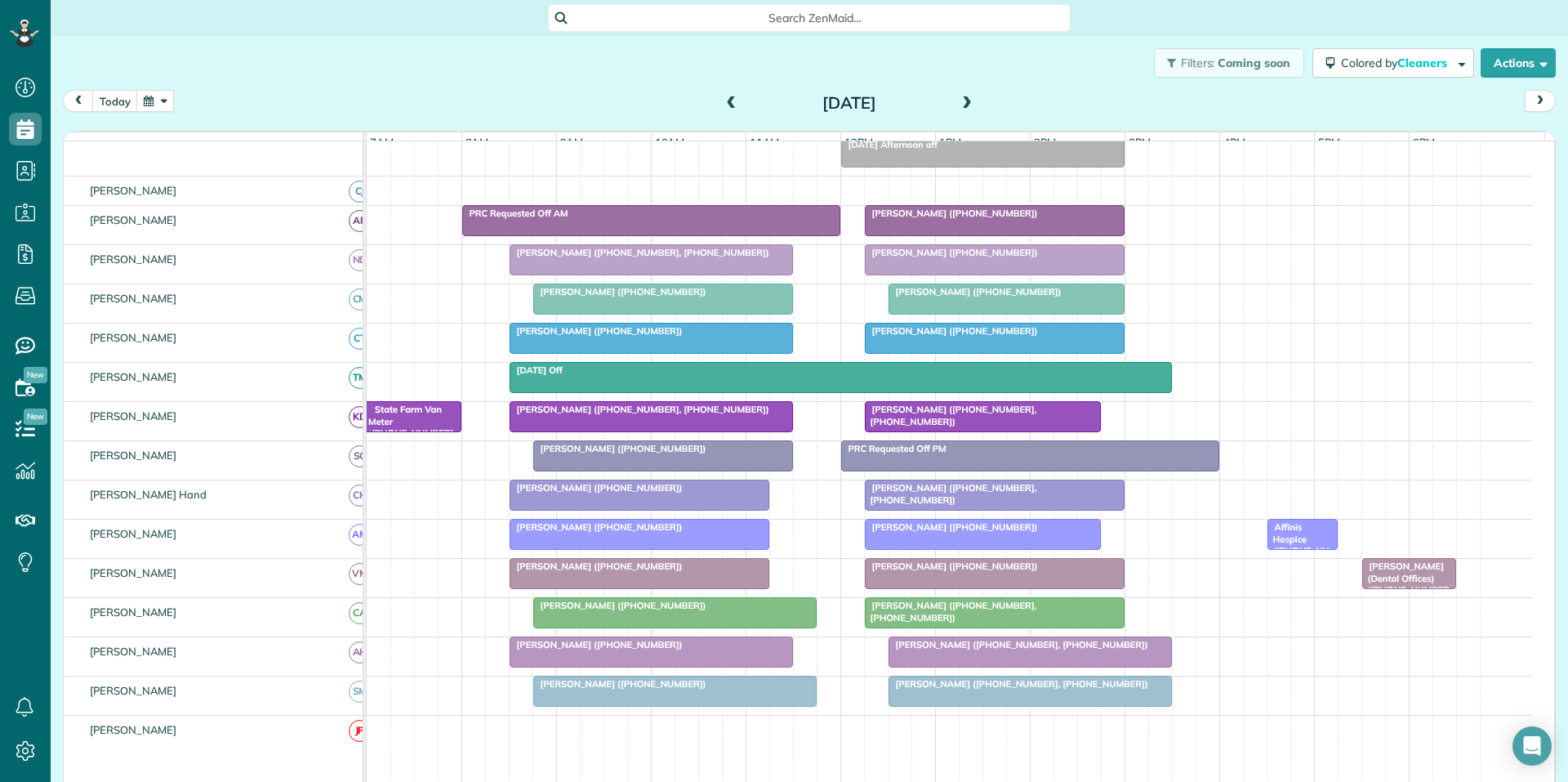
click at [958, 106] on span at bounding box center [967, 104] width 18 height 15
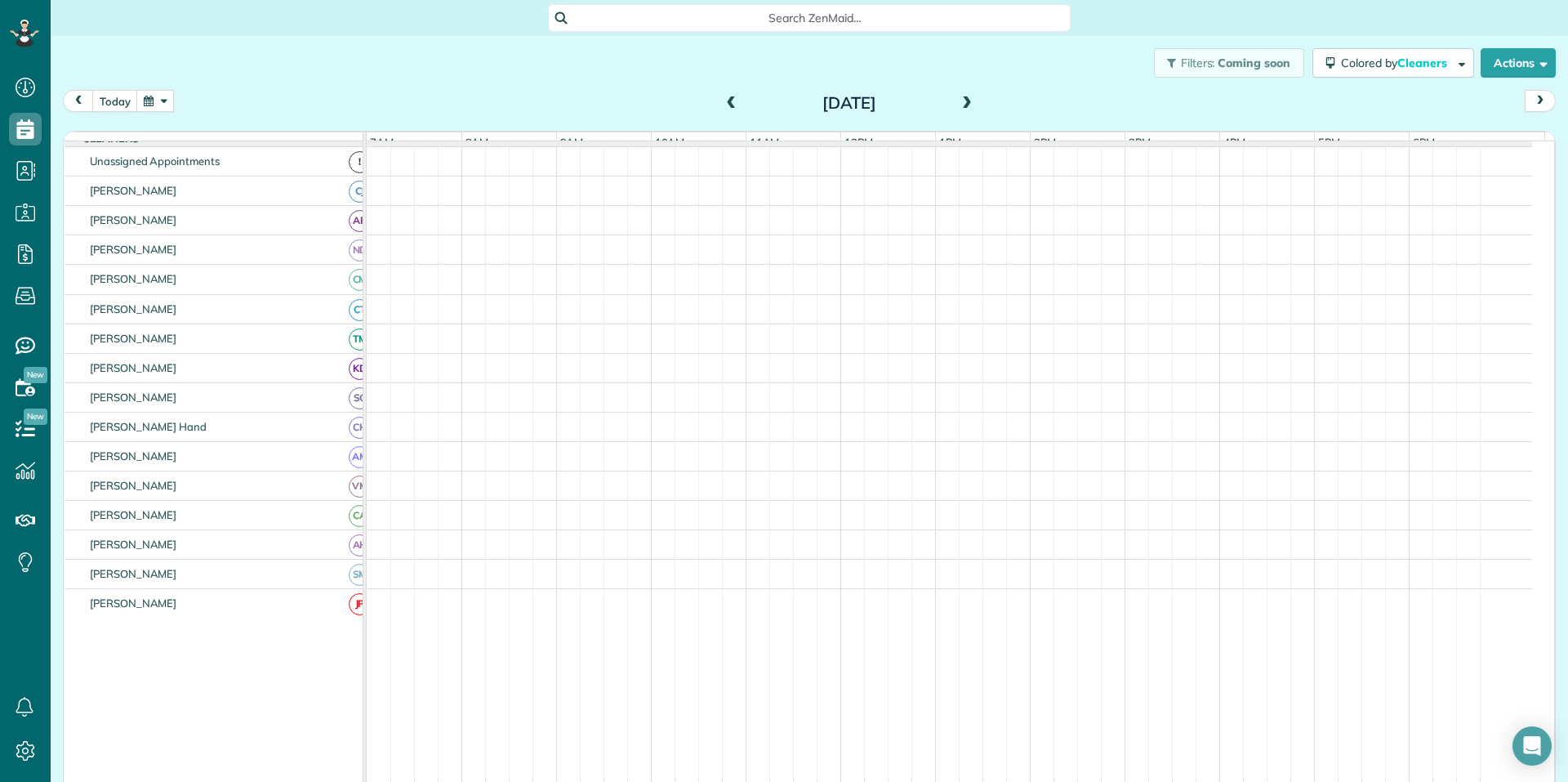
scroll to position [164, 0]
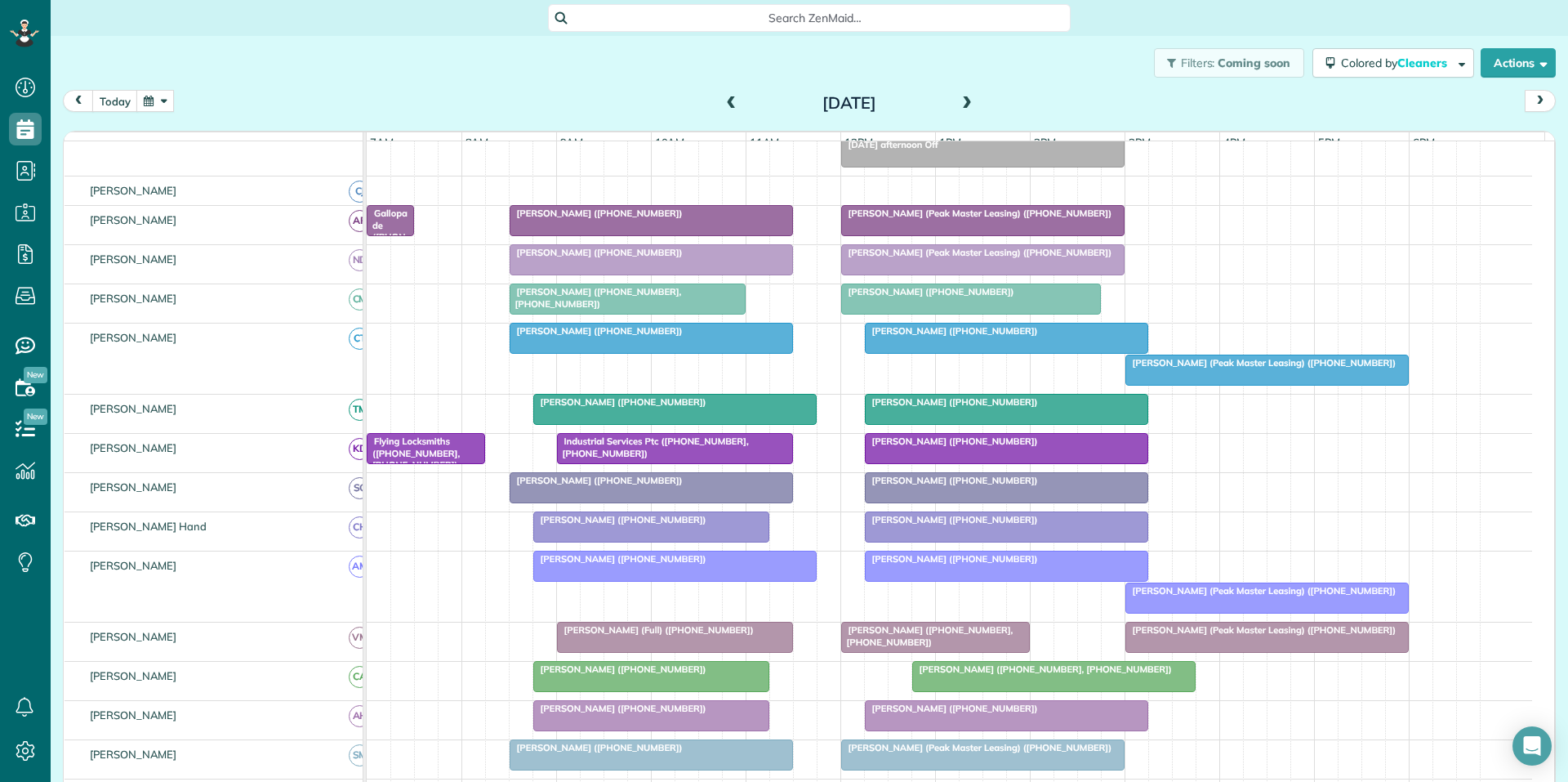
click at [959, 102] on span at bounding box center [967, 104] width 18 height 15
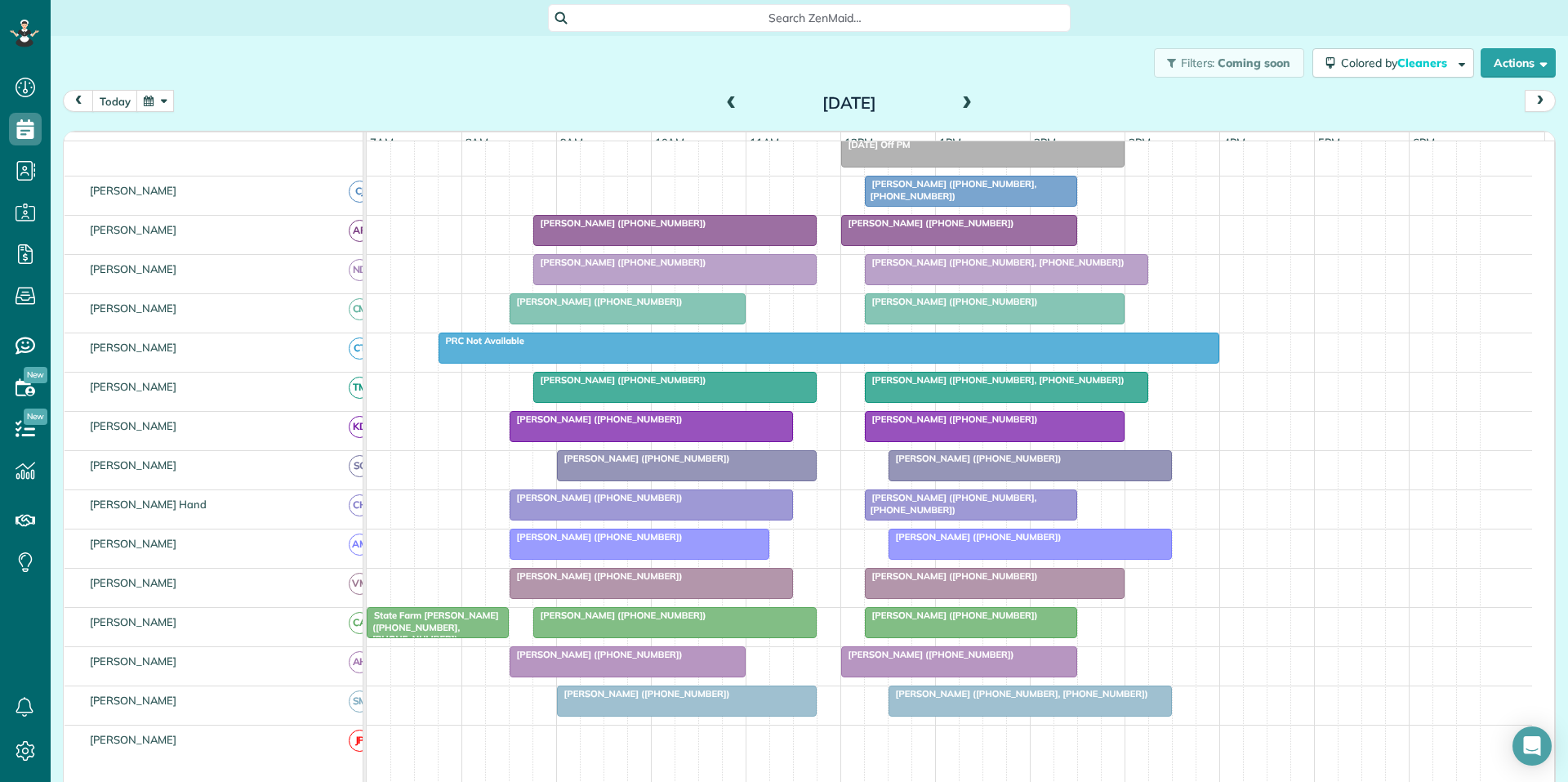
click at [966, 103] on span at bounding box center [967, 104] width 18 height 15
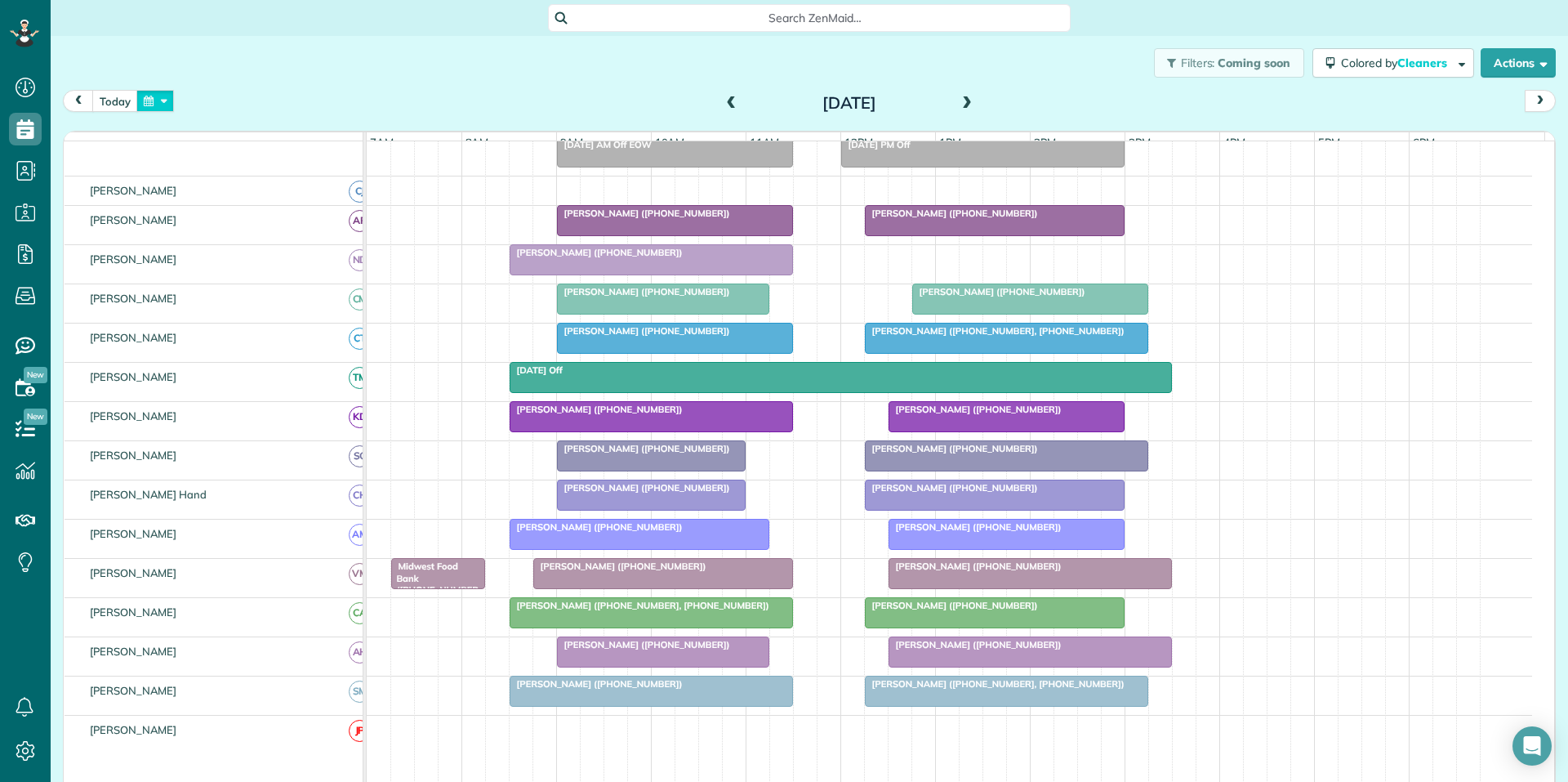
click at [161, 102] on button "button" at bounding box center [155, 101] width 37 height 22
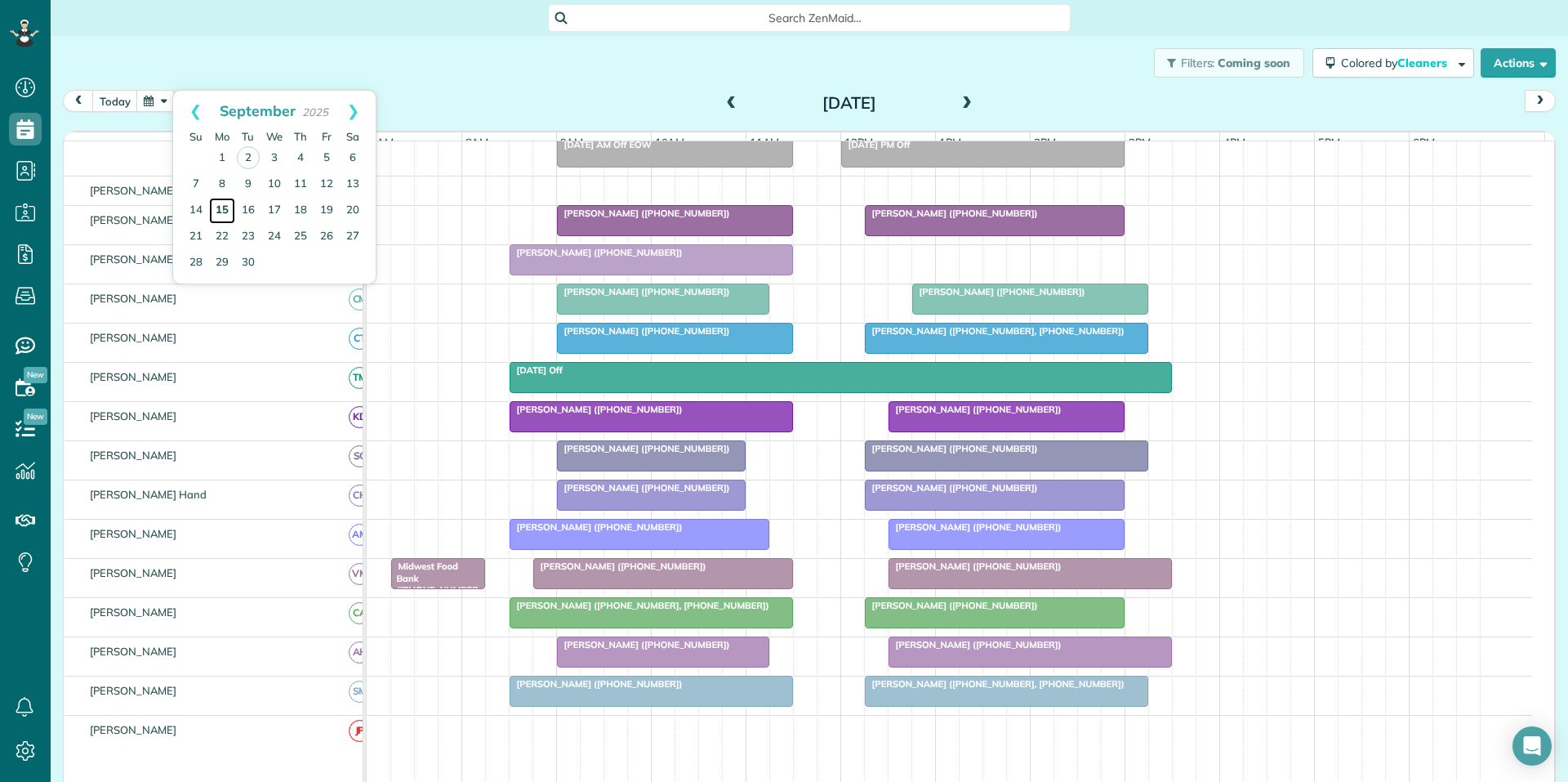
click at [223, 202] on link "15" at bounding box center [222, 210] width 27 height 27
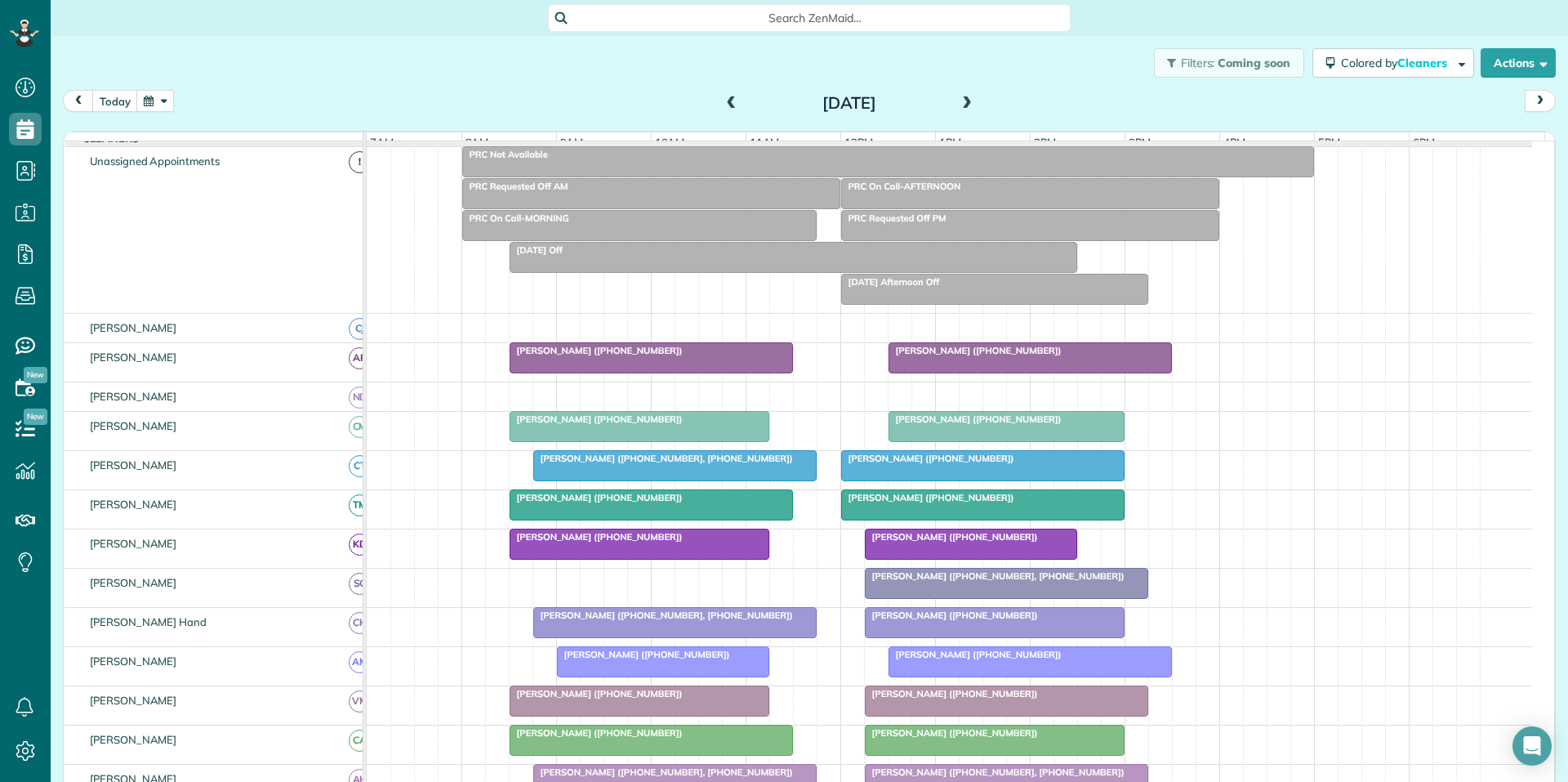
scroll to position [195, 0]
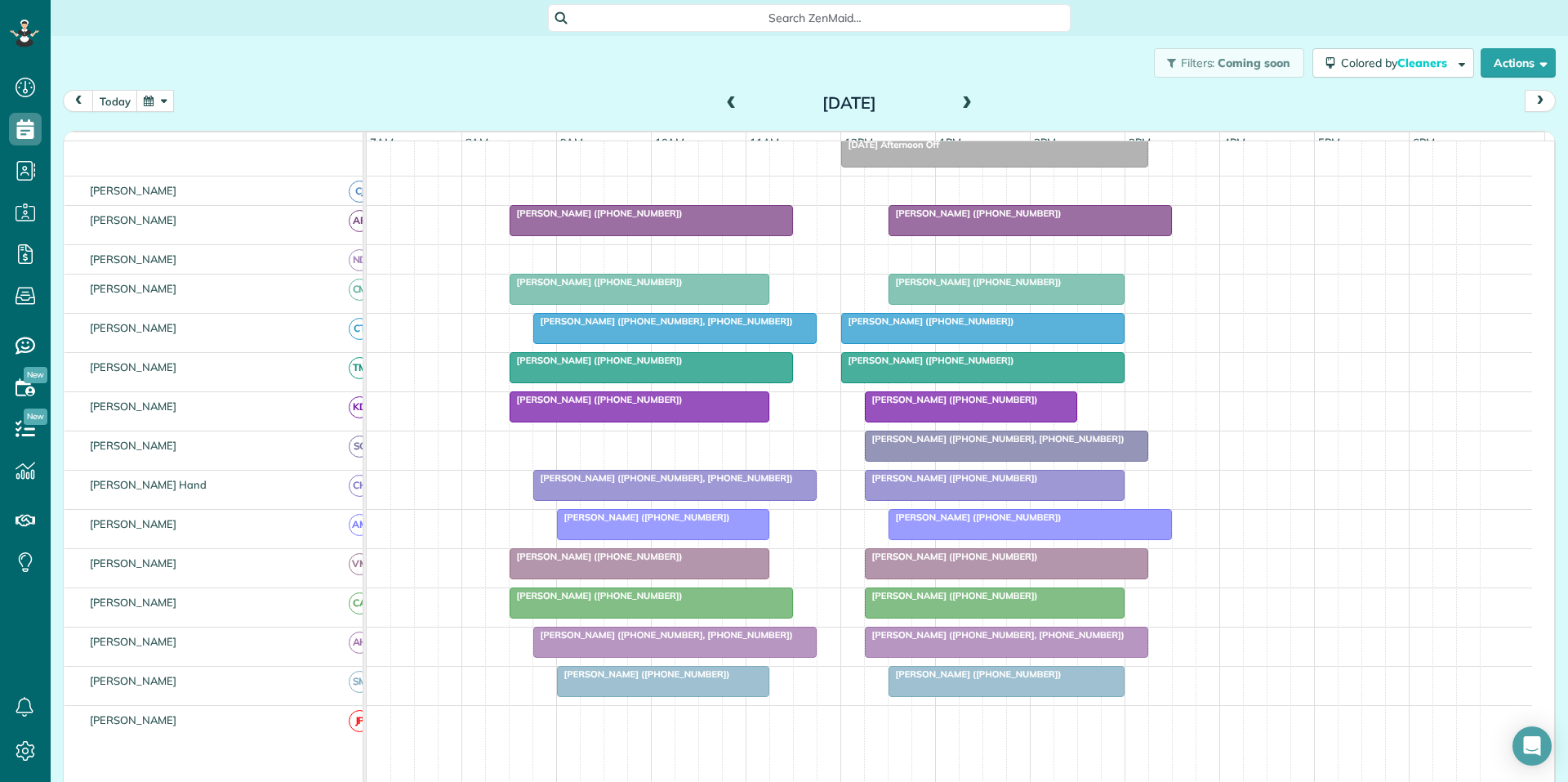
click at [961, 101] on span at bounding box center [967, 104] width 18 height 15
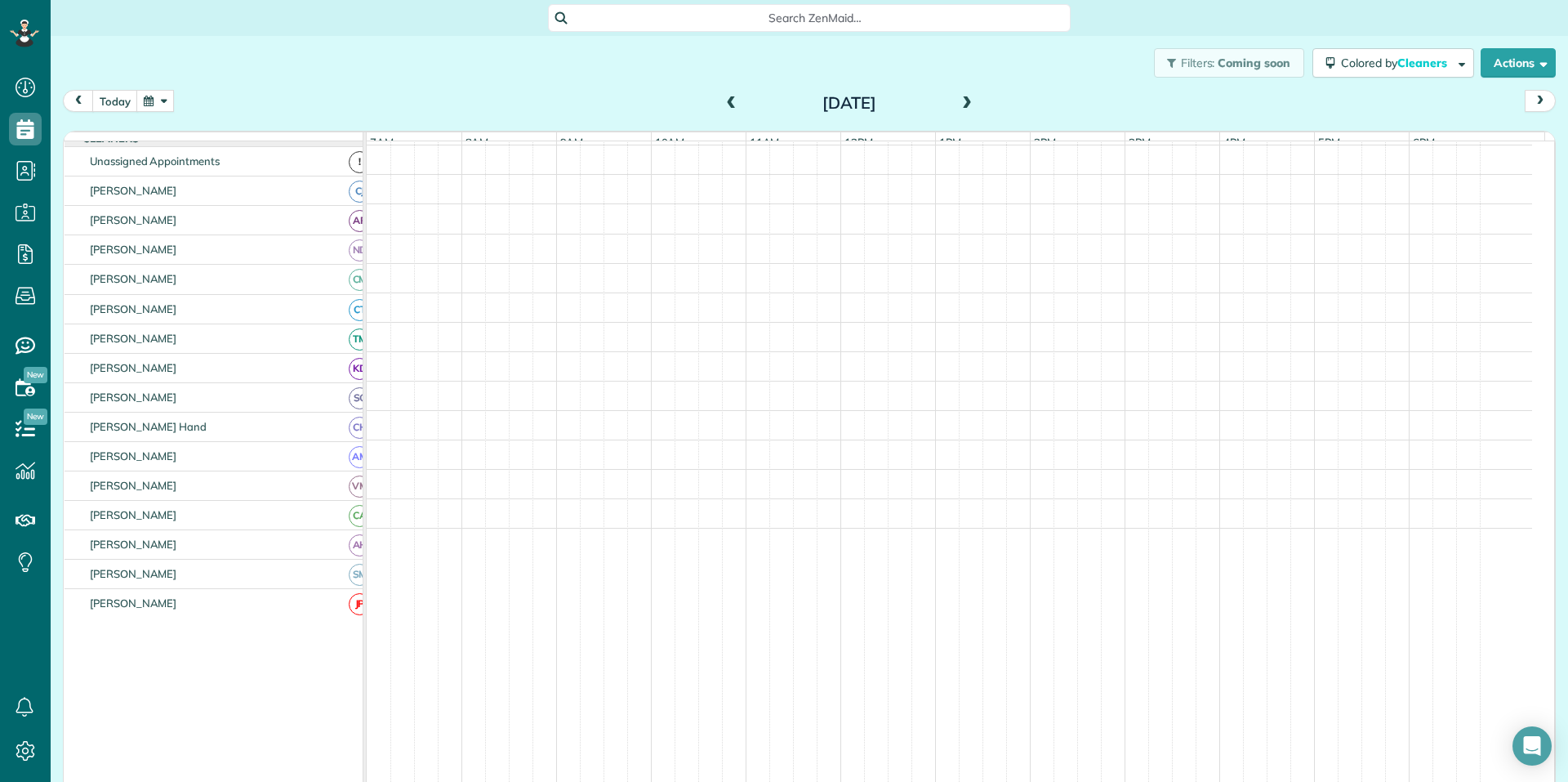
scroll to position [164, 0]
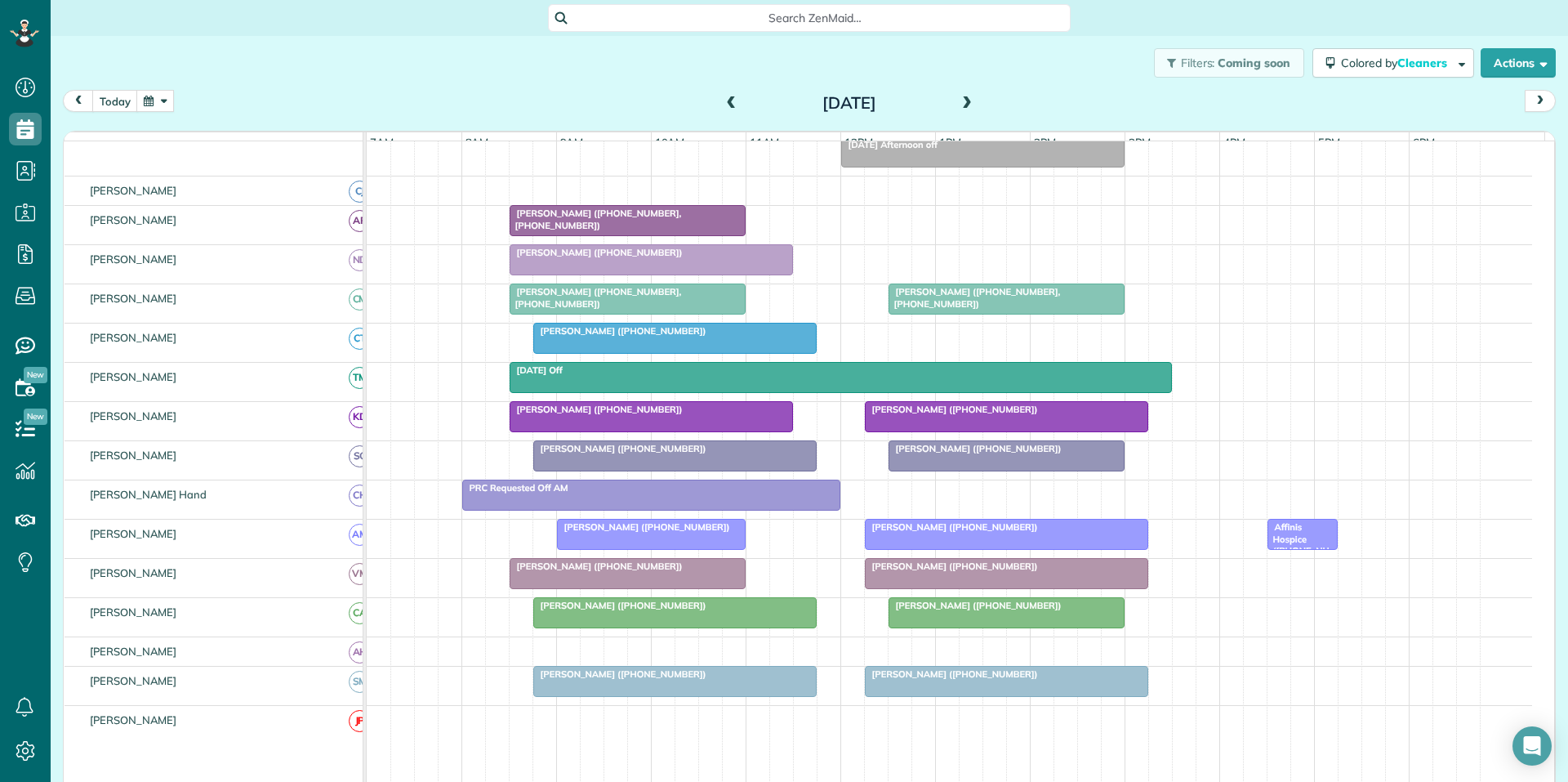
click at [964, 100] on span at bounding box center [967, 104] width 18 height 15
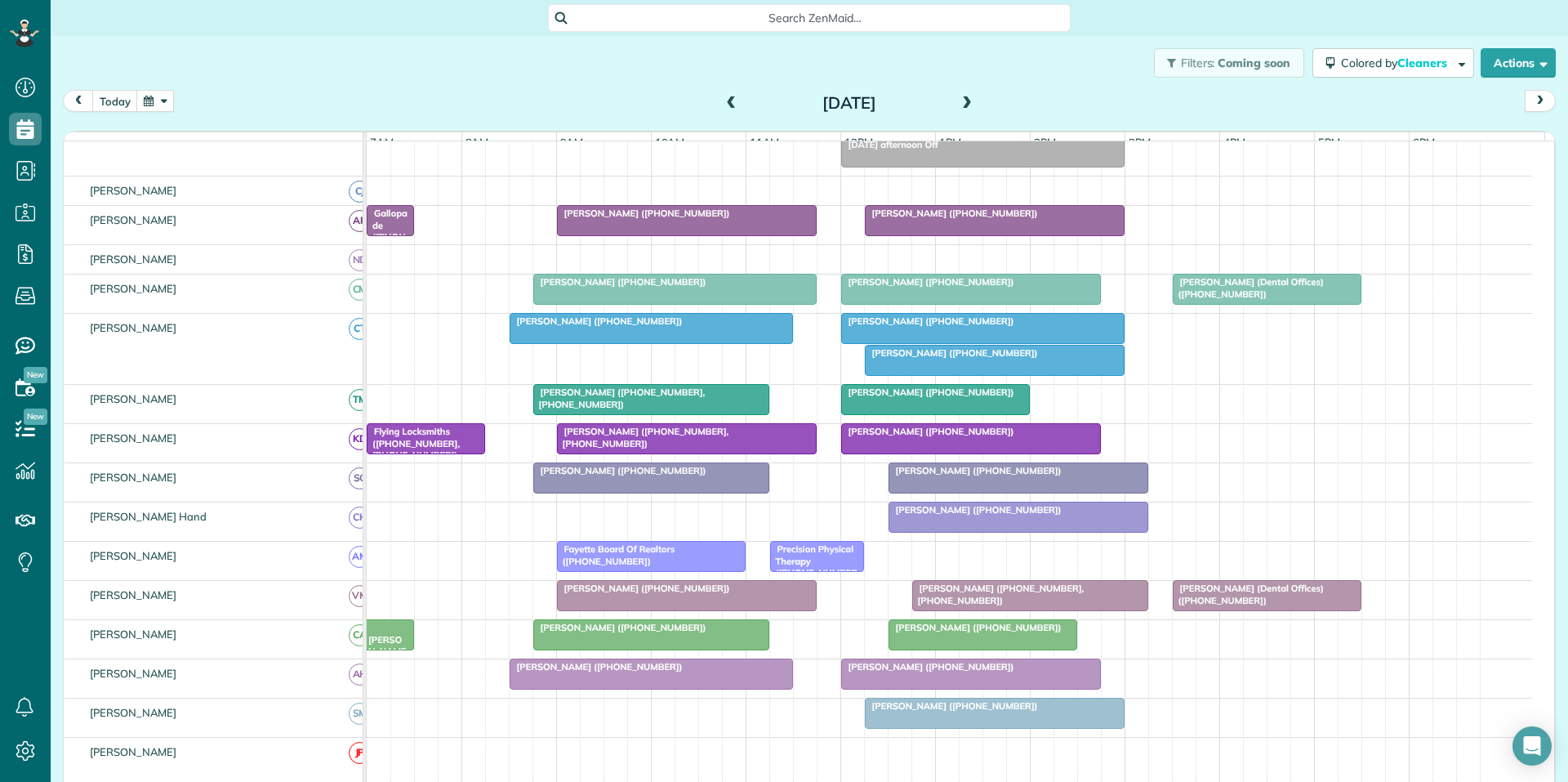
click at [722, 102] on span at bounding box center [731, 104] width 18 height 15
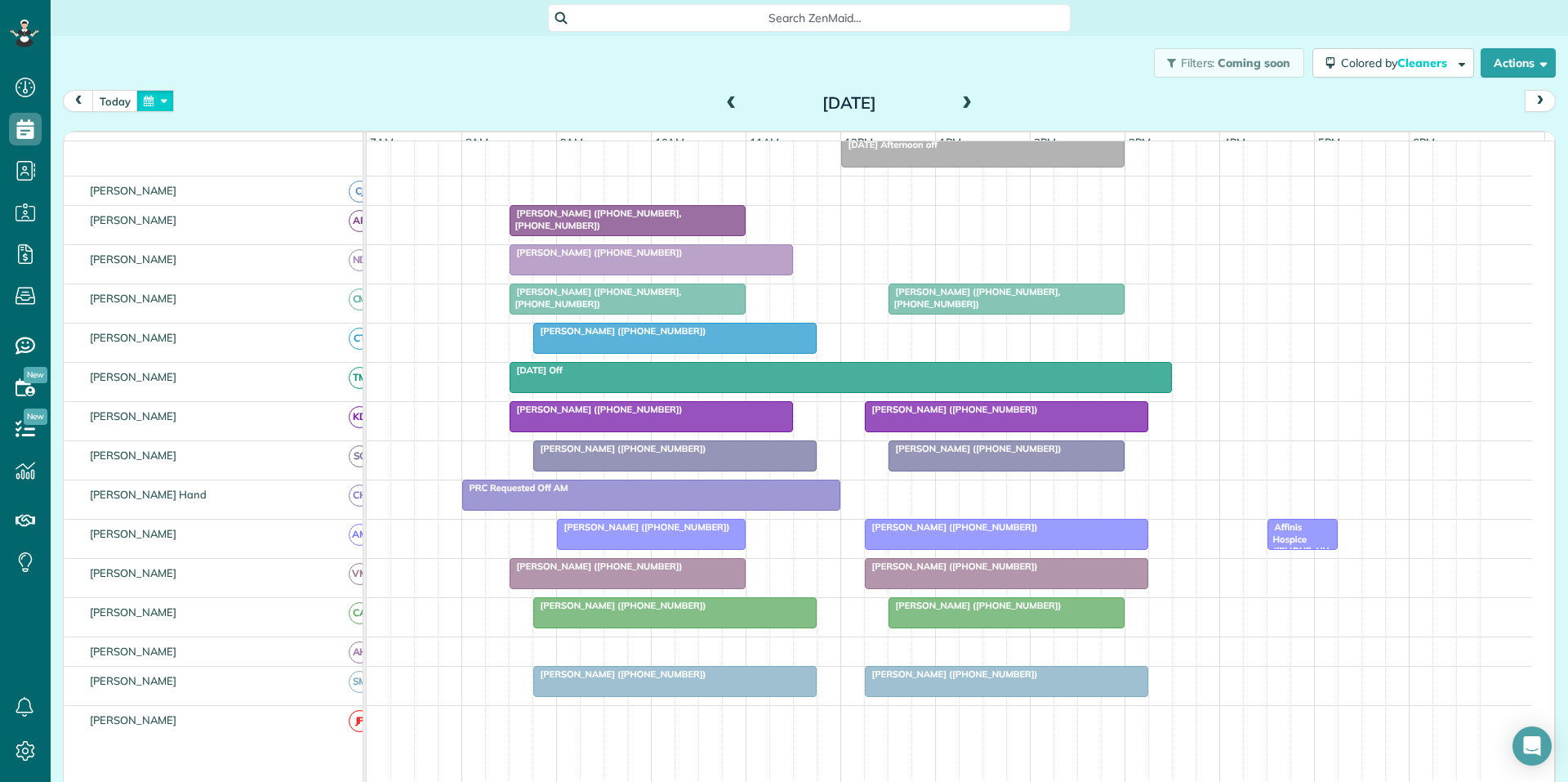
click at [163, 98] on button "button" at bounding box center [155, 101] width 37 height 22
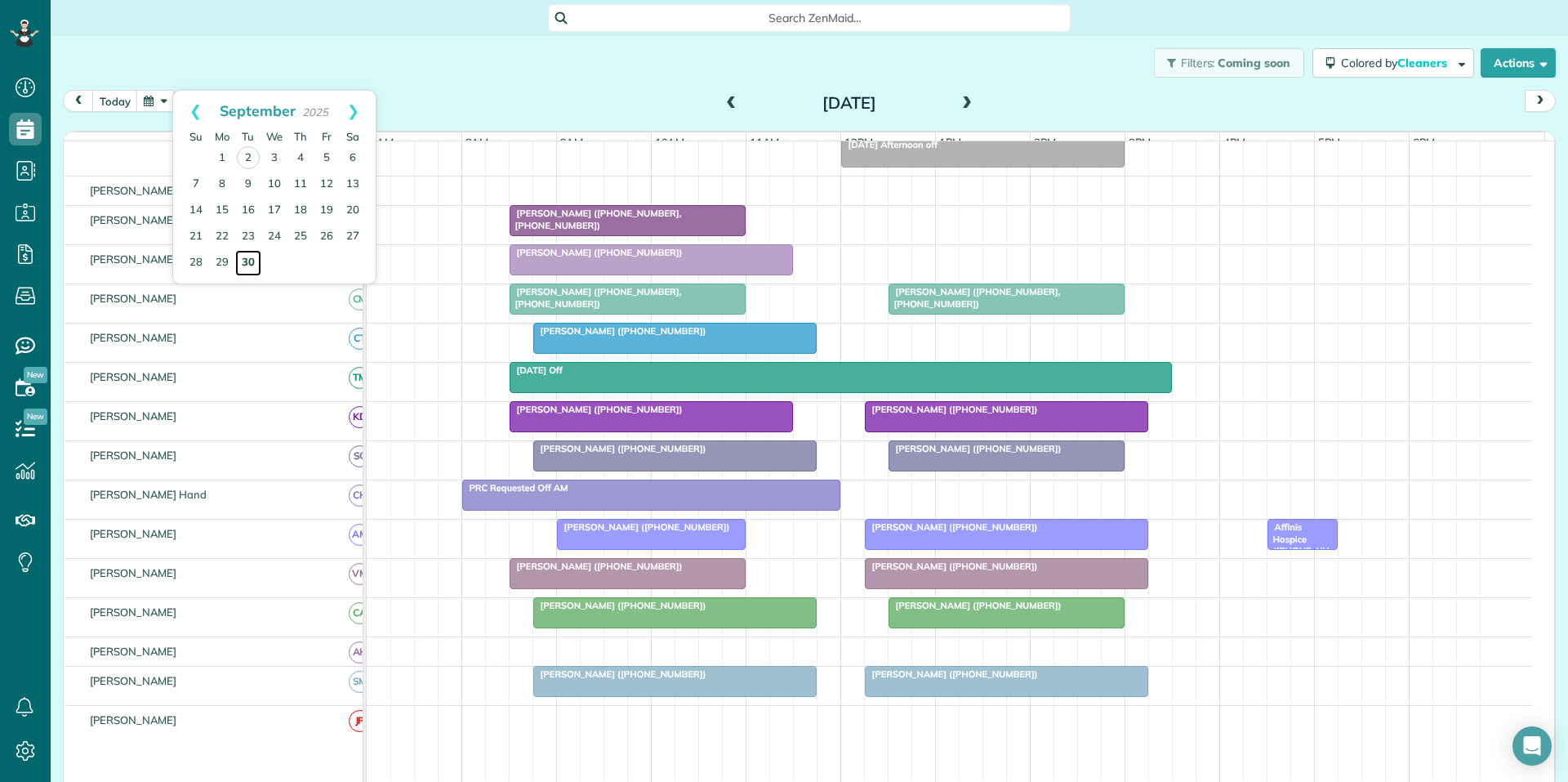
click at [250, 259] on link "30" at bounding box center [248, 263] width 27 height 27
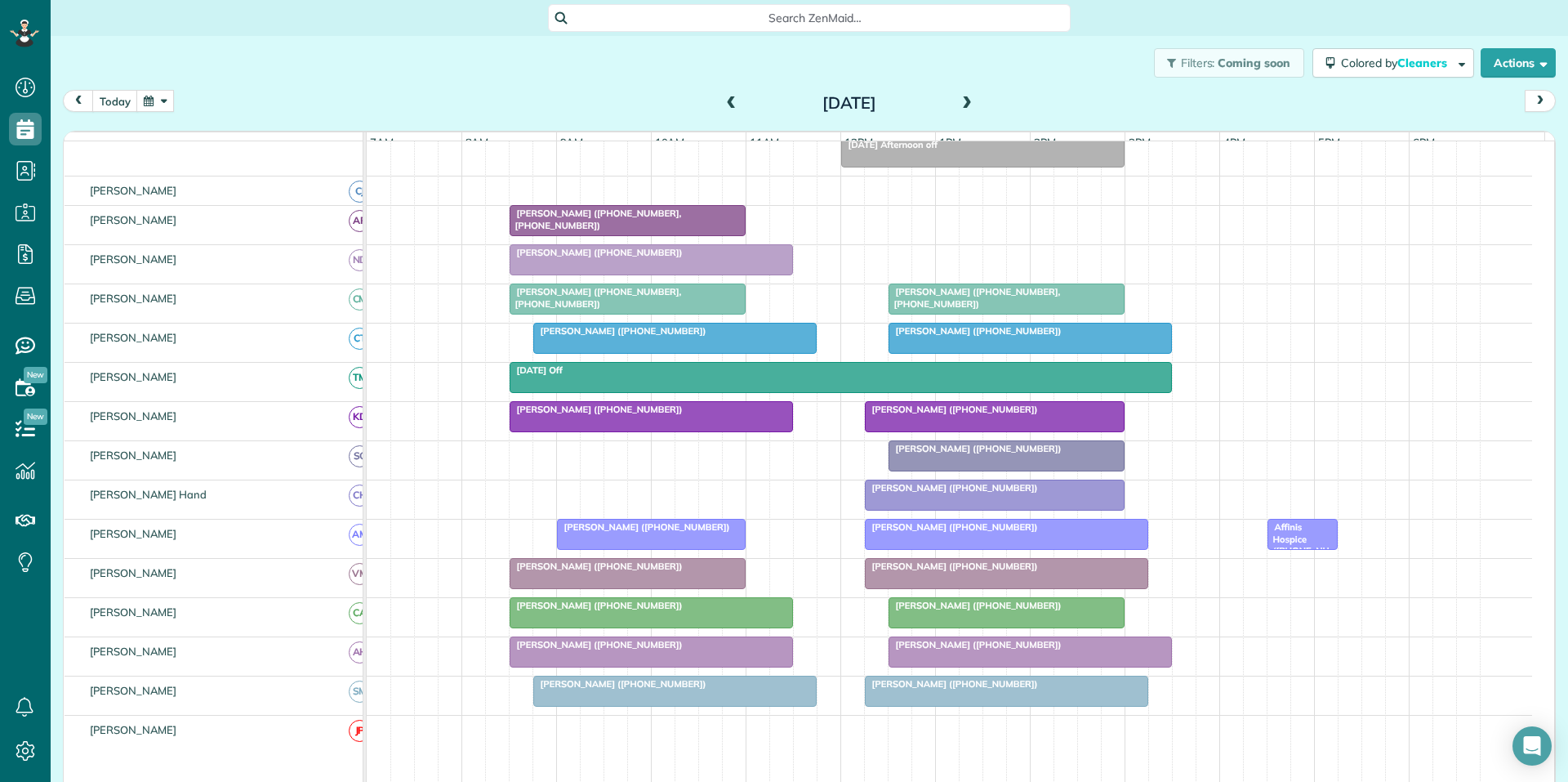
click at [169, 92] on button "button" at bounding box center [155, 101] width 37 height 22
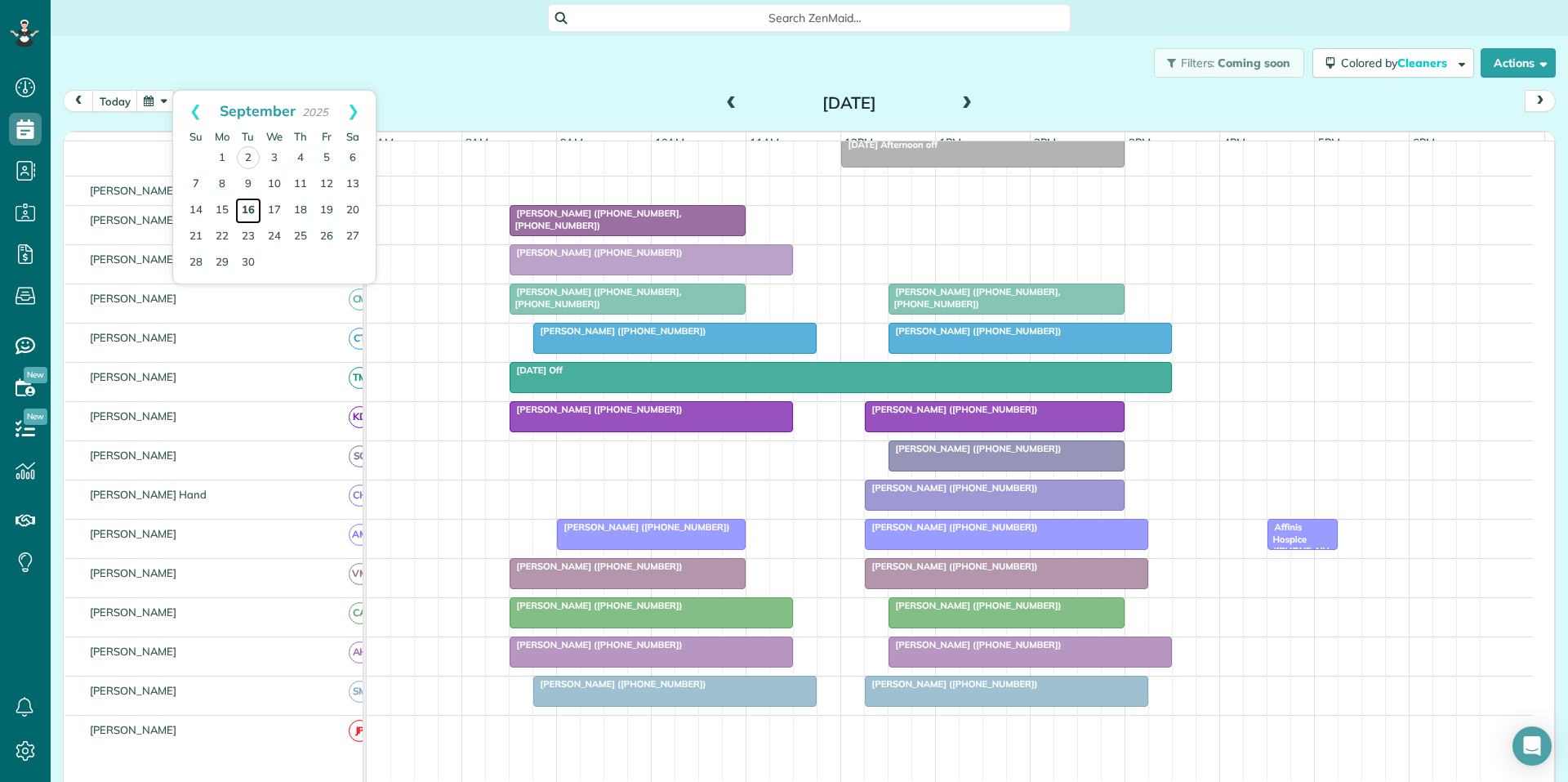
click at [247, 203] on link "16" at bounding box center [248, 210] width 27 height 27
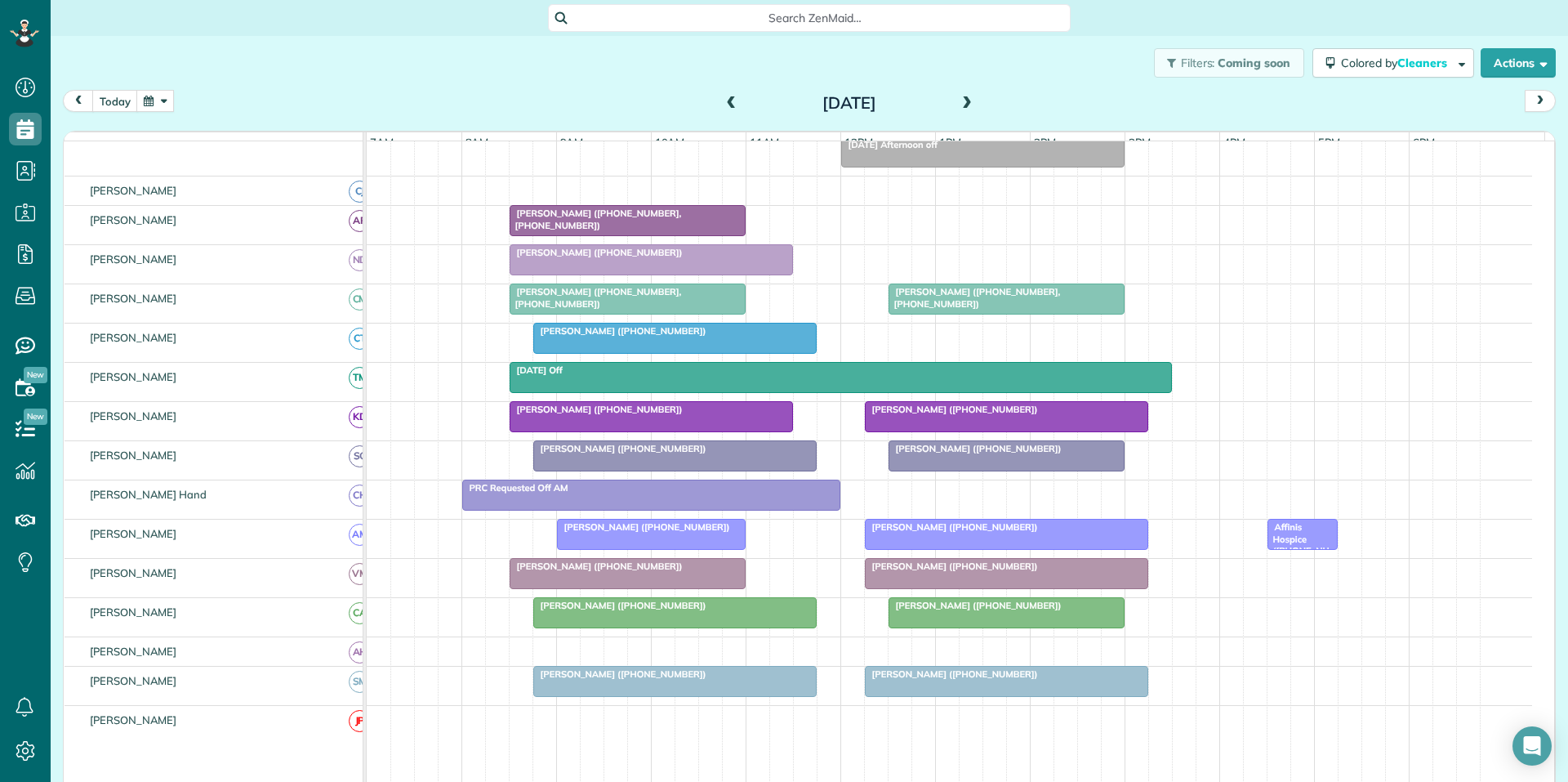
click at [966, 103] on span at bounding box center [967, 104] width 18 height 15
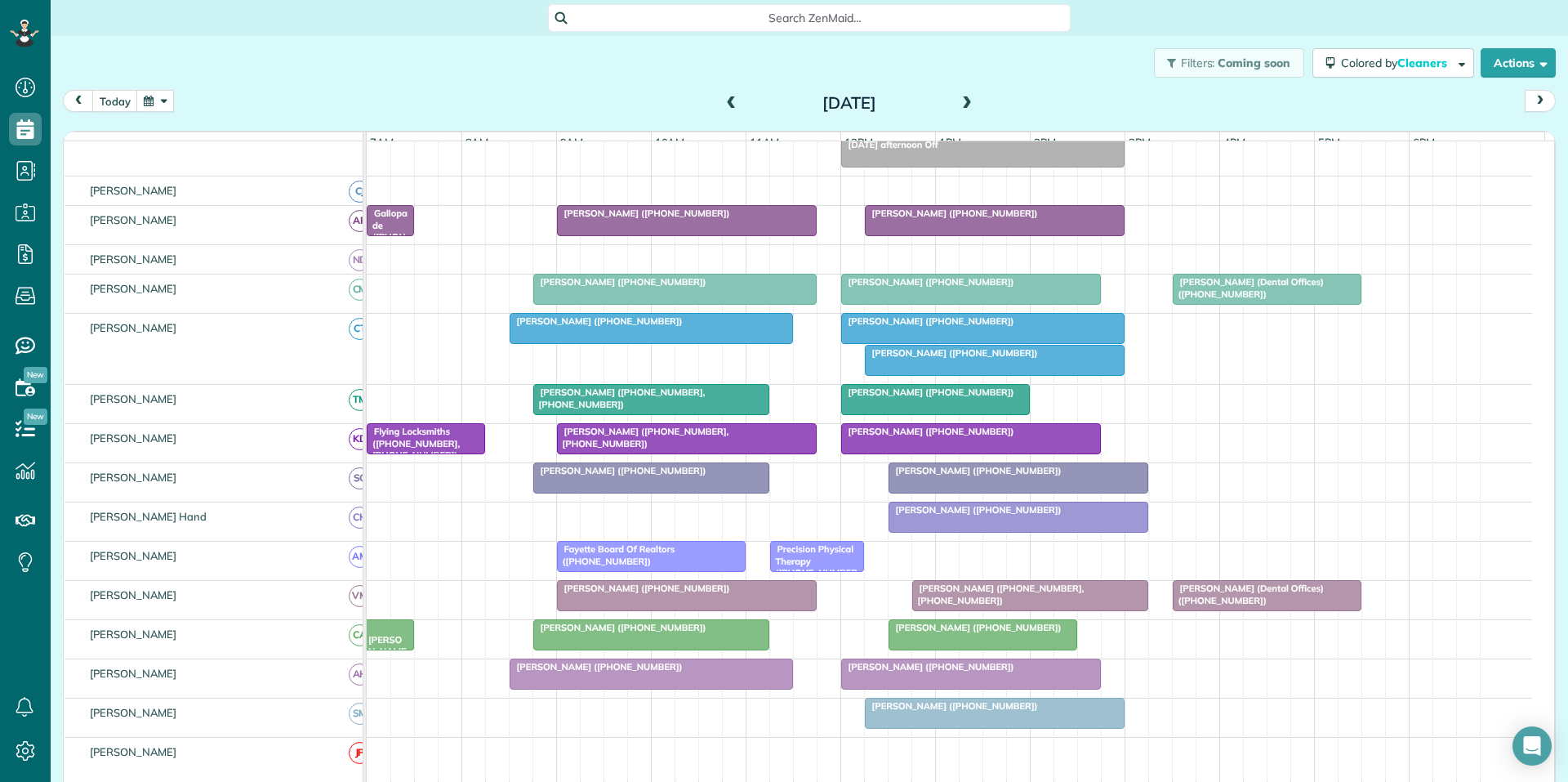
click at [960, 99] on span at bounding box center [967, 104] width 18 height 15
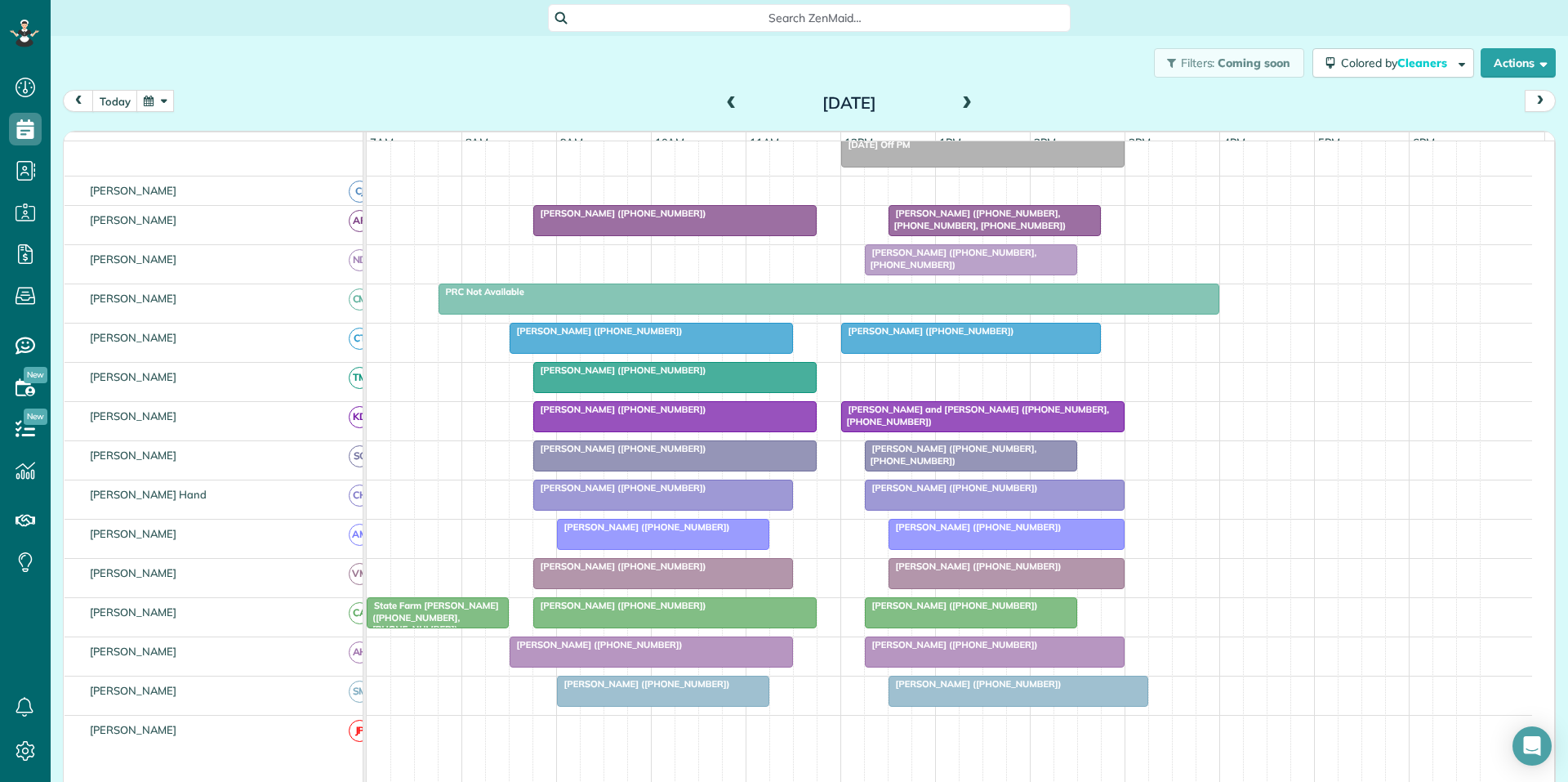
click at [962, 98] on span at bounding box center [967, 104] width 18 height 15
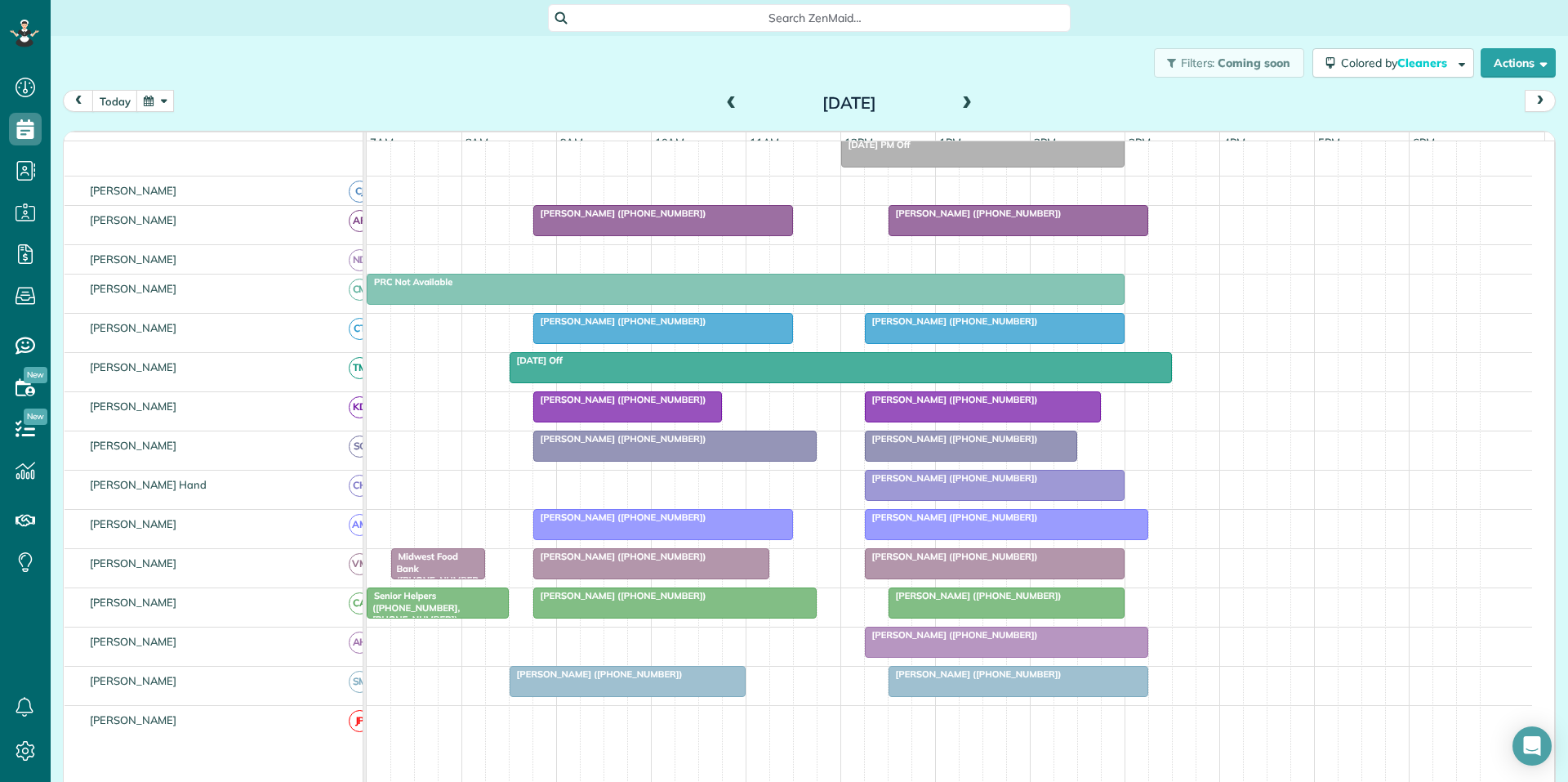
click at [723, 100] on span at bounding box center [731, 104] width 18 height 15
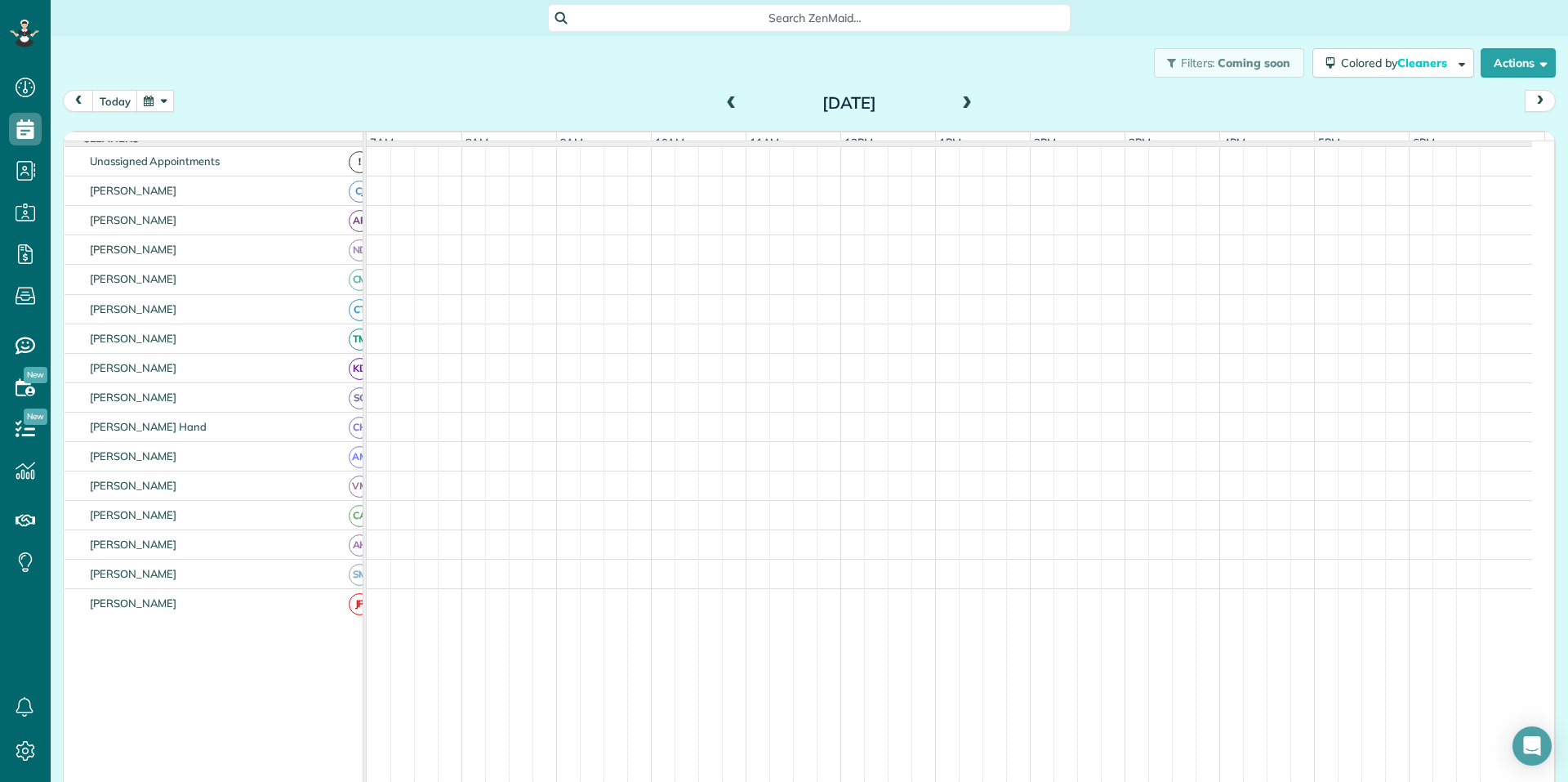
scroll to position [0, 0]
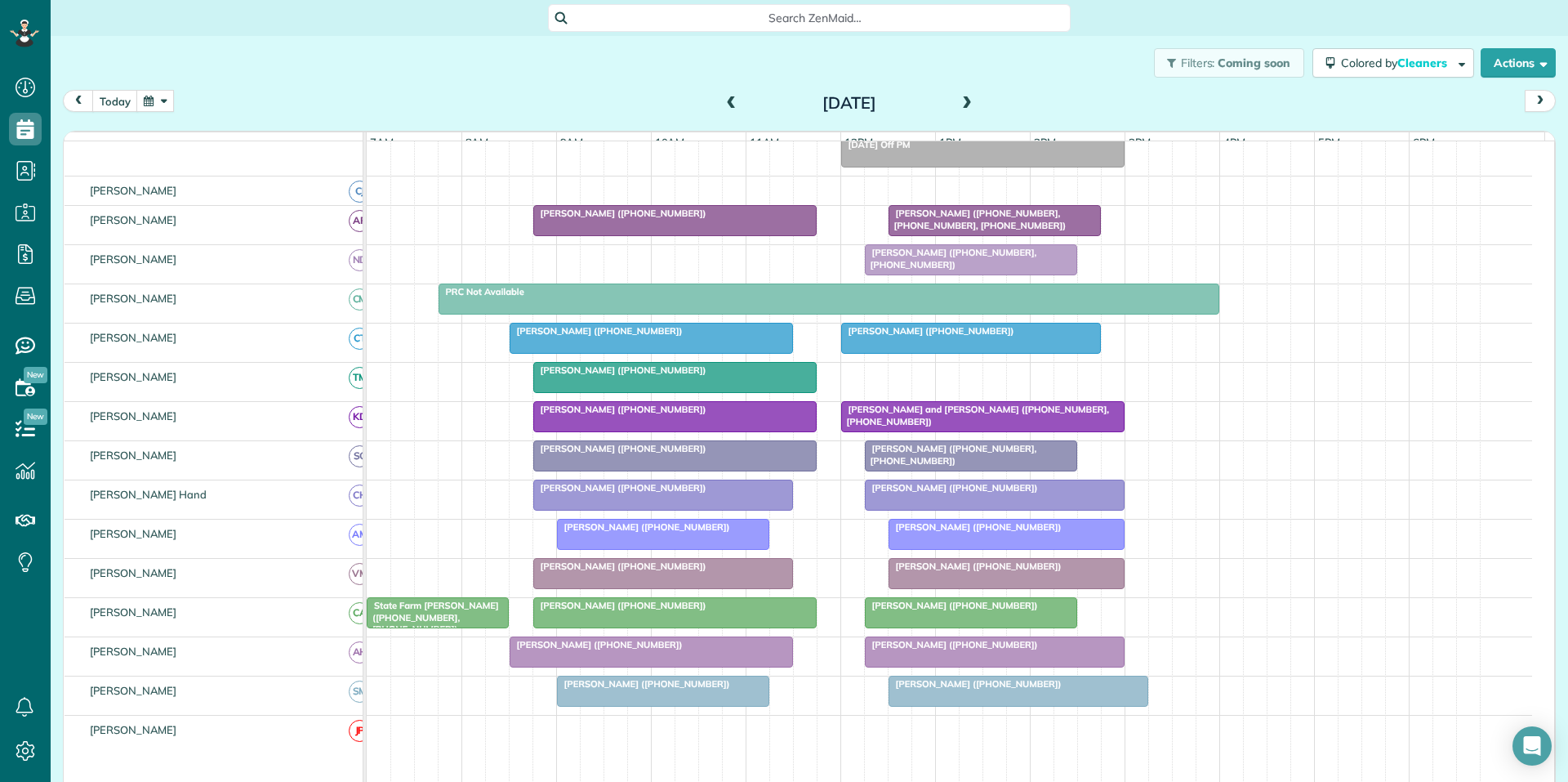
click at [960, 103] on span at bounding box center [967, 104] width 18 height 15
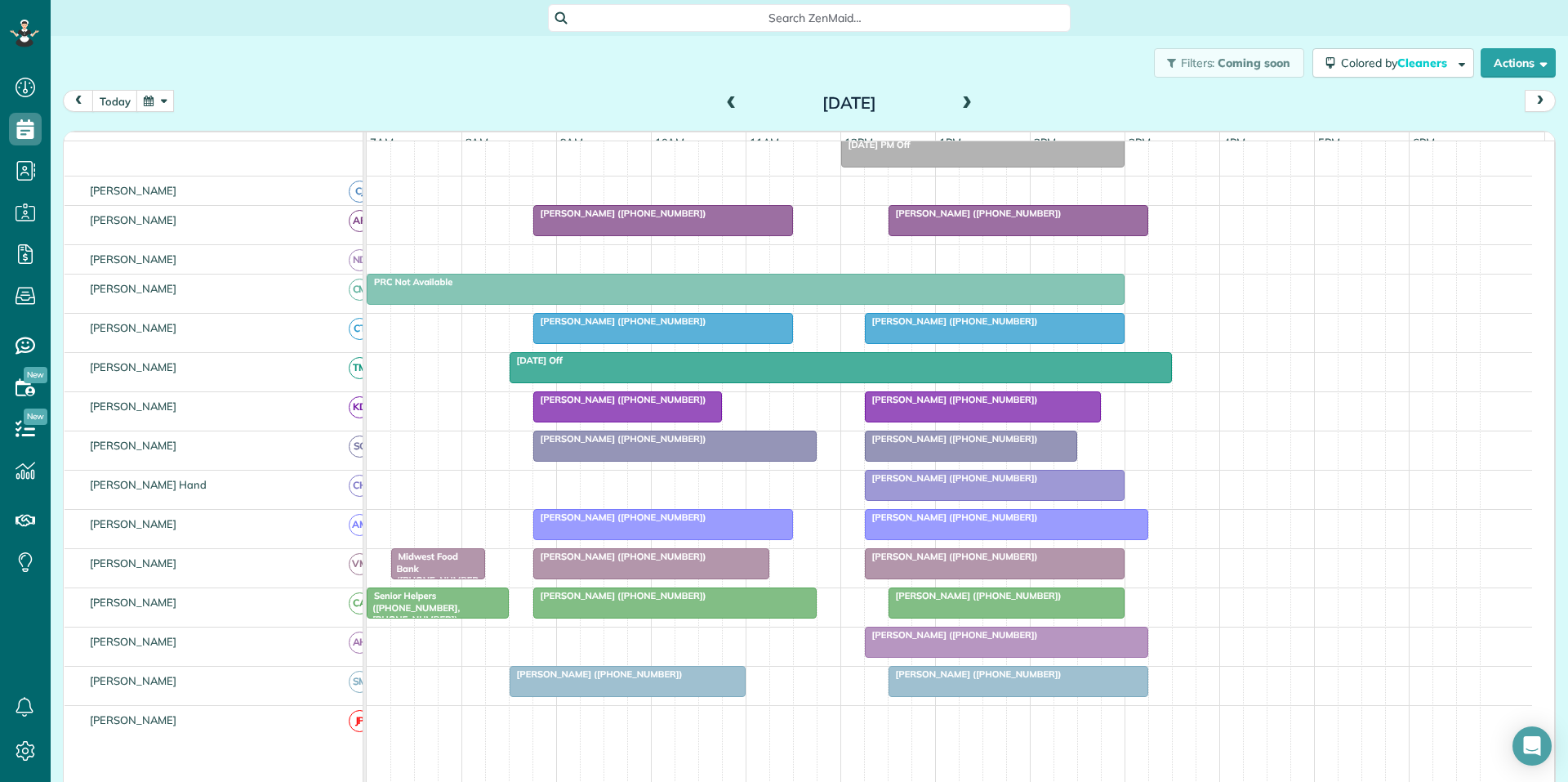
click at [960, 100] on span at bounding box center [967, 104] width 18 height 15
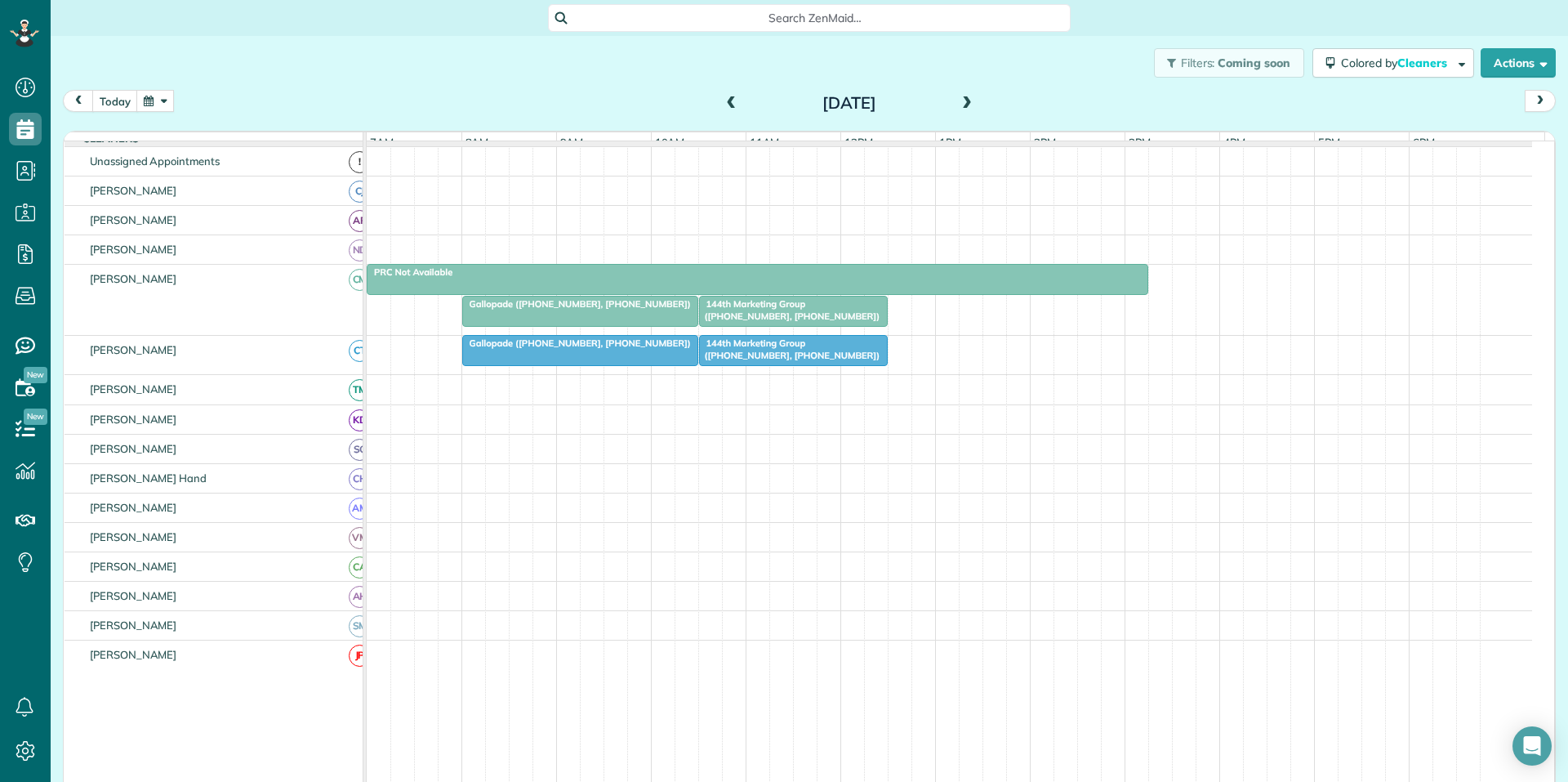
click at [154, 101] on button "button" at bounding box center [155, 101] width 37 height 22
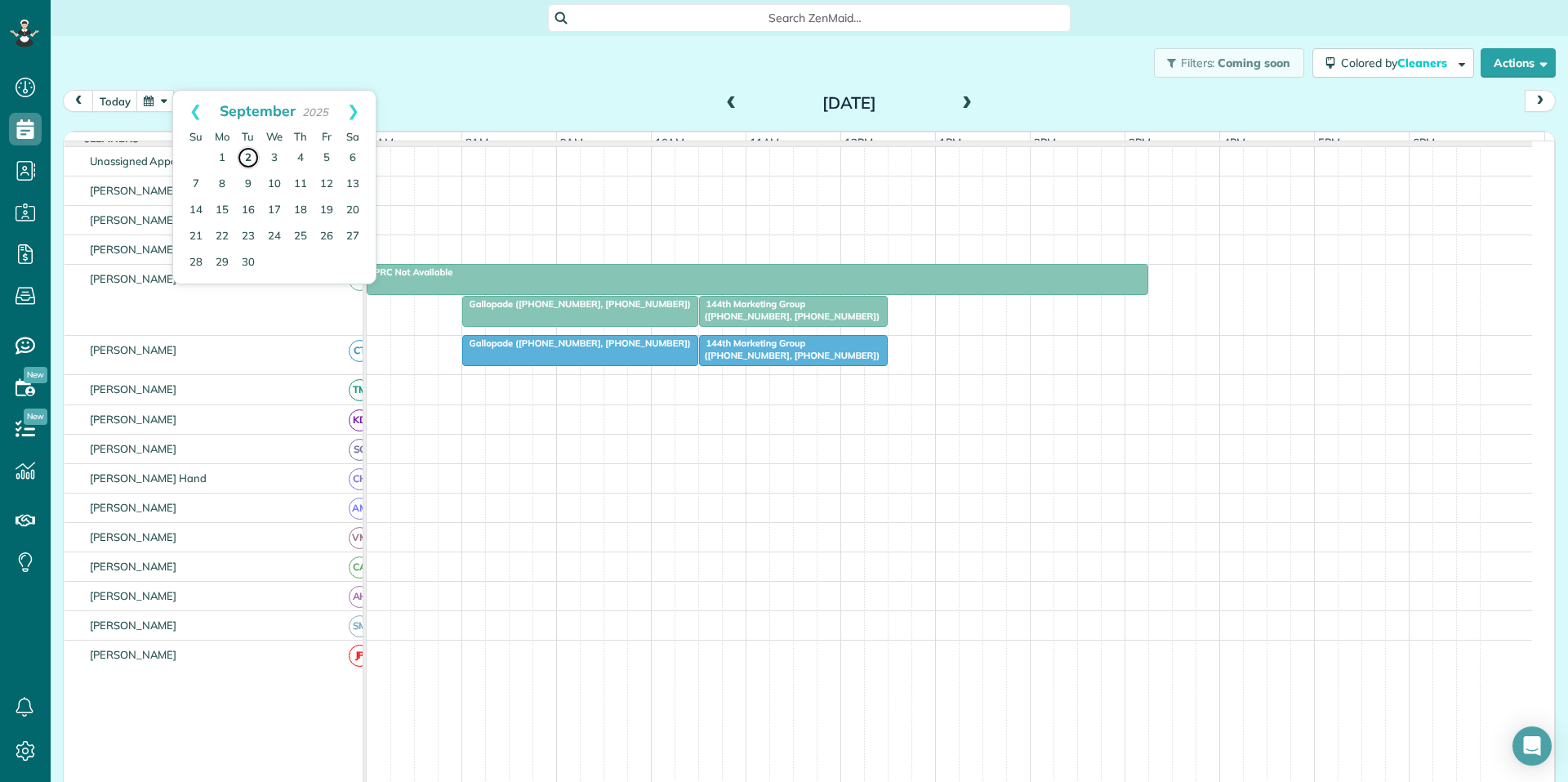
click at [243, 160] on link "2" at bounding box center [247, 157] width 23 height 23
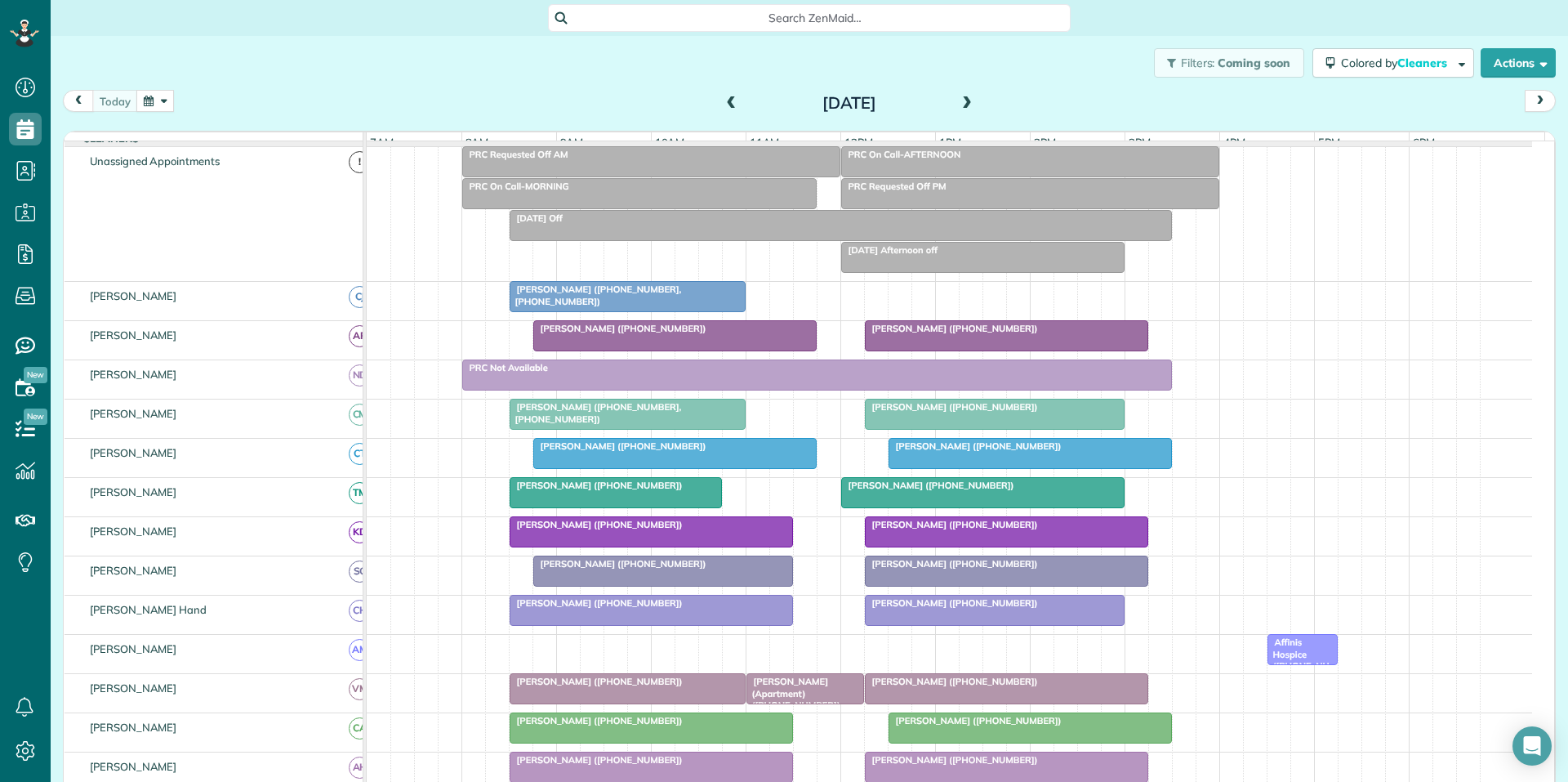
scroll to position [164, 0]
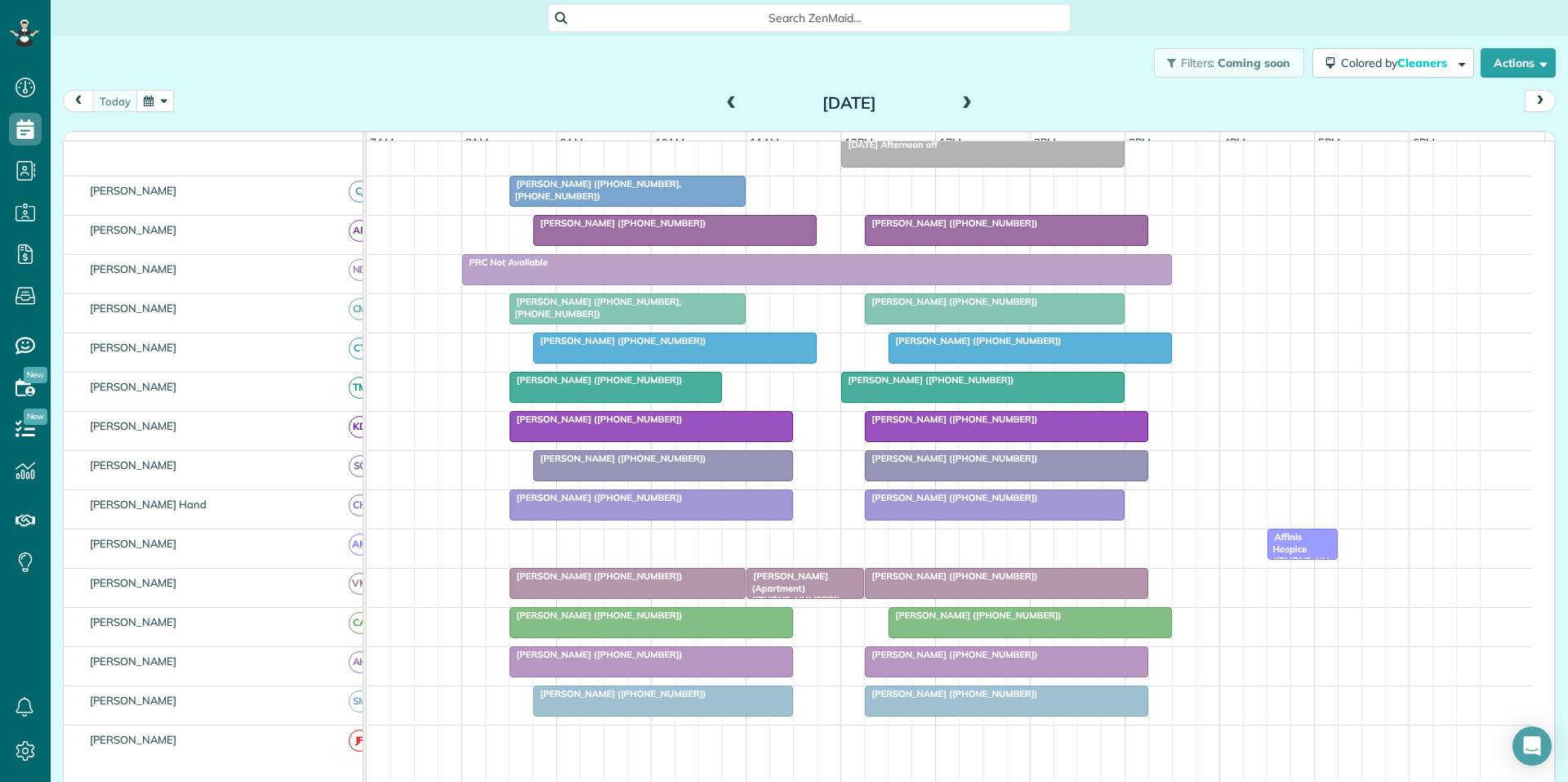
click at [555, 73] on div "Filters: Coming soon Colored by Cleaners Color by Cleaner Color by Team Color b…" at bounding box center [808, 62] width 1517 height 54
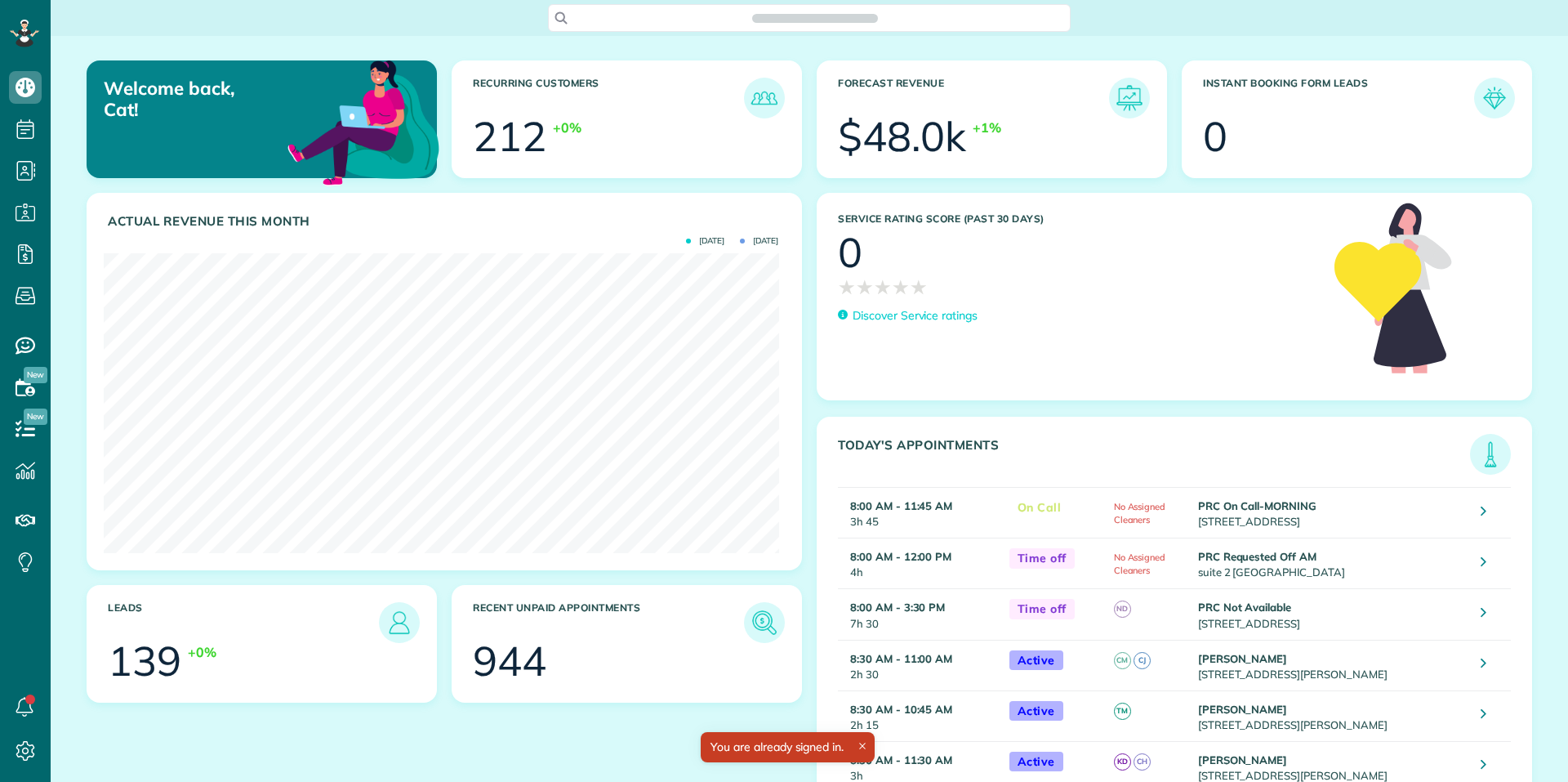
scroll to position [300, 674]
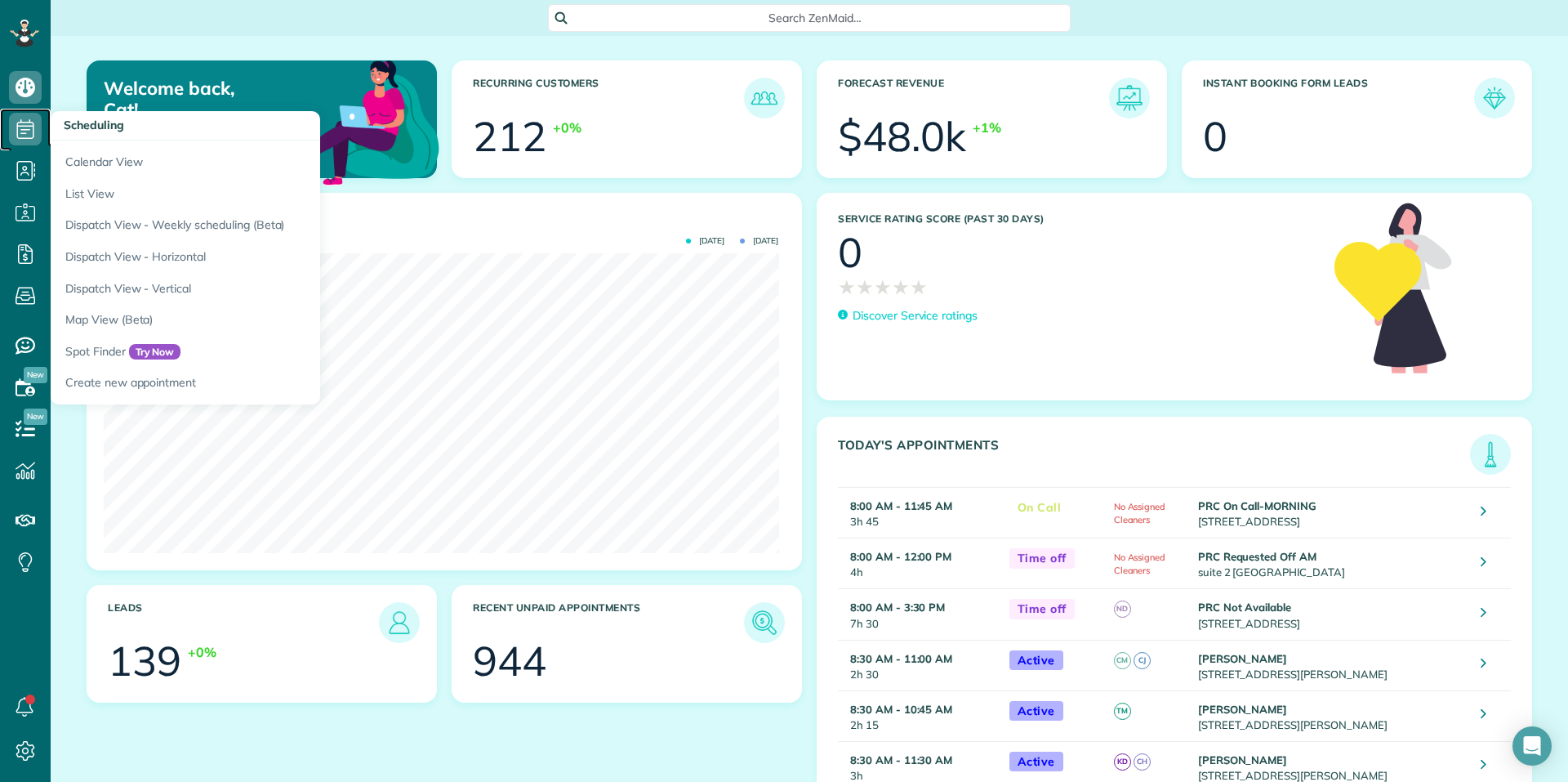
click at [16, 131] on icon at bounding box center [25, 128] width 33 height 33
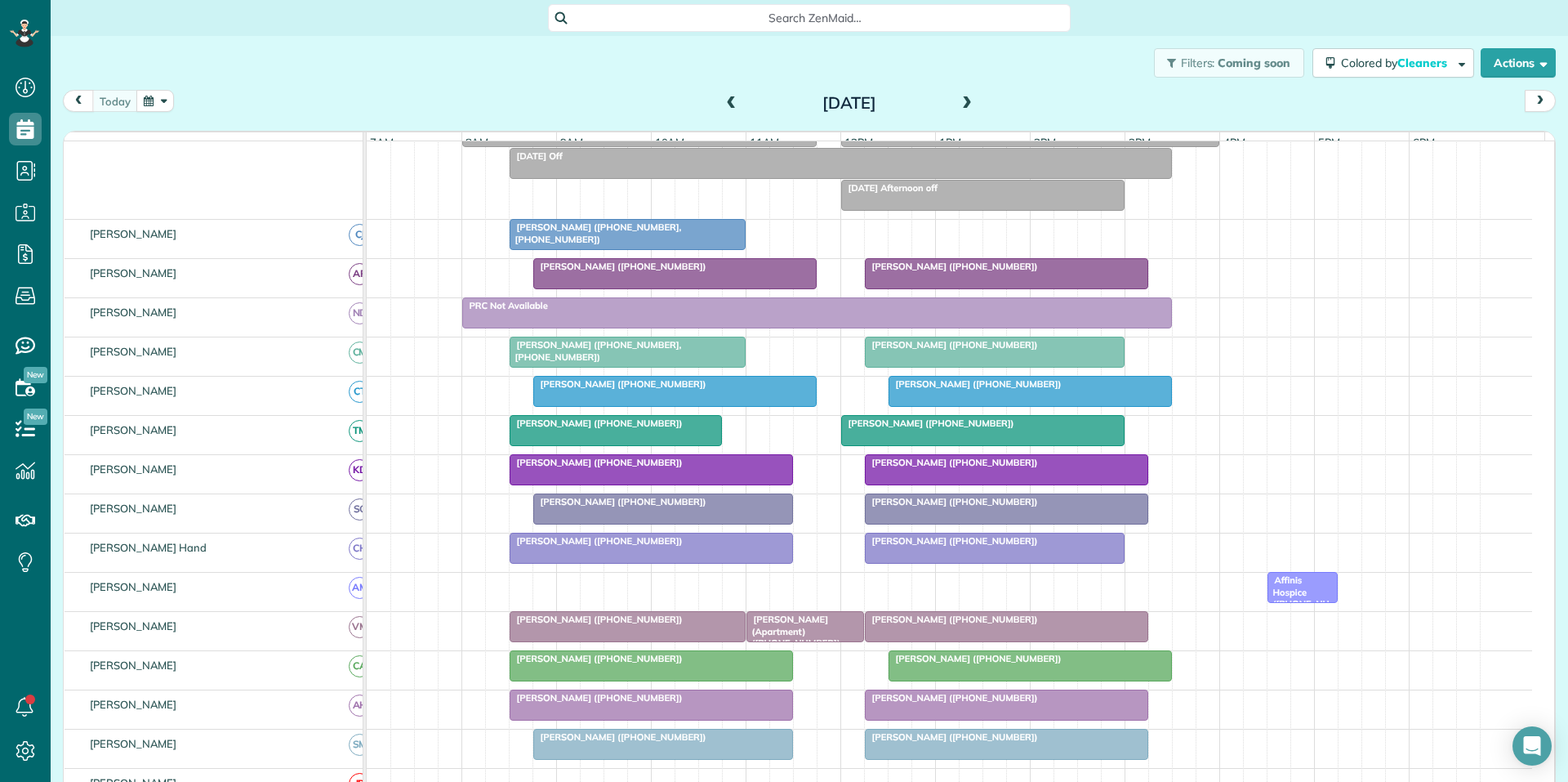
scroll to position [246, 0]
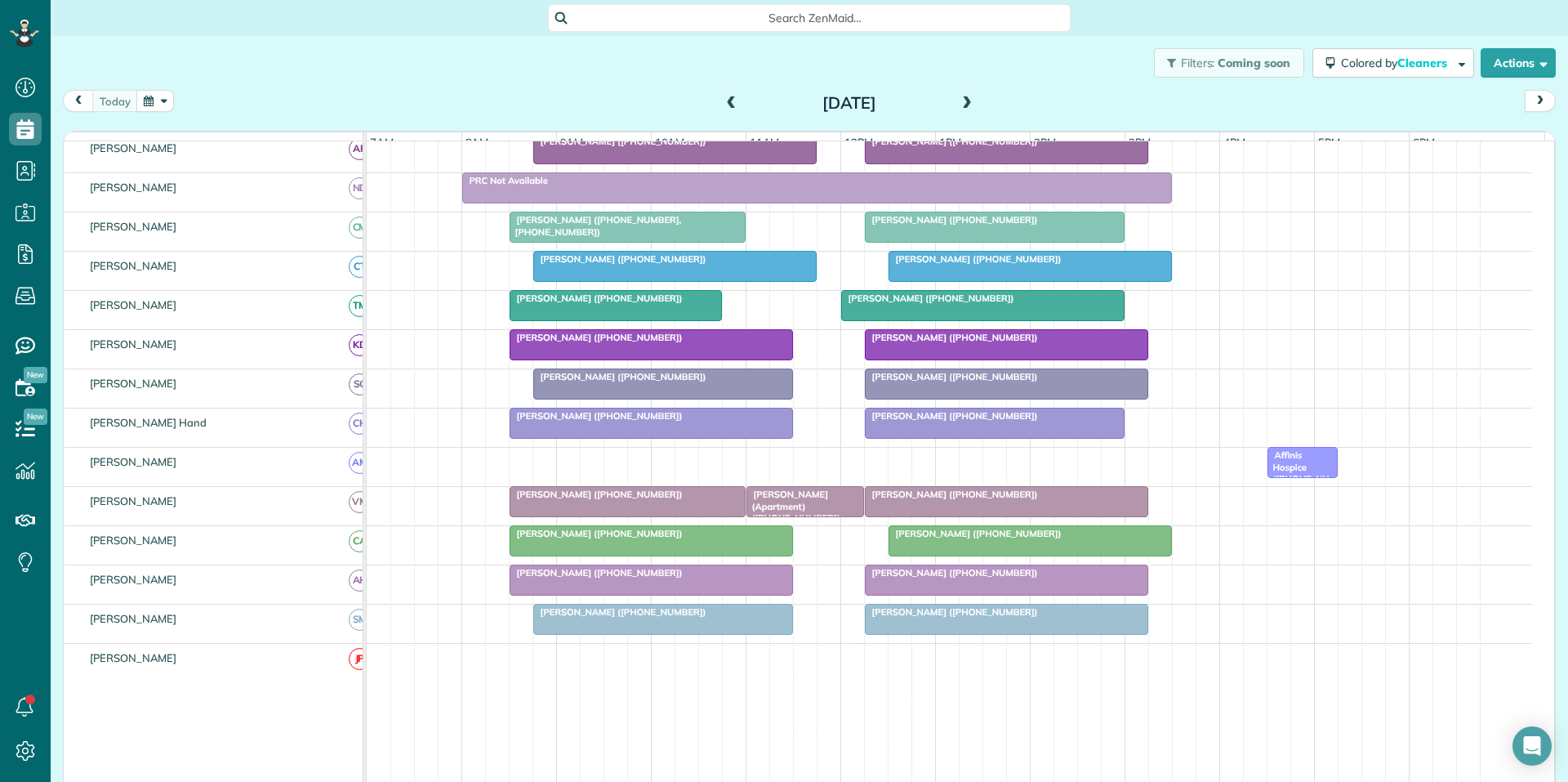
click at [679, 553] on div at bounding box center [651, 541] width 282 height 30
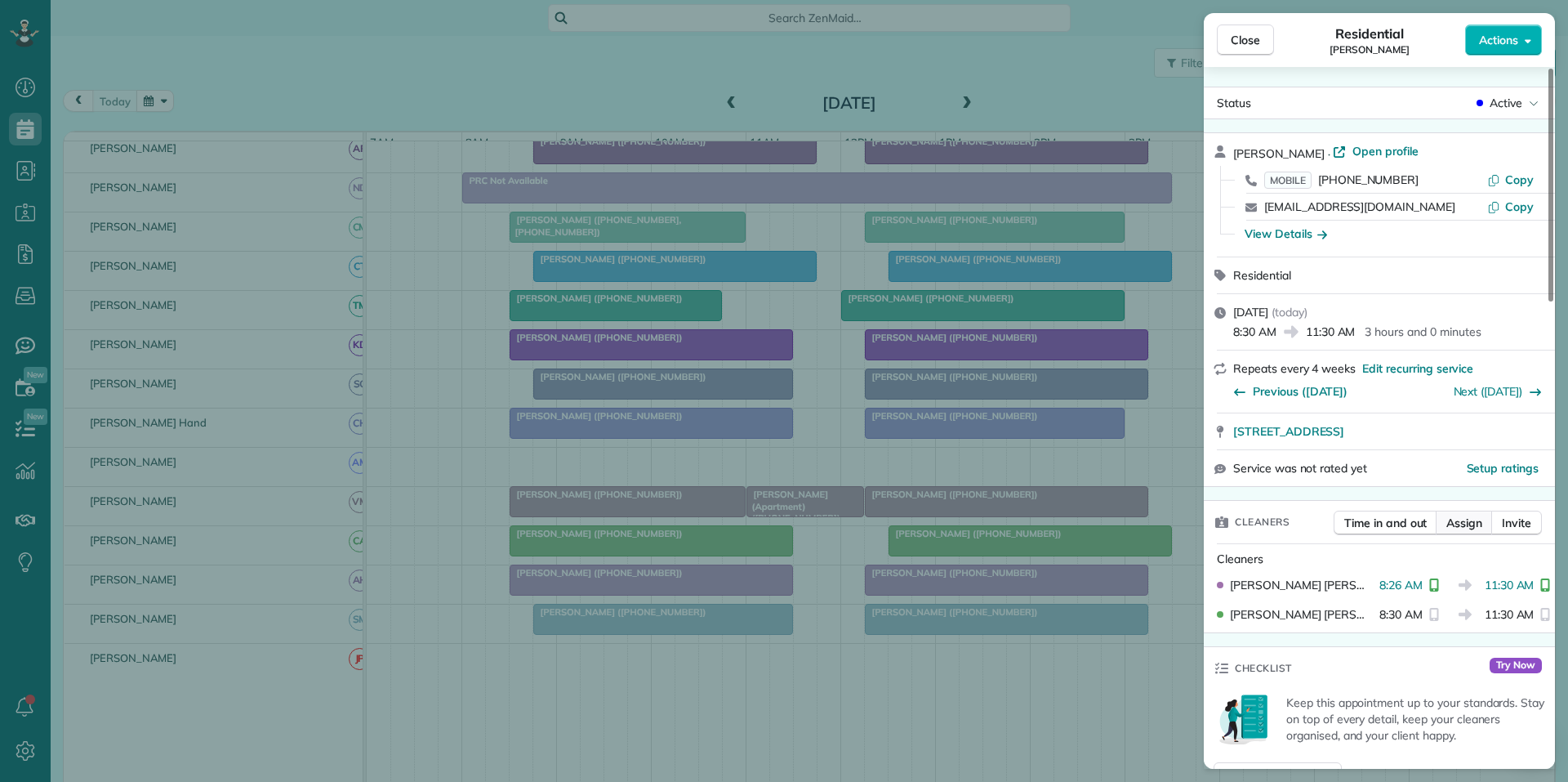
click at [1466, 520] on span "Assign" at bounding box center [1464, 523] width 35 height 17
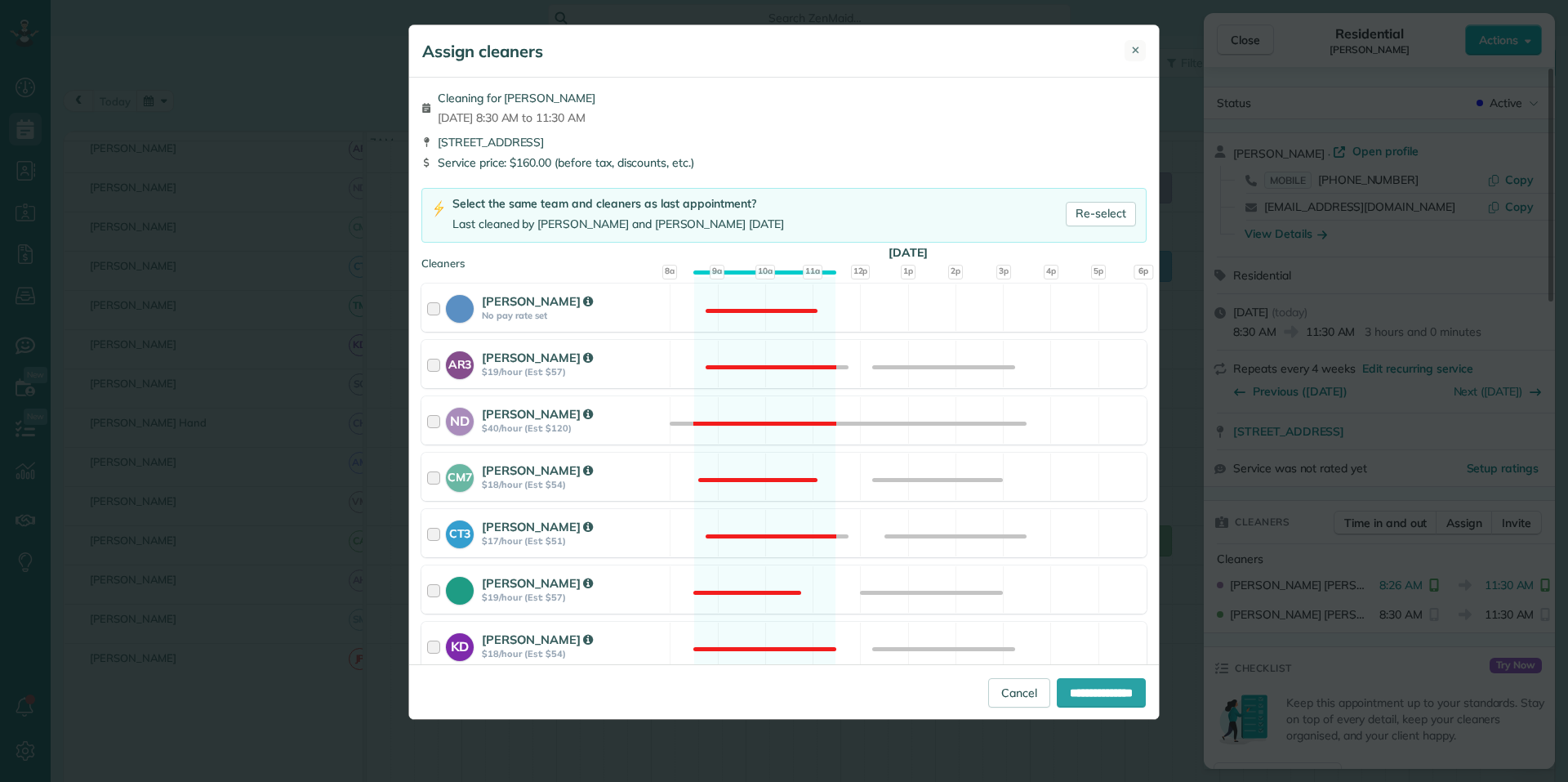
click at [1133, 45] on span "✕" at bounding box center [1134, 50] width 9 height 16
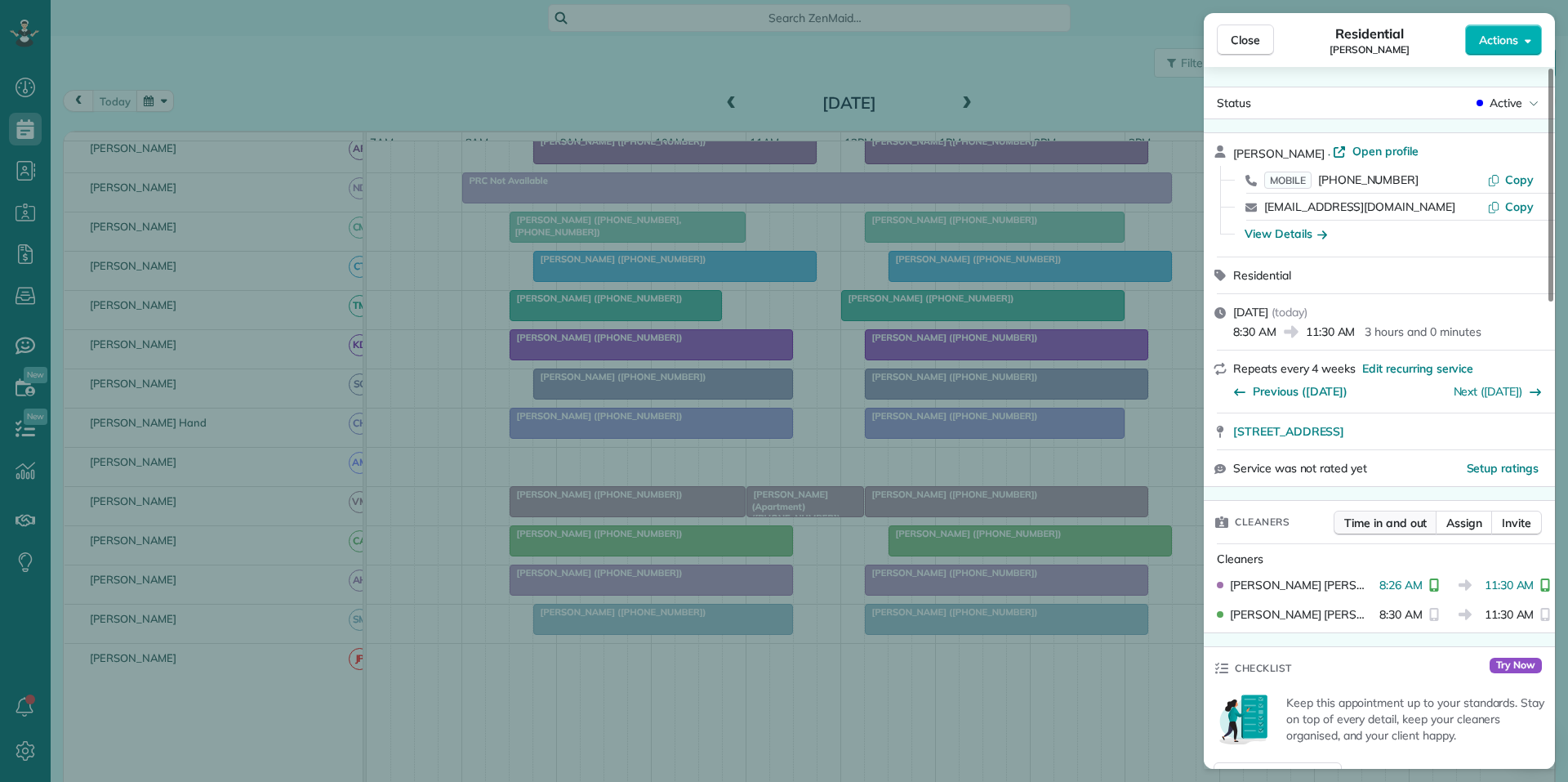
click at [1392, 524] on span "Time in and out" at bounding box center [1386, 523] width 83 height 17
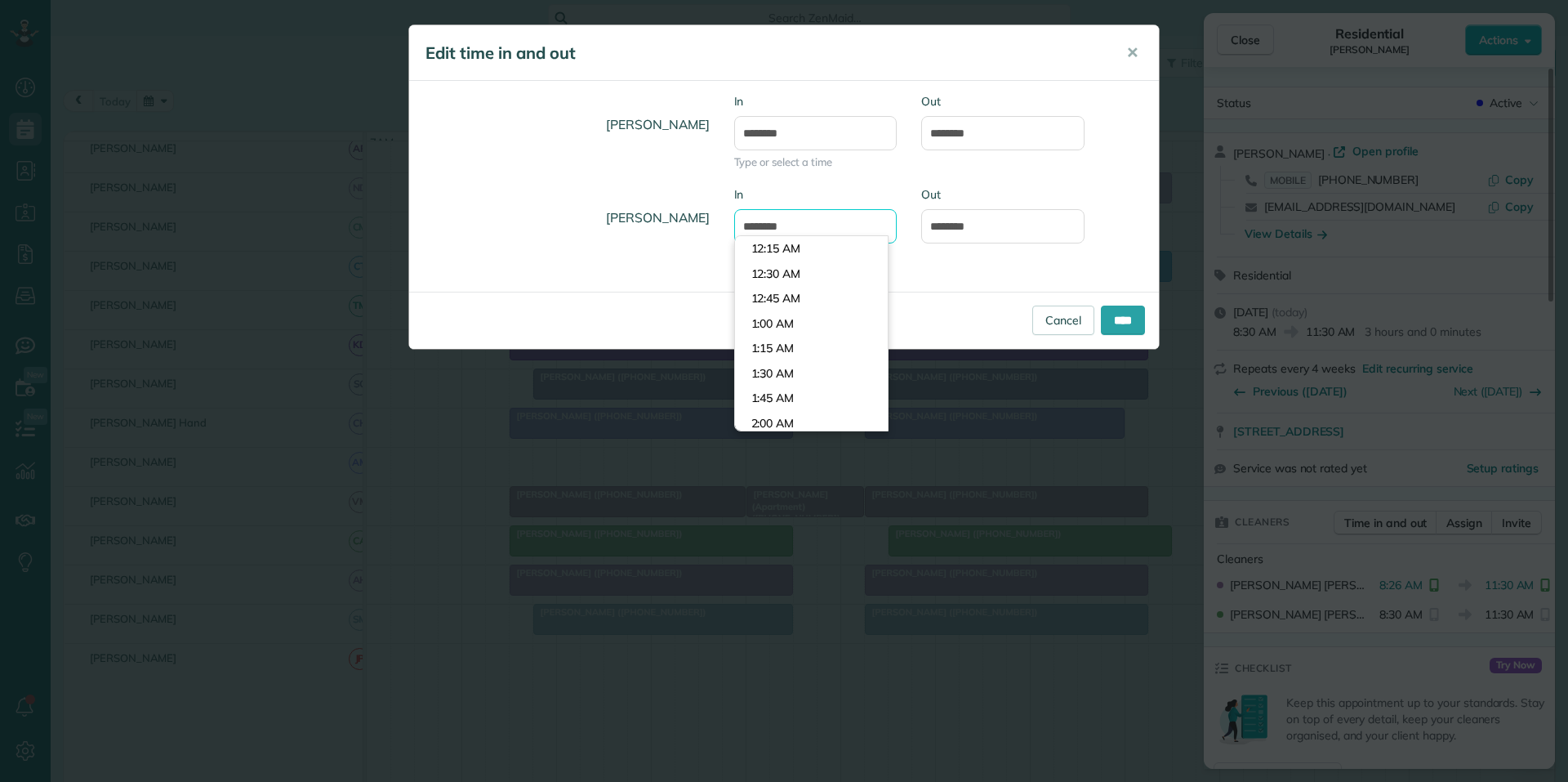
click at [797, 224] on input "*******" at bounding box center [816, 226] width 164 height 35
type input "*******"
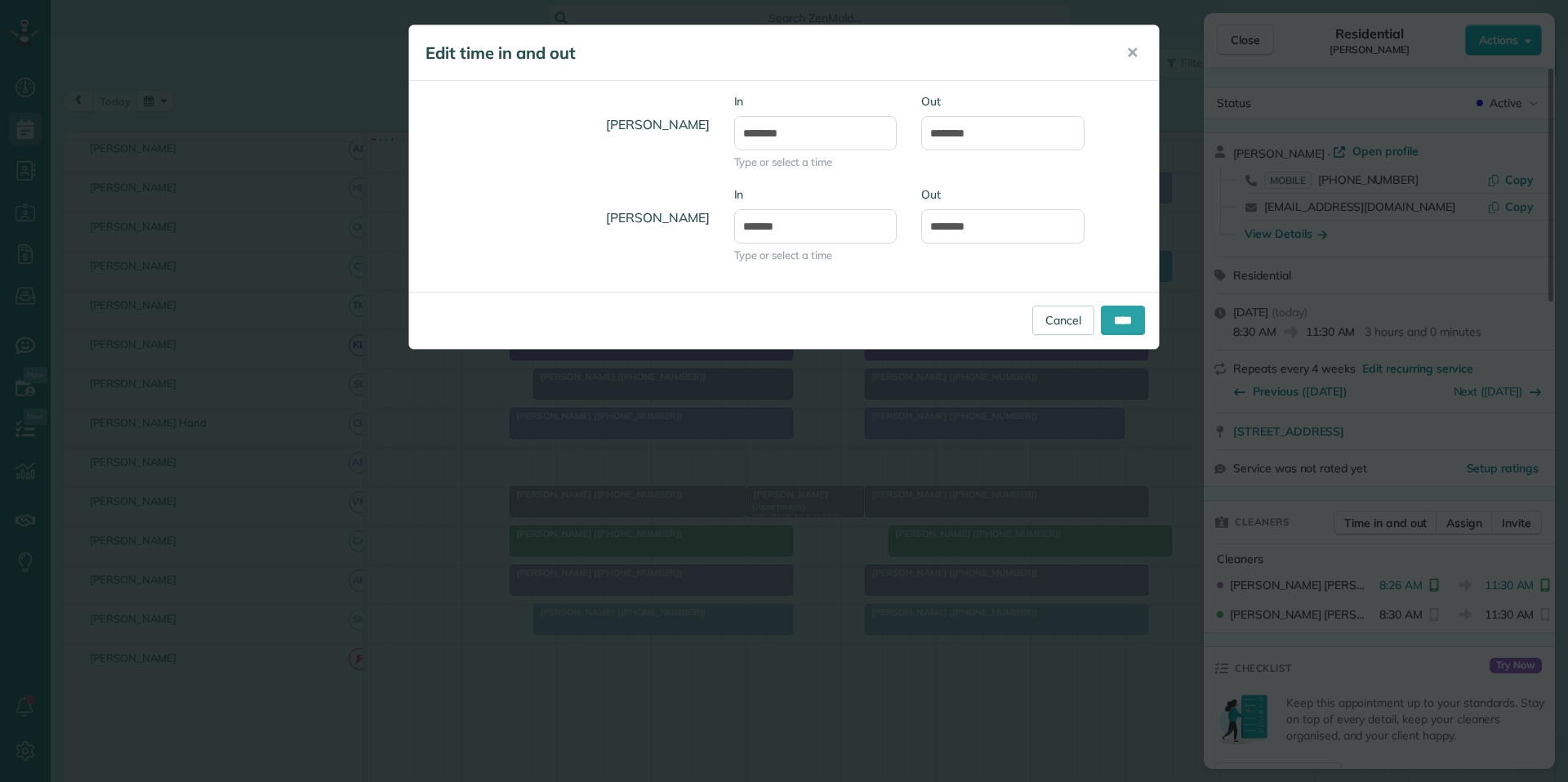
click at [796, 276] on body "Dashboard Scheduling Calendar View List View Dispatch View - Weekly scheduling …" at bounding box center [784, 391] width 1568 height 782
click at [992, 222] on input "********" at bounding box center [1003, 226] width 164 height 35
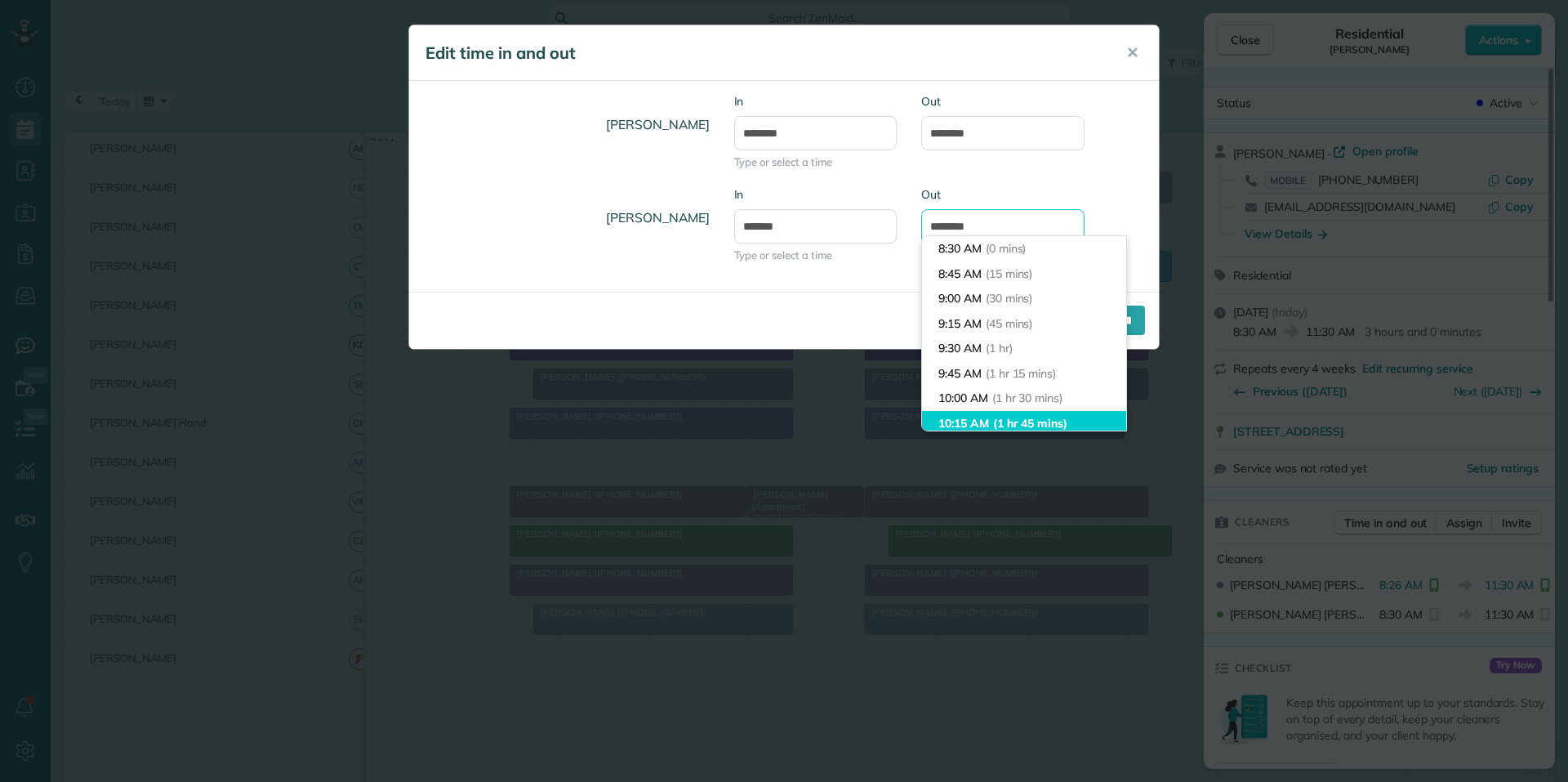
scroll to position [155, 0]
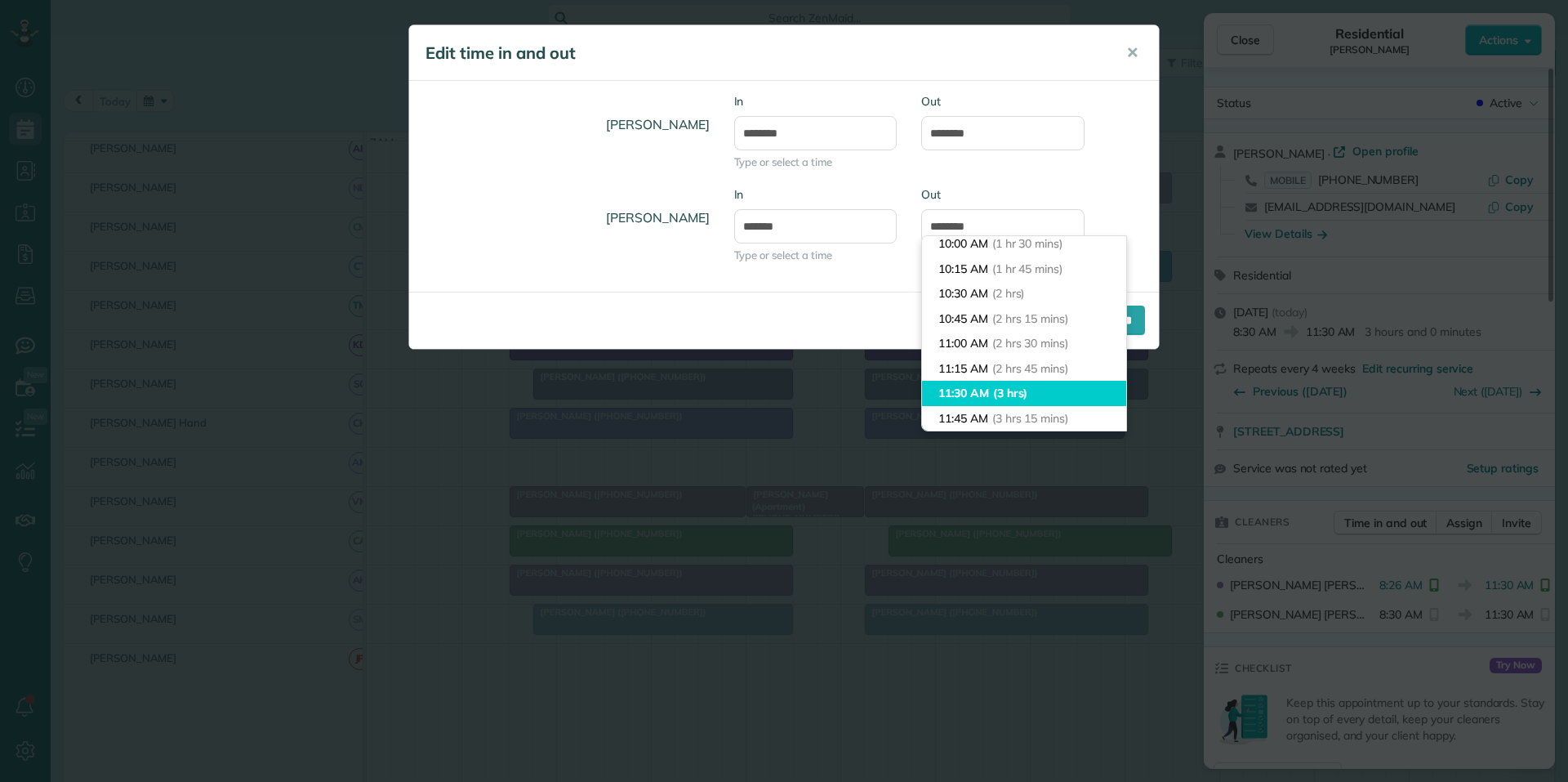
click at [967, 393] on li "11:30 AM (3 hrs)" at bounding box center [1023, 393] width 204 height 26
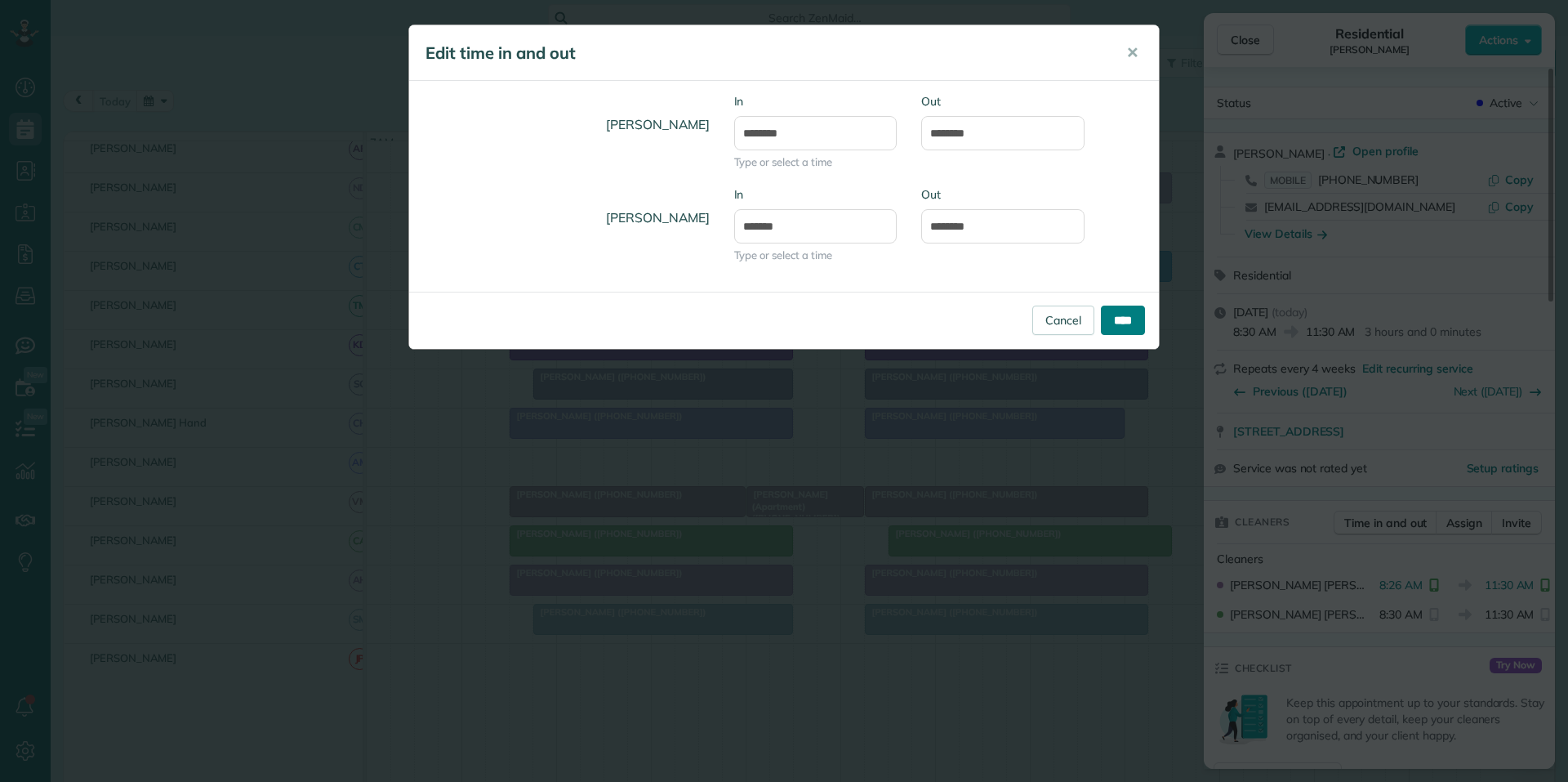
click at [1125, 326] on input "****" at bounding box center [1123, 320] width 44 height 30
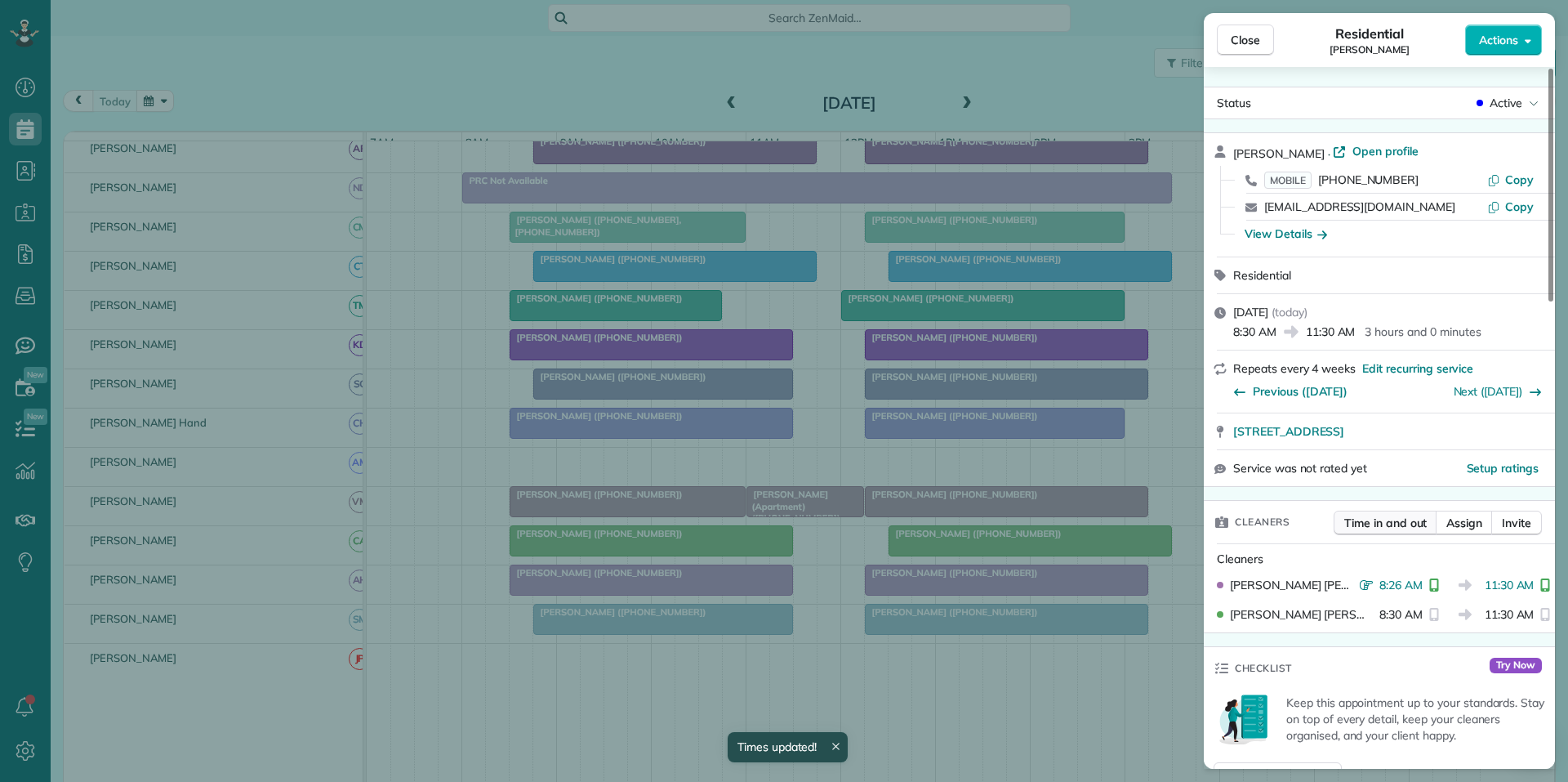
click at [1379, 527] on span "Time in and out" at bounding box center [1386, 523] width 83 height 17
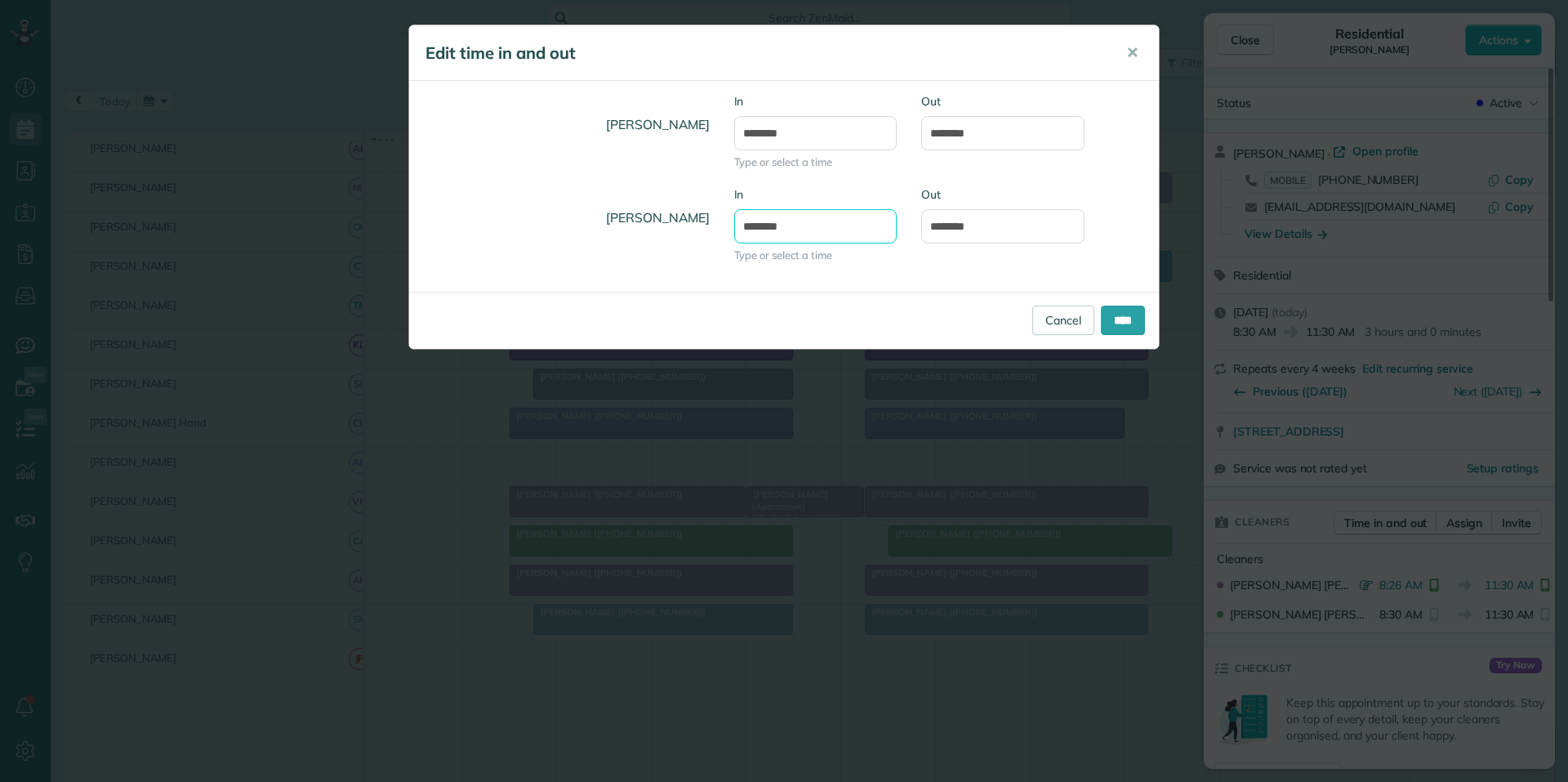
click at [809, 228] on input "*******" at bounding box center [816, 226] width 164 height 35
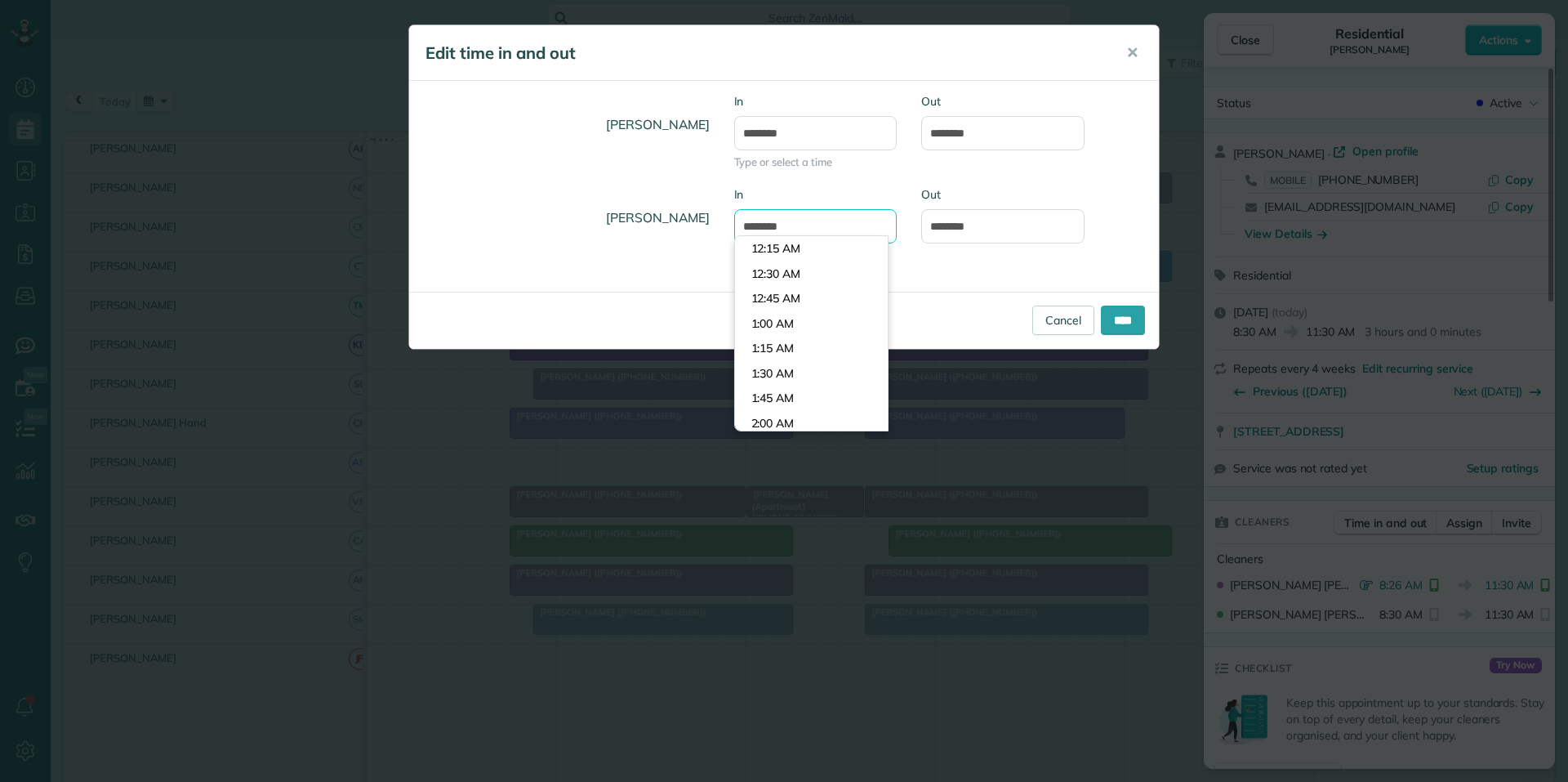
scroll to position [798, 0]
type input "*******"
drag, startPoint x: 789, startPoint y: 255, endPoint x: 814, endPoint y: 248, distance: 26.0
click at [791, 254] on body "Dashboard Scheduling Calendar View List View Dispatch View - Weekly scheduling …" at bounding box center [784, 391] width 1568 height 782
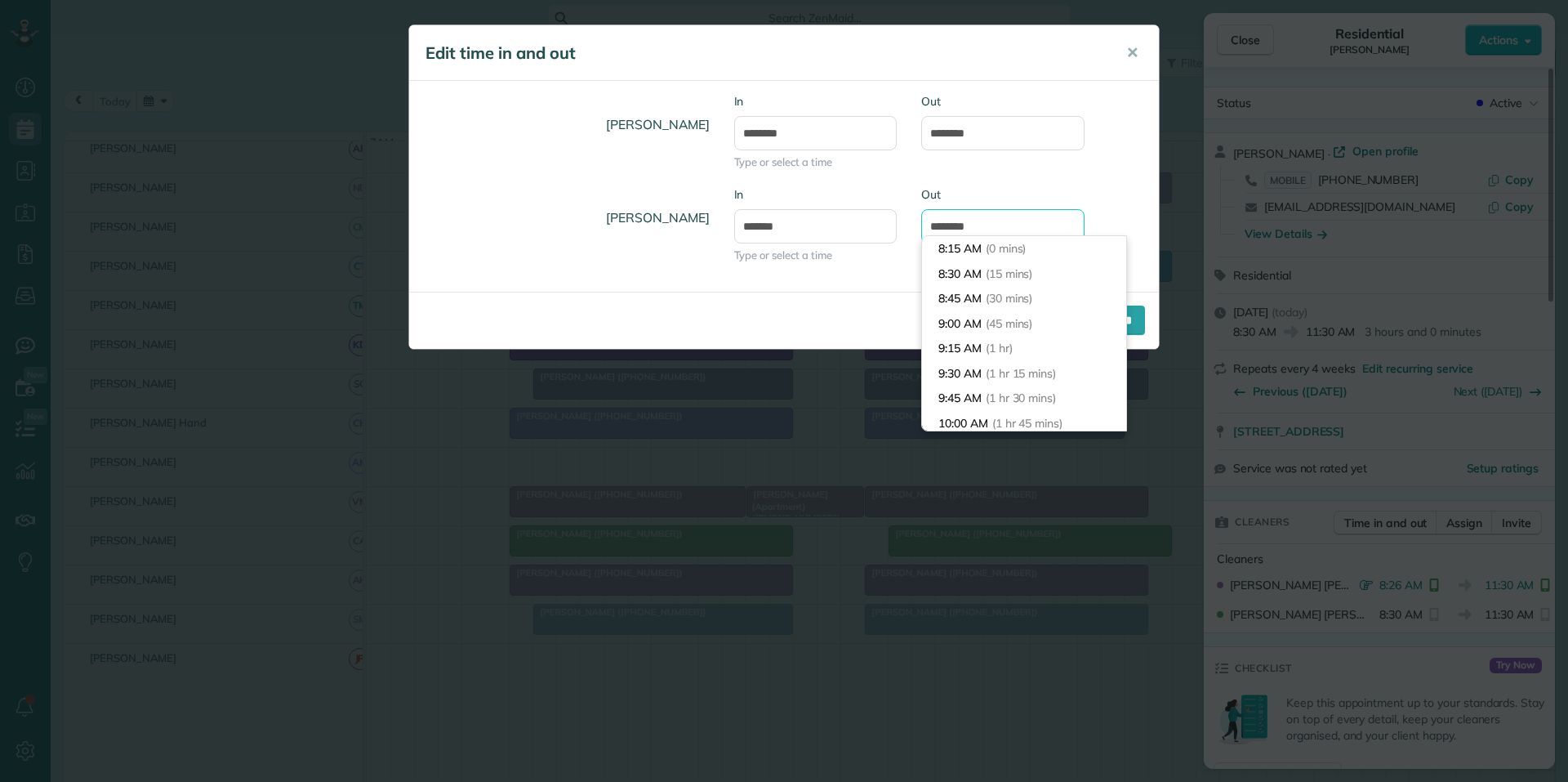
click at [979, 235] on input "********" at bounding box center [1003, 226] width 164 height 35
type input "********"
click at [984, 374] on li "11:15 AM (3 hrs)" at bounding box center [1023, 368] width 204 height 26
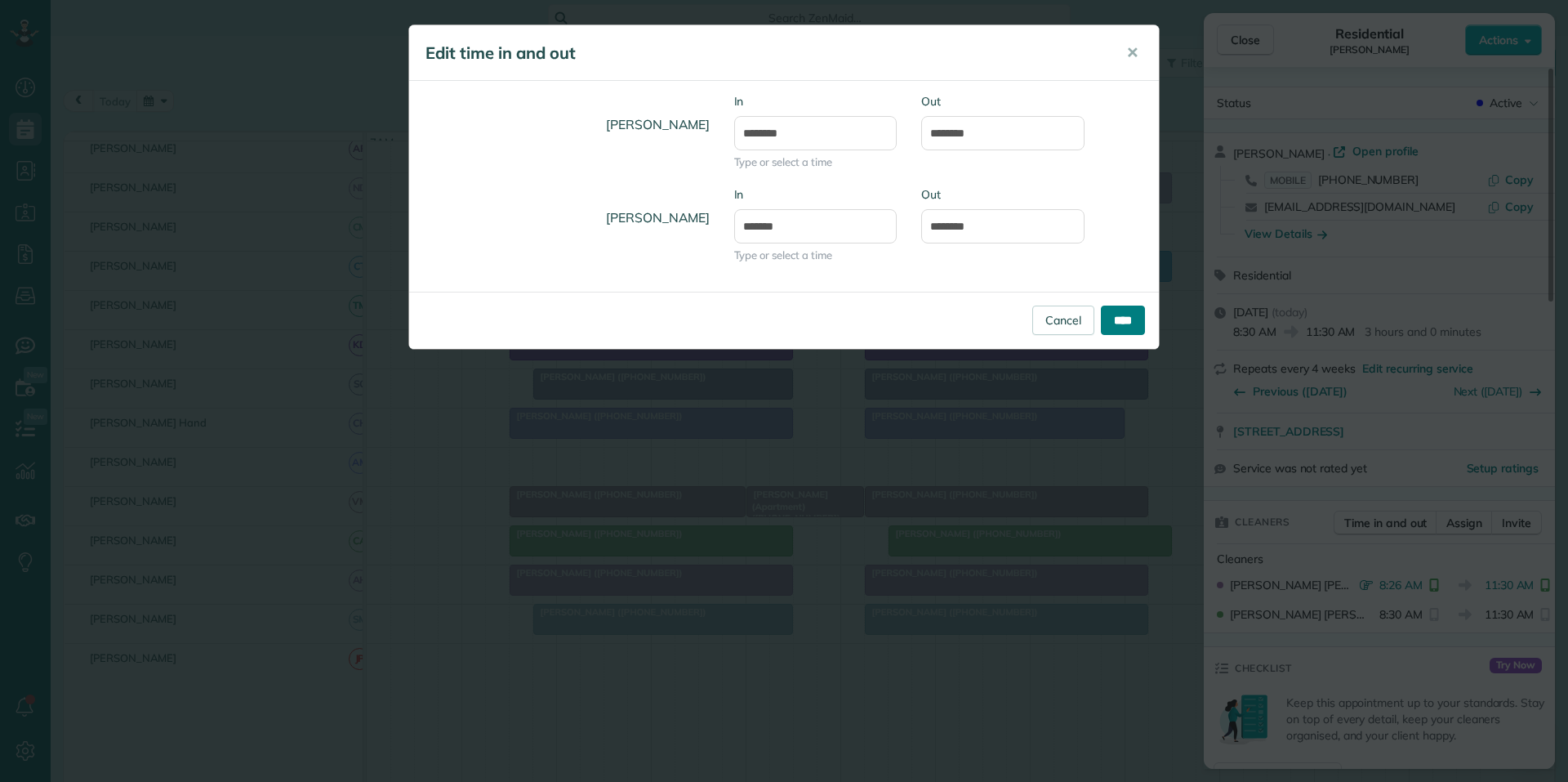
click at [1113, 314] on input "****" at bounding box center [1123, 320] width 44 height 30
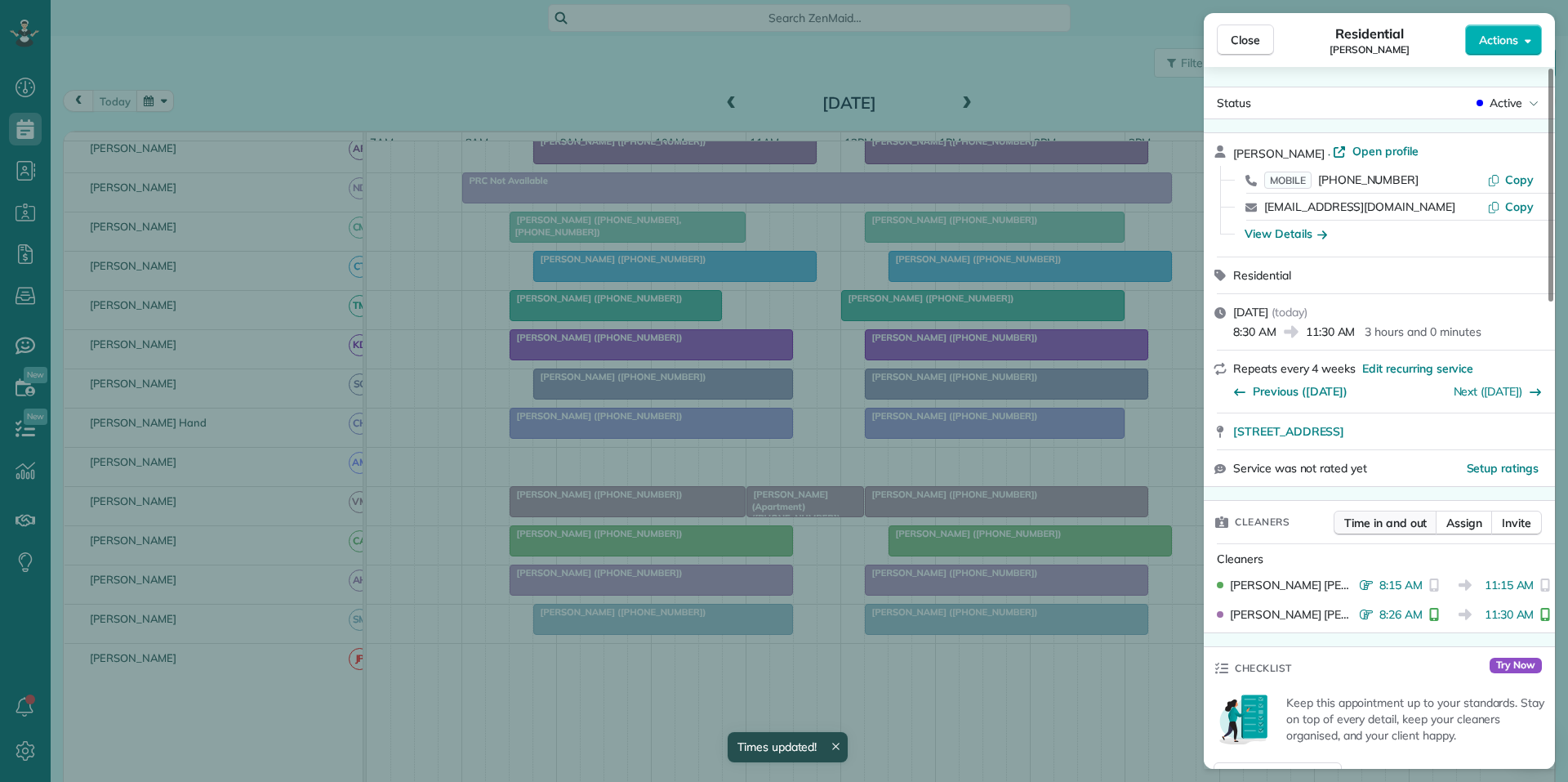
click at [1386, 523] on span "Time in and out" at bounding box center [1386, 523] width 83 height 17
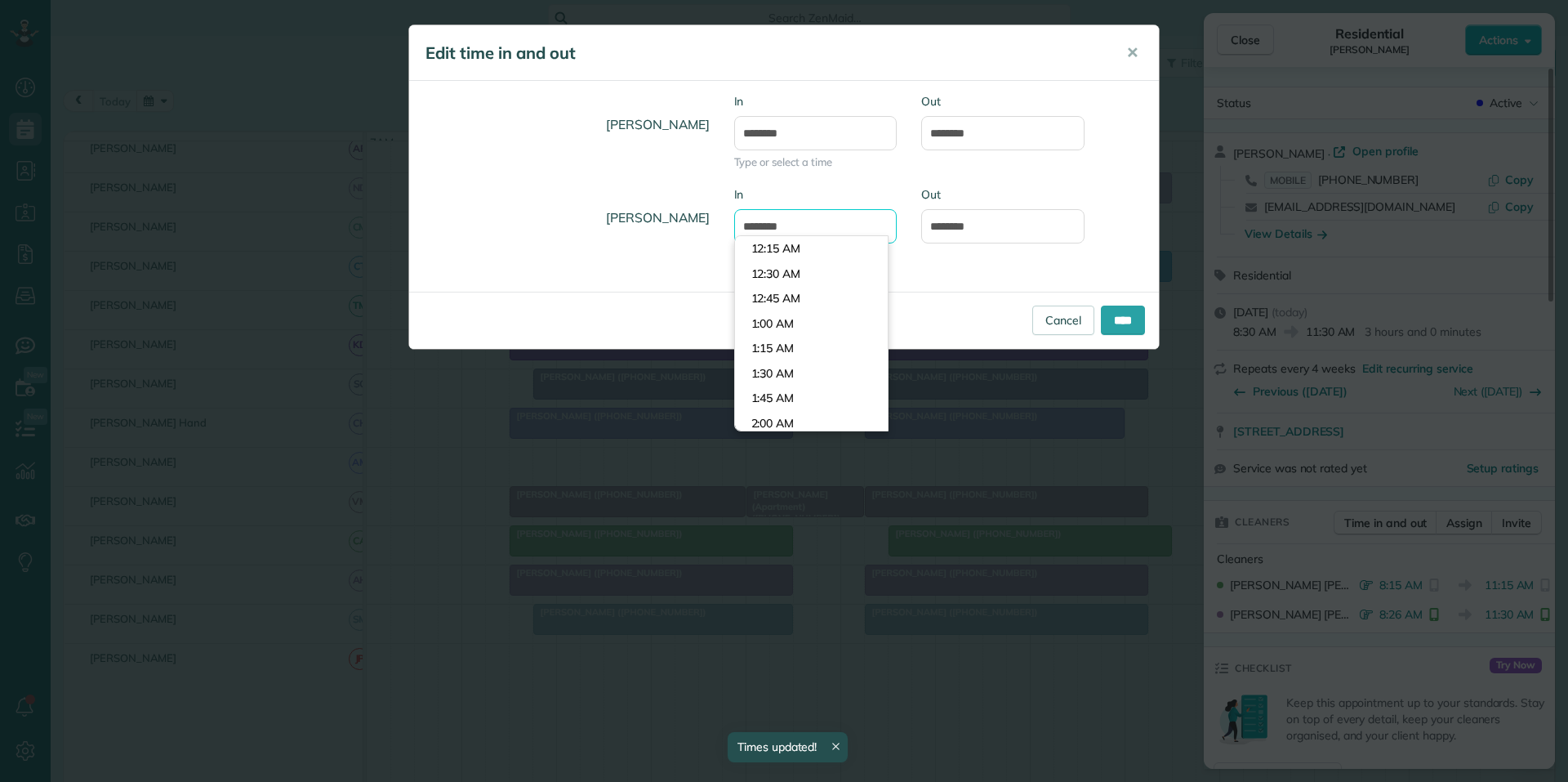
click at [786, 231] on input "*******" at bounding box center [816, 226] width 164 height 35
type input "*******"
click at [793, 299] on body "Dashboard Scheduling Calendar View List View Dispatch View - Weekly scheduling …" at bounding box center [784, 391] width 1568 height 782
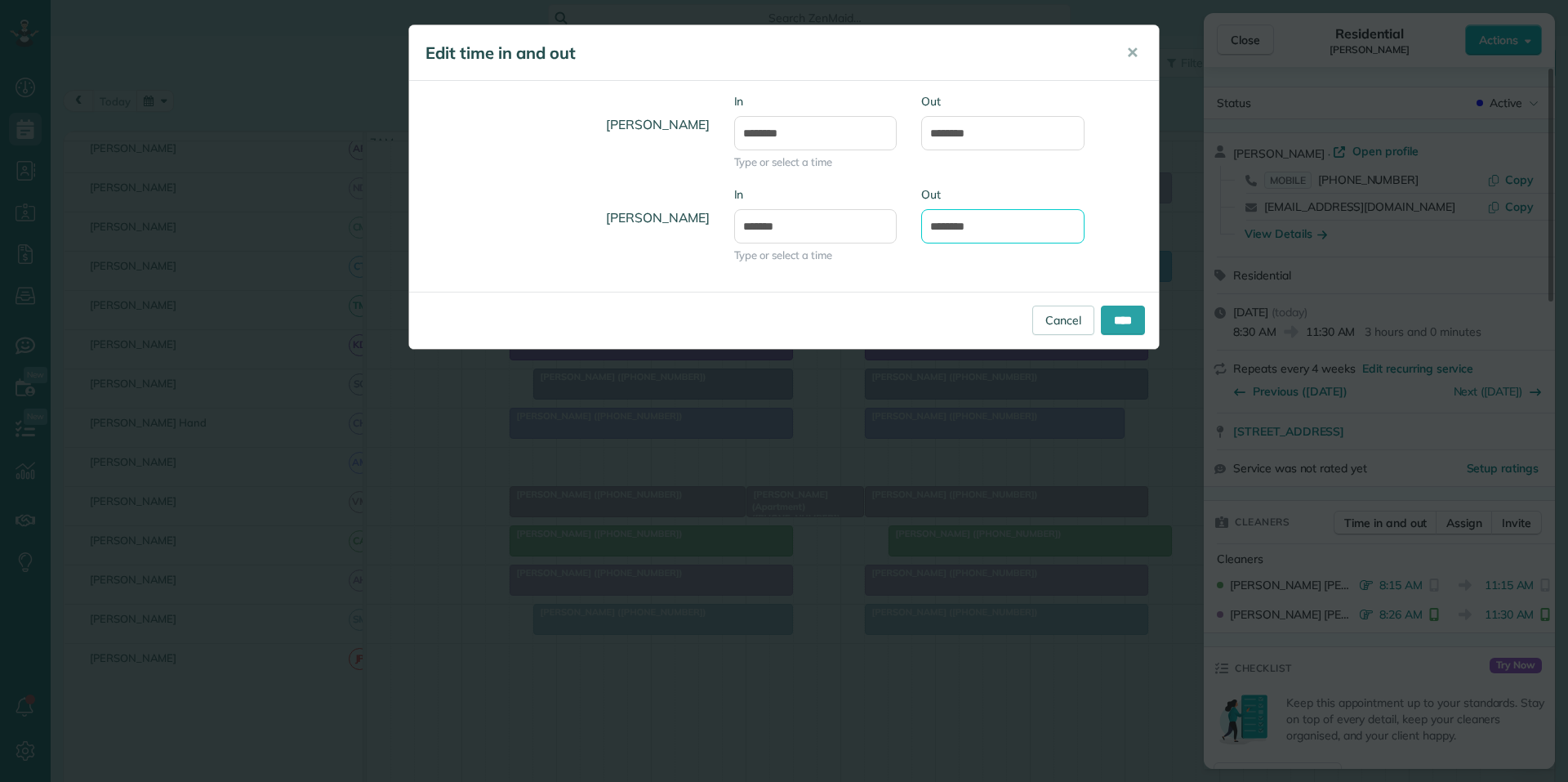
click at [1007, 215] on input "********" at bounding box center [1003, 226] width 164 height 35
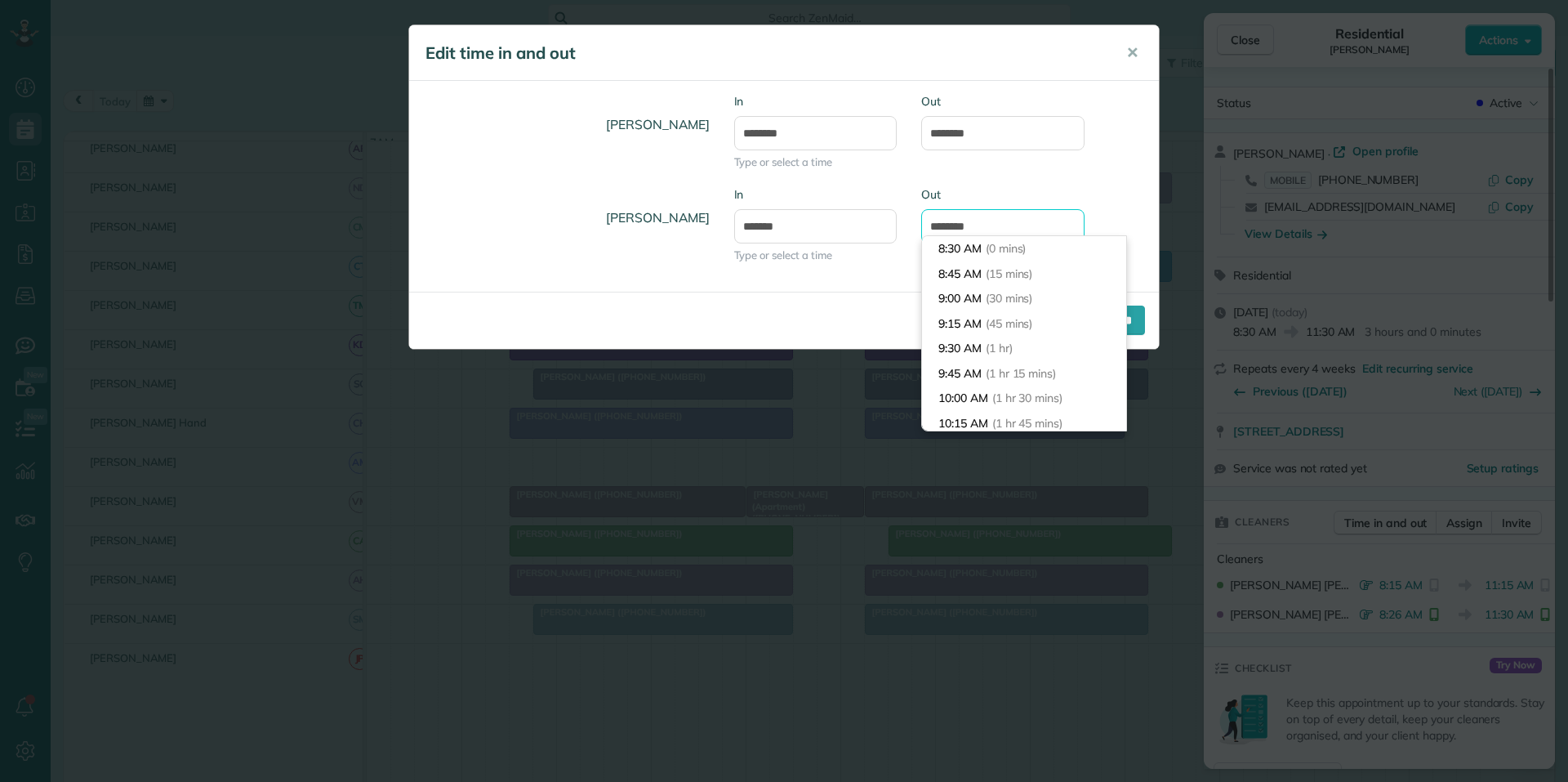
scroll to position [155, 0]
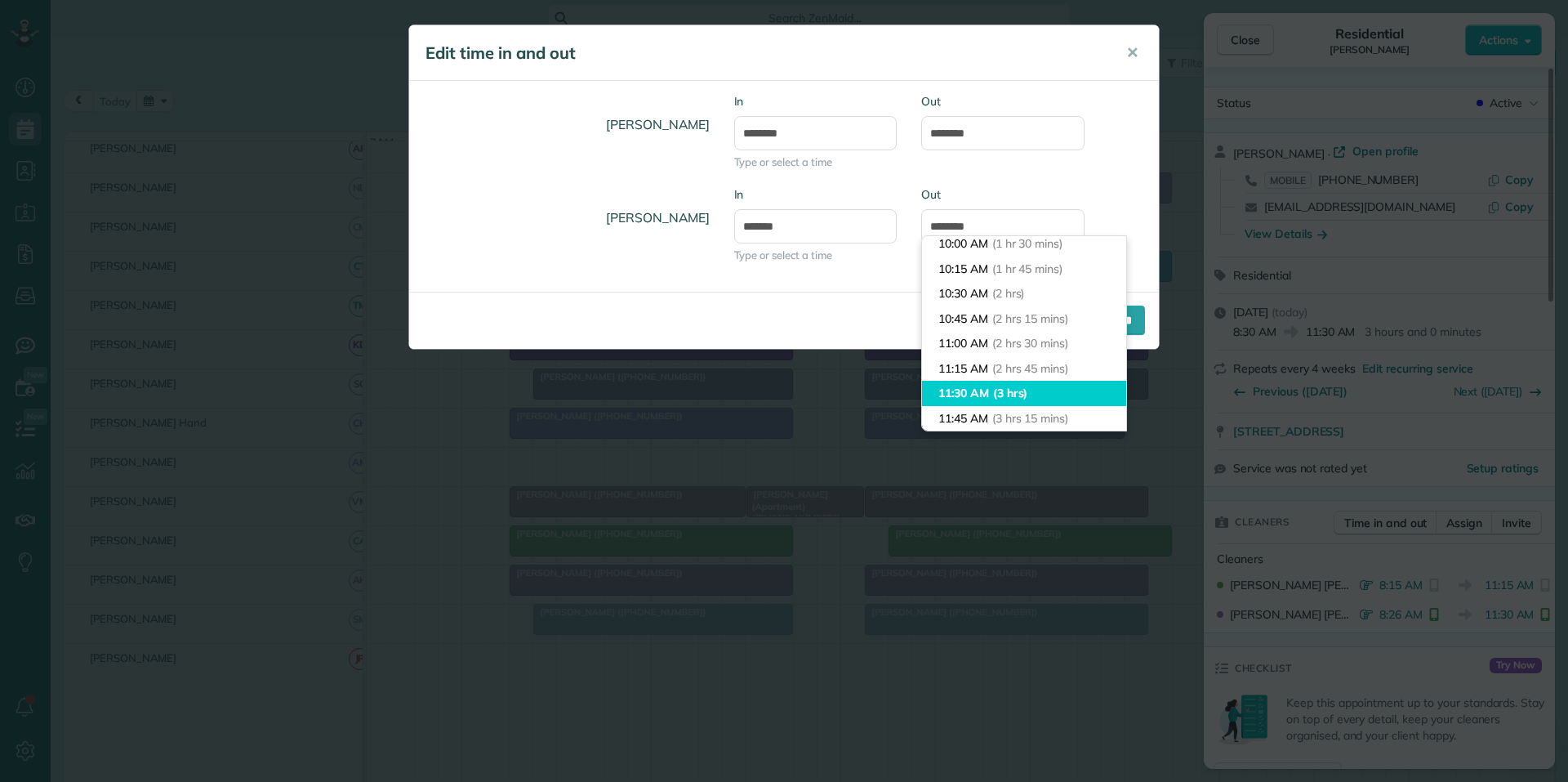
type input "********"
click at [972, 393] on li "11:30 AM (3 hrs)" at bounding box center [1023, 393] width 204 height 26
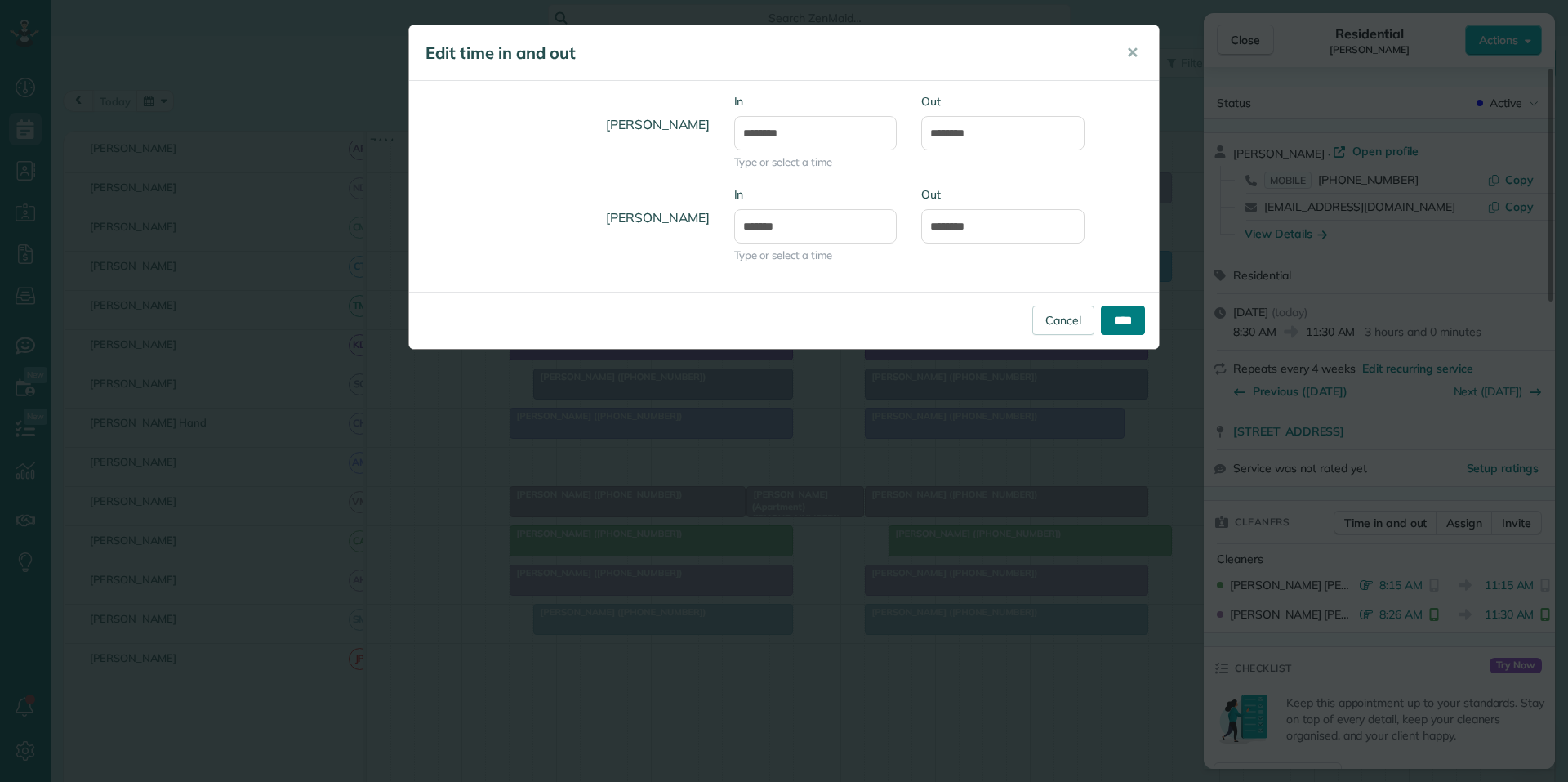
click at [1132, 328] on input "****" at bounding box center [1123, 320] width 44 height 30
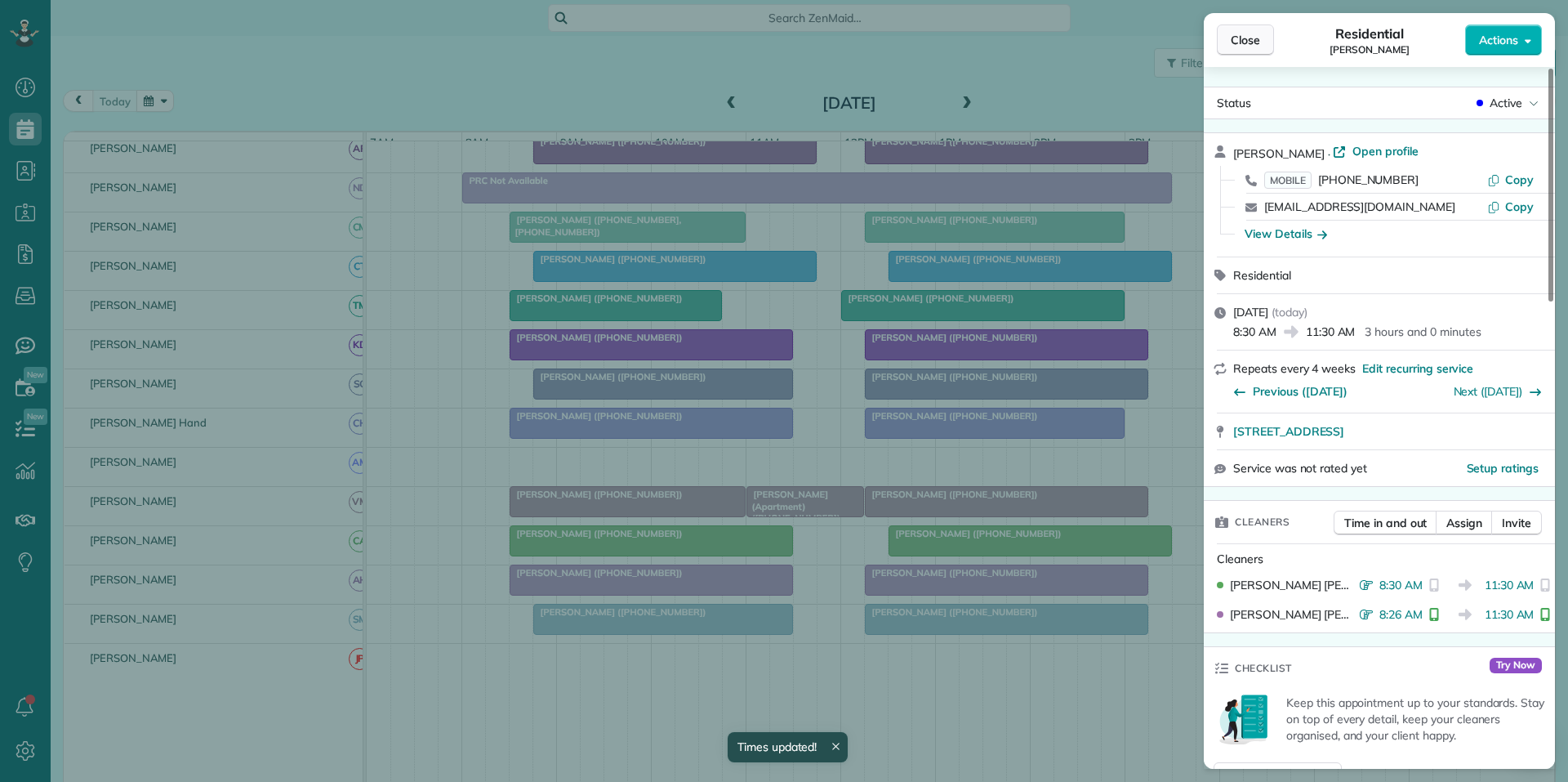
click at [1235, 40] on span "Close" at bounding box center [1246, 39] width 30 height 17
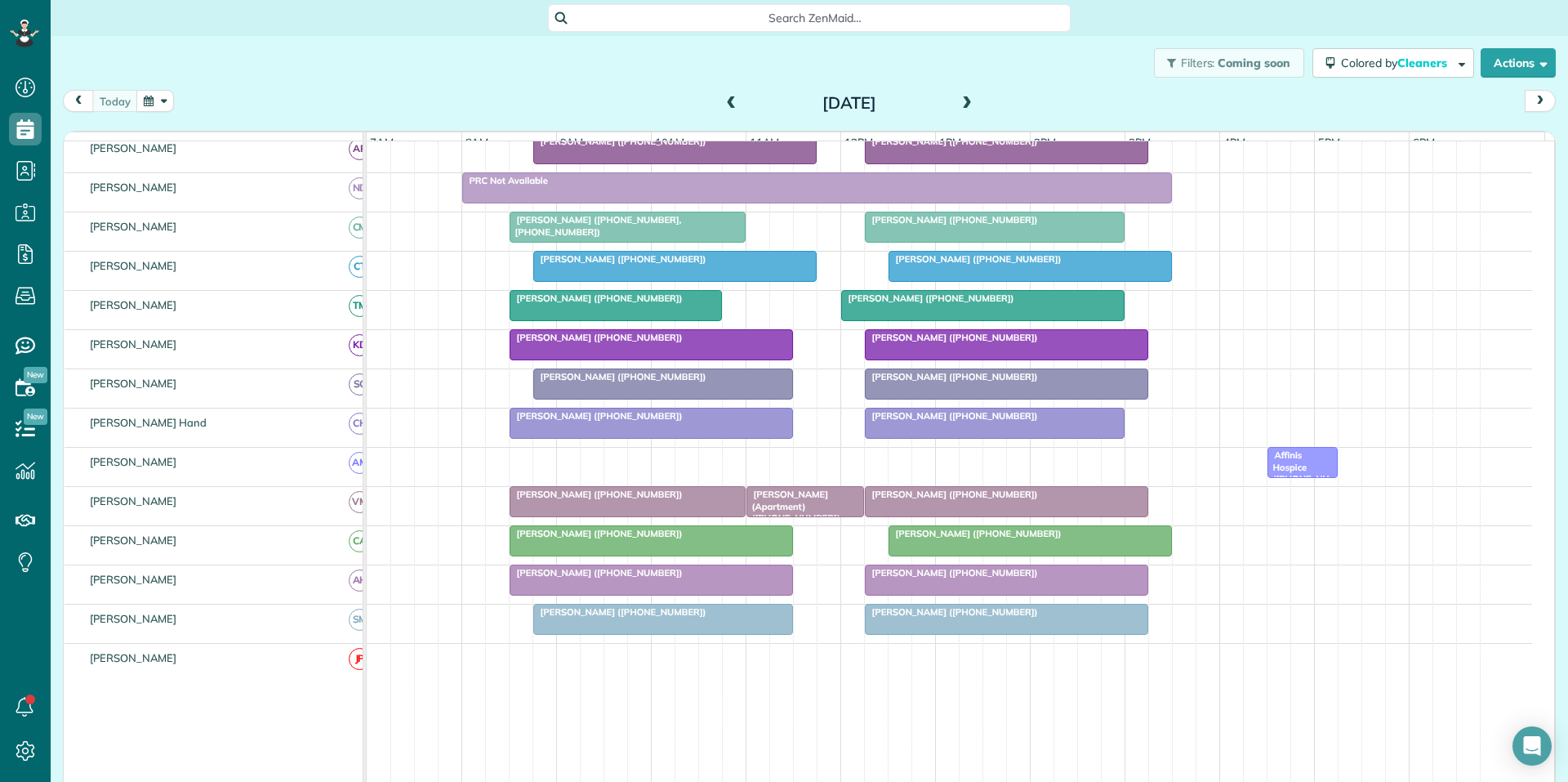
click at [1019, 539] on span "[PERSON_NAME] ([PHONE_NUMBER])" at bounding box center [975, 533] width 174 height 12
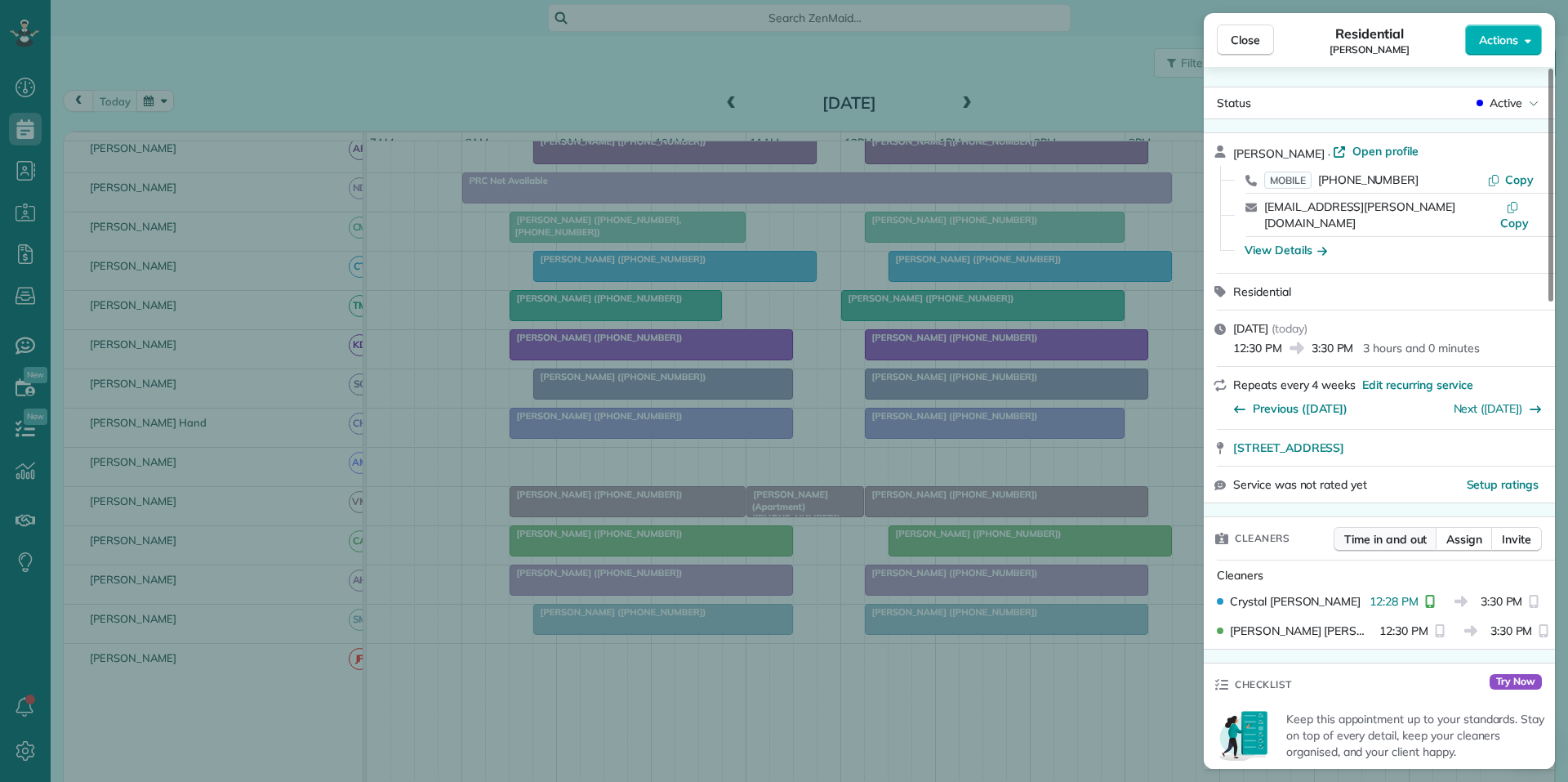
click at [1404, 532] on span "Time in and out" at bounding box center [1386, 539] width 83 height 17
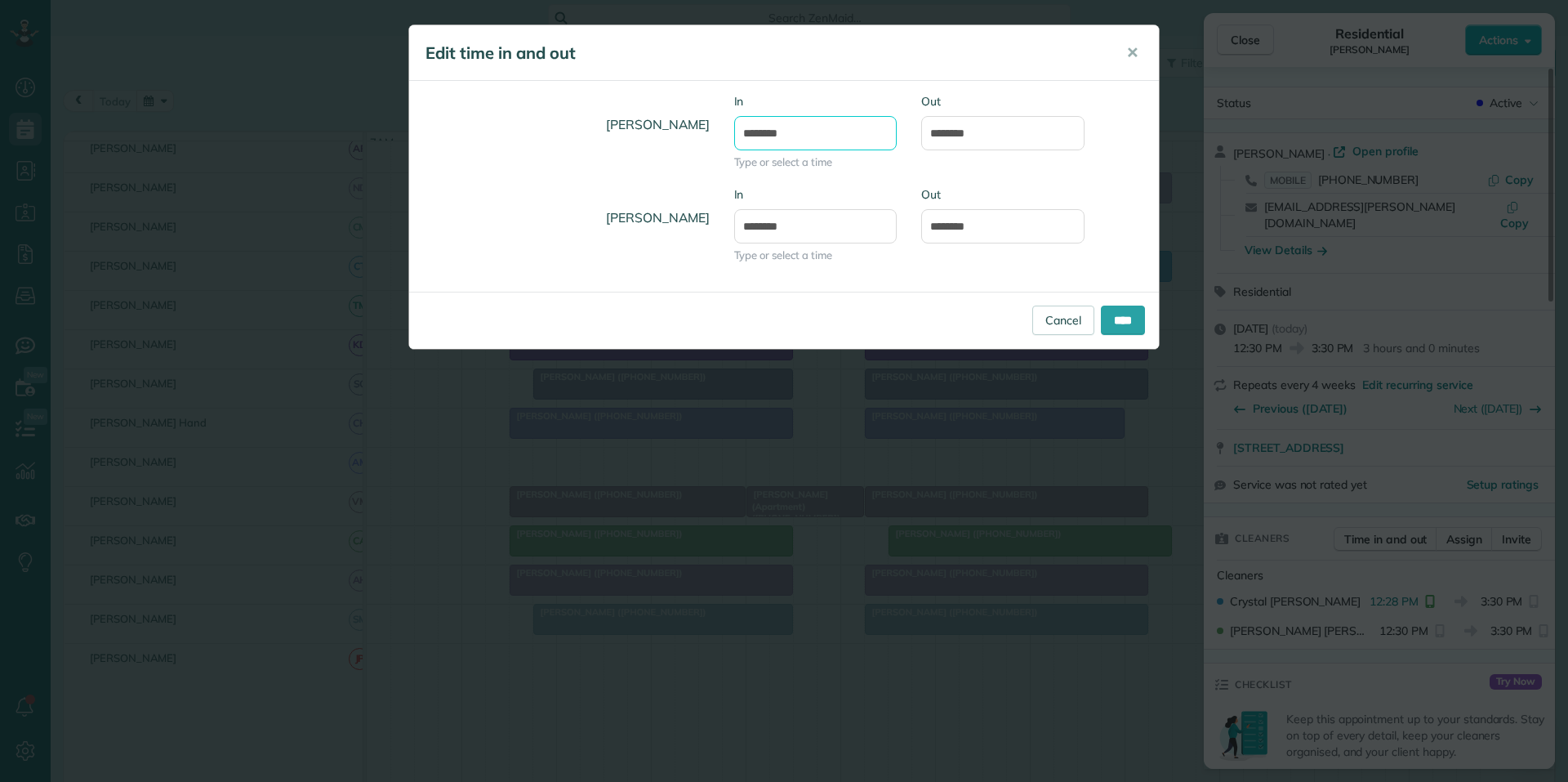
click at [793, 131] on input "********" at bounding box center [816, 133] width 164 height 35
type input "********"
type input "*******"
click at [784, 158] on body "Dashboard Scheduling Calendar View List View Dispatch View - Weekly scheduling …" at bounding box center [784, 391] width 1568 height 782
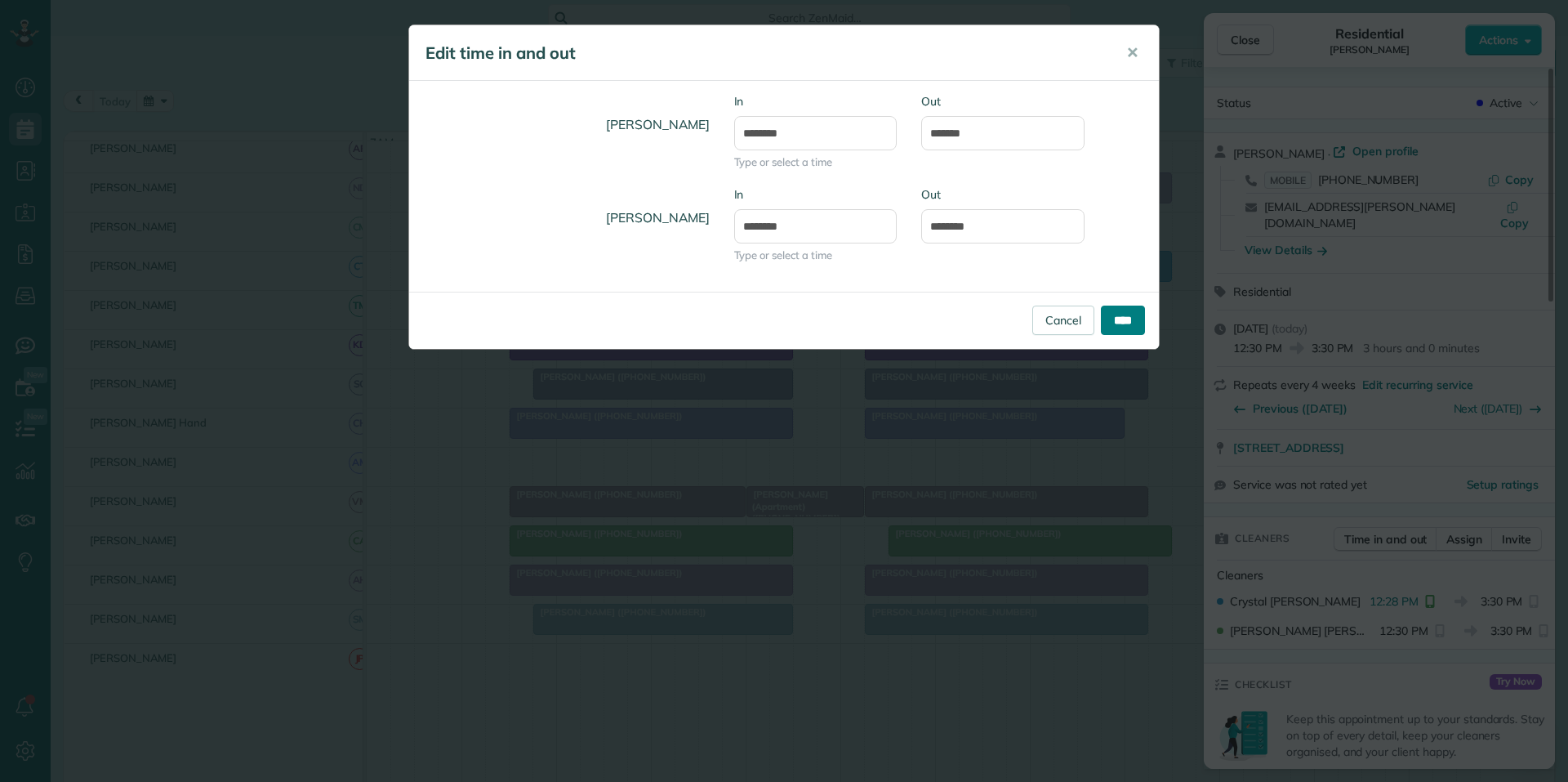
click at [1131, 319] on input "****" at bounding box center [1123, 320] width 44 height 30
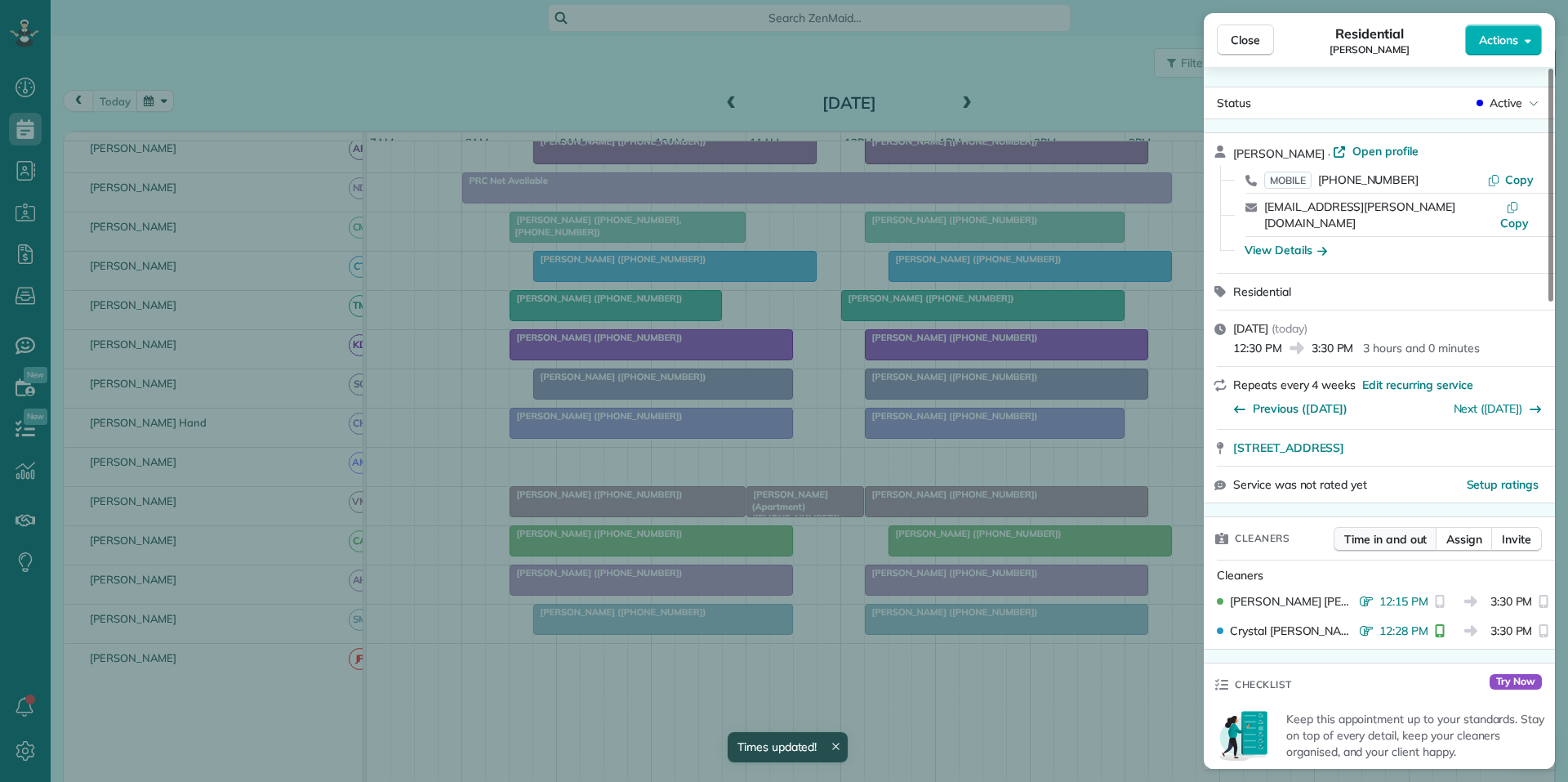
click at [1394, 532] on span "Time in and out" at bounding box center [1386, 539] width 83 height 17
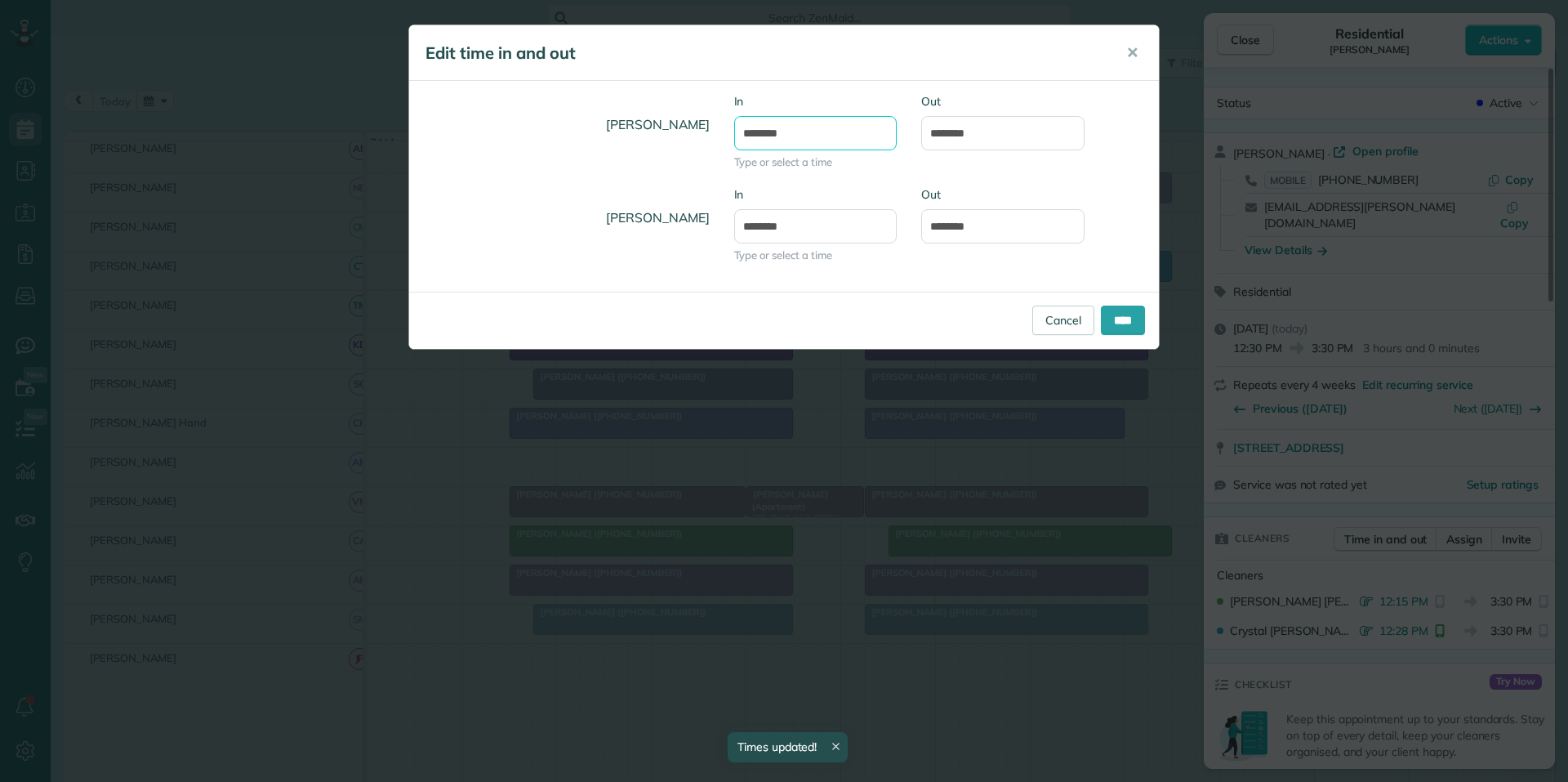
click at [797, 129] on input "********" at bounding box center [816, 133] width 164 height 35
type input "********"
type input "*******"
click at [784, 202] on body "Dashboard Scheduling Calendar View List View Dispatch View - Weekly scheduling …" at bounding box center [784, 391] width 1568 height 782
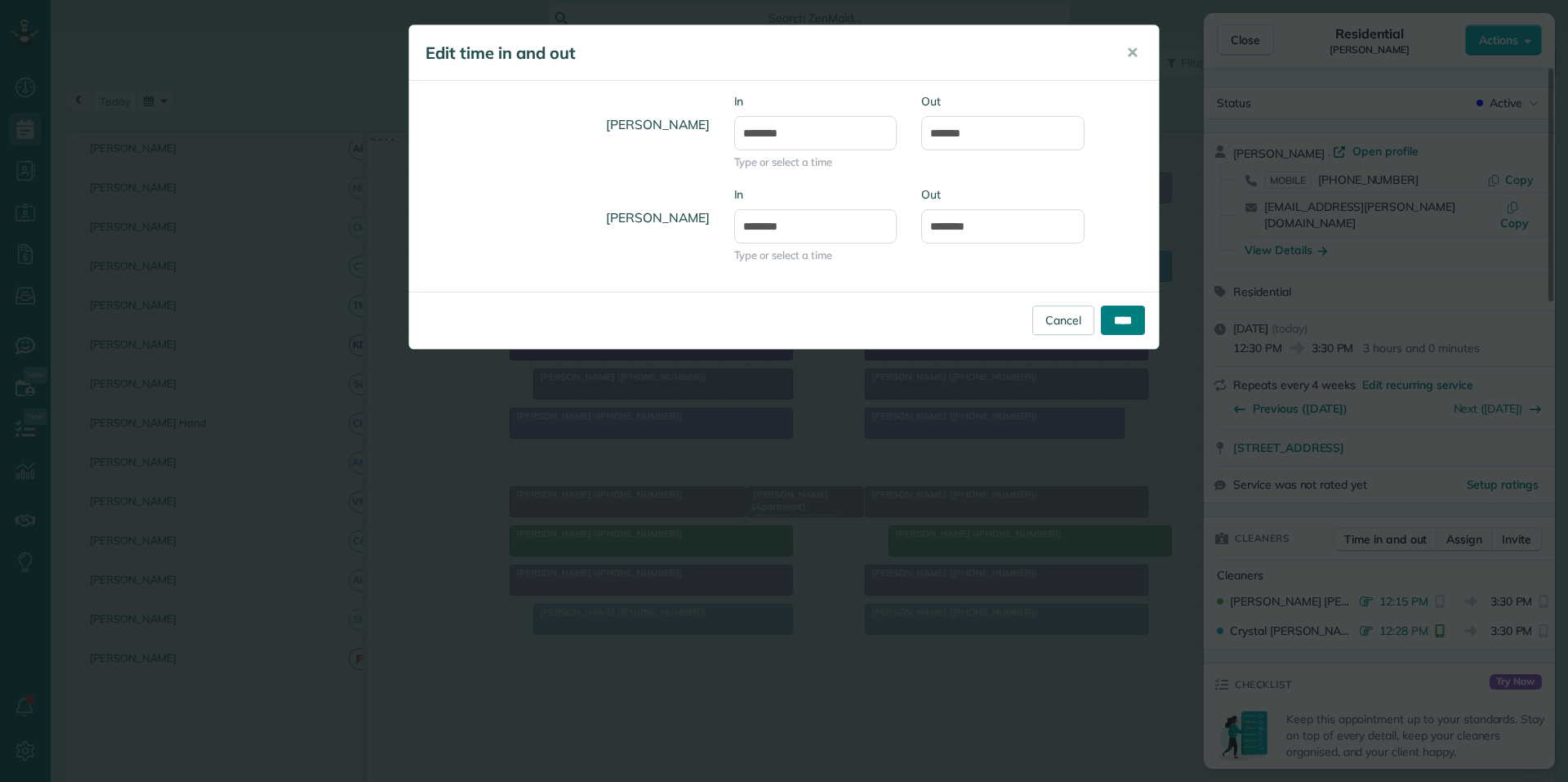
click at [1115, 314] on input "****" at bounding box center [1123, 320] width 44 height 30
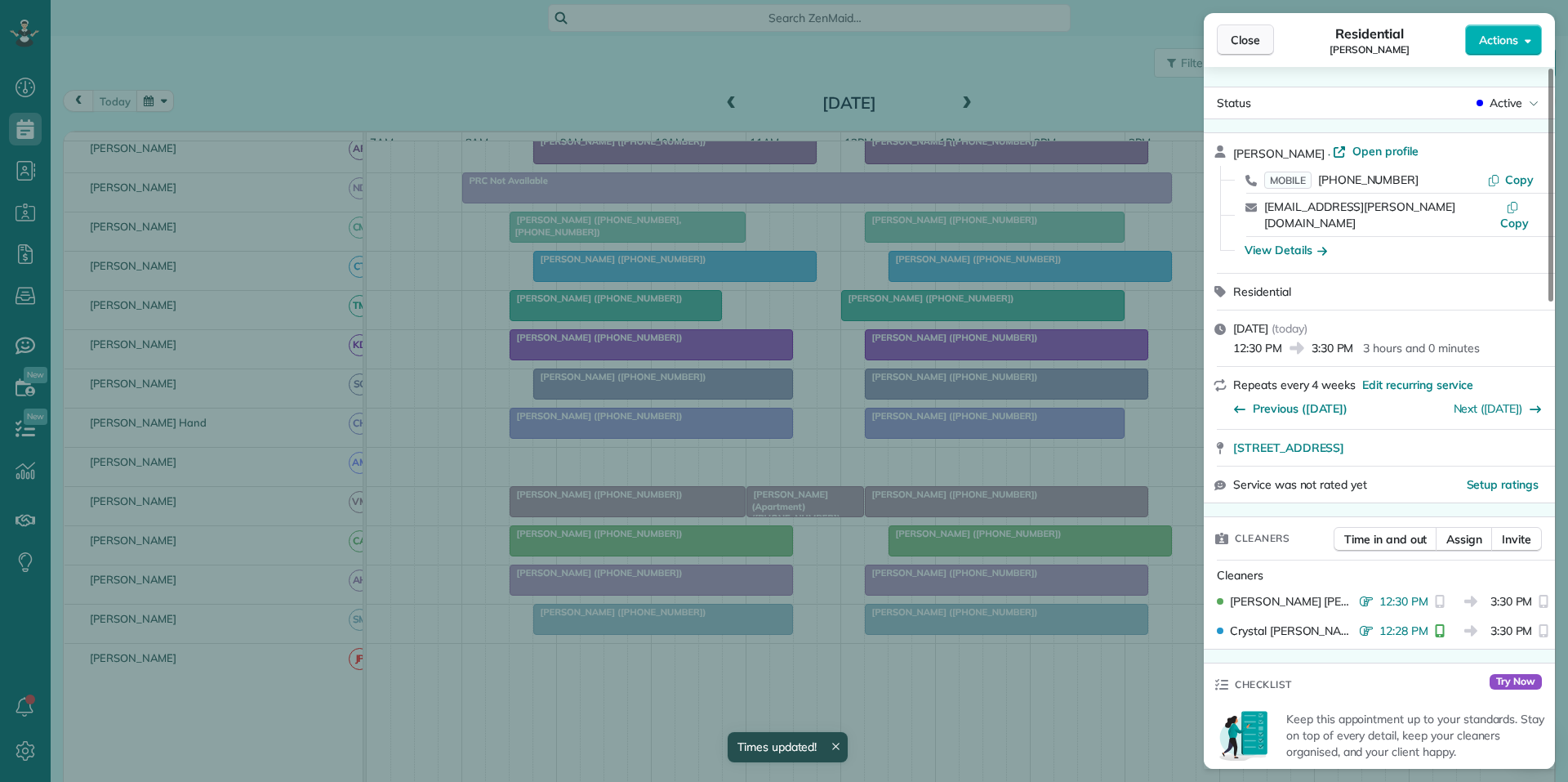
click at [1235, 40] on span "Close" at bounding box center [1246, 39] width 30 height 17
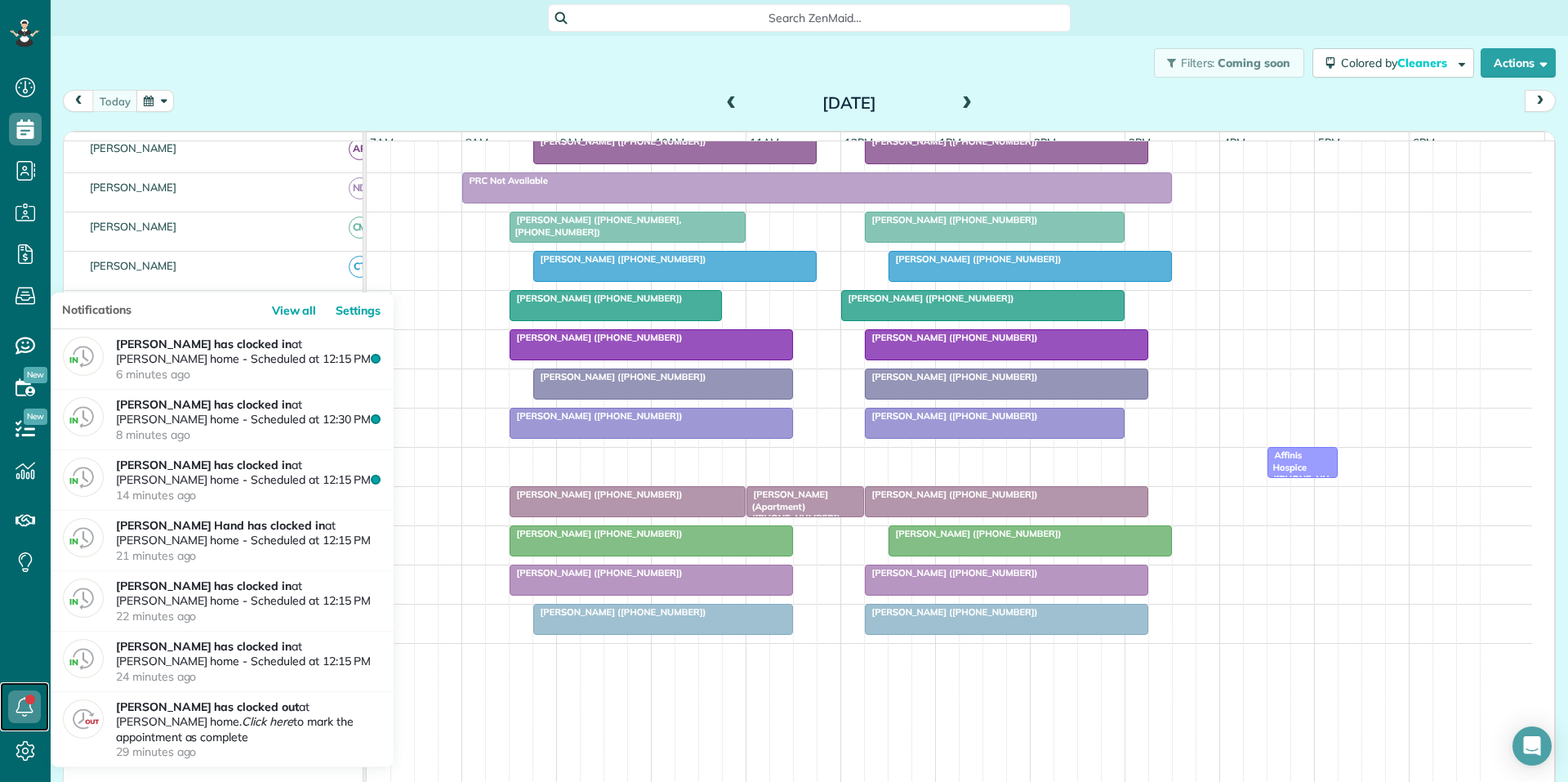
click at [17, 702] on icon at bounding box center [24, 706] width 33 height 33
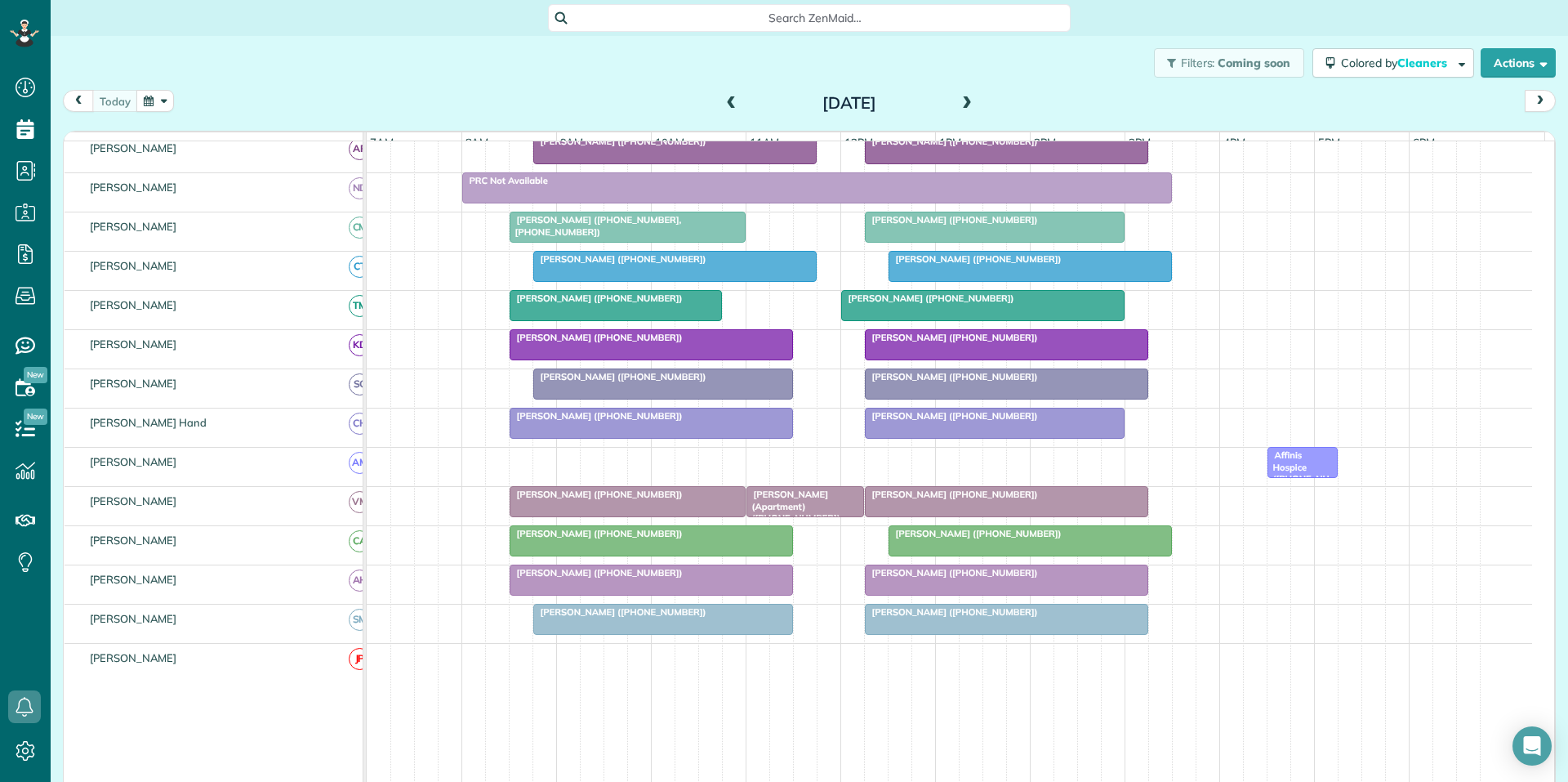
click at [440, 71] on div "Filters: Coming soon Colored by Cleaners Color by Cleaner Color by Team Color b…" at bounding box center [808, 62] width 1517 height 54
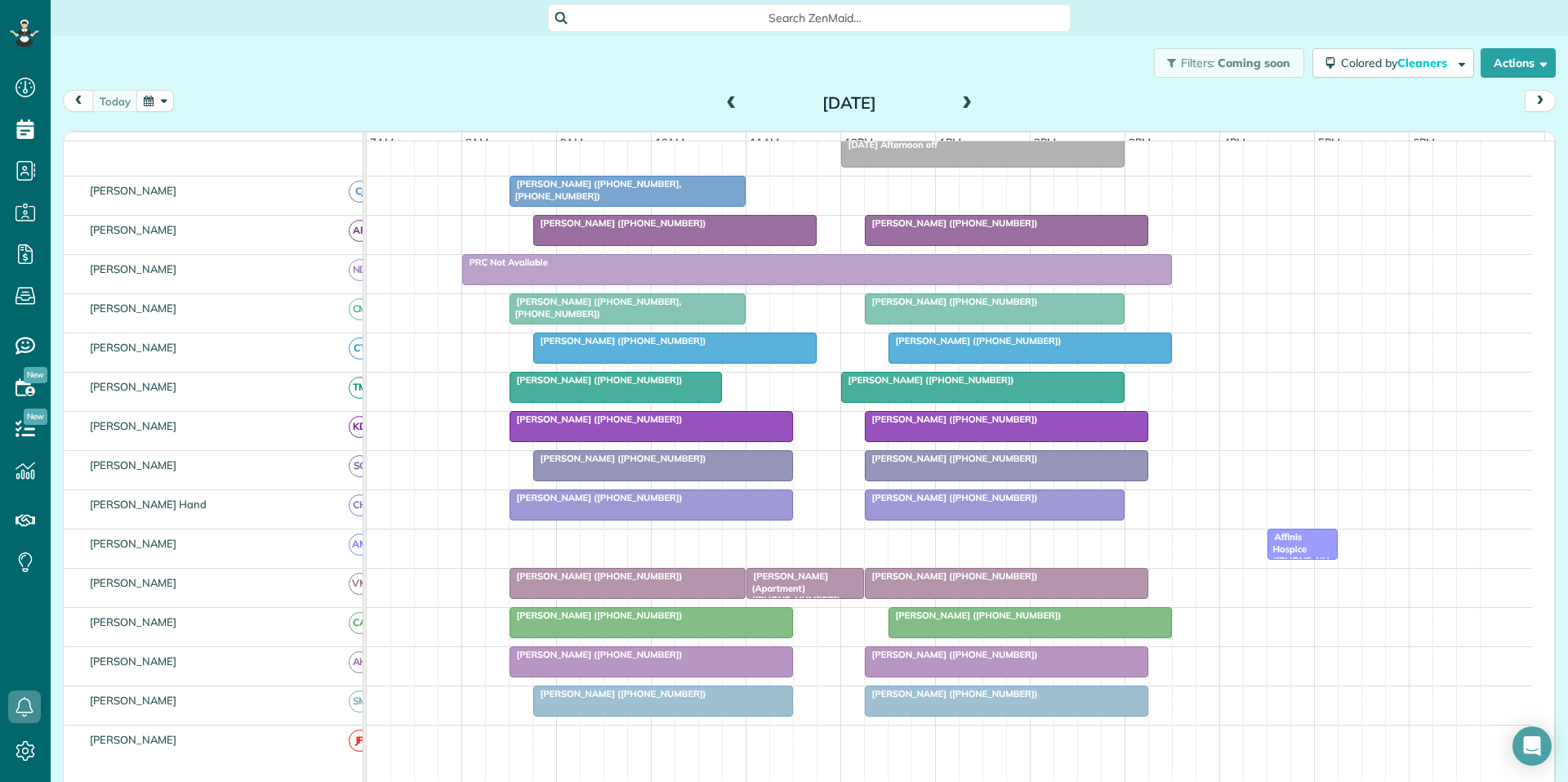
click at [963, 103] on span at bounding box center [967, 104] width 18 height 15
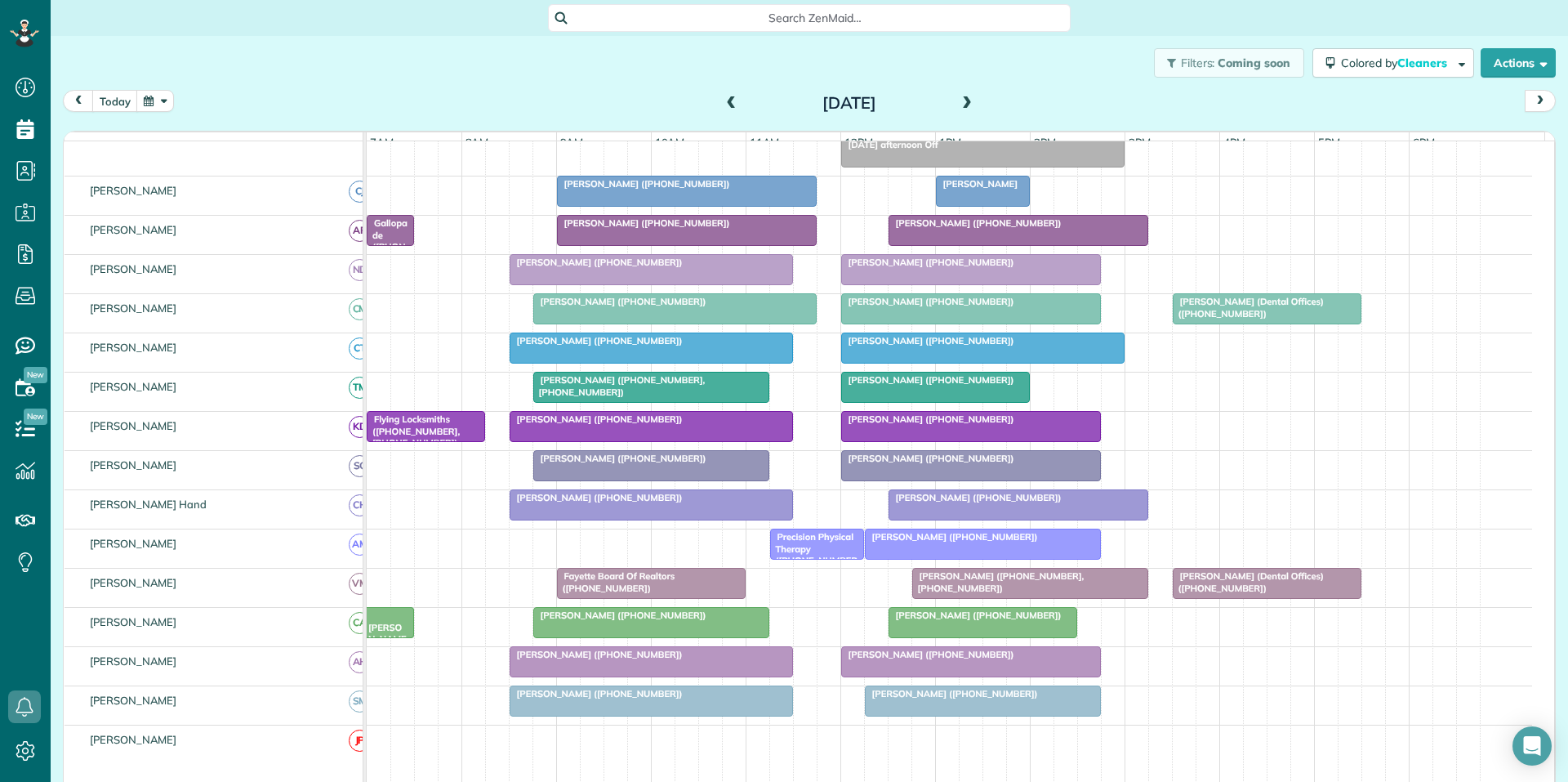
click at [959, 103] on span at bounding box center [967, 104] width 18 height 15
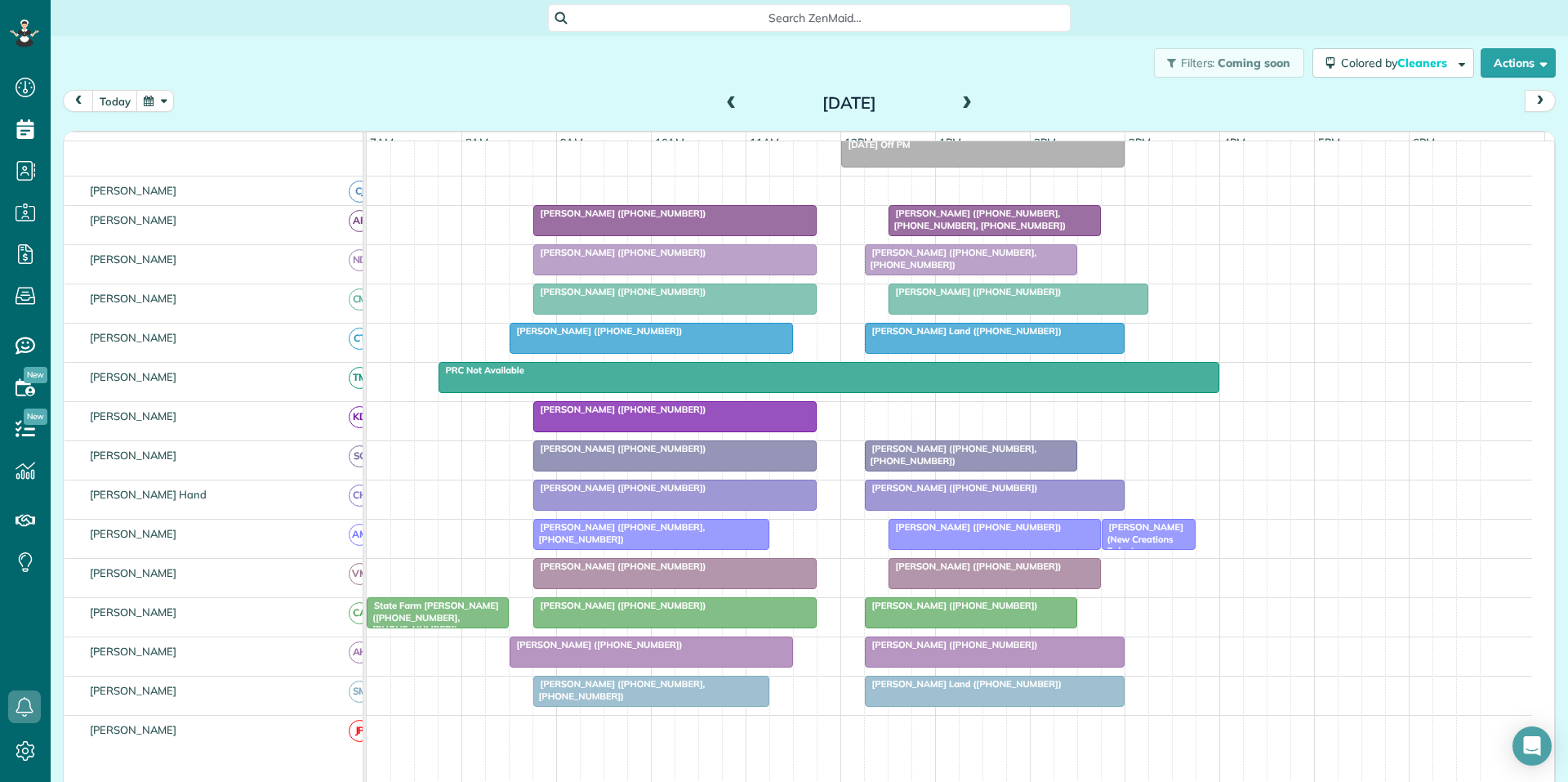
click at [961, 103] on span at bounding box center [967, 104] width 18 height 15
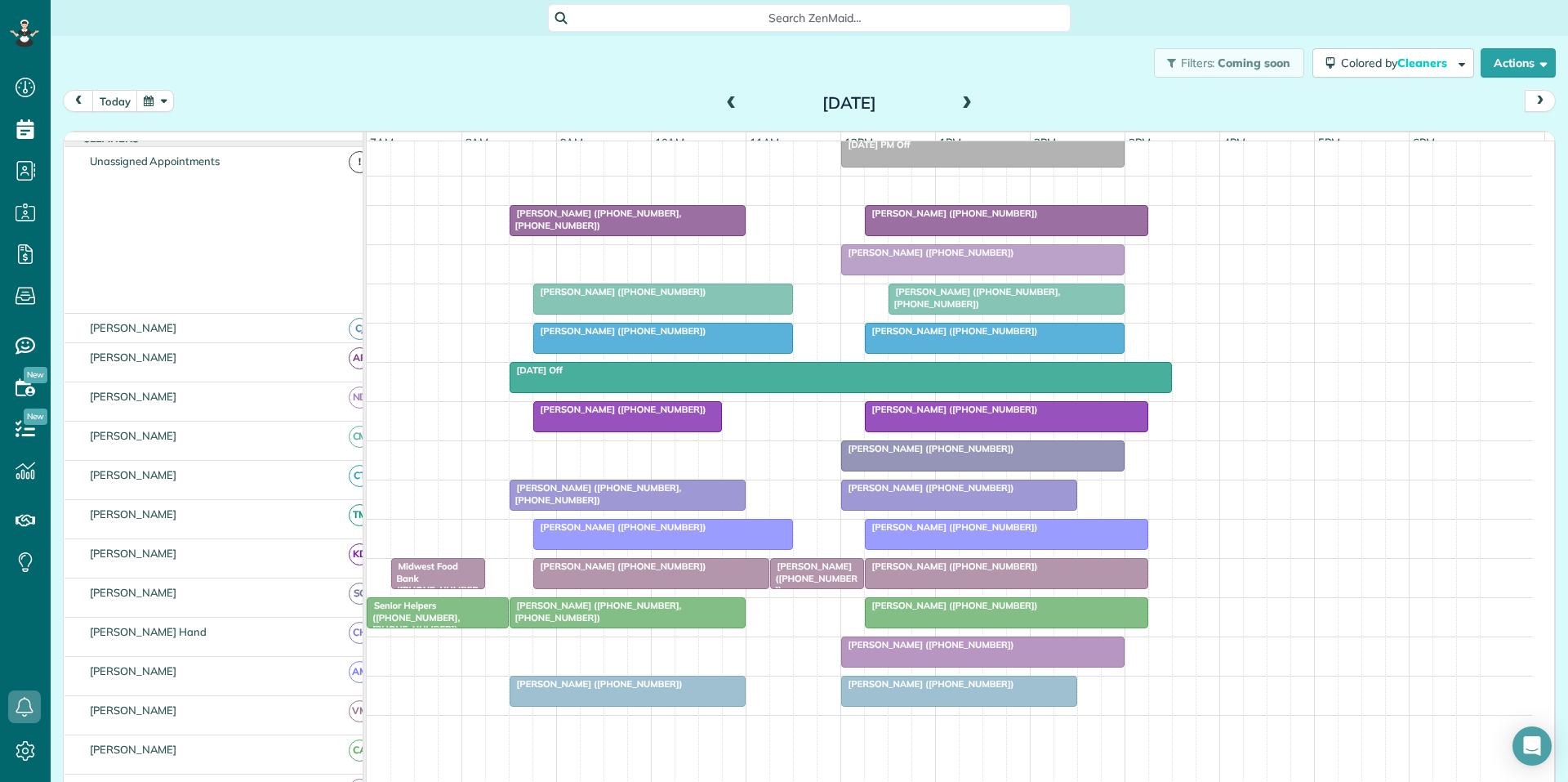
scroll to position [195, 0]
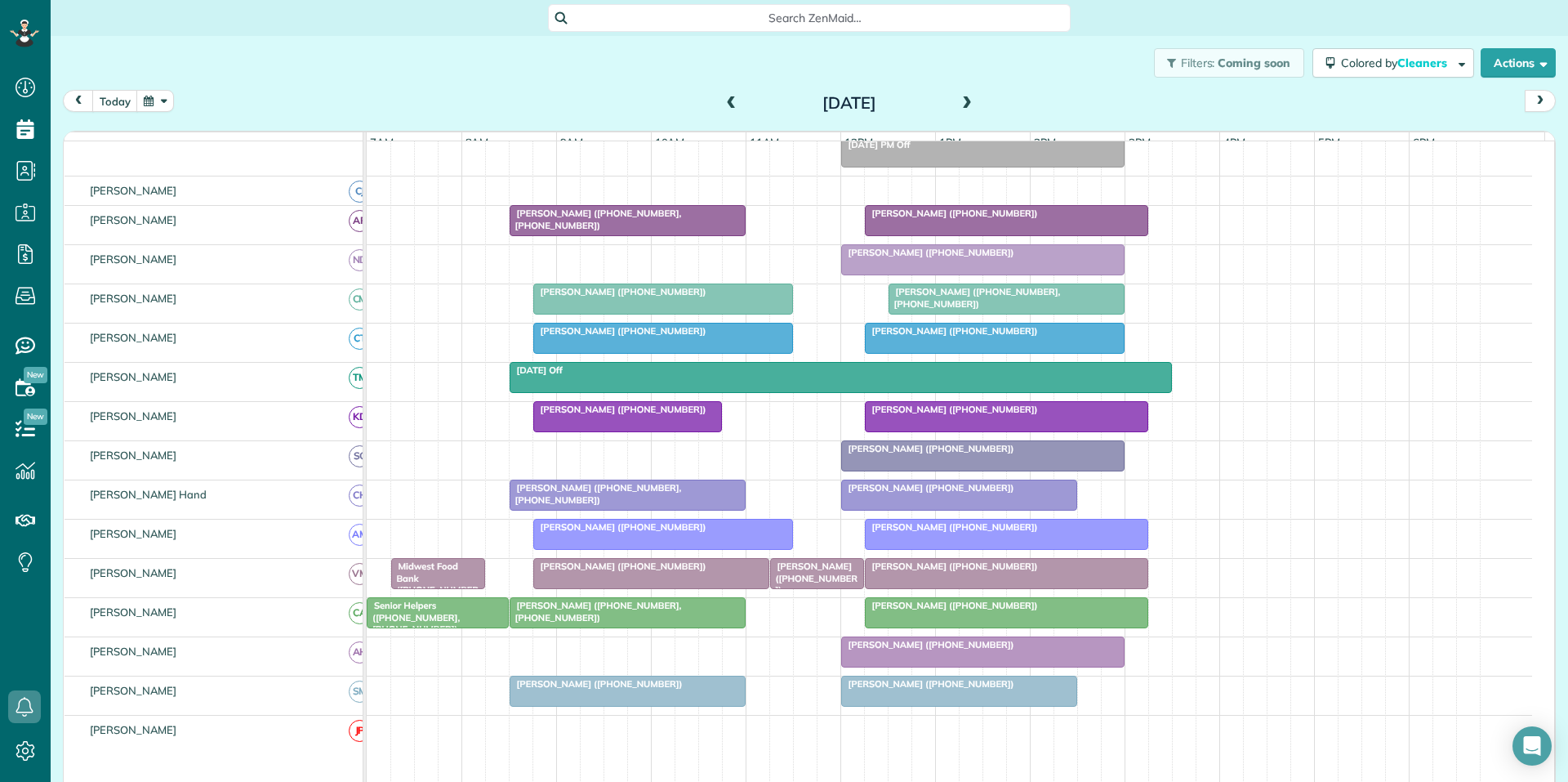
click at [505, 80] on div "Filters: Coming soon Colored by Cleaners Color by Cleaner Color by Team Color b…" at bounding box center [808, 62] width 1517 height 54
click at [725, 105] on span at bounding box center [731, 104] width 18 height 15
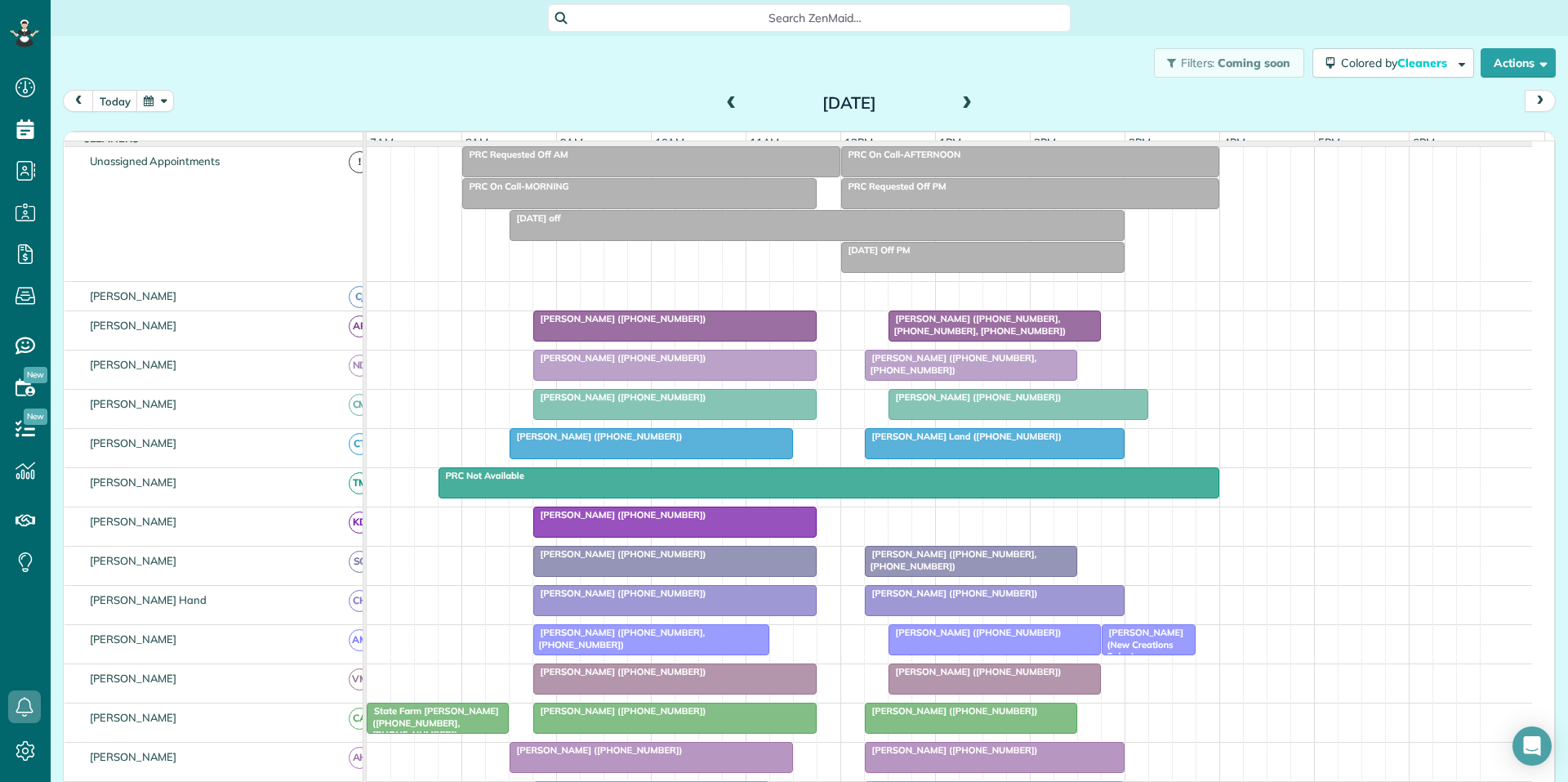
scroll to position [164, 0]
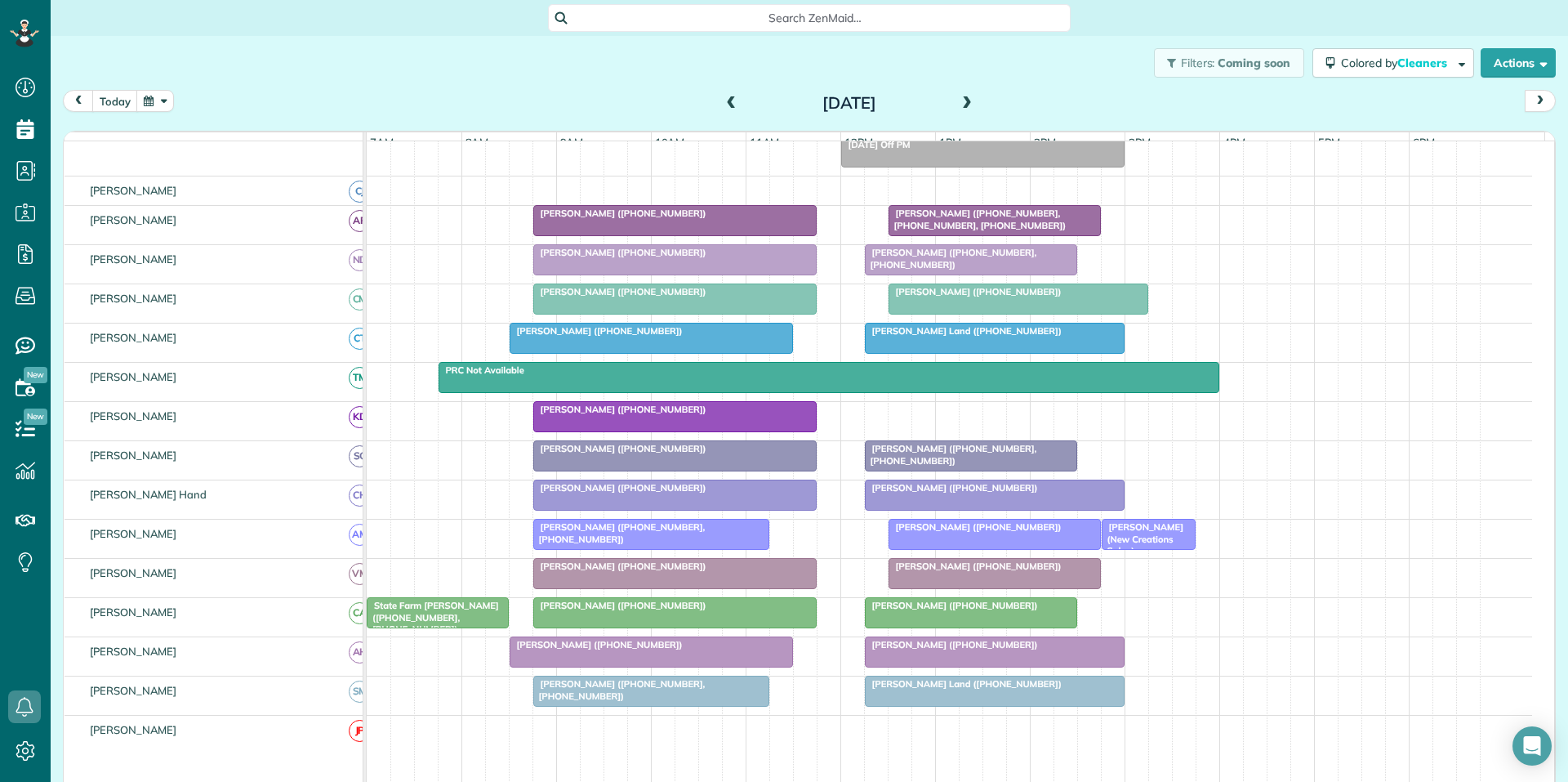
click at [958, 99] on span at bounding box center [967, 104] width 18 height 15
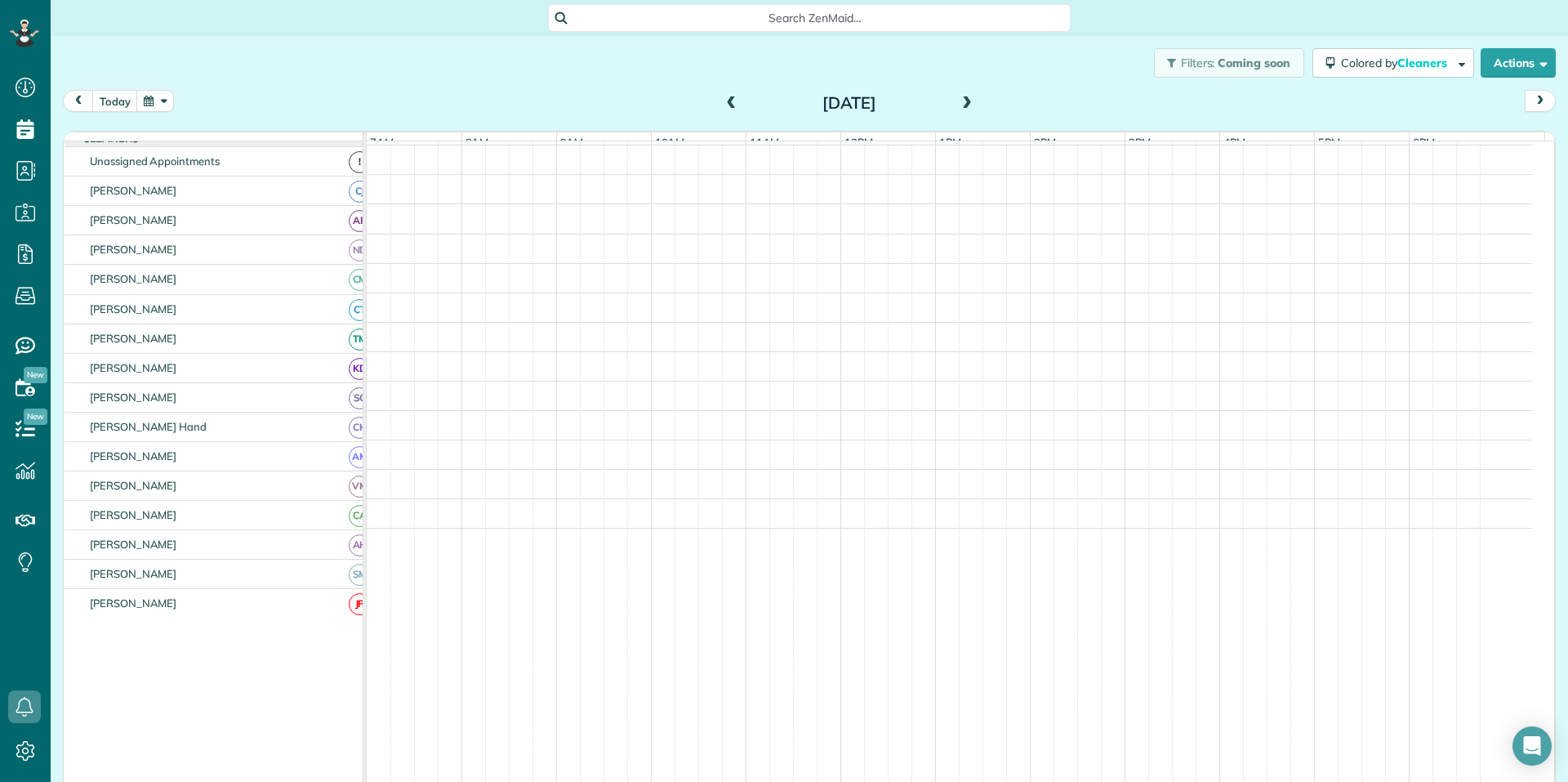
scroll to position [195, 0]
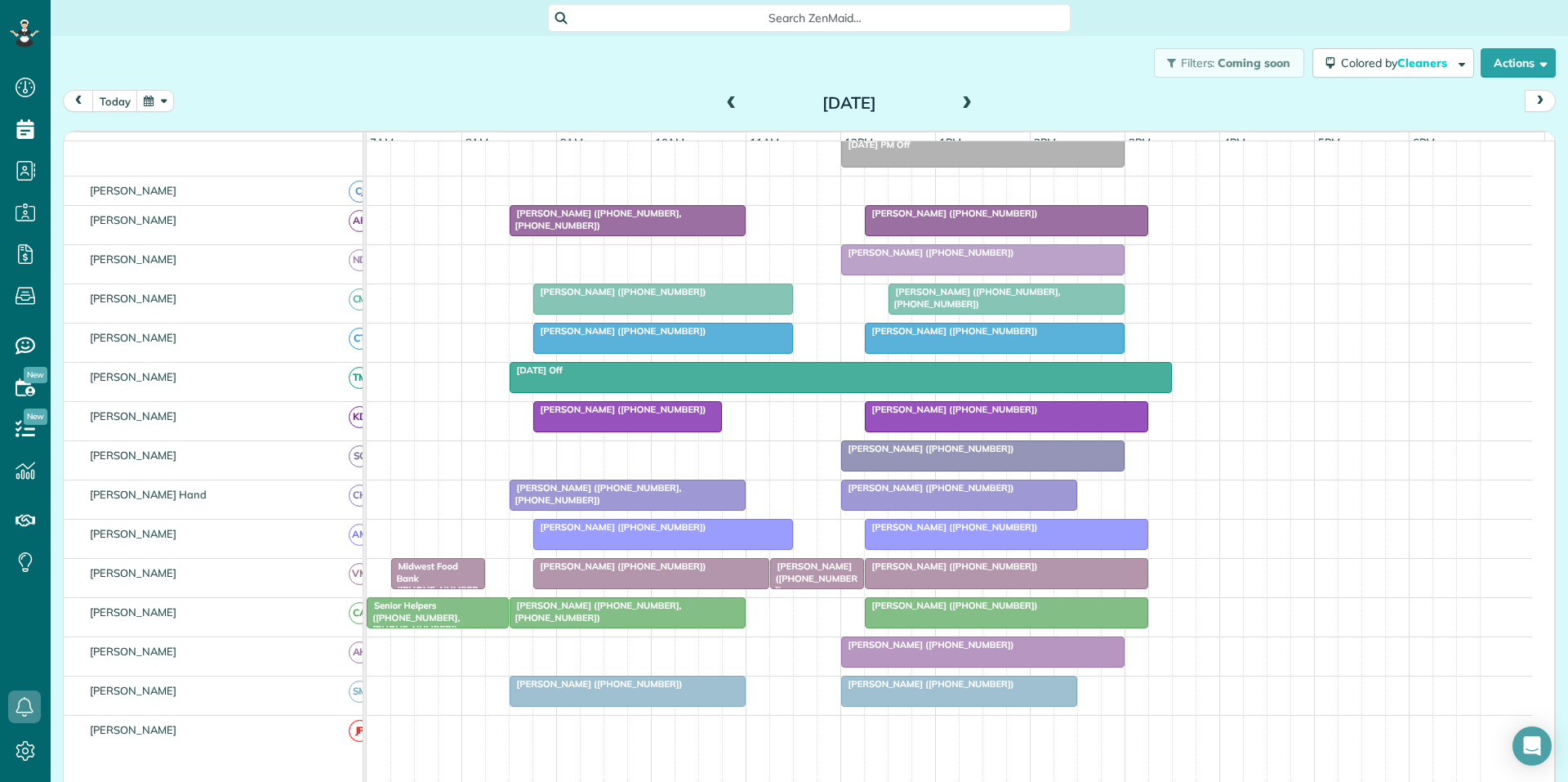
click at [725, 96] on span at bounding box center [731, 104] width 18 height 25
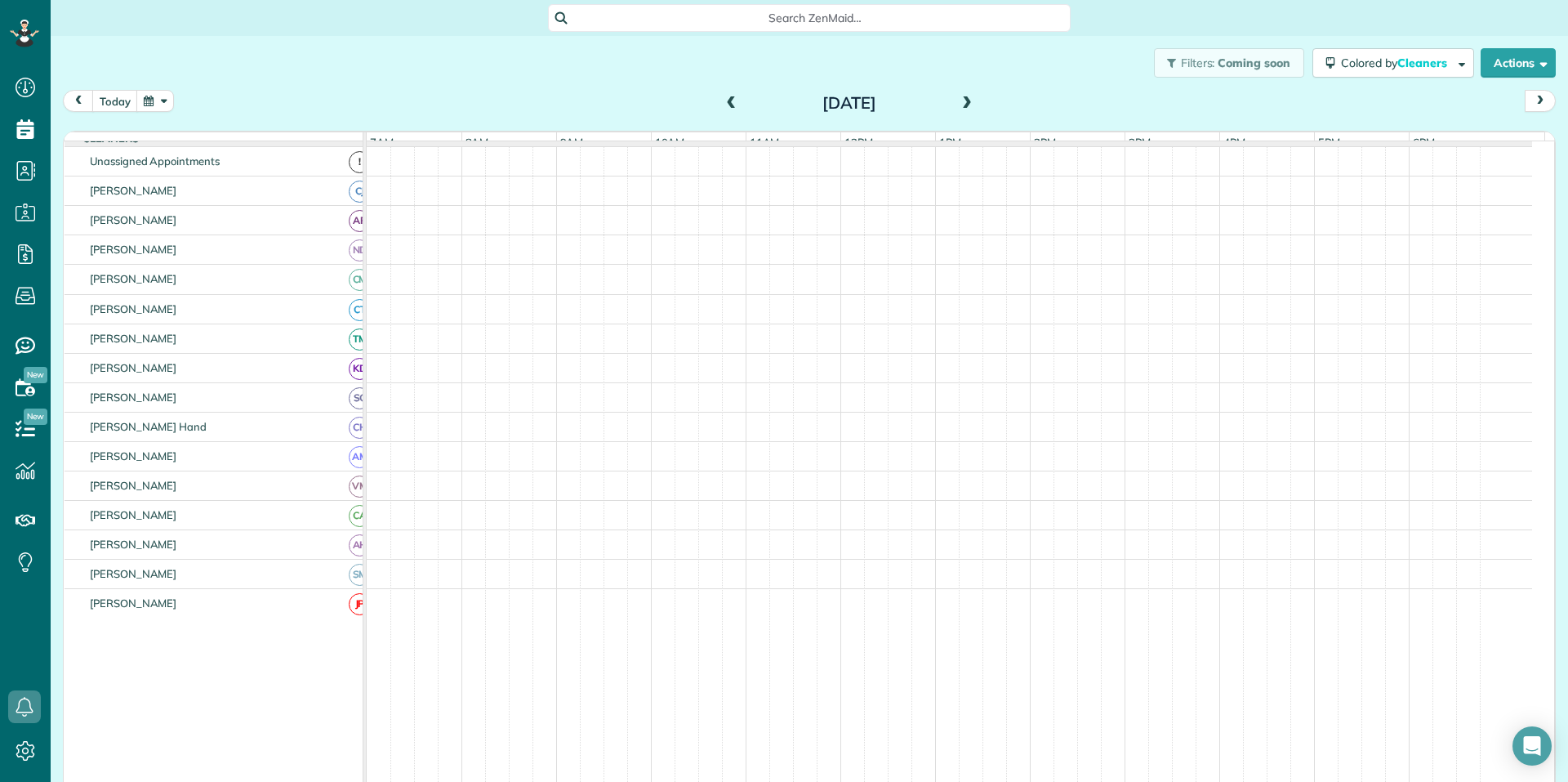
scroll to position [164, 0]
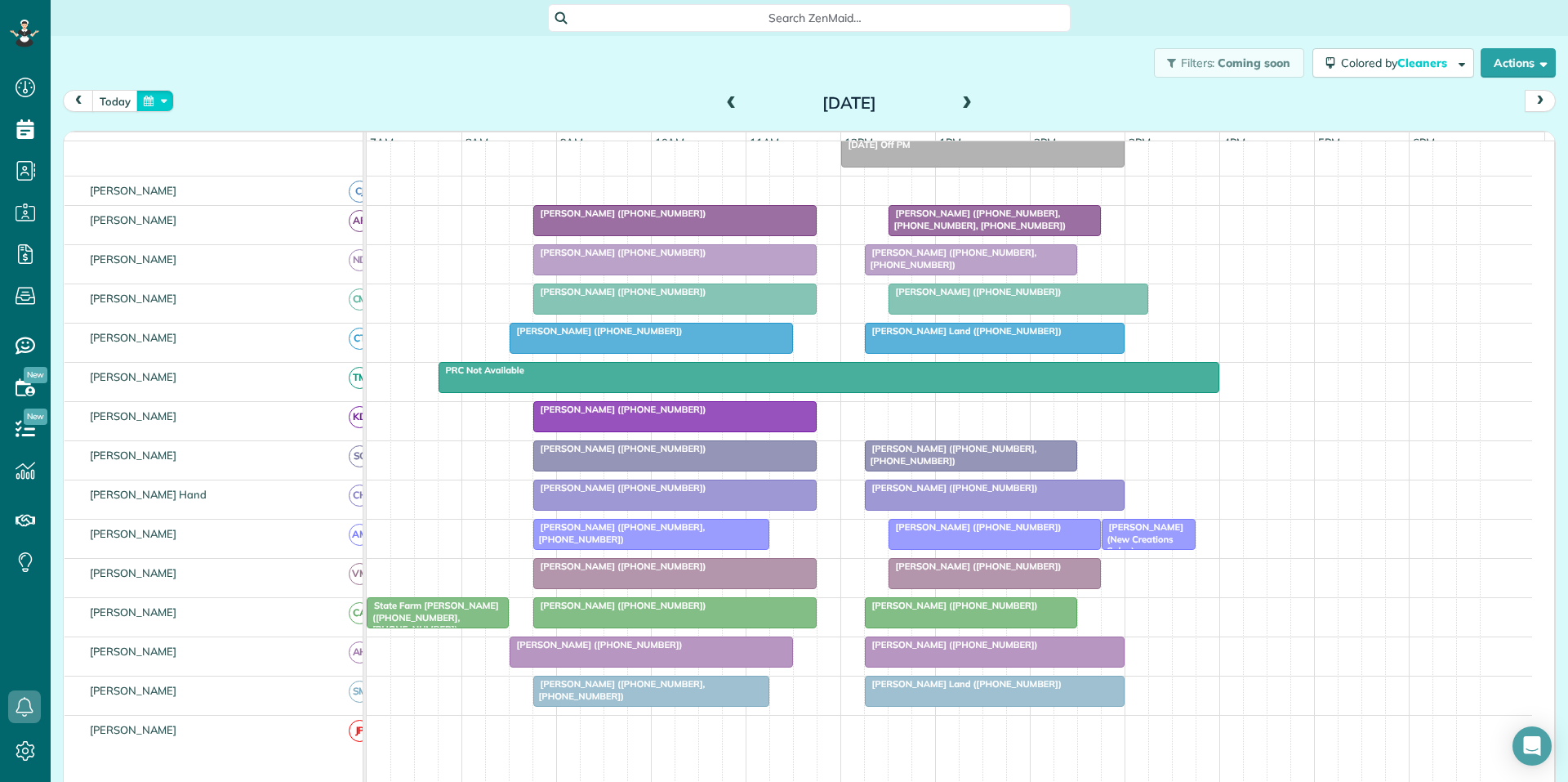
click at [152, 99] on button "button" at bounding box center [155, 101] width 37 height 22
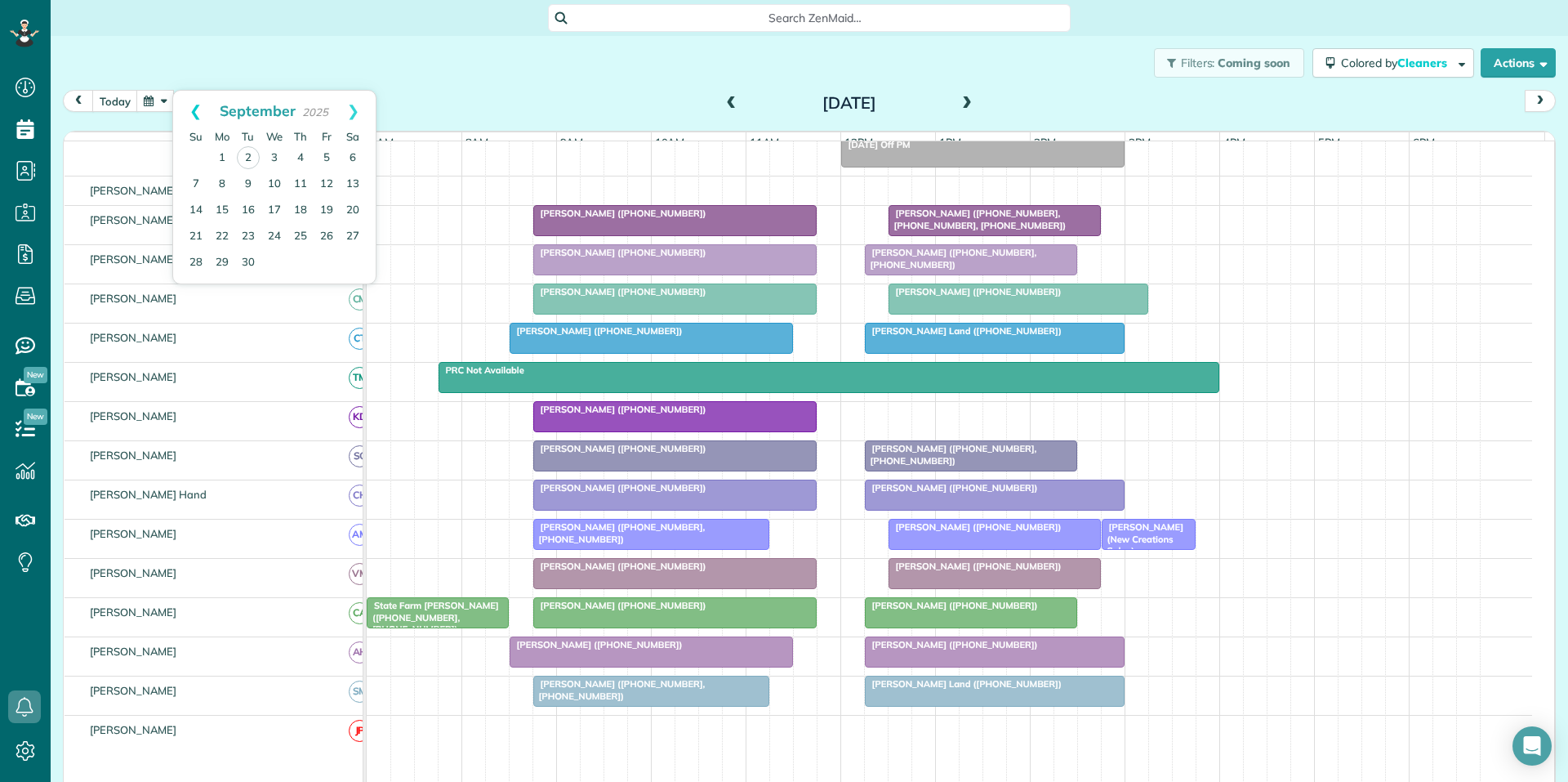
click at [189, 105] on link "Prev" at bounding box center [196, 110] width 45 height 40
click at [425, 74] on div "Filters: Coming soon Colored by Cleaners Color by Cleaner Color by Team Color b…" at bounding box center [808, 62] width 1517 height 54
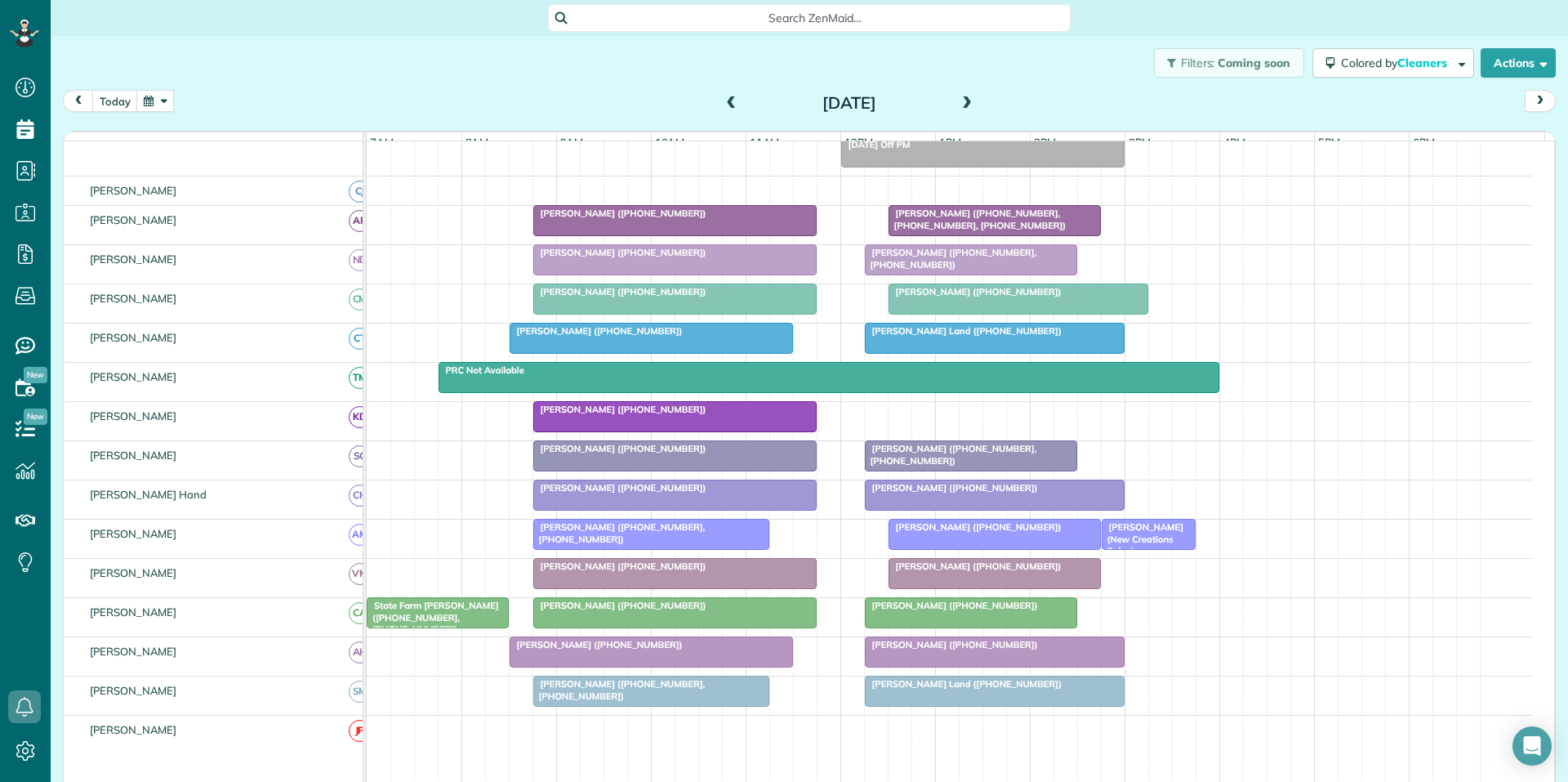
click at [726, 100] on span at bounding box center [731, 104] width 18 height 15
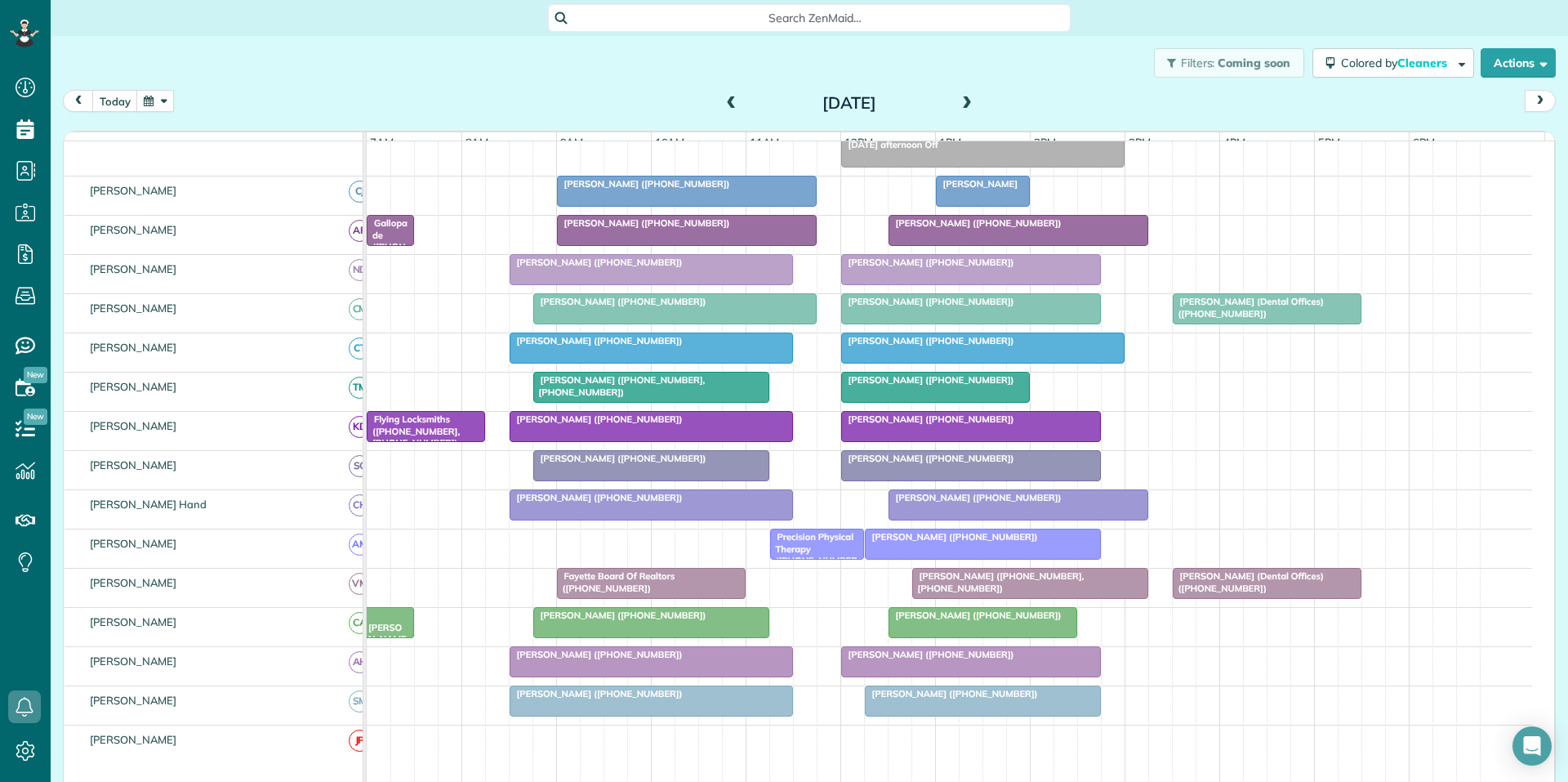
click at [796, 560] on span "Precision Physical Therapy ([PHONE_NUMBER])" at bounding box center [813, 554] width 89 height 46
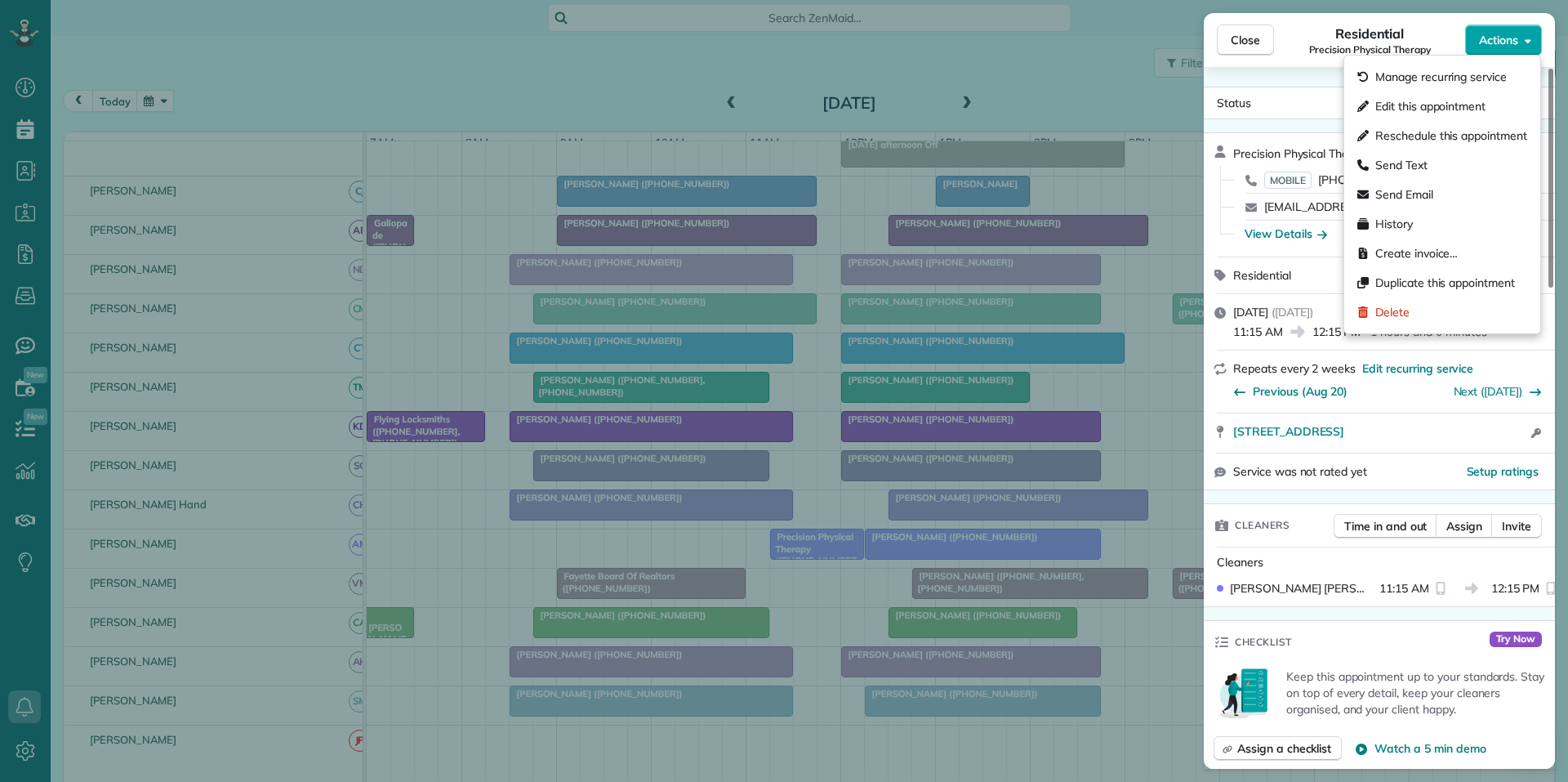
click at [1526, 45] on icon "button" at bounding box center [1528, 40] width 7 height 12
click at [1406, 110] on span "Edit this appointment" at bounding box center [1430, 106] width 110 height 17
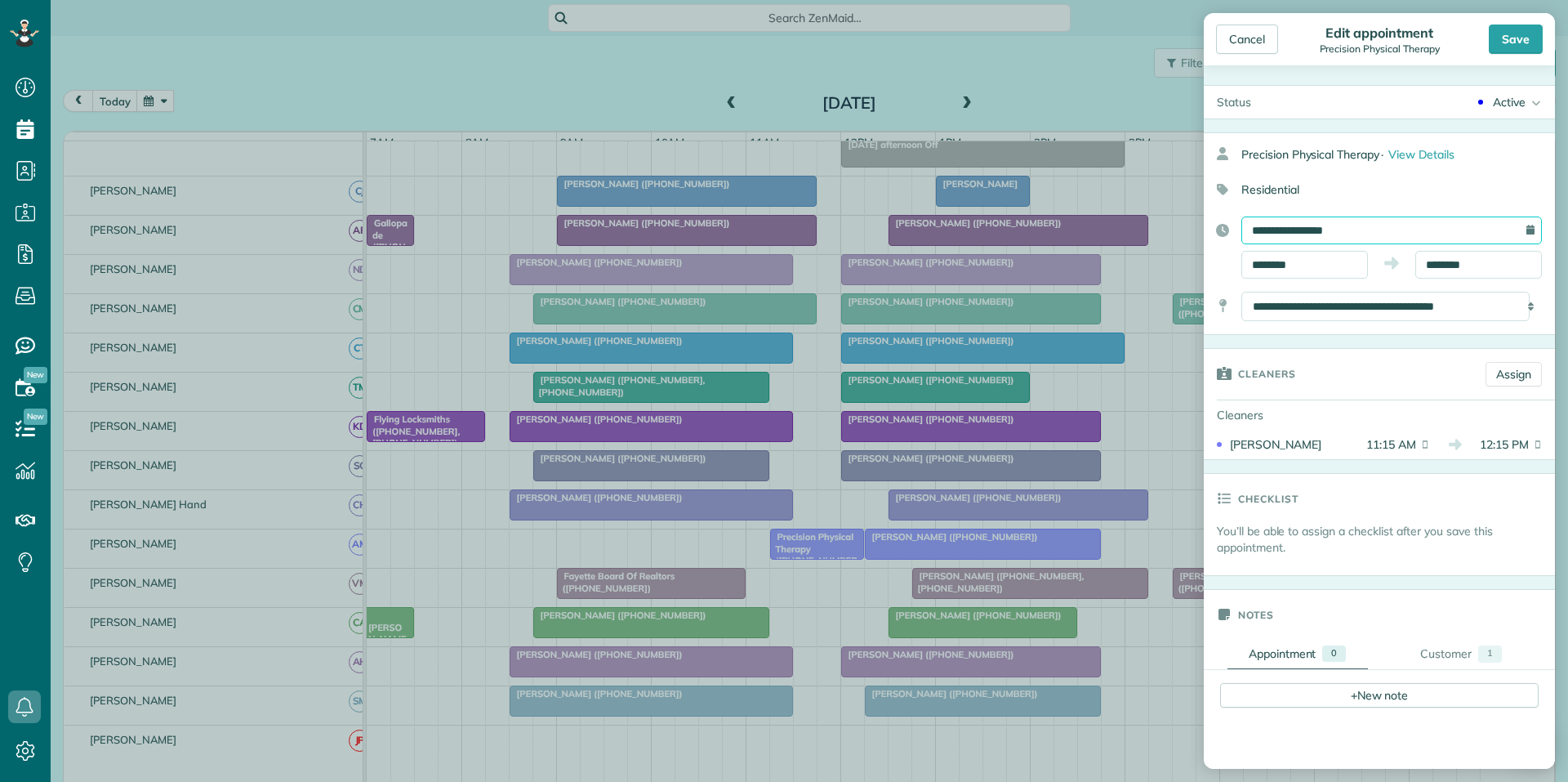
click at [1333, 233] on input "**********" at bounding box center [1391, 231] width 301 height 28
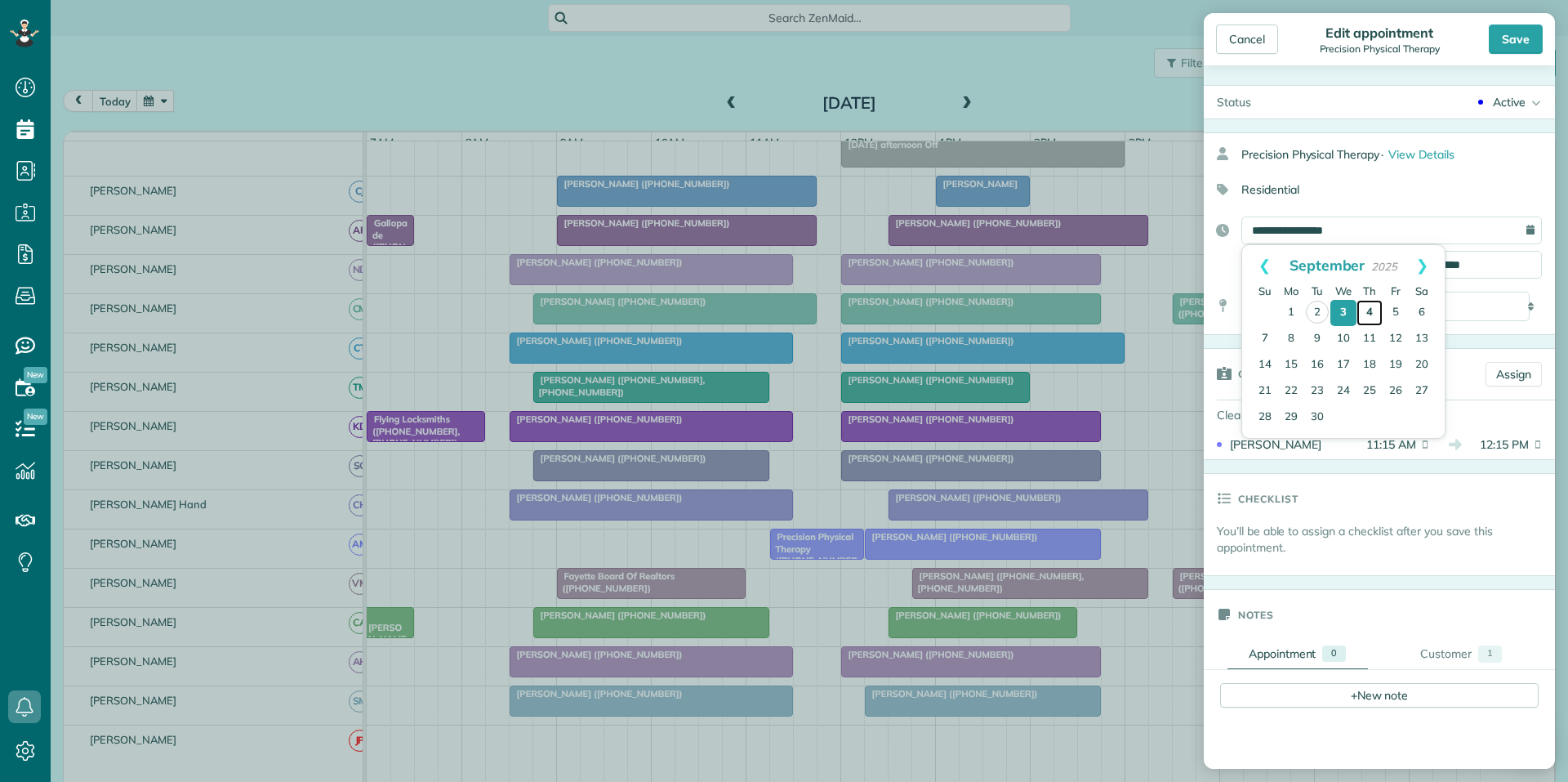
click at [1369, 308] on link "4" at bounding box center [1369, 313] width 27 height 27
type input "**********"
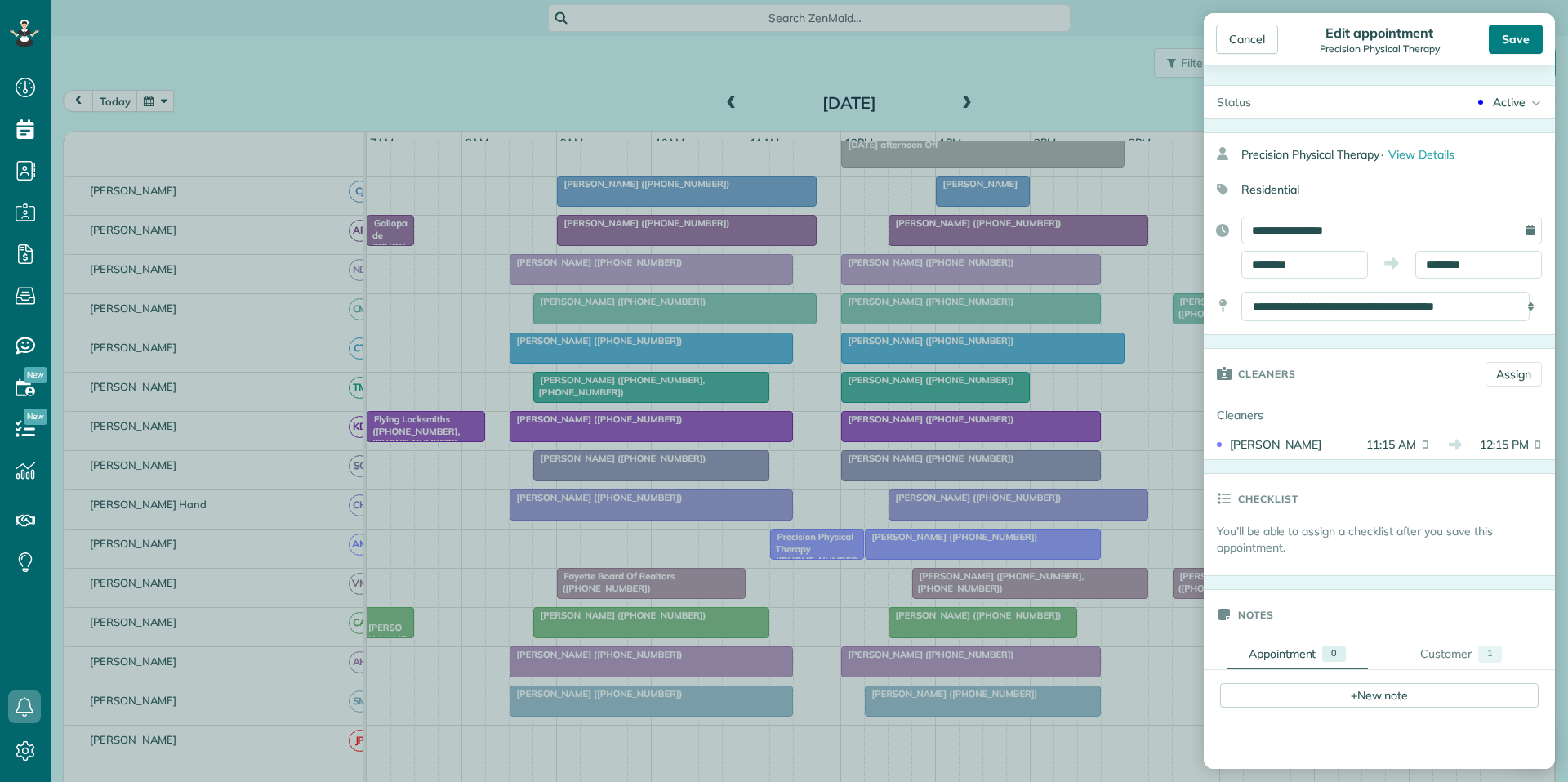
click at [1515, 42] on div "Save" at bounding box center [1515, 39] width 54 height 30
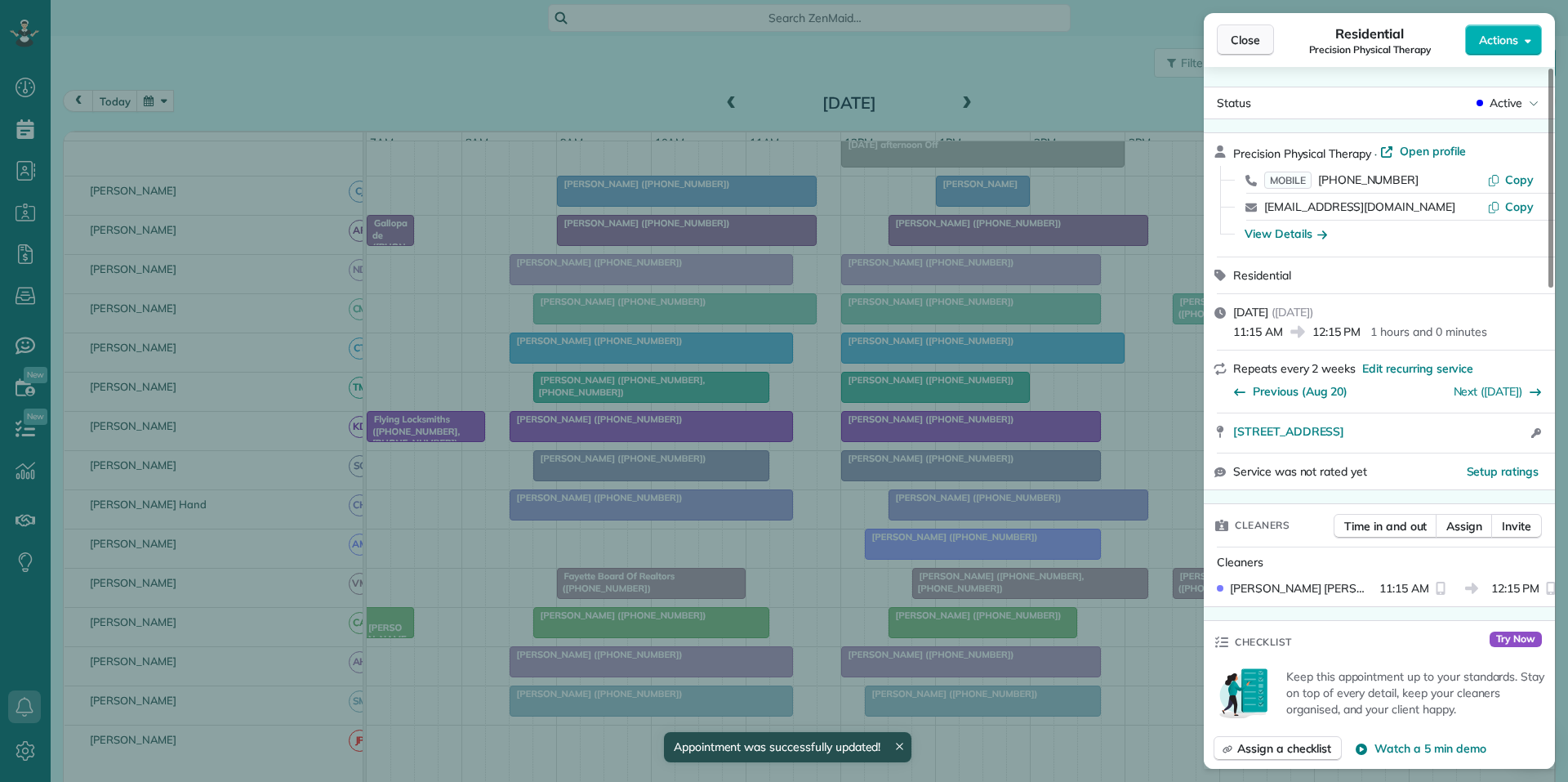
click at [1247, 36] on span "Close" at bounding box center [1246, 39] width 30 height 17
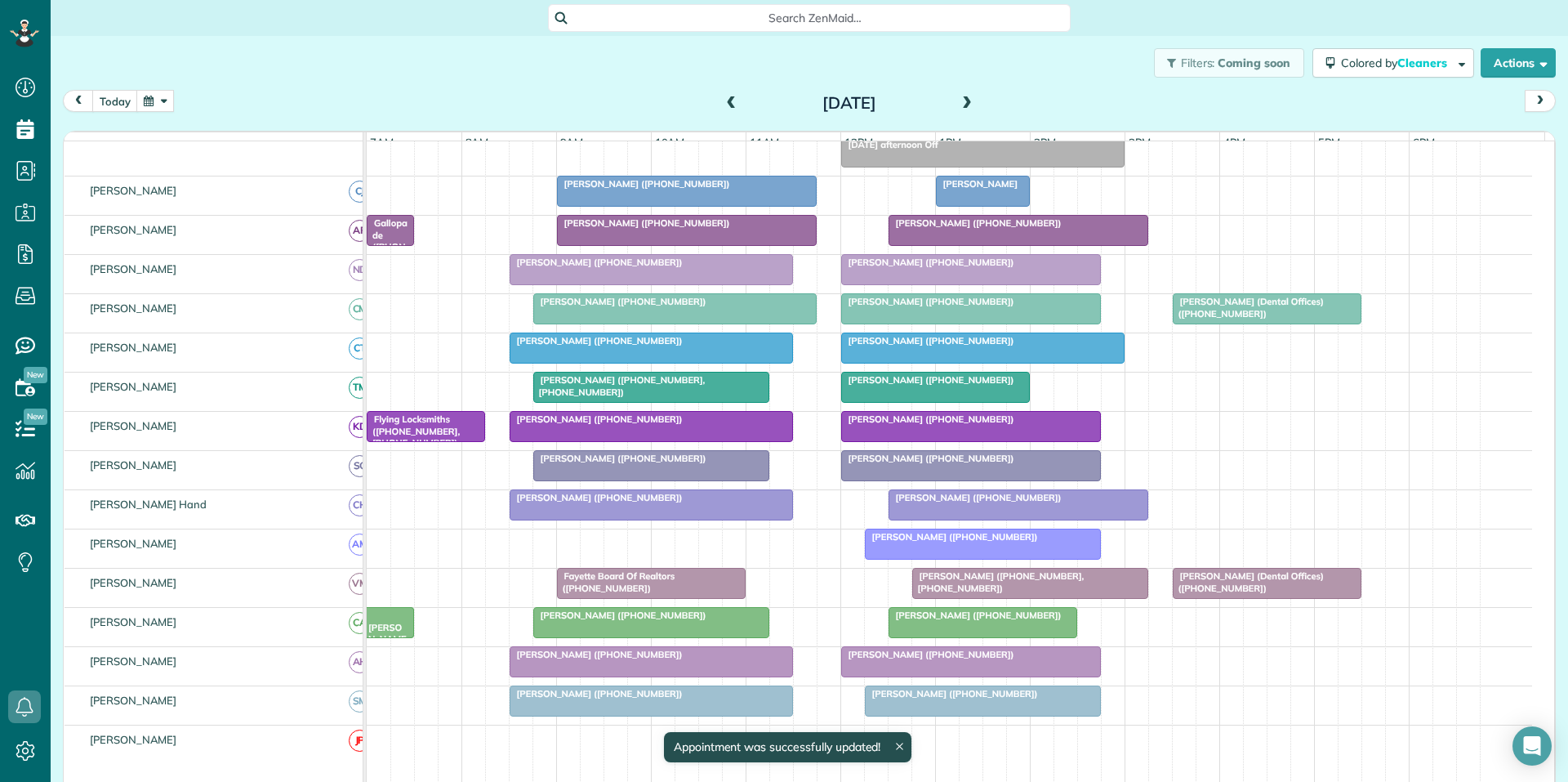
click at [960, 100] on span at bounding box center [967, 104] width 18 height 15
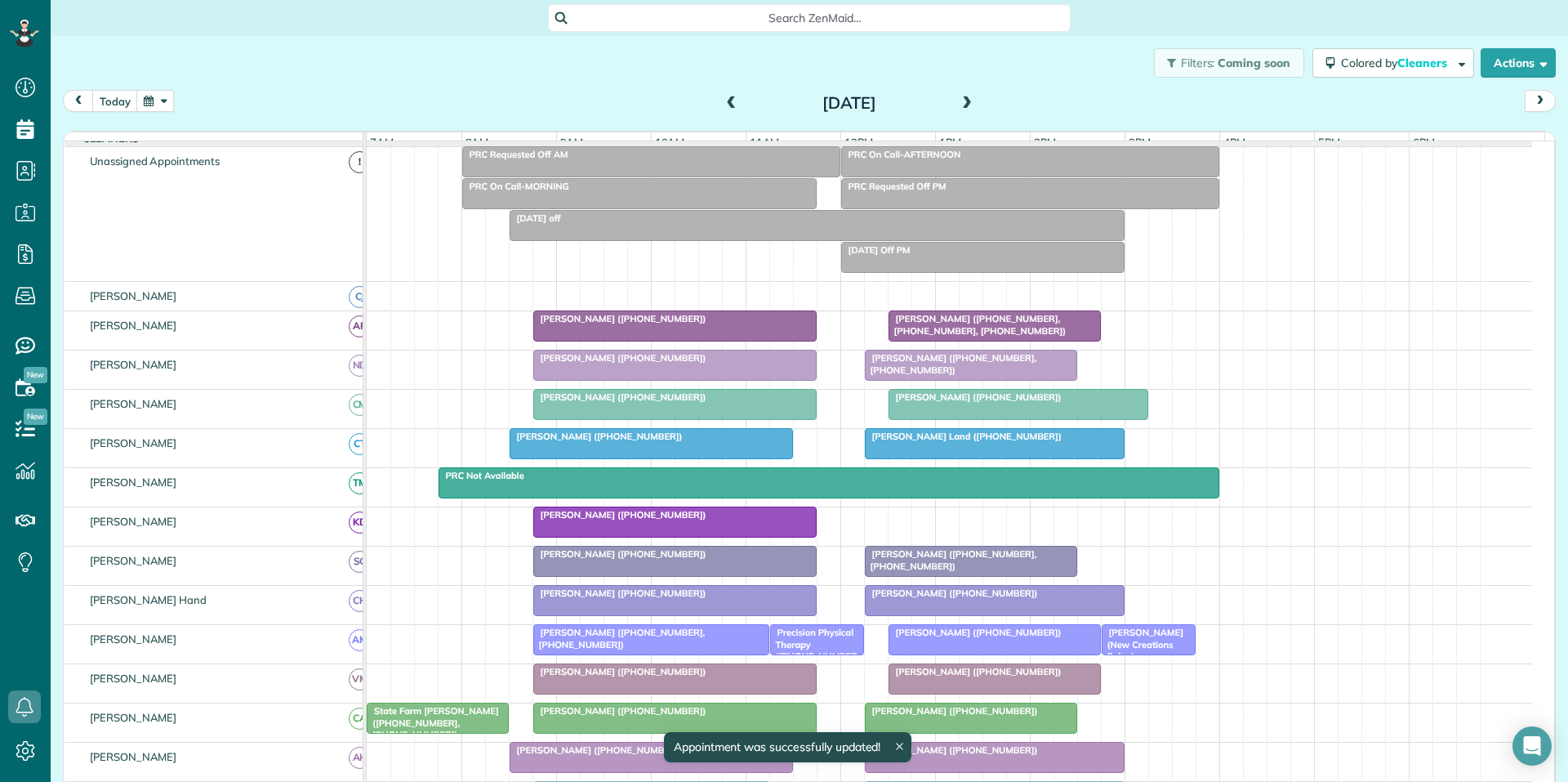
scroll to position [164, 0]
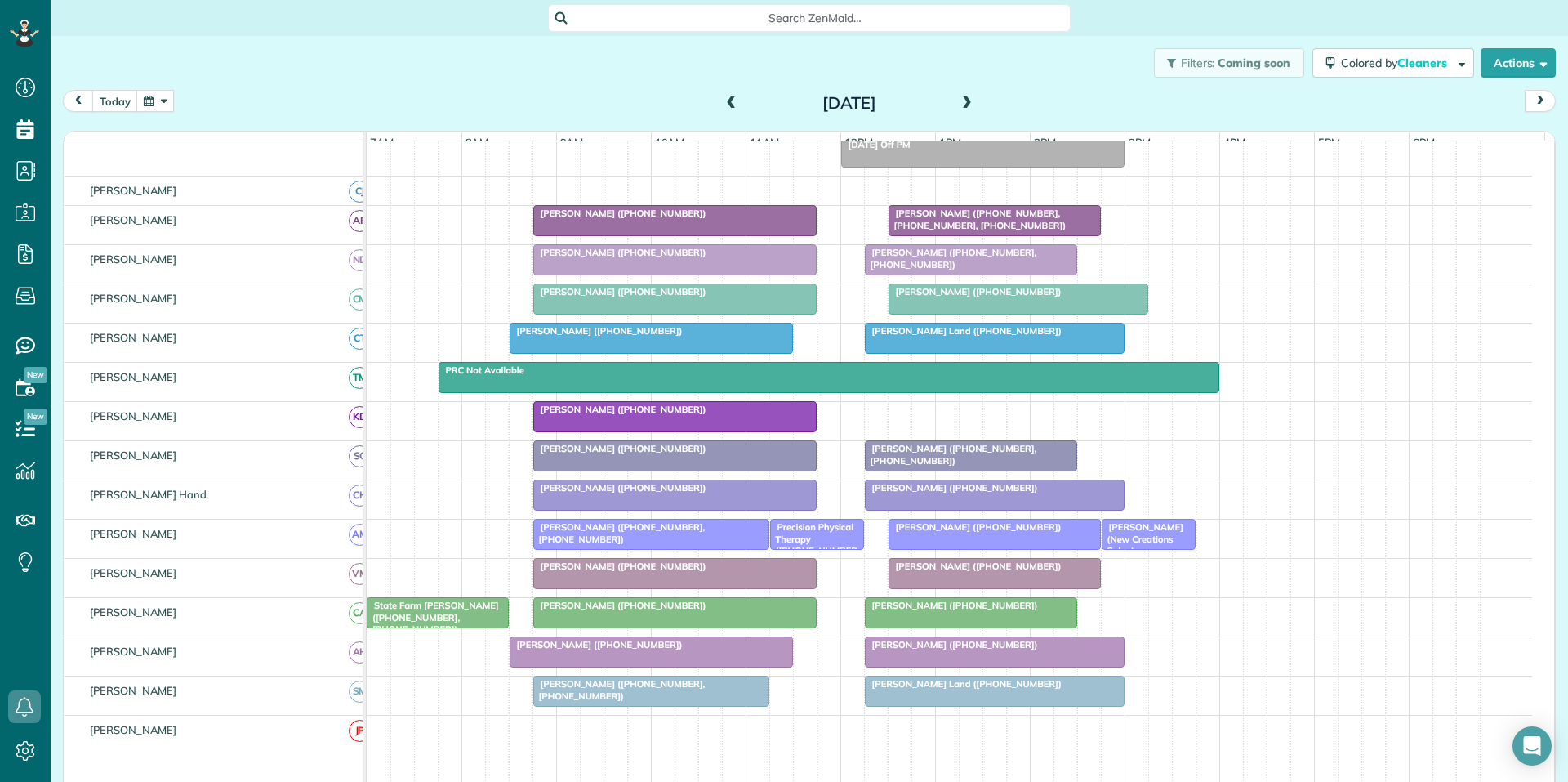
click at [722, 103] on span at bounding box center [731, 104] width 18 height 15
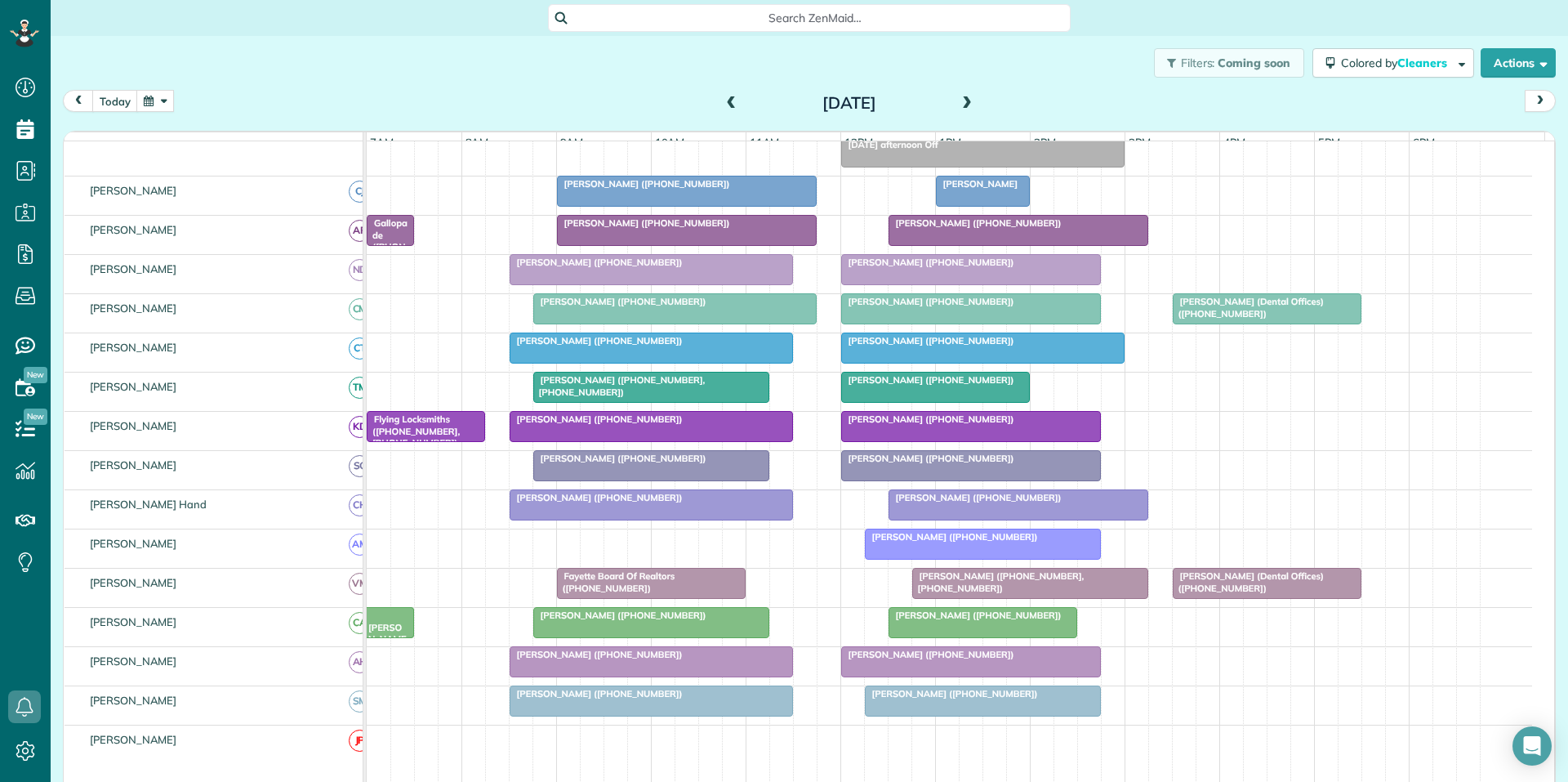
click at [722, 103] on span at bounding box center [731, 104] width 18 height 15
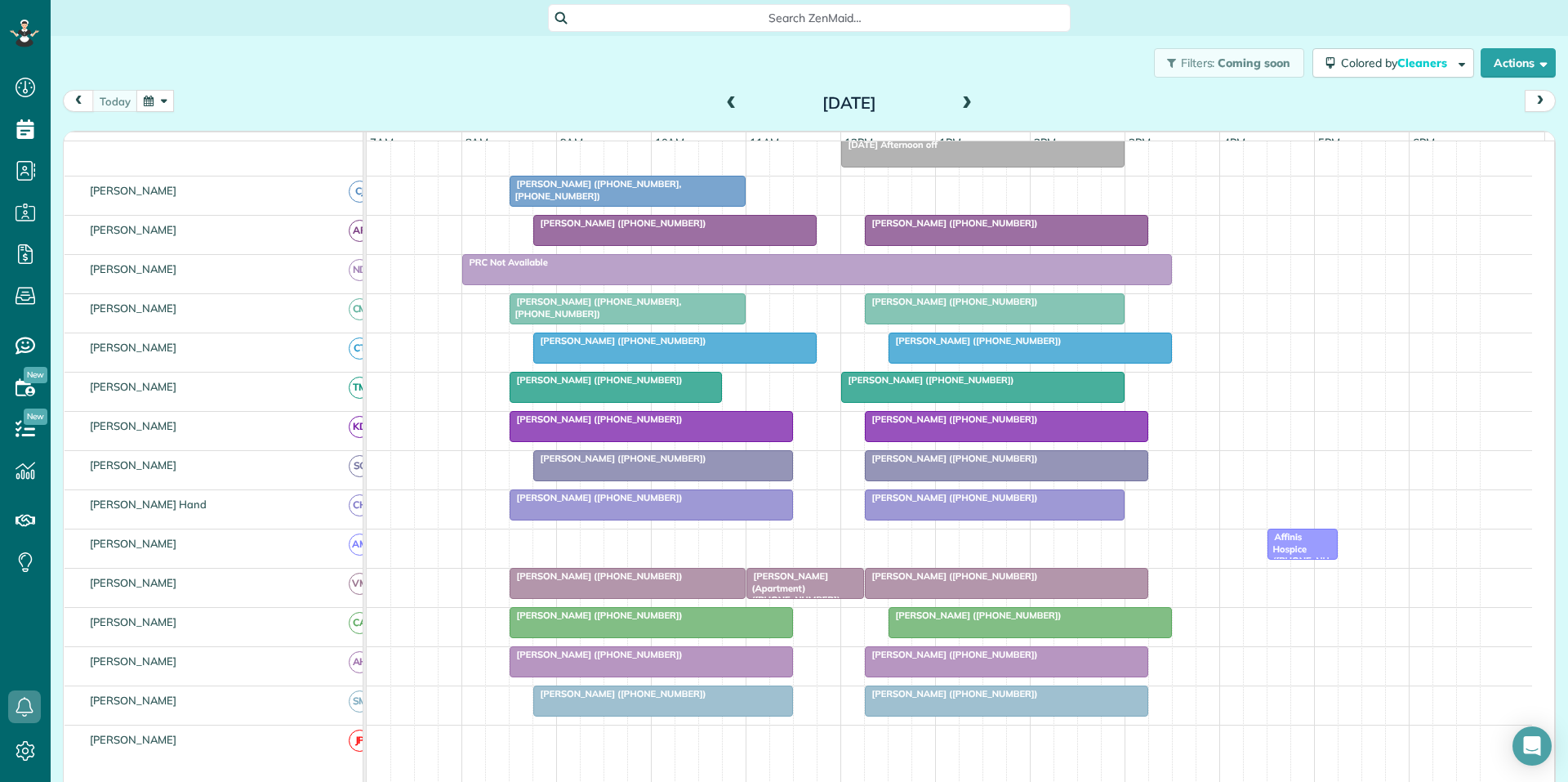
click at [960, 98] on span at bounding box center [967, 104] width 18 height 15
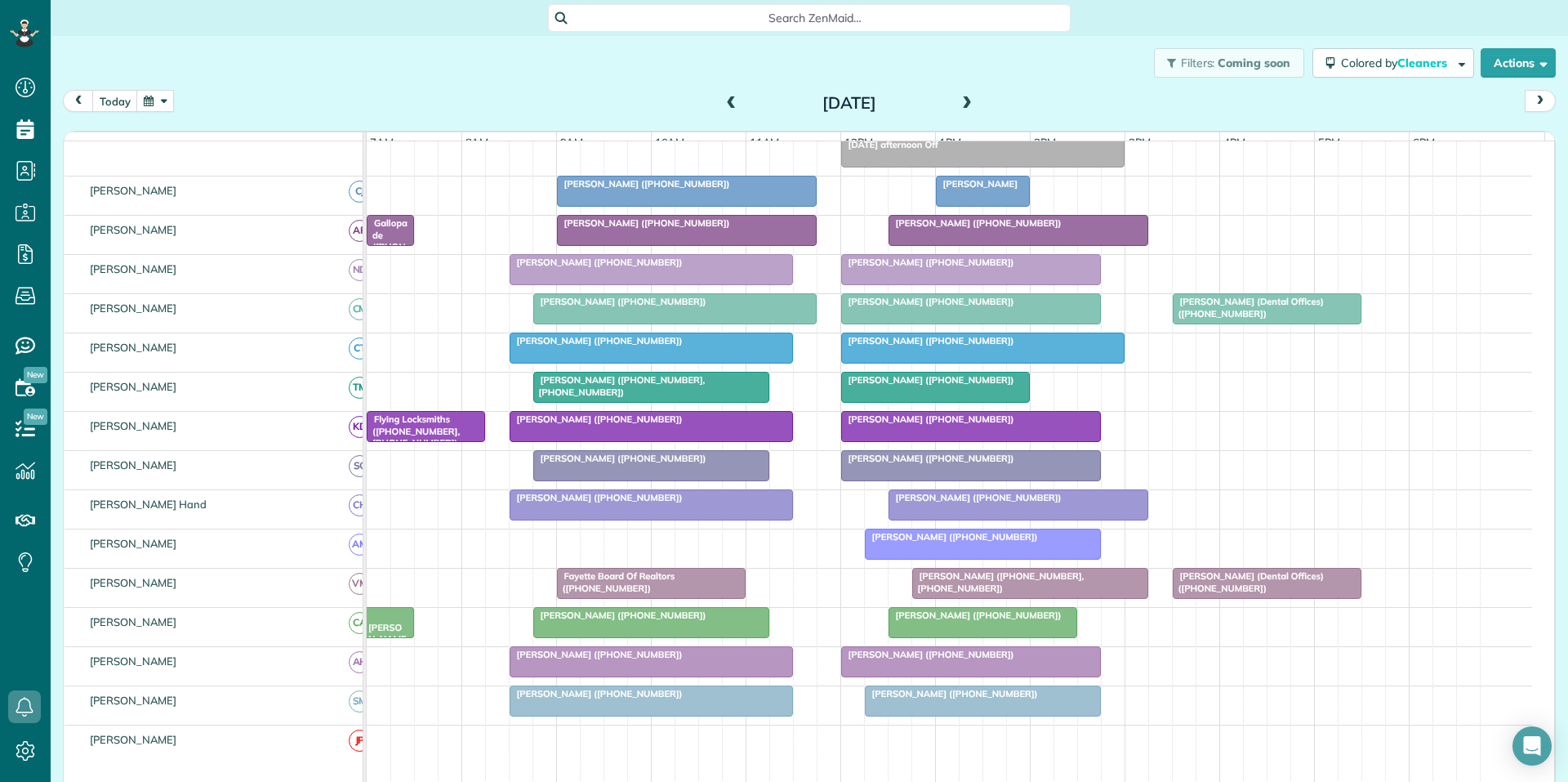
click at [387, 68] on div "Filters: Coming soon Colored by Cleaners Color by Cleaner Color by Team Color b…" at bounding box center [808, 62] width 1517 height 54
click at [157, 100] on button "button" at bounding box center [155, 101] width 37 height 22
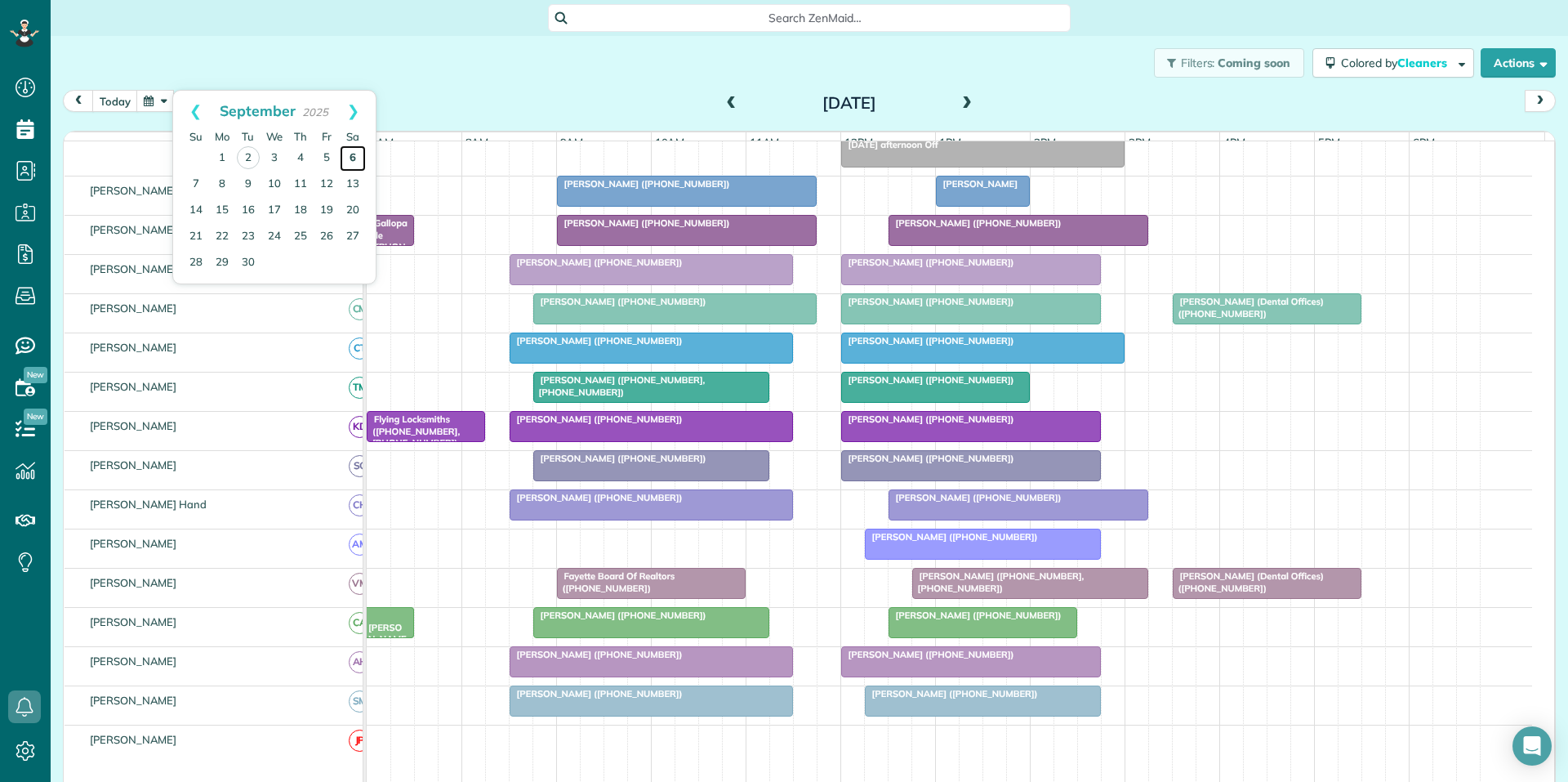
click at [353, 154] on link "6" at bounding box center [353, 158] width 27 height 27
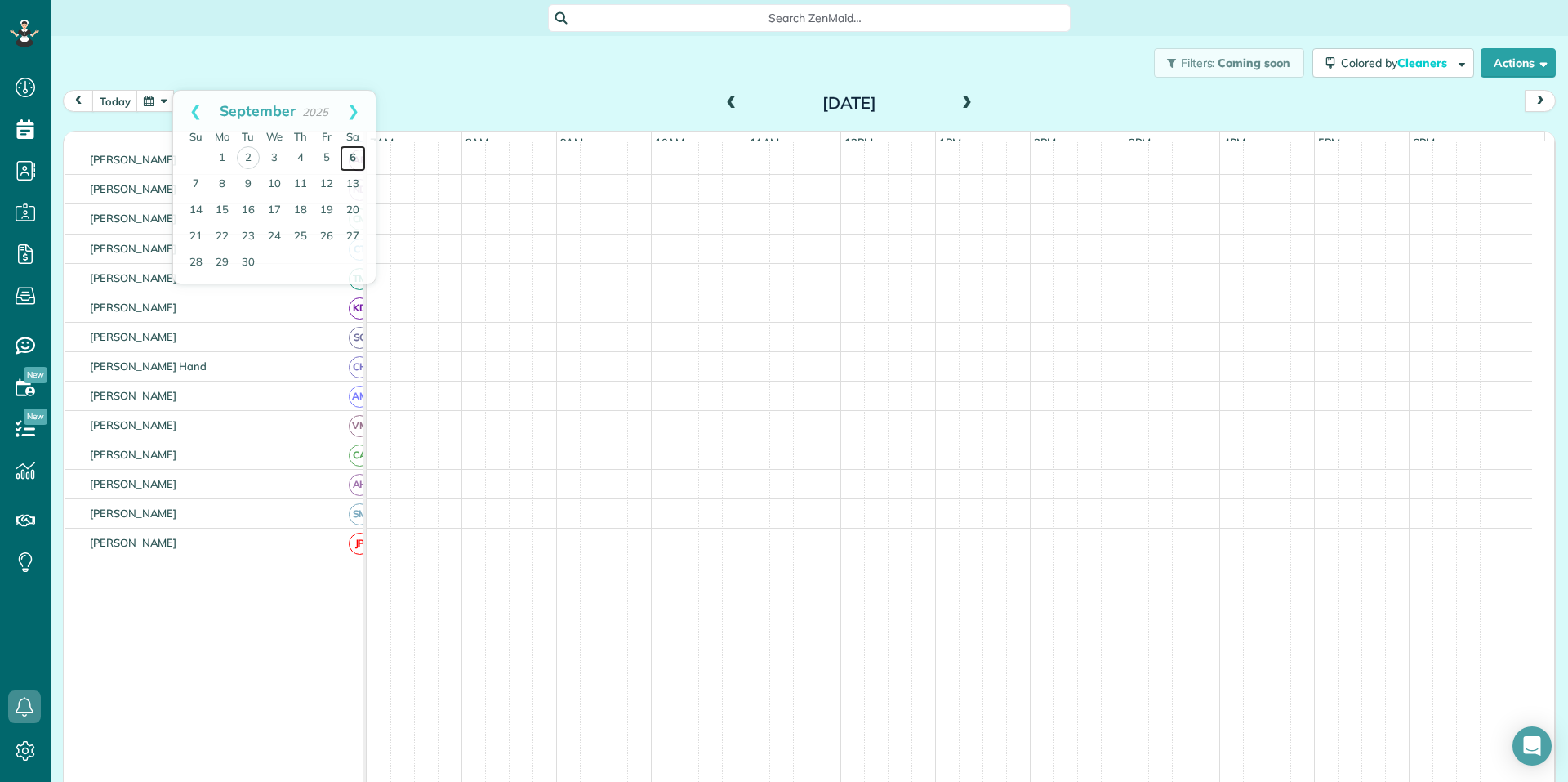
scroll to position [58, 0]
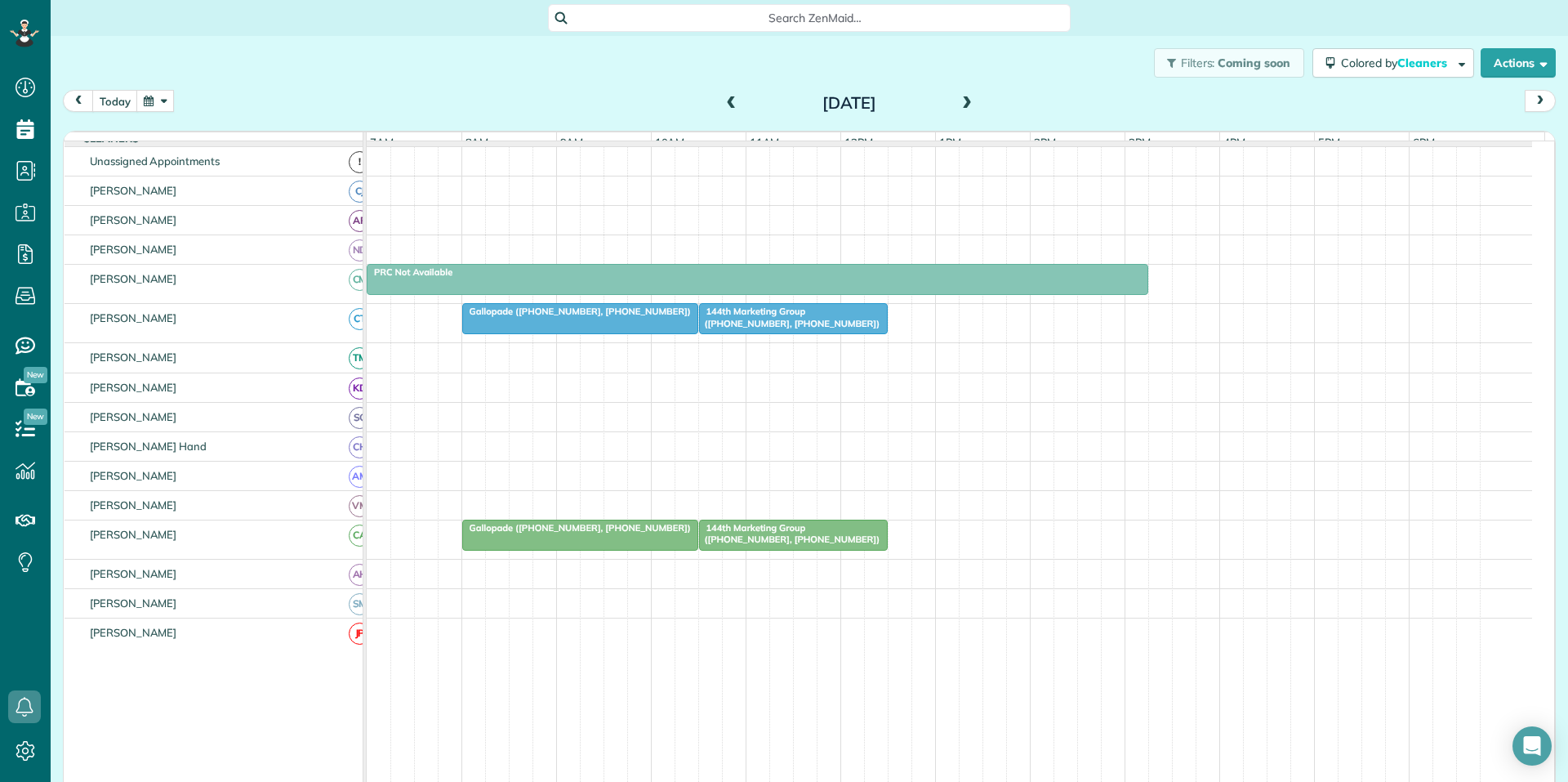
click at [726, 103] on span at bounding box center [731, 104] width 18 height 15
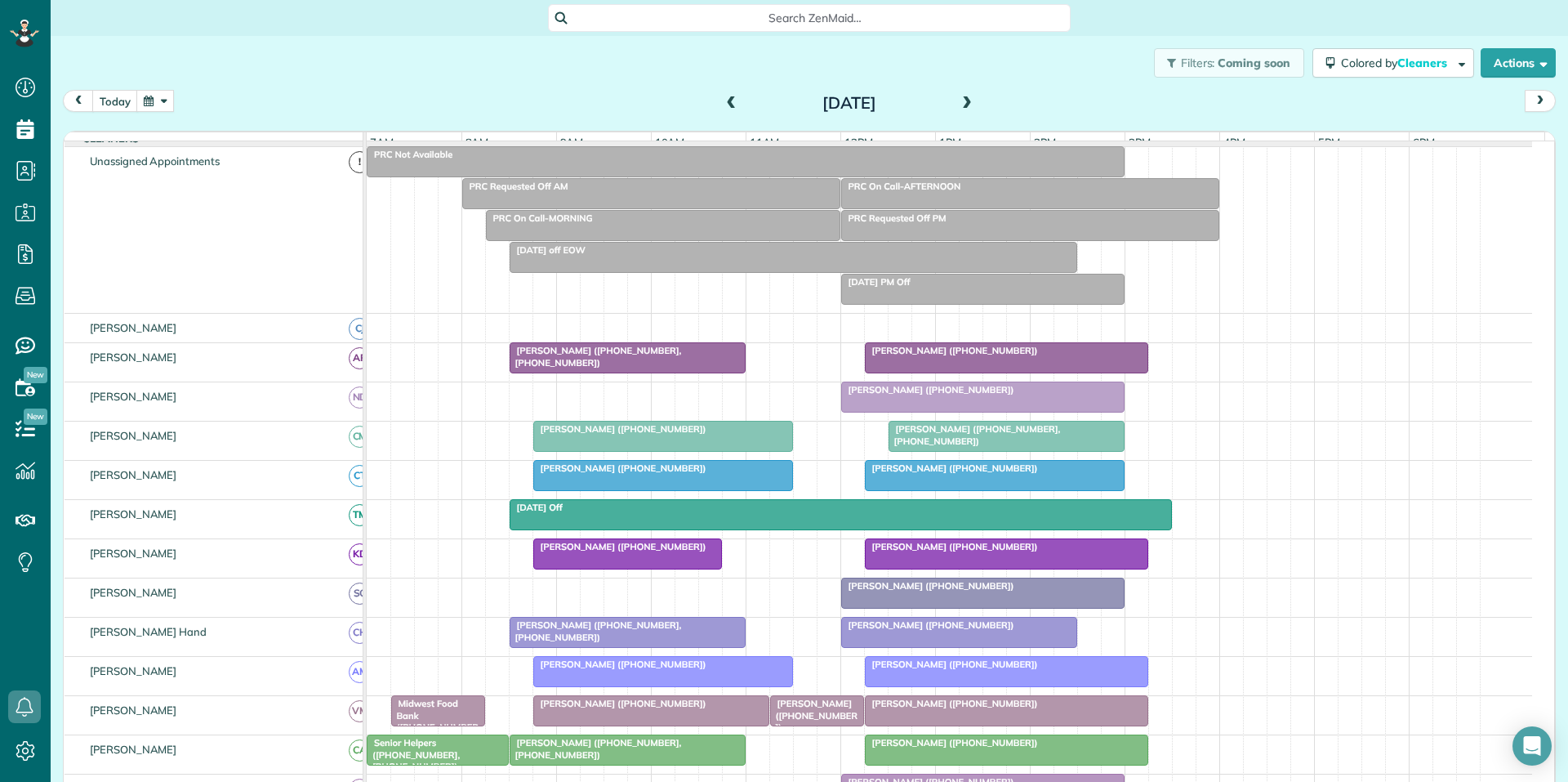
scroll to position [195, 0]
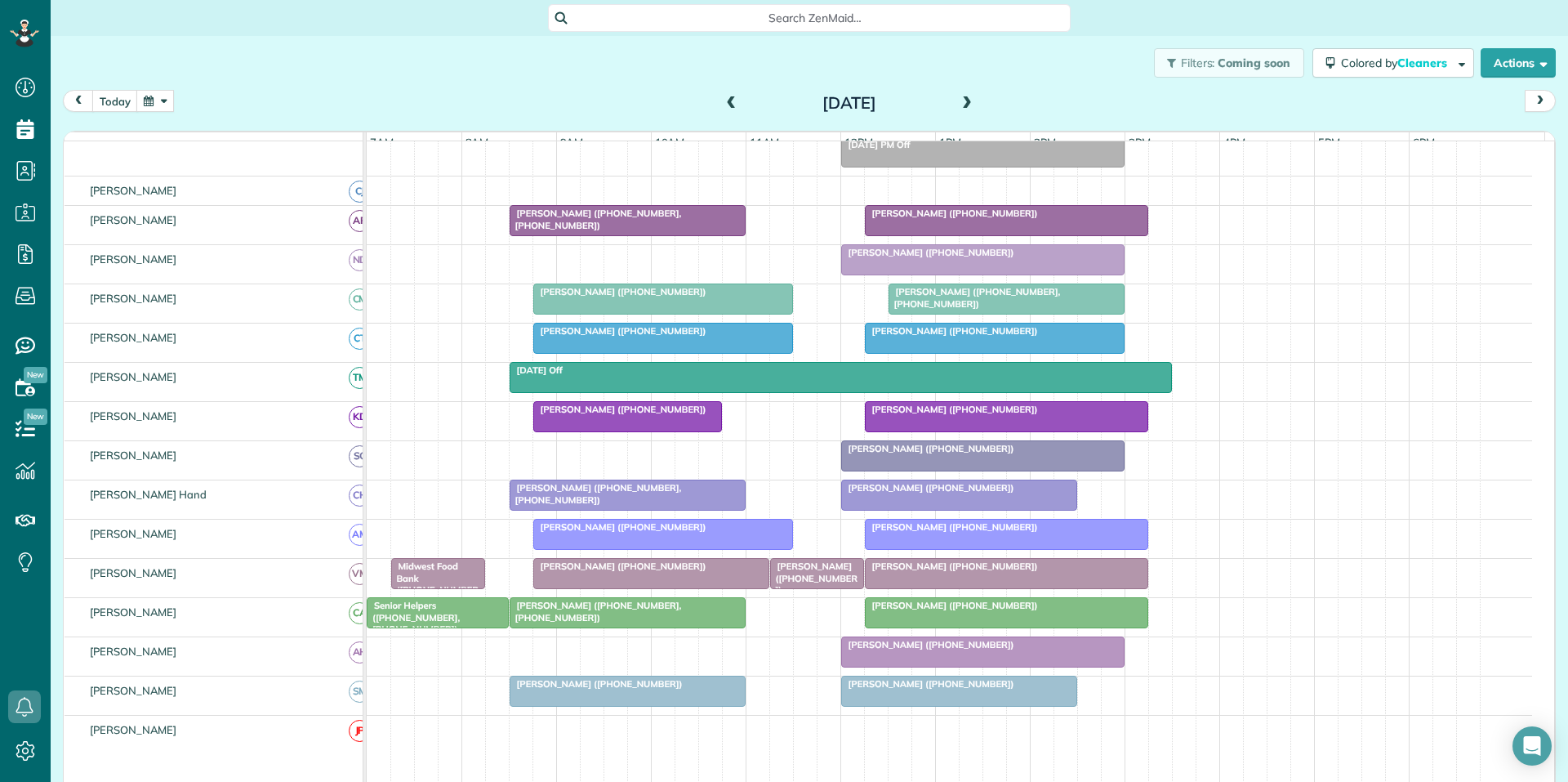
click at [963, 100] on span at bounding box center [967, 104] width 18 height 15
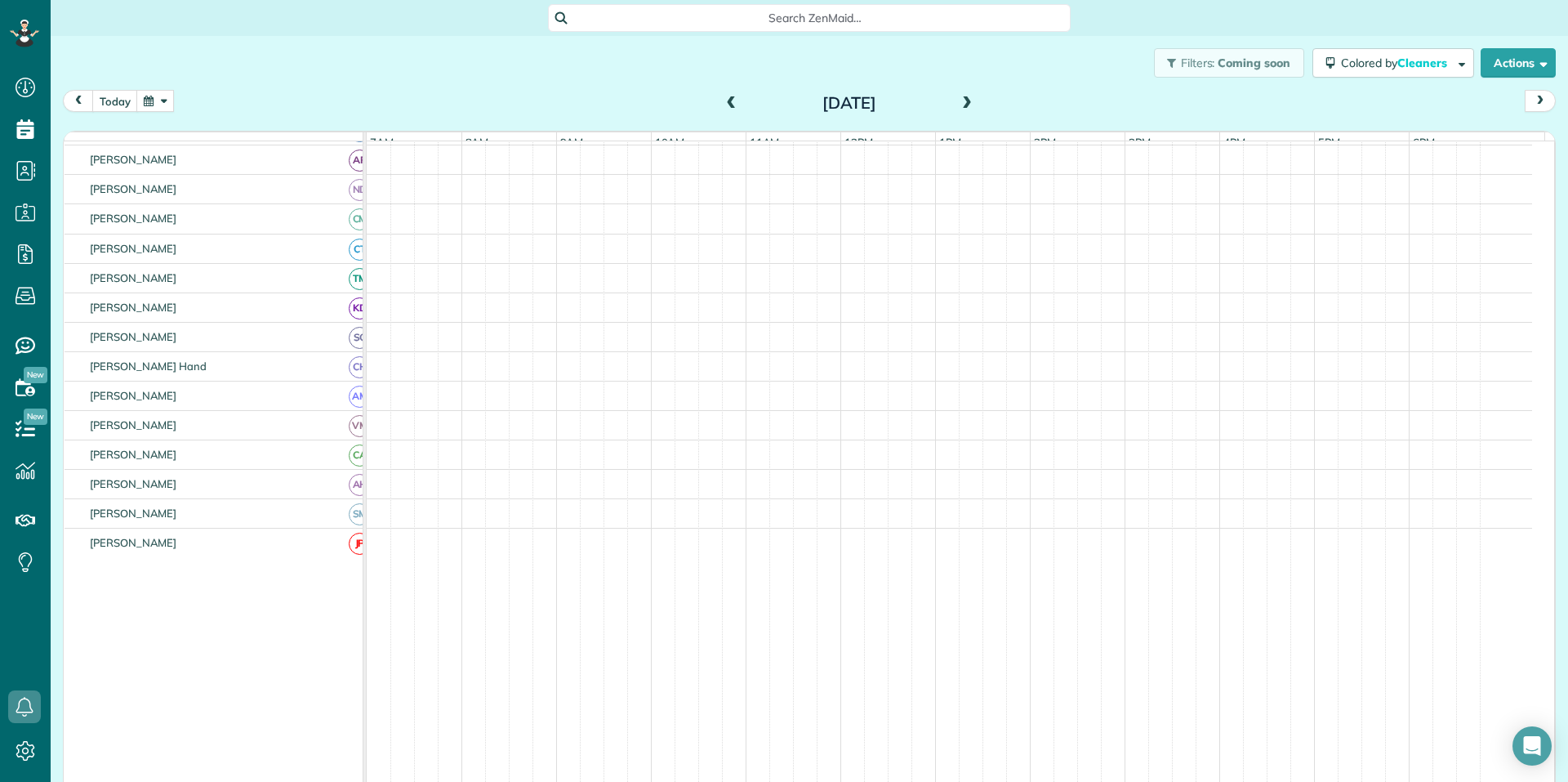
scroll to position [58, 0]
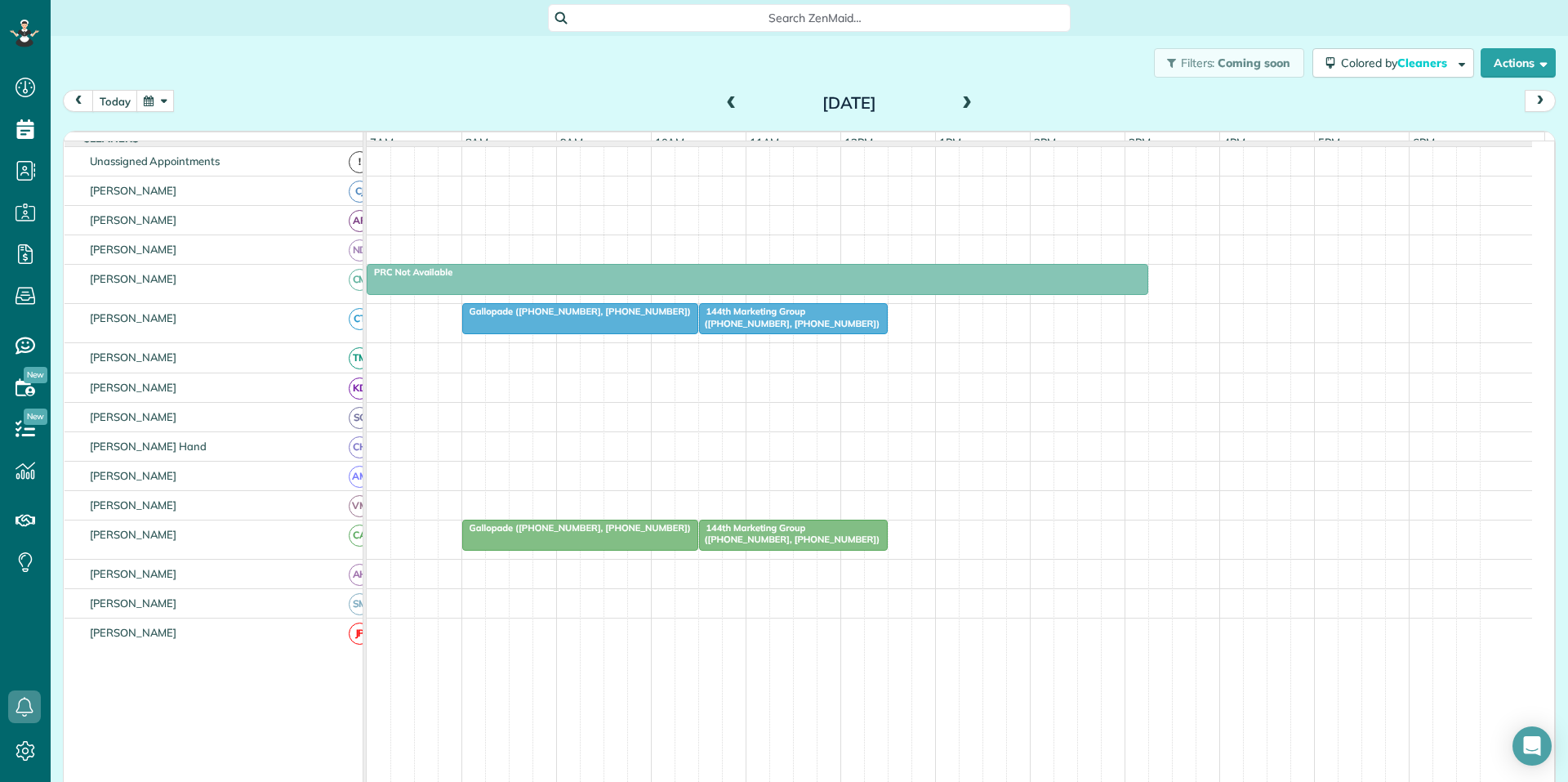
click at [963, 100] on span at bounding box center [967, 104] width 18 height 15
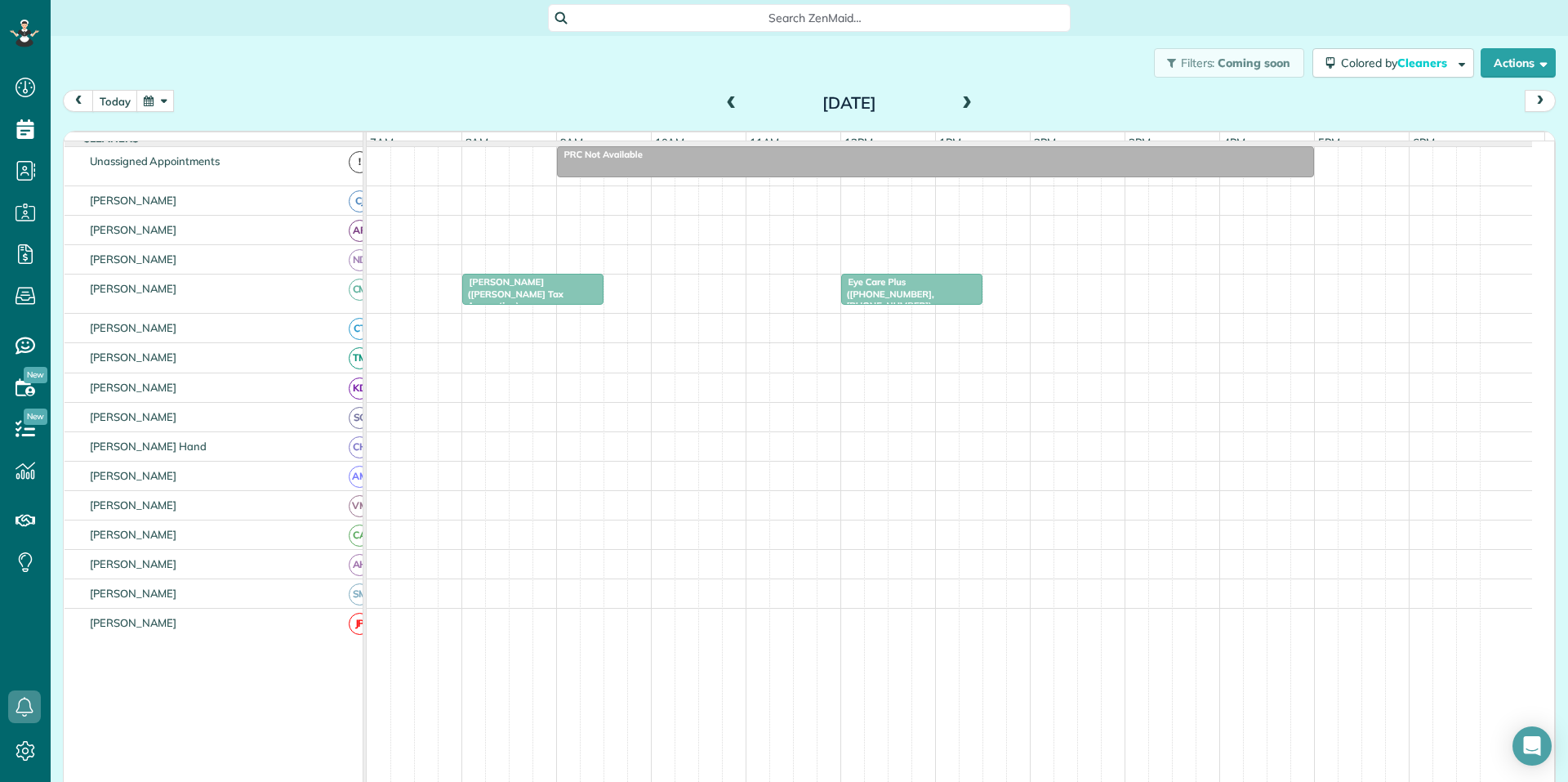
scroll to position [68, 0]
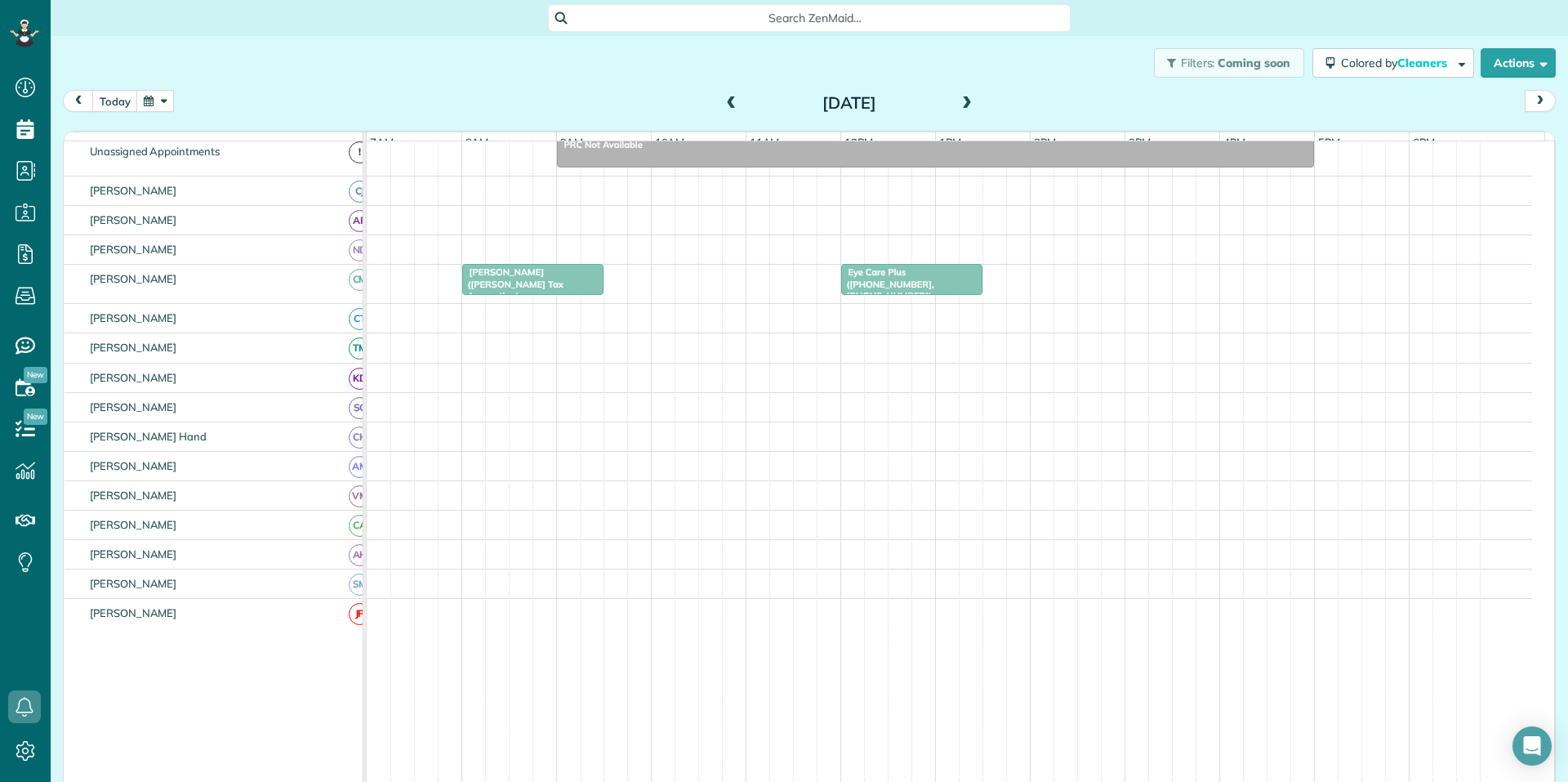
click at [963, 100] on span at bounding box center [967, 104] width 18 height 15
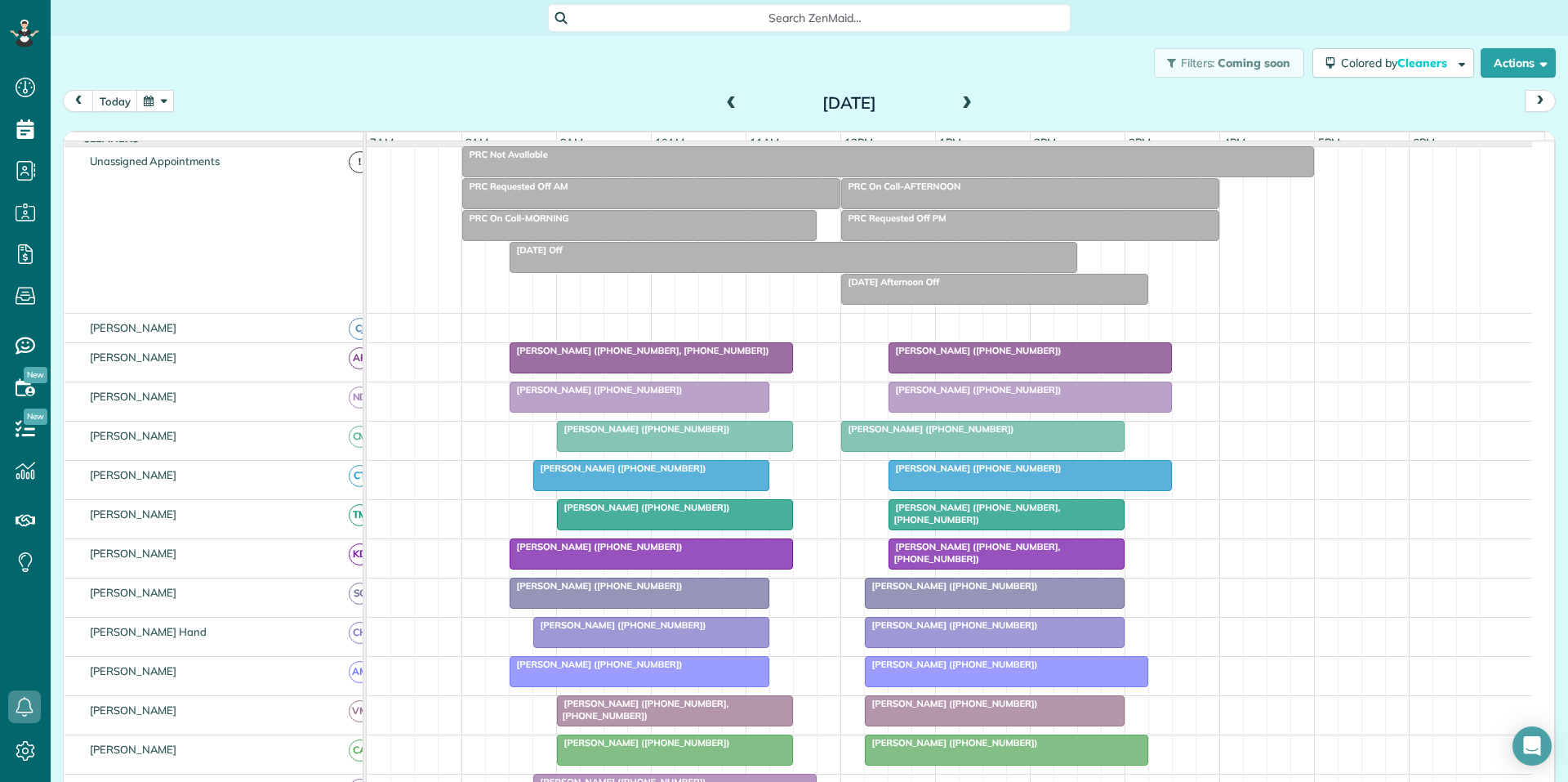
scroll to position [195, 0]
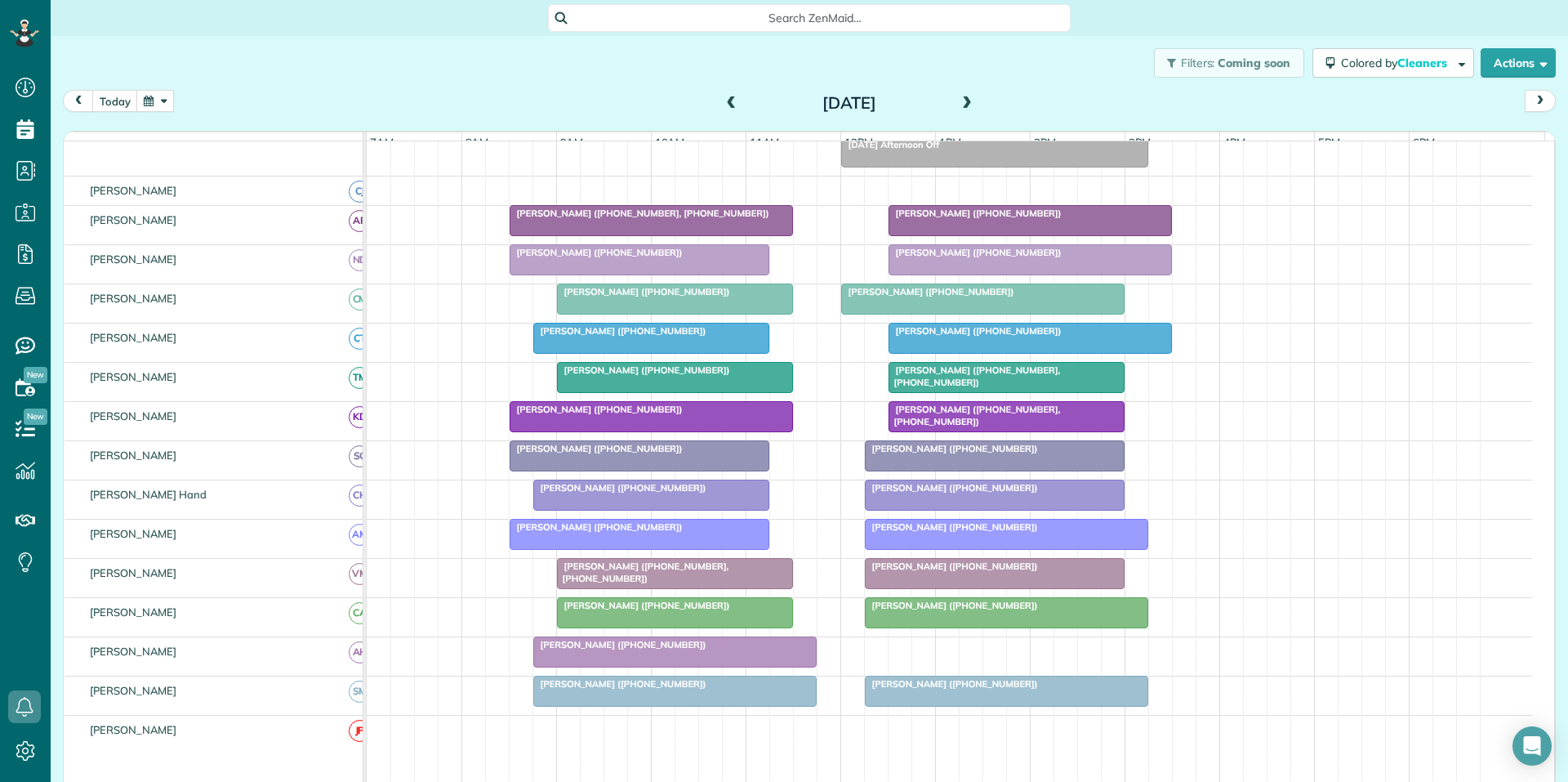
click at [155, 103] on button "button" at bounding box center [155, 101] width 37 height 22
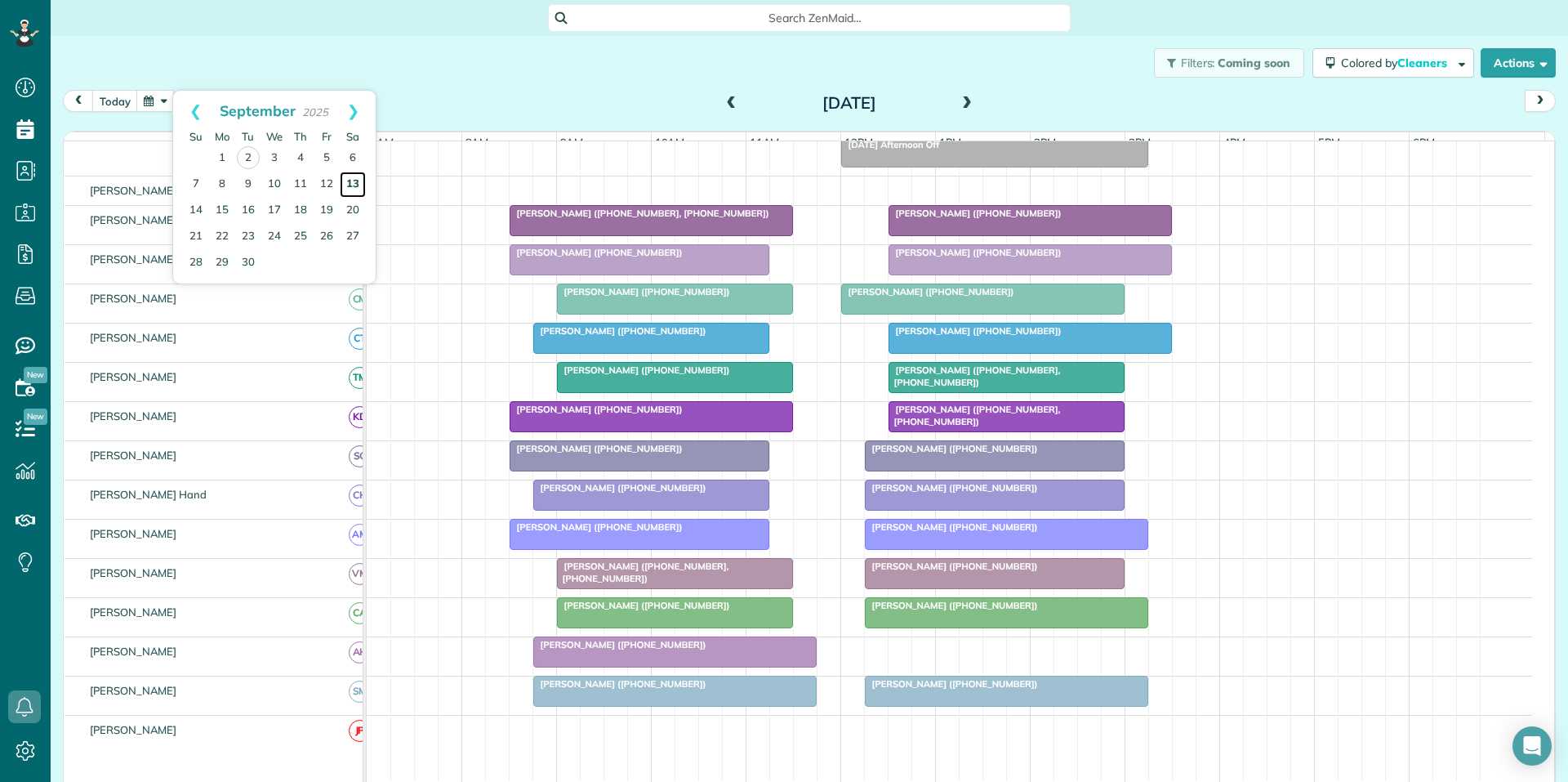
click at [354, 183] on link "13" at bounding box center [353, 184] width 27 height 27
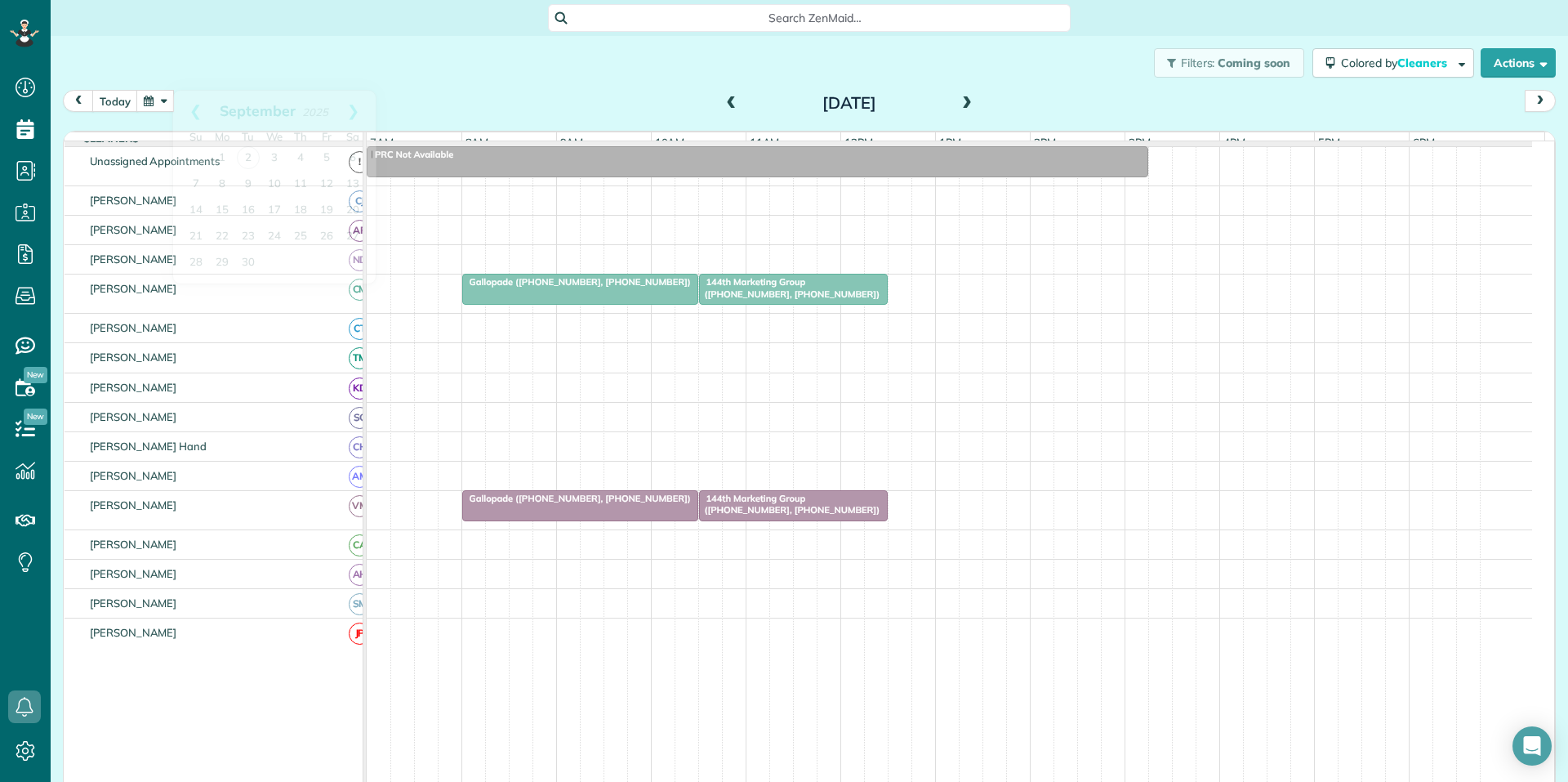
scroll to position [68, 0]
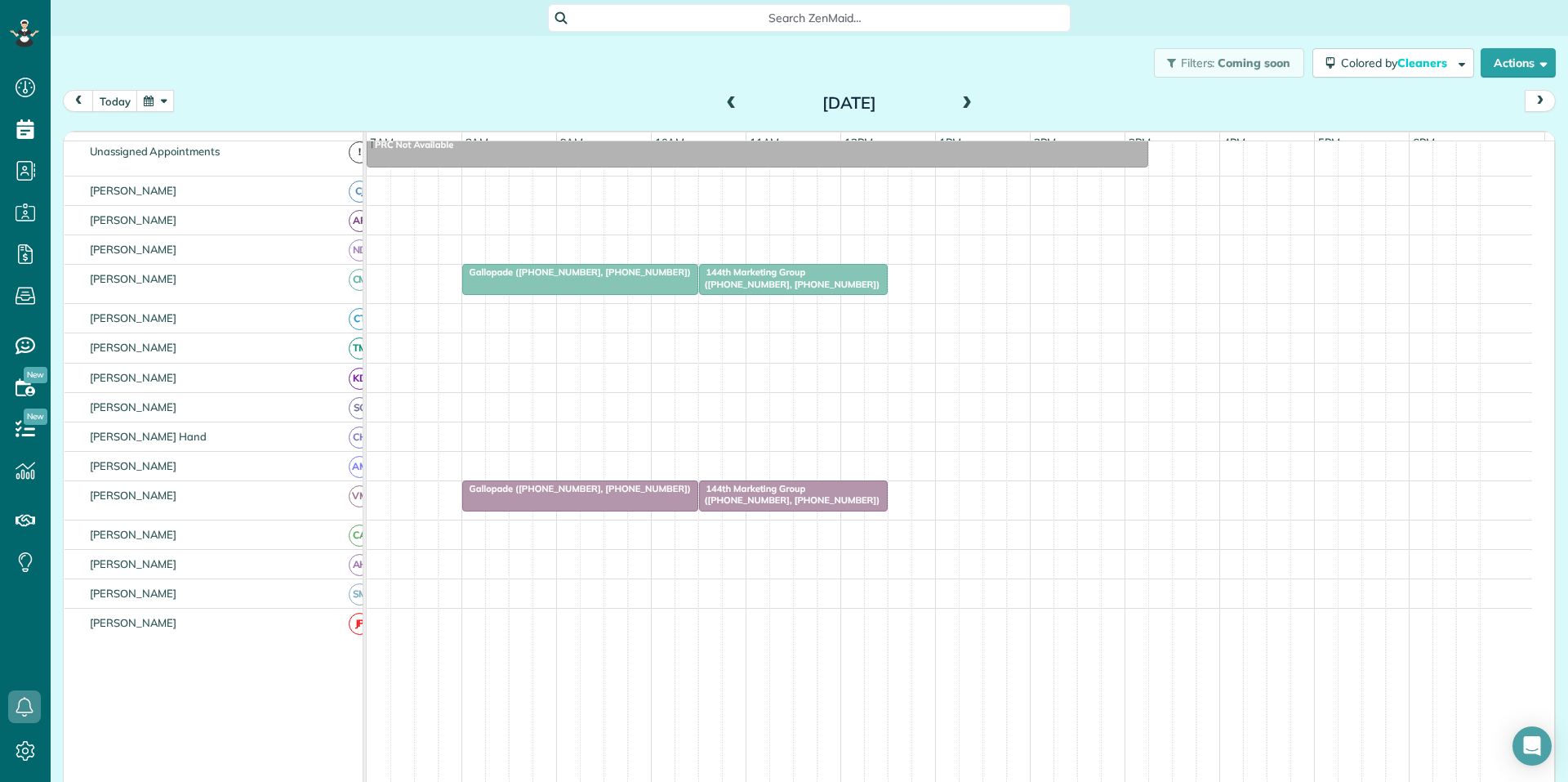
click at [508, 79] on div "Filters: Coming soon Colored by Cleaners Color by Cleaner Color by Team Color b…" at bounding box center [808, 62] width 1517 height 54
click at [334, 68] on div "Filters: Coming soon Colored by Cleaners Color by Cleaner Color by Team Color b…" at bounding box center [808, 62] width 1517 height 54
